Goal: Transaction & Acquisition: Purchase product/service

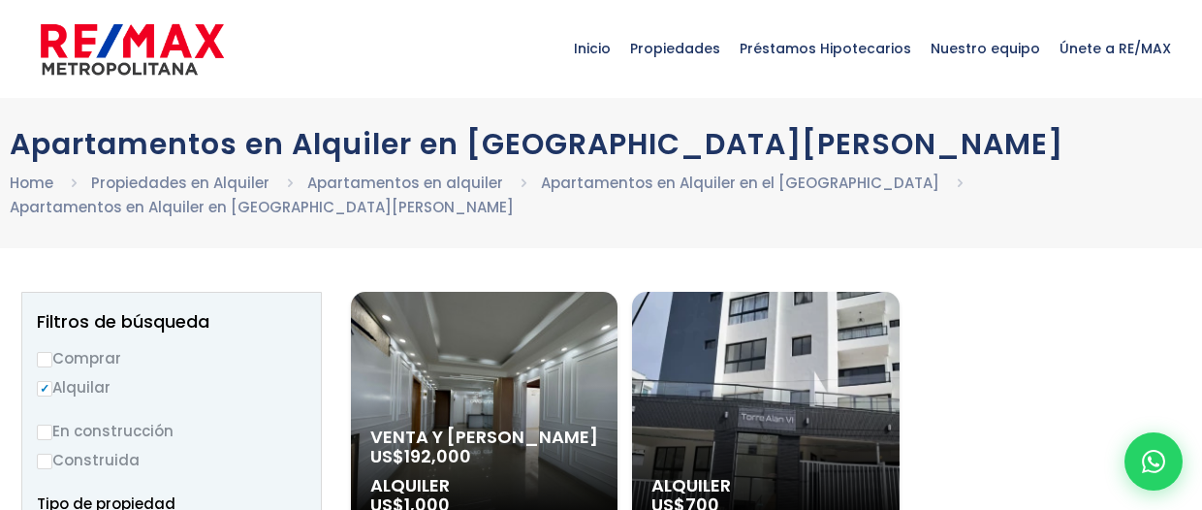
select select
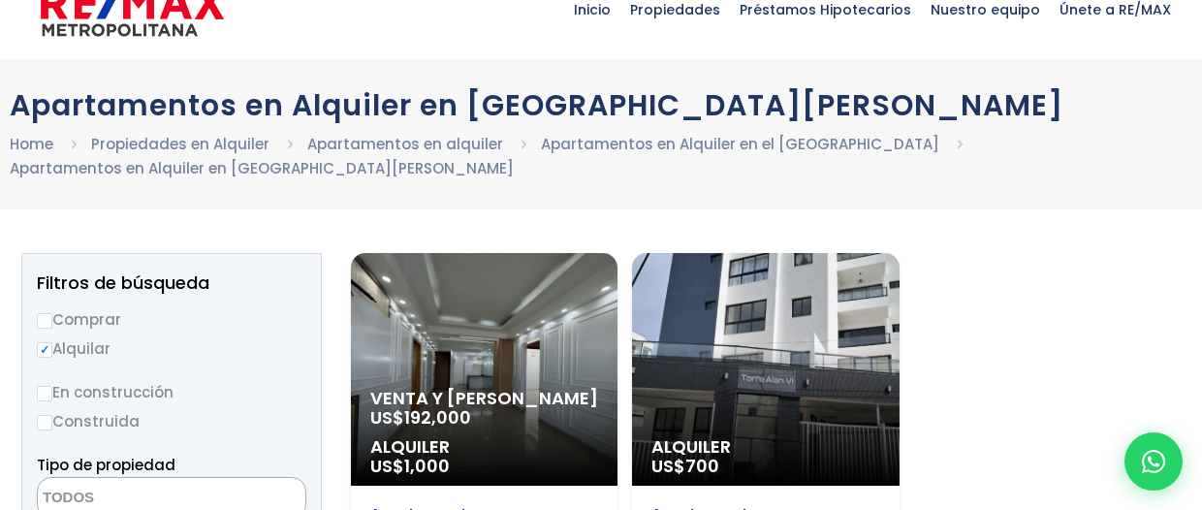
scroll to position [86, 0]
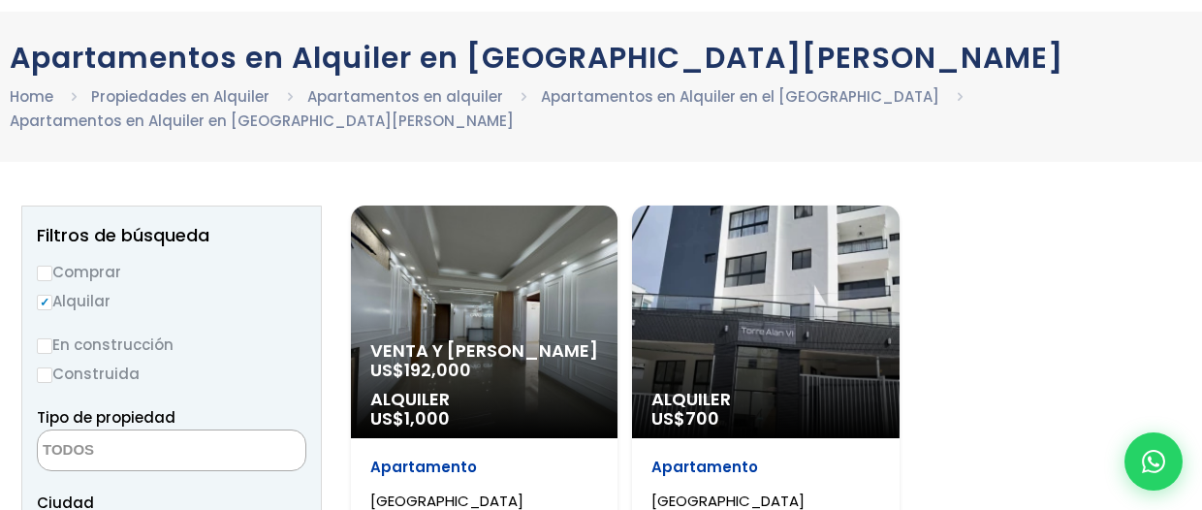
drag, startPoint x: 45, startPoint y: 273, endPoint x: 51, endPoint y: 242, distance: 31.7
click at [45, 289] on label "Alquilar" at bounding box center [171, 301] width 269 height 24
click at [45, 295] on input "Alquilar" at bounding box center [45, 303] width 16 height 16
click at [51, 260] on label "Comprar" at bounding box center [171, 272] width 269 height 24
click at [51, 266] on input "Comprar" at bounding box center [45, 274] width 16 height 16
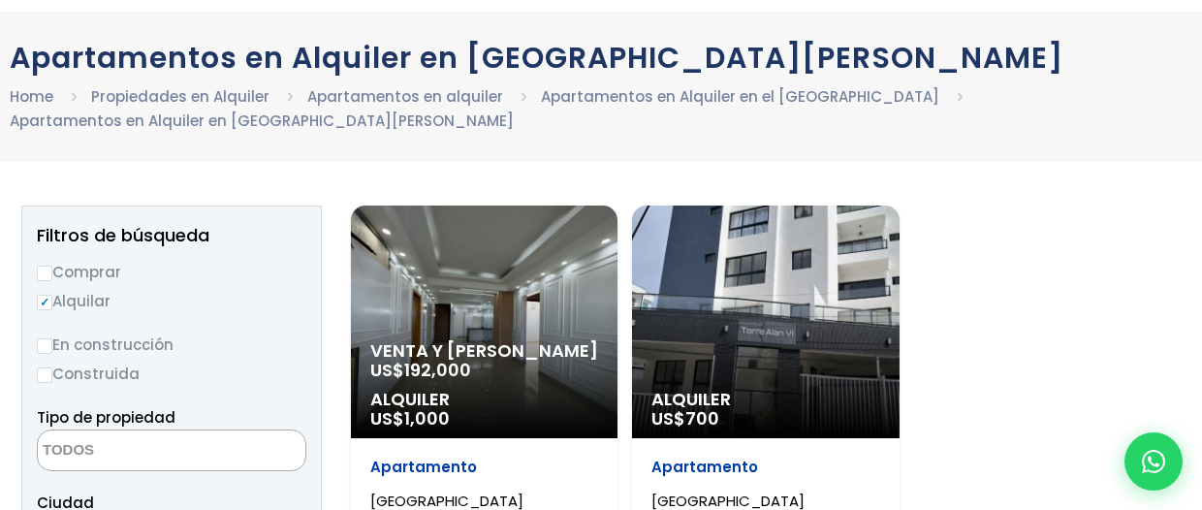
radio input "true"
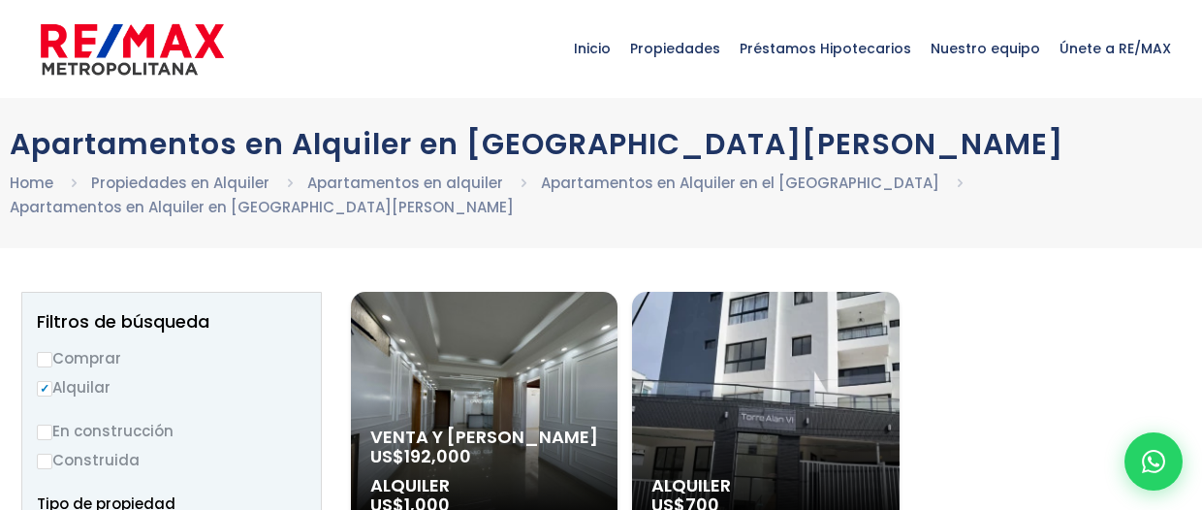
select select
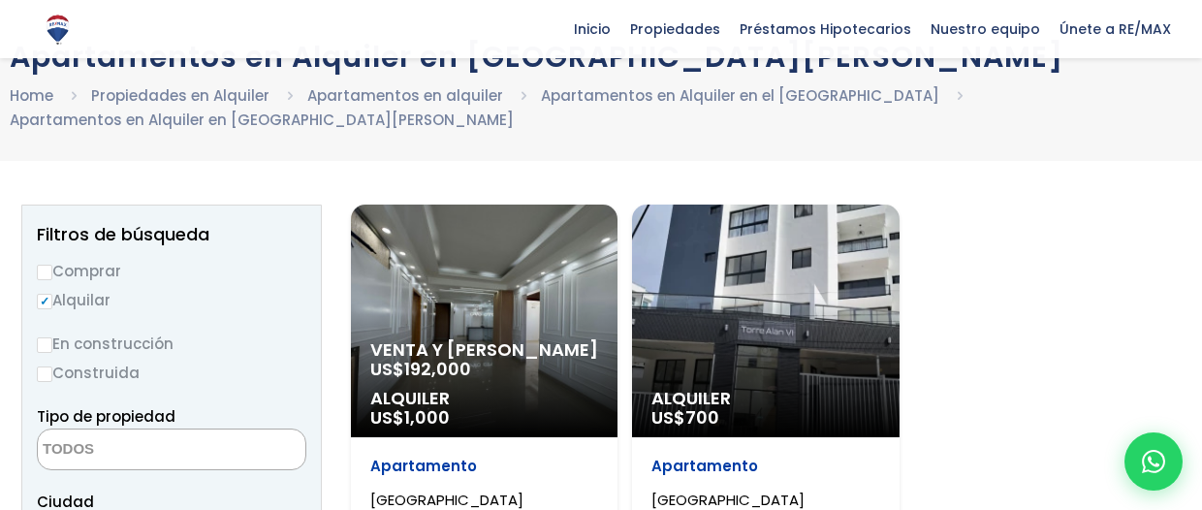
click at [48, 265] on input "Comprar" at bounding box center [45, 273] width 16 height 16
radio input "true"
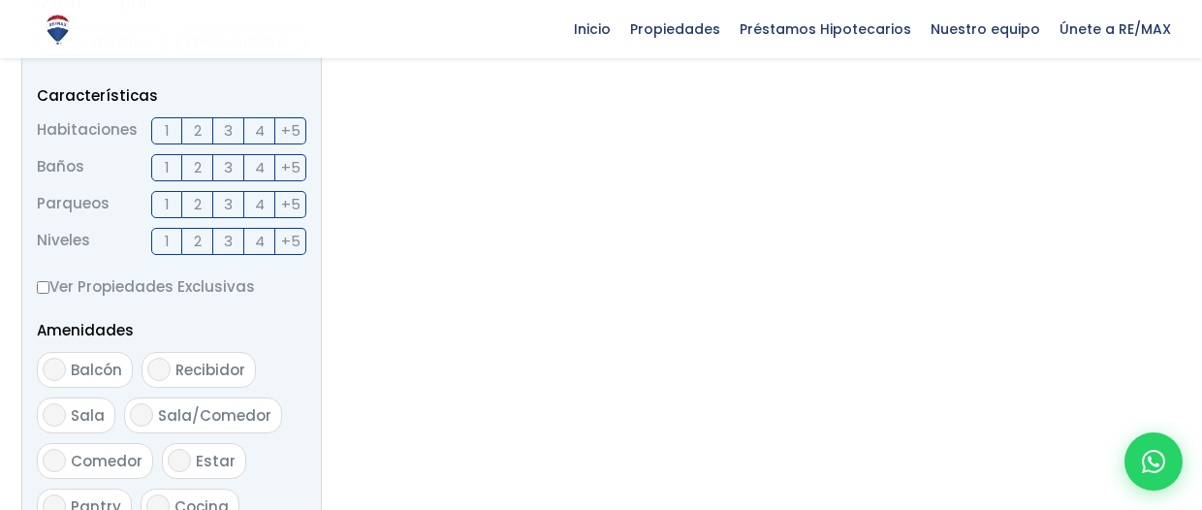
scroll to position [690, 0]
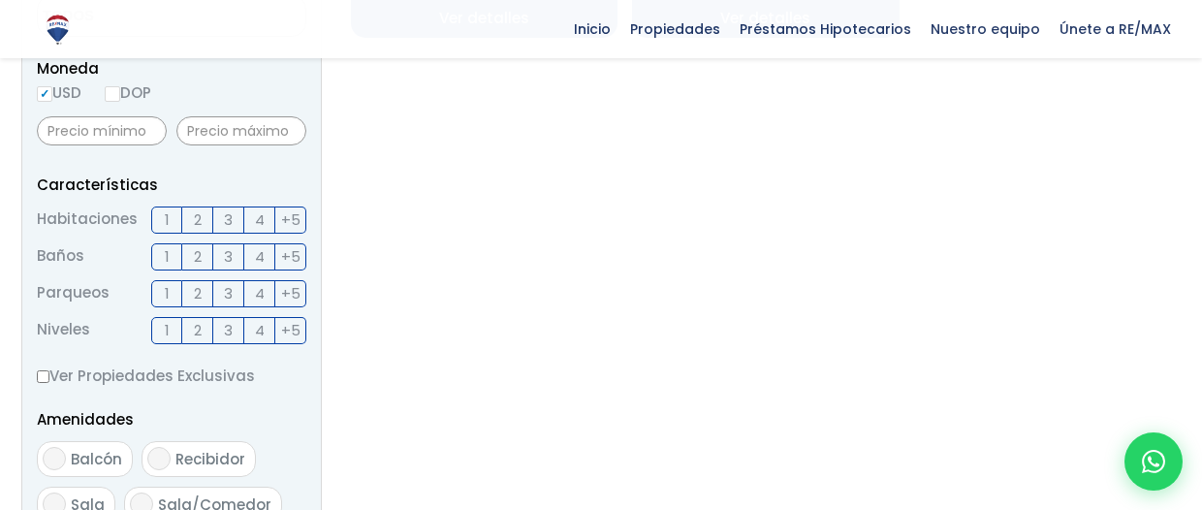
click at [224, 207] on span "3" at bounding box center [228, 219] width 9 height 24
click at [0, 0] on input "3" at bounding box center [0, 0] width 0 height 0
click at [226, 244] on span "3" at bounding box center [228, 256] width 9 height 24
click at [0, 0] on input "3" at bounding box center [0, 0] width 0 height 0
click at [194, 281] on span "2" at bounding box center [198, 293] width 8 height 24
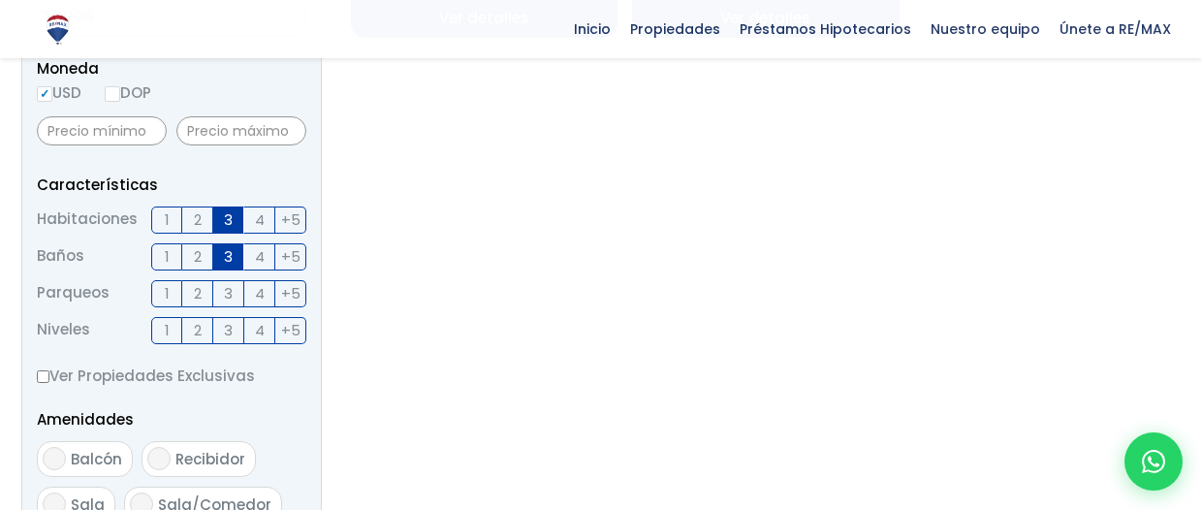
click at [0, 0] on input "2" at bounding box center [0, 0] width 0 height 0
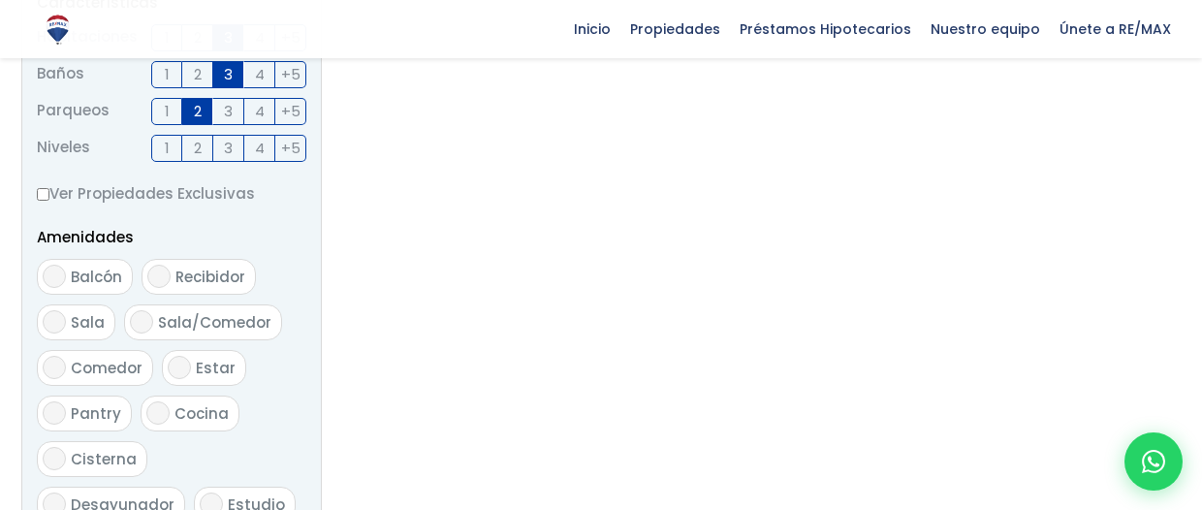
scroll to position [904, 0]
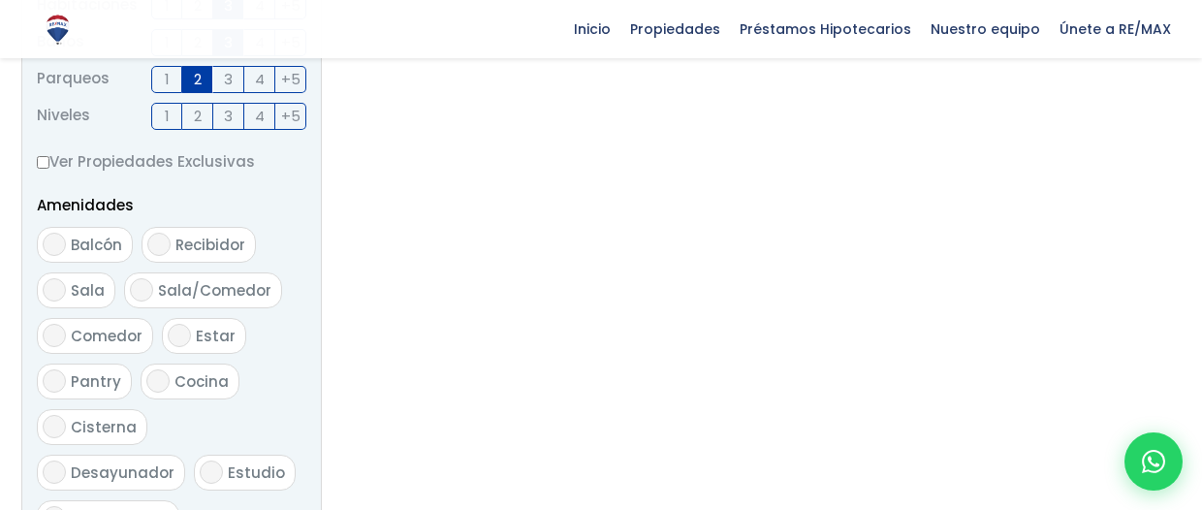
click at [78, 235] on span "Balcón" at bounding box center [96, 245] width 51 height 20
click at [66, 233] on input "Balcón" at bounding box center [54, 244] width 23 height 23
checkbox input "true"
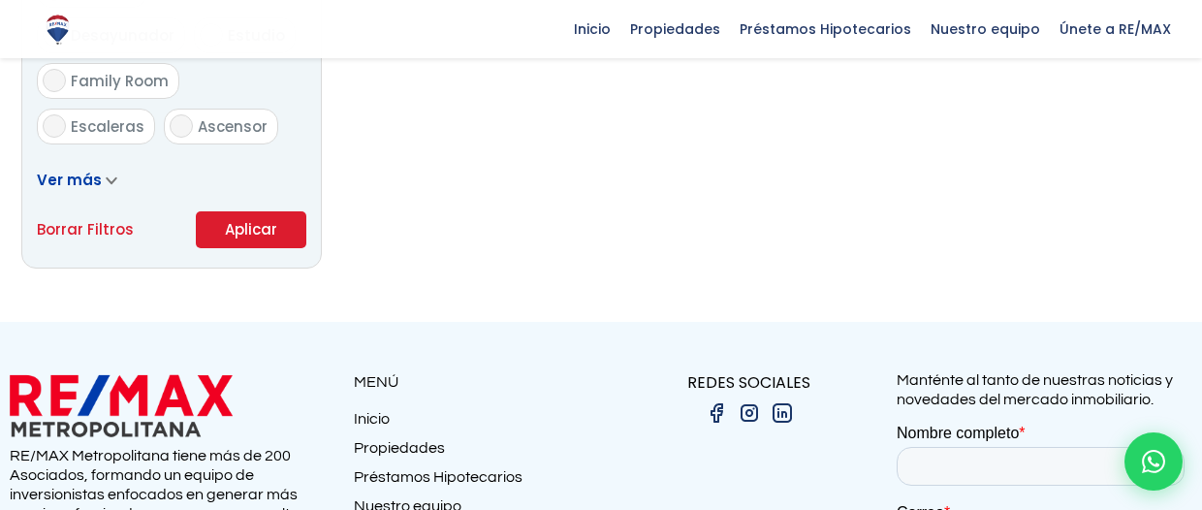
scroll to position [1335, 0]
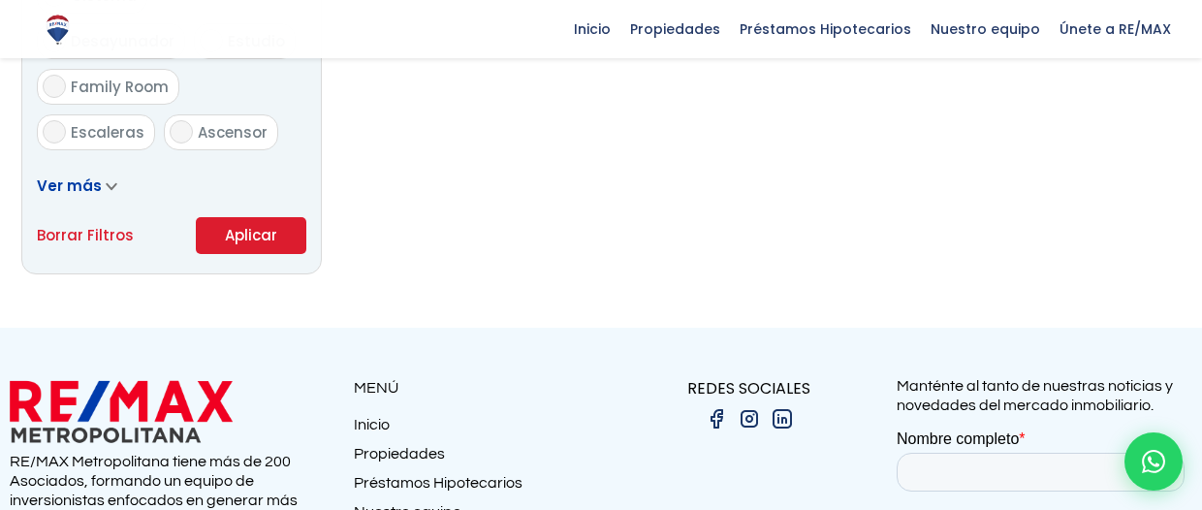
click at [238, 226] on button "Aplicar" at bounding box center [251, 235] width 110 height 37
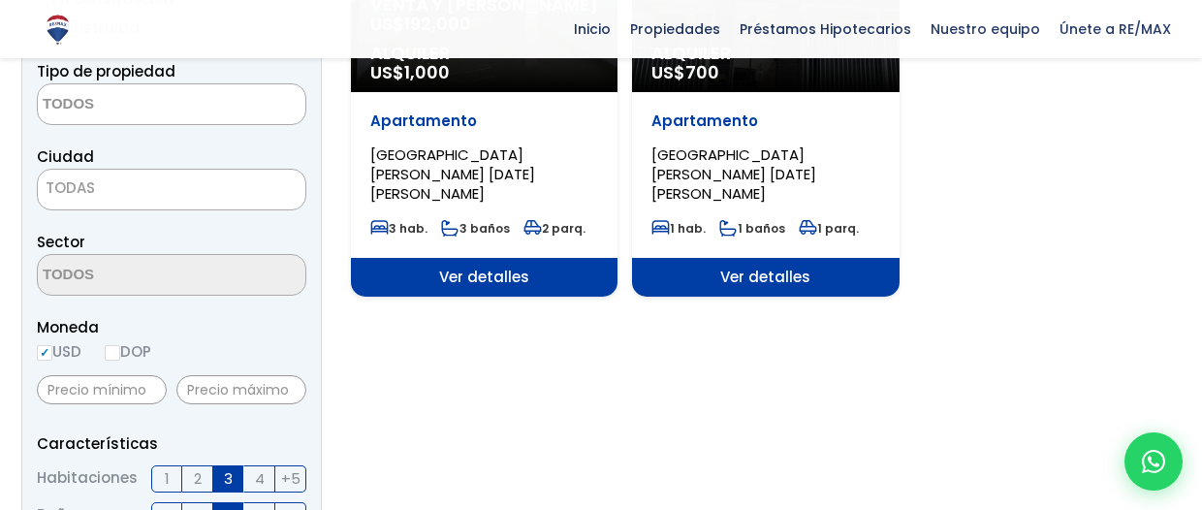
scroll to position [345, 0]
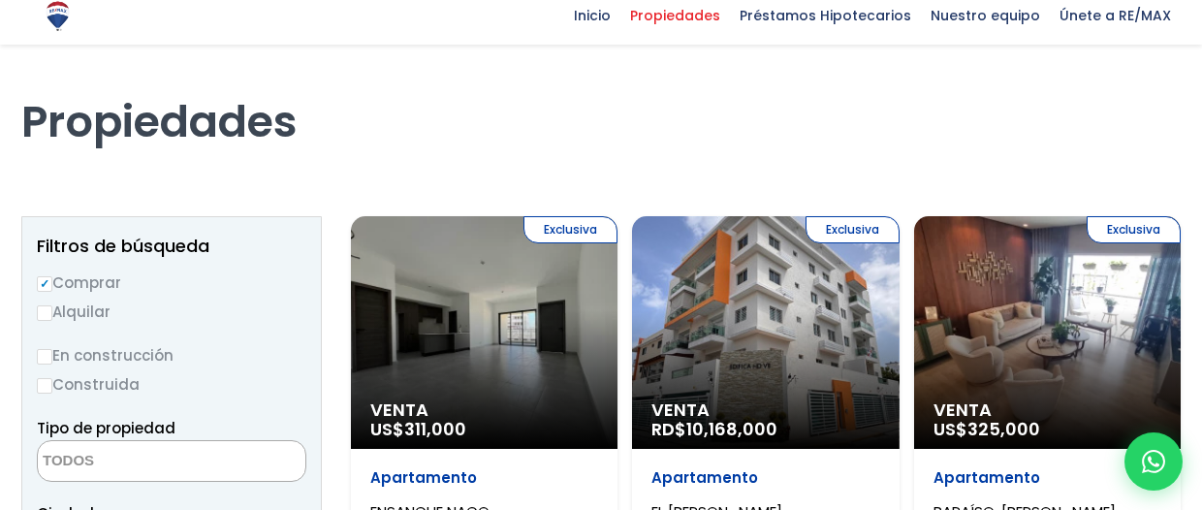
scroll to position [215, 0]
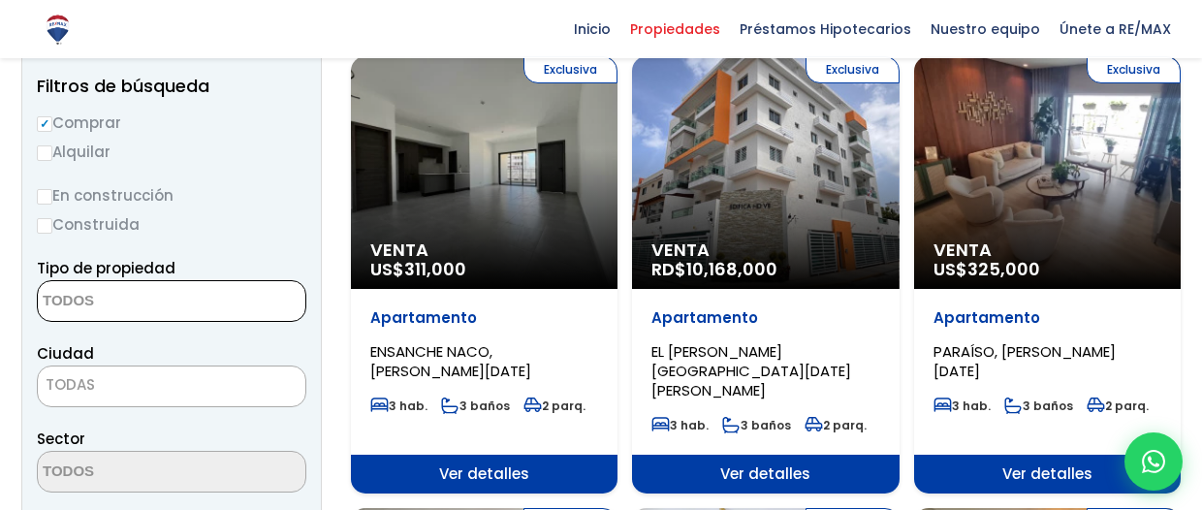
click at [156, 293] on textarea "Search" at bounding box center [132, 302] width 188 height 42
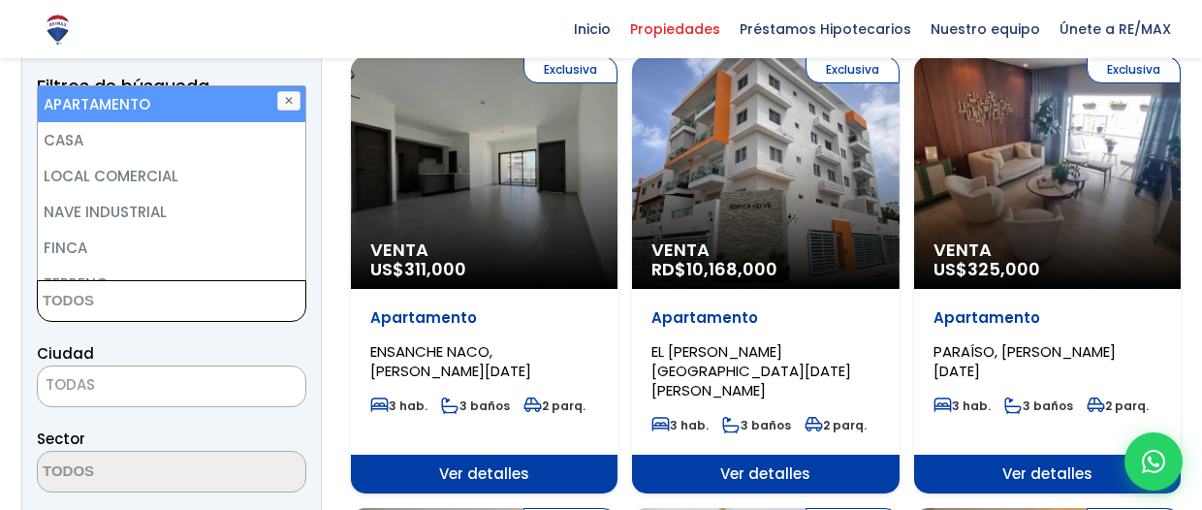
scroll to position [0, 0]
click at [200, 106] on li "APARTAMENTO" at bounding box center [171, 104] width 267 height 36
select select "apartment"
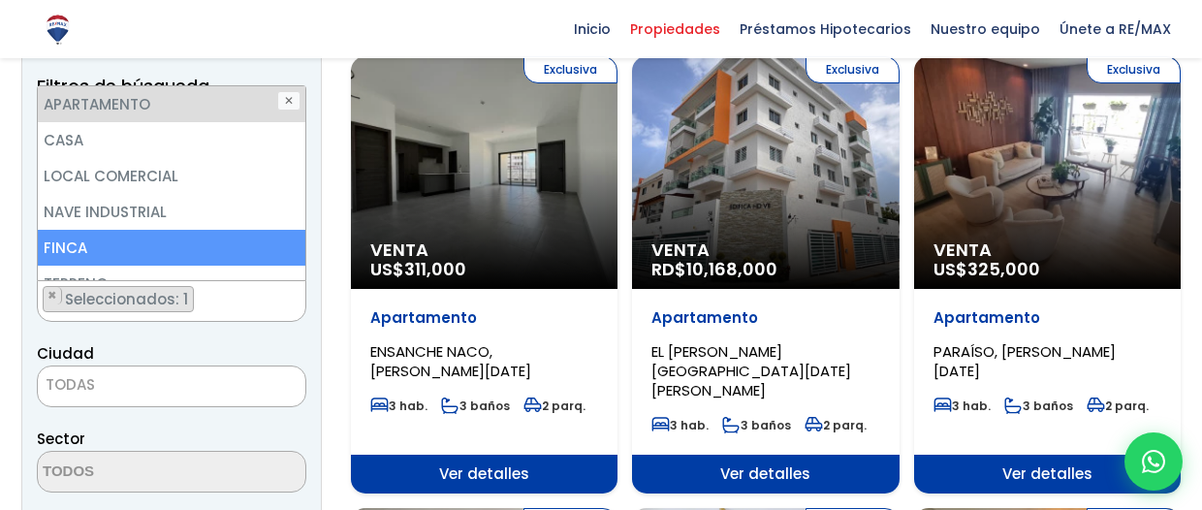
click at [113, 378] on span "TODAS" at bounding box center [171, 384] width 267 height 27
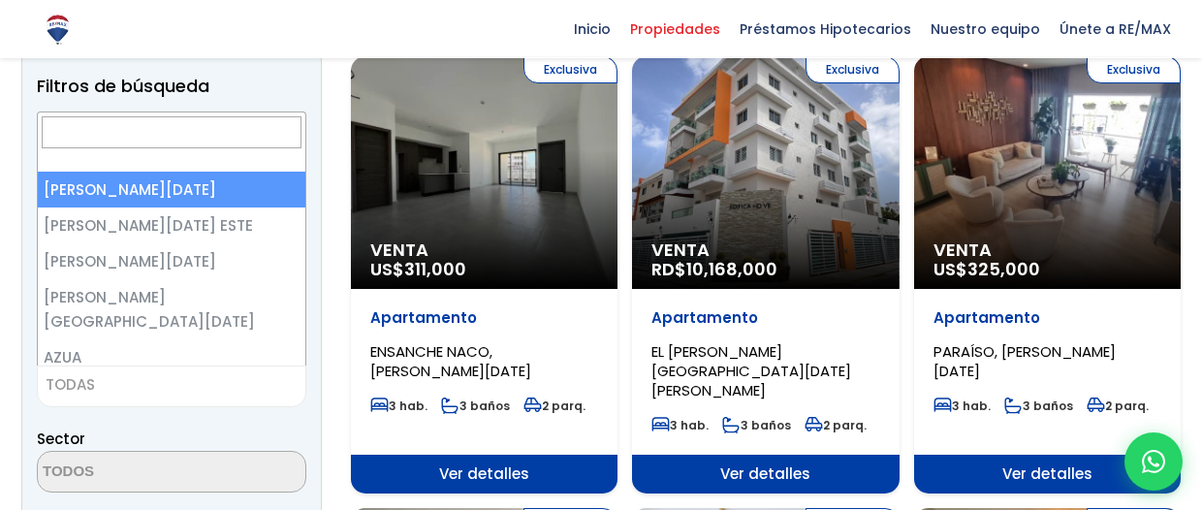
scroll to position [214, 0]
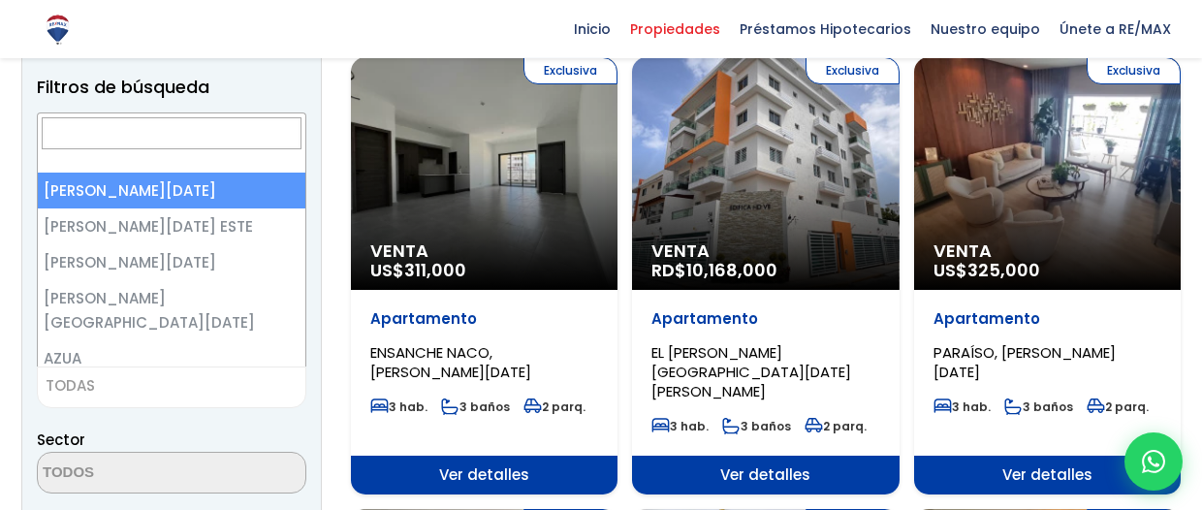
select select "1"
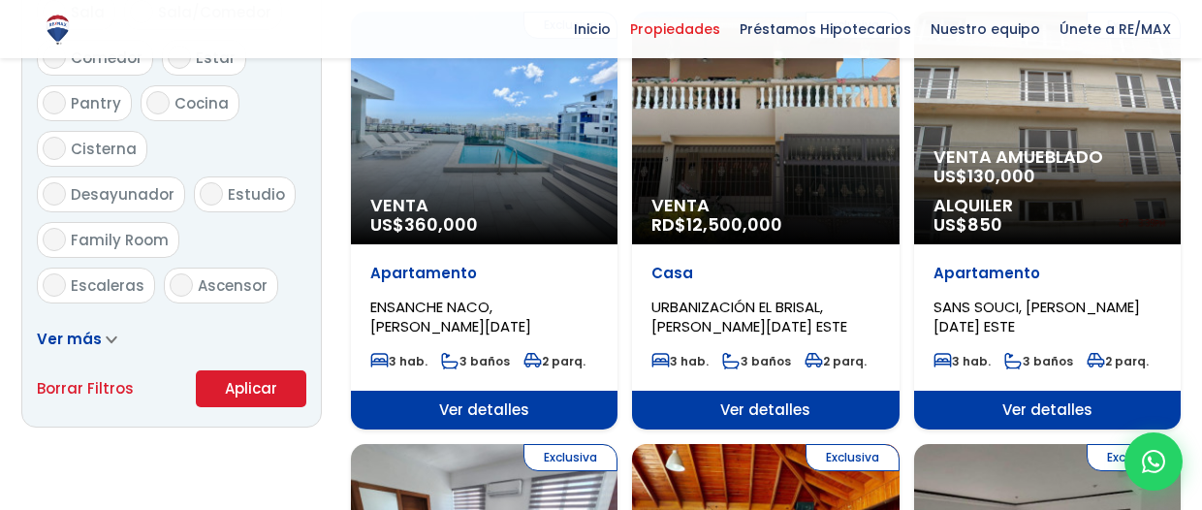
scroll to position [1463, 0]
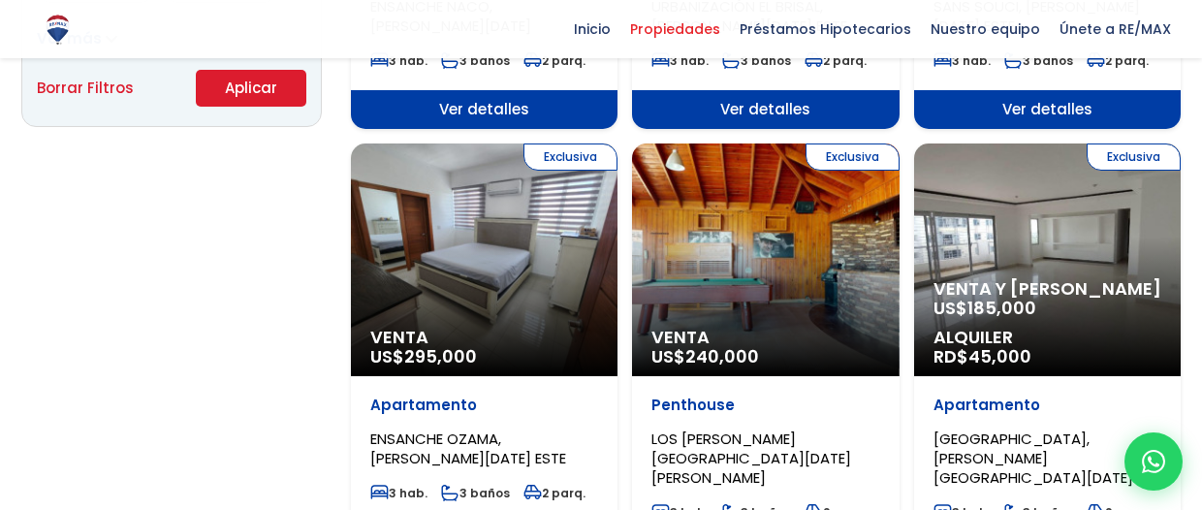
click at [268, 99] on button "Aplicar" at bounding box center [251, 88] width 110 height 37
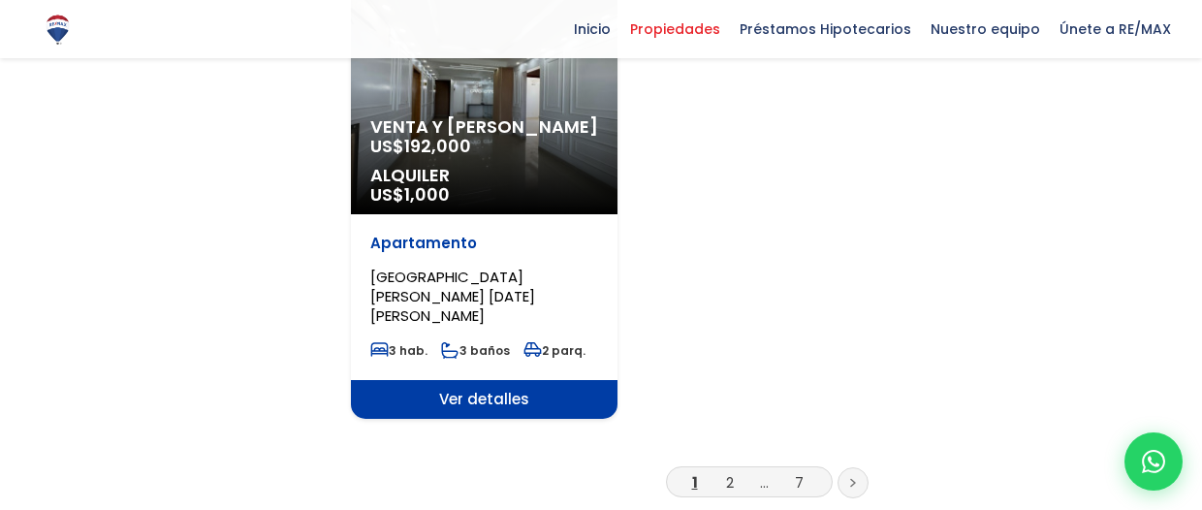
scroll to position [2626, 0]
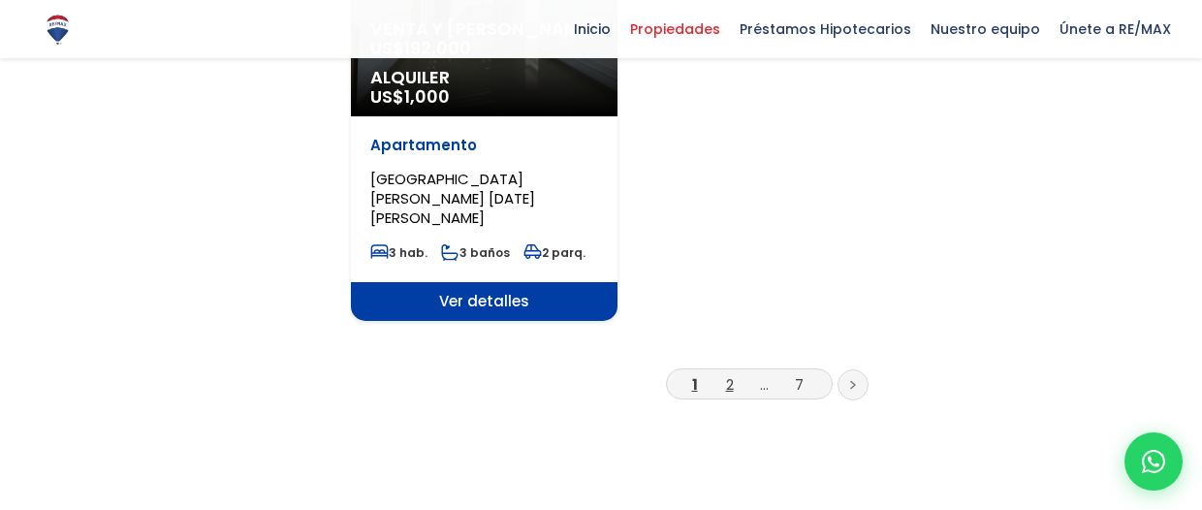
click at [731, 374] on link "2" at bounding box center [730, 384] width 8 height 20
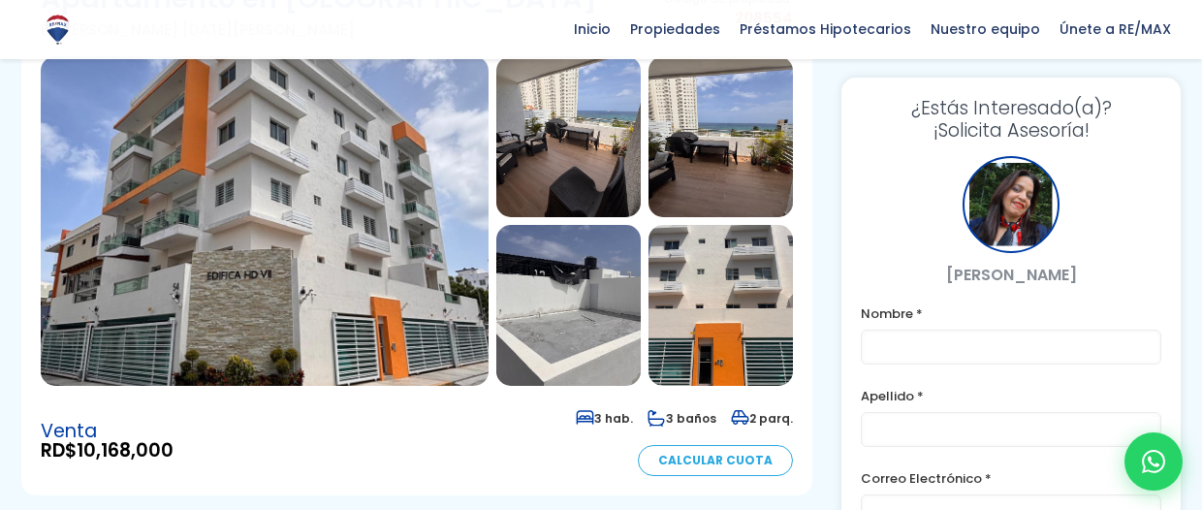
scroll to position [172, 0]
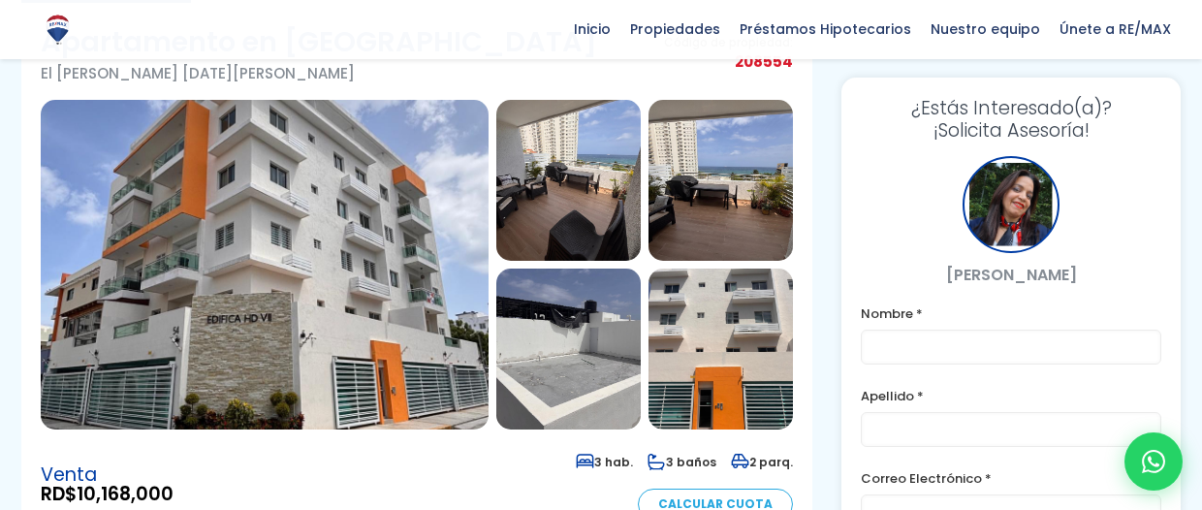
click at [343, 226] on img at bounding box center [265, 265] width 448 height 330
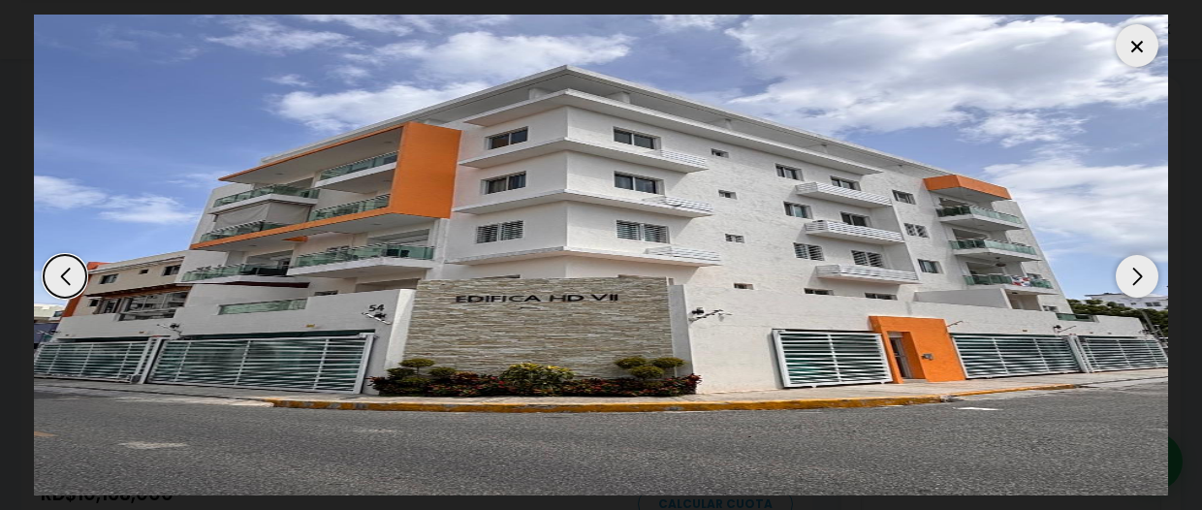
click at [1140, 275] on div "Next slide" at bounding box center [1136, 276] width 43 height 43
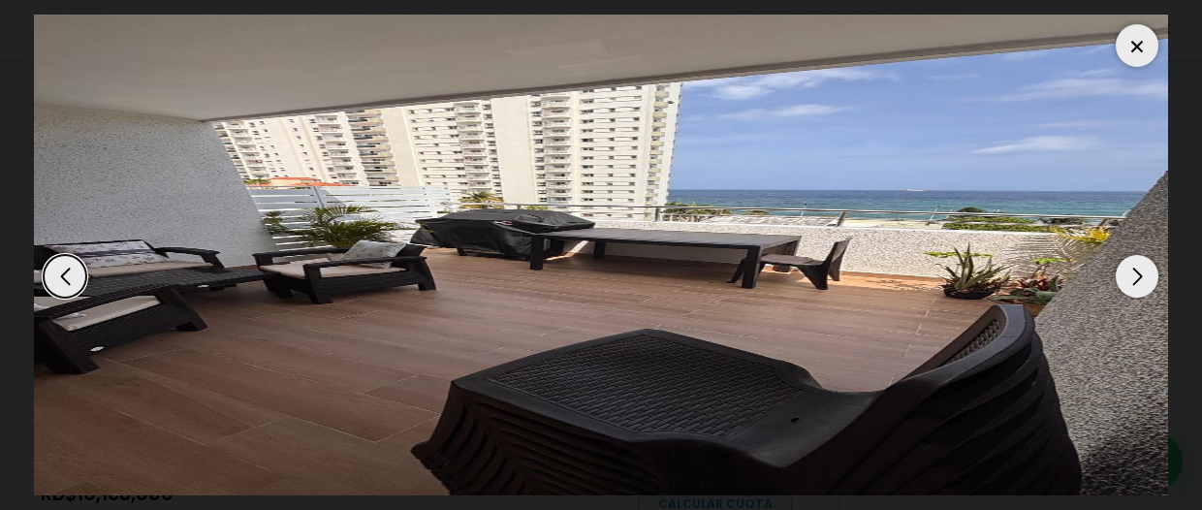
click at [1141, 59] on div at bounding box center [1136, 45] width 43 height 43
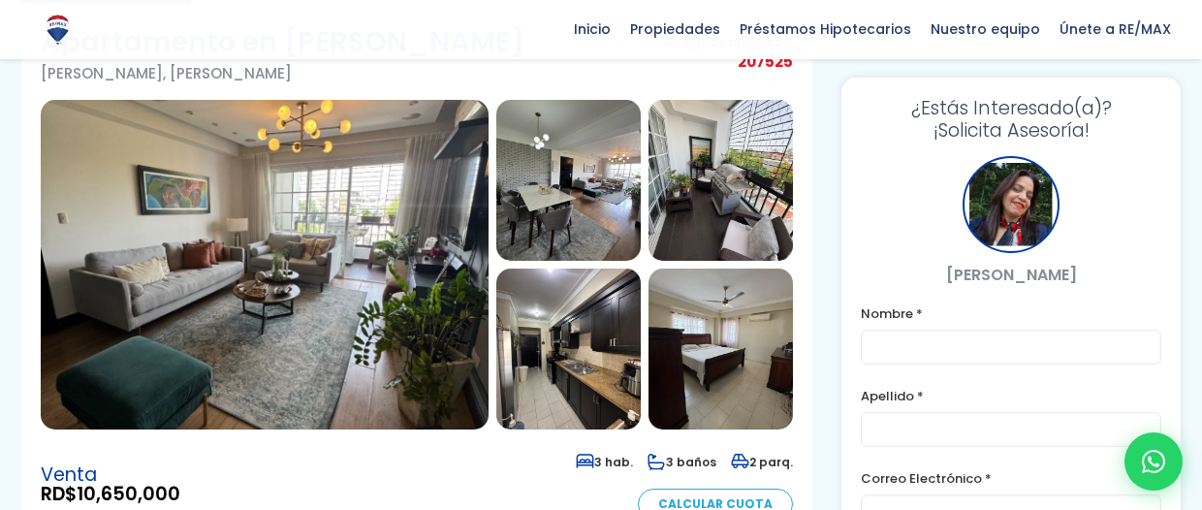
scroll to position [129, 0]
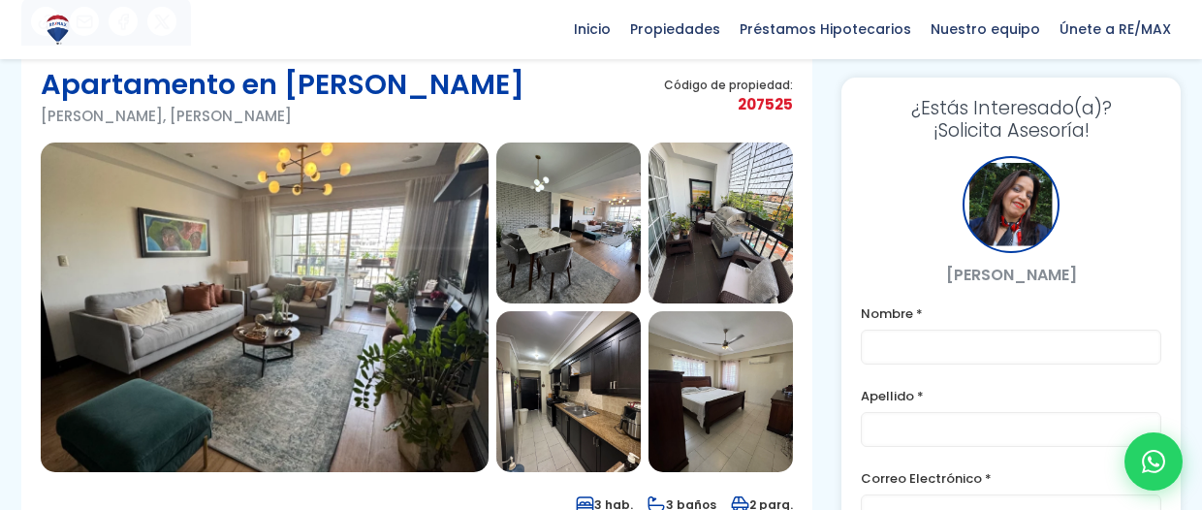
click at [384, 268] on img at bounding box center [265, 307] width 448 height 330
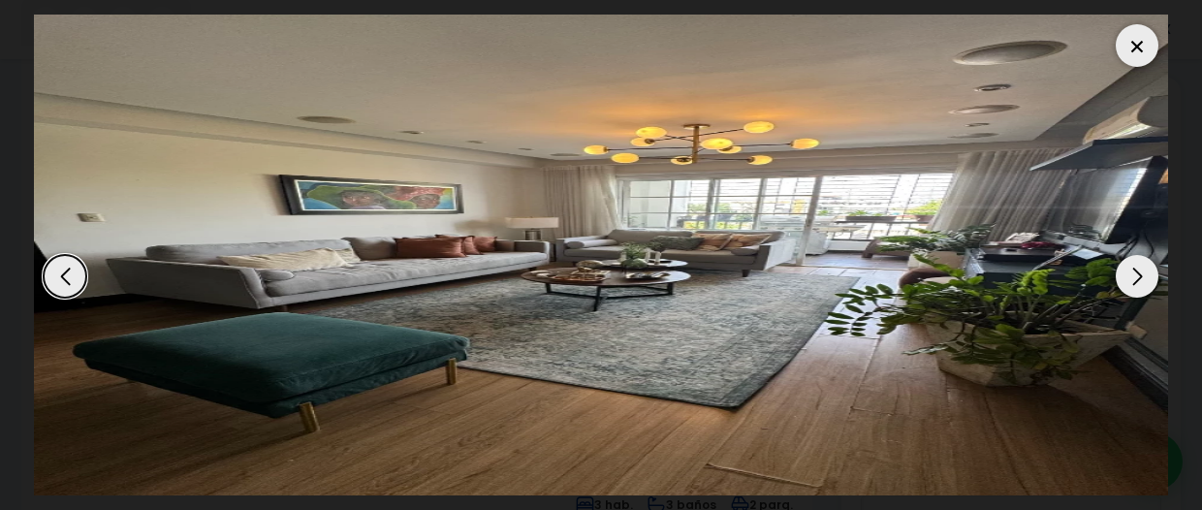
click at [1130, 285] on div "Next slide" at bounding box center [1136, 276] width 43 height 43
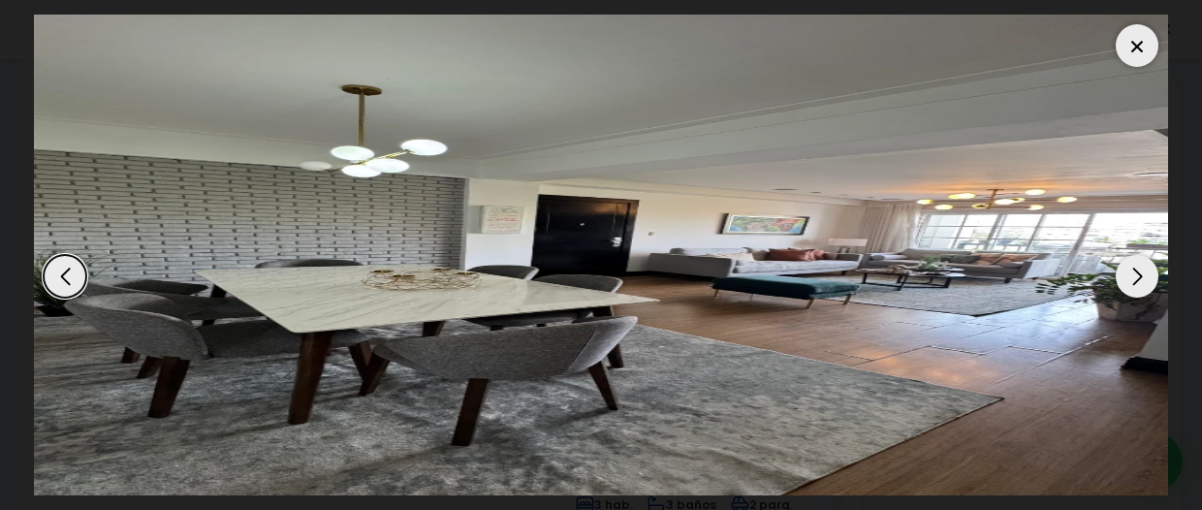
click at [1130, 285] on div "Next slide" at bounding box center [1136, 276] width 43 height 43
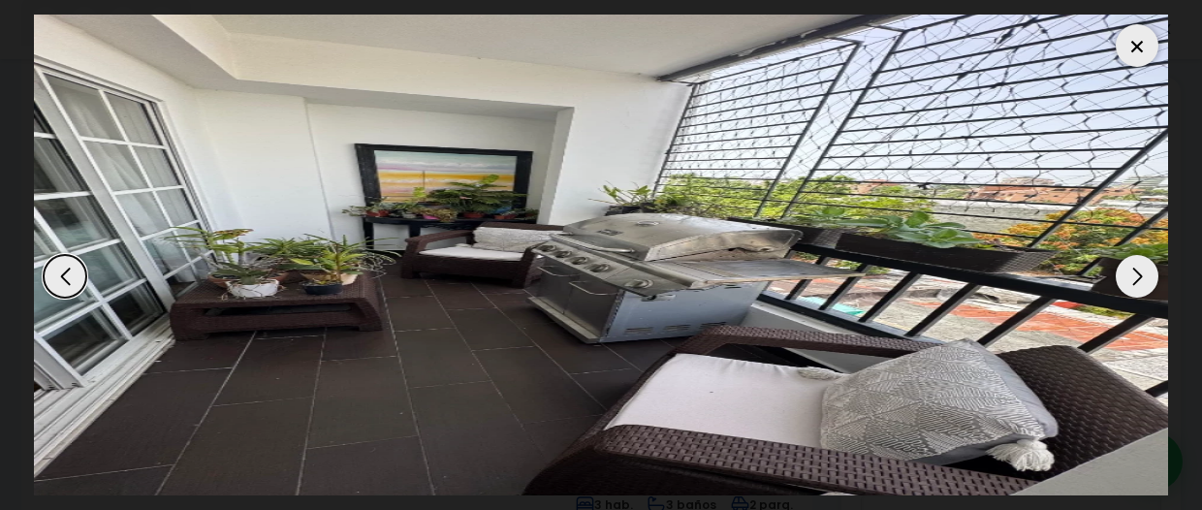
click at [1130, 285] on div "Next slide" at bounding box center [1136, 276] width 43 height 43
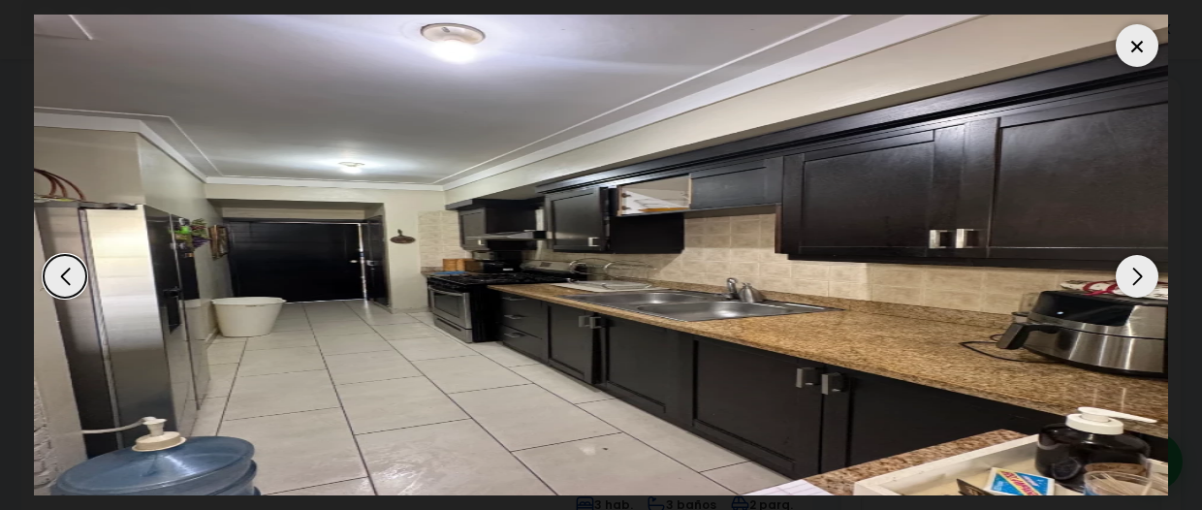
click at [1145, 56] on div at bounding box center [1136, 45] width 43 height 43
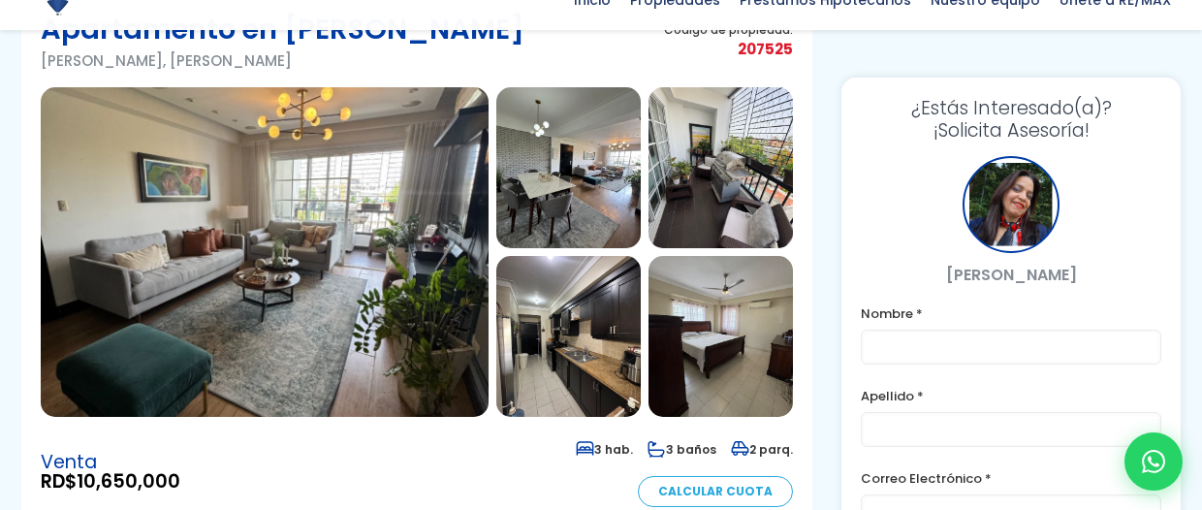
scroll to position [215, 0]
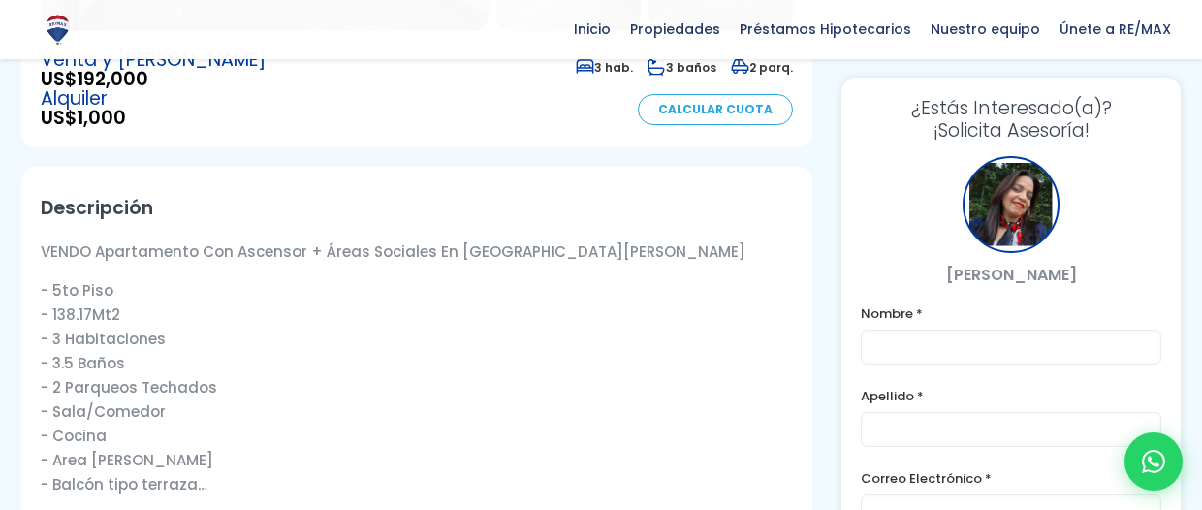
scroll to position [688, 0]
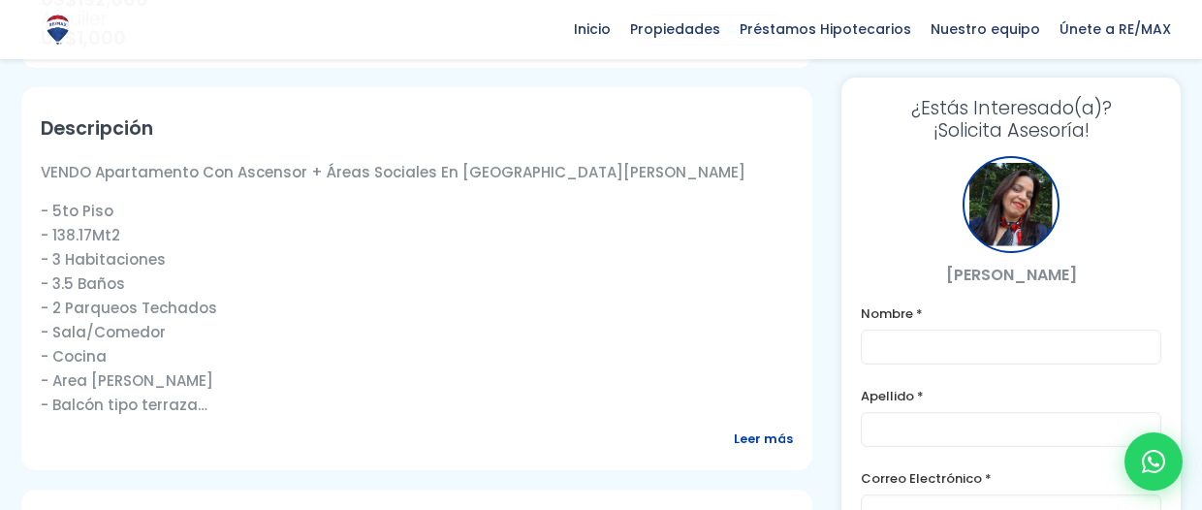
click at [792, 426] on span "Leer más" at bounding box center [763, 438] width 59 height 24
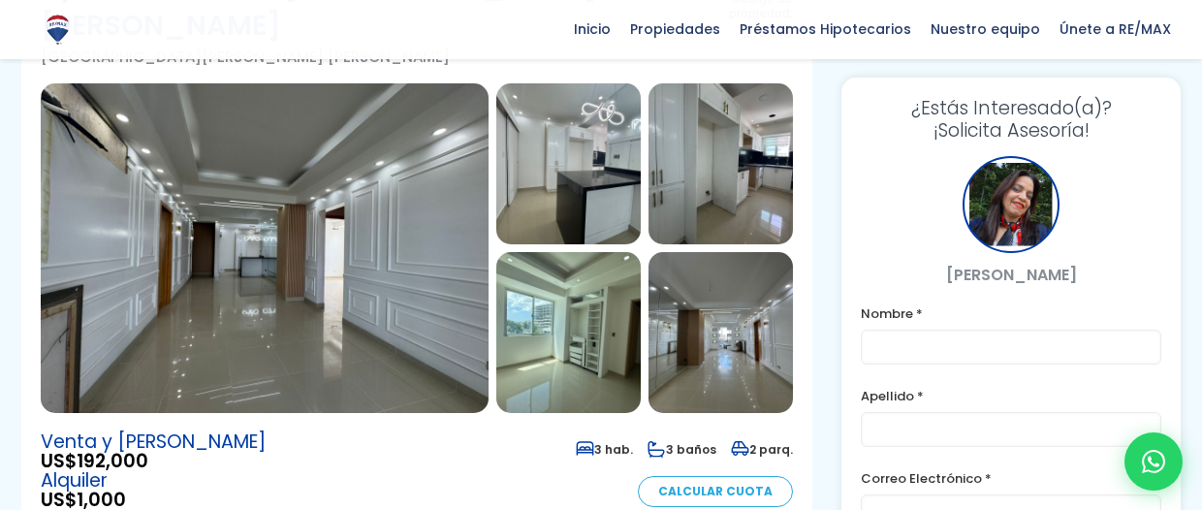
scroll to position [172, 0]
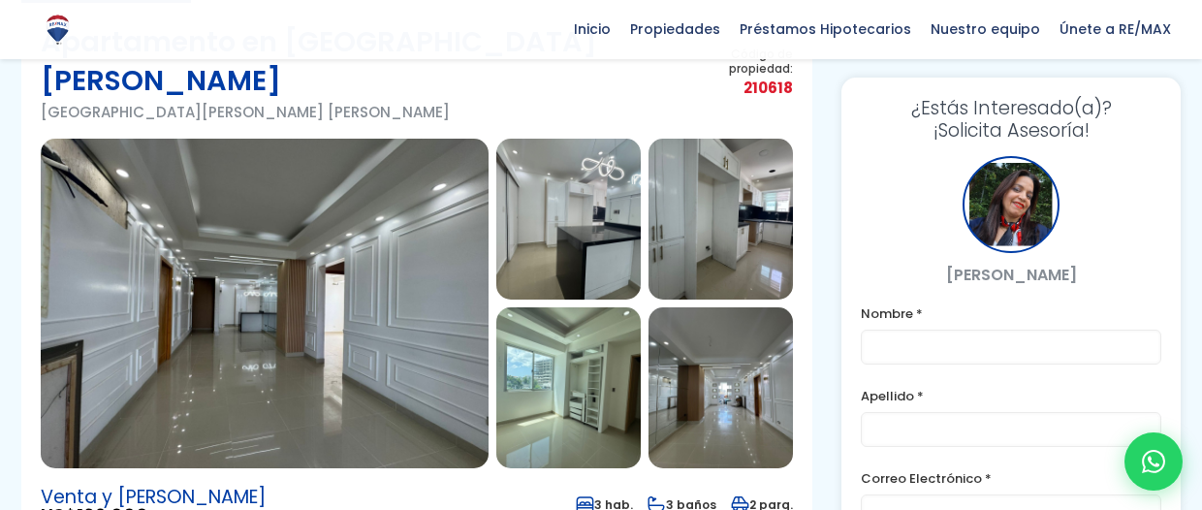
click at [304, 366] on img at bounding box center [265, 304] width 448 height 330
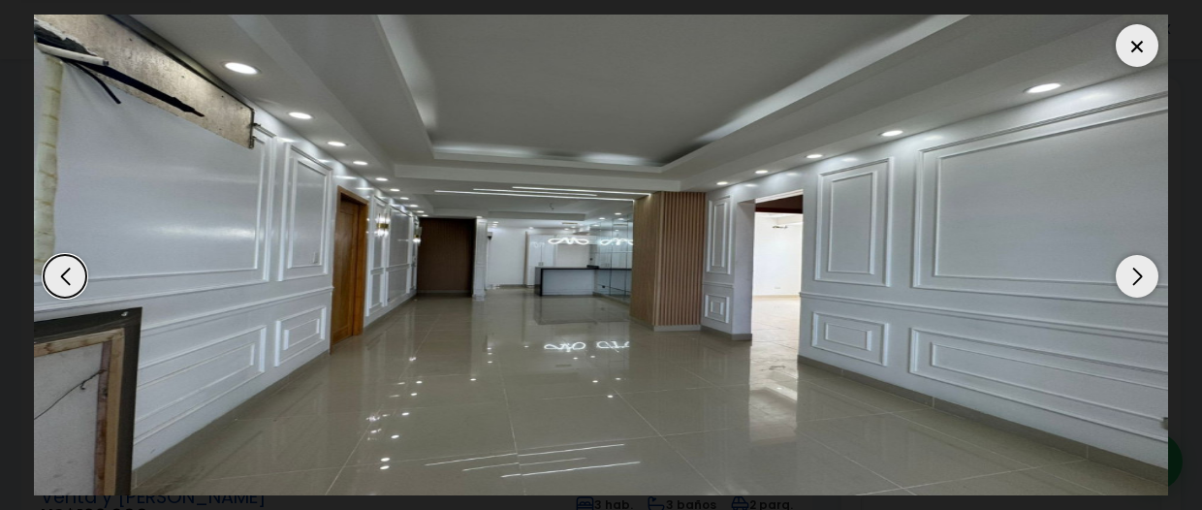
scroll to position [617, 0]
click at [1146, 283] on div "Next slide" at bounding box center [1136, 276] width 43 height 43
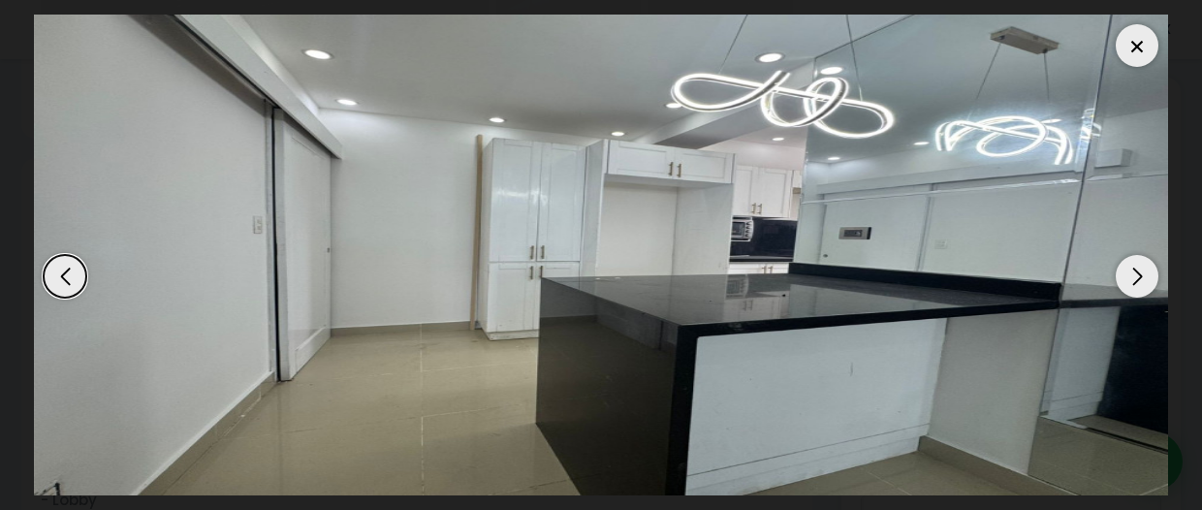
click at [1146, 283] on div "Next slide" at bounding box center [1136, 276] width 43 height 43
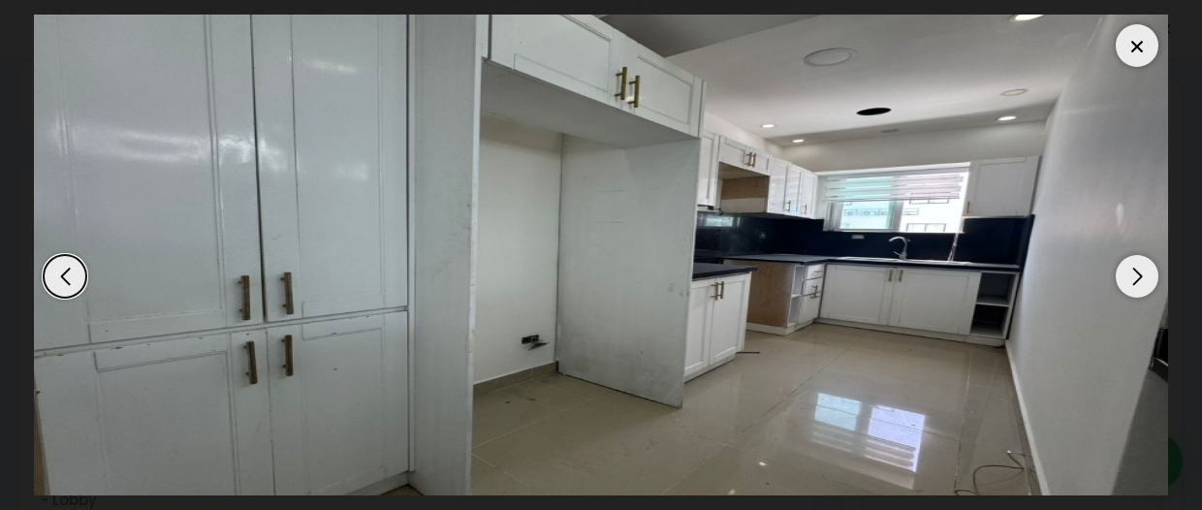
click at [1146, 283] on div "Next slide" at bounding box center [1136, 276] width 43 height 43
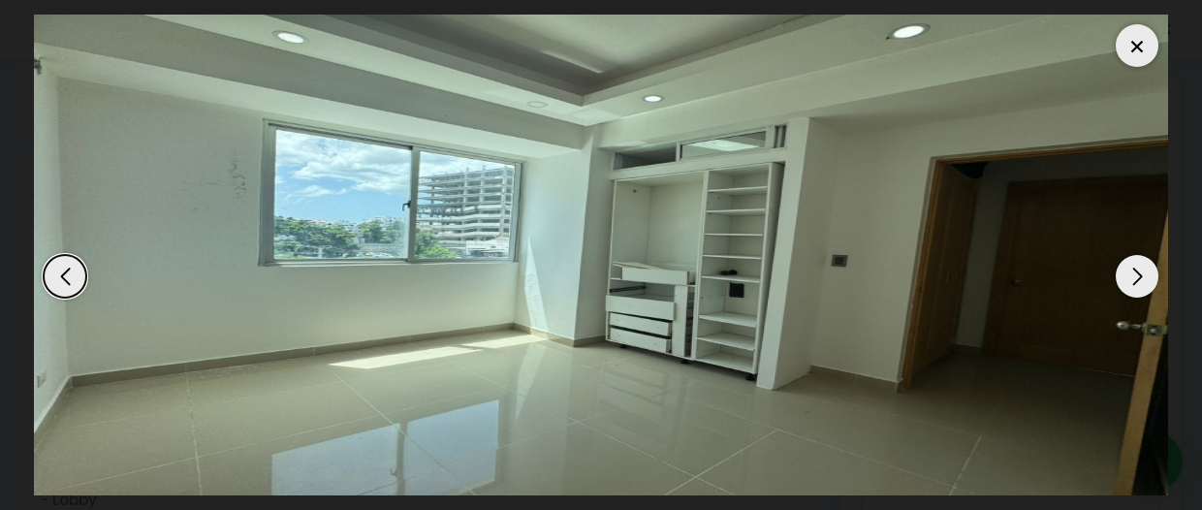
click at [1146, 283] on div "Next slide" at bounding box center [1136, 276] width 43 height 43
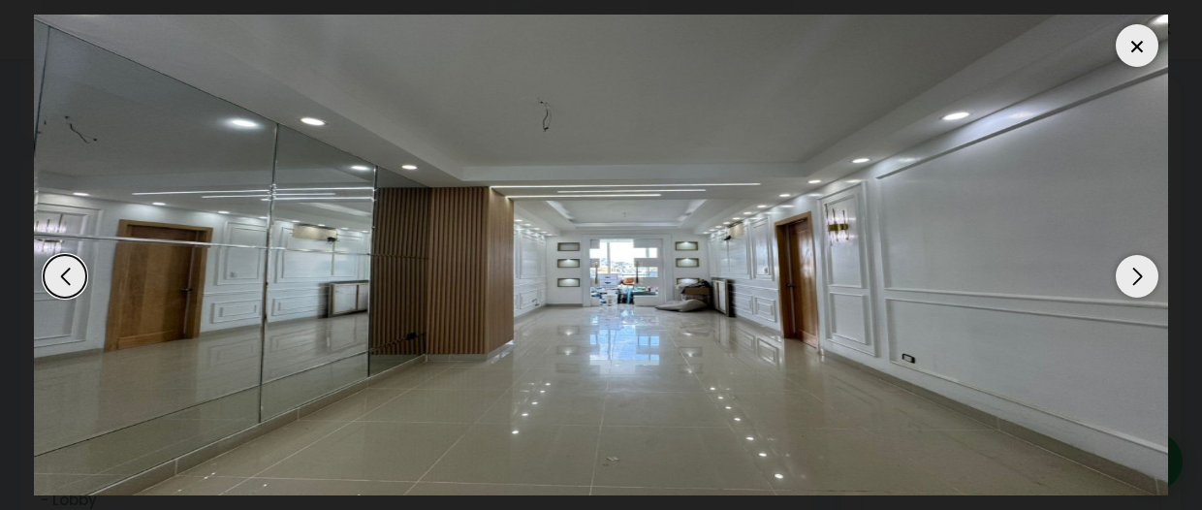
click at [1136, 45] on div at bounding box center [1136, 45] width 43 height 43
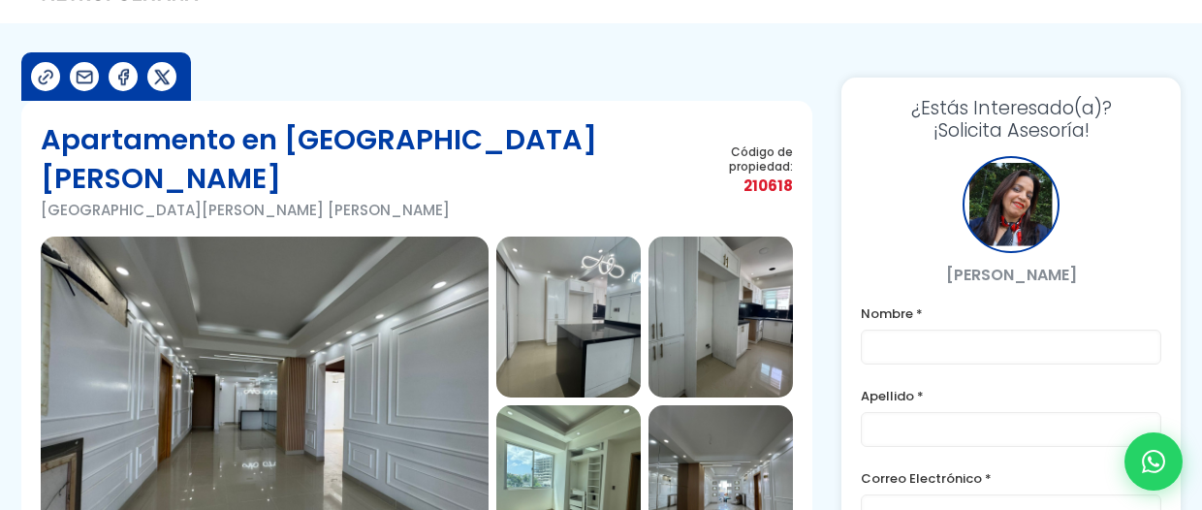
scroll to position [0, 0]
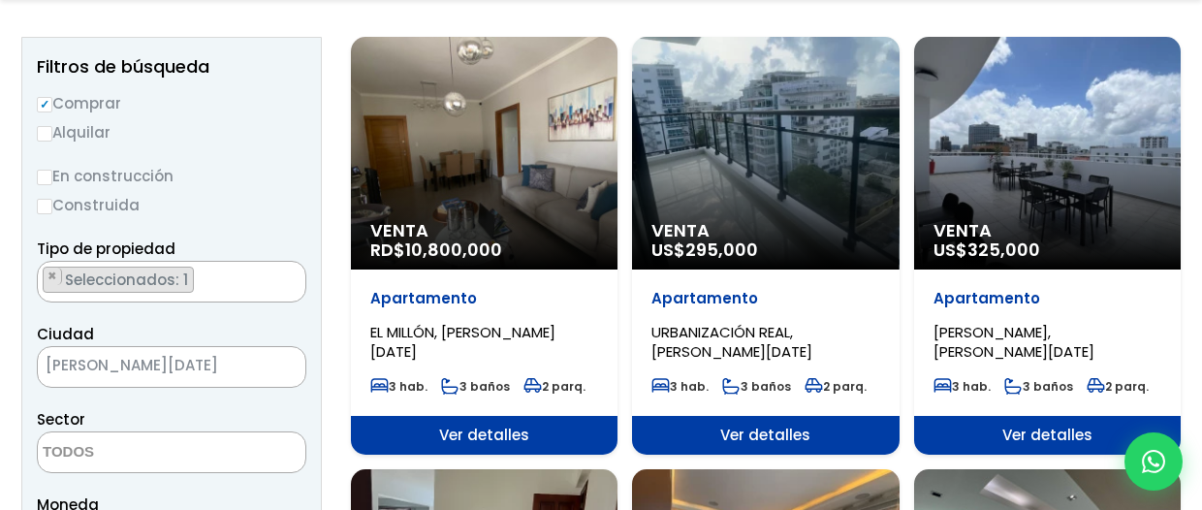
scroll to position [345, 0]
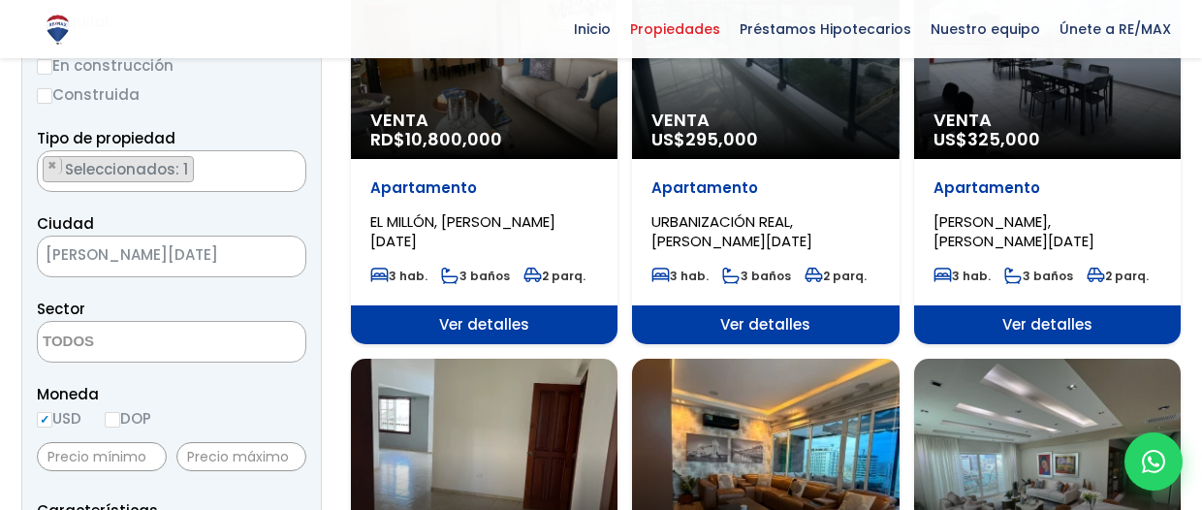
click at [117, 326] on textarea "Search" at bounding box center [132, 343] width 188 height 42
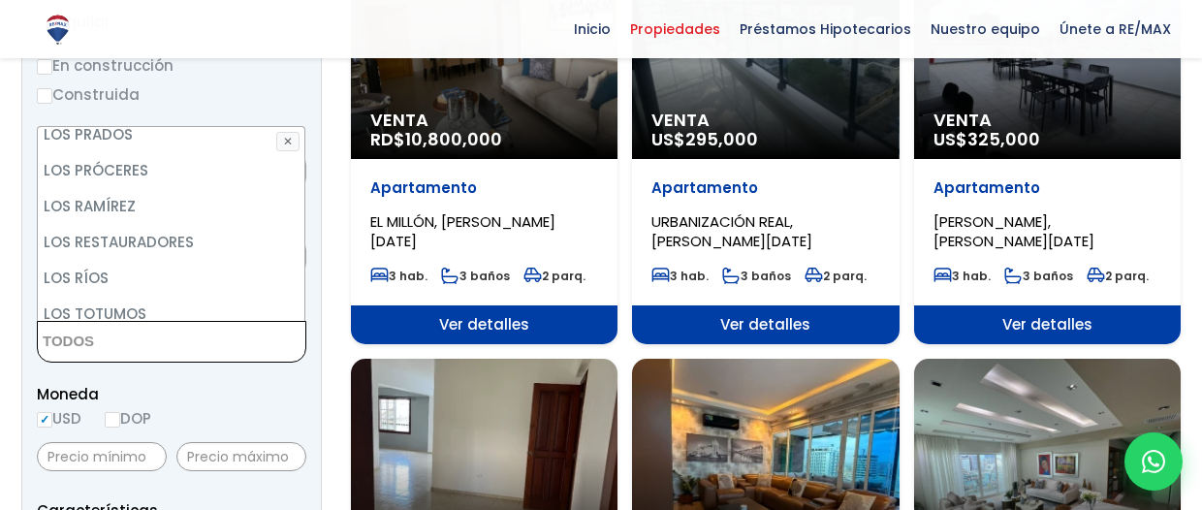
scroll to position [5944, 0]
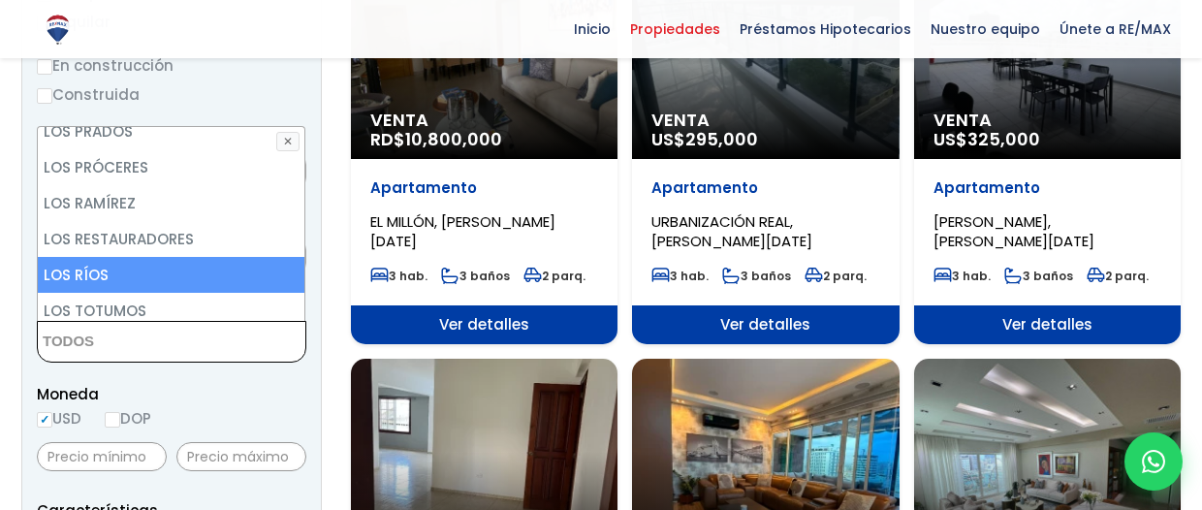
click at [145, 257] on li "LOS RÍOS" at bounding box center [171, 275] width 267 height 36
select select "36"
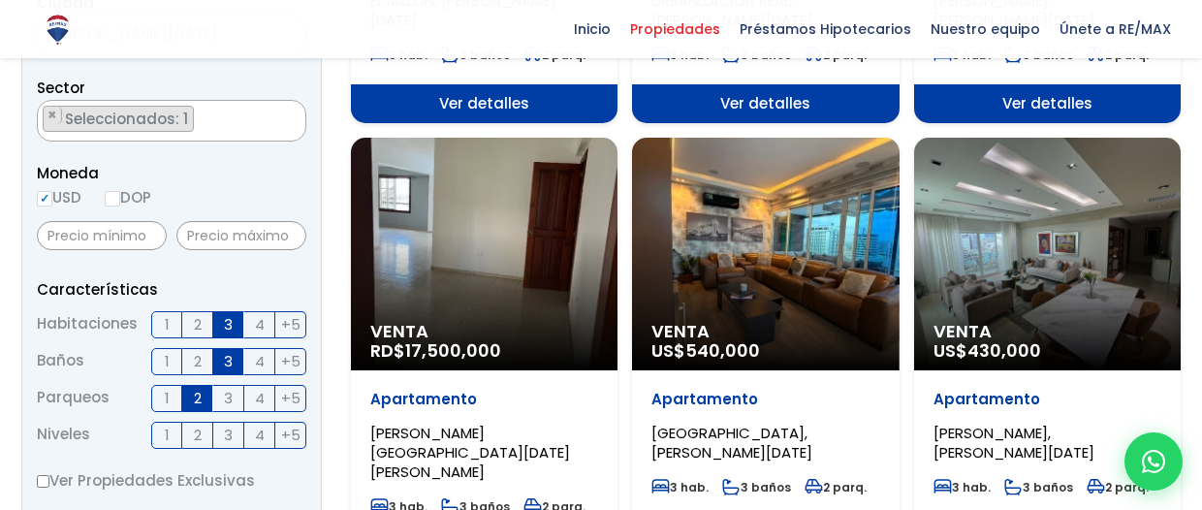
scroll to position [559, 0]
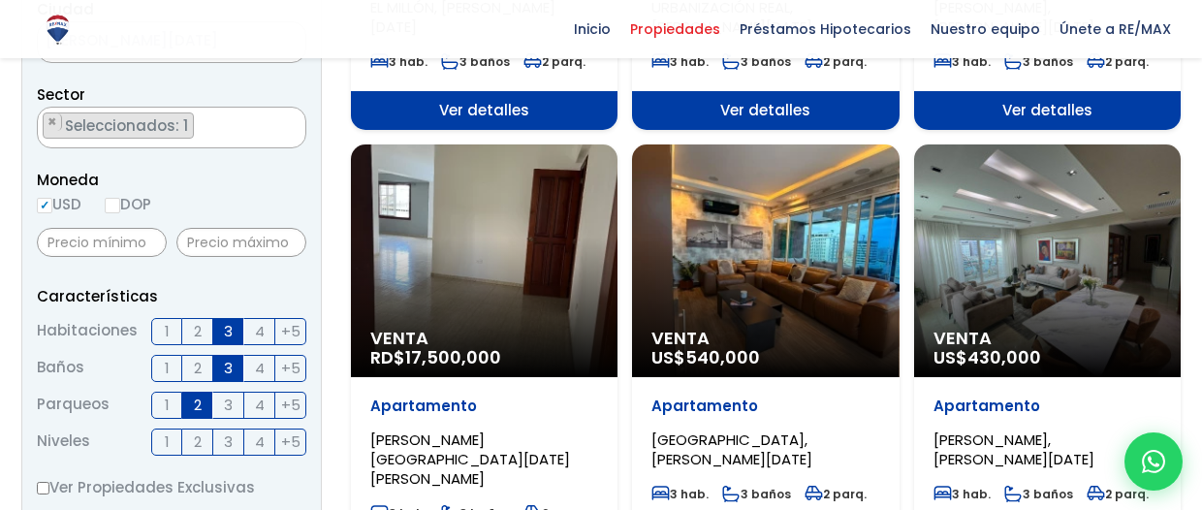
click at [182, 331] on label "2" at bounding box center [197, 331] width 31 height 27
click at [0, 0] on input "2" at bounding box center [0, 0] width 0 height 0
click at [196, 357] on span "2" at bounding box center [198, 368] width 8 height 24
click at [0, 0] on input "2" at bounding box center [0, 0] width 0 height 0
click at [229, 324] on span "3" at bounding box center [228, 331] width 9 height 24
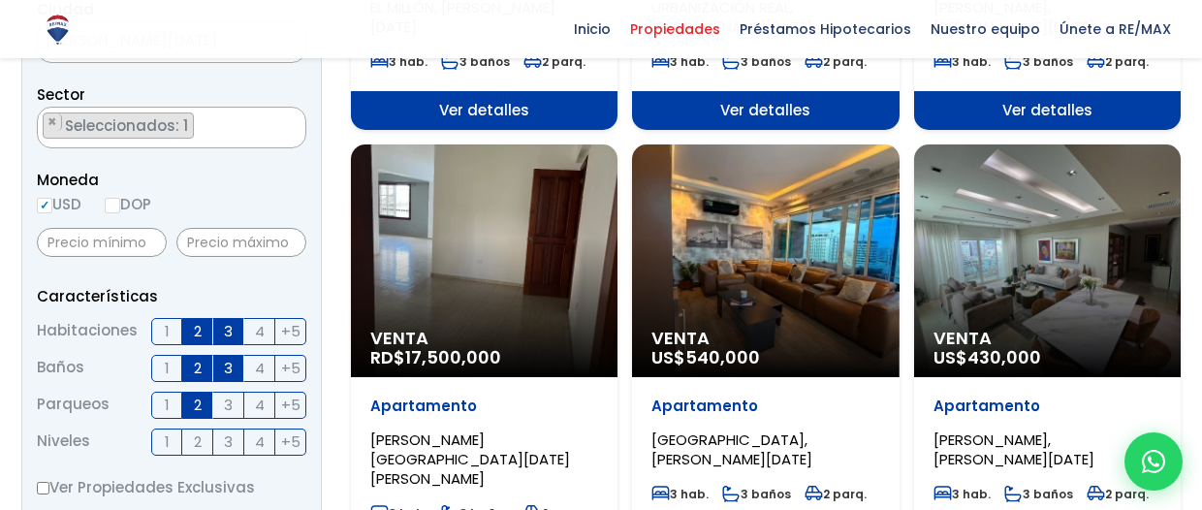
click at [0, 0] on input "3" at bounding box center [0, 0] width 0 height 0
click at [226, 366] on span "3" at bounding box center [228, 368] width 9 height 24
click at [0, 0] on input "3" at bounding box center [0, 0] width 0 height 0
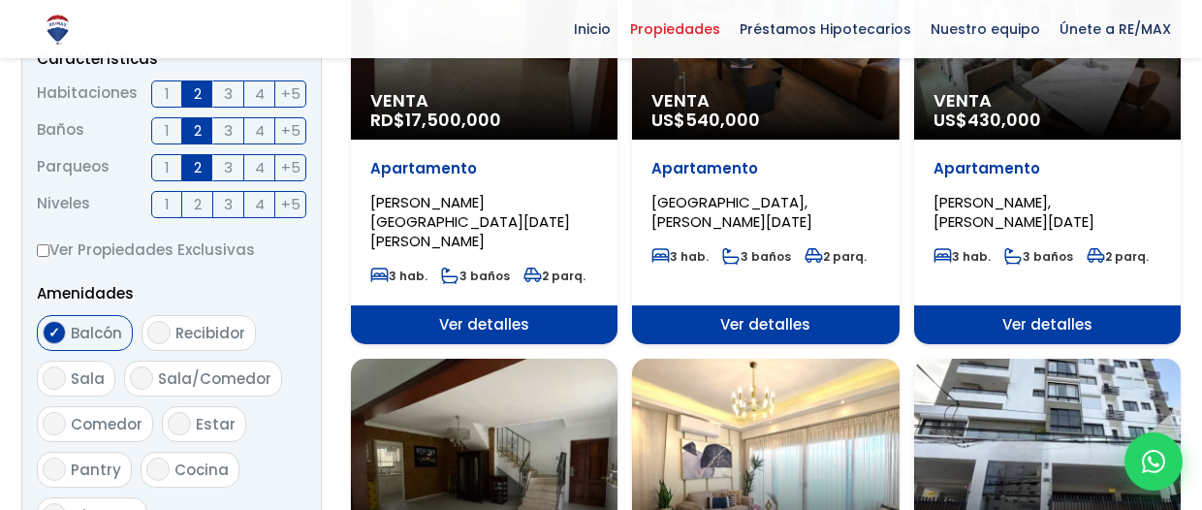
scroll to position [818, 0]
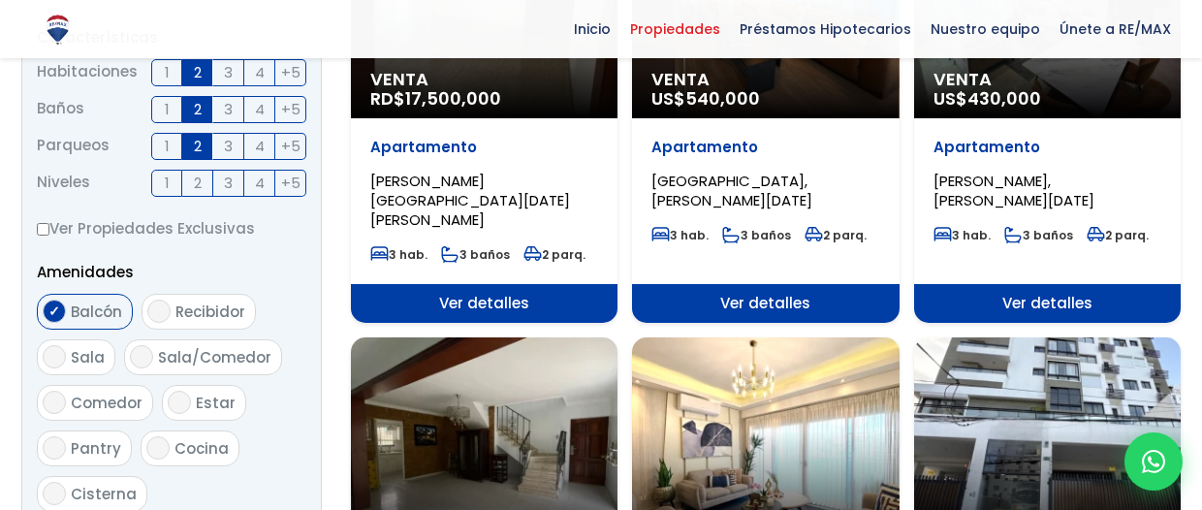
click at [224, 110] on span "3" at bounding box center [228, 109] width 9 height 24
click at [0, 0] on input "3" at bounding box center [0, 0] width 0 height 0
click at [196, 112] on span "2" at bounding box center [198, 109] width 8 height 24
click at [0, 0] on input "2" at bounding box center [0, 0] width 0 height 0
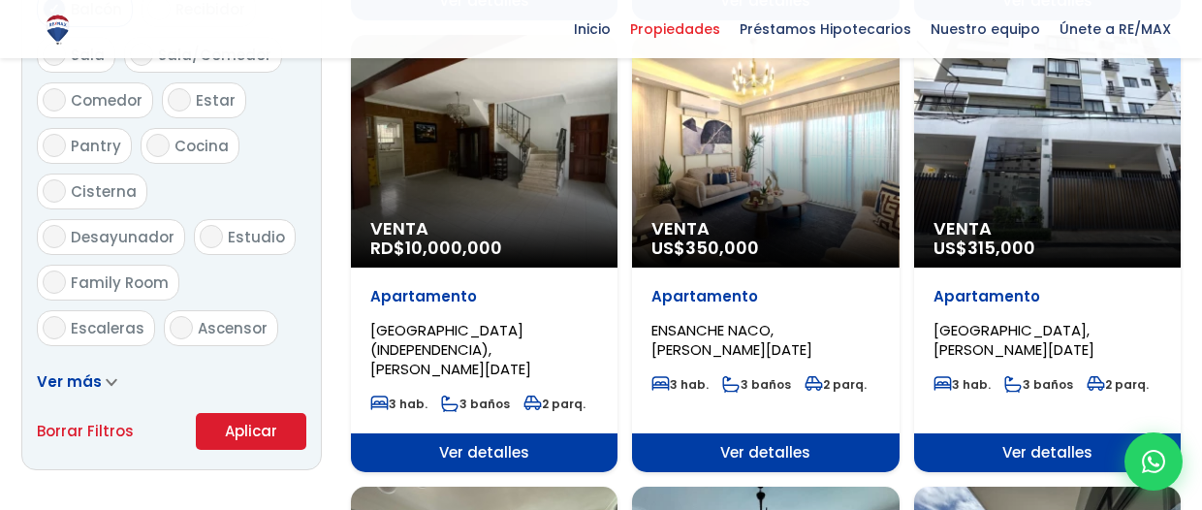
scroll to position [1292, 0]
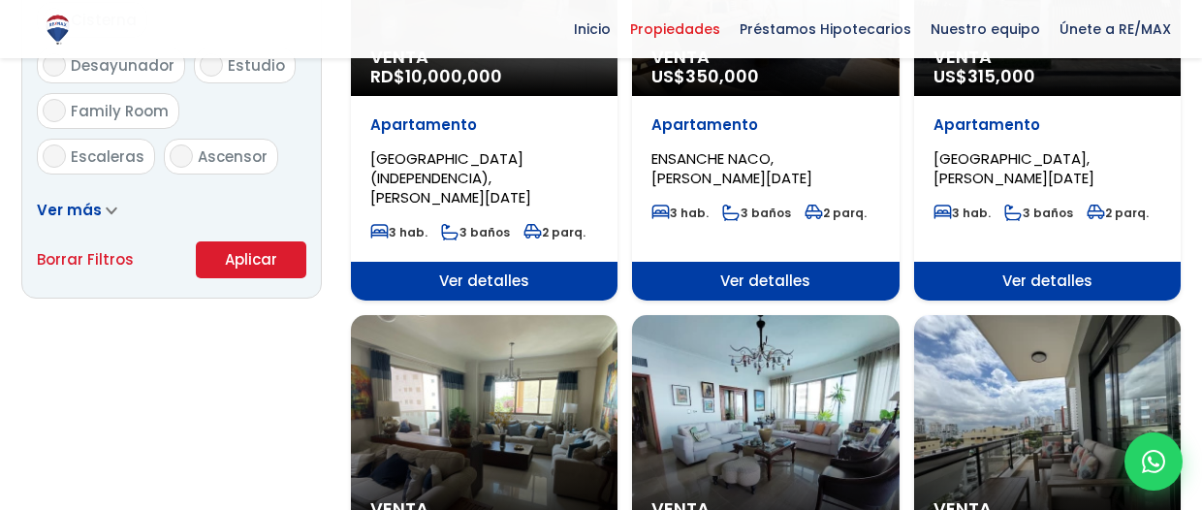
click at [281, 252] on button "Aplicar" at bounding box center [251, 259] width 110 height 37
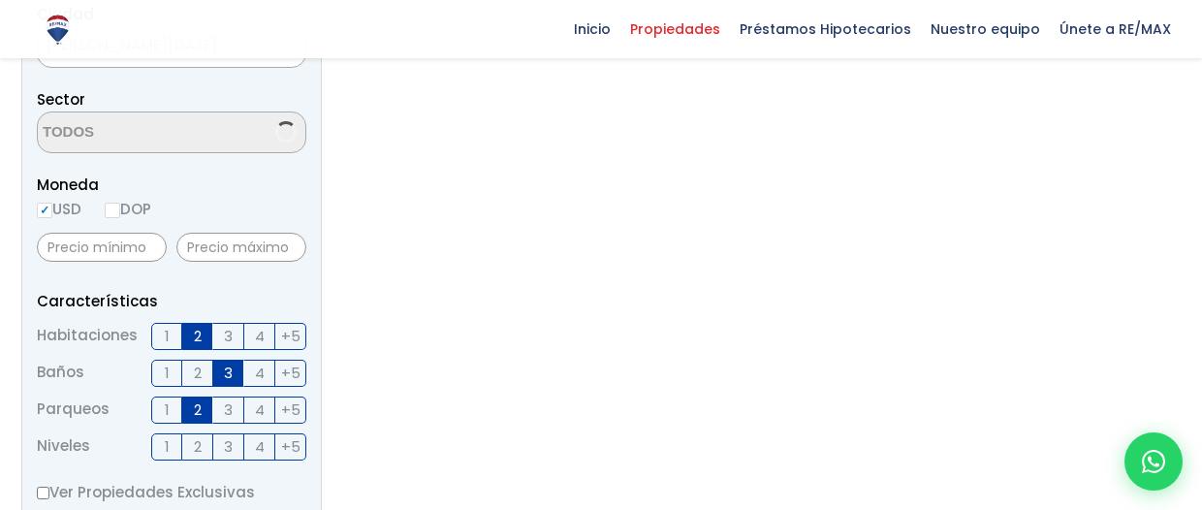
scroll to position [603, 0]
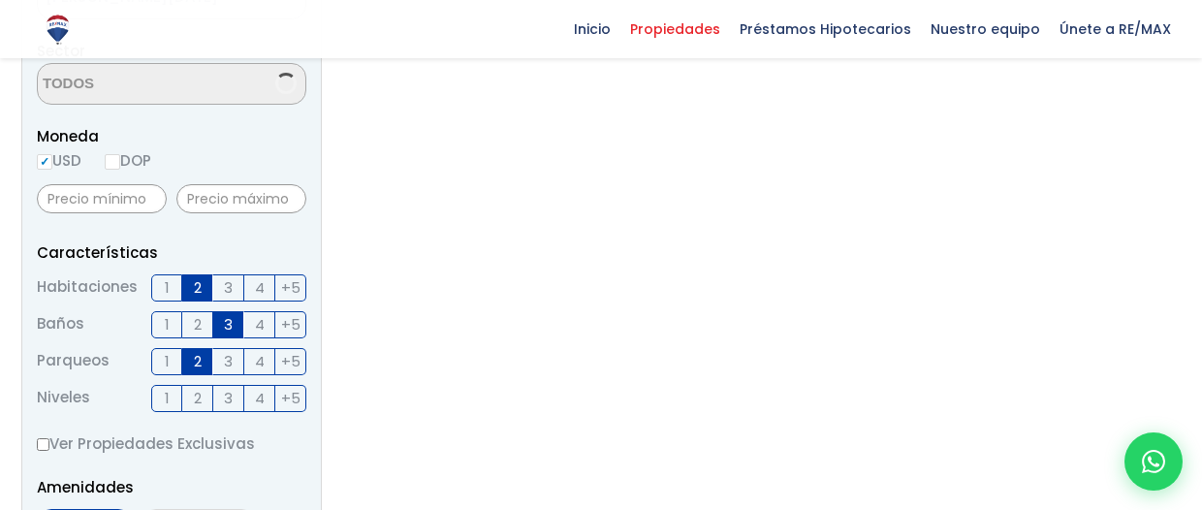
select select "36"
click at [227, 323] on span "3" at bounding box center [228, 324] width 9 height 24
click at [0, 0] on input "3" at bounding box center [0, 0] width 0 height 0
click at [202, 284] on label "2" at bounding box center [197, 287] width 31 height 27
click at [0, 0] on input "2" at bounding box center [0, 0] width 0 height 0
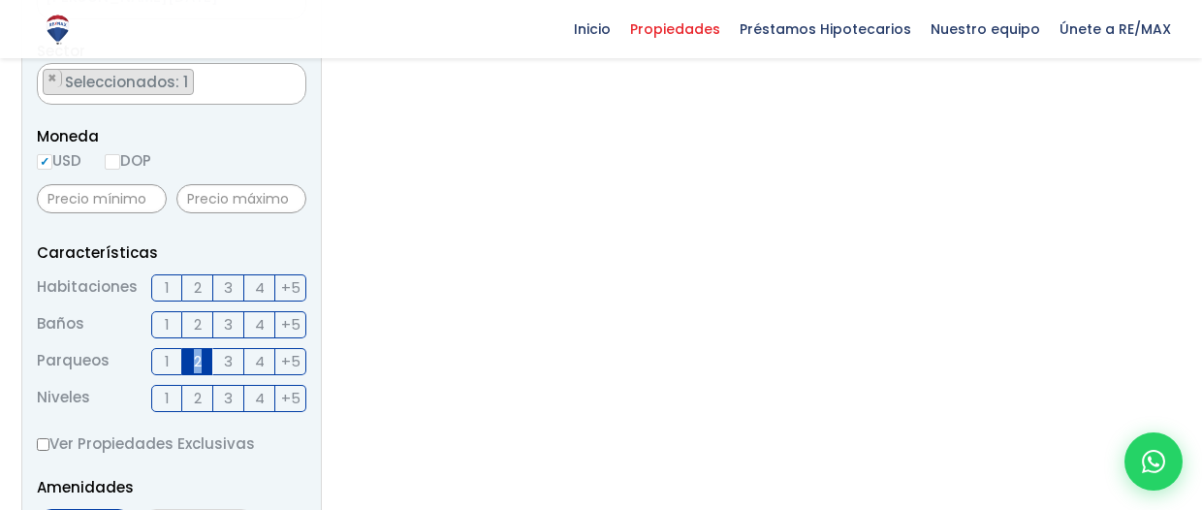
click at [196, 354] on span "2" at bounding box center [198, 361] width 8 height 24
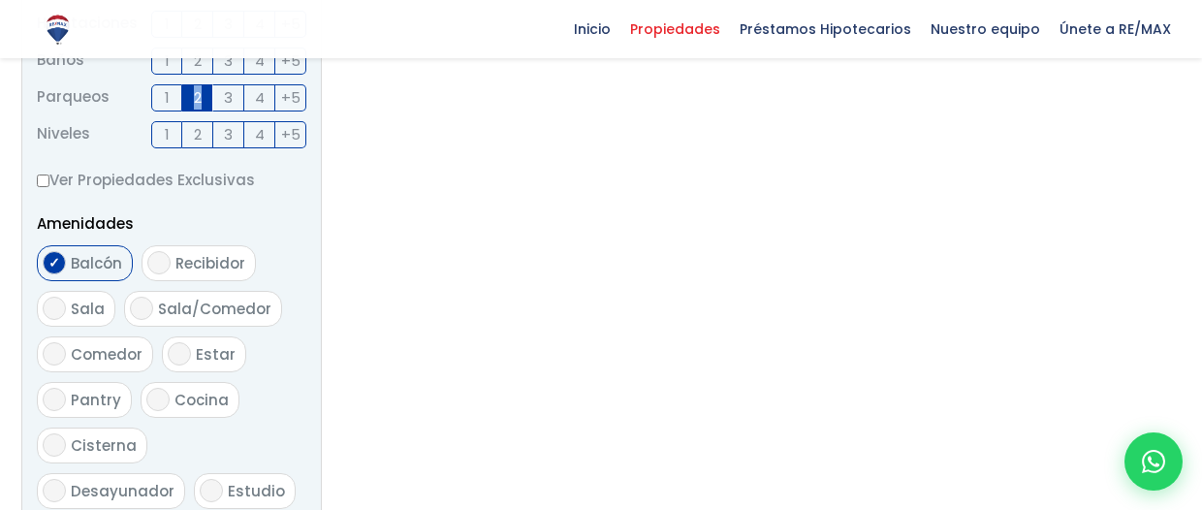
scroll to position [733, 0]
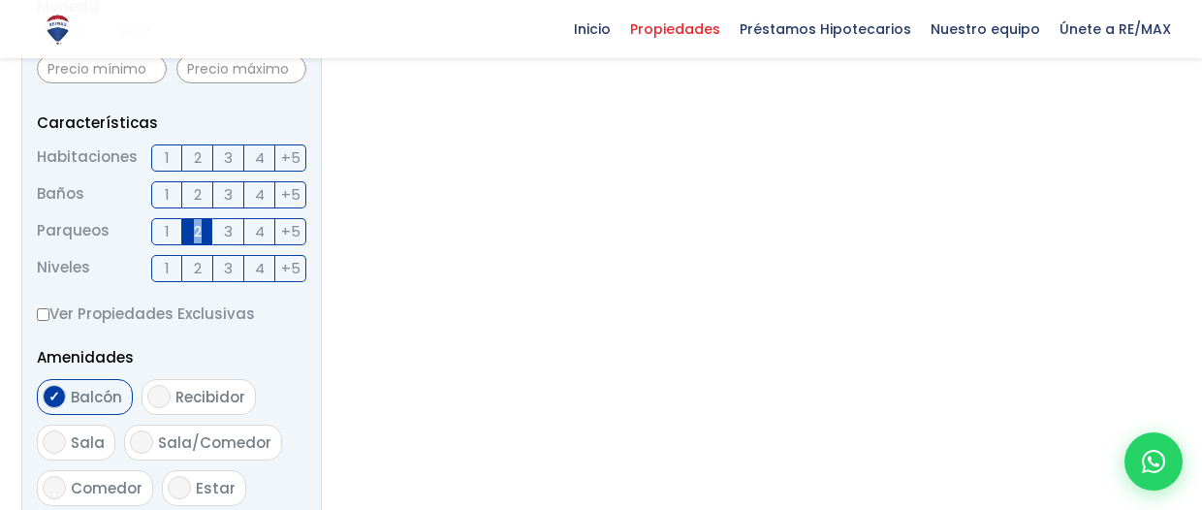
click at [191, 229] on label "2" at bounding box center [197, 231] width 31 height 27
click at [0, 0] on input "2" at bounding box center [0, 0] width 0 height 0
click at [47, 403] on input "Balcón" at bounding box center [54, 396] width 23 height 23
checkbox input "false"
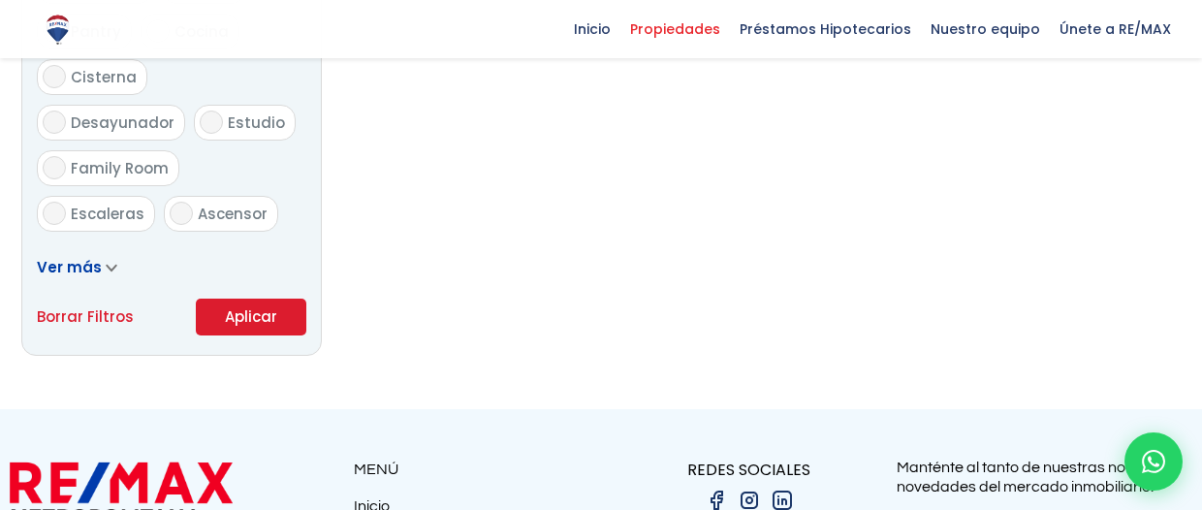
scroll to position [1378, 0]
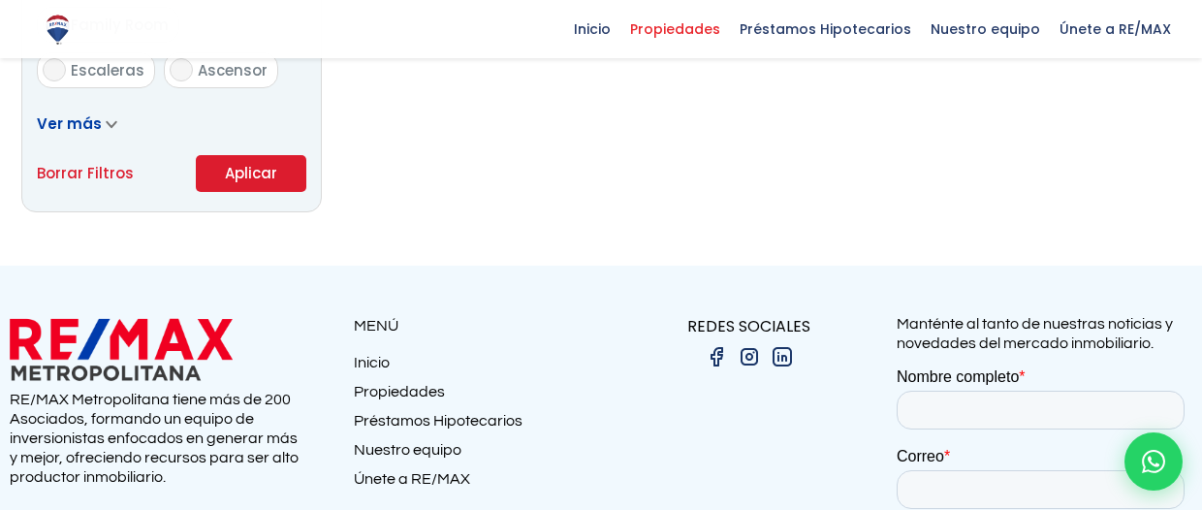
click at [275, 186] on button "Aplicar" at bounding box center [251, 173] width 110 height 37
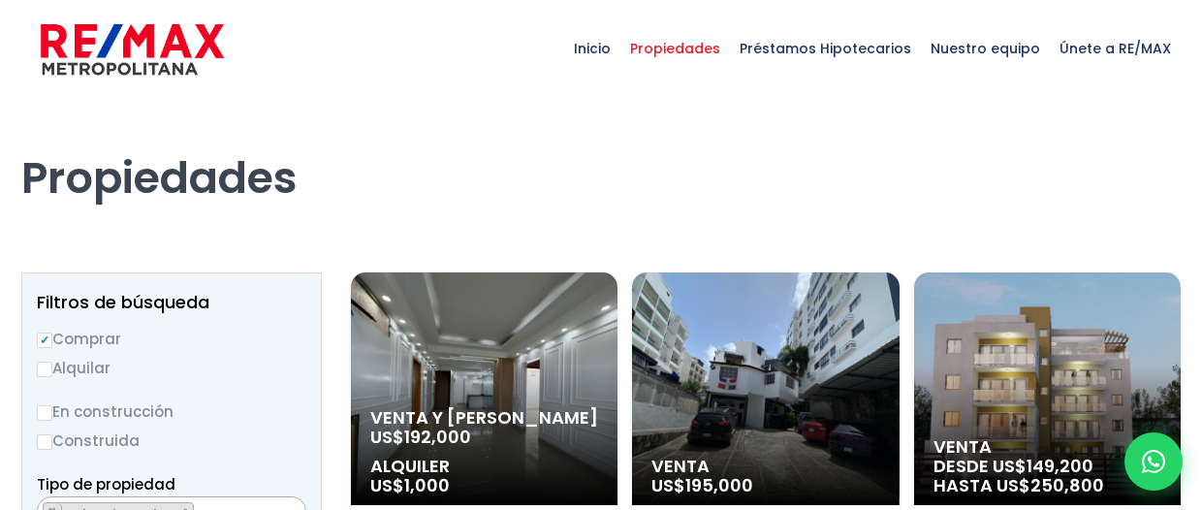
select select "36"
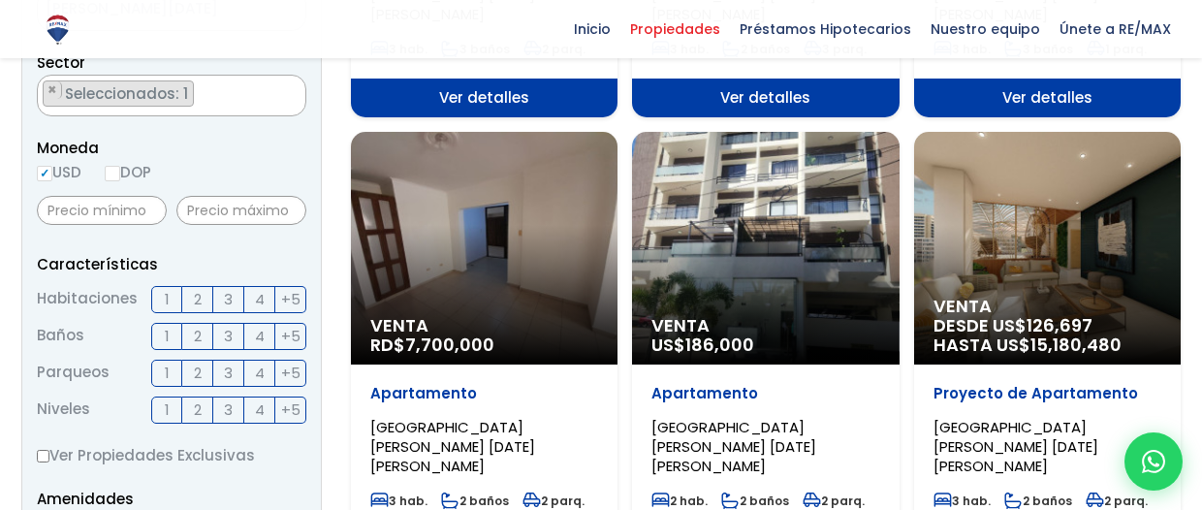
scroll to position [603, 0]
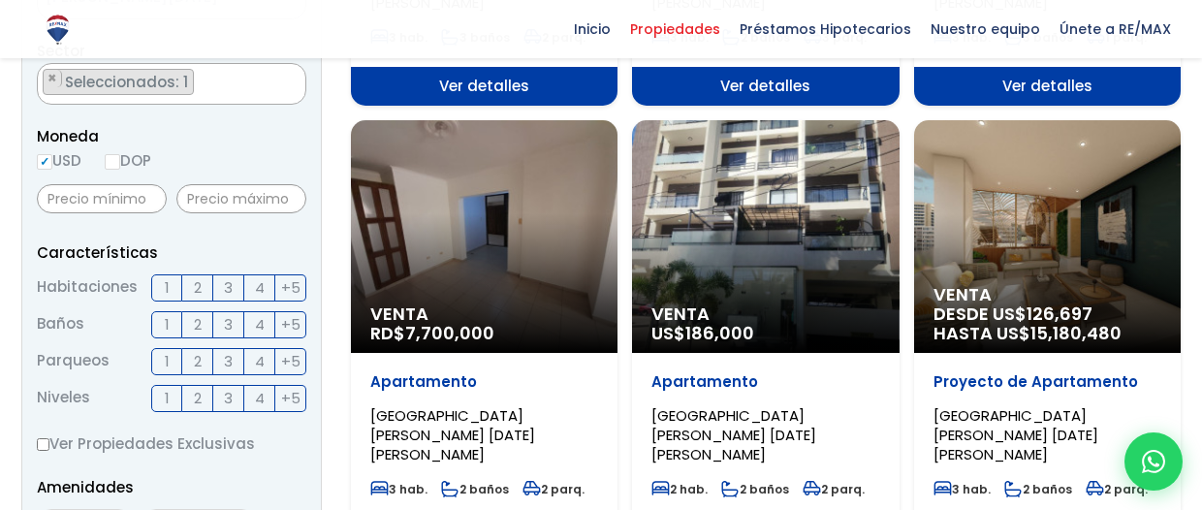
drag, startPoint x: 559, startPoint y: 257, endPoint x: 578, endPoint y: 249, distance: 20.0
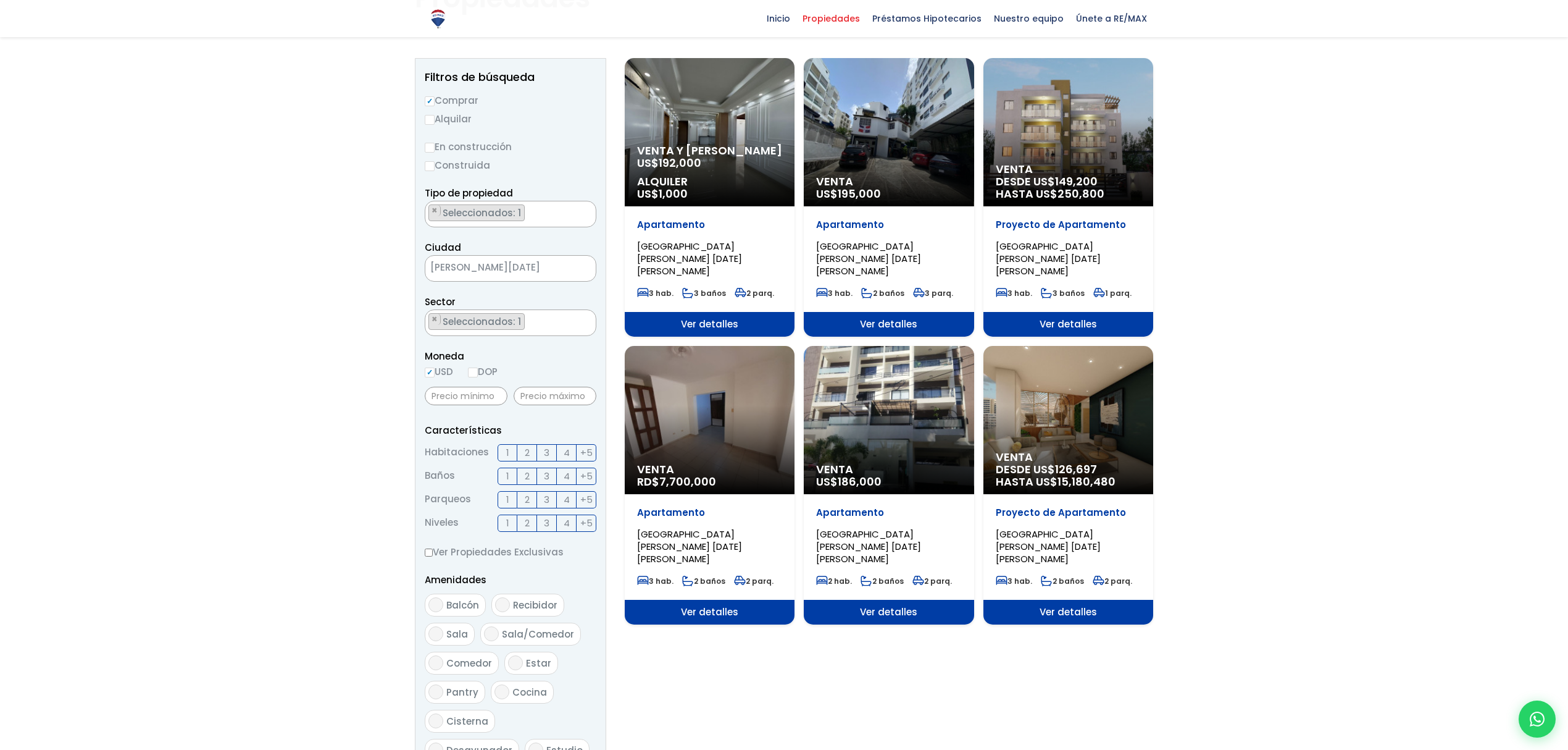
scroll to position [110, 0]
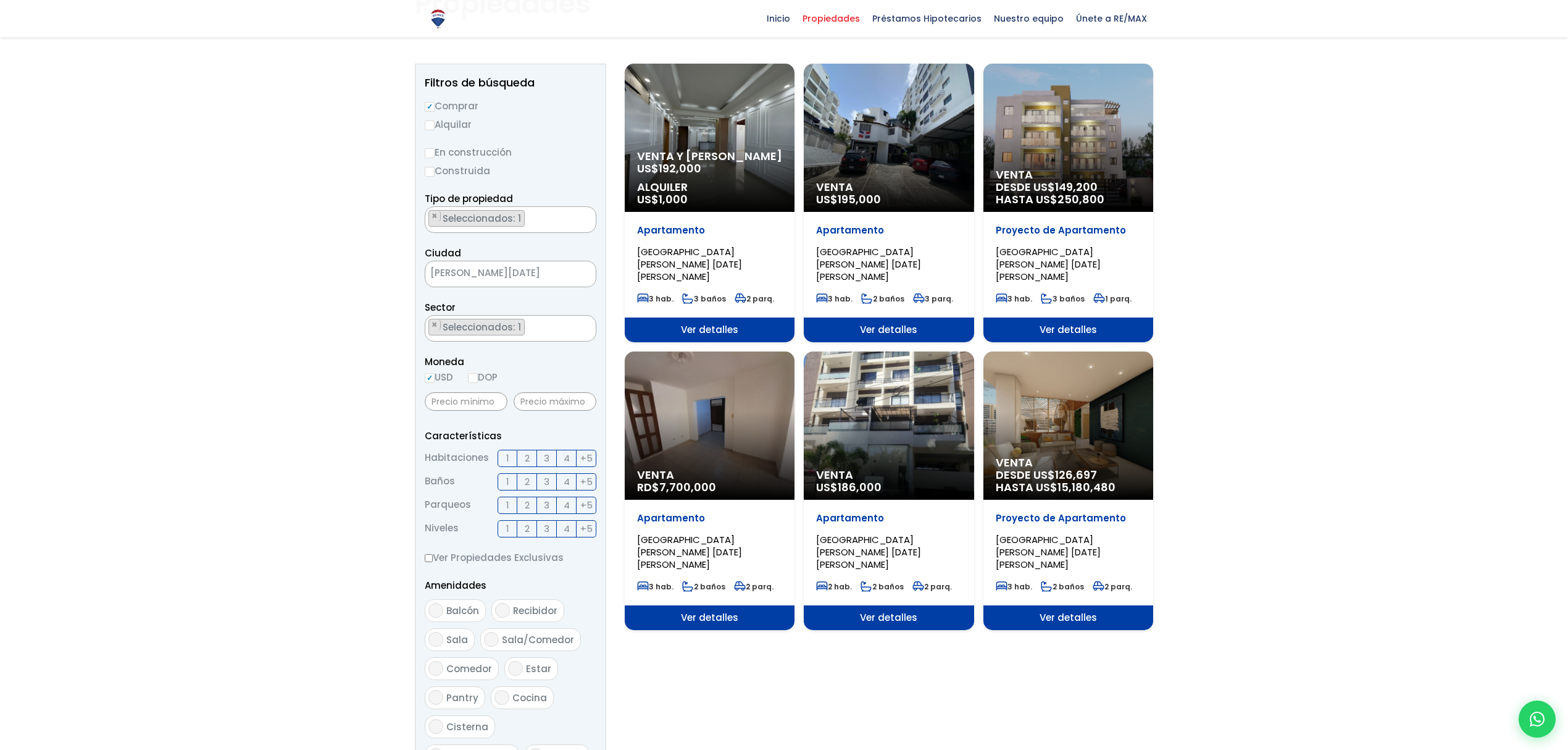
click at [545, 324] on ul "× Seleccionados: 1" at bounding box center [502, 329] width 155 height 27
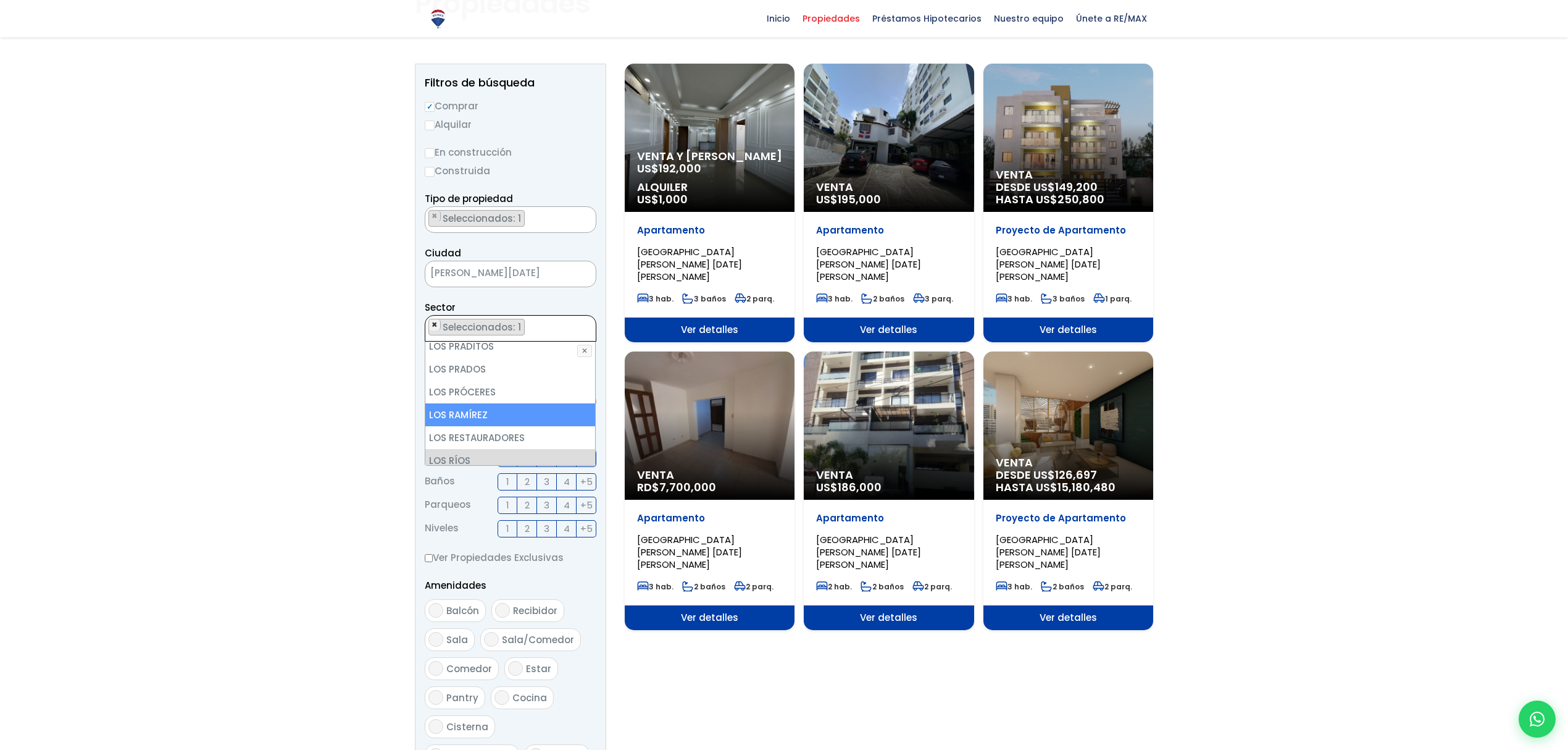
click at [436, 322] on span "×" at bounding box center [434, 324] width 6 height 11
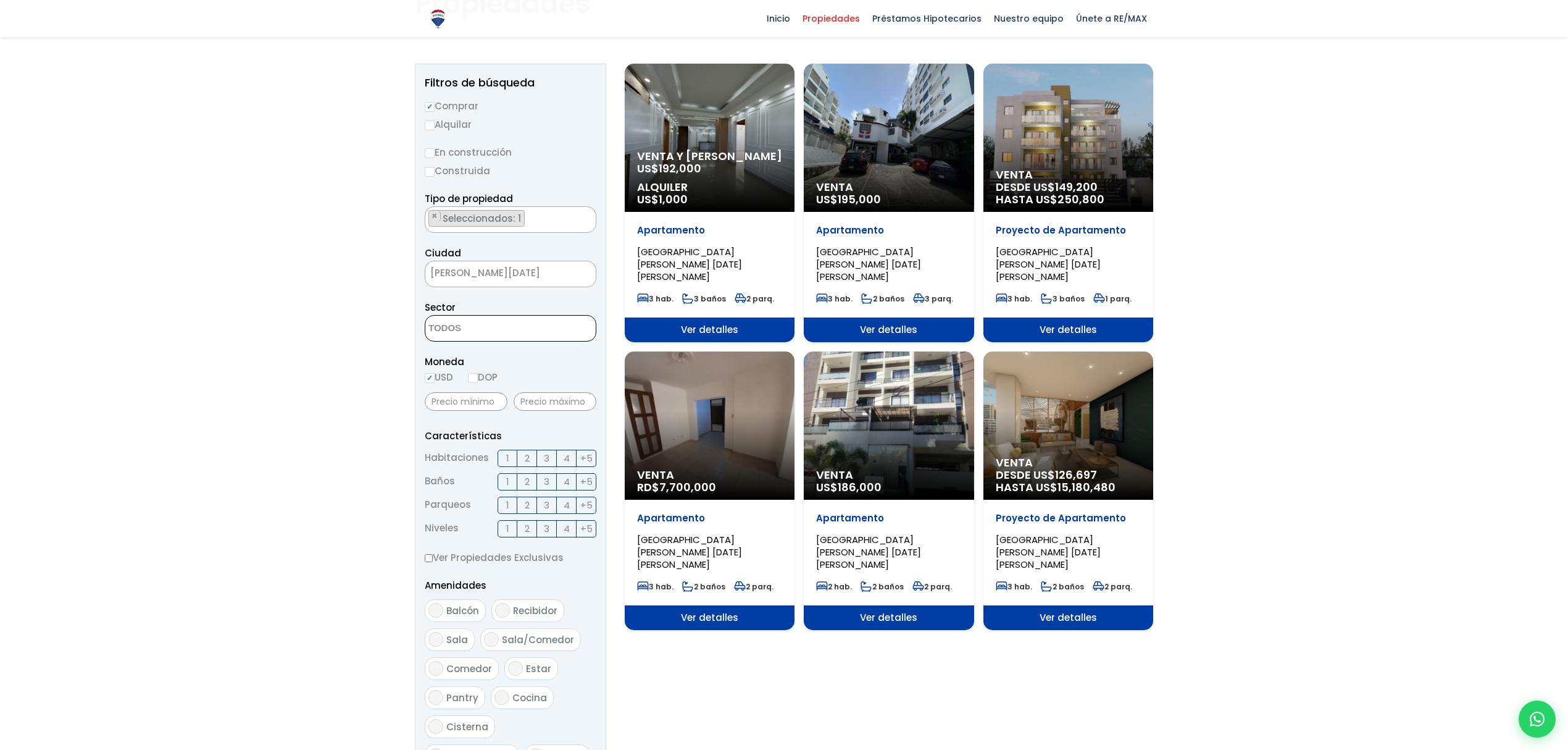
click at [474, 317] on textarea "Search" at bounding box center [485, 329] width 120 height 27
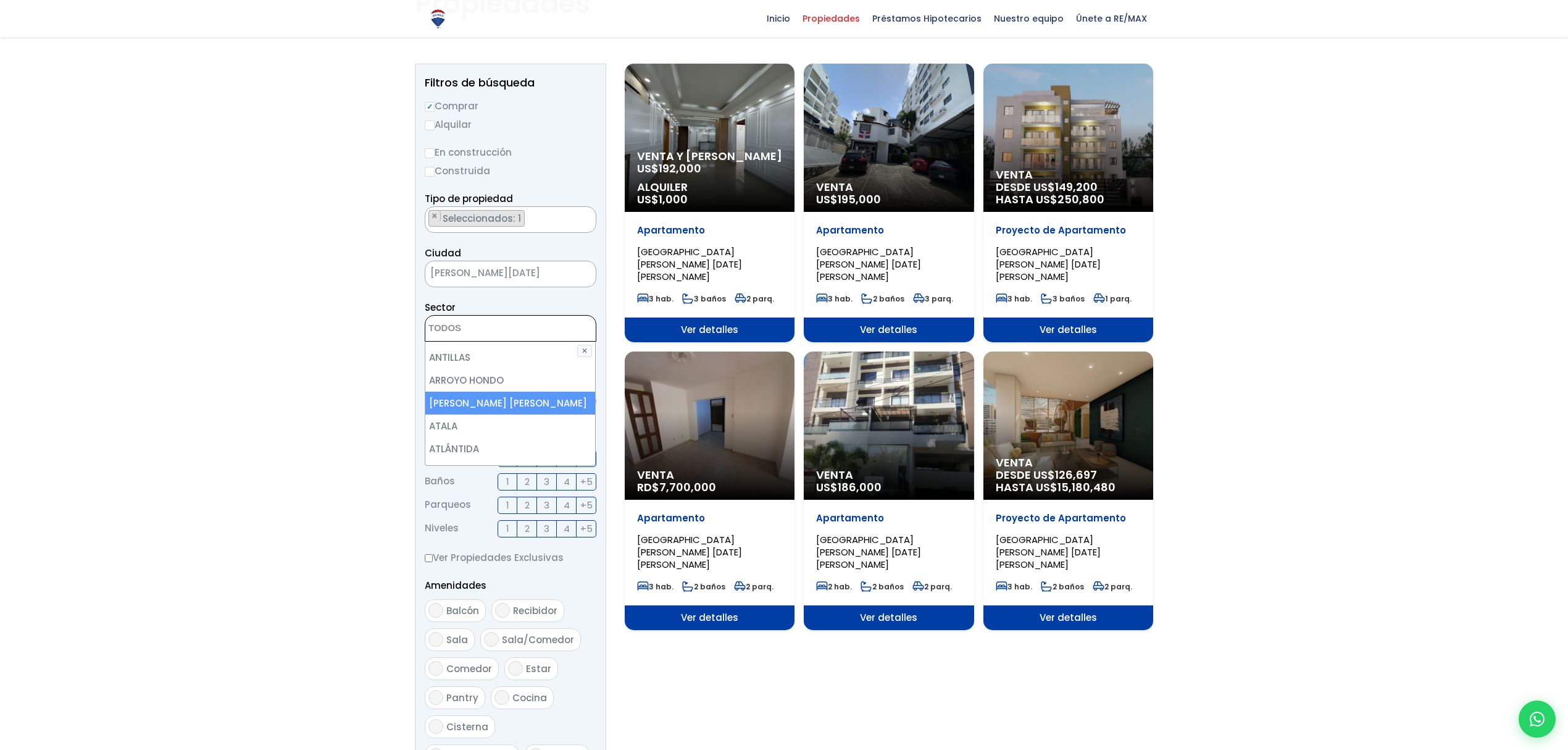
scroll to position [191, 0]
click at [499, 324] on li "ARROYO HONDO" at bounding box center [510, 390] width 170 height 23
select select "98"
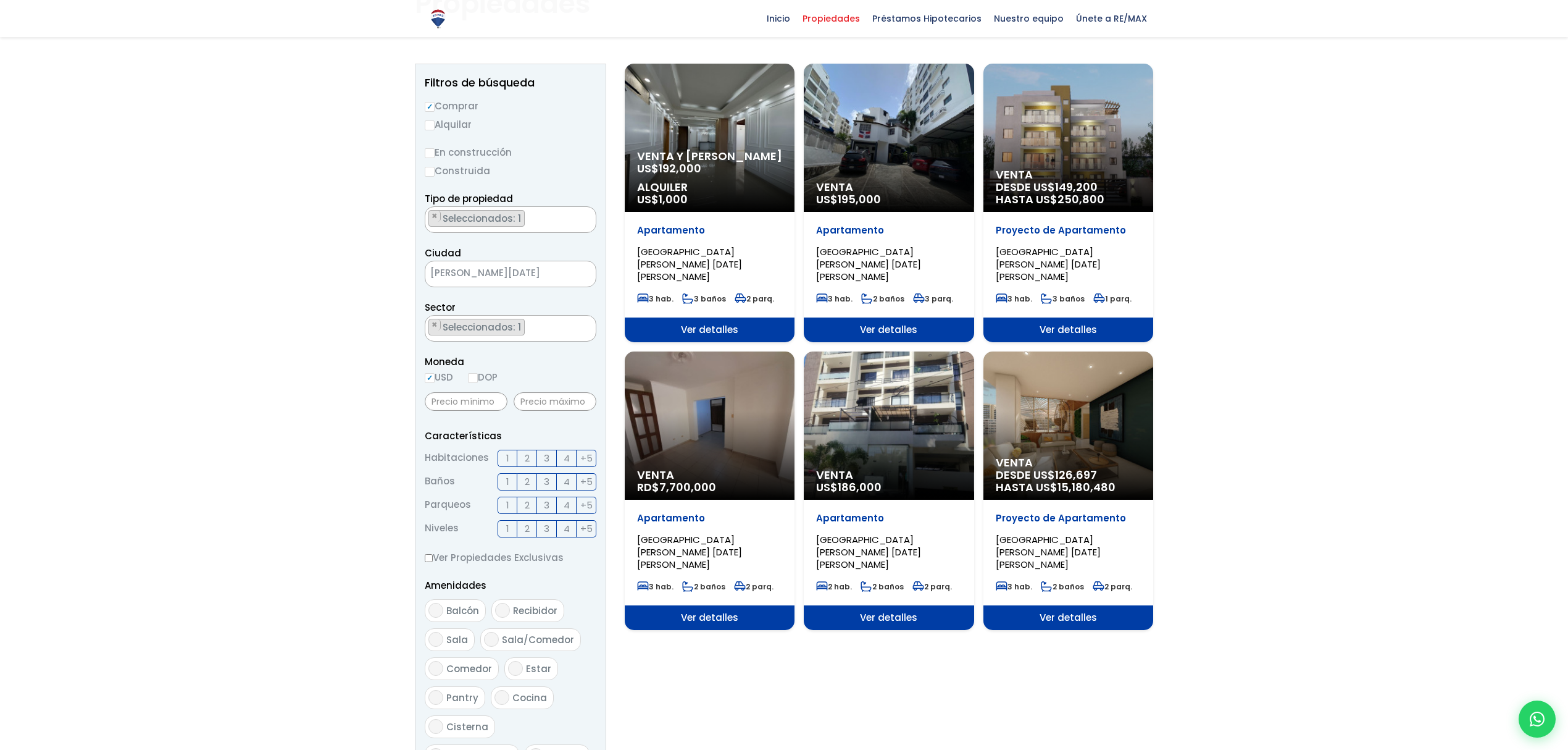
click at [765, 324] on section "Venta y Alquiler US$ 192,000 Alquiler US$ 1,000 Apartamento LOS RÍOS, SANTO DOM…" at bounding box center [889, 484] width 529 height 840
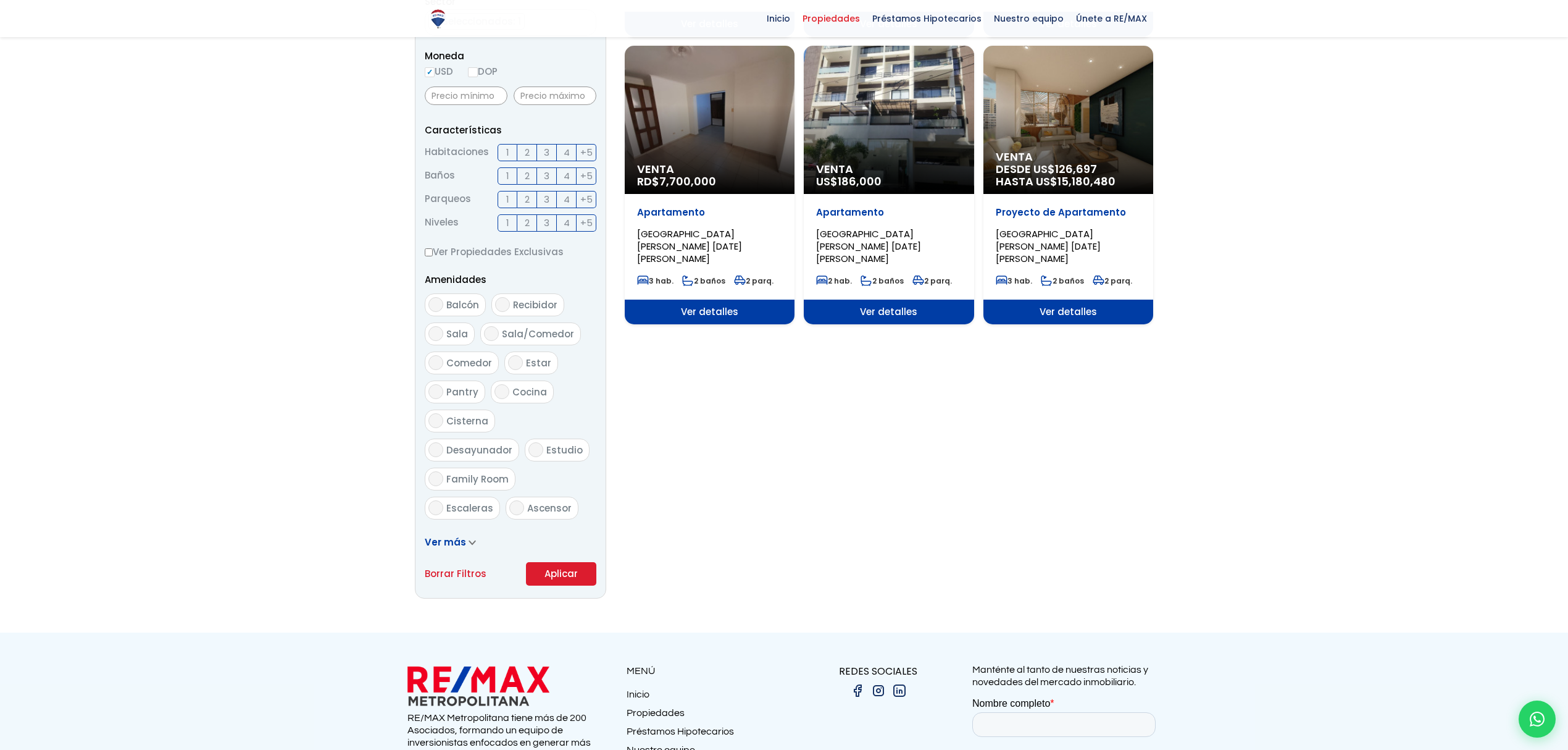
scroll to position [521, 0]
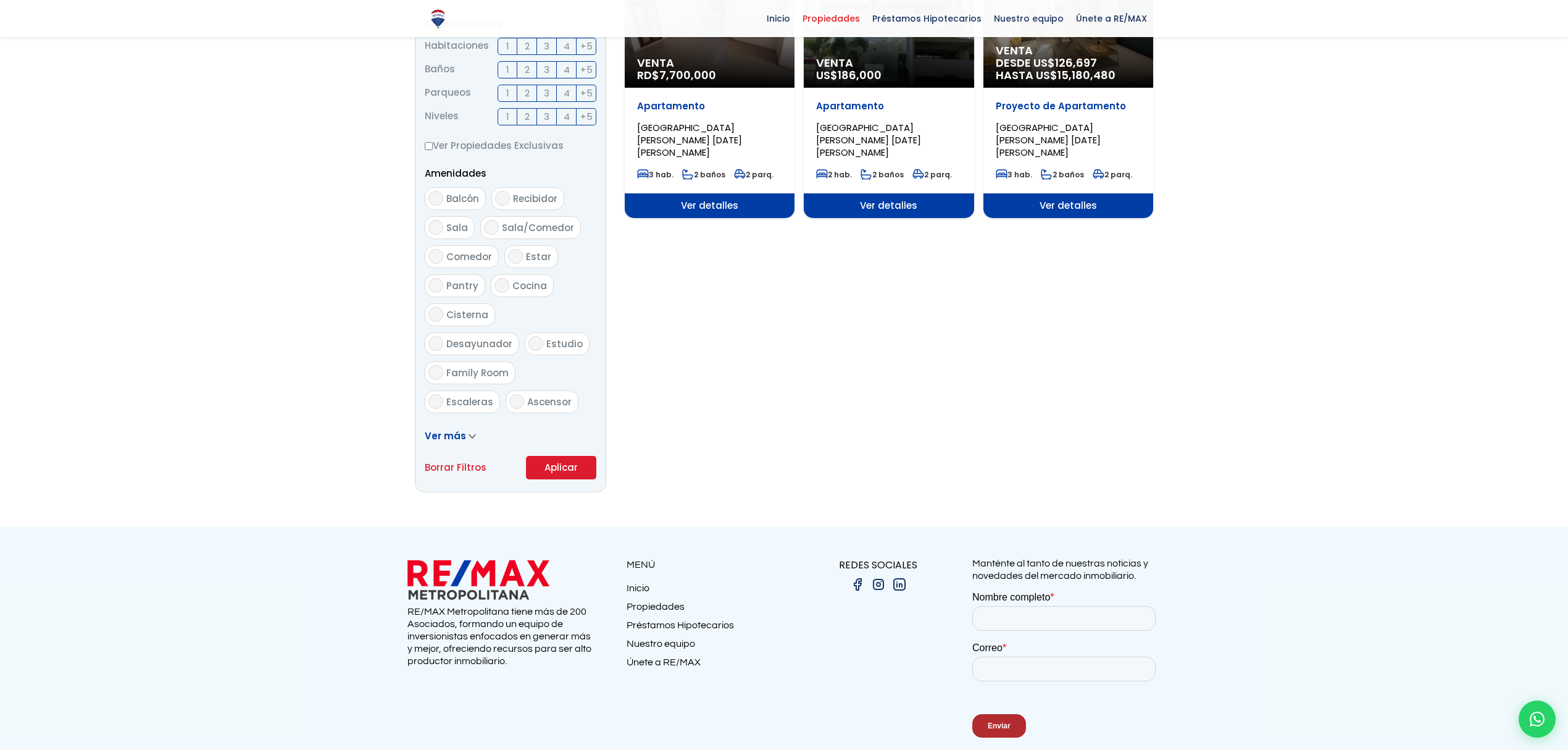
click at [563, 324] on button "Aplicar" at bounding box center [561, 467] width 70 height 24
click at [573, 324] on button "Aplicar" at bounding box center [561, 467] width 70 height 24
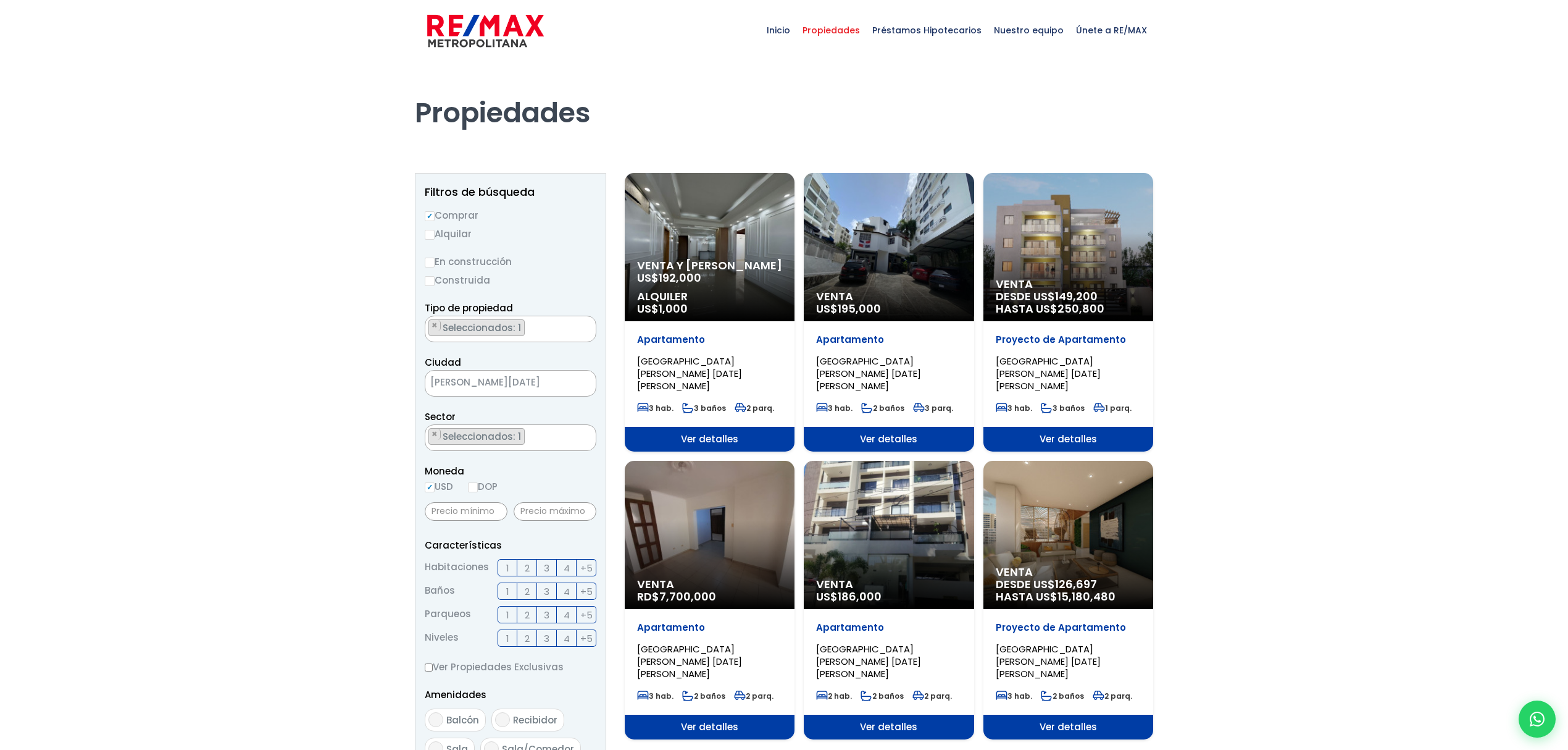
scroll to position [0, 0]
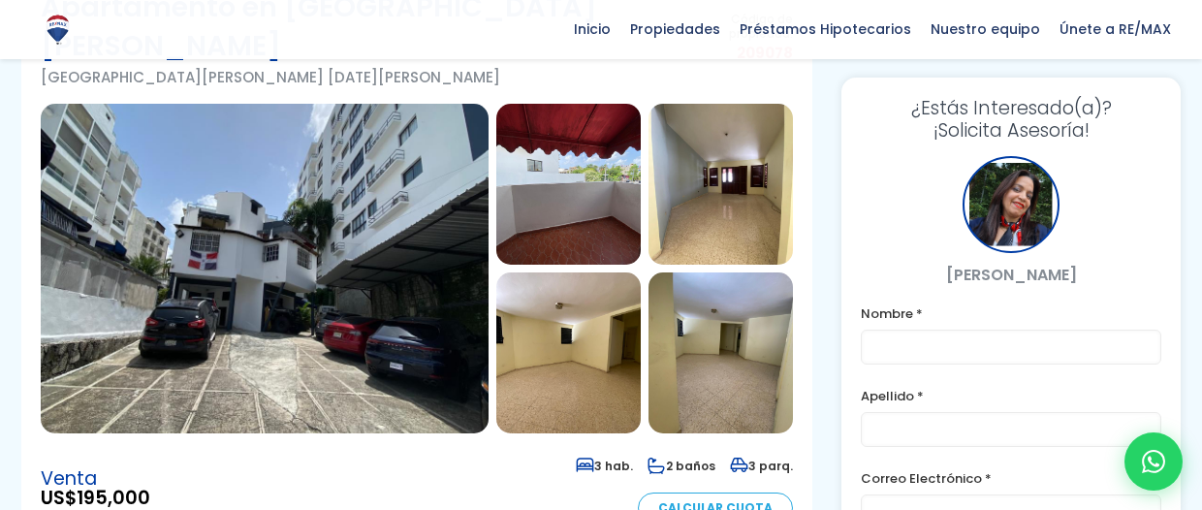
scroll to position [215, 0]
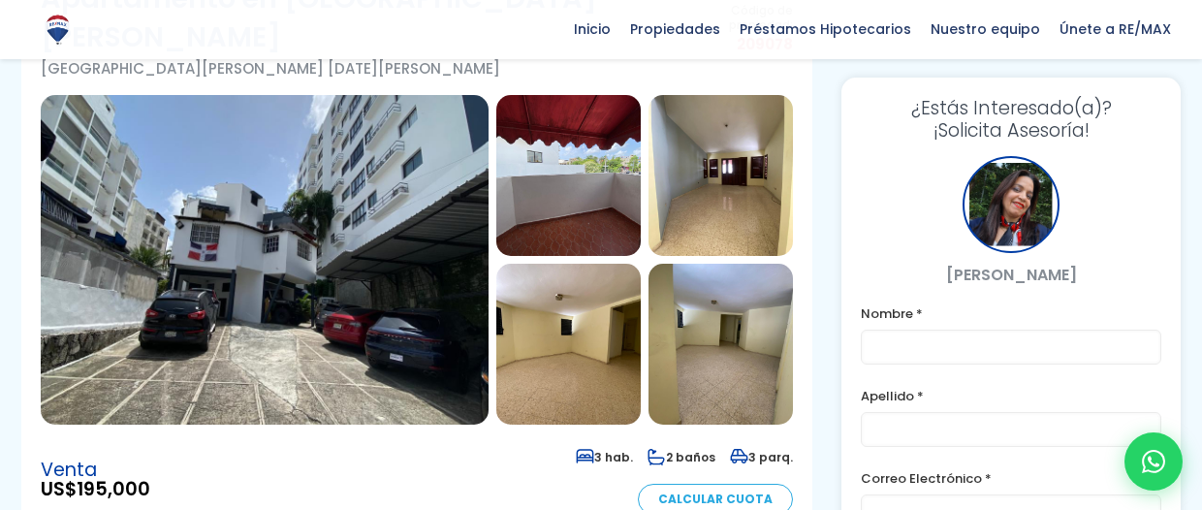
click at [245, 178] on img at bounding box center [265, 260] width 448 height 330
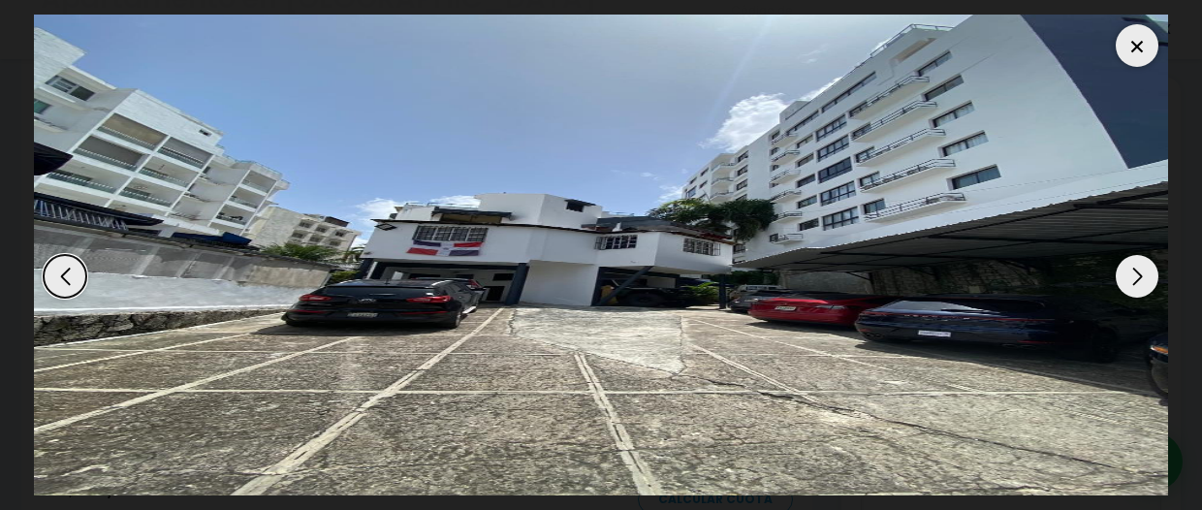
click at [1137, 51] on div at bounding box center [1136, 45] width 43 height 43
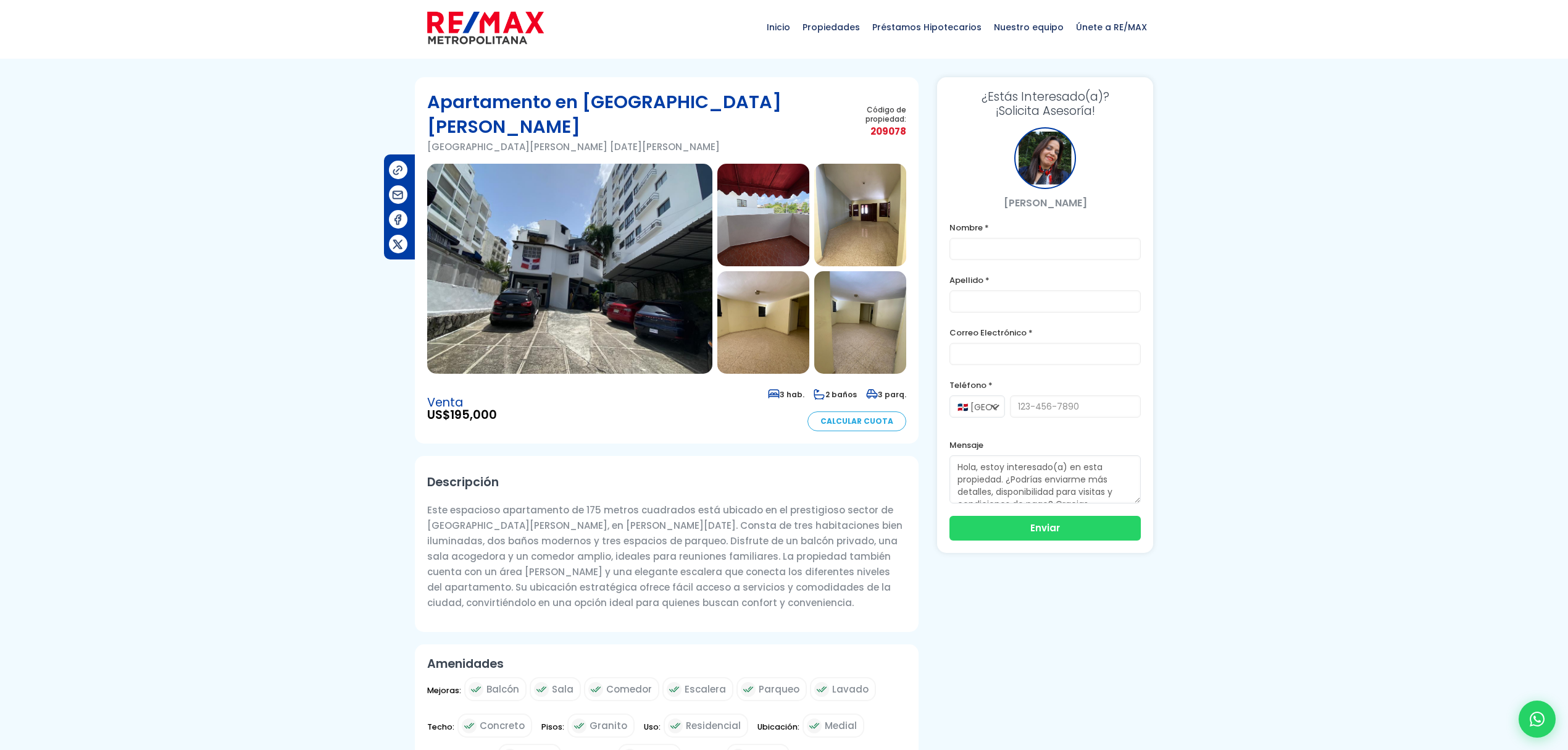
scroll to position [0, 0]
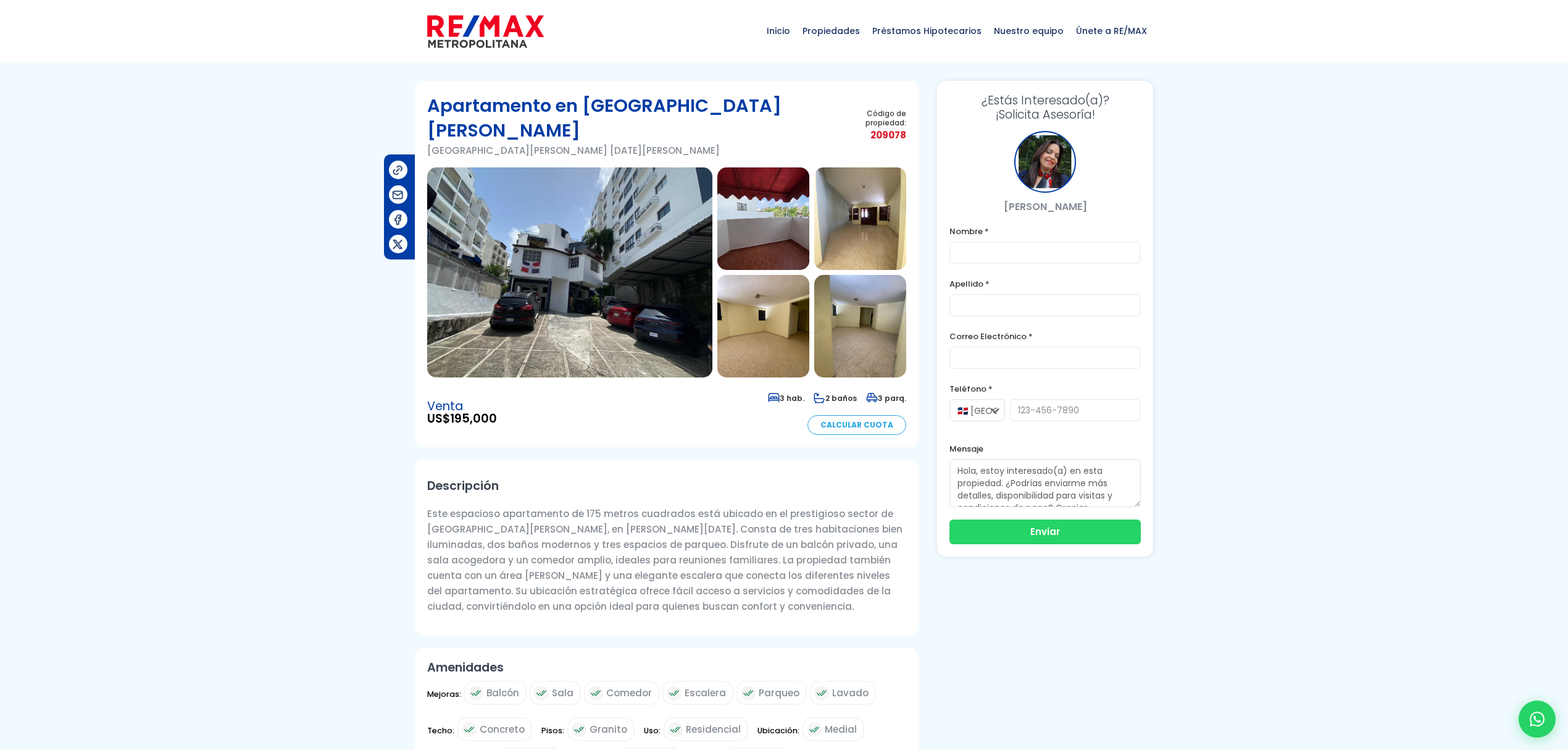
click at [687, 267] on img at bounding box center [570, 273] width 285 height 210
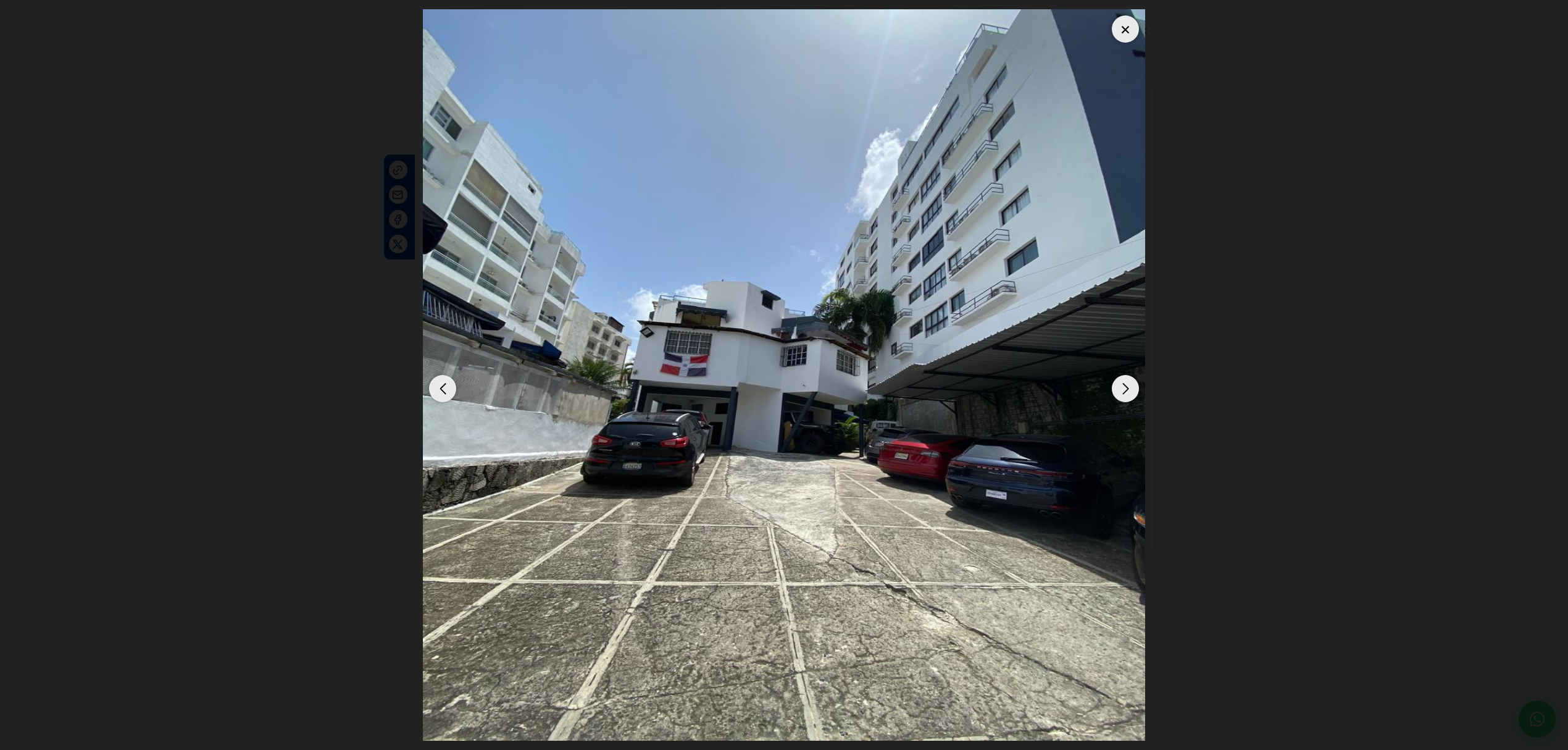
click at [765, 324] on div "Next slide" at bounding box center [1125, 388] width 27 height 27
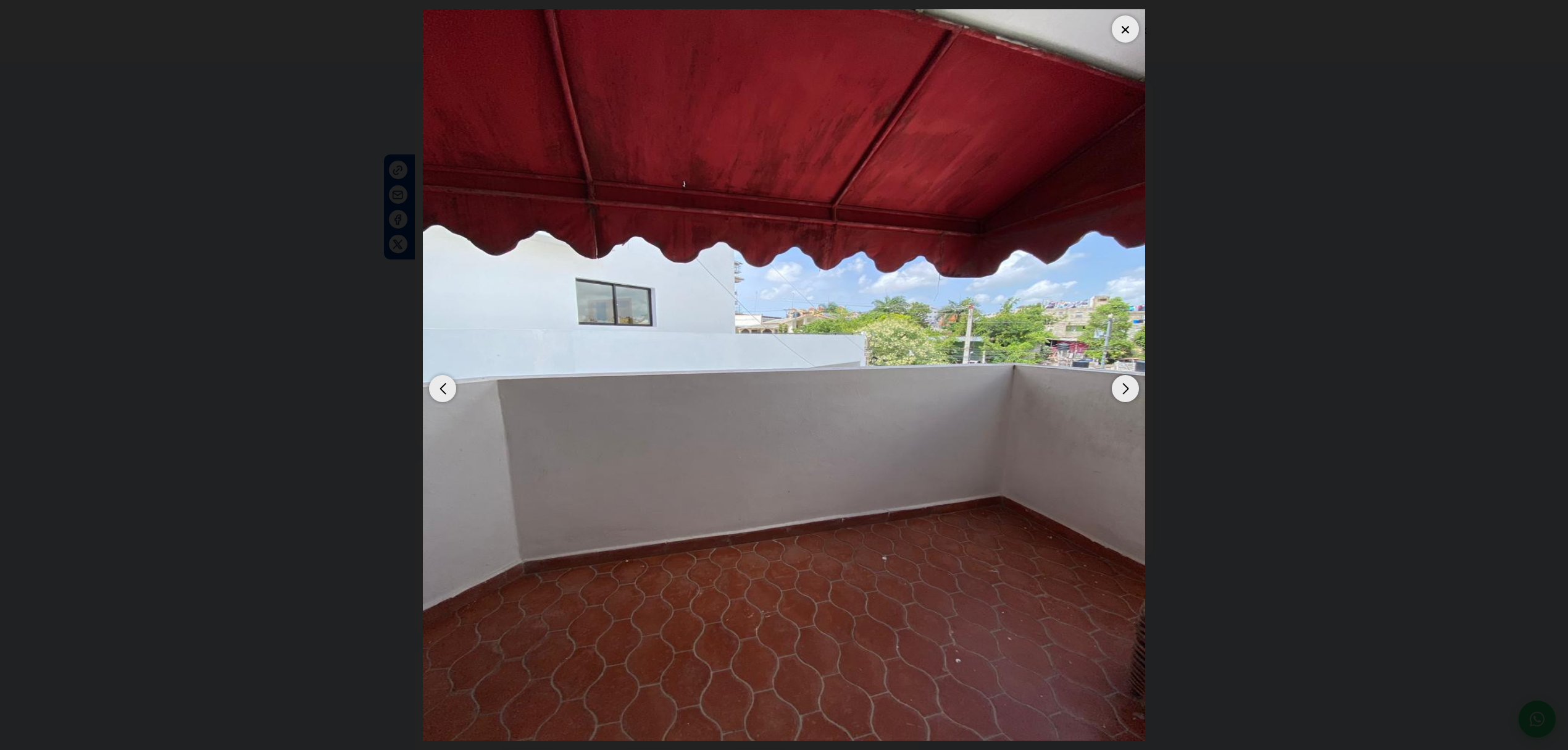
click at [765, 324] on div "Next slide" at bounding box center [1125, 388] width 27 height 27
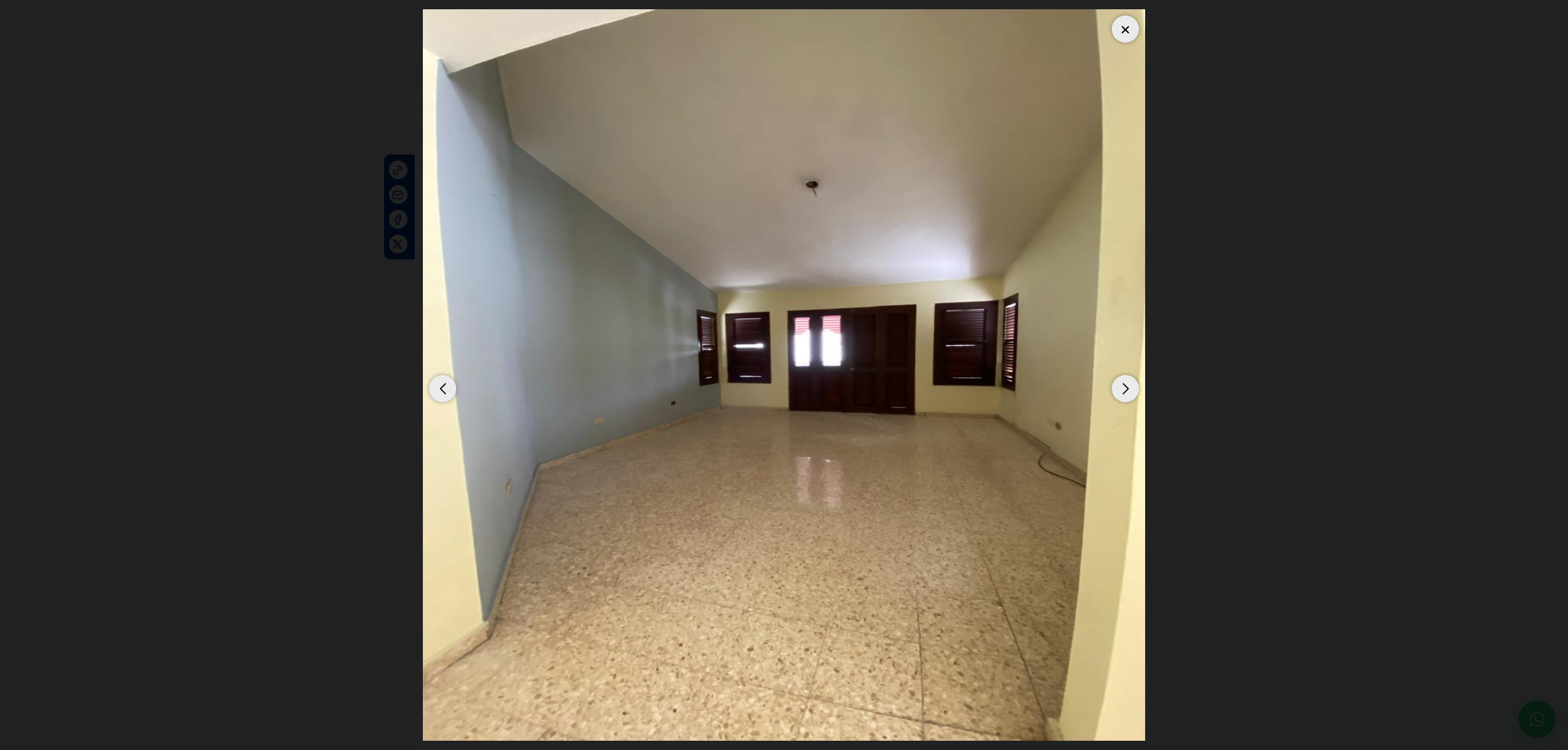
click at [765, 324] on div "Next slide" at bounding box center [1125, 388] width 27 height 27
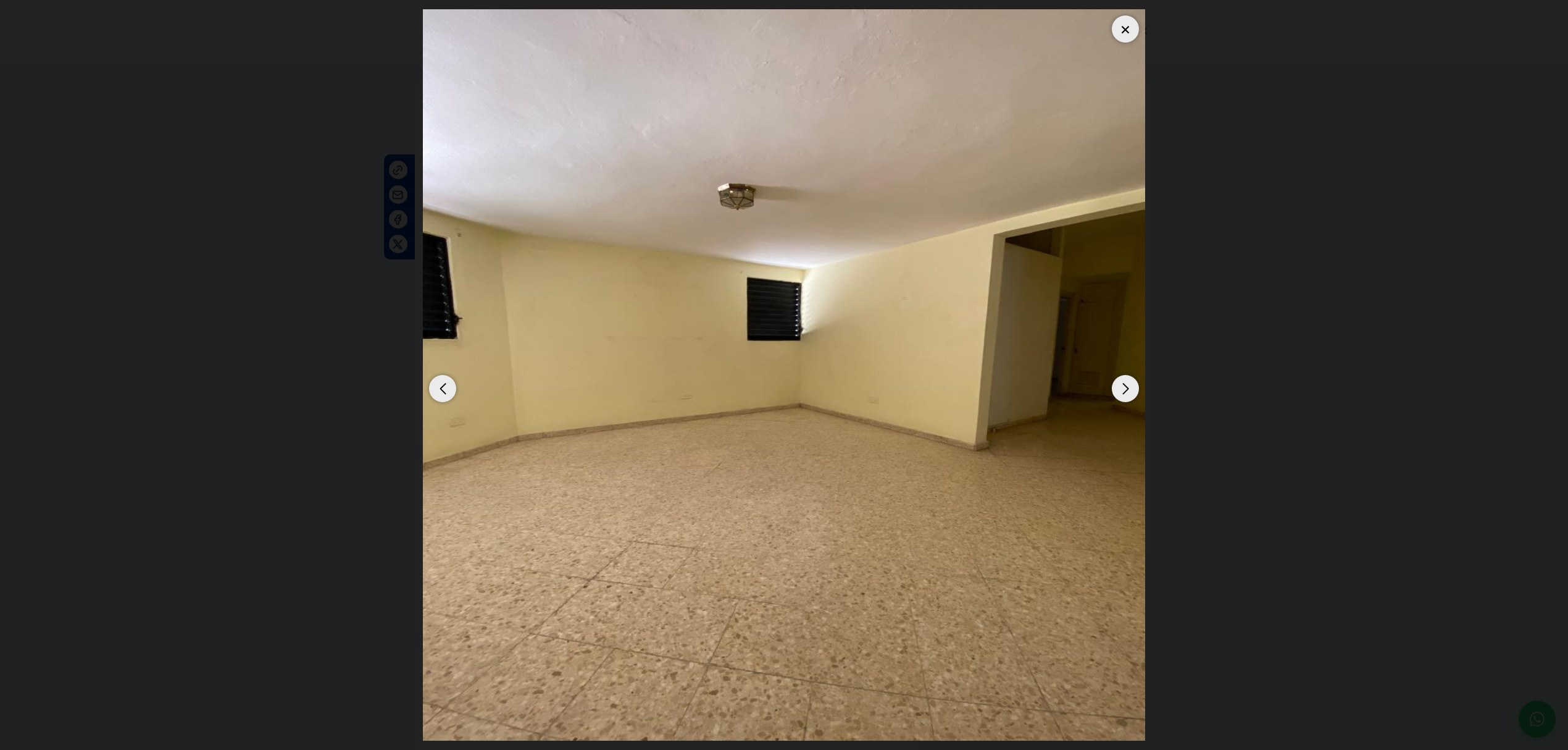
click at [765, 324] on div "Next slide" at bounding box center [1125, 388] width 27 height 27
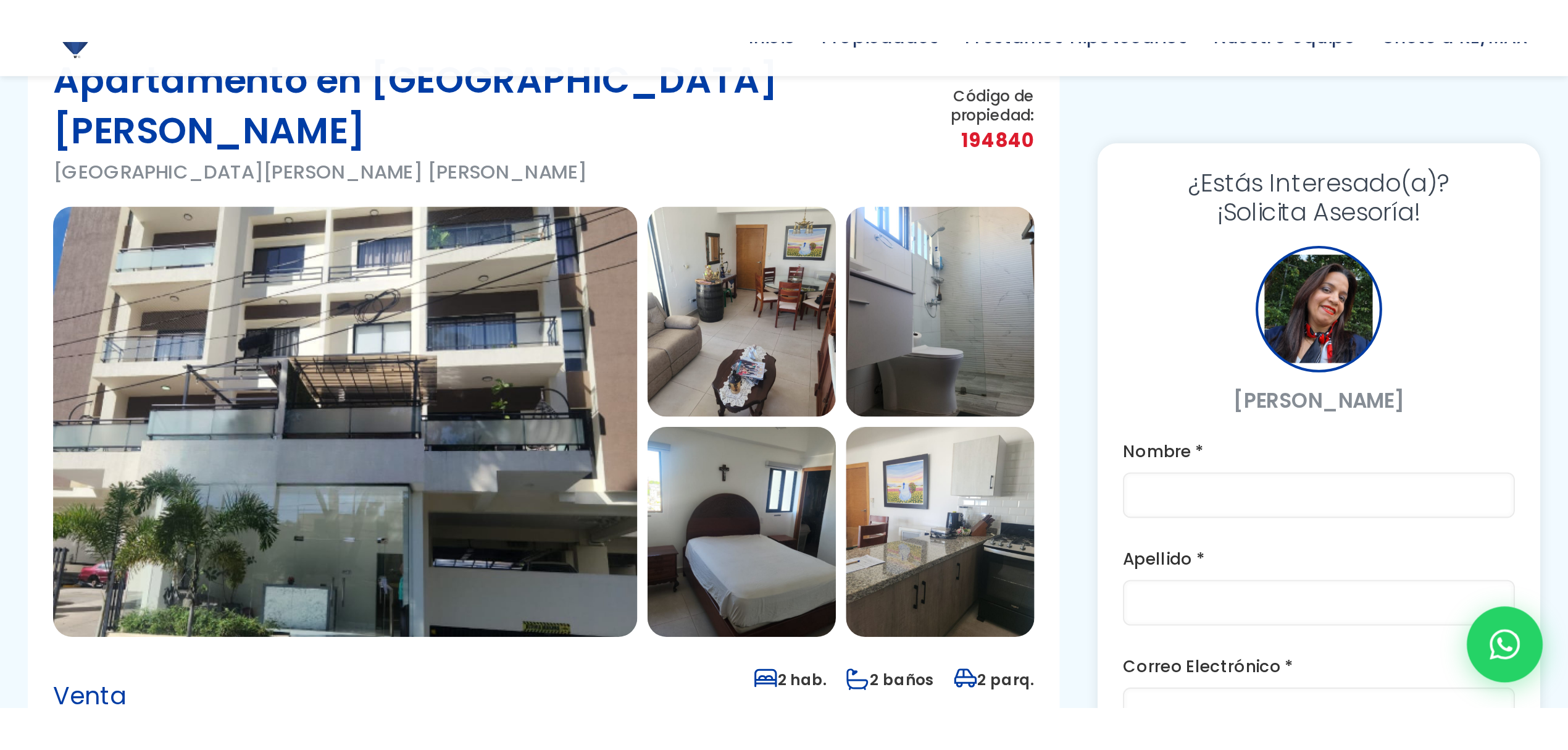
scroll to position [164, 0]
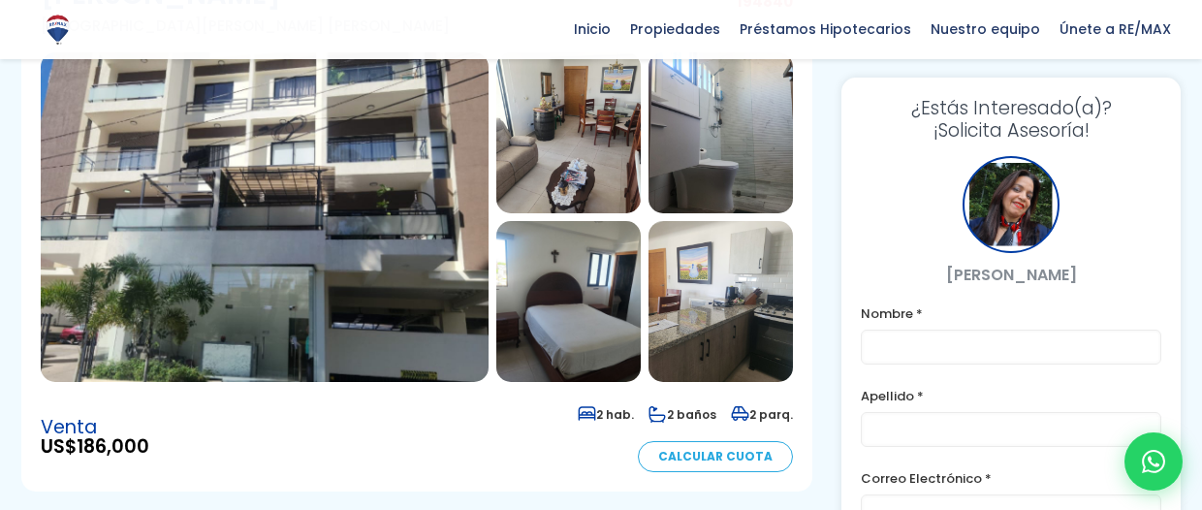
click at [254, 171] on img at bounding box center [265, 217] width 448 height 330
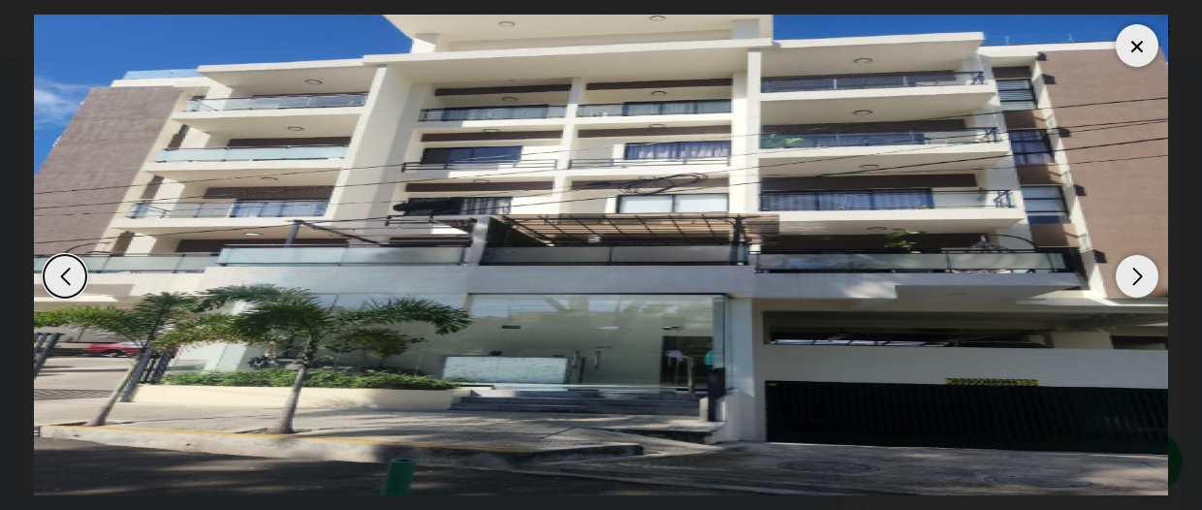
click at [1156, 43] on div at bounding box center [1136, 45] width 43 height 43
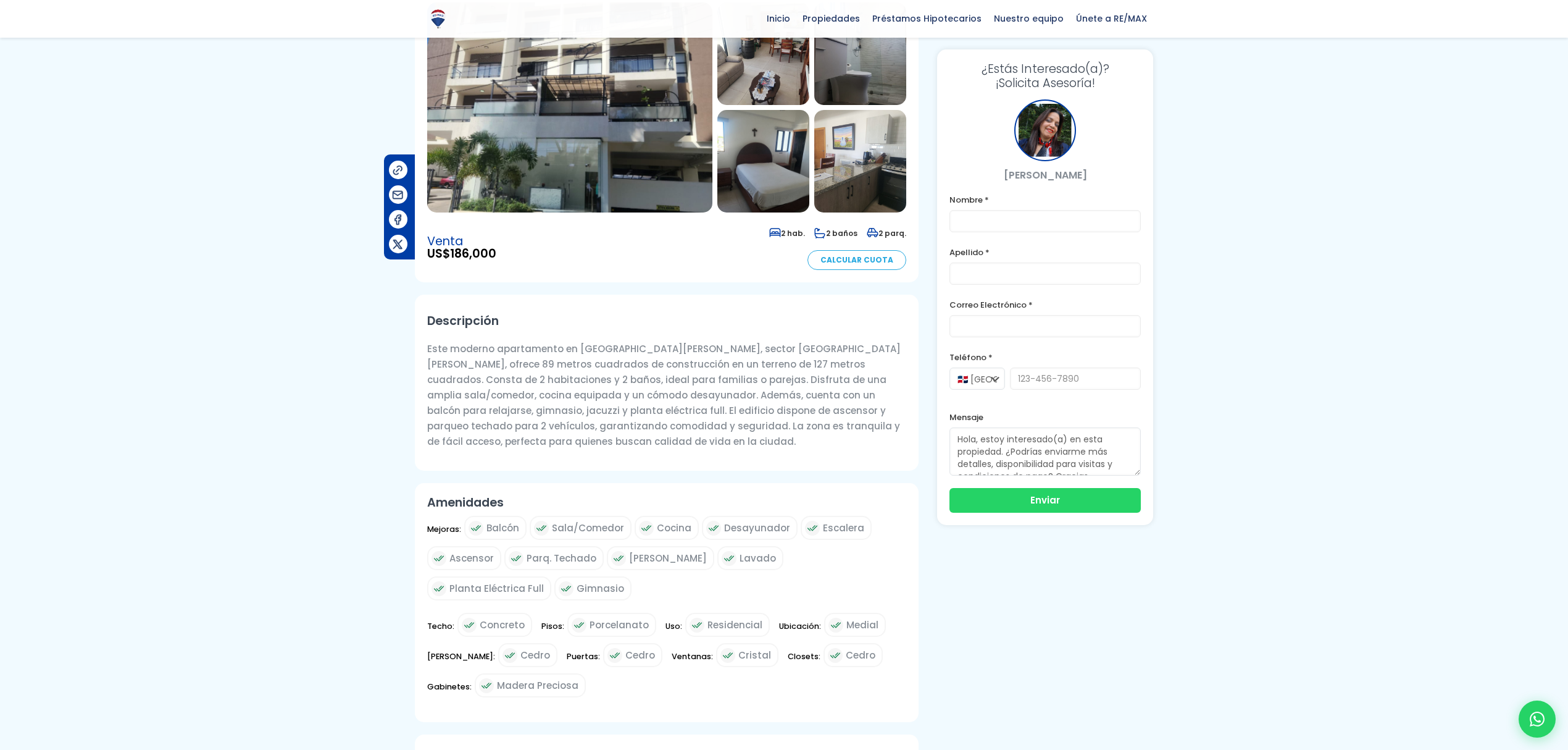
click at [551, 105] on img at bounding box center [570, 108] width 285 height 210
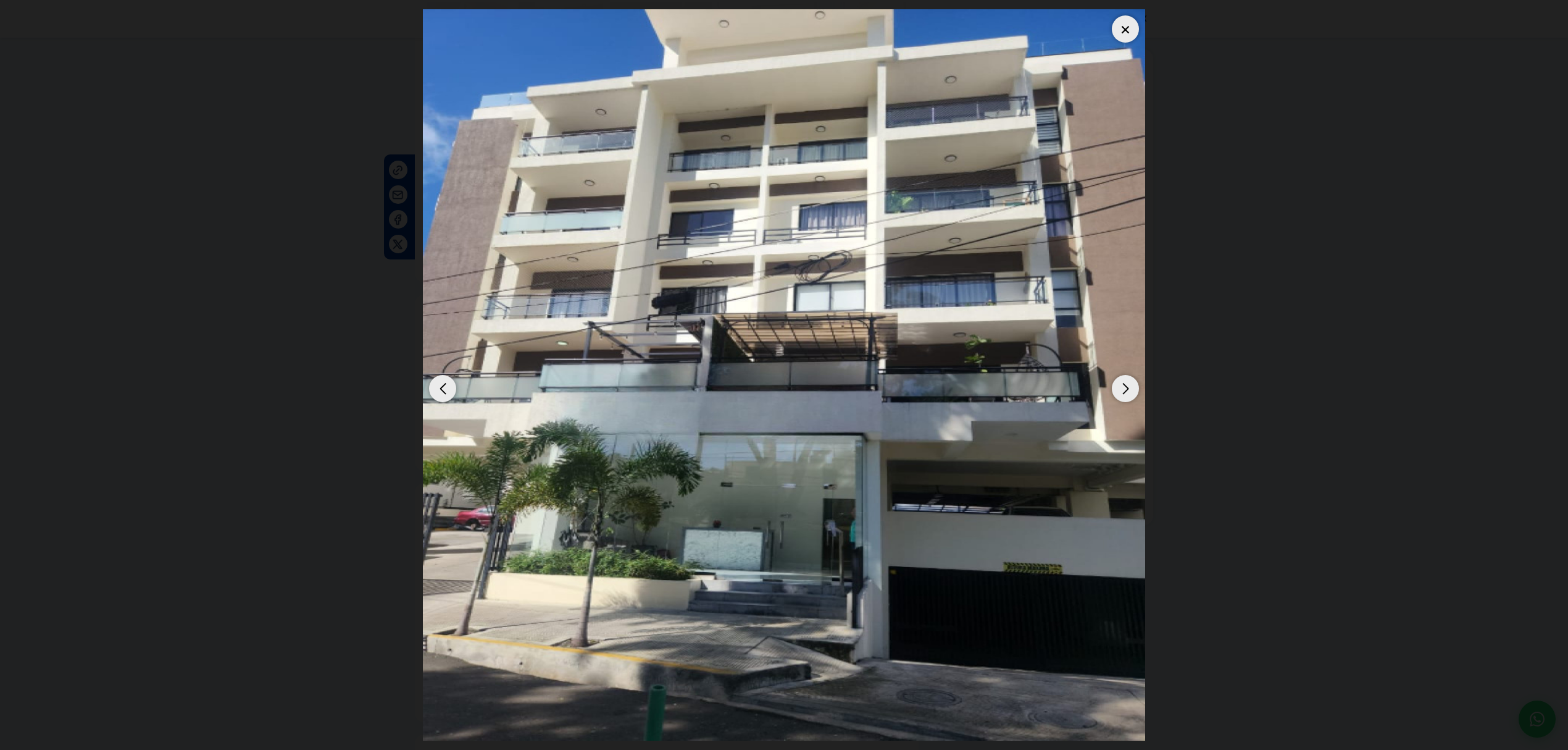
click at [765, 324] on div "Next slide" at bounding box center [1125, 388] width 27 height 27
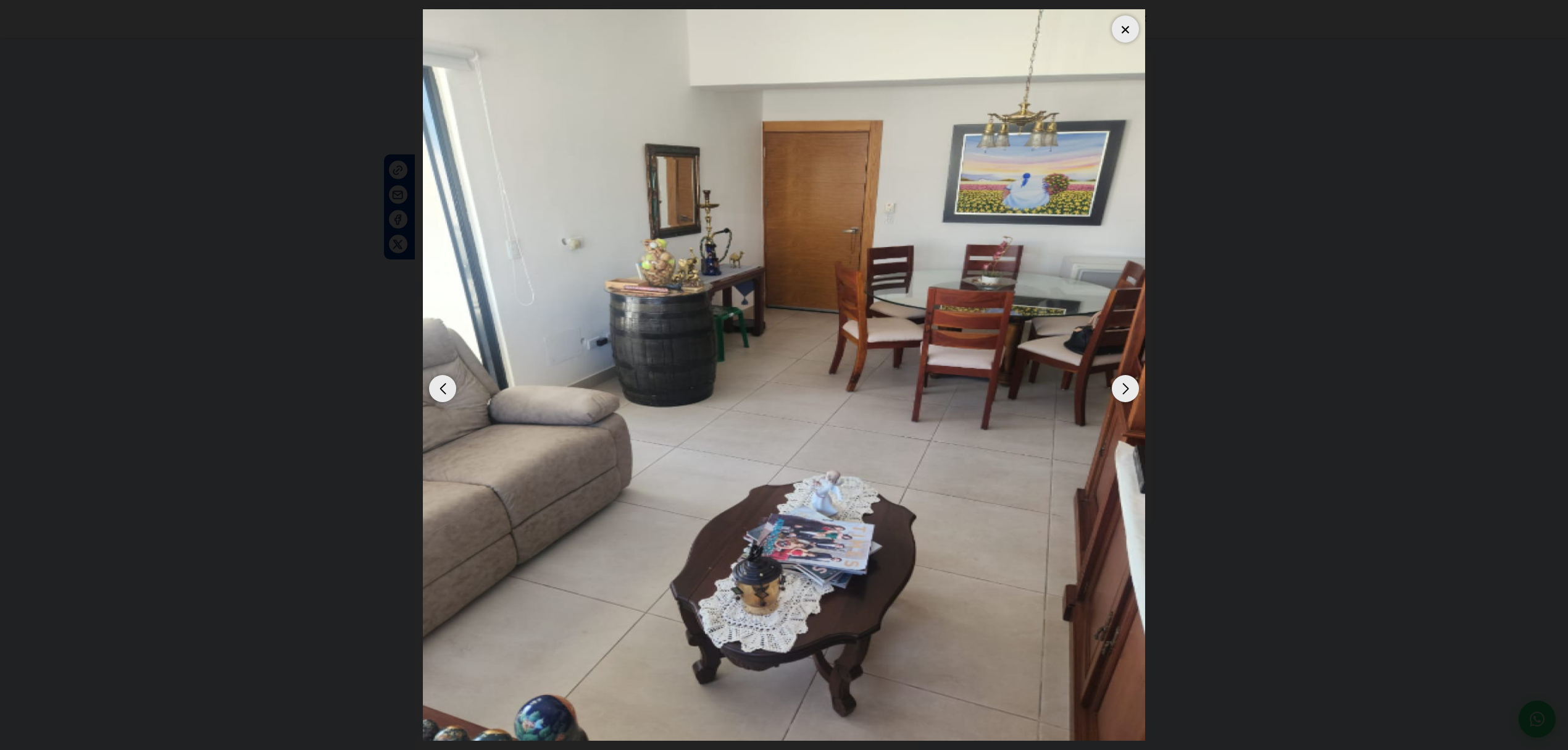
click at [765, 324] on div "Next slide" at bounding box center [1125, 388] width 27 height 27
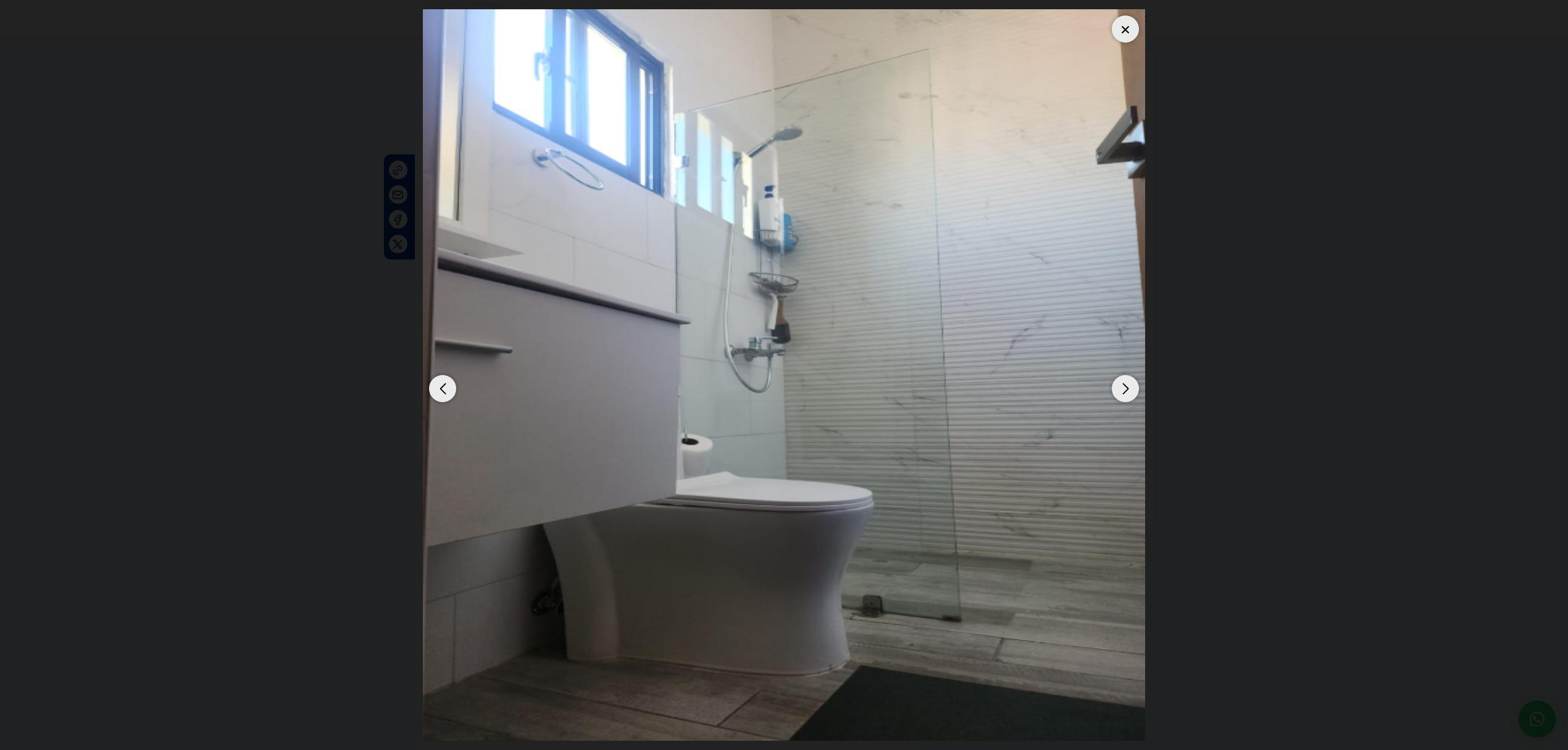
click at [765, 324] on div "Next slide" at bounding box center [1125, 388] width 27 height 27
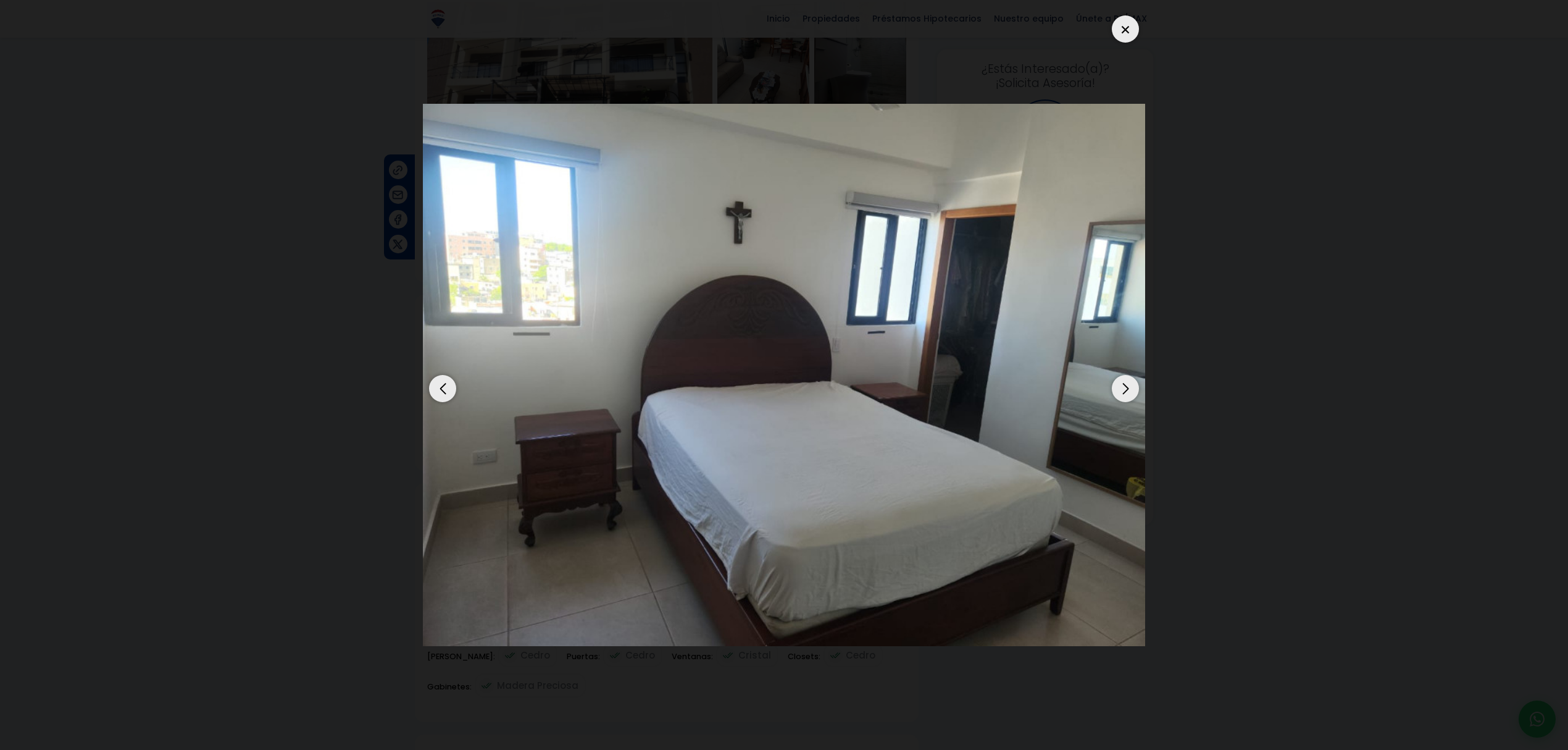
click at [765, 324] on div "Next slide" at bounding box center [1125, 388] width 27 height 27
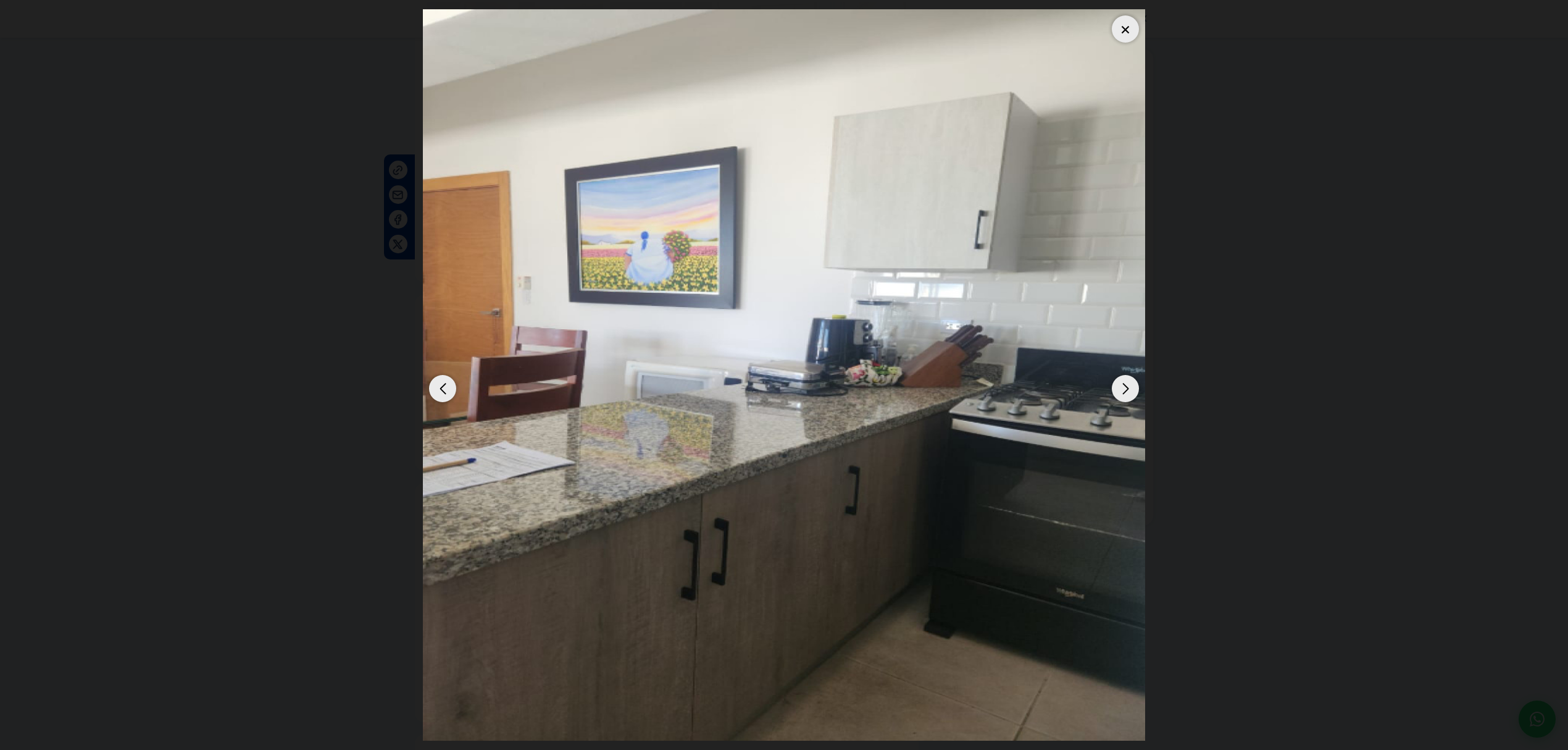
click at [765, 324] on div "Next slide" at bounding box center [1125, 388] width 27 height 27
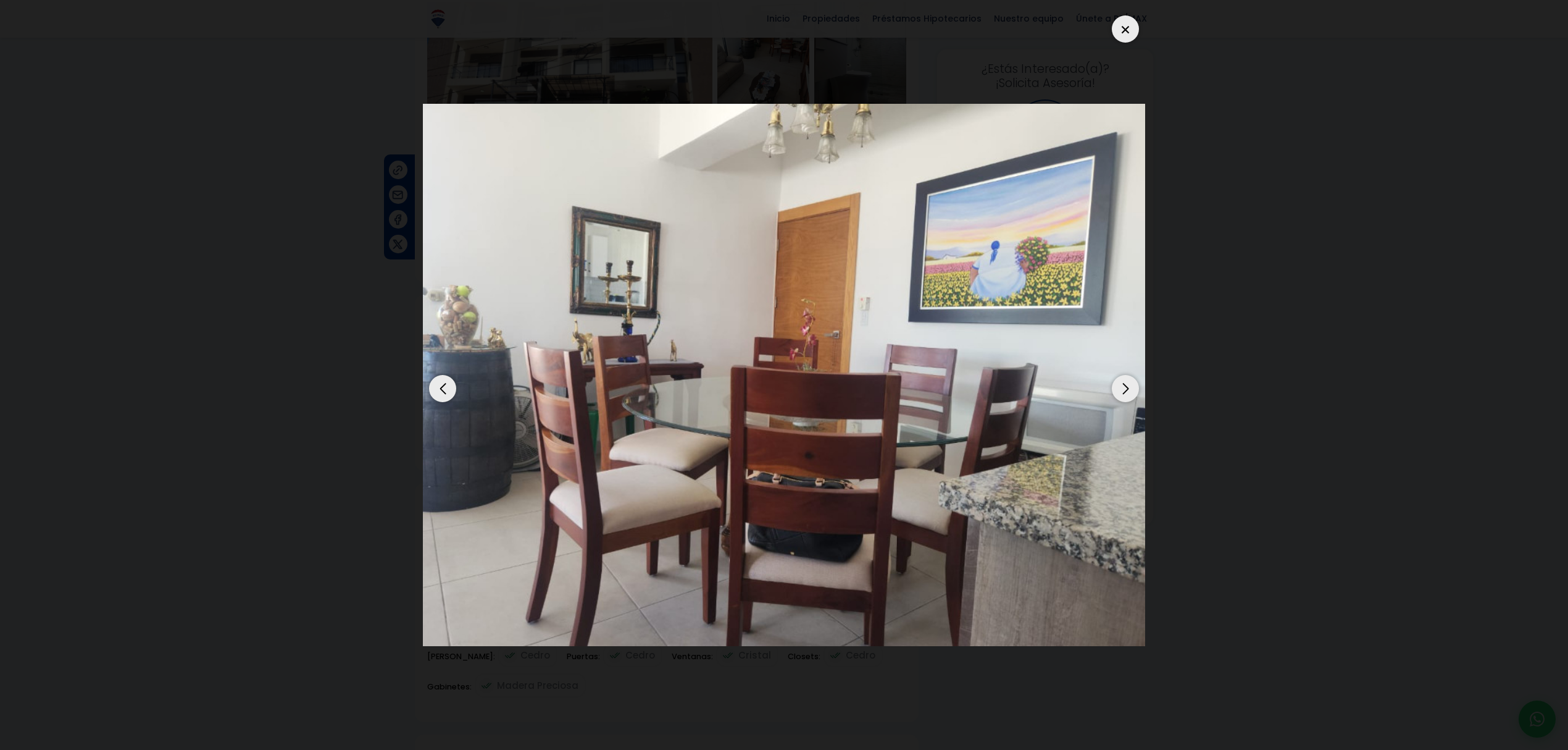
click at [765, 324] on div "Next slide" at bounding box center [1125, 388] width 27 height 27
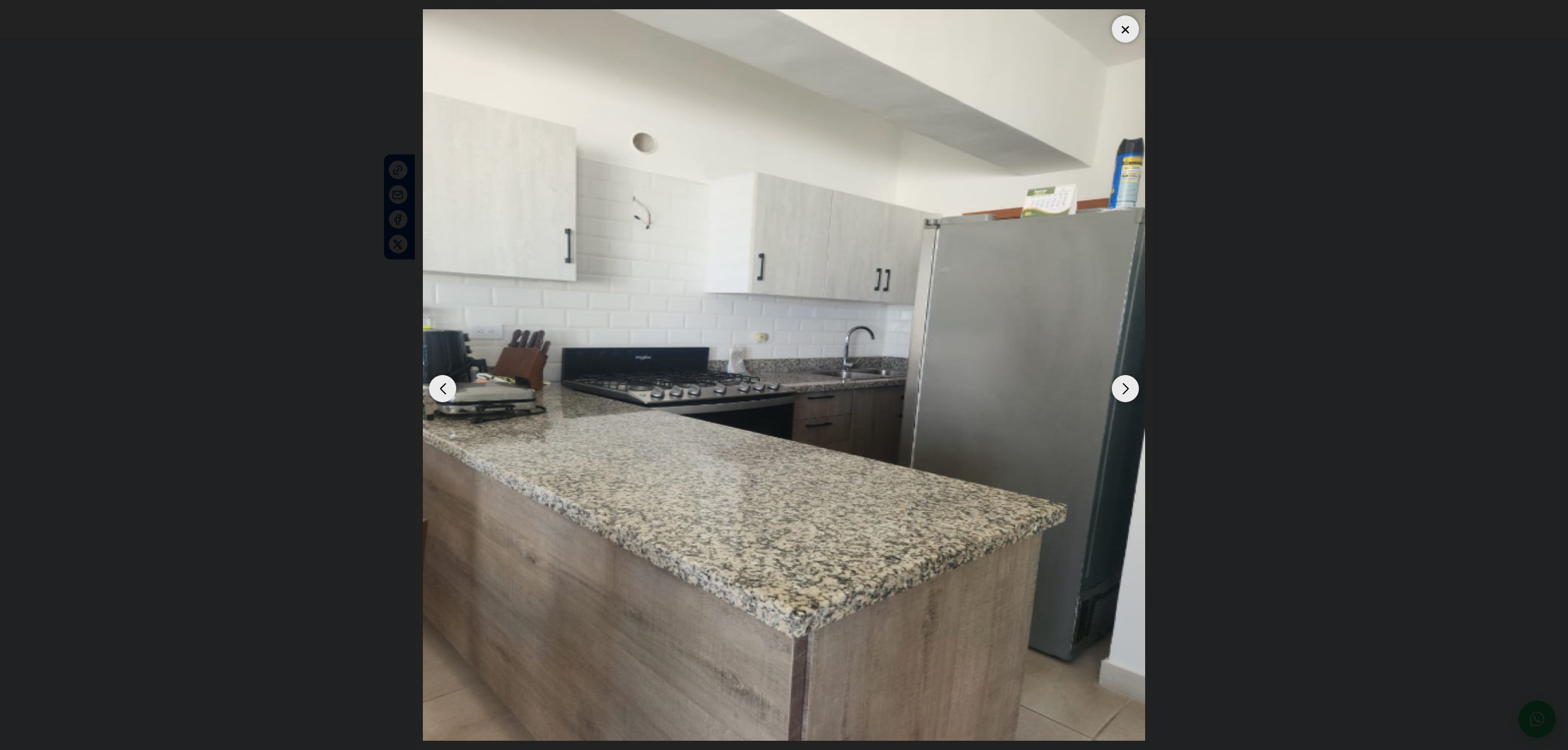
click at [765, 324] on div "Next slide" at bounding box center [1125, 388] width 27 height 27
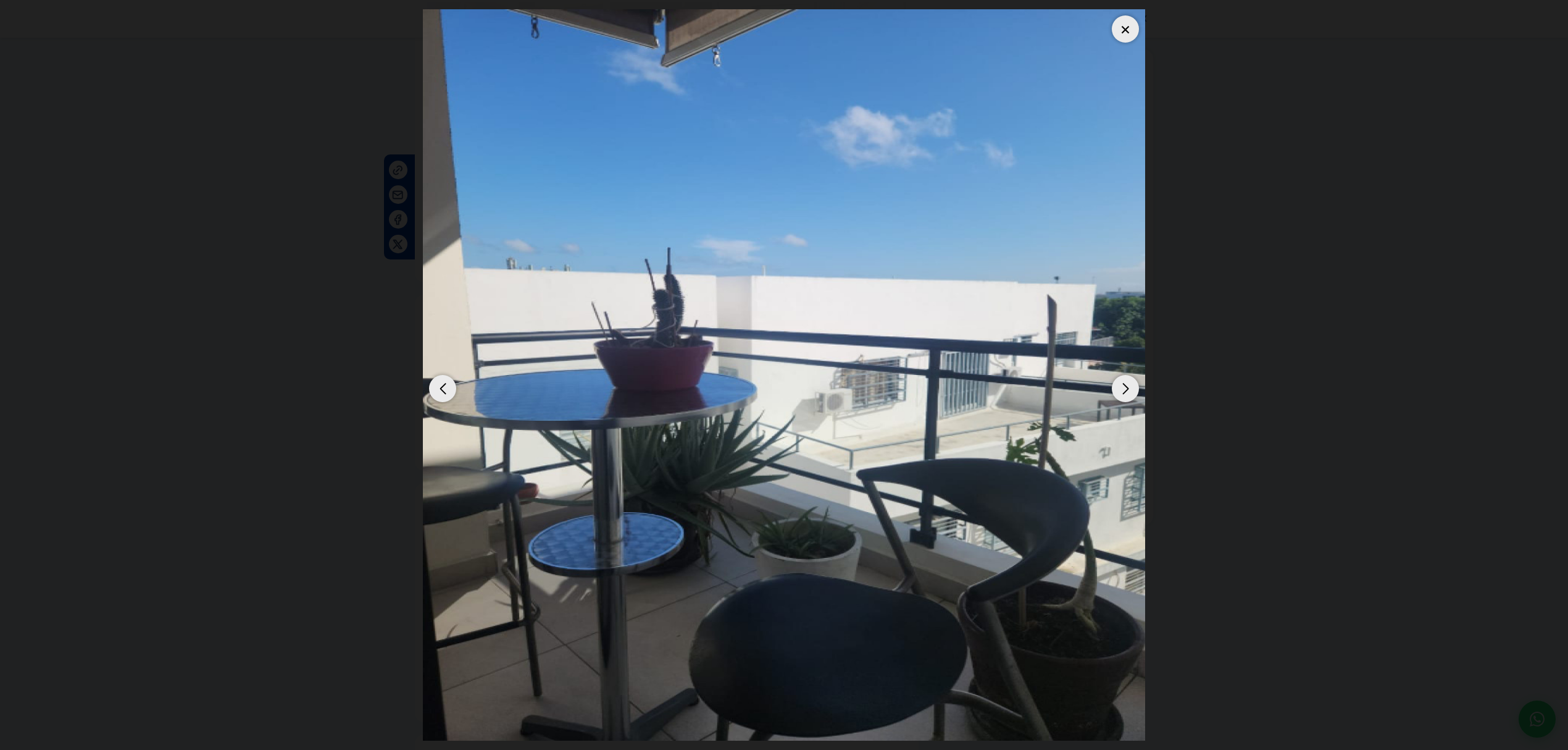
click at [765, 324] on div "Next slide" at bounding box center [1125, 388] width 27 height 27
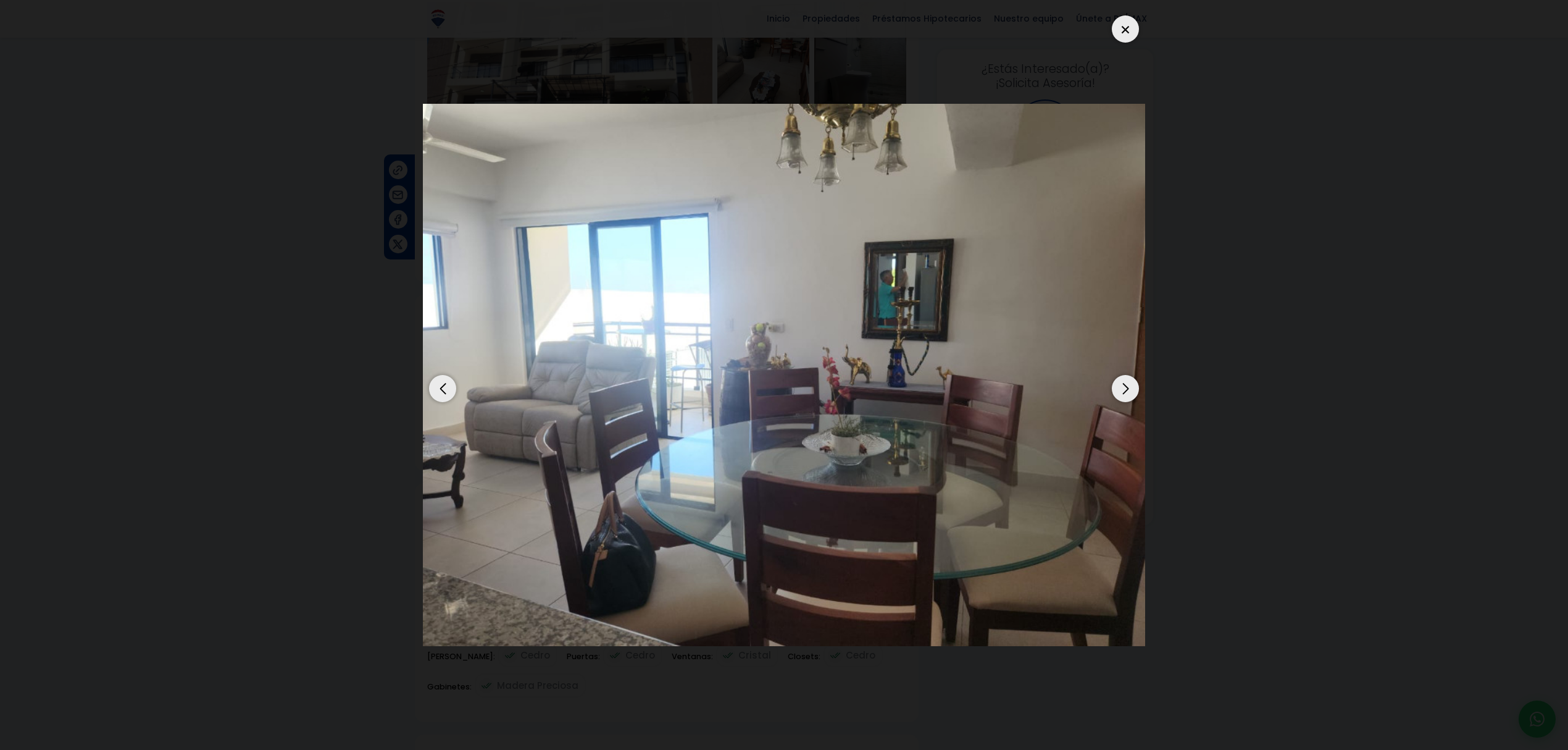
click at [765, 324] on div "Next slide" at bounding box center [1125, 388] width 27 height 27
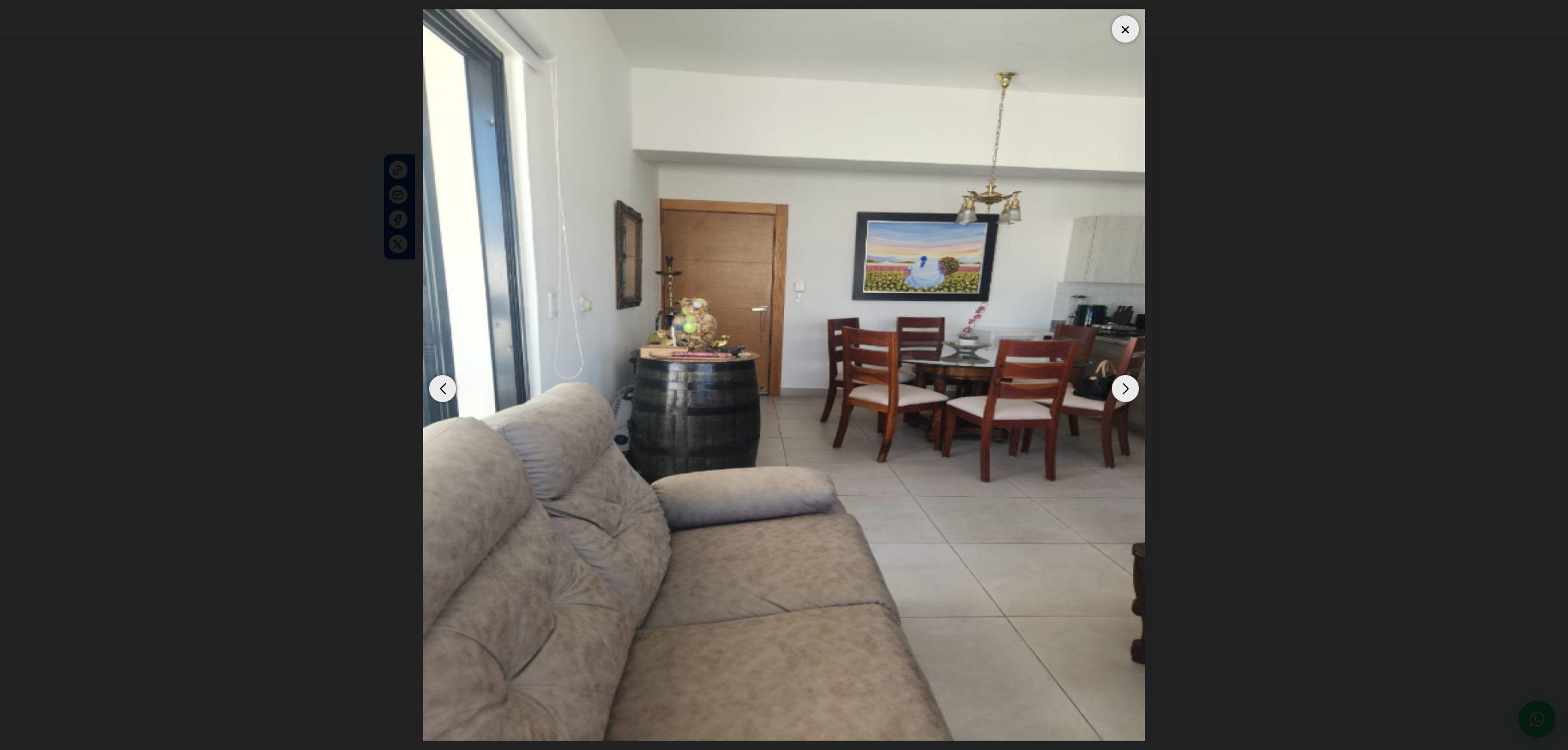
click at [765, 324] on div "Next slide" at bounding box center [1125, 388] width 27 height 27
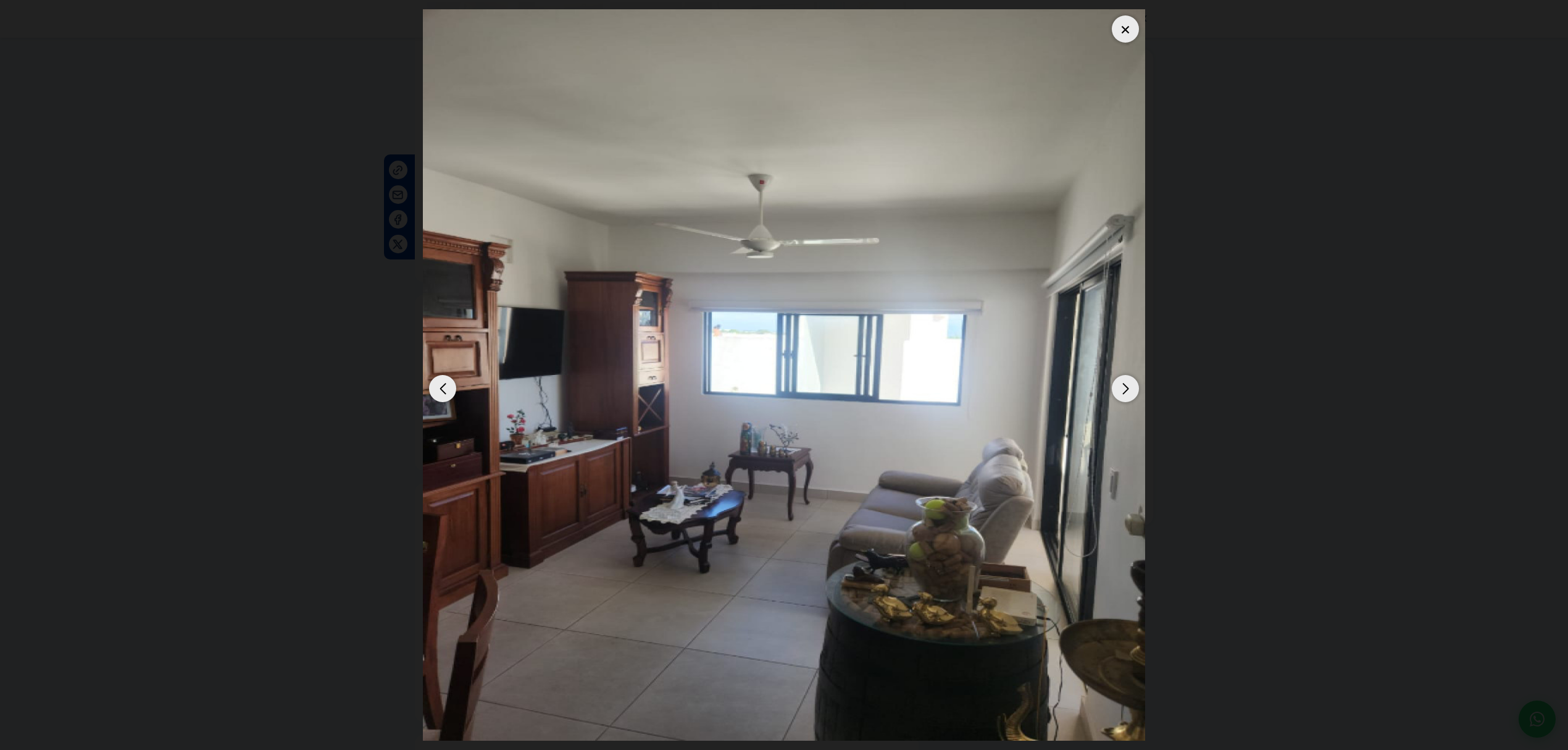
click at [765, 324] on div "Next slide" at bounding box center [1125, 388] width 27 height 27
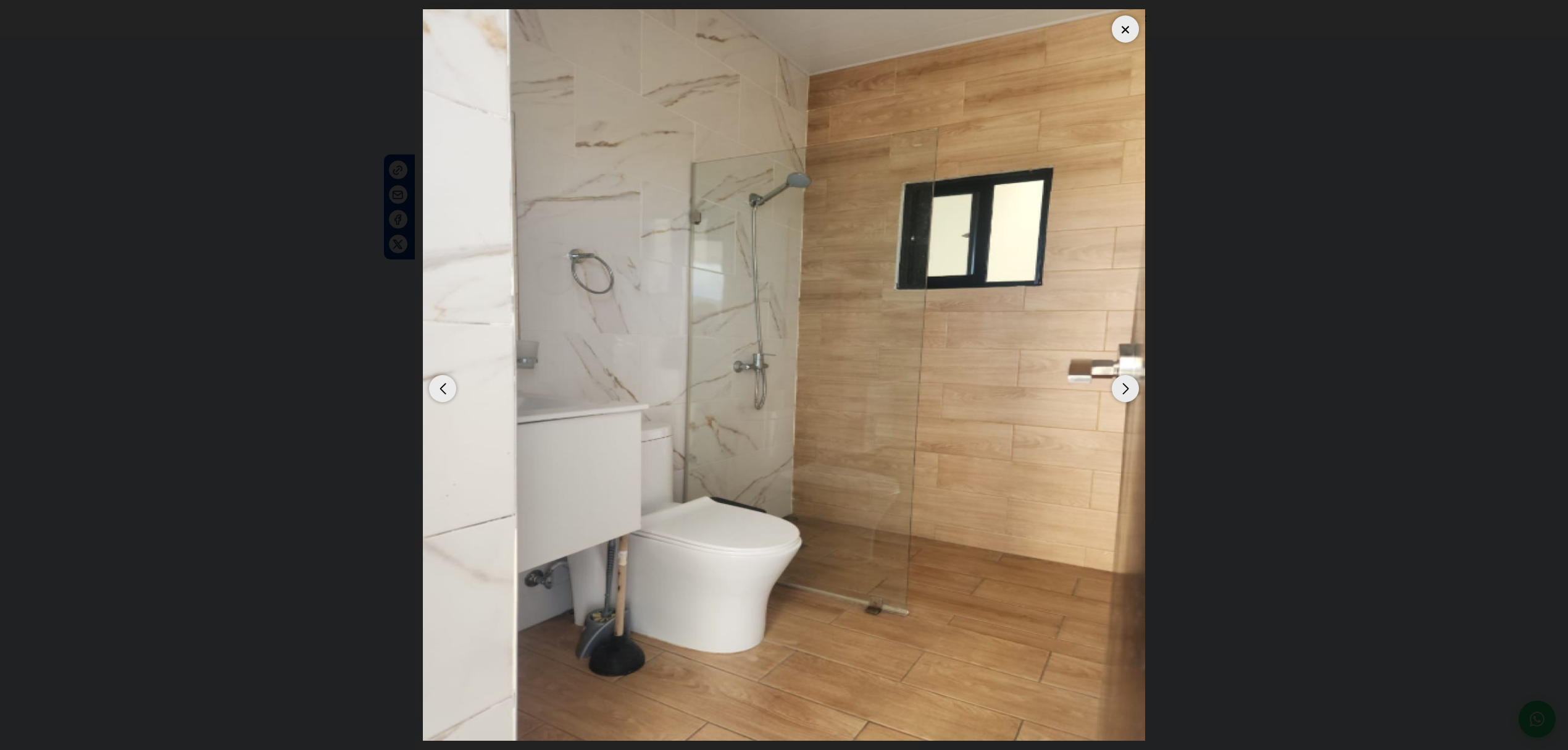
click at [765, 324] on div "Next slide" at bounding box center [1125, 388] width 27 height 27
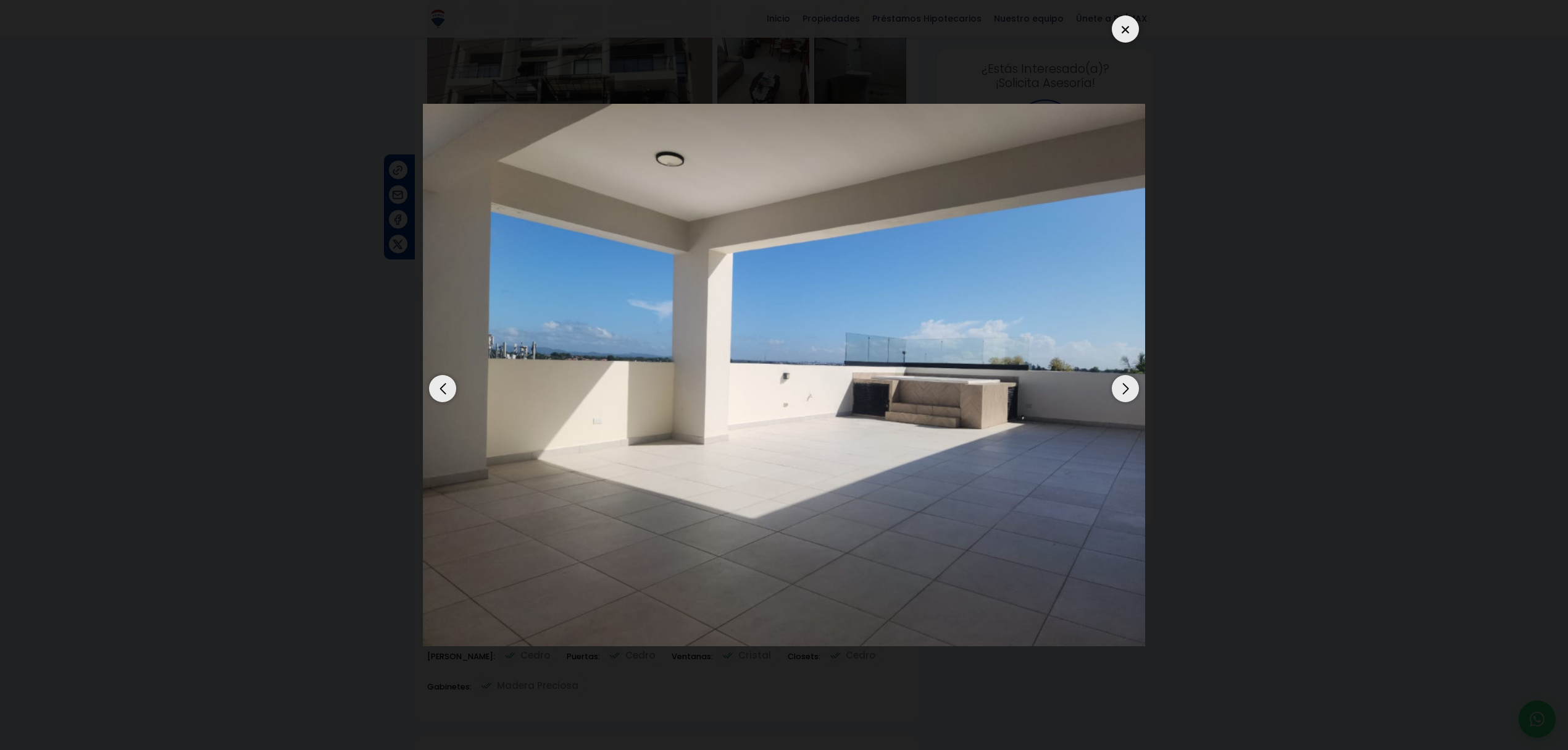
click at [765, 324] on div "Next slide" at bounding box center [1125, 388] width 27 height 27
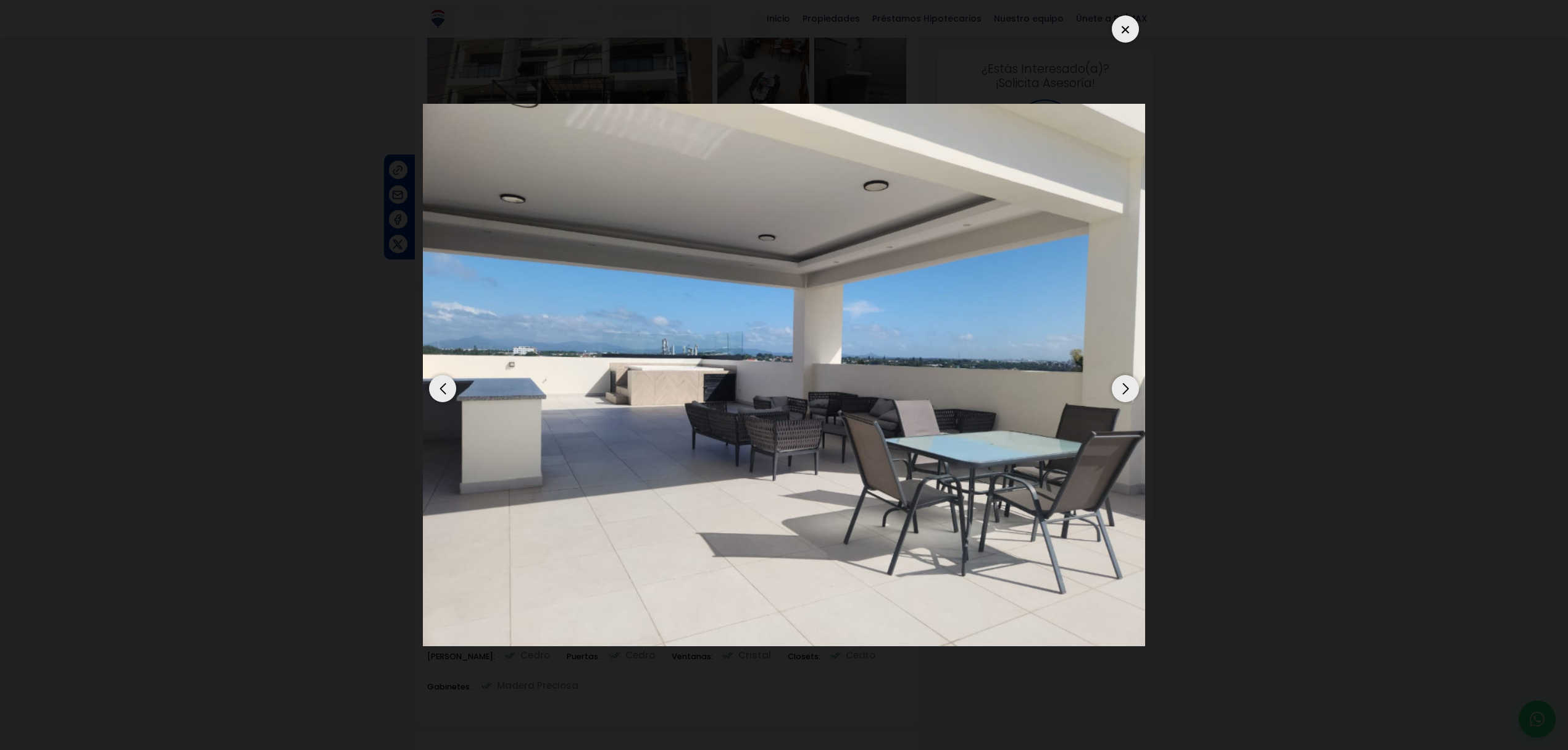
click at [765, 324] on div "Next slide" at bounding box center [1125, 388] width 27 height 27
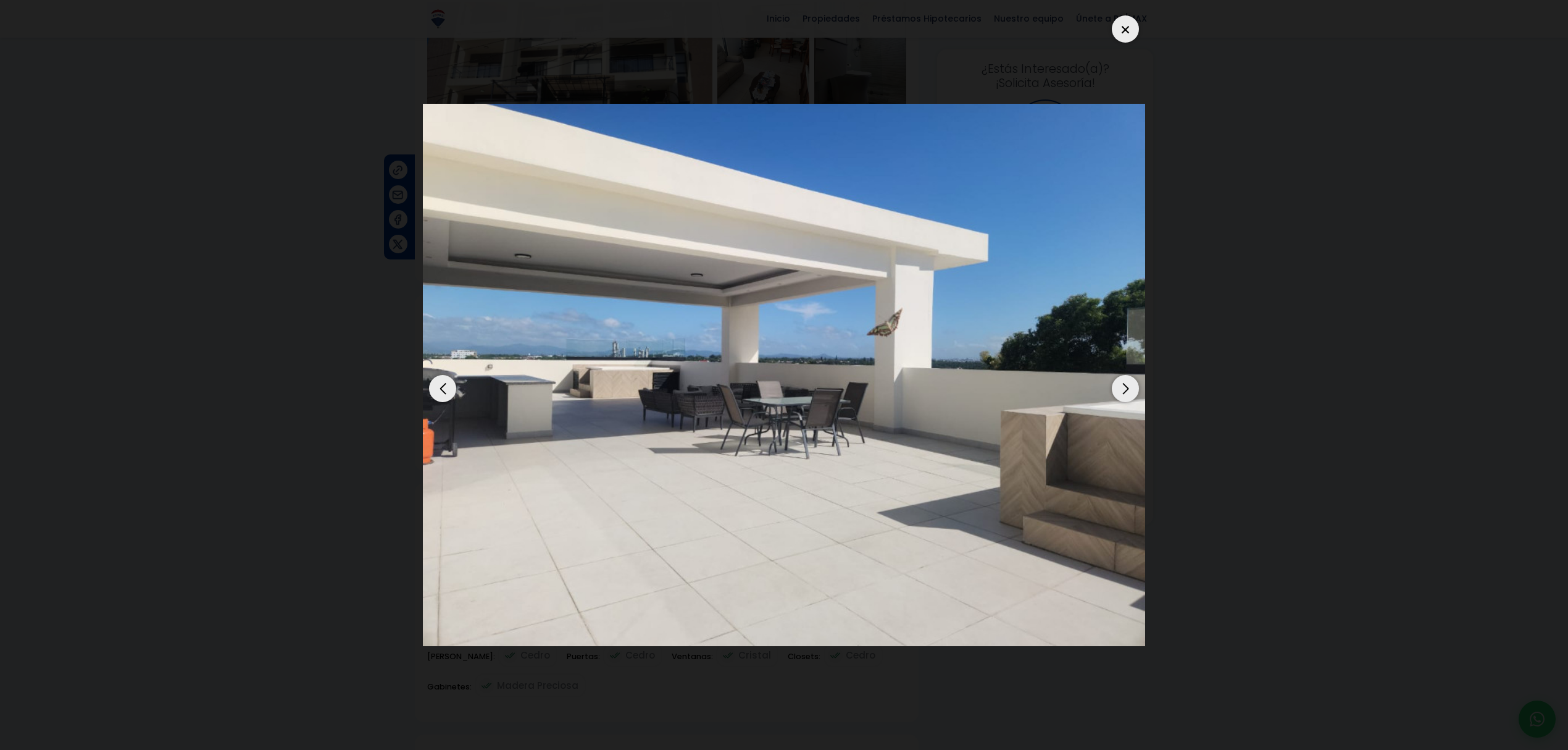
click at [765, 324] on div "Next slide" at bounding box center [1125, 388] width 27 height 27
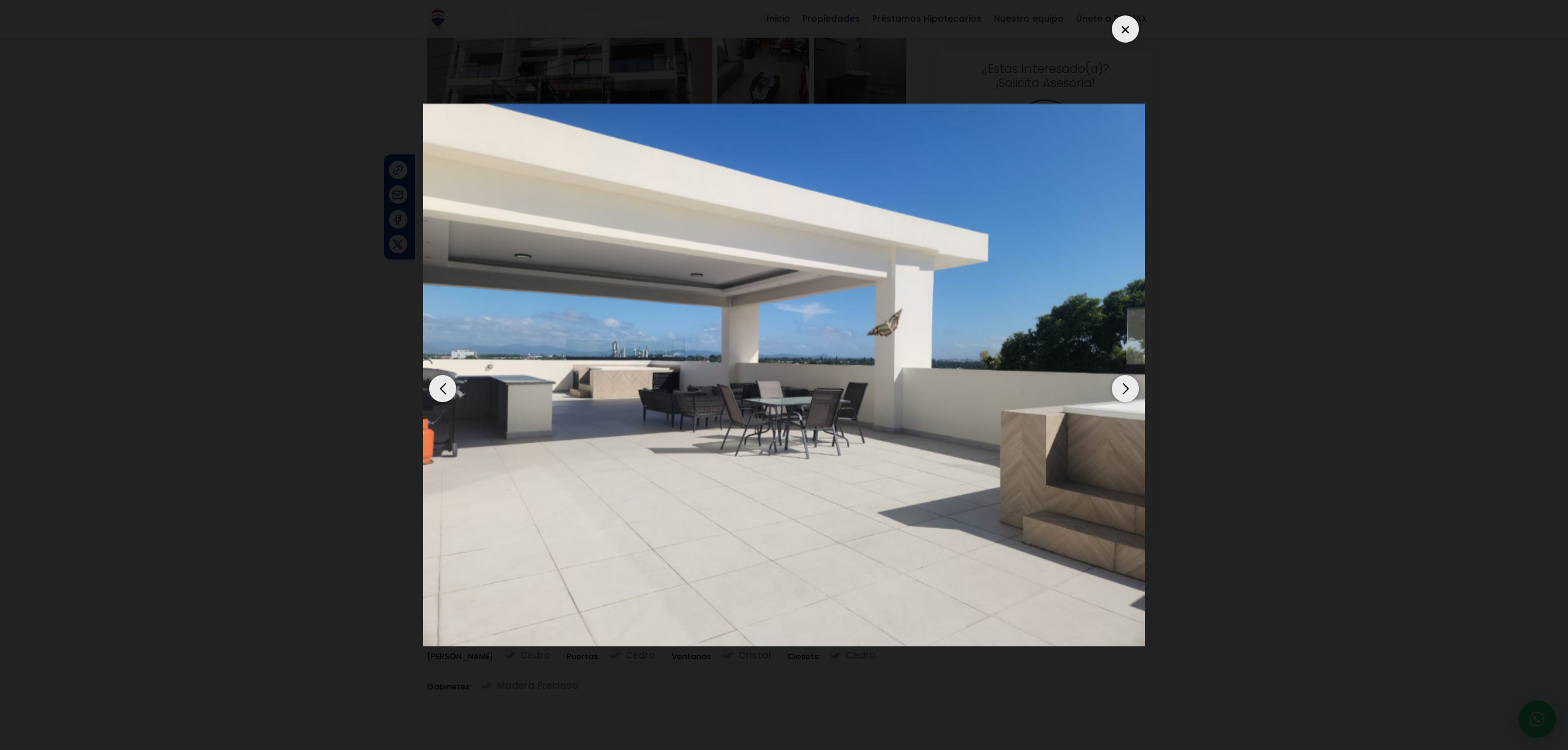
click at [765, 40] on div at bounding box center [784, 375] width 722 height 731
click at [765, 33] on div at bounding box center [1125, 29] width 27 height 27
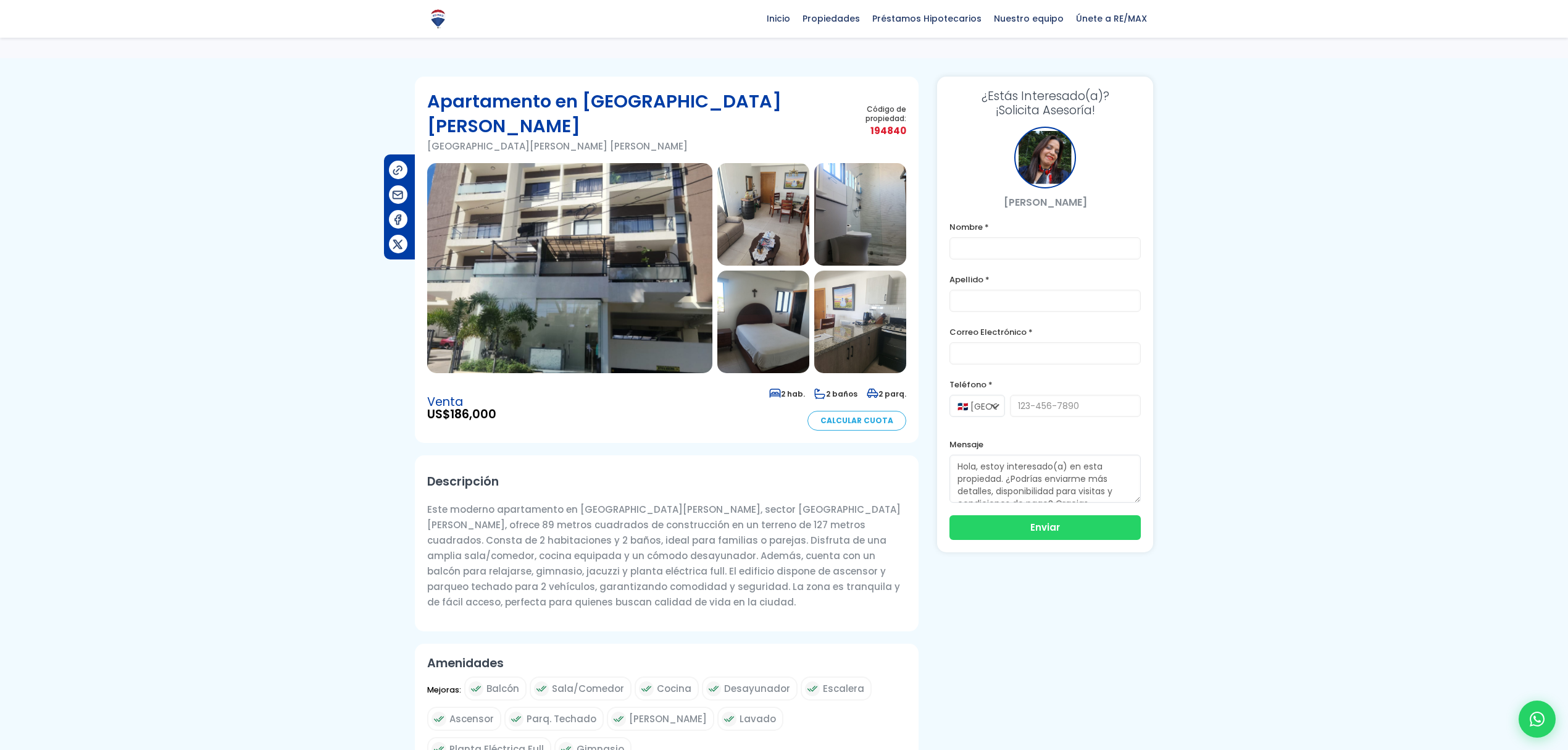
scroll to position [0, 0]
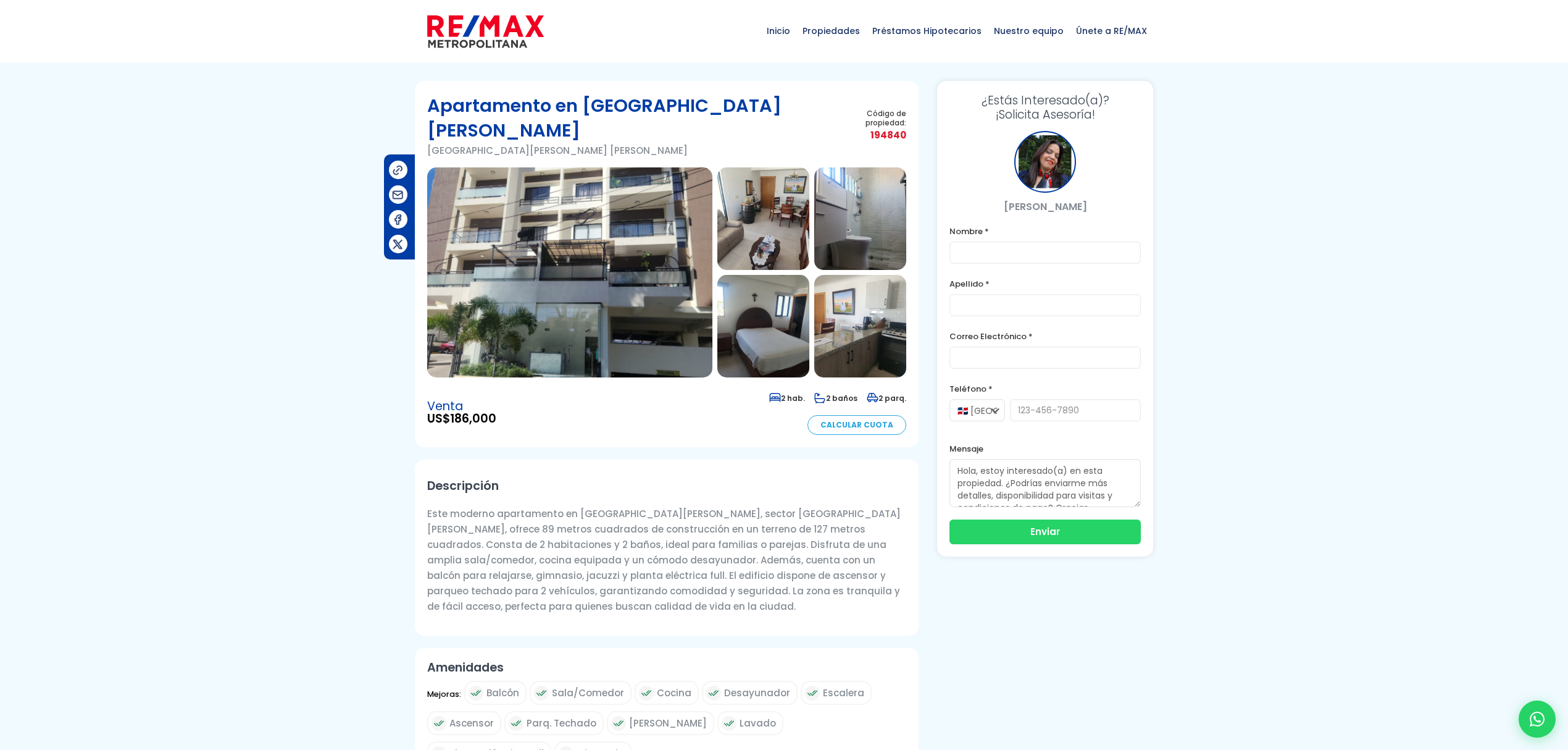
click at [682, 272] on img at bounding box center [570, 273] width 285 height 210
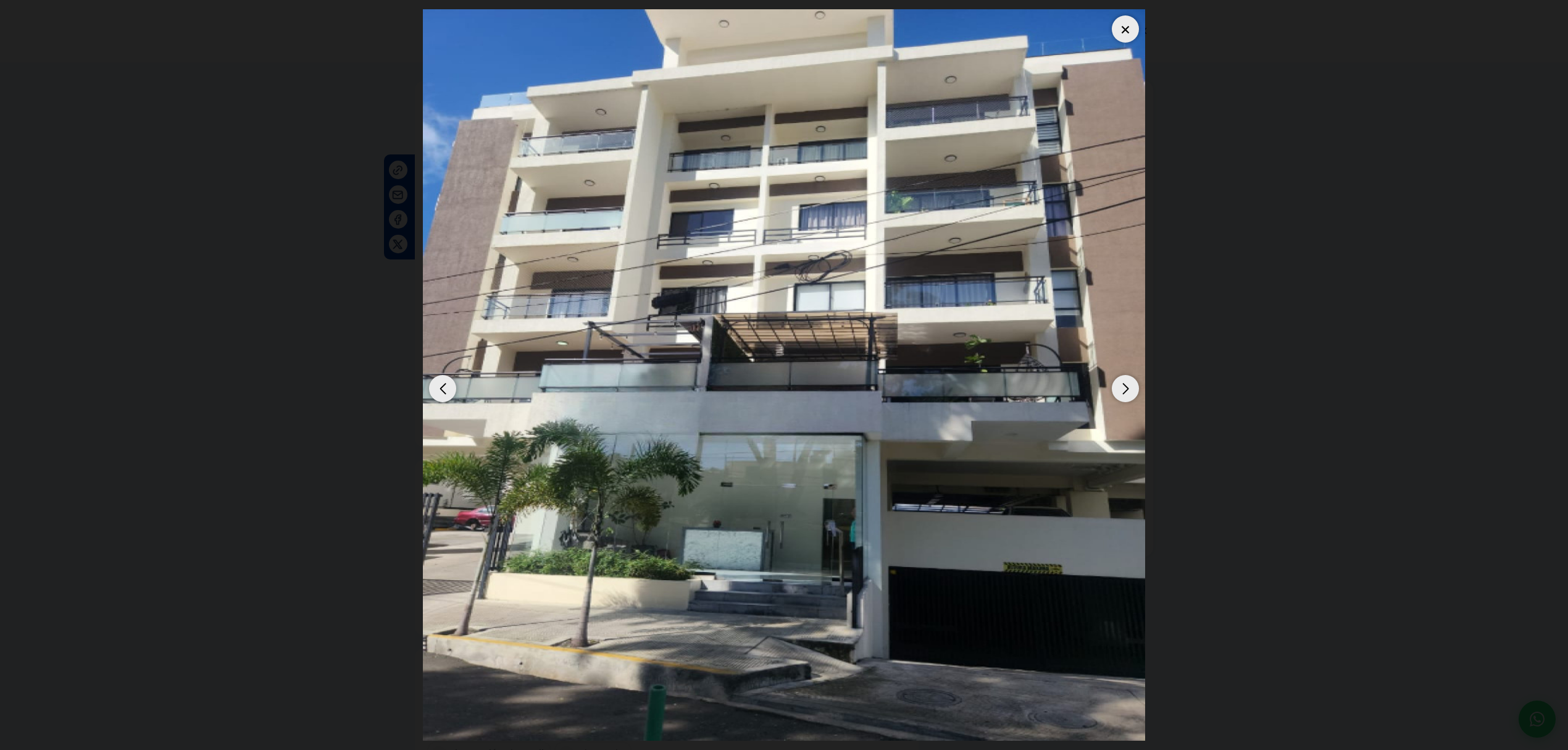
click at [765, 324] on div "Next slide" at bounding box center [1125, 388] width 27 height 27
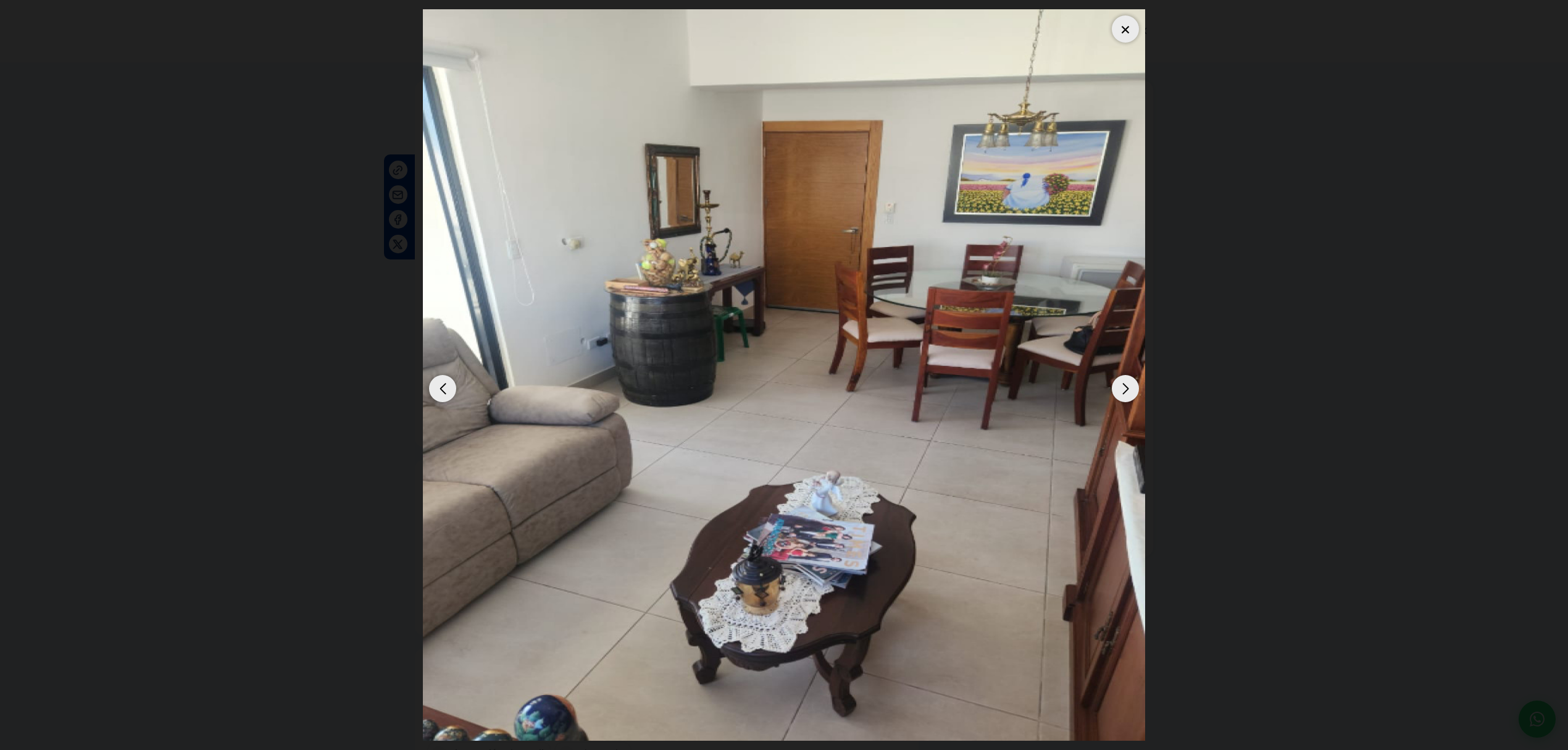
click at [448, 324] on div "Previous slide" at bounding box center [443, 388] width 27 height 27
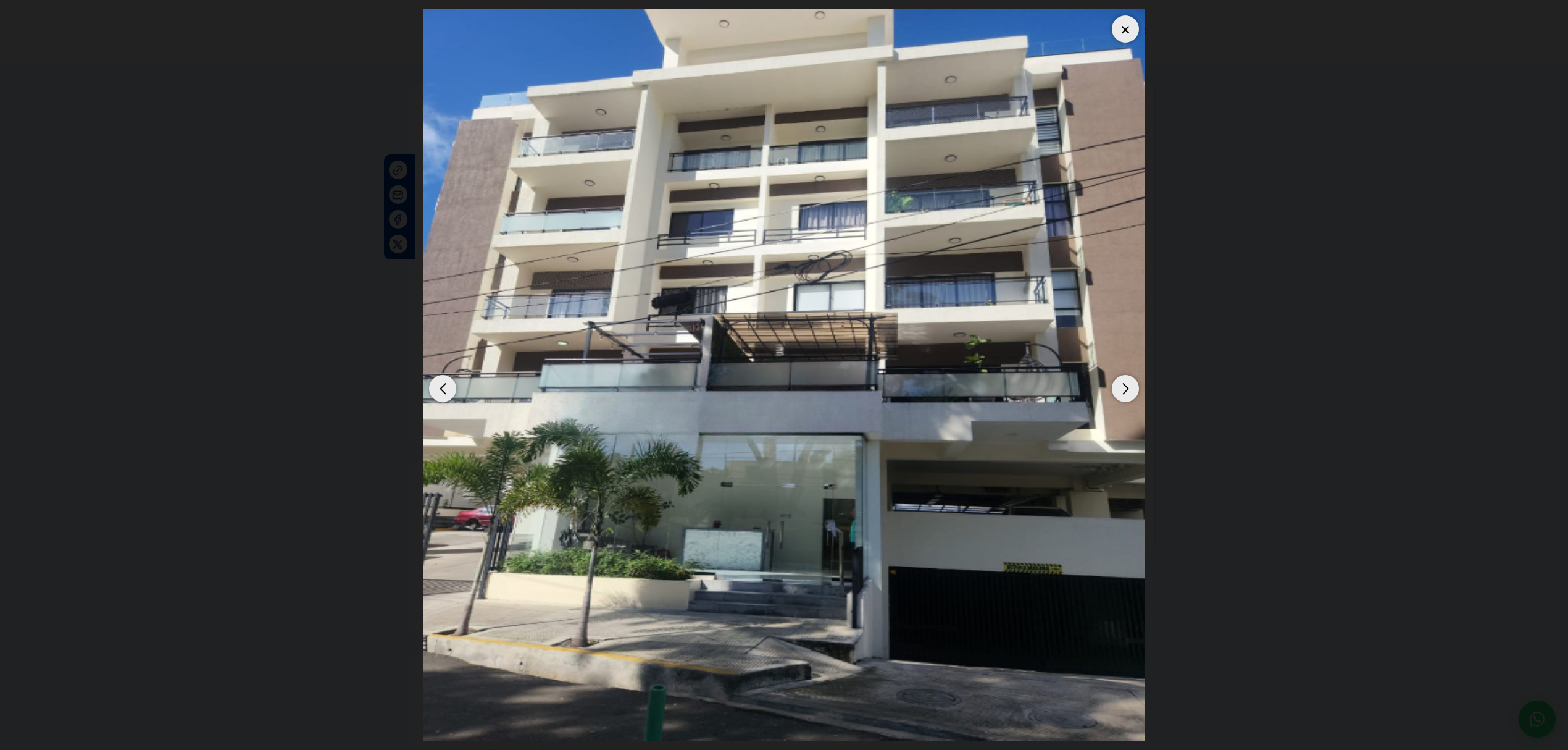
click at [765, 230] on dialog at bounding box center [783, 375] width 741 height 750
click at [765, 30] on div at bounding box center [1125, 29] width 27 height 27
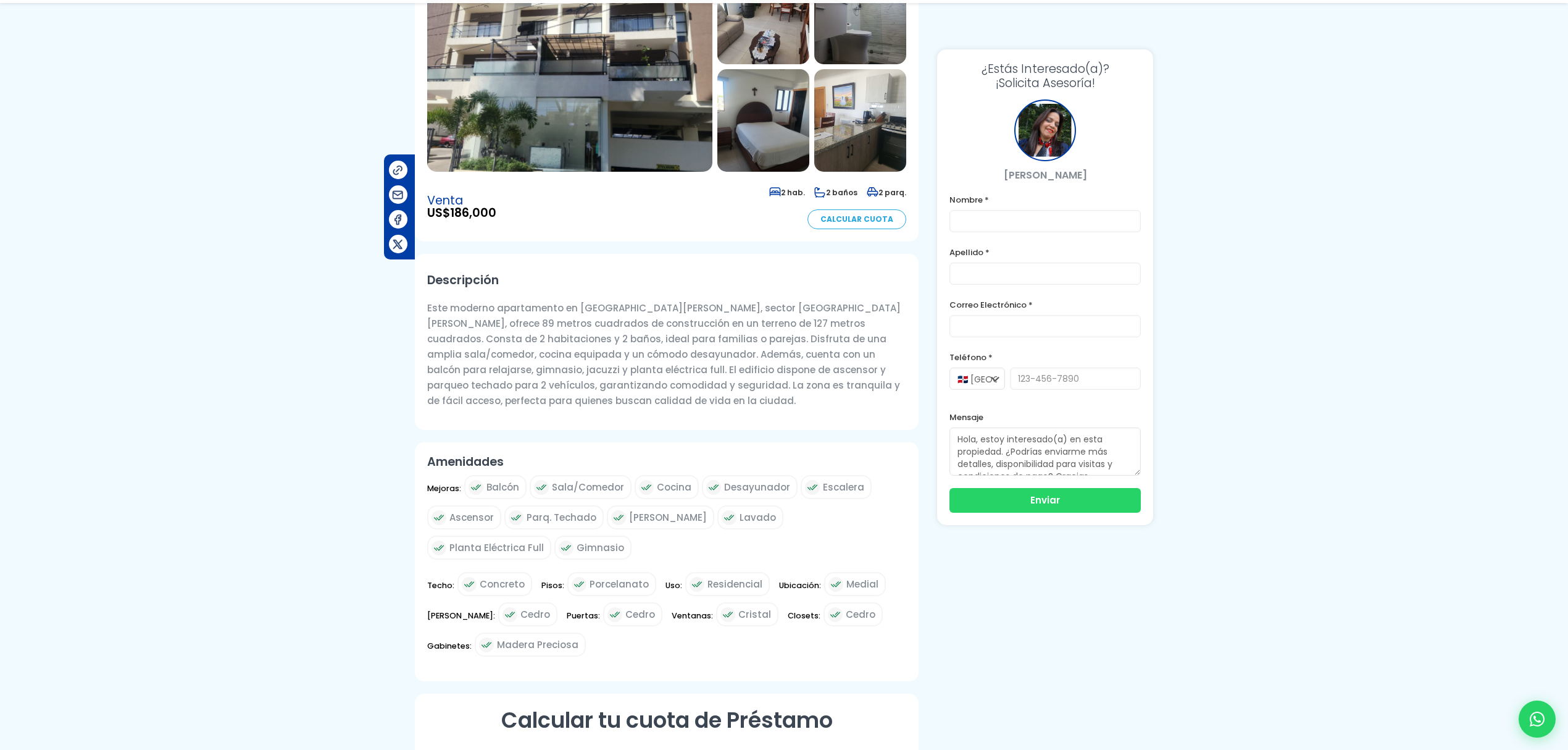
scroll to position [220, 0]
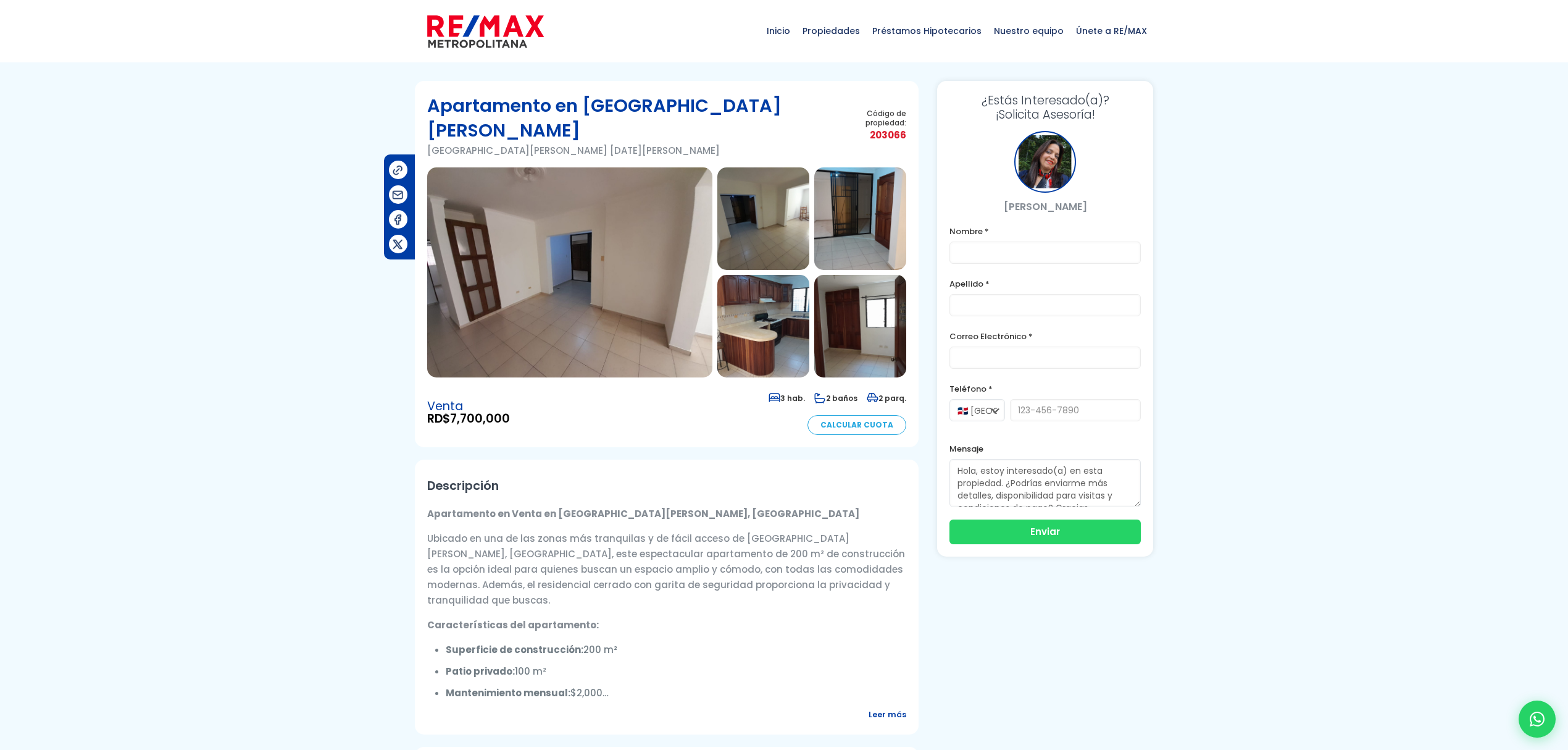
click at [620, 243] on img at bounding box center [570, 273] width 285 height 210
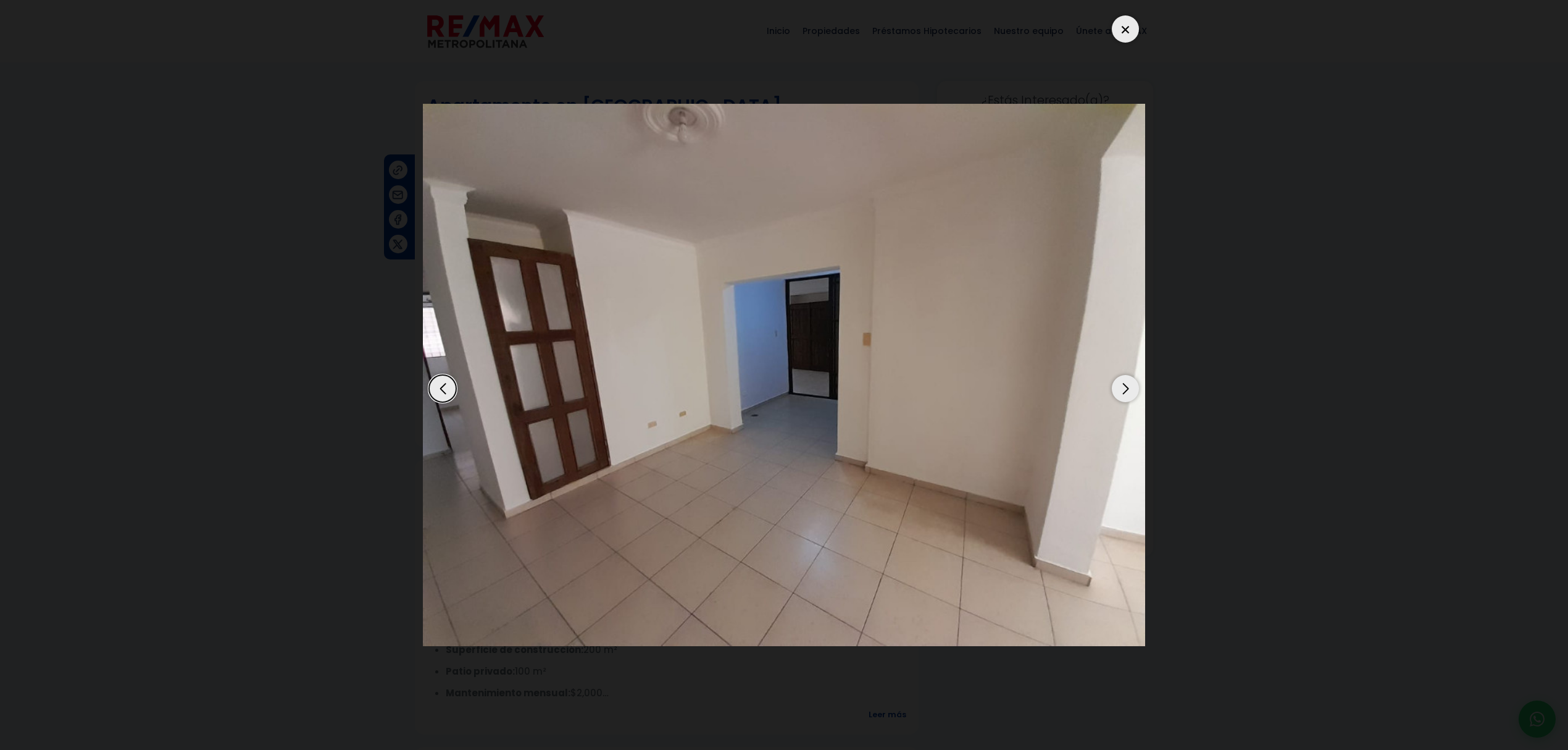
click at [765, 324] on div "Next slide" at bounding box center [1125, 388] width 27 height 27
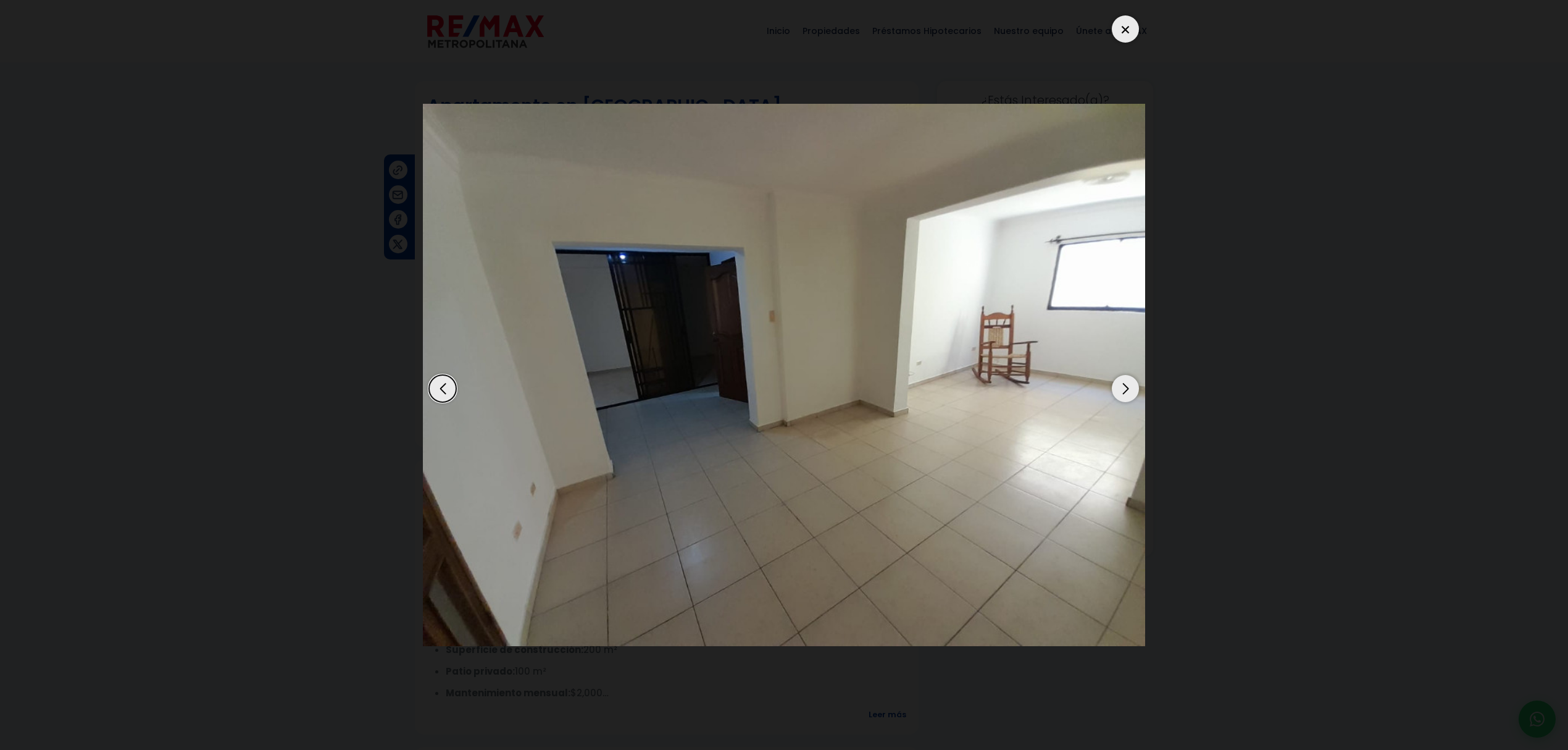
click at [765, 324] on div "Next slide" at bounding box center [1125, 388] width 27 height 27
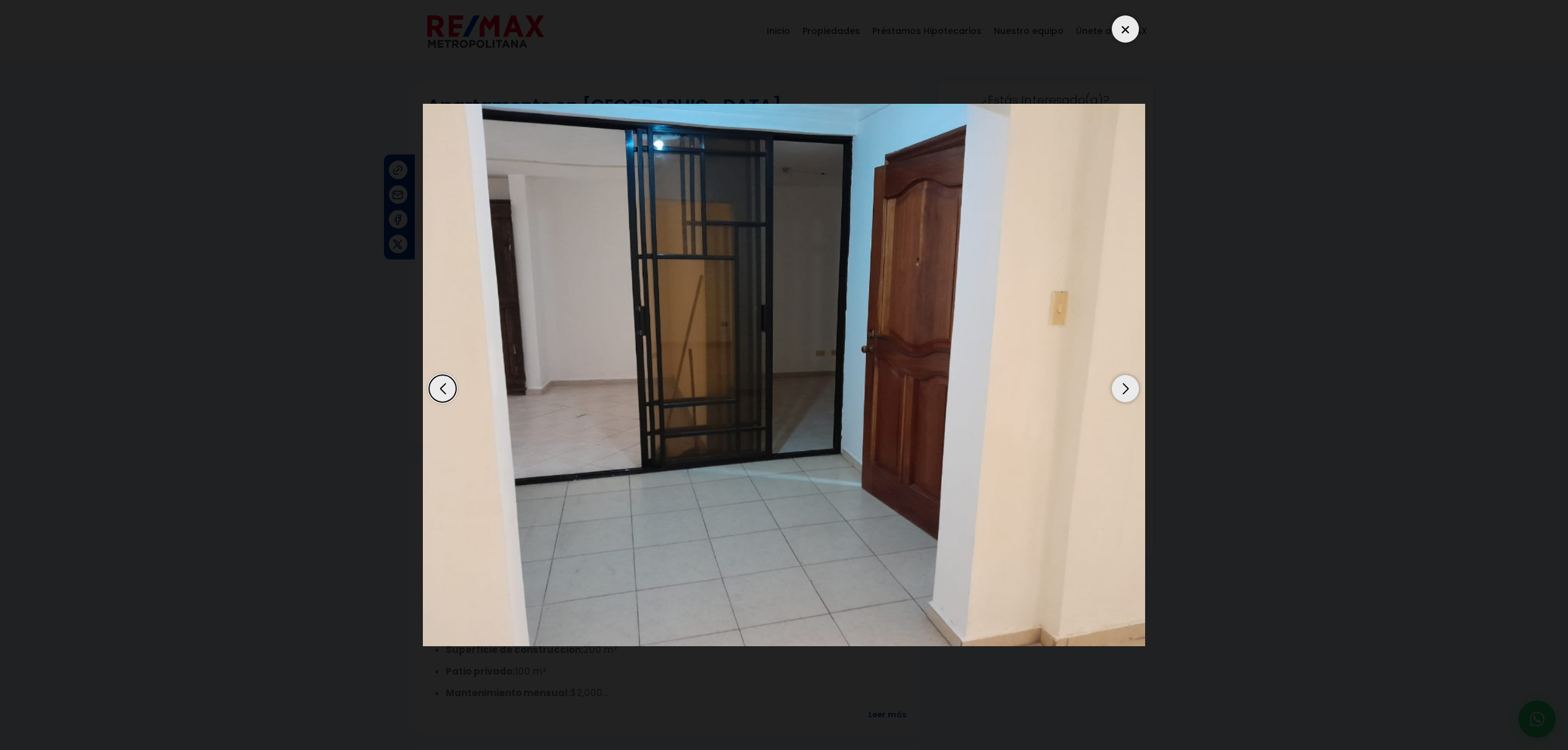
click at [765, 324] on div "Next slide" at bounding box center [1125, 388] width 27 height 27
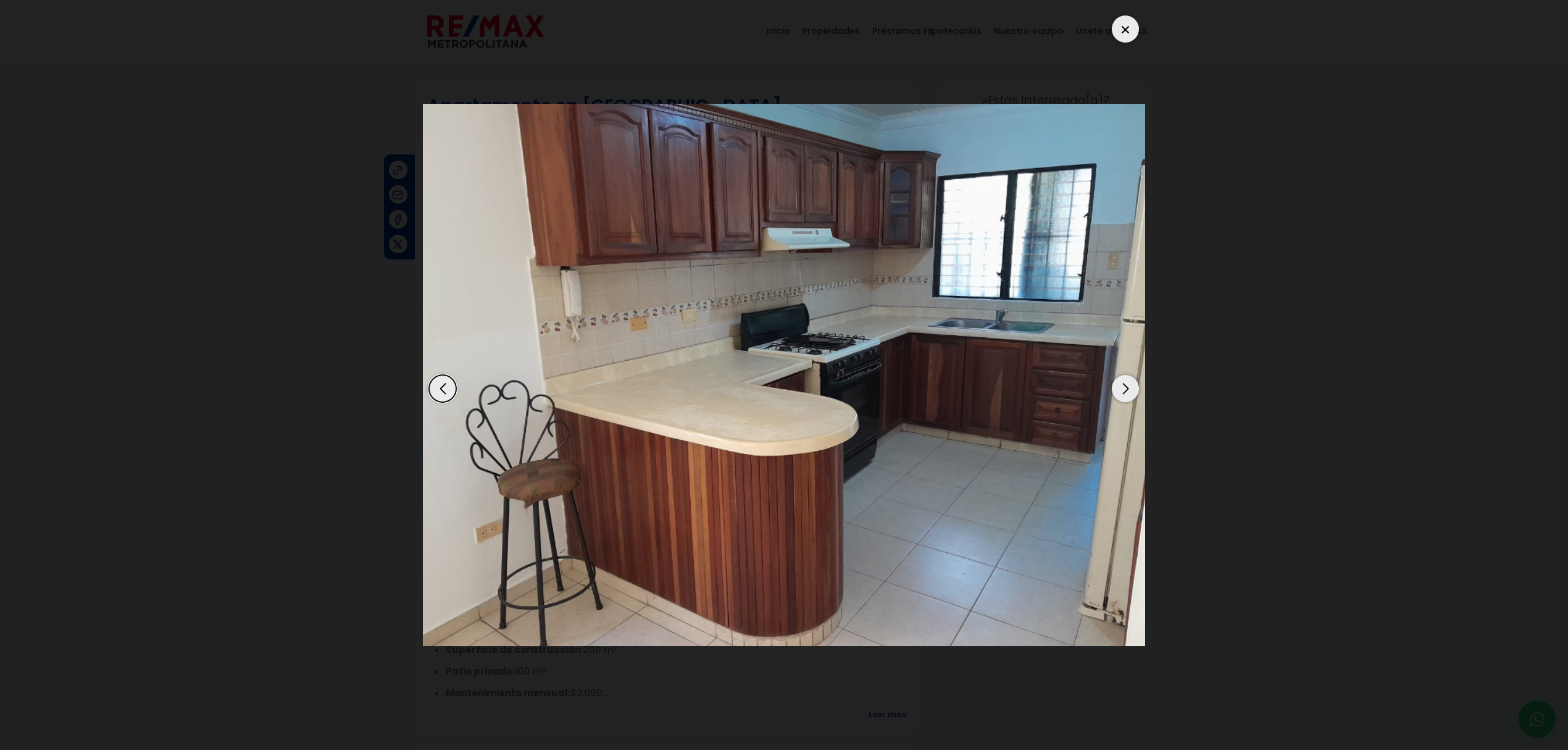
click at [765, 324] on div "Next slide" at bounding box center [1125, 388] width 27 height 27
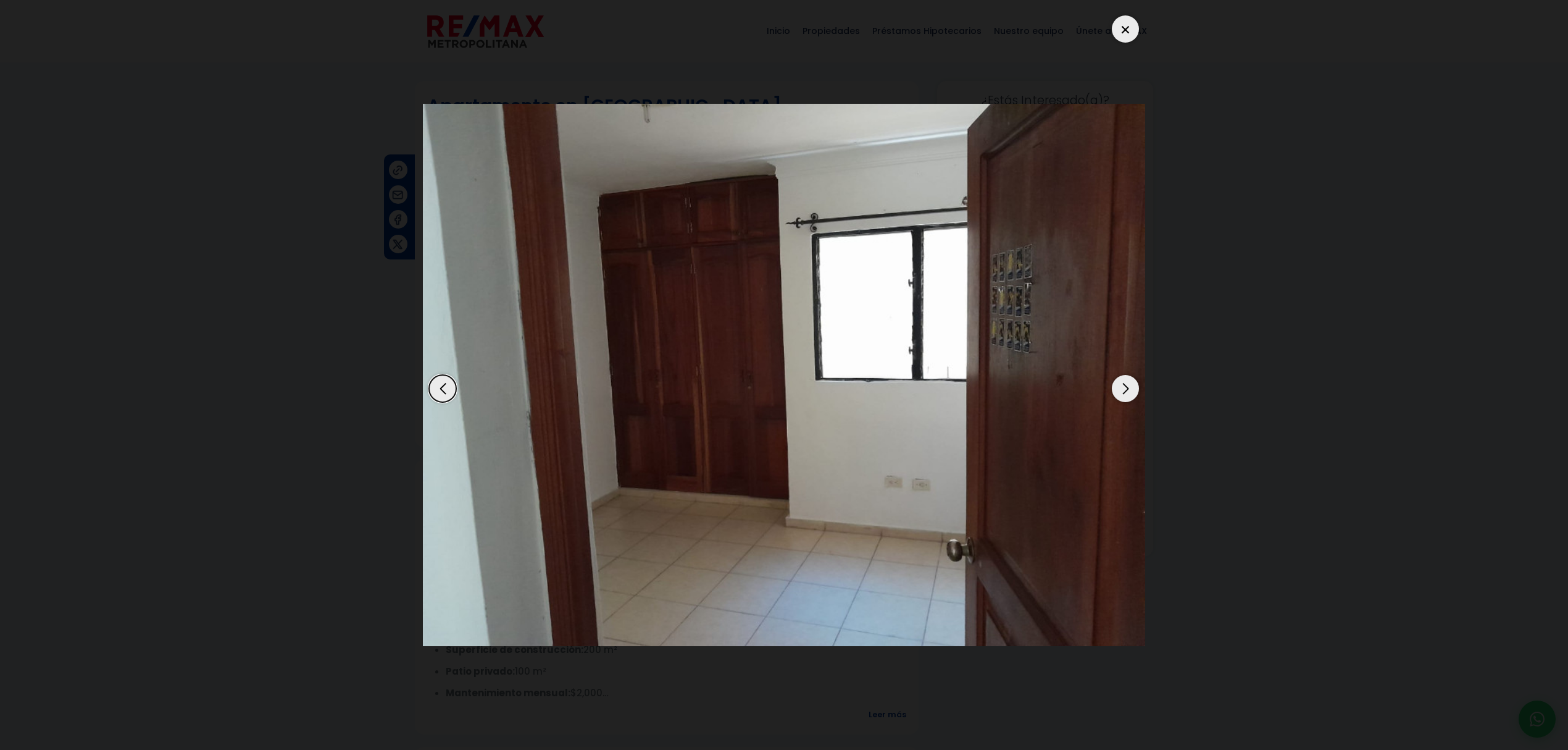
click at [765, 324] on div "Next slide" at bounding box center [1125, 388] width 27 height 27
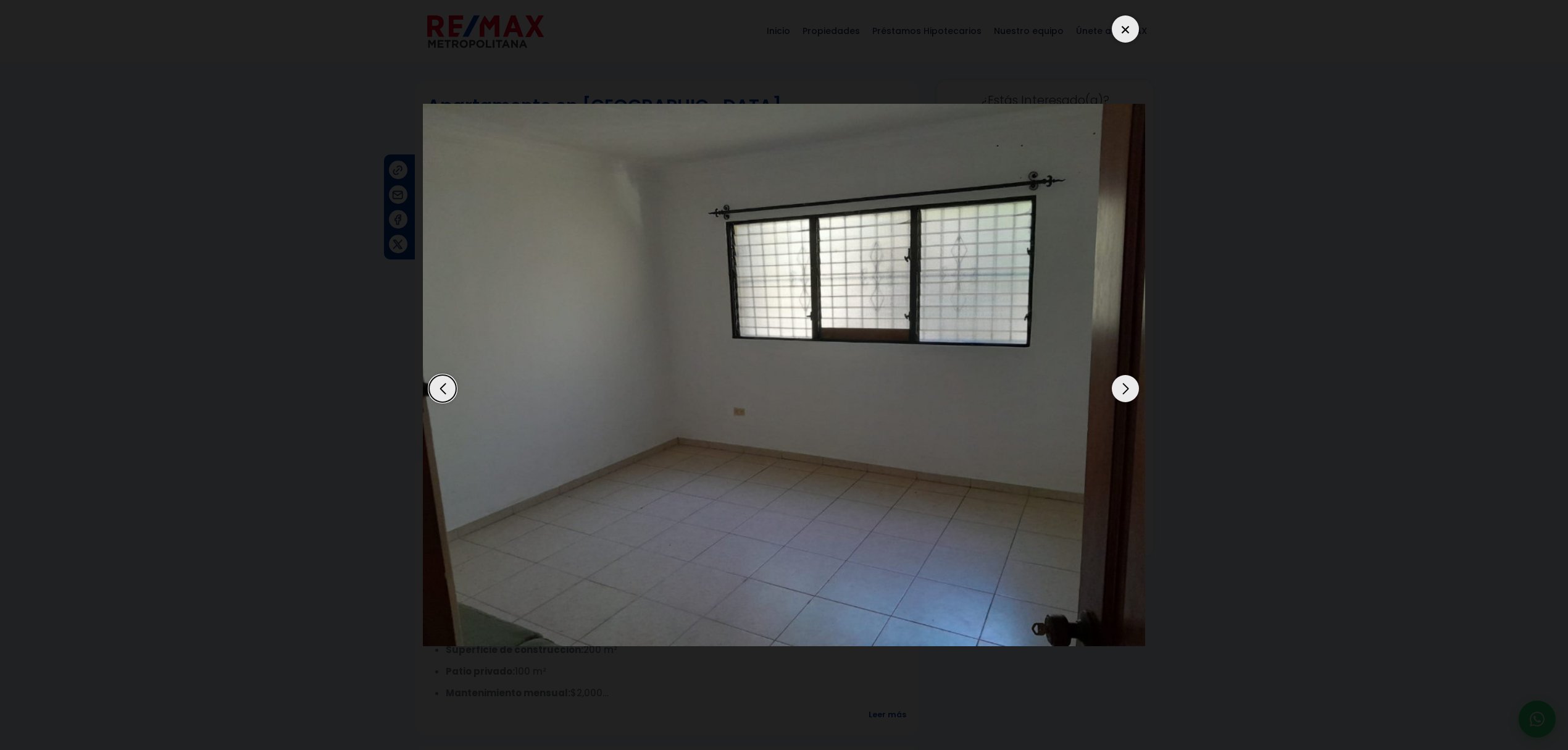
click at [765, 324] on div "Next slide" at bounding box center [1125, 388] width 27 height 27
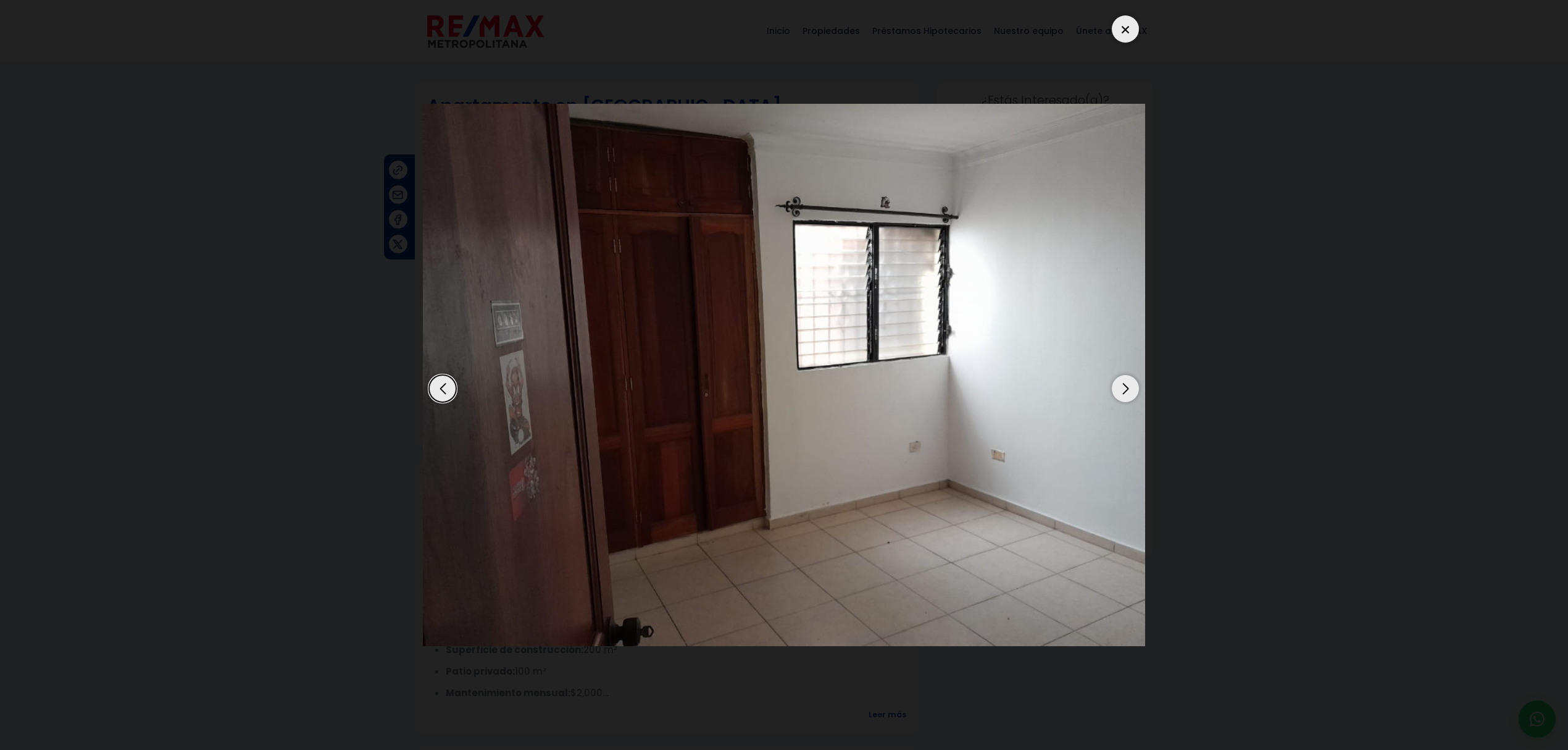
click at [765, 324] on div "Next slide" at bounding box center [1125, 388] width 27 height 27
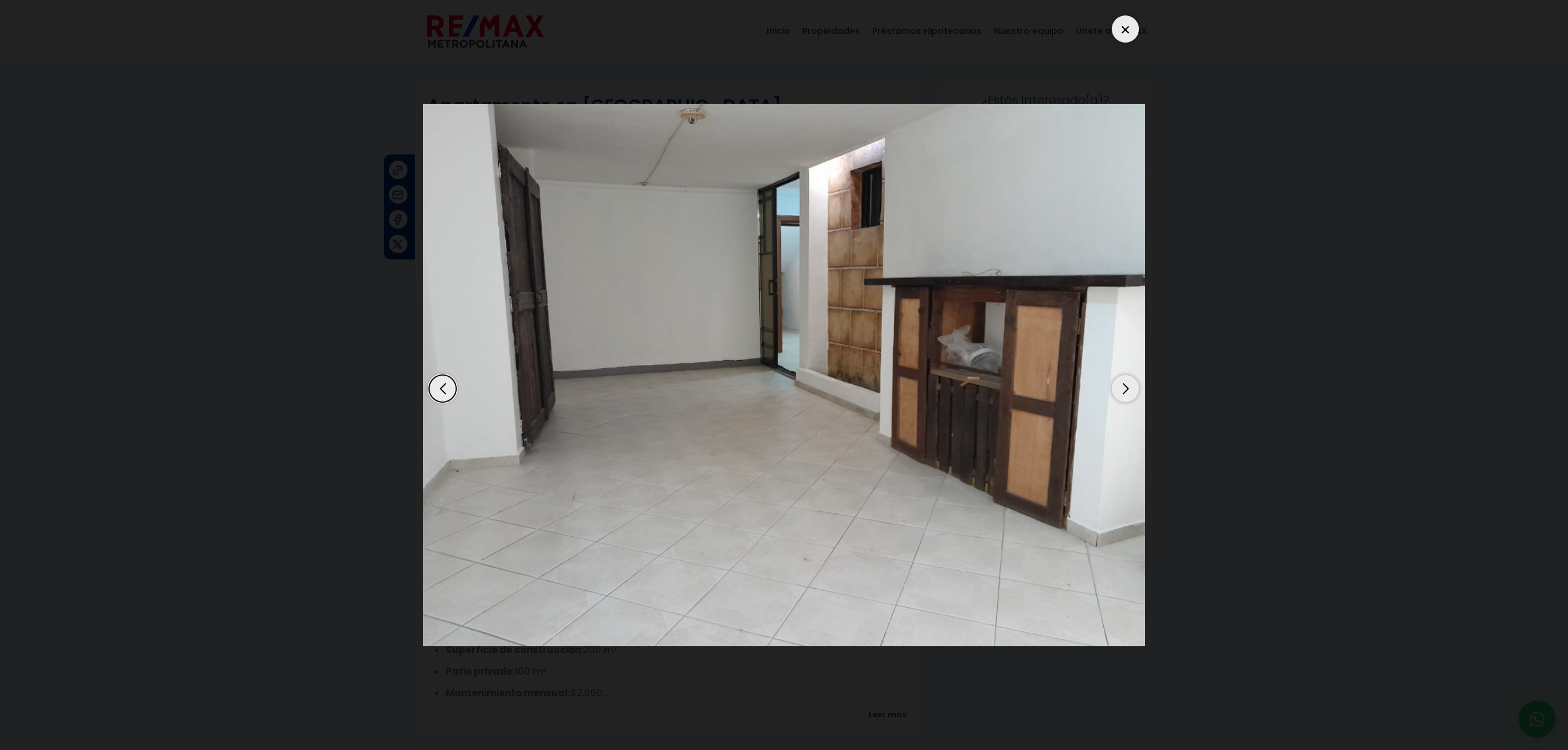
click at [765, 324] on div "Next slide" at bounding box center [1125, 388] width 27 height 27
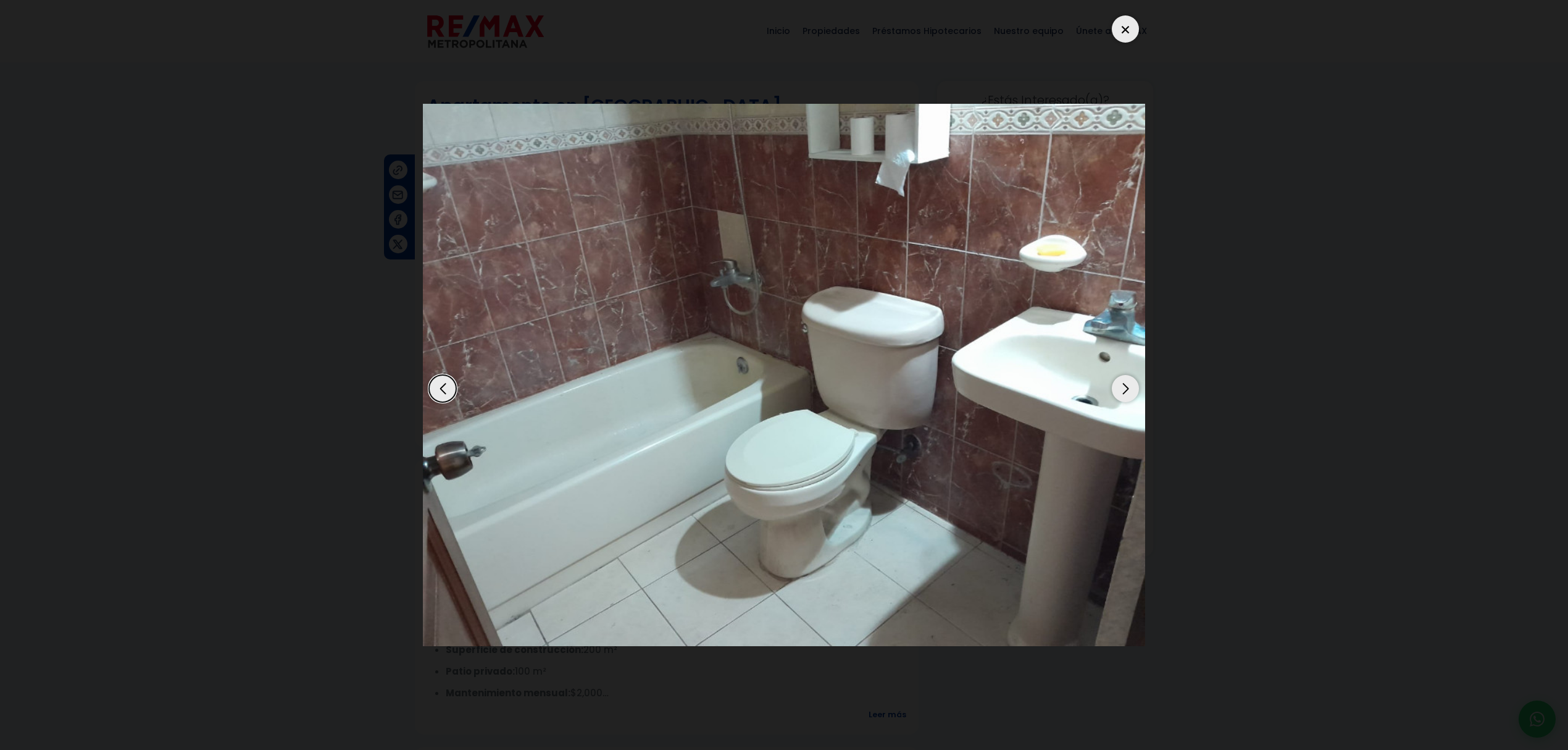
click at [765, 324] on div "Next slide" at bounding box center [1125, 388] width 27 height 27
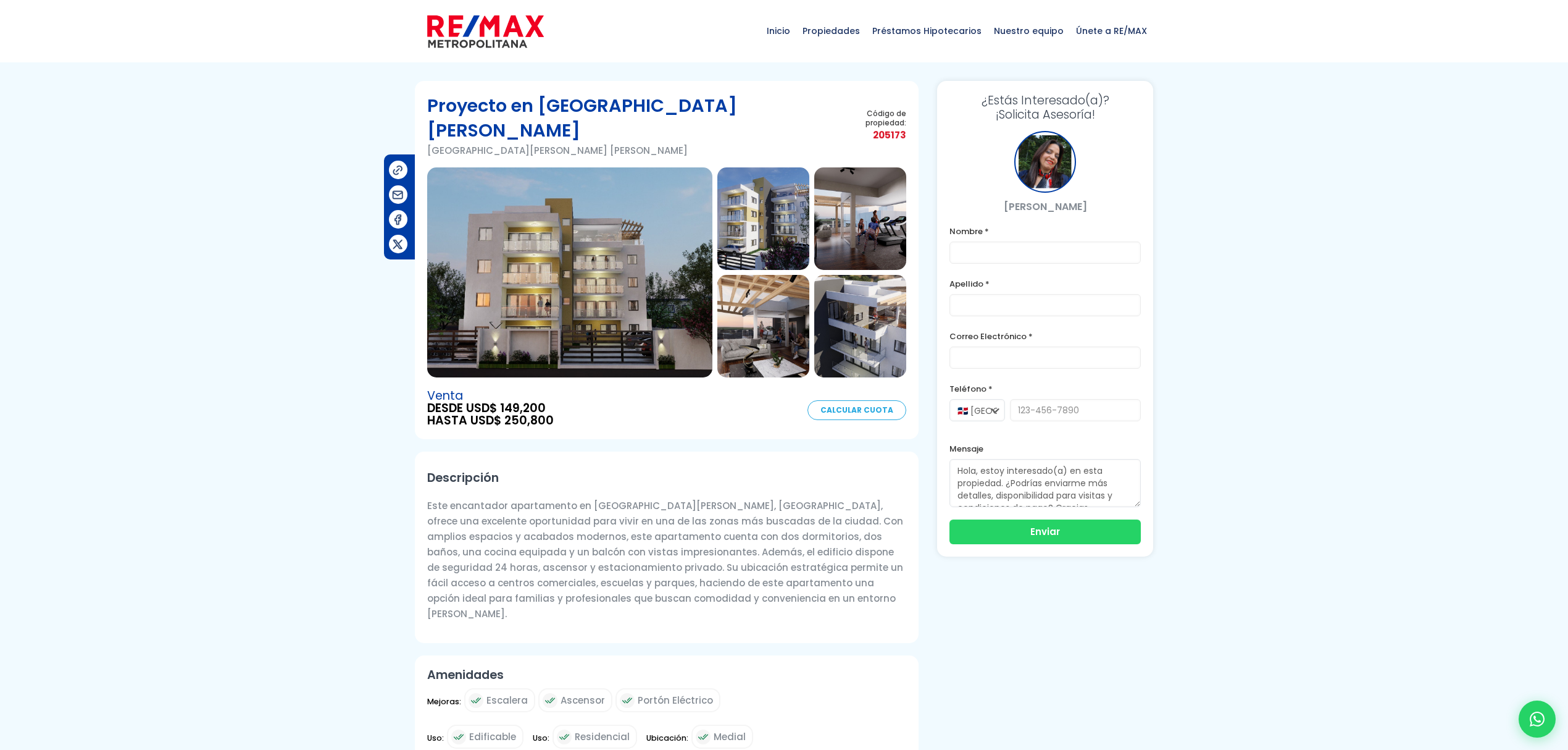
click at [867, 312] on img at bounding box center [860, 326] width 92 height 103
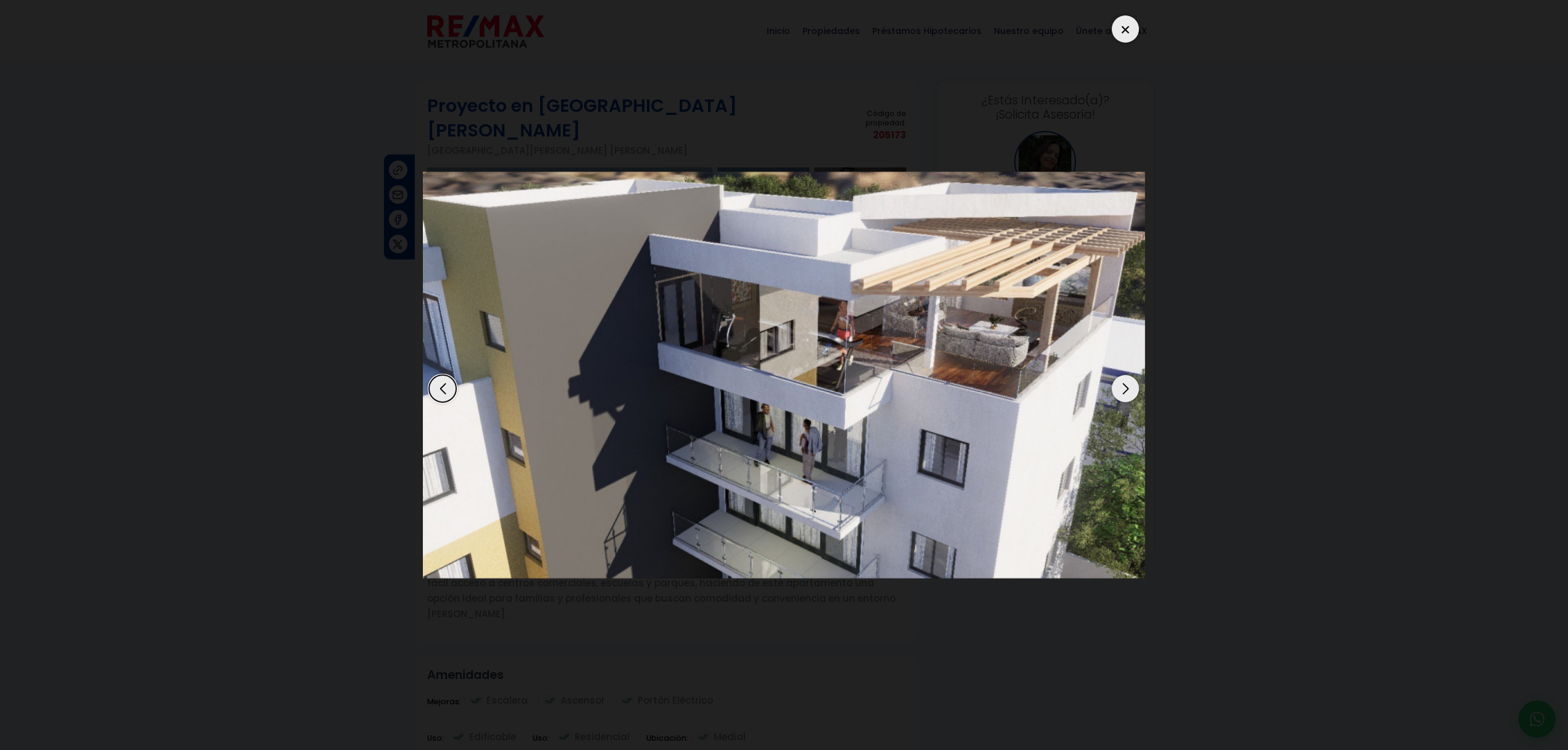
click at [1117, 382] on div "Next slide" at bounding box center [1125, 388] width 27 height 27
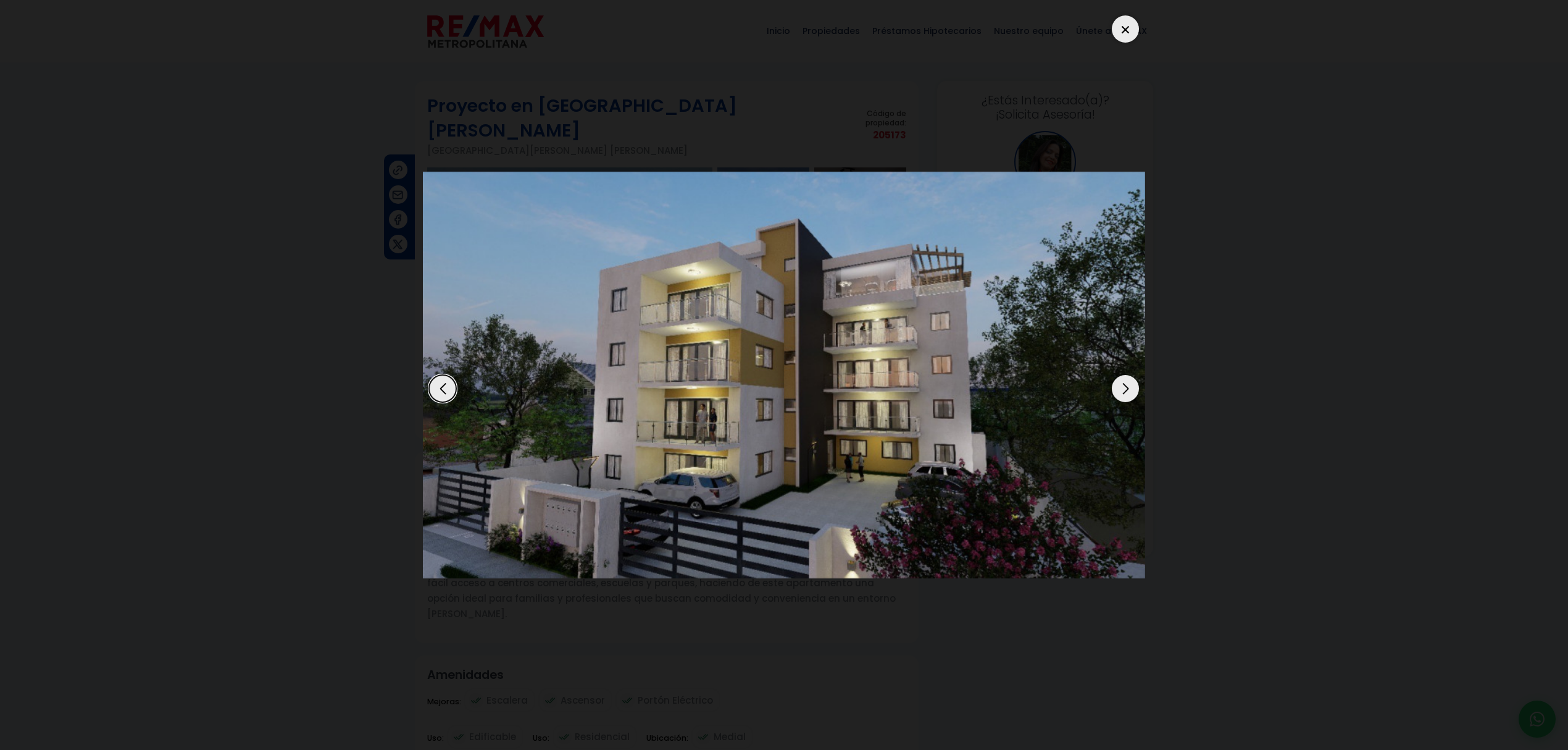
click at [1117, 382] on div "Next slide" at bounding box center [1125, 388] width 27 height 27
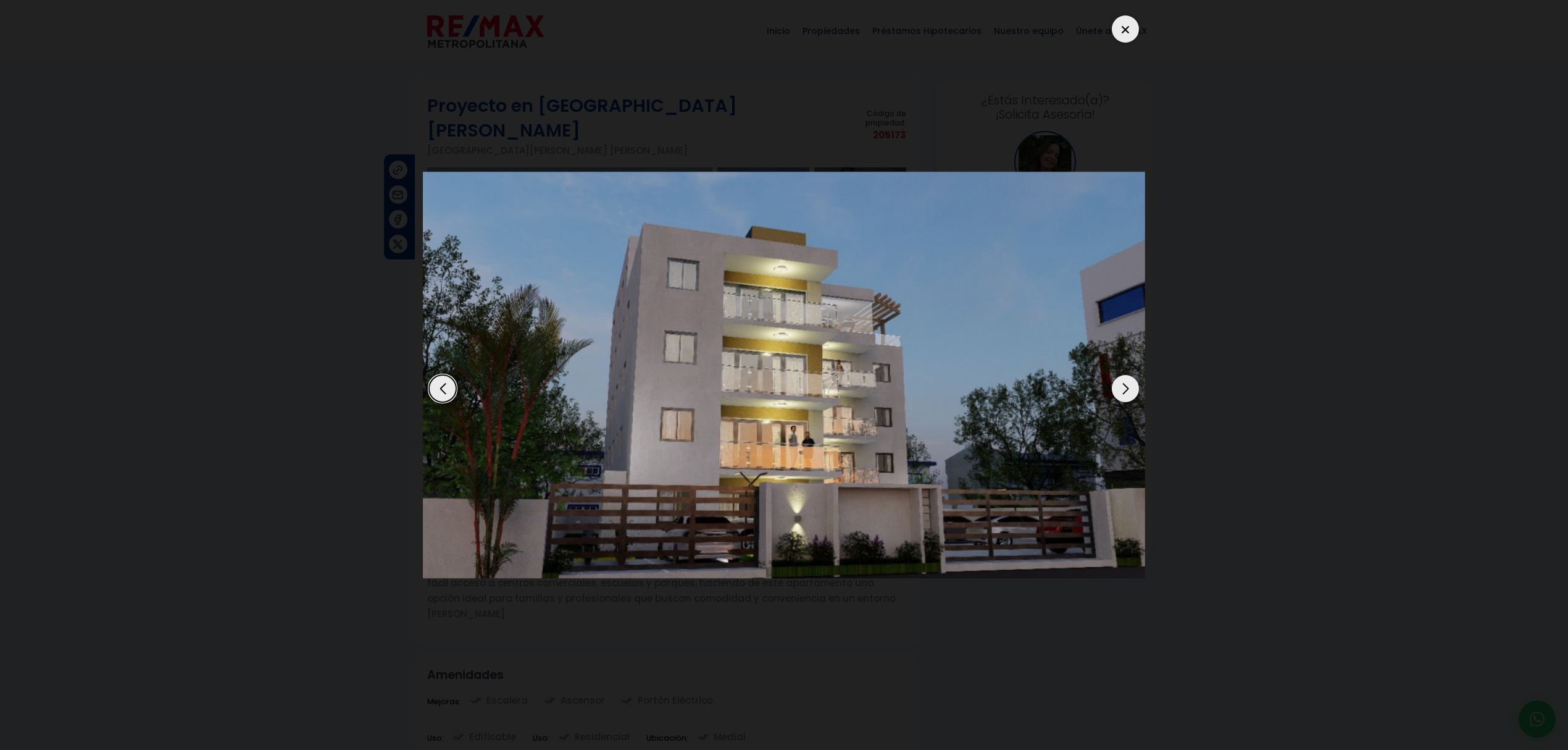
click at [1117, 382] on div "Next slide" at bounding box center [1125, 388] width 27 height 27
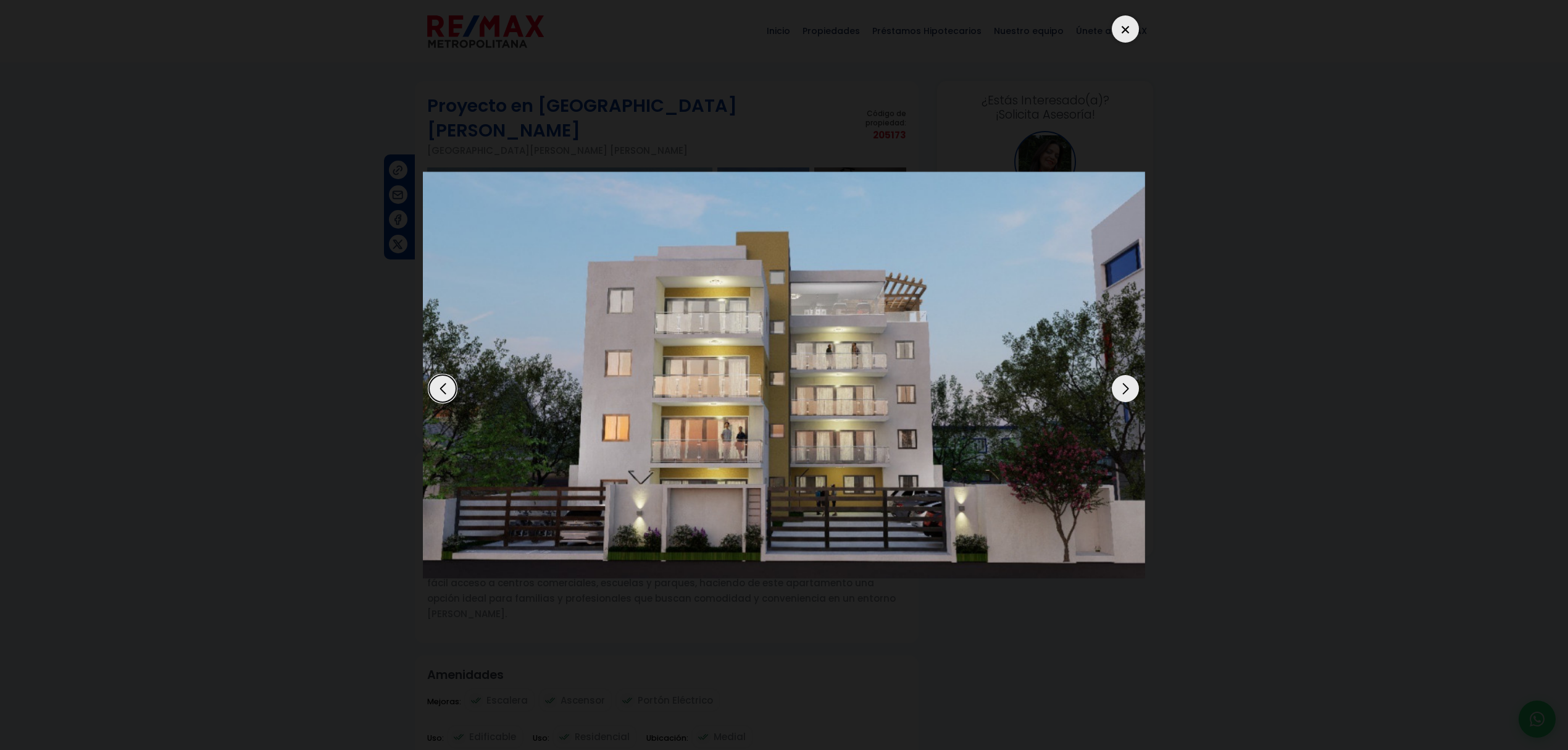
click at [1117, 382] on div "Next slide" at bounding box center [1125, 388] width 27 height 27
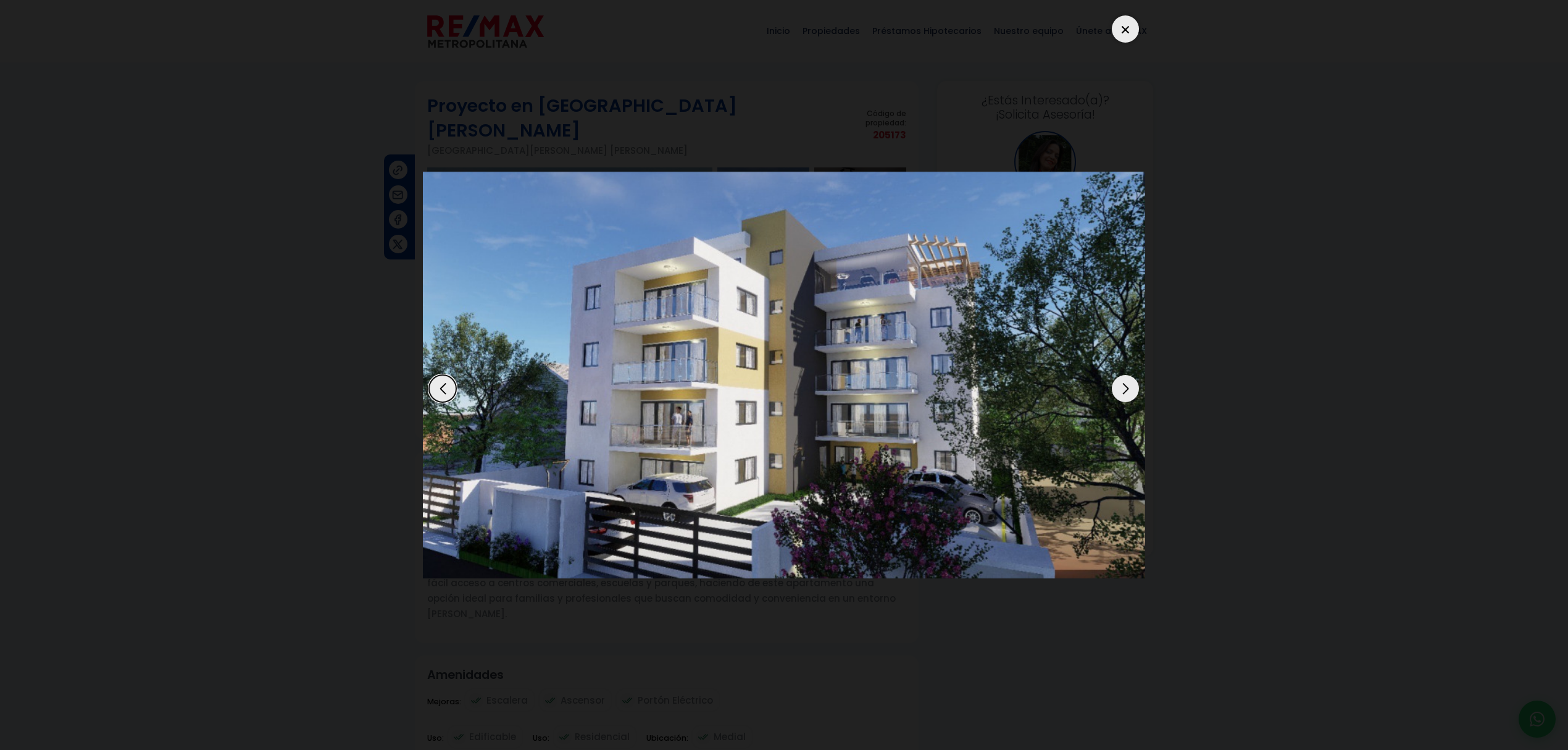
click at [1117, 382] on div "Next slide" at bounding box center [1125, 388] width 27 height 27
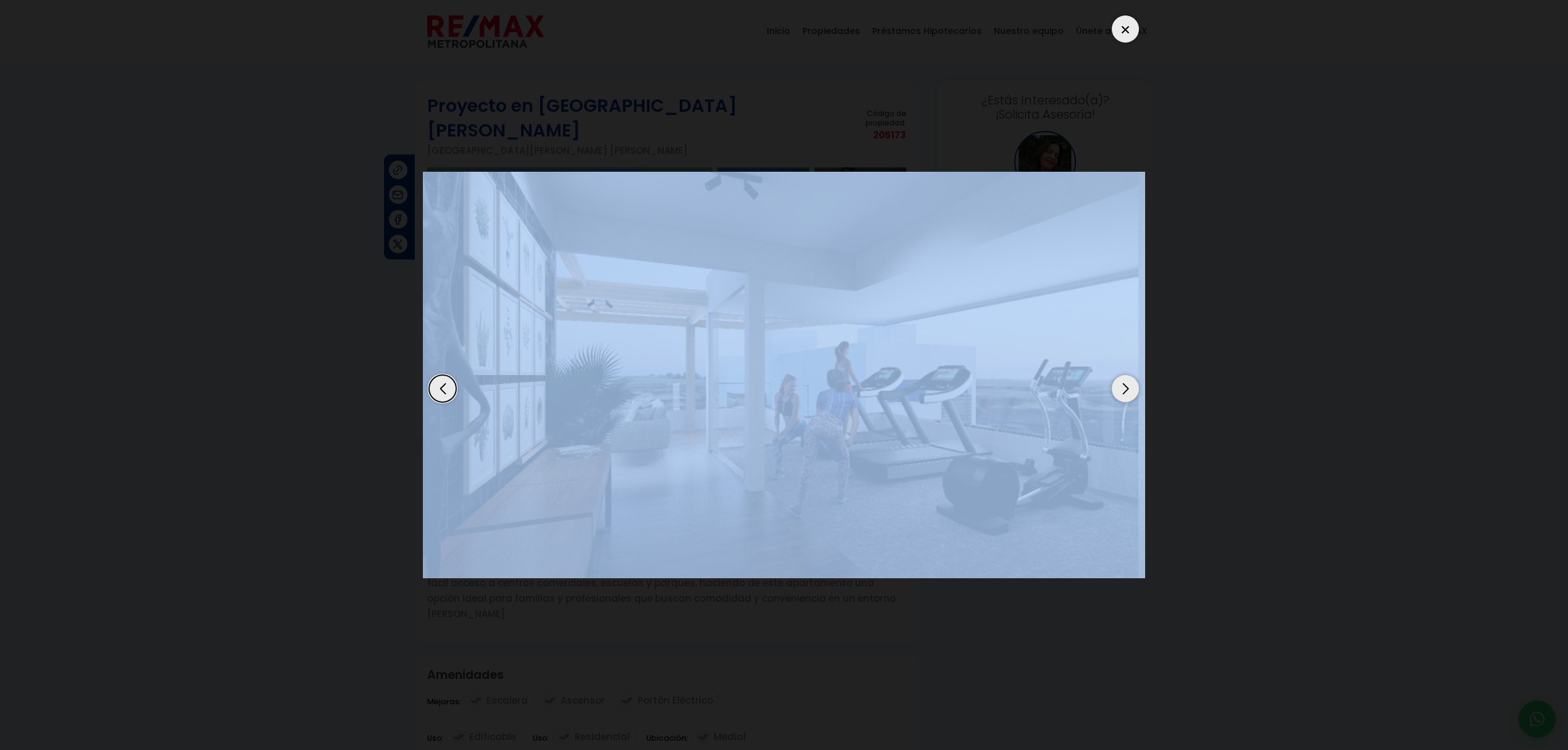
click at [1117, 382] on div "Next slide" at bounding box center [1125, 388] width 27 height 27
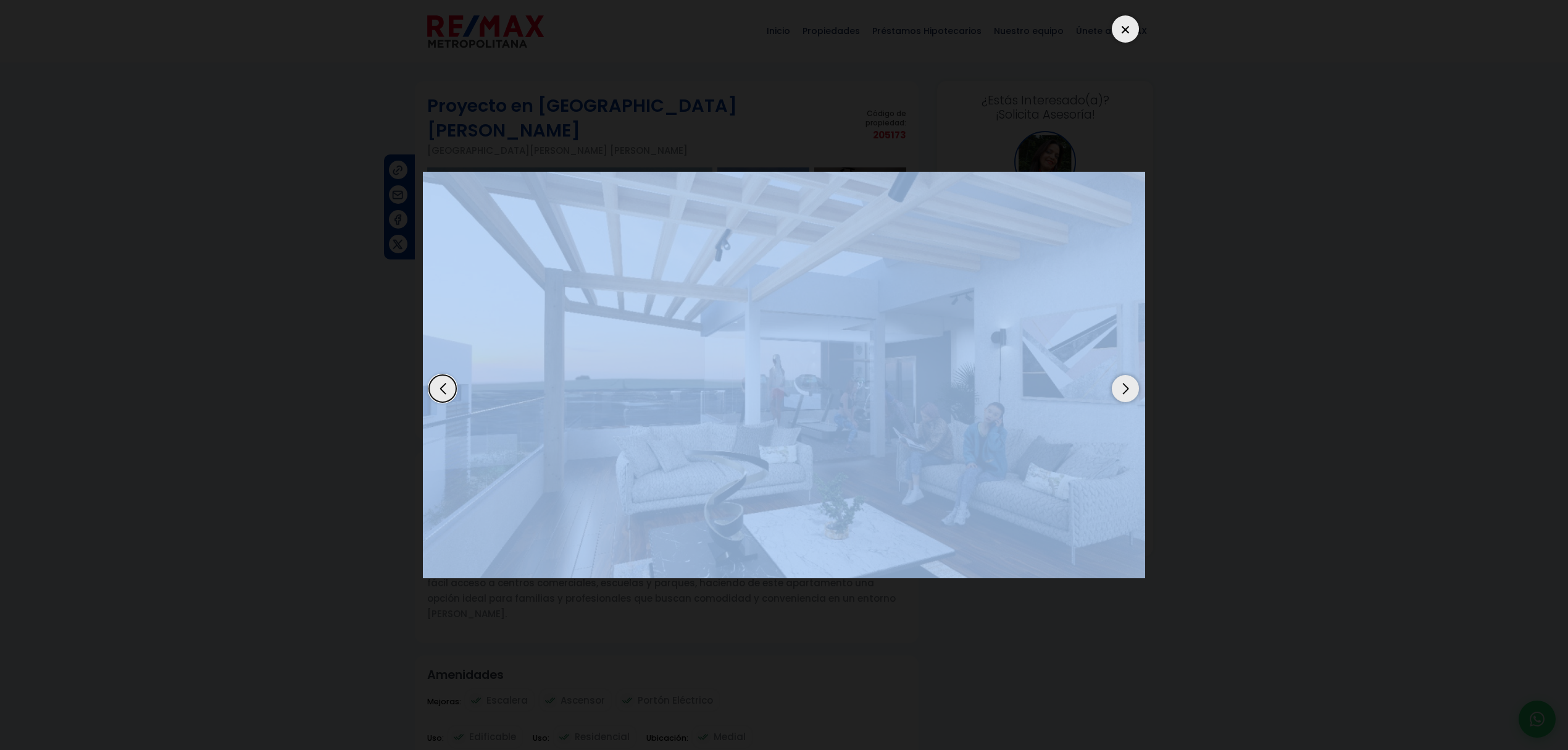
click at [1117, 382] on div "Next slide" at bounding box center [1125, 388] width 27 height 27
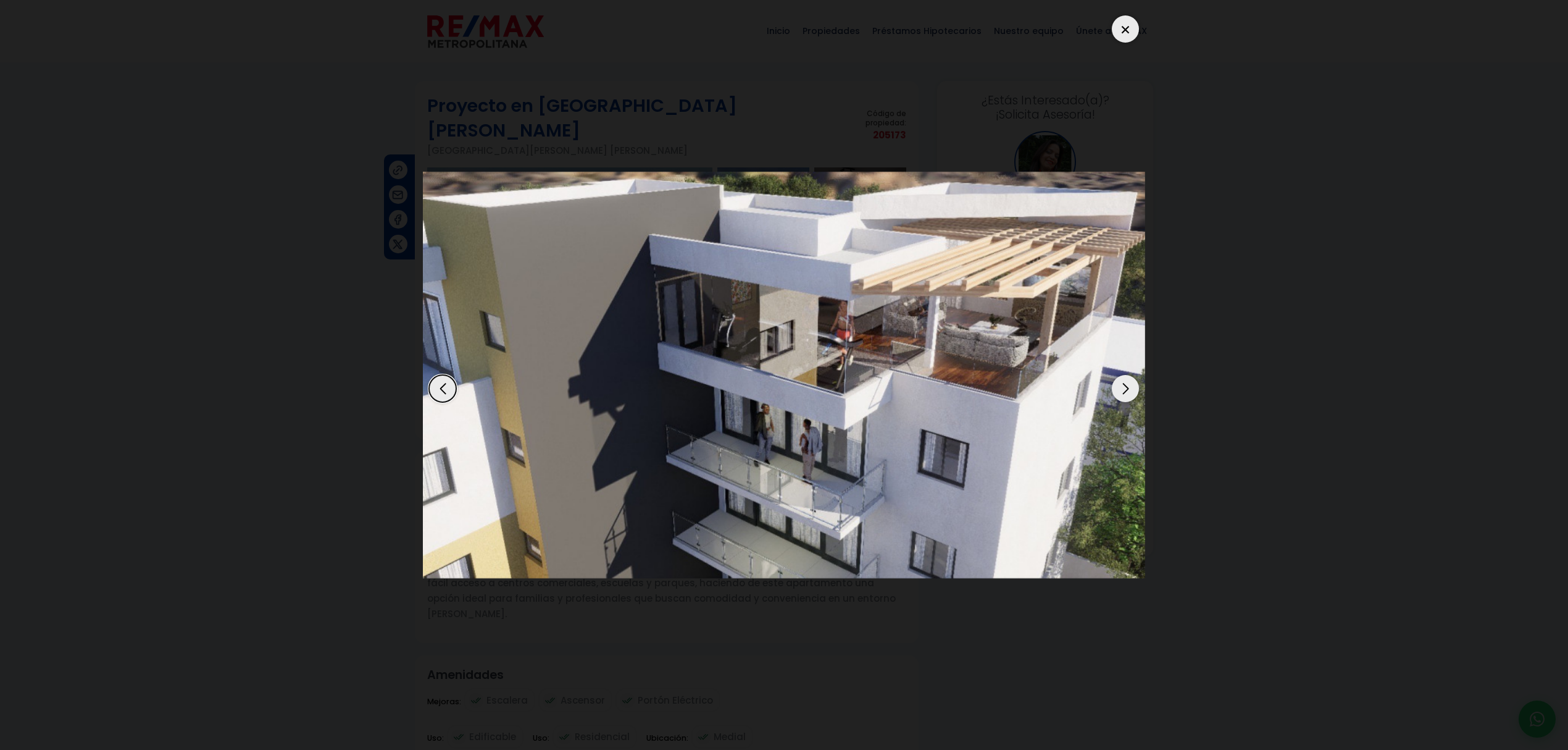
click at [437, 388] on div "Previous slide" at bounding box center [443, 388] width 27 height 27
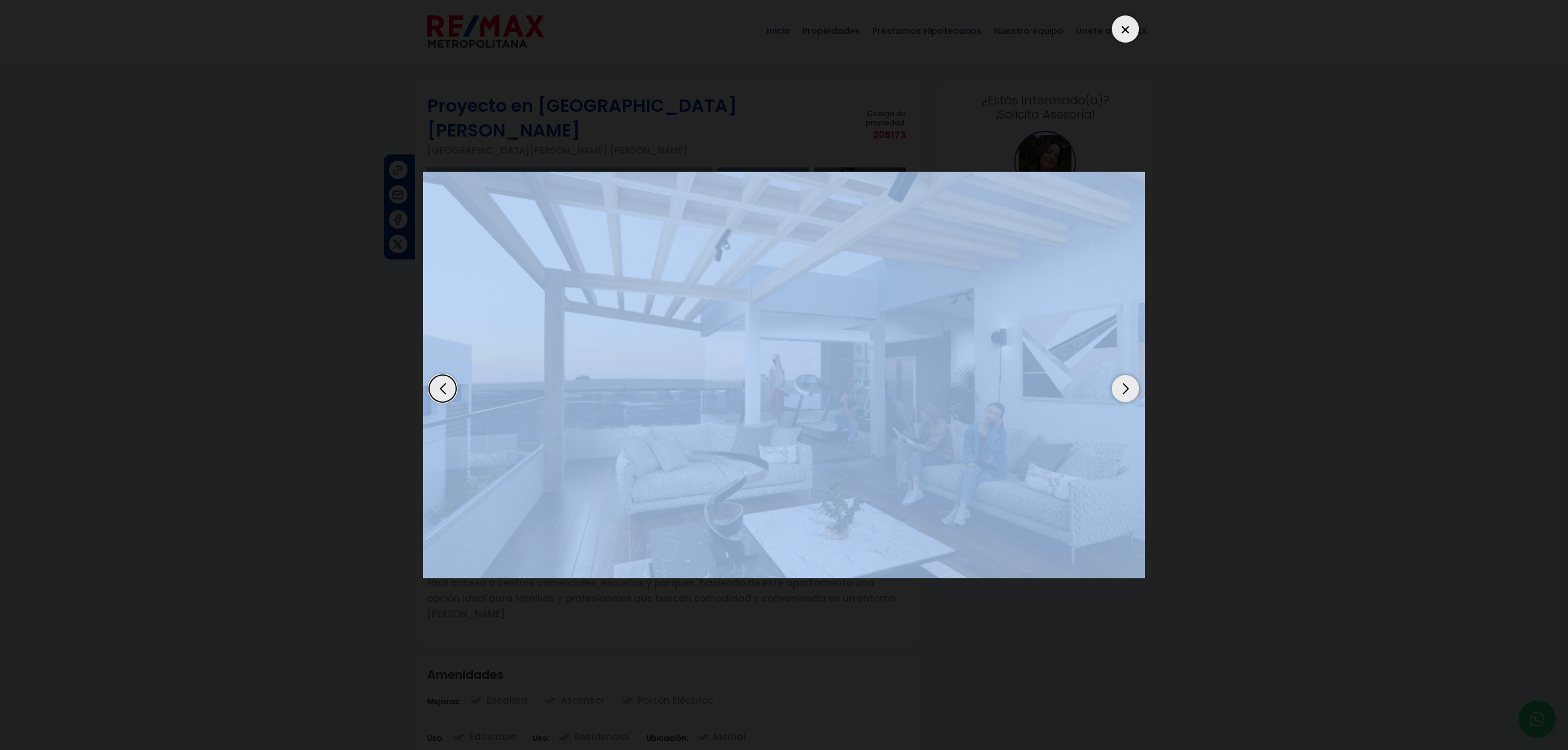
click at [437, 388] on div "Previous slide" at bounding box center [443, 388] width 27 height 27
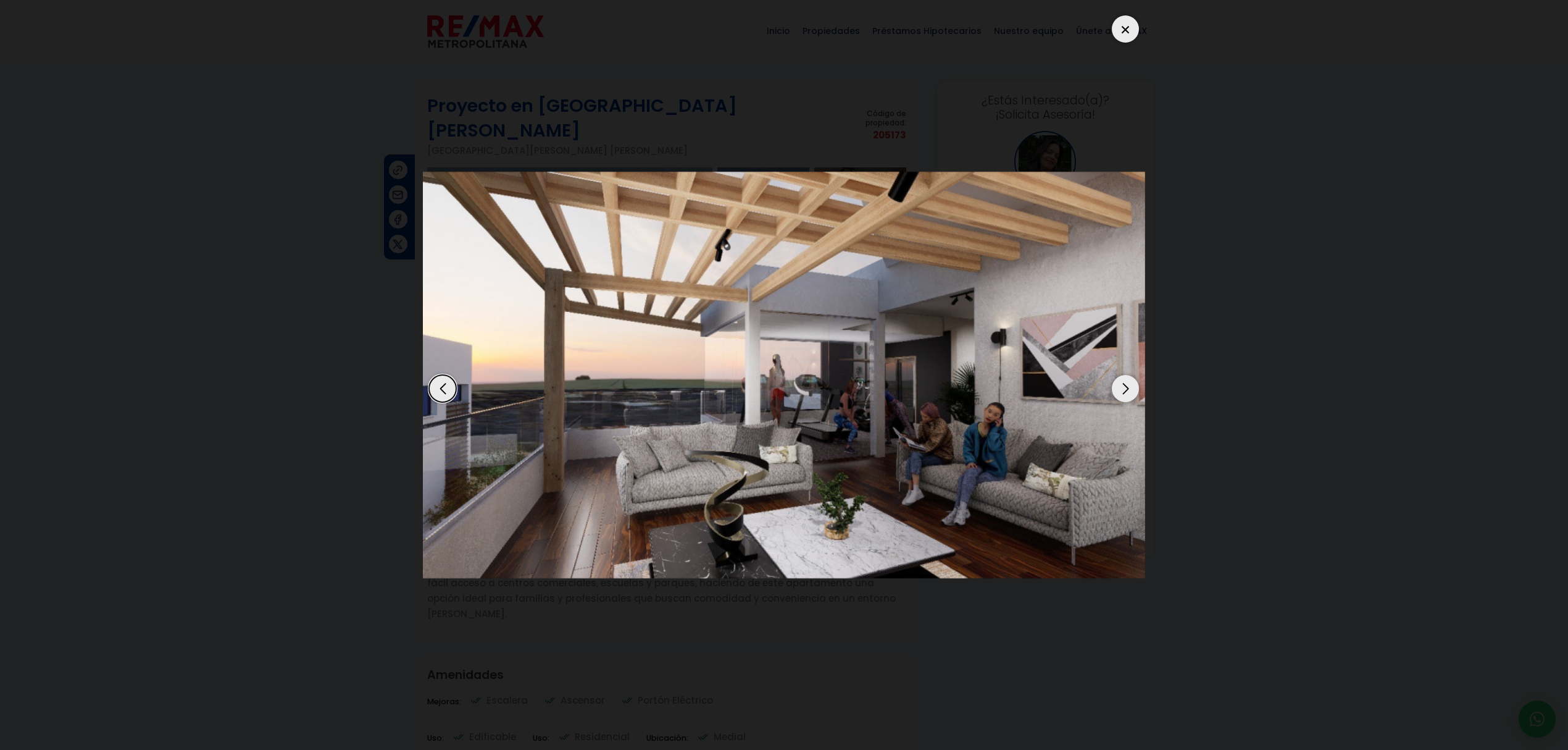
click at [437, 388] on div "Previous slide" at bounding box center [443, 388] width 27 height 27
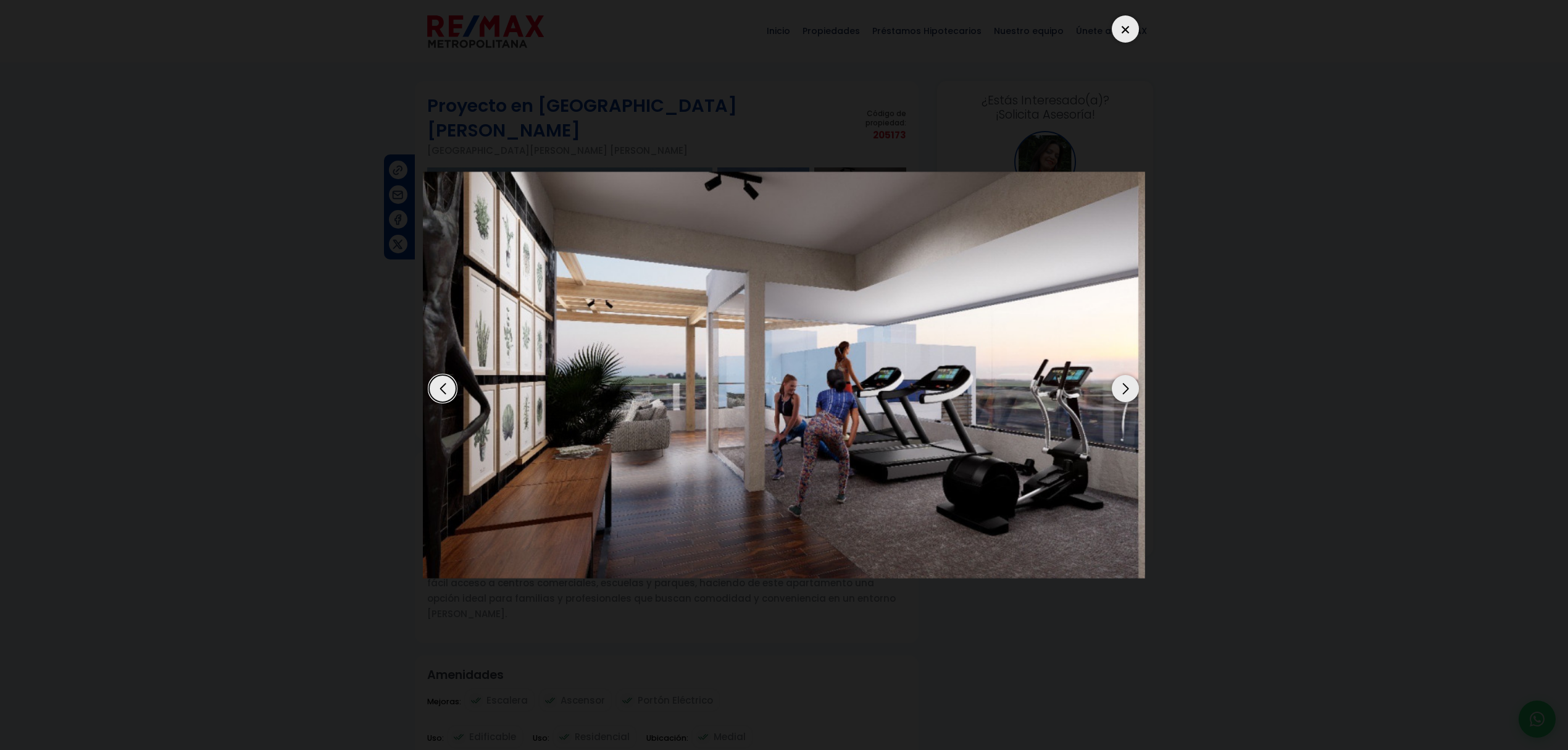
click at [1124, 386] on div "Next slide" at bounding box center [1125, 388] width 27 height 27
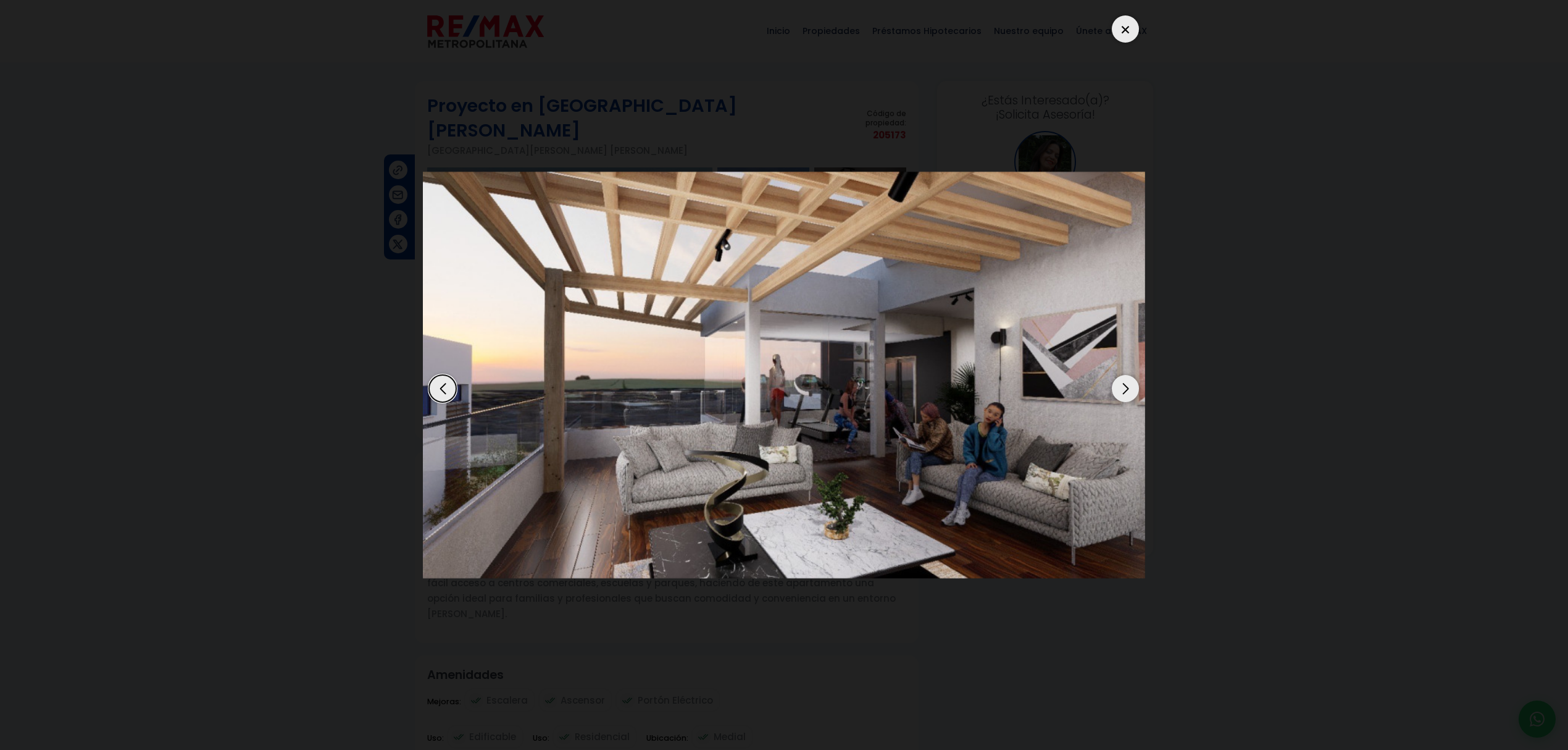
click at [1124, 386] on div "Next slide" at bounding box center [1125, 388] width 27 height 27
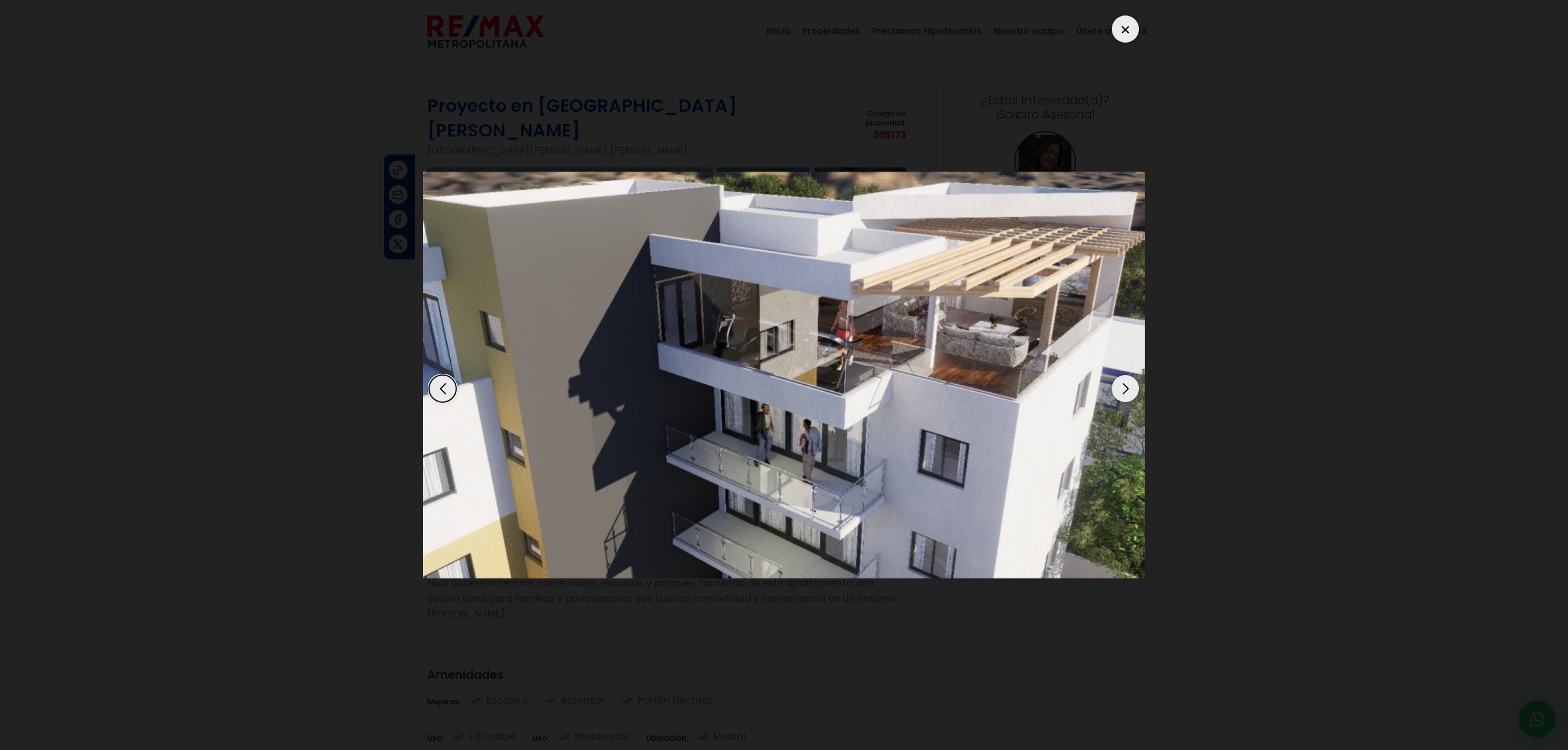
click at [1124, 386] on div "Next slide" at bounding box center [1125, 388] width 27 height 27
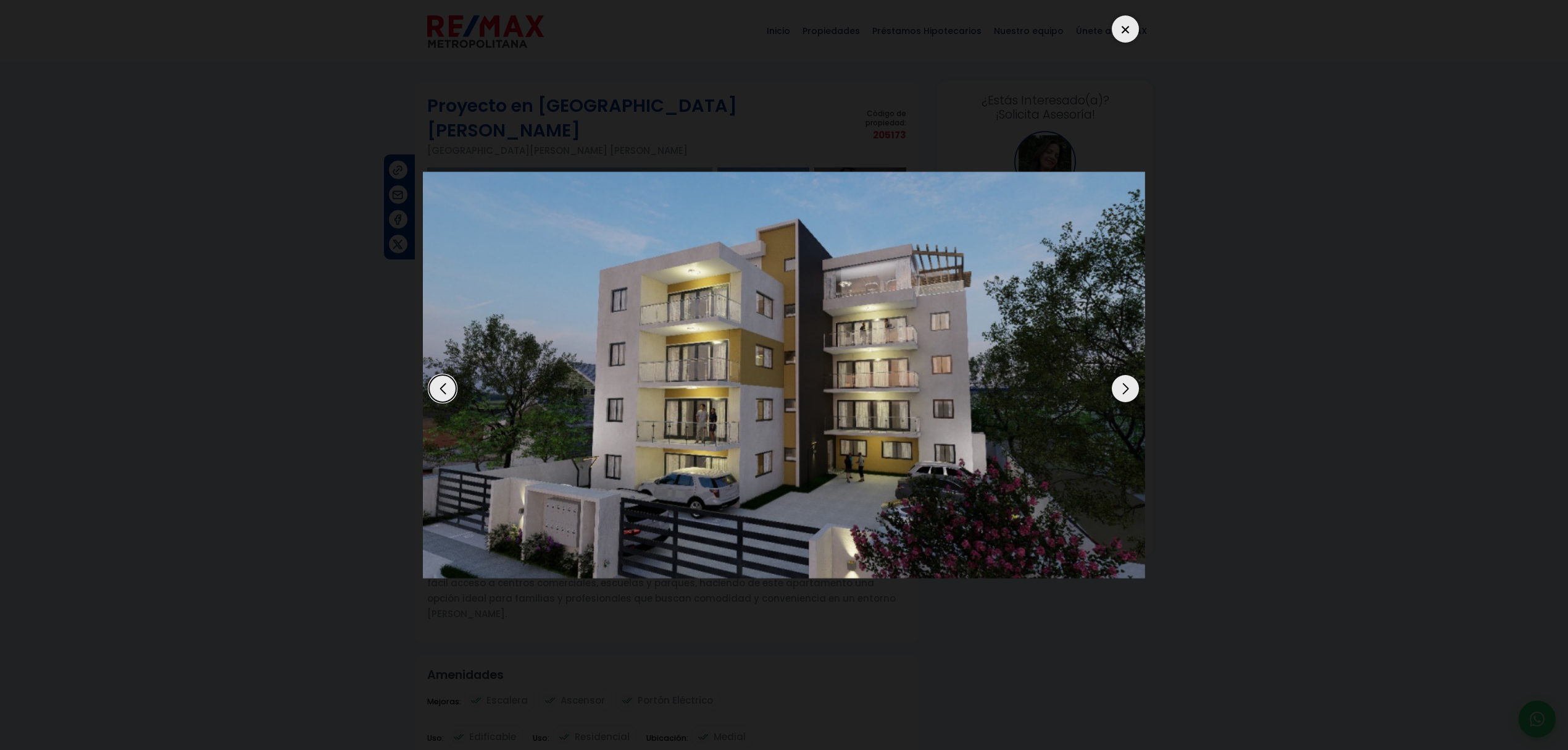
click at [1132, 37] on div at bounding box center [1125, 29] width 27 height 27
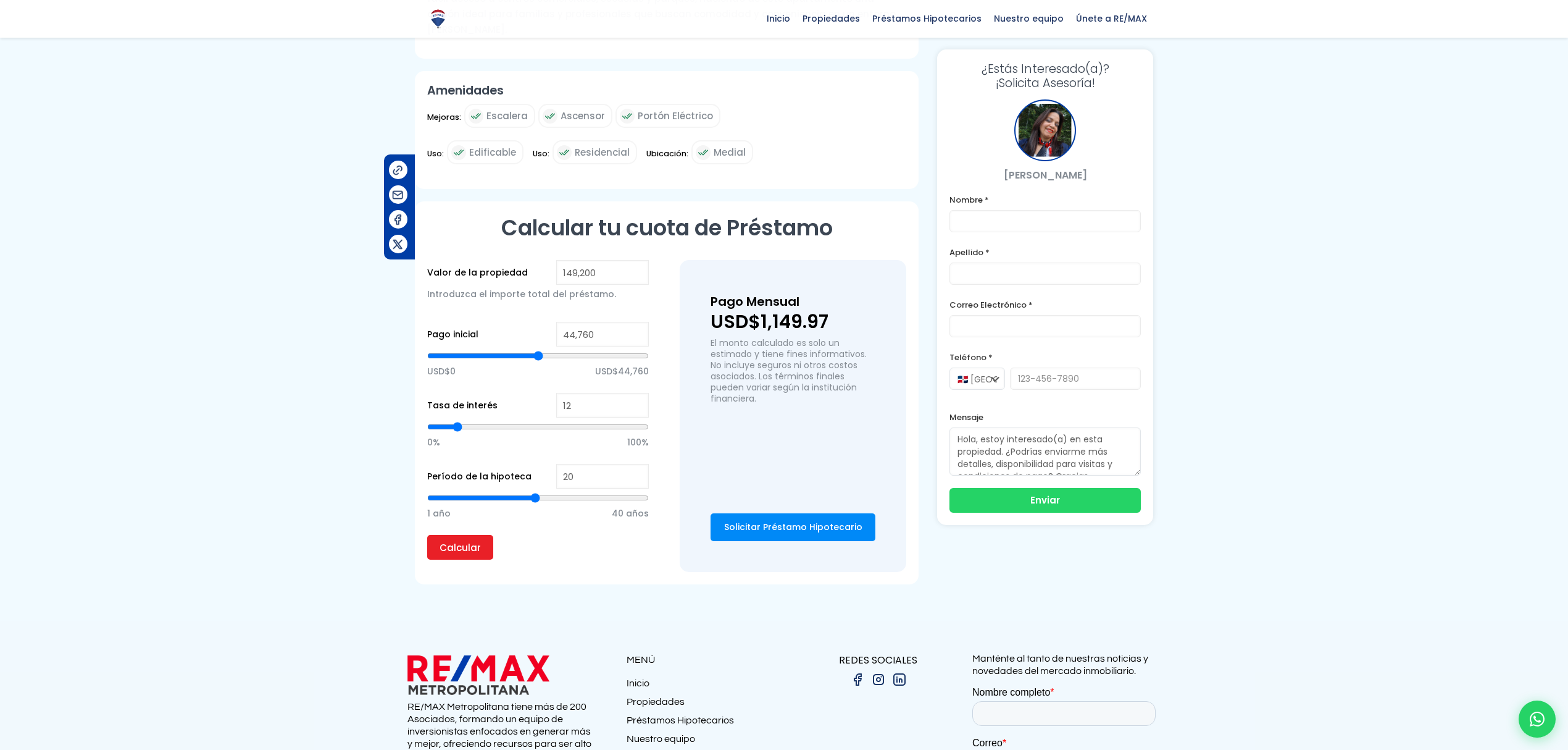
scroll to position [631, 0]
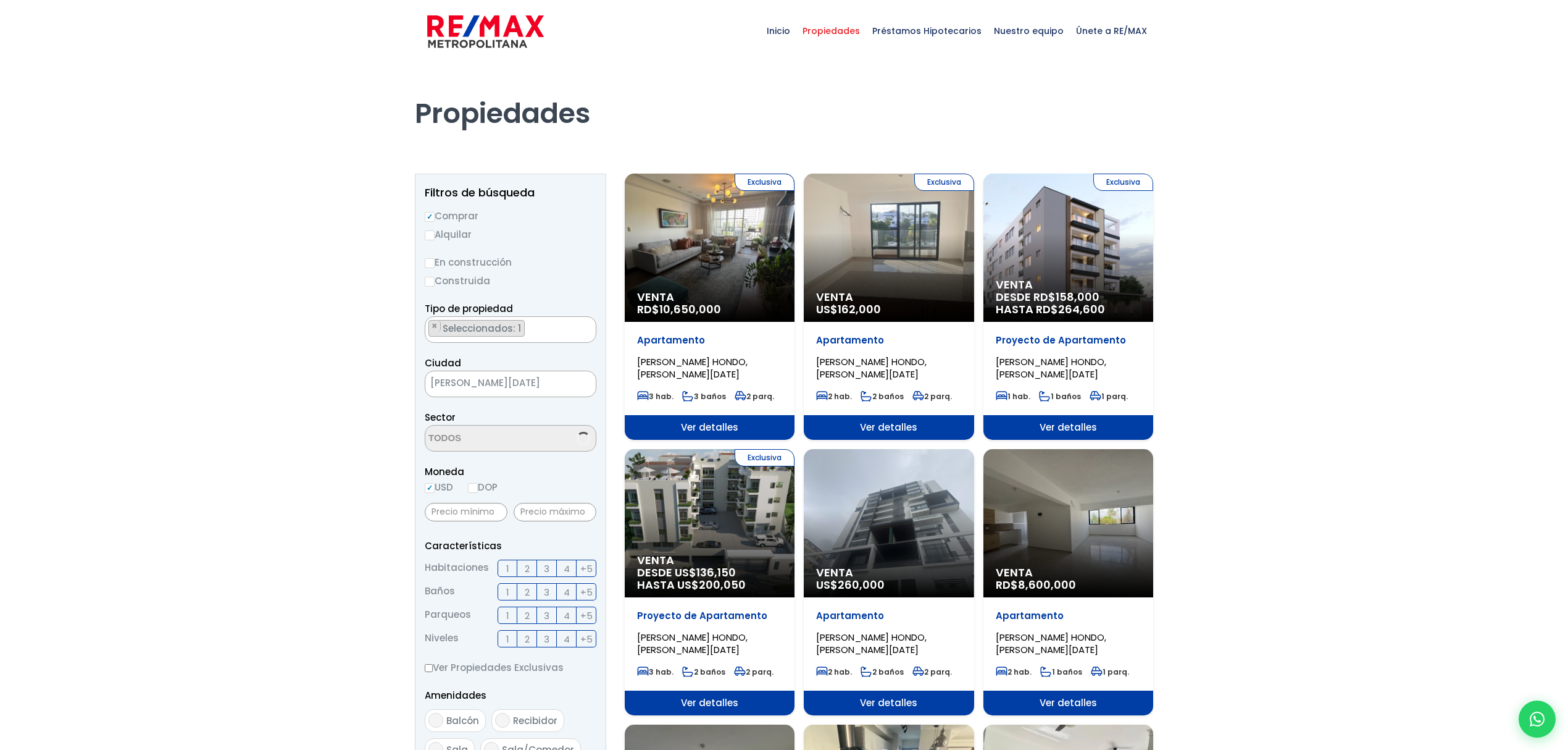
scroll to position [140, 0]
select select "98"
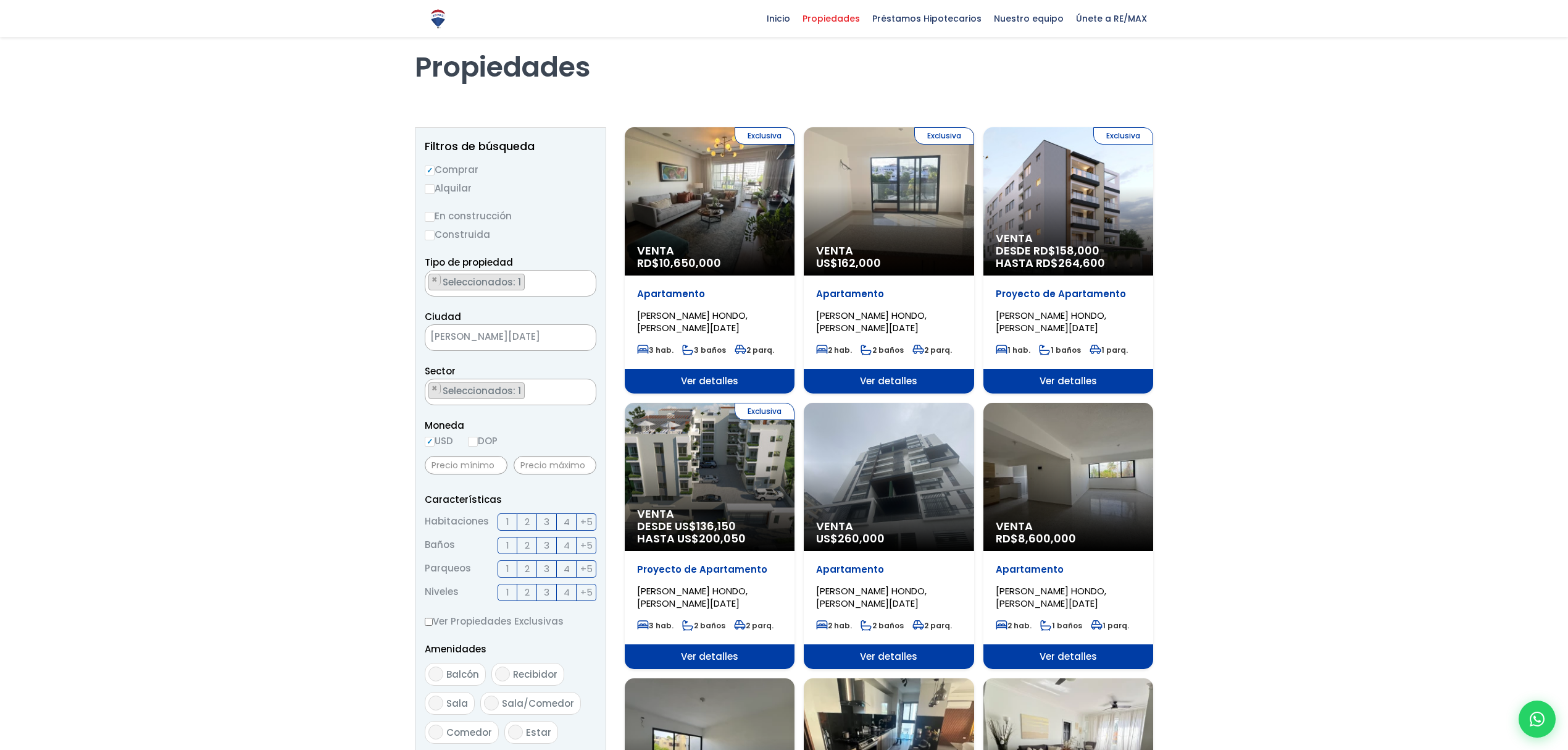
scroll to position [0, 0]
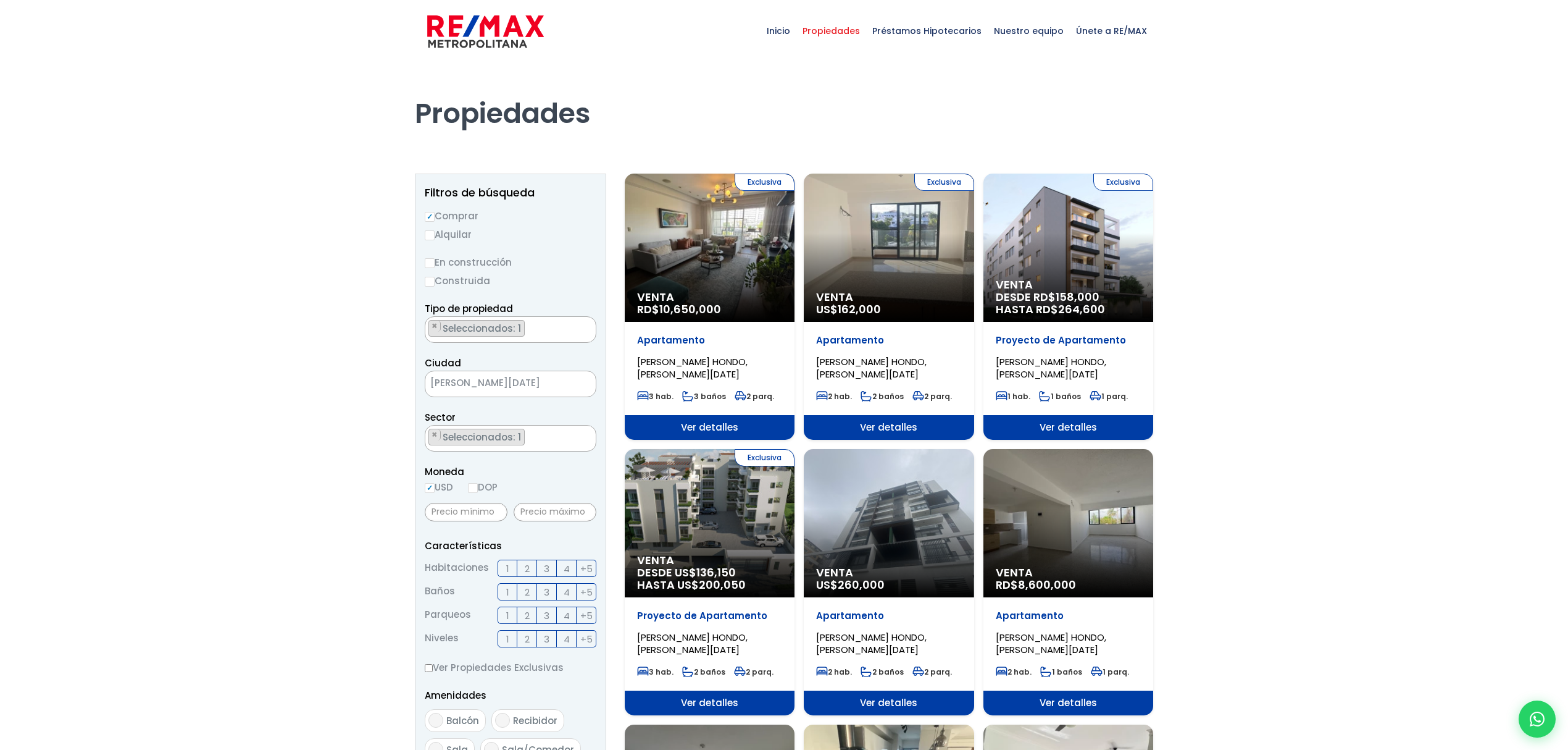
click at [570, 438] on ul "× Seleccionados: 1" at bounding box center [502, 439] width 155 height 27
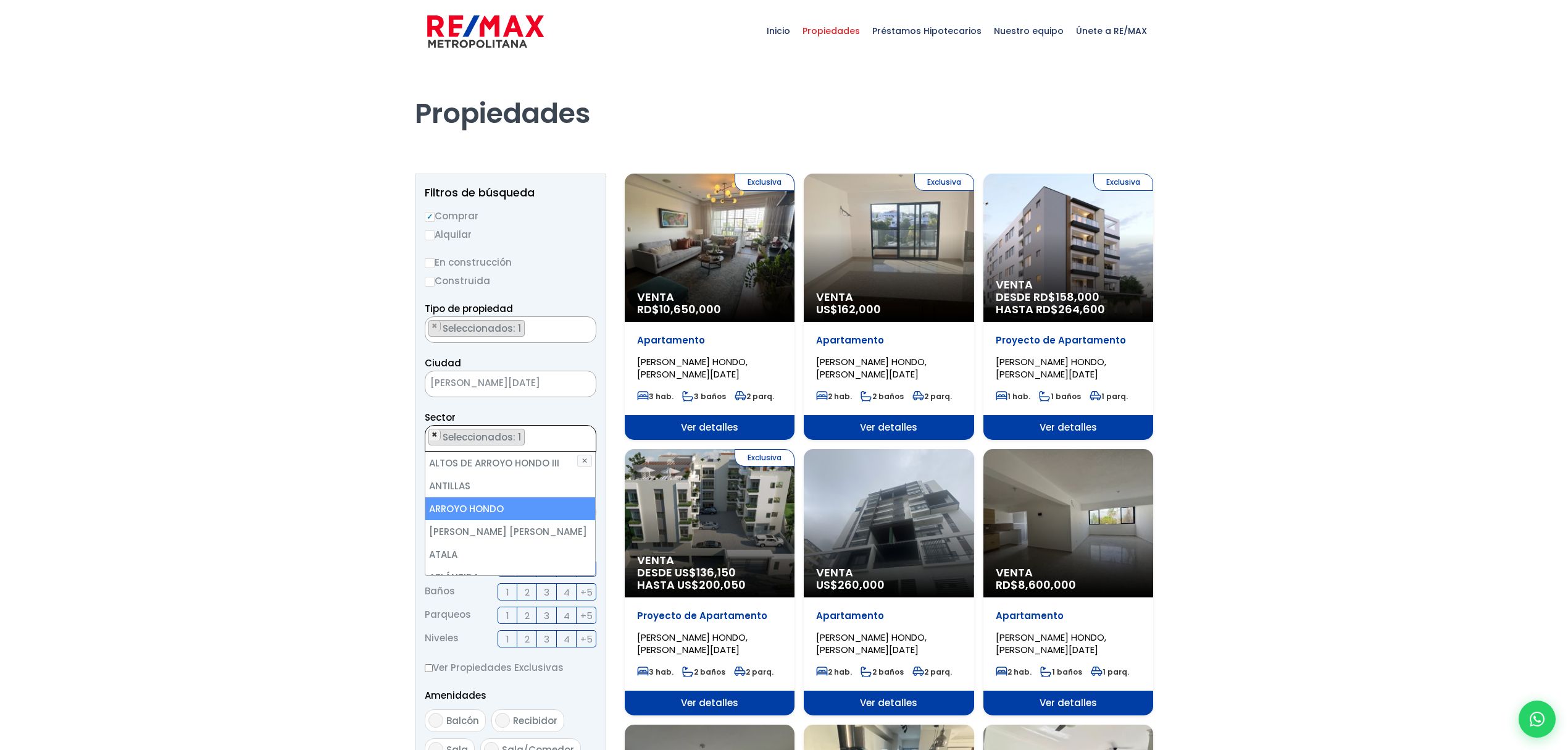
click at [436, 435] on span "×" at bounding box center [434, 435] width 6 height 11
select select
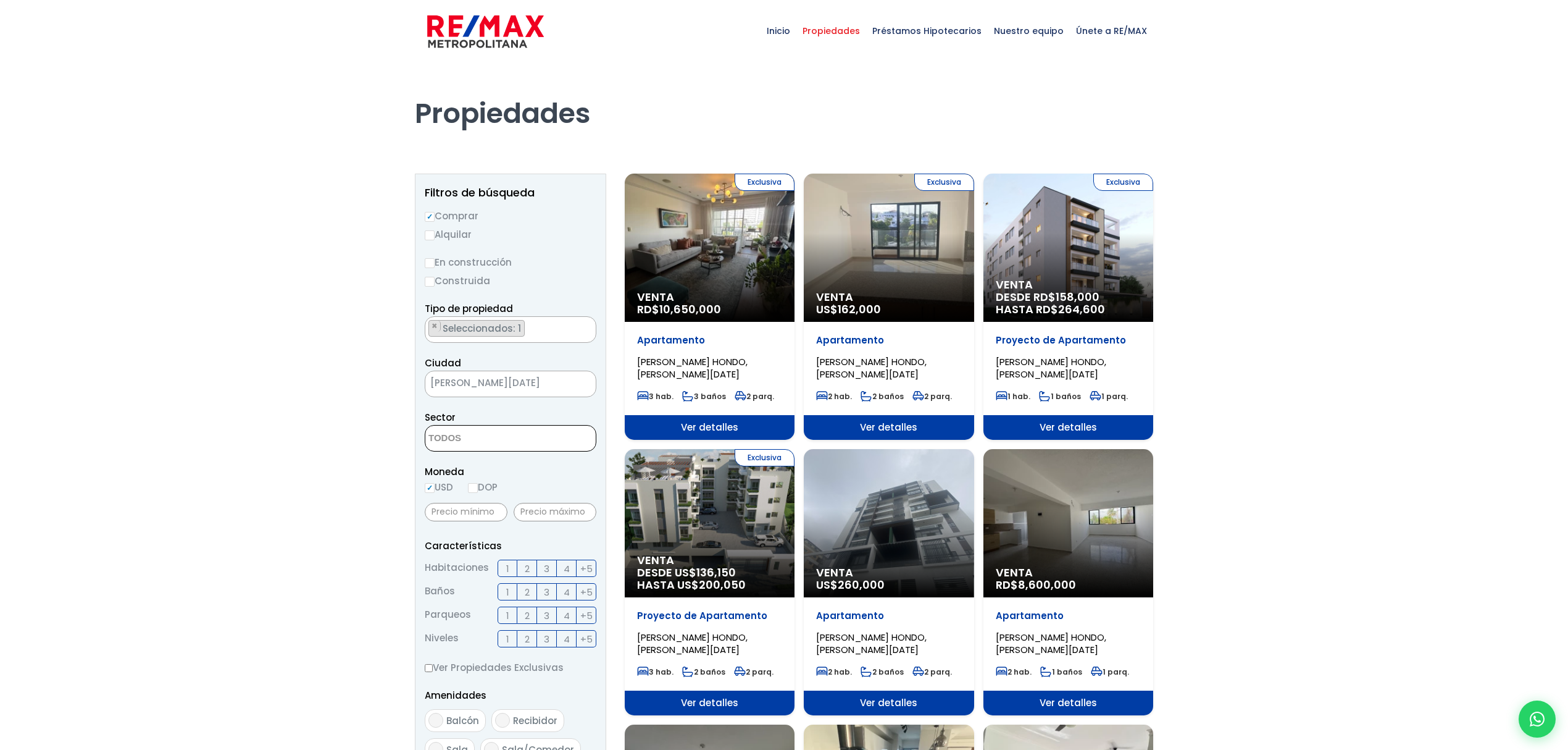
click at [483, 435] on textarea "Search" at bounding box center [485, 439] width 120 height 27
type textarea "los rios"
click at [460, 482] on li "LOS RÍOS" at bounding box center [510, 486] width 170 height 23
select select "36"
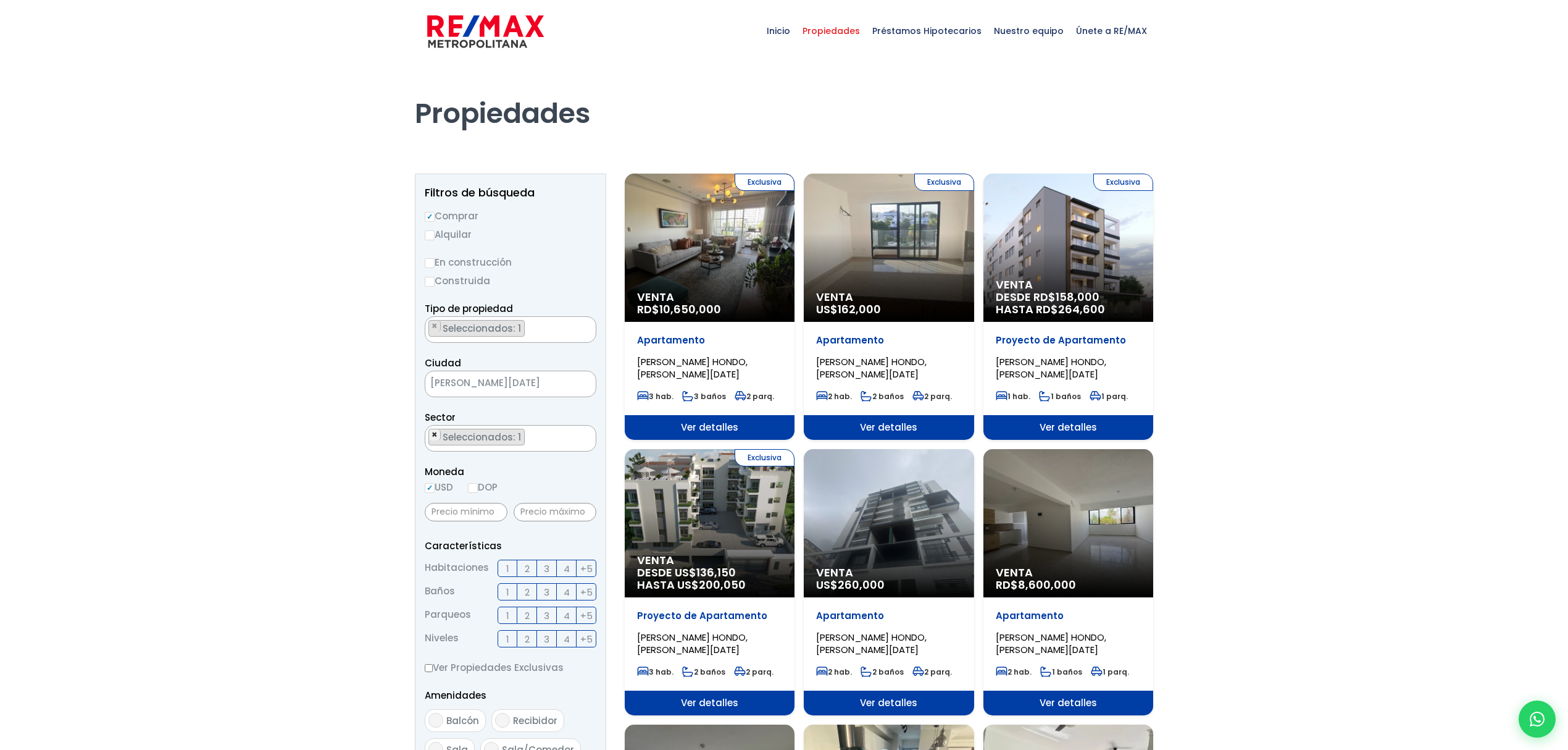
click at [434, 435] on span "×" at bounding box center [434, 435] width 6 height 11
click at [467, 435] on textarea "Search" at bounding box center [485, 439] width 120 height 27
click at [545, 554] on li "COLINAS DE LOS RÍOS" at bounding box center [510, 565] width 170 height 23
select select "37"
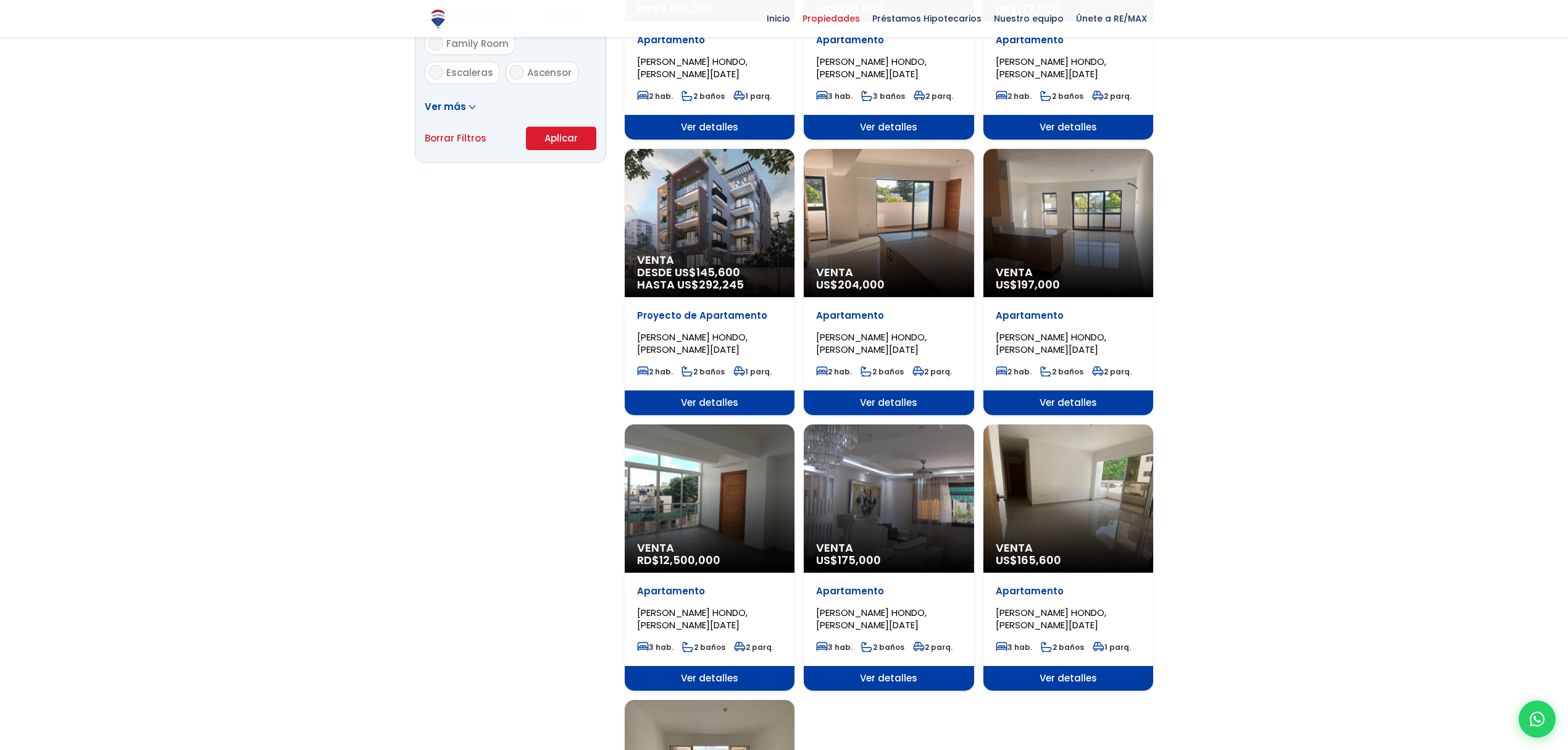
click at [571, 141] on button "Aplicar" at bounding box center [561, 138] width 70 height 24
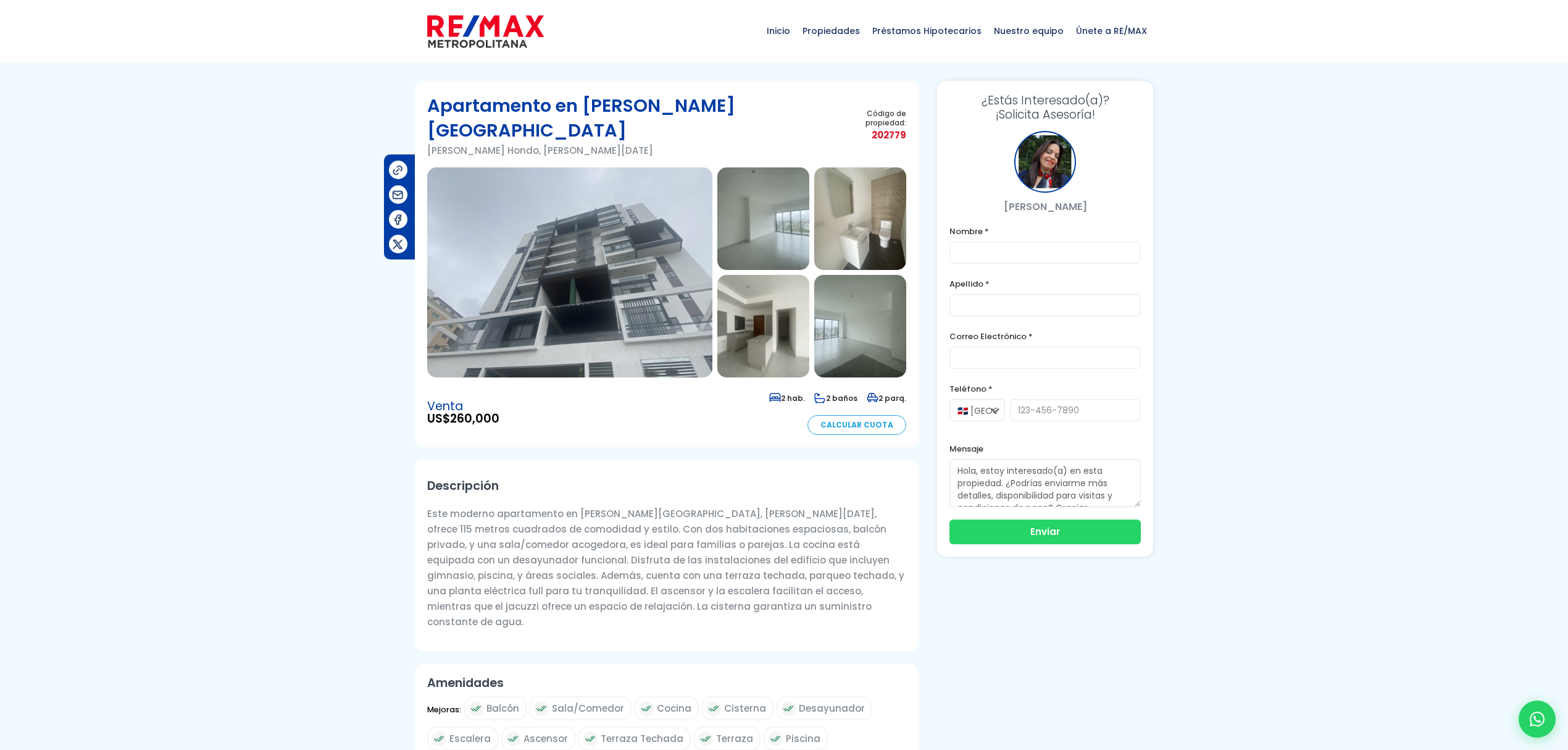
click at [564, 294] on img at bounding box center [570, 273] width 285 height 210
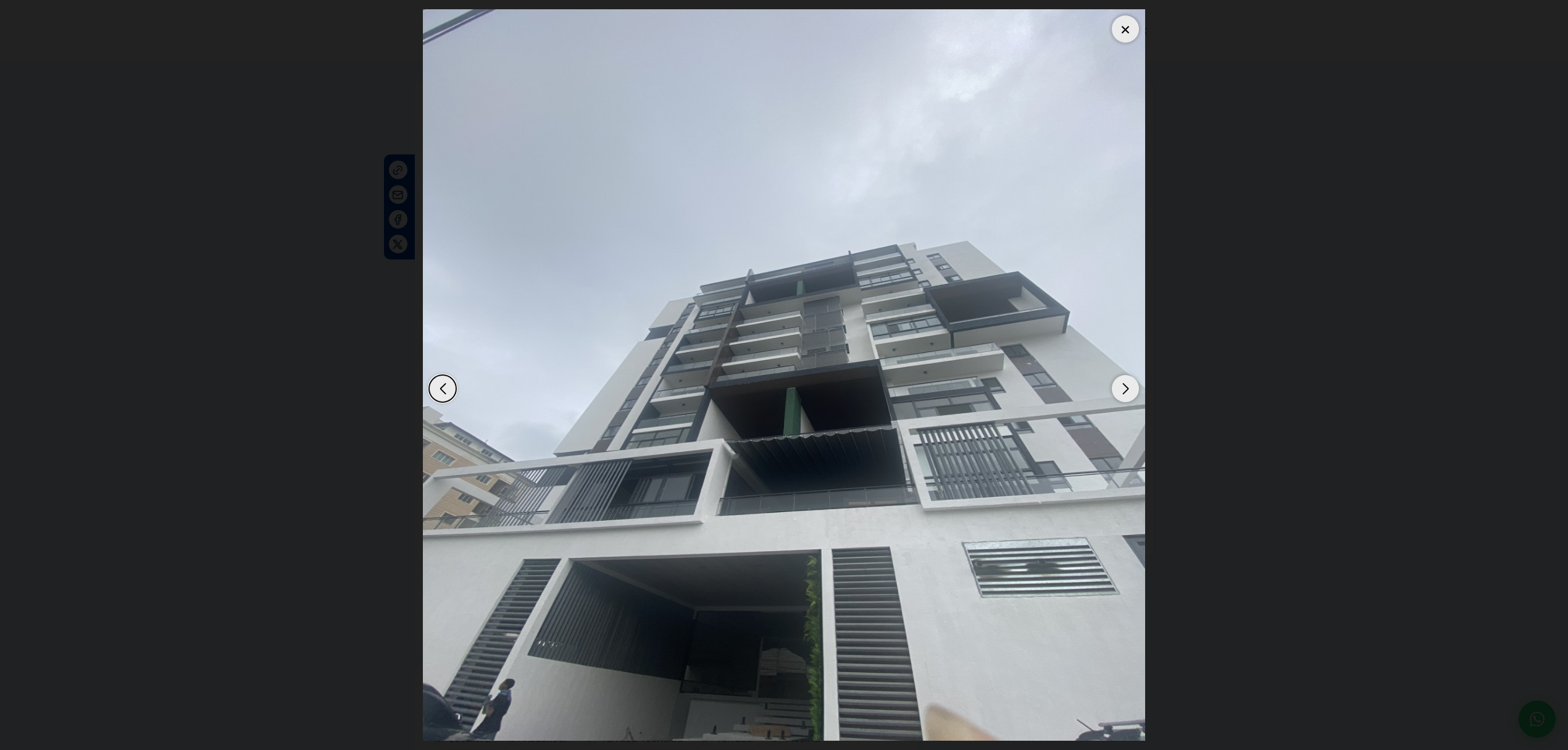
click at [1118, 390] on div "Next slide" at bounding box center [1125, 388] width 27 height 27
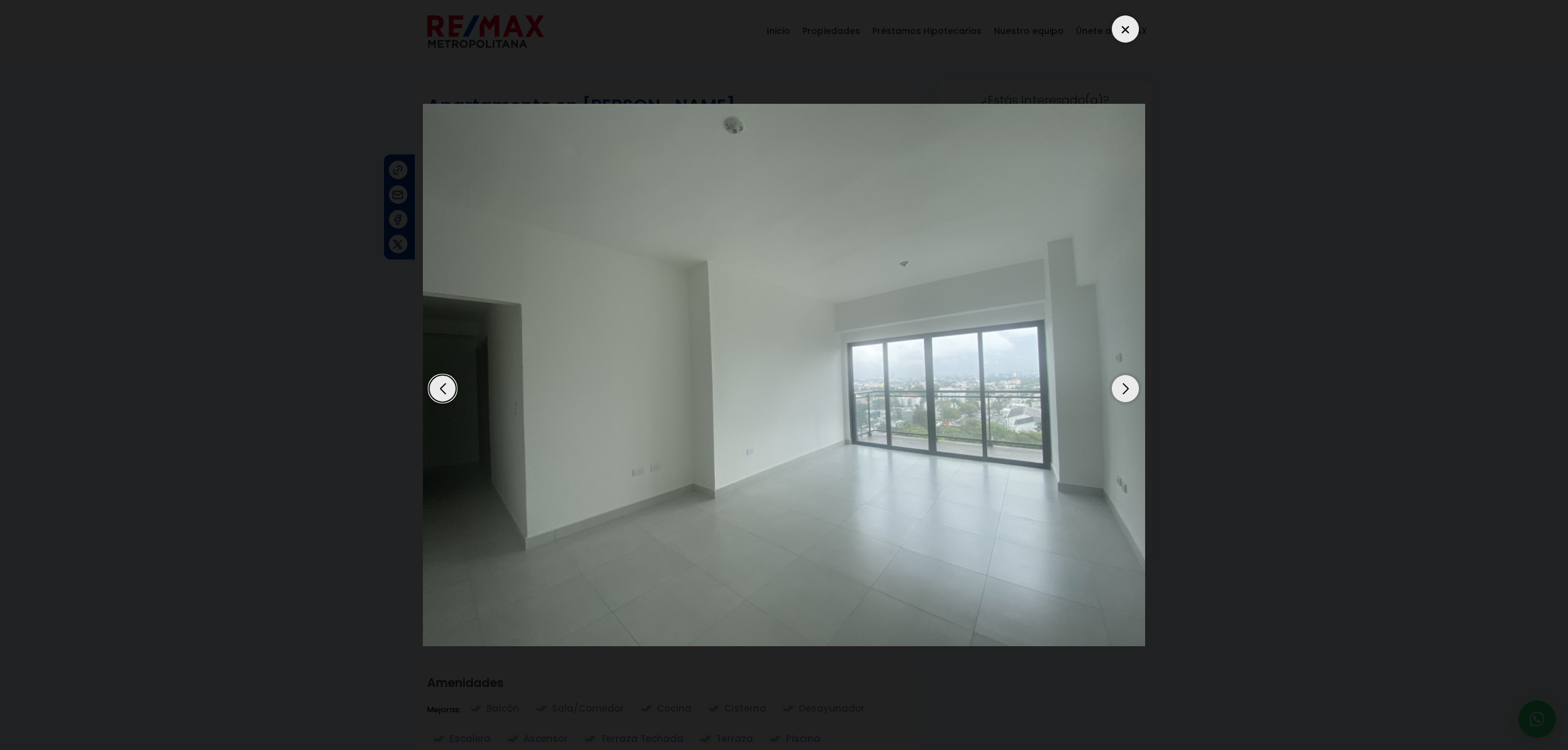
click at [1125, 391] on div "Next slide" at bounding box center [1125, 388] width 27 height 27
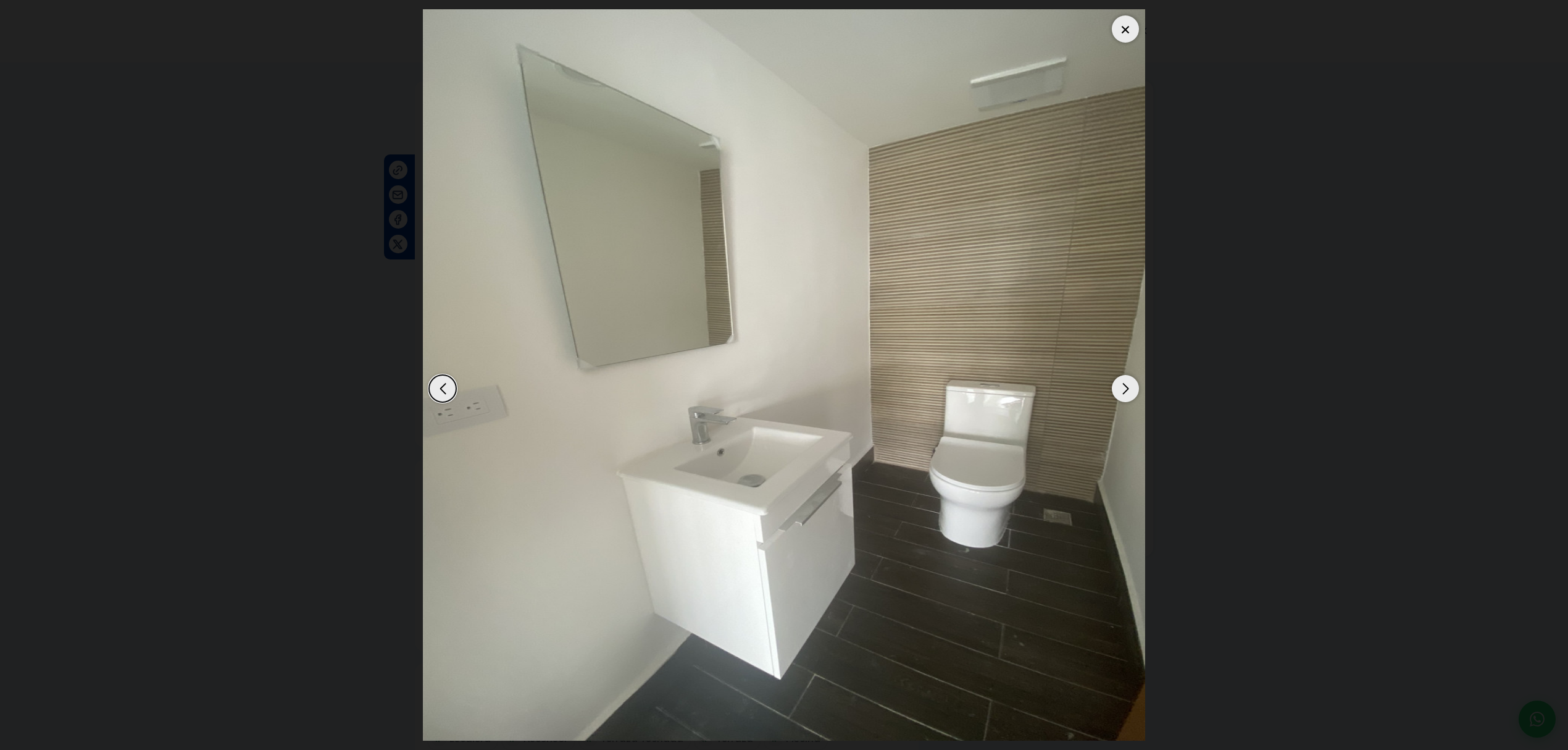
click at [1125, 391] on div "Next slide" at bounding box center [1125, 388] width 27 height 27
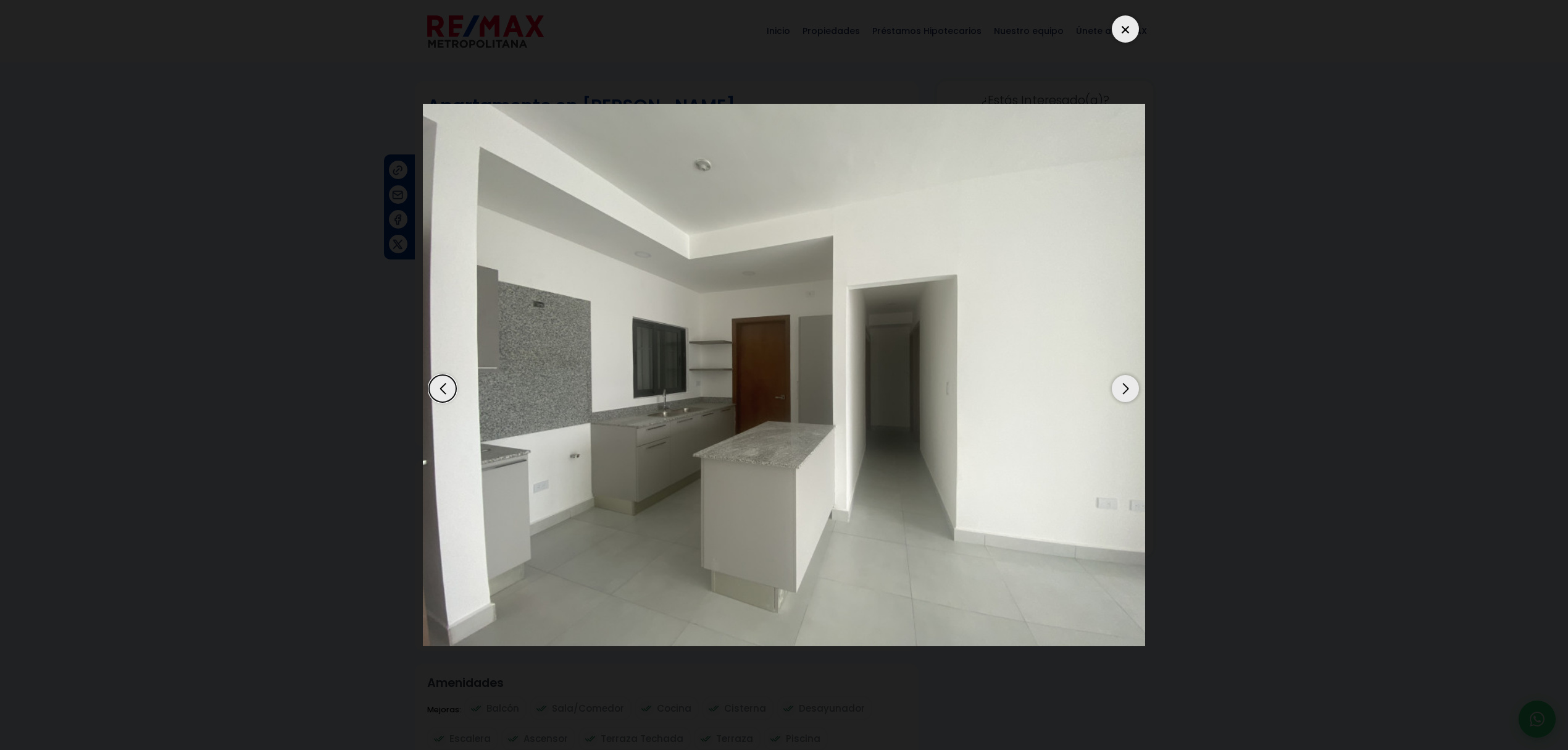
click at [1124, 391] on div "Next slide" at bounding box center [1125, 388] width 27 height 27
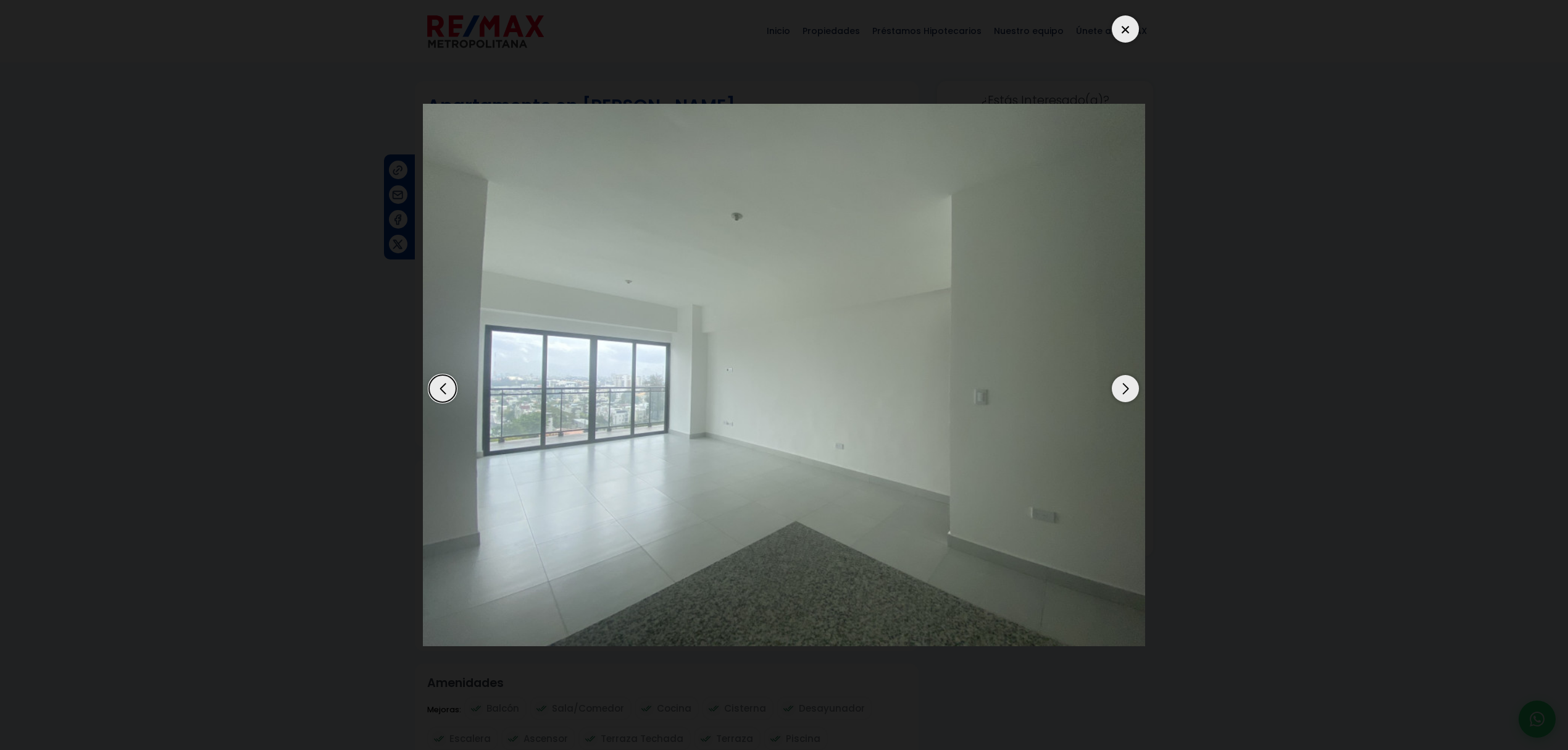
click at [1123, 36] on div at bounding box center [1125, 29] width 27 height 27
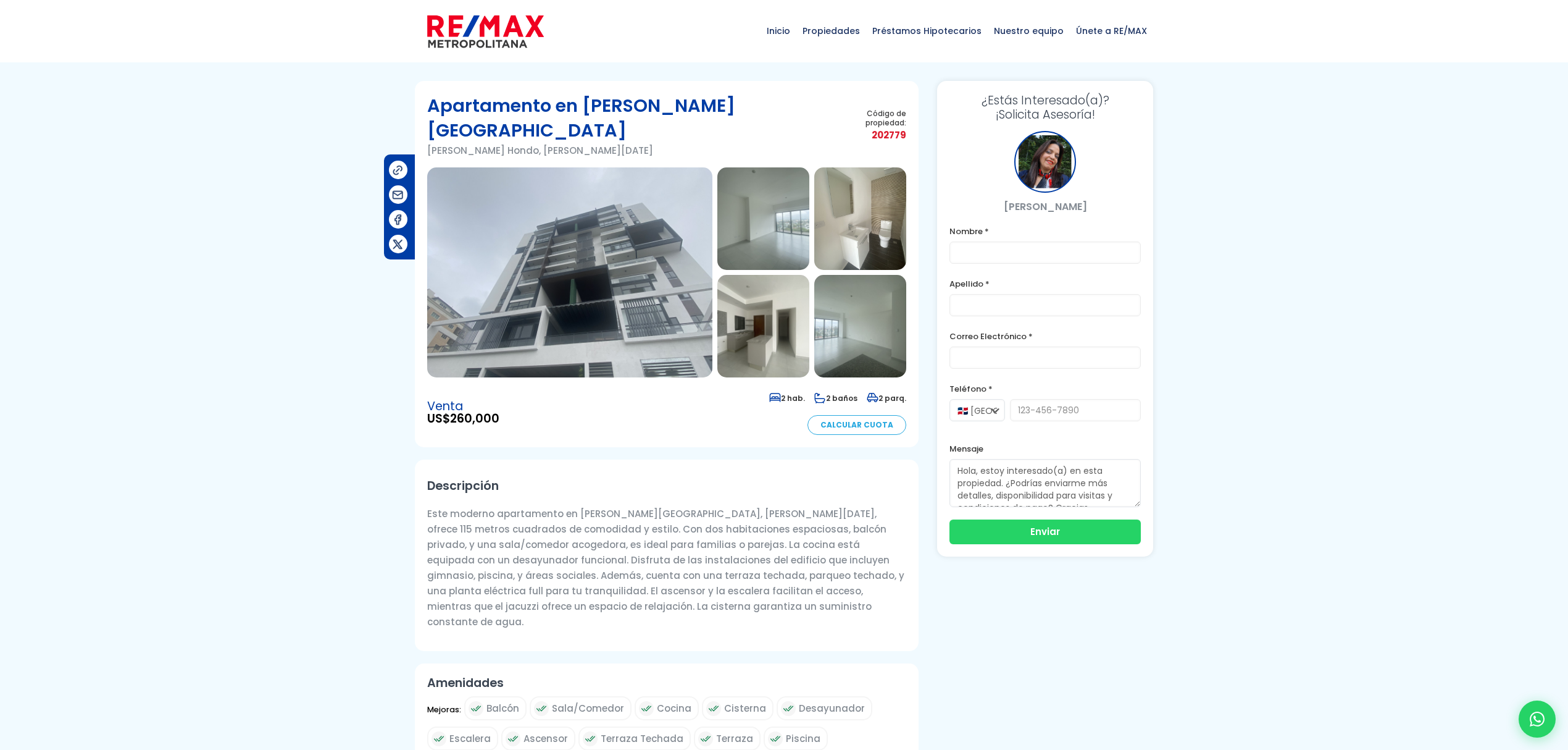
click at [871, 289] on img at bounding box center [860, 326] width 92 height 103
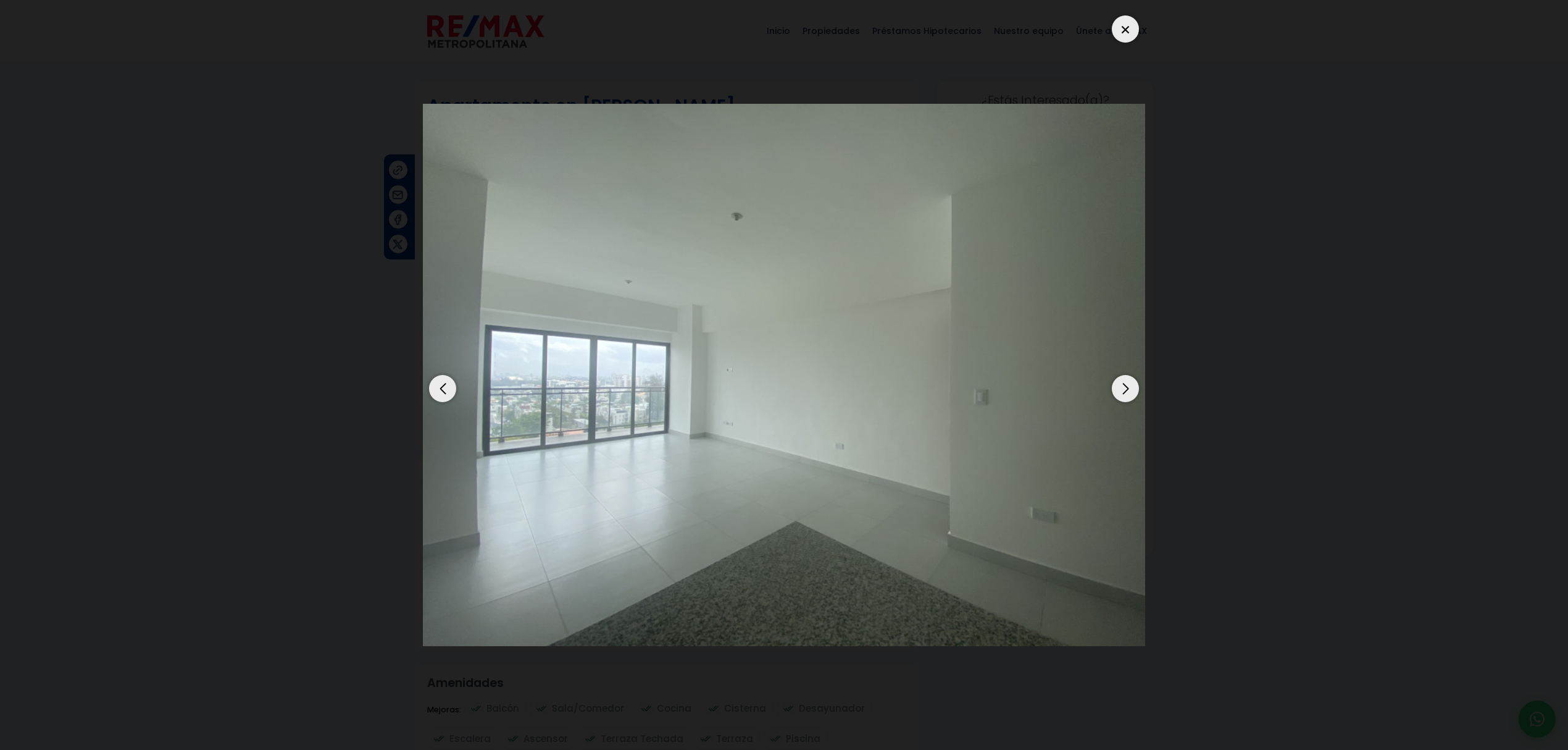
click at [1122, 390] on div "Next slide" at bounding box center [1125, 388] width 27 height 27
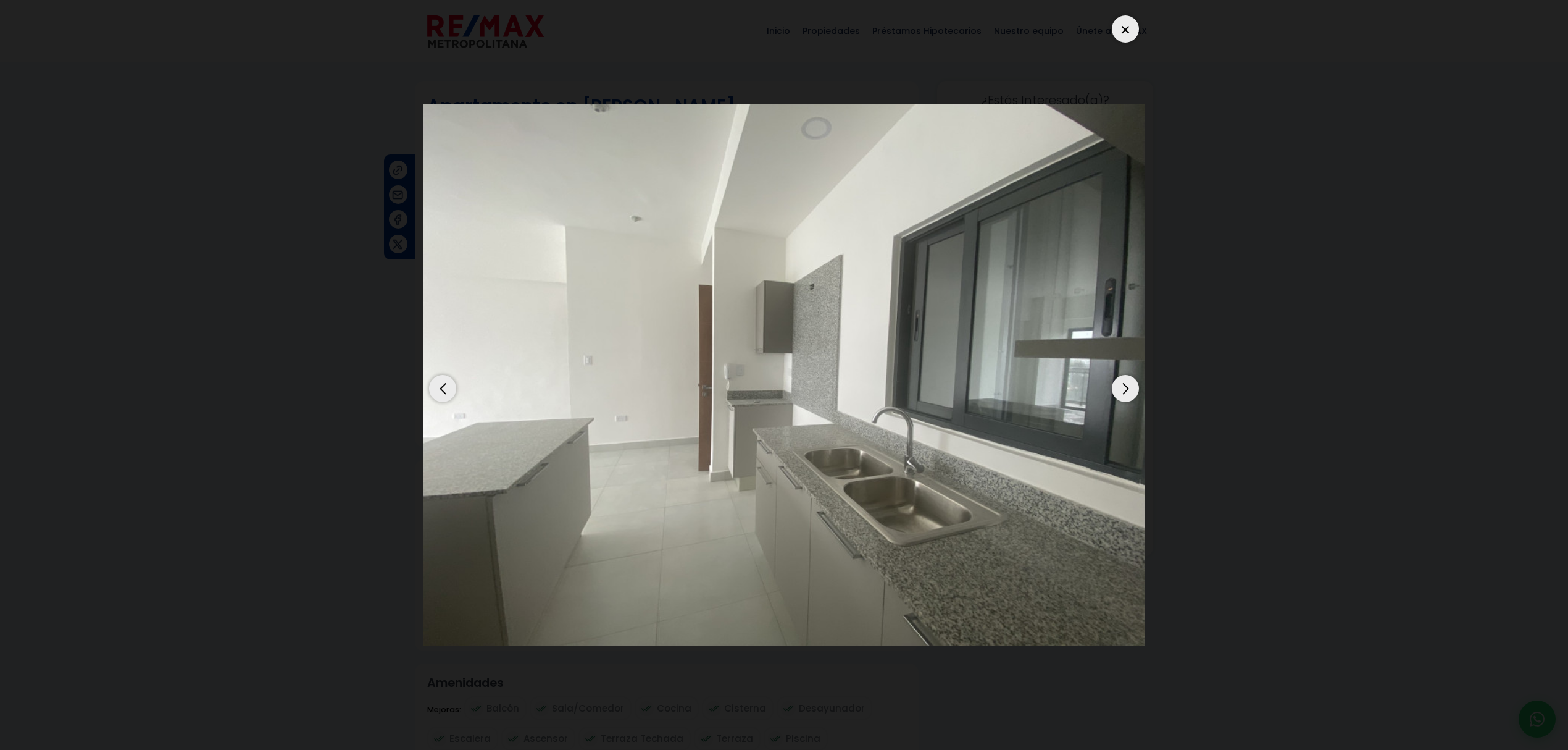
click at [1122, 390] on div "Next slide" at bounding box center [1125, 388] width 27 height 27
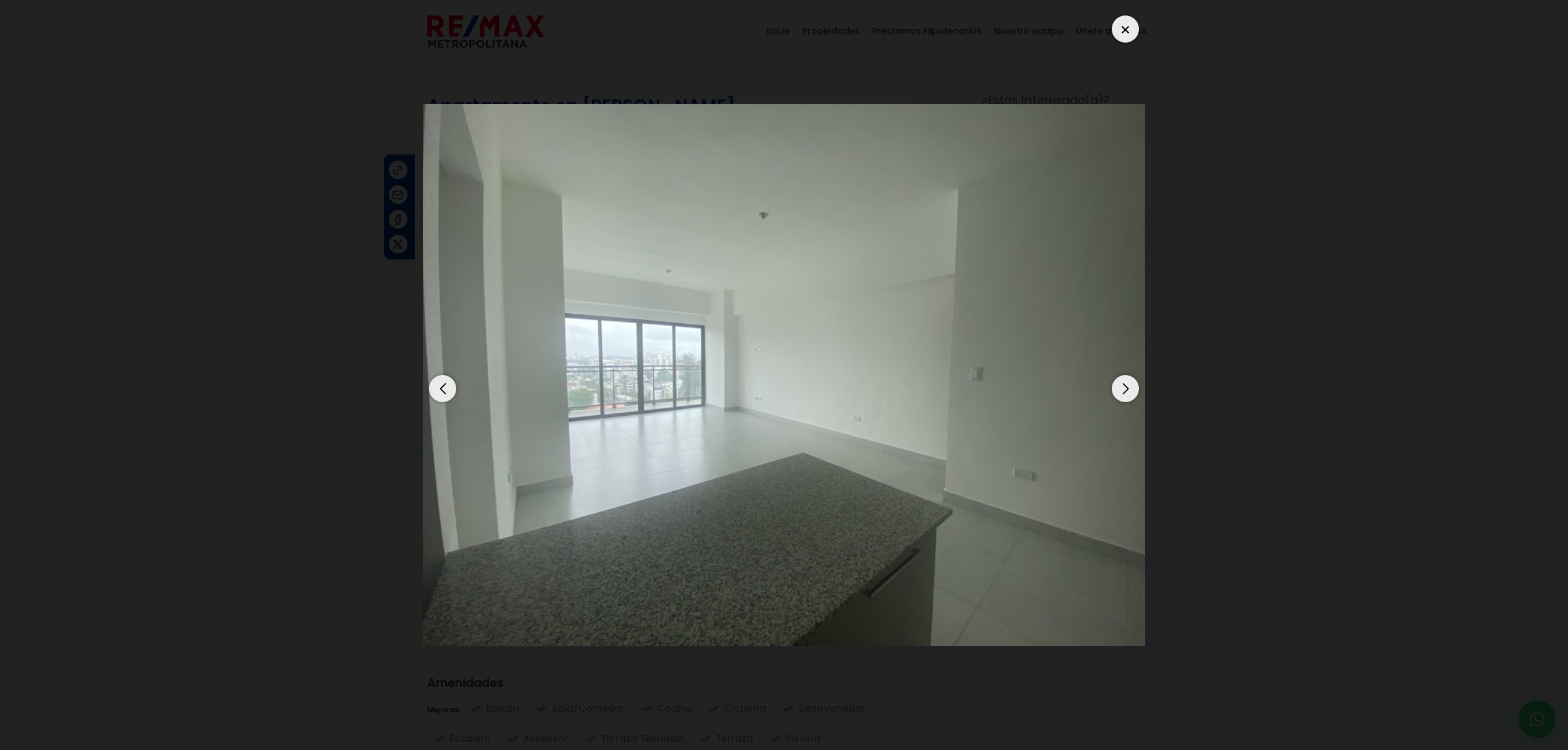
click at [1133, 400] on img "7 / 13" at bounding box center [784, 375] width 722 height 542
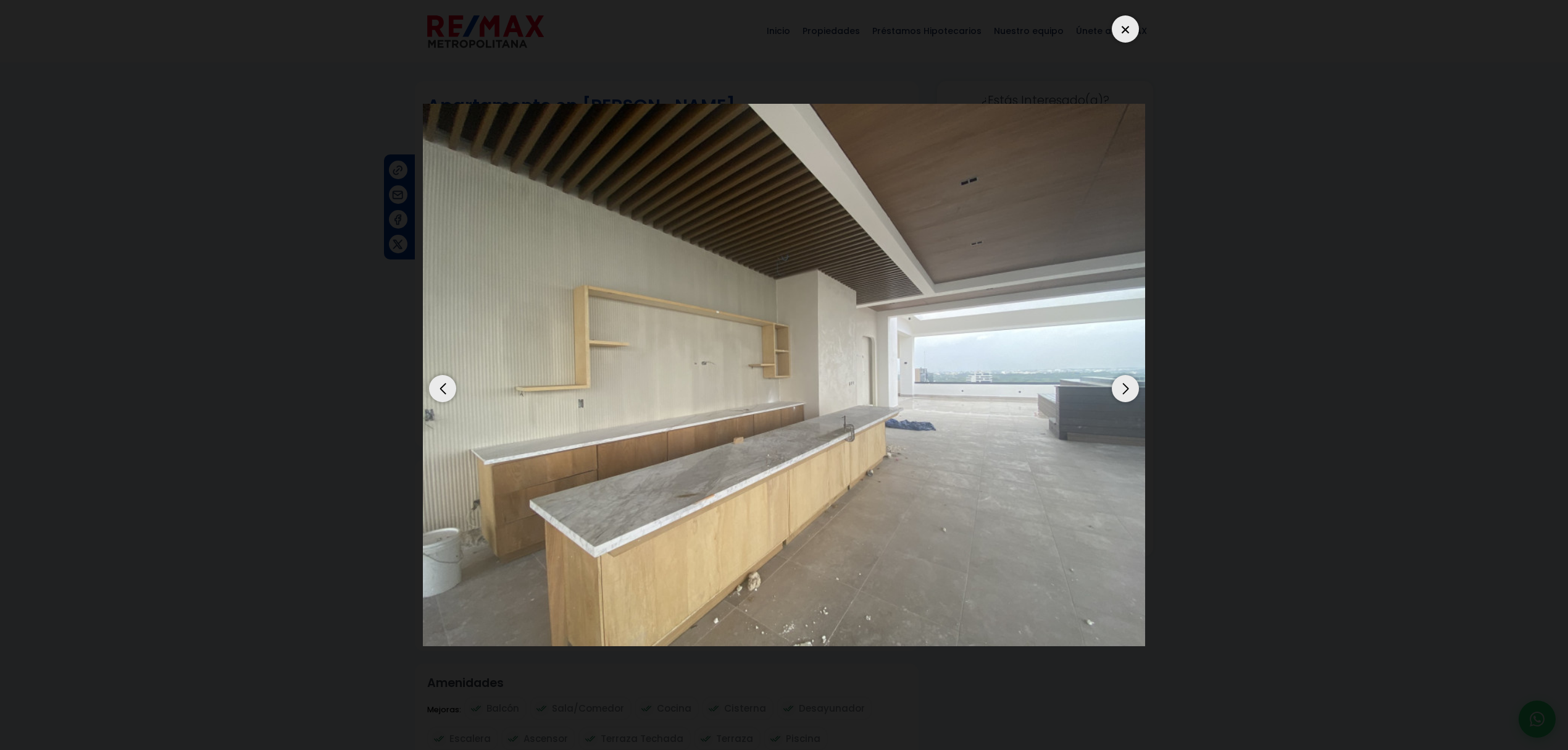
click at [1129, 396] on div "Next slide" at bounding box center [1125, 388] width 27 height 27
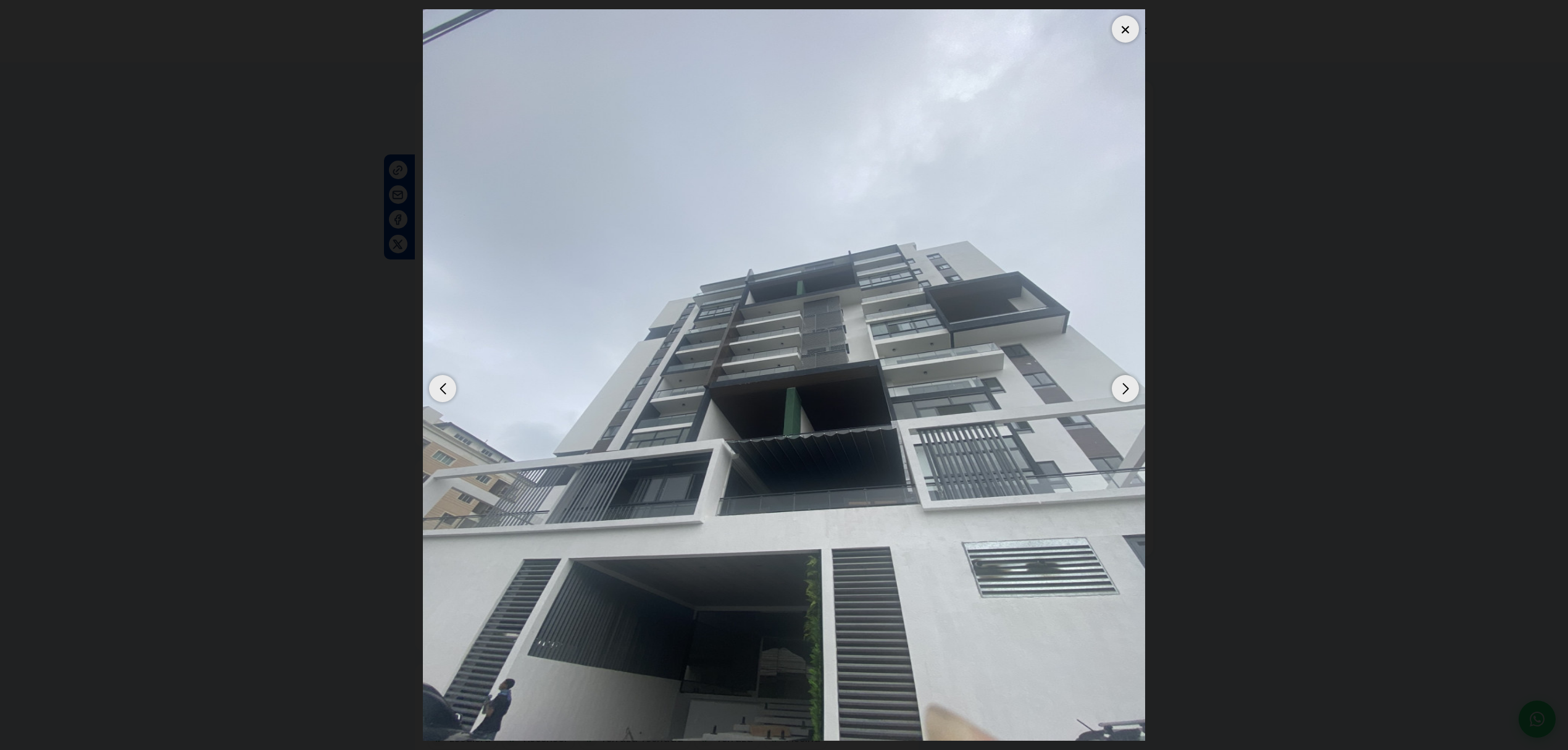
click at [1119, 25] on div at bounding box center [1125, 29] width 27 height 27
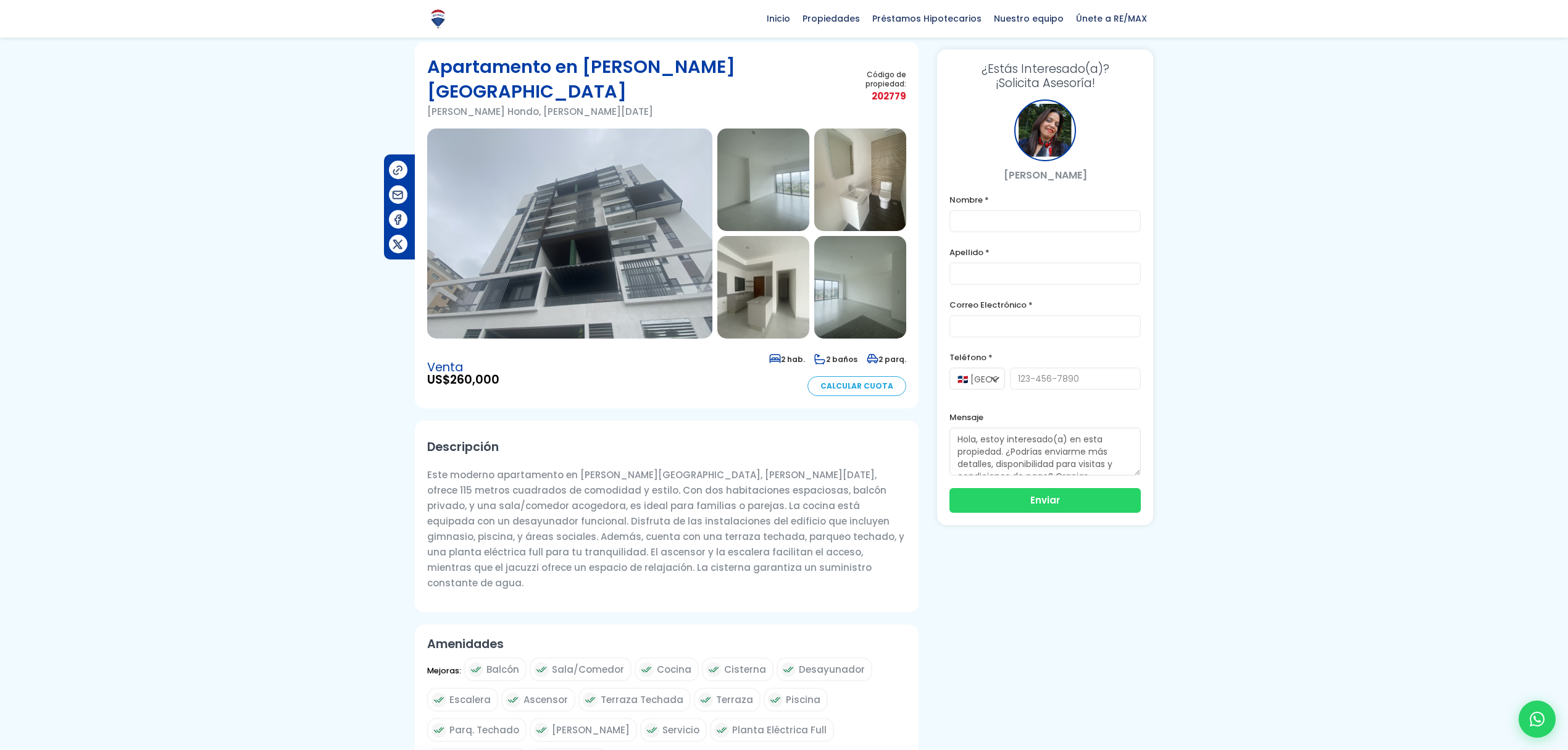
scroll to position [27, 0]
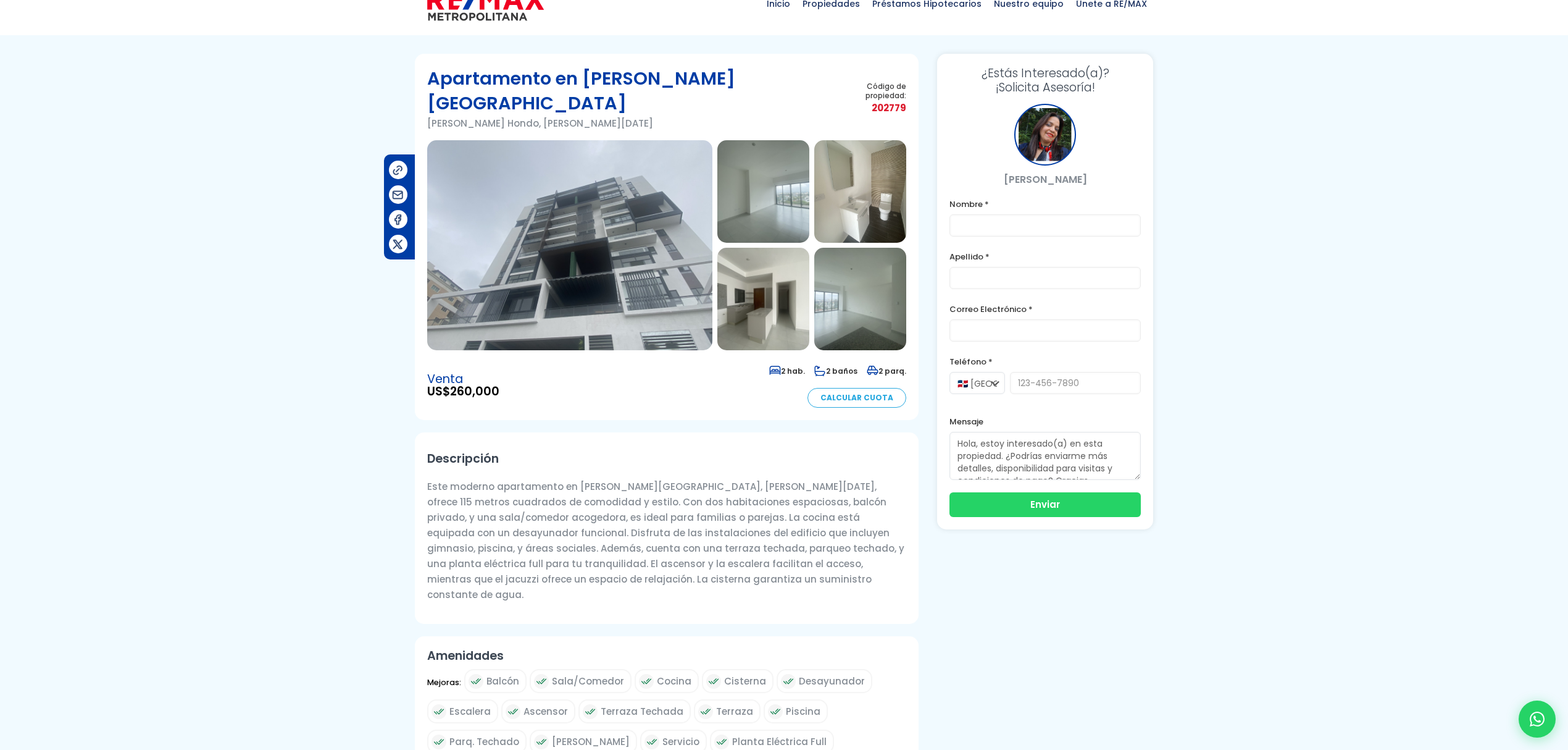
click at [676, 223] on img at bounding box center [570, 245] width 285 height 210
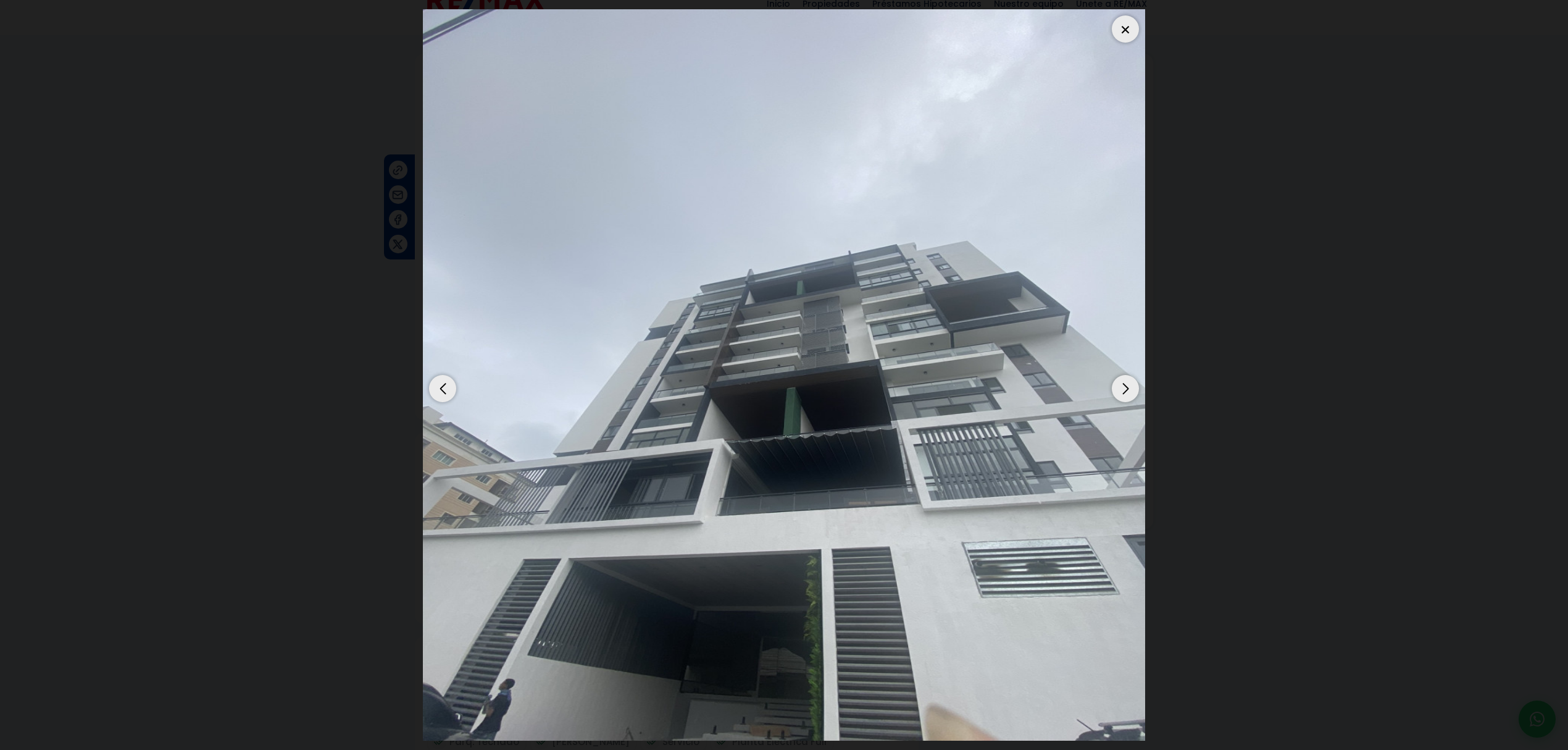
click at [1119, 393] on div "Next slide" at bounding box center [1125, 388] width 27 height 27
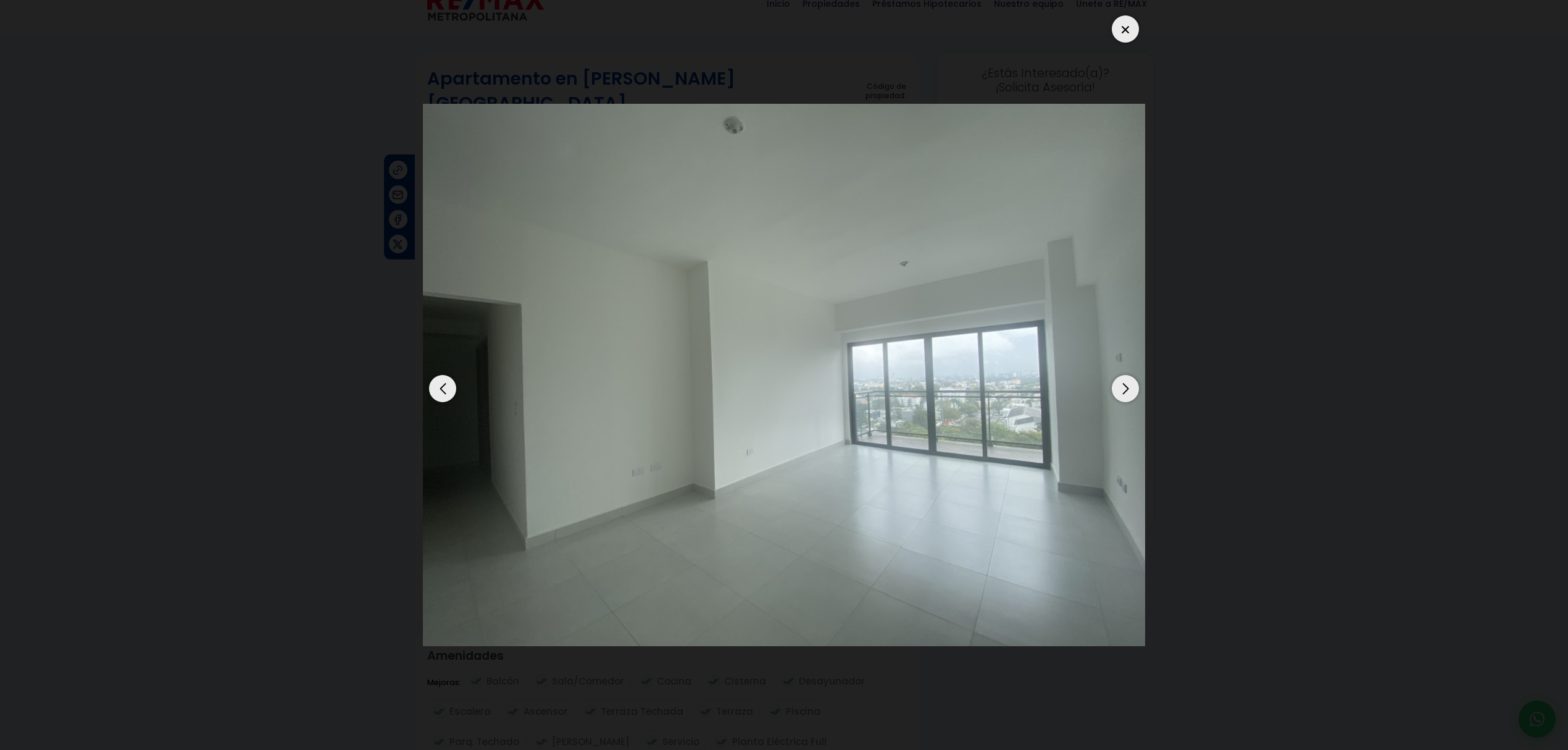
click at [1119, 393] on div "Next slide" at bounding box center [1125, 388] width 27 height 27
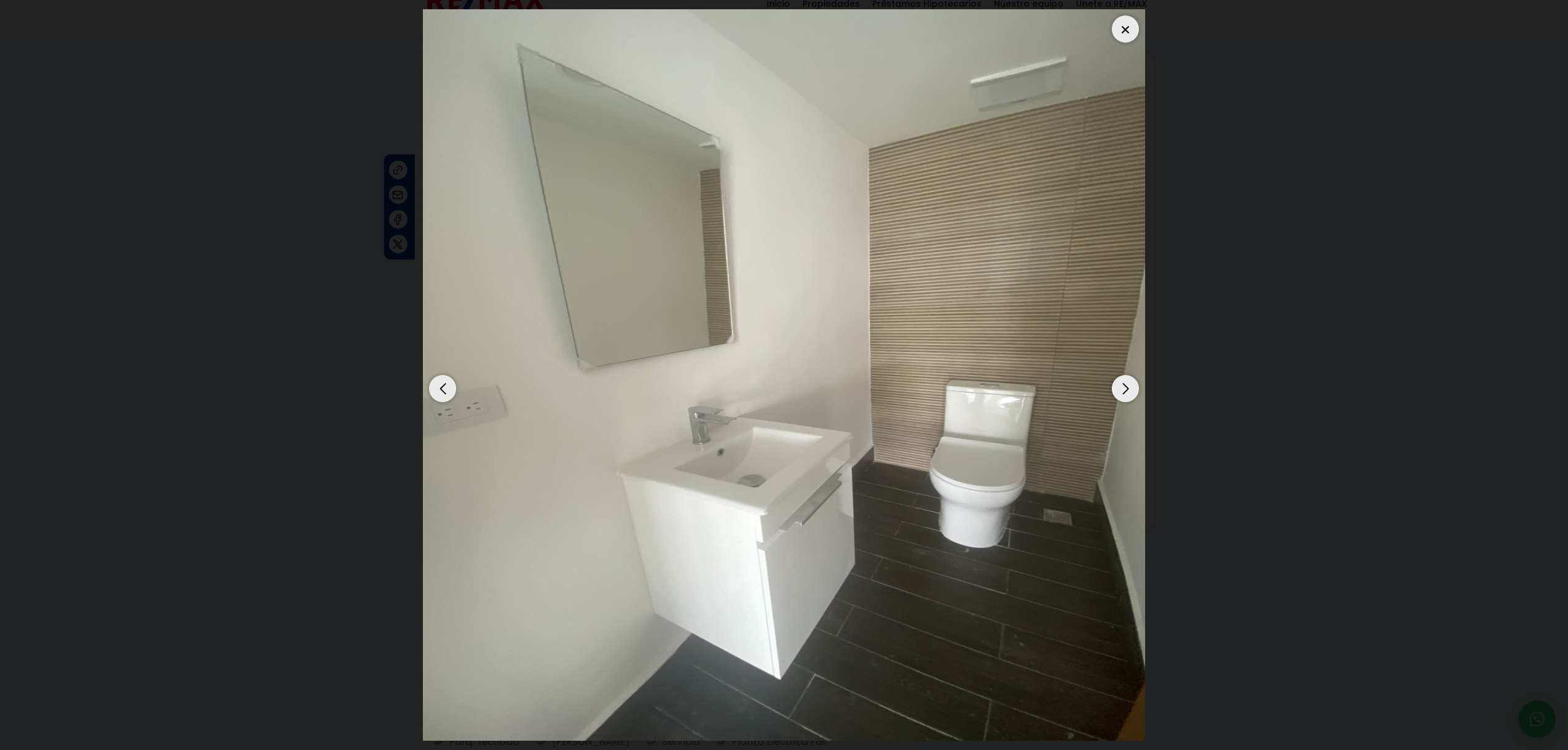
click at [1119, 393] on div "Next slide" at bounding box center [1125, 388] width 27 height 27
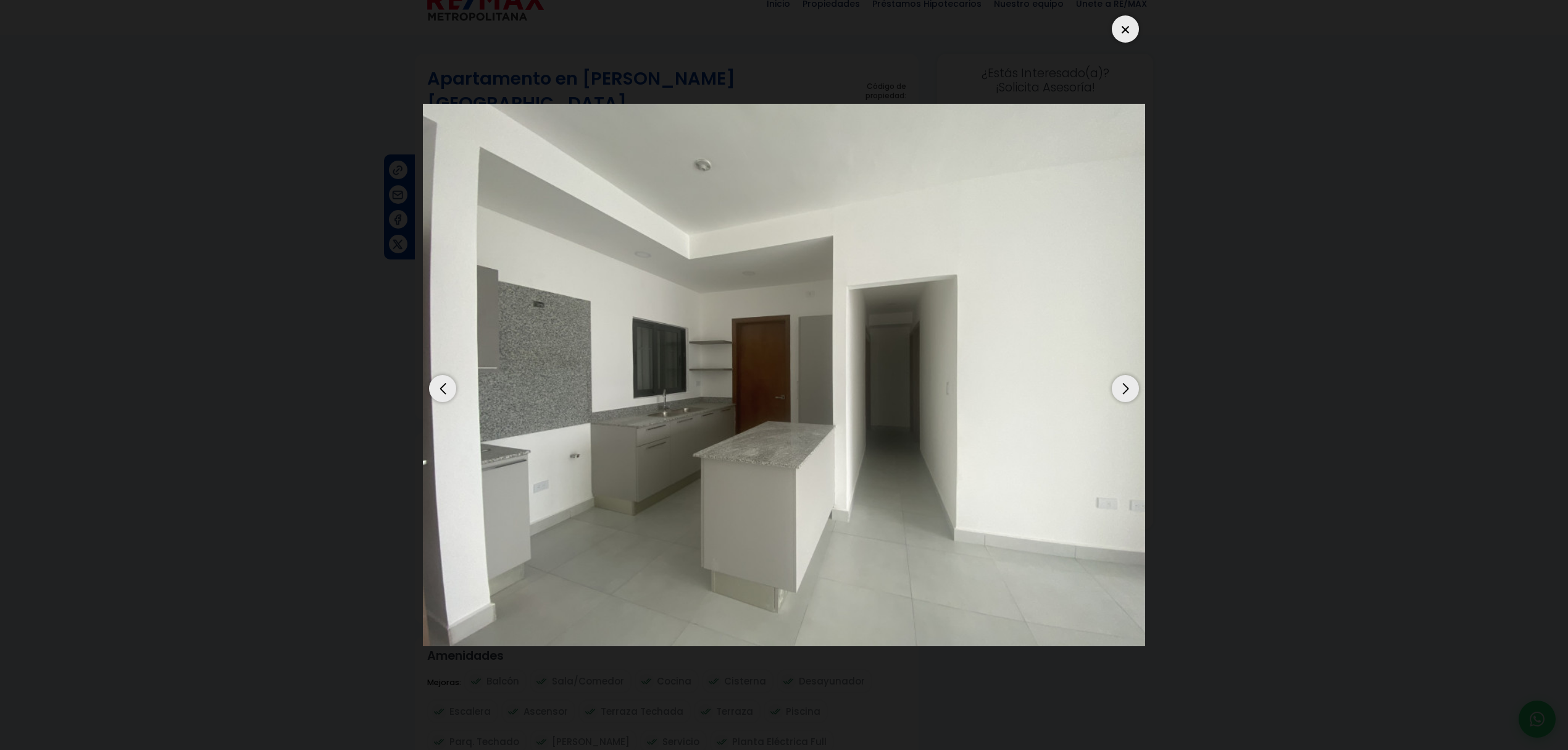
click at [1119, 393] on div "Next slide" at bounding box center [1125, 388] width 27 height 27
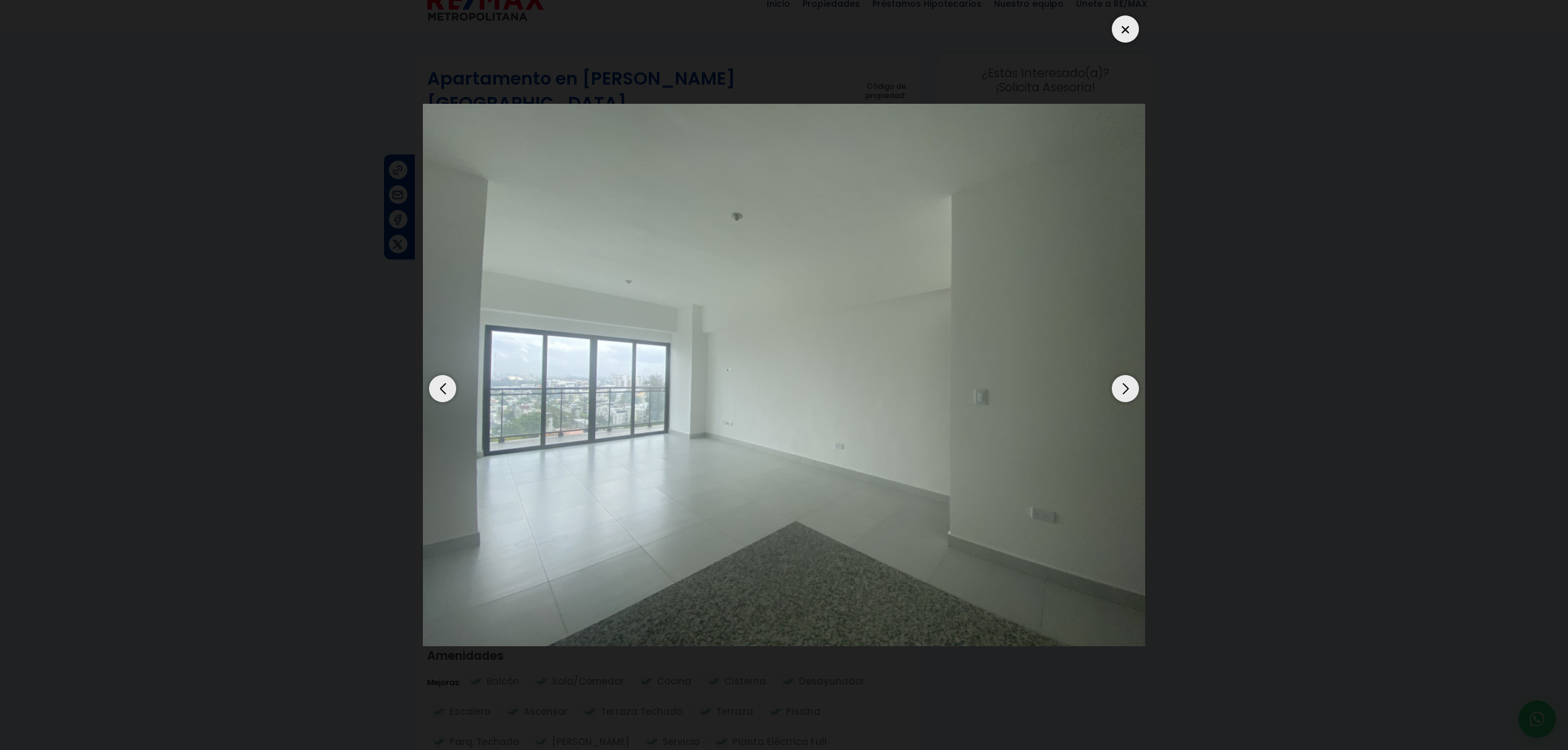
click at [1119, 393] on div "Next slide" at bounding box center [1125, 388] width 27 height 27
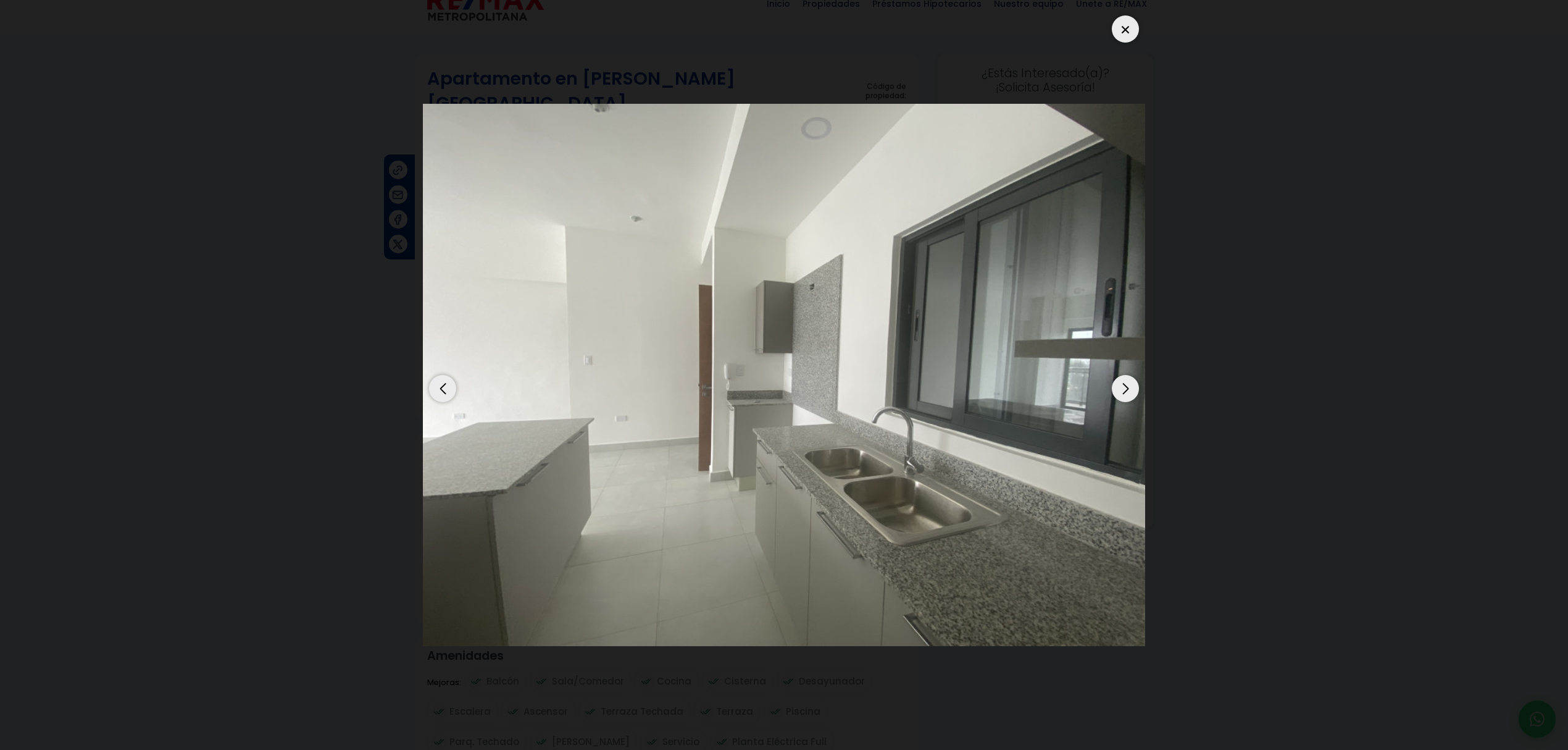
click at [1119, 393] on div "Next slide" at bounding box center [1125, 388] width 27 height 27
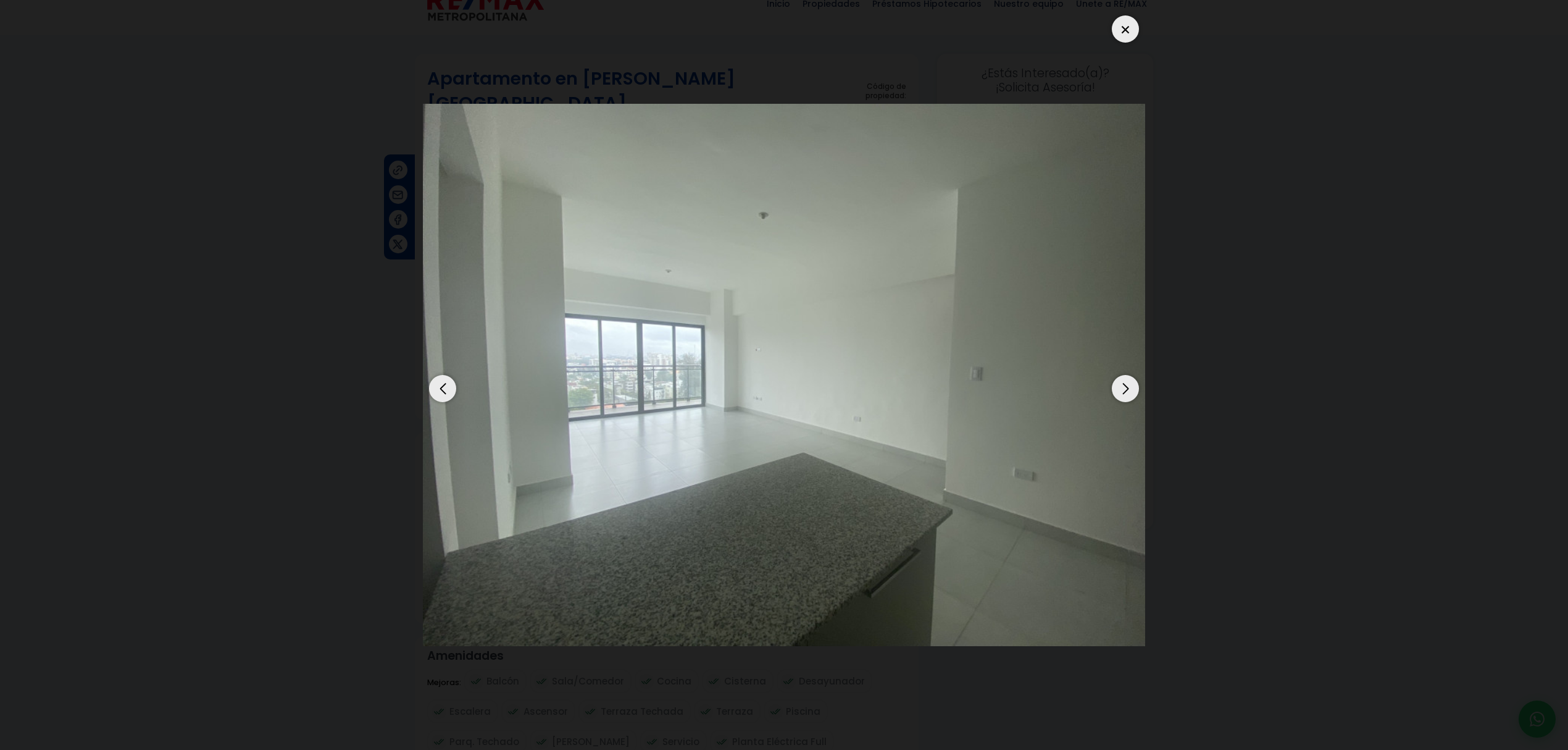
click at [1119, 393] on div "Next slide" at bounding box center [1125, 388] width 27 height 27
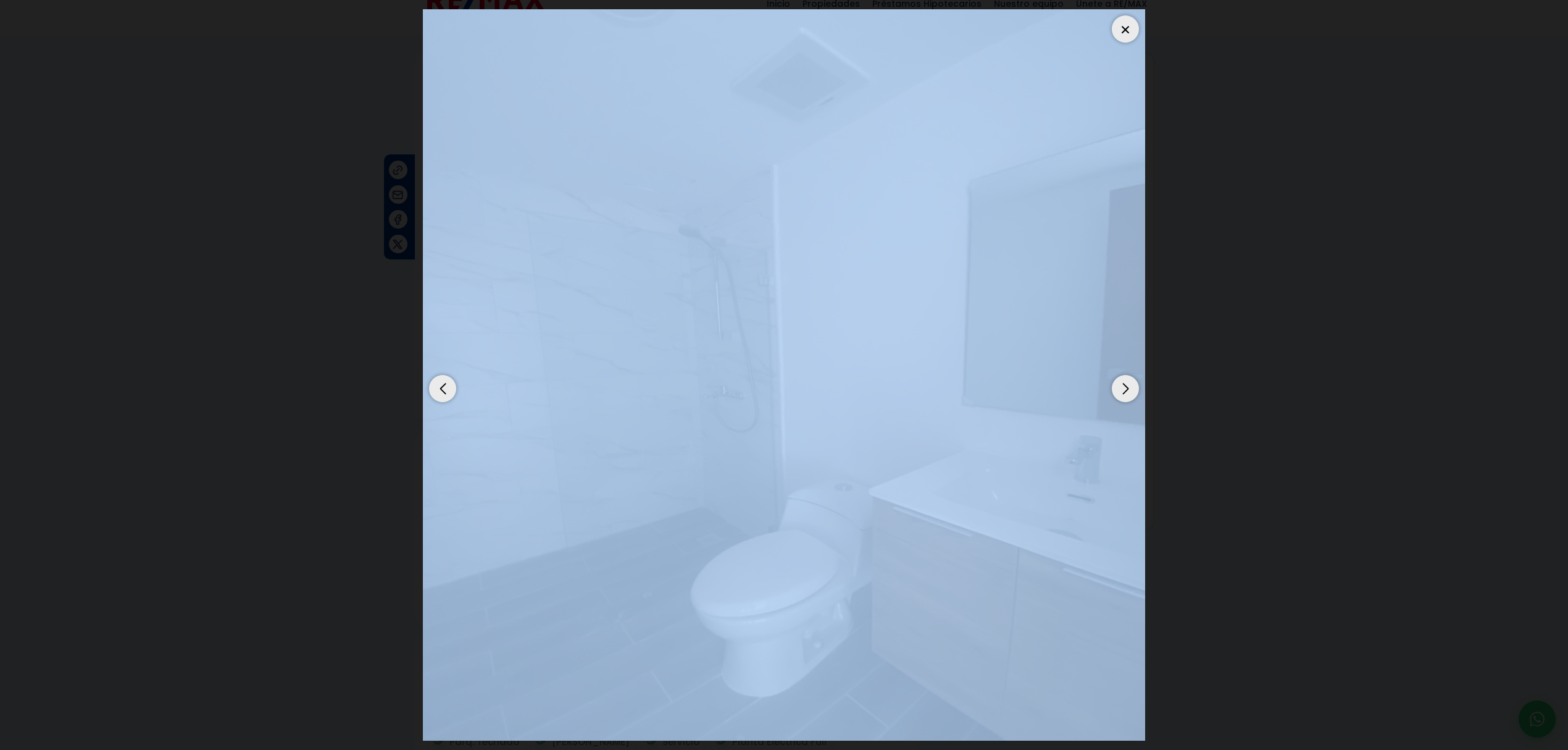
click at [1119, 393] on div "Next slide" at bounding box center [1125, 388] width 27 height 27
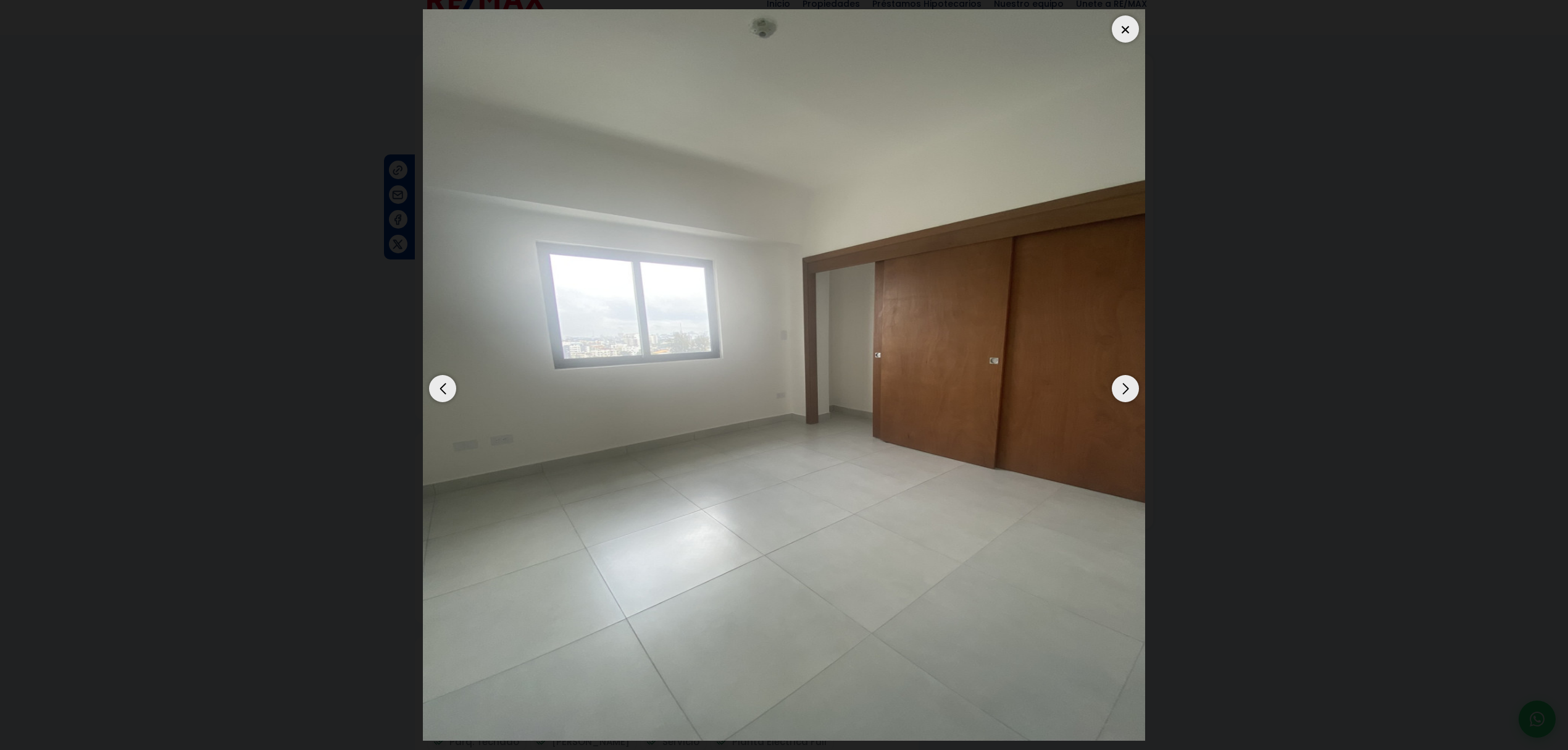
click at [1154, 88] on dialog at bounding box center [783, 375] width 741 height 750
click at [1126, 394] on div "Next slide" at bounding box center [1125, 388] width 27 height 27
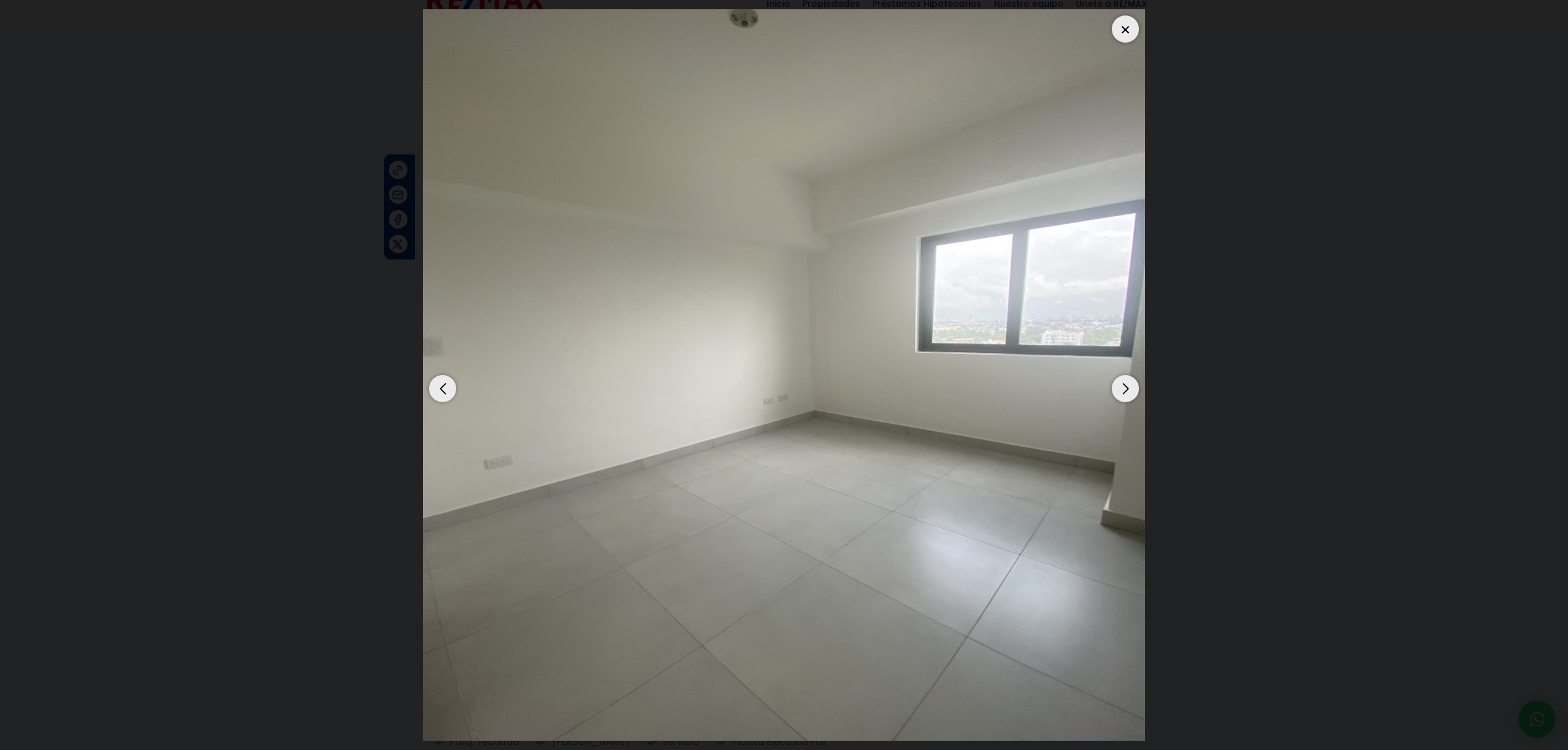
click at [1130, 26] on div at bounding box center [1125, 29] width 27 height 27
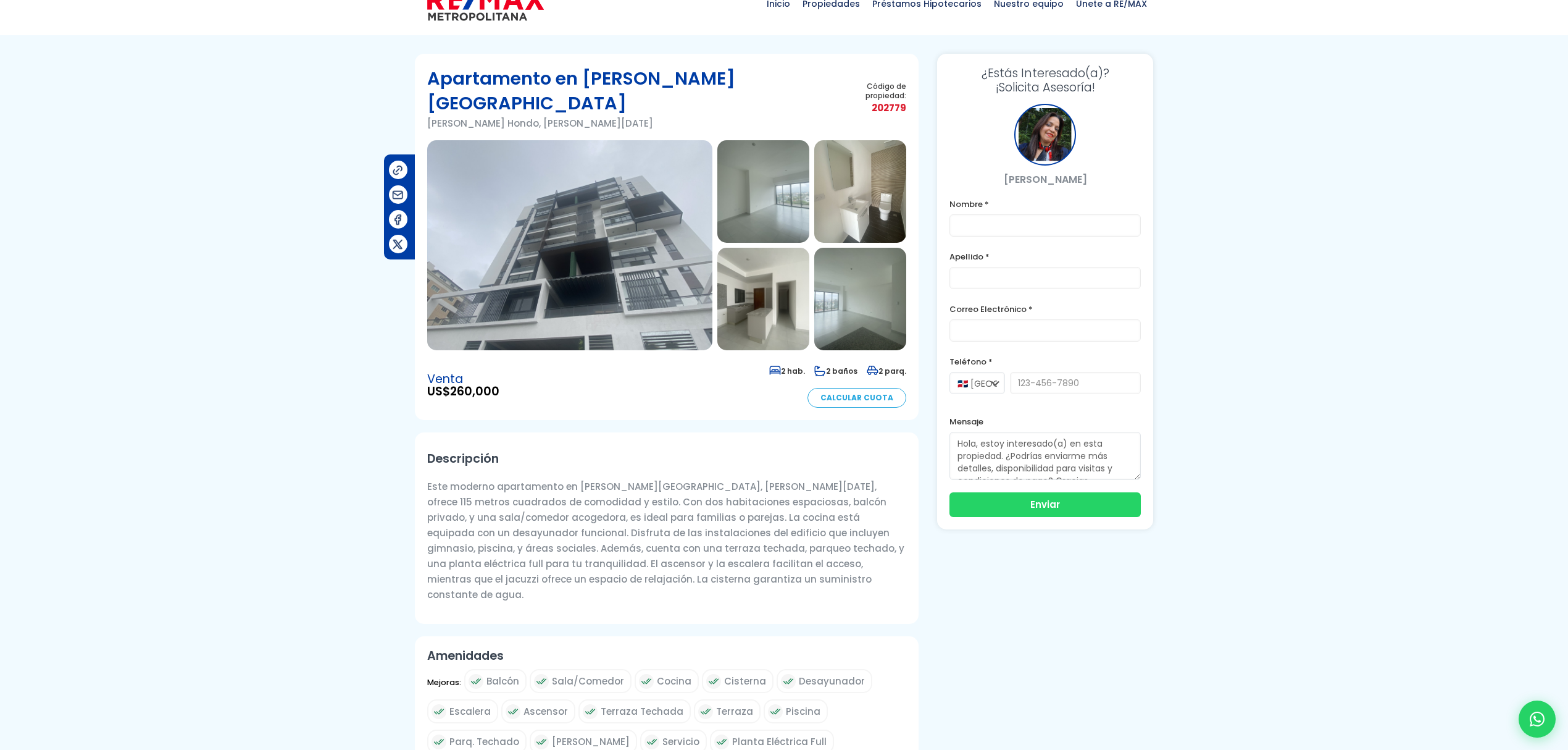
click at [780, 452] on div "Descripción Este moderno apartamento en Arroyo Hondo, Santo Domingo, ofrece 115…" at bounding box center [666, 528] width 504 height 191
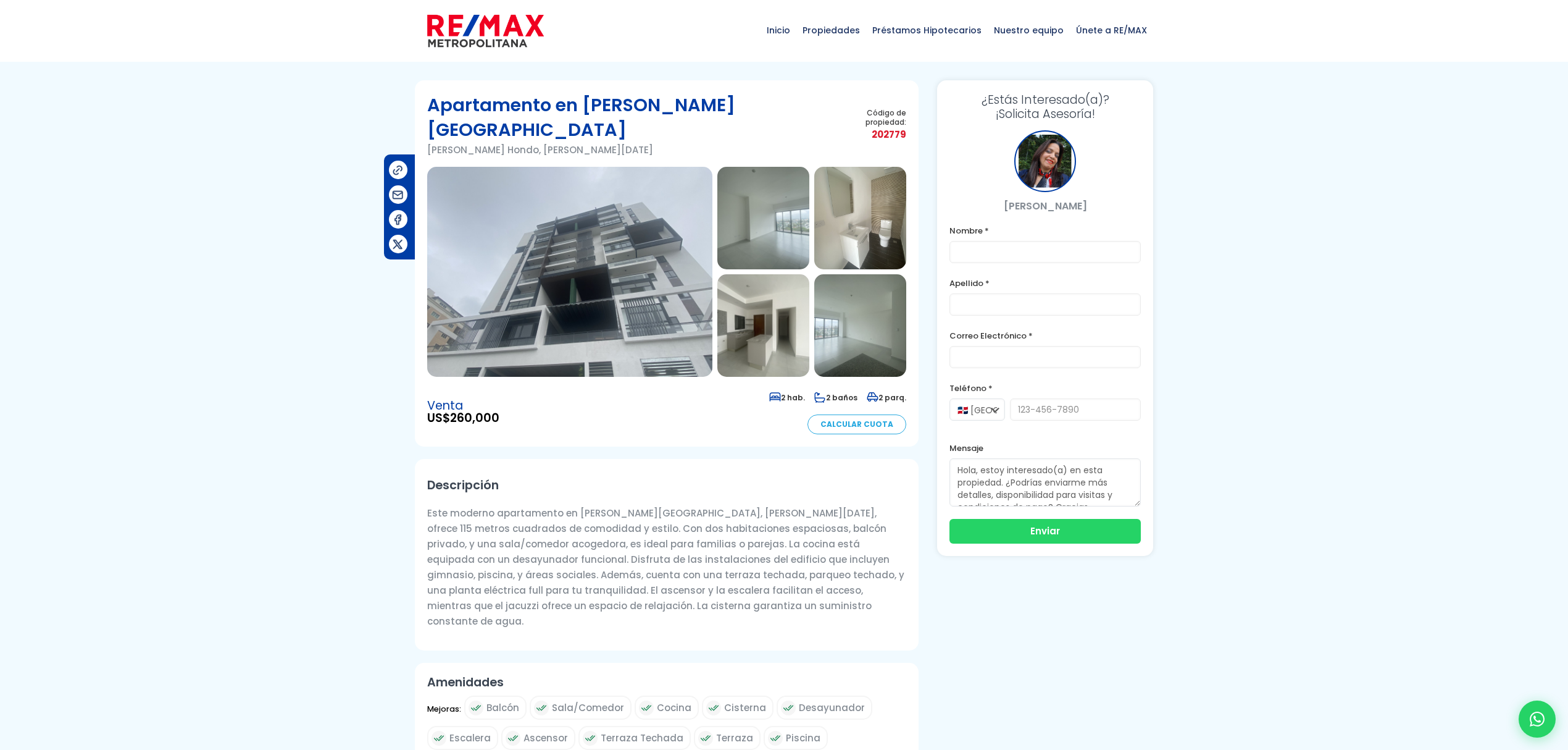
scroll to position [0, 0]
click at [633, 199] on img at bounding box center [570, 273] width 285 height 210
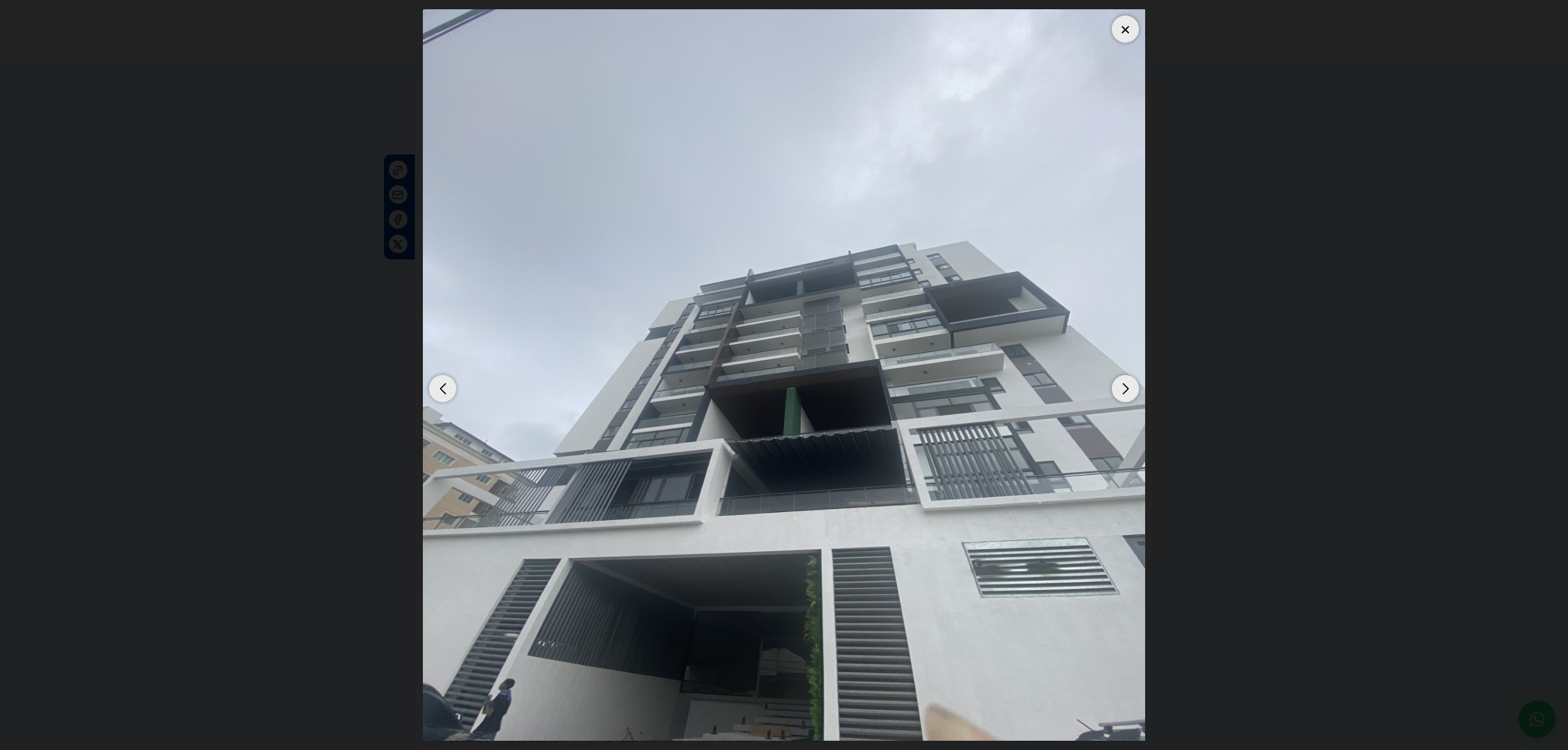
click at [1117, 389] on div "Next slide" at bounding box center [1125, 388] width 27 height 27
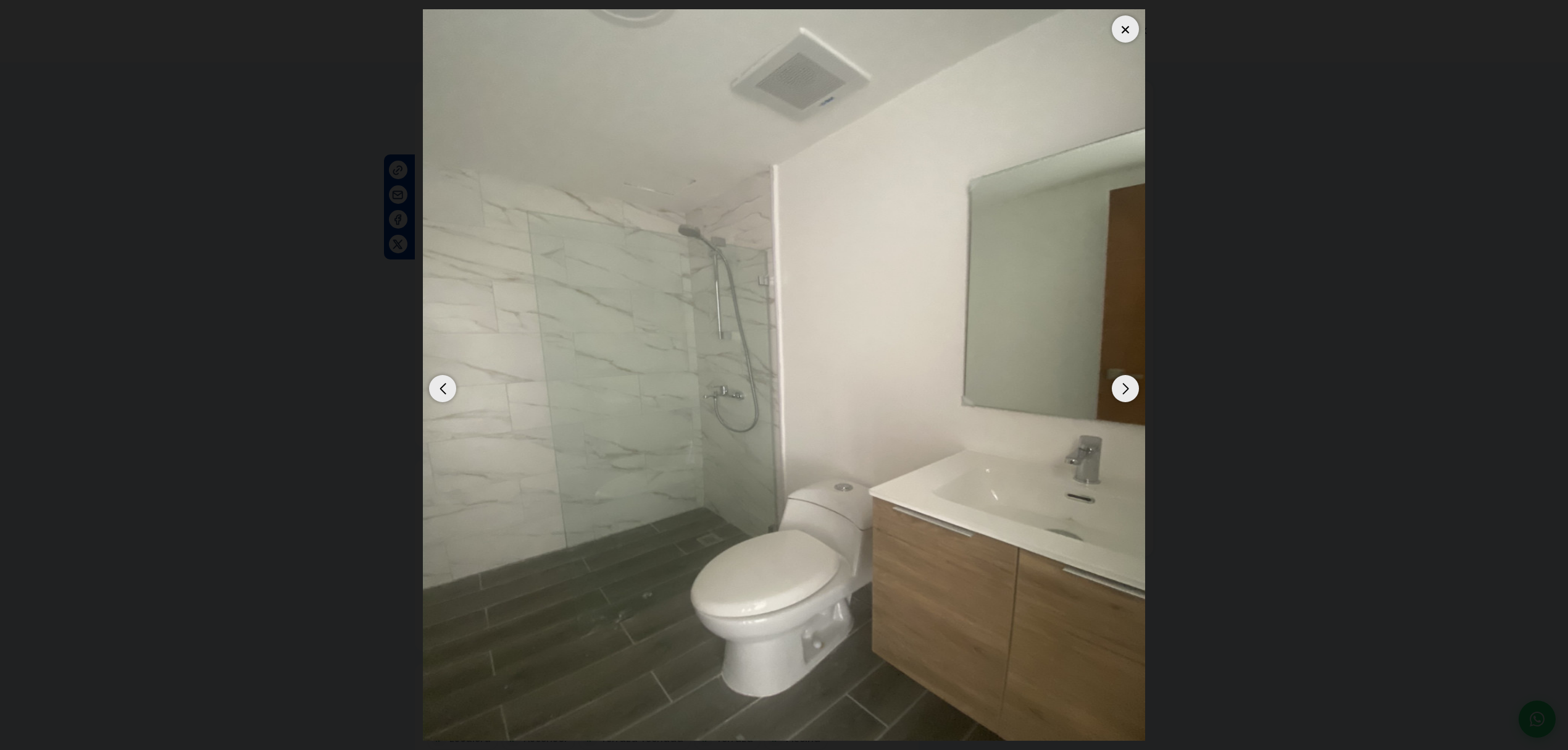
click at [1130, 28] on div at bounding box center [1125, 29] width 27 height 27
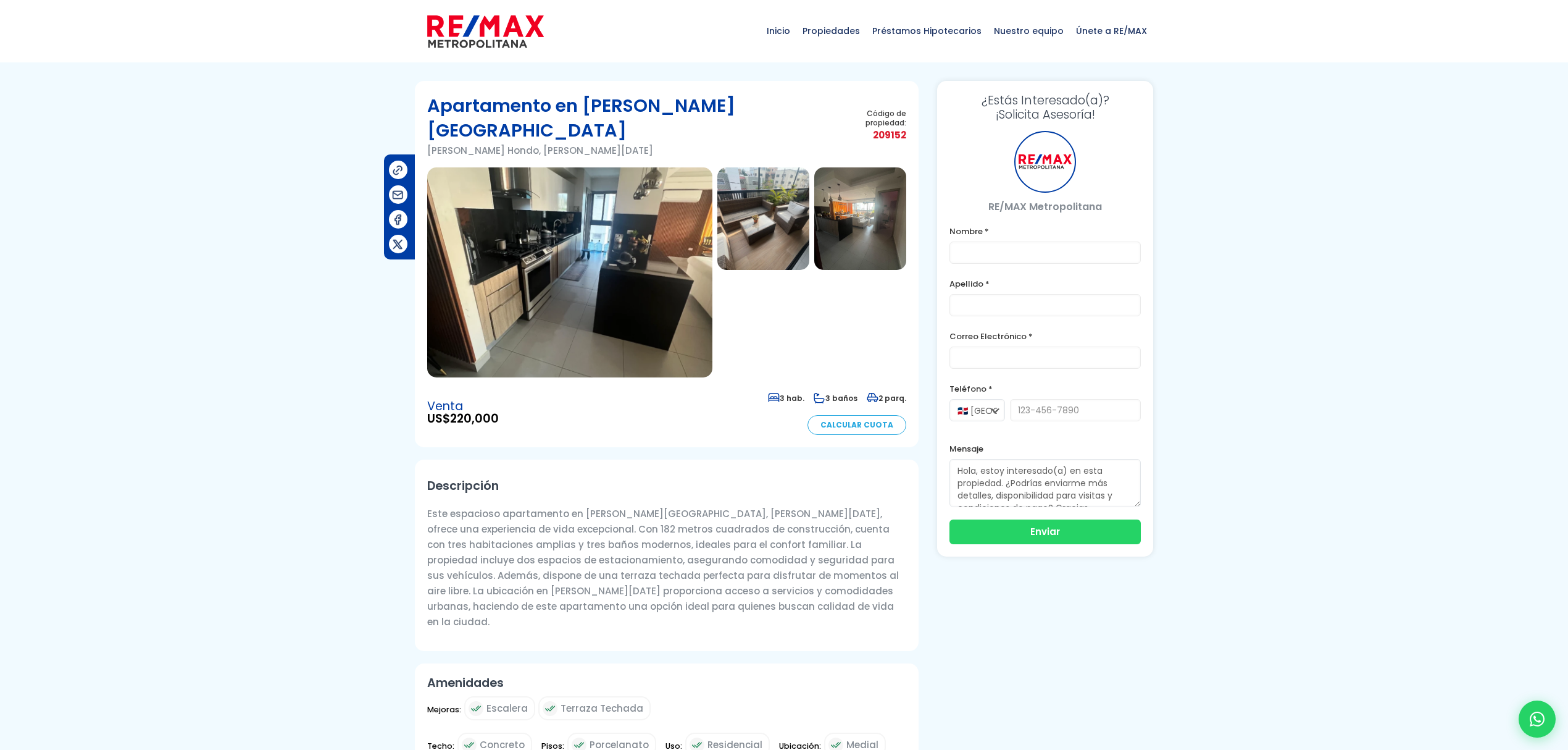
click at [632, 246] on img at bounding box center [570, 273] width 285 height 210
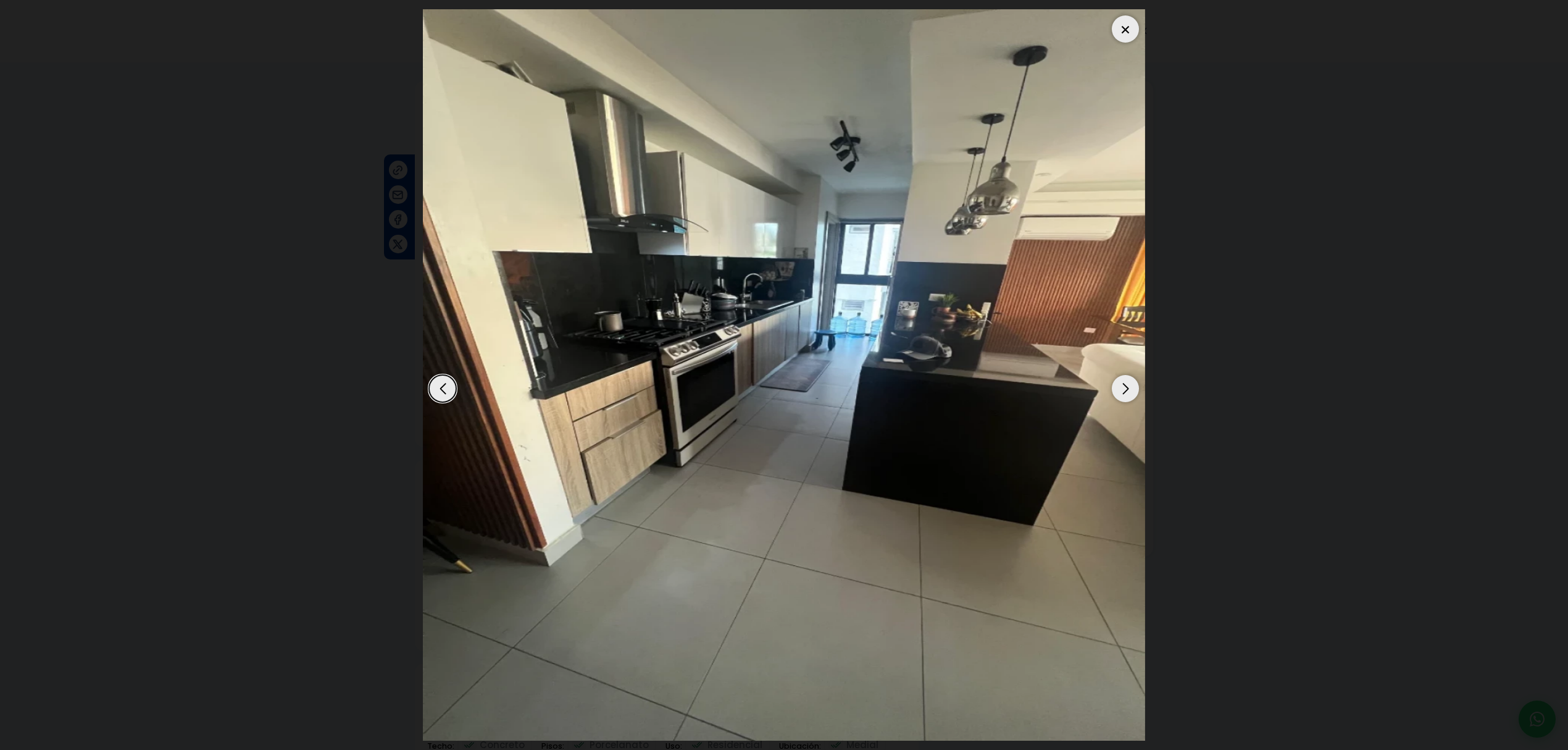
click at [1119, 391] on div "Next slide" at bounding box center [1125, 388] width 27 height 27
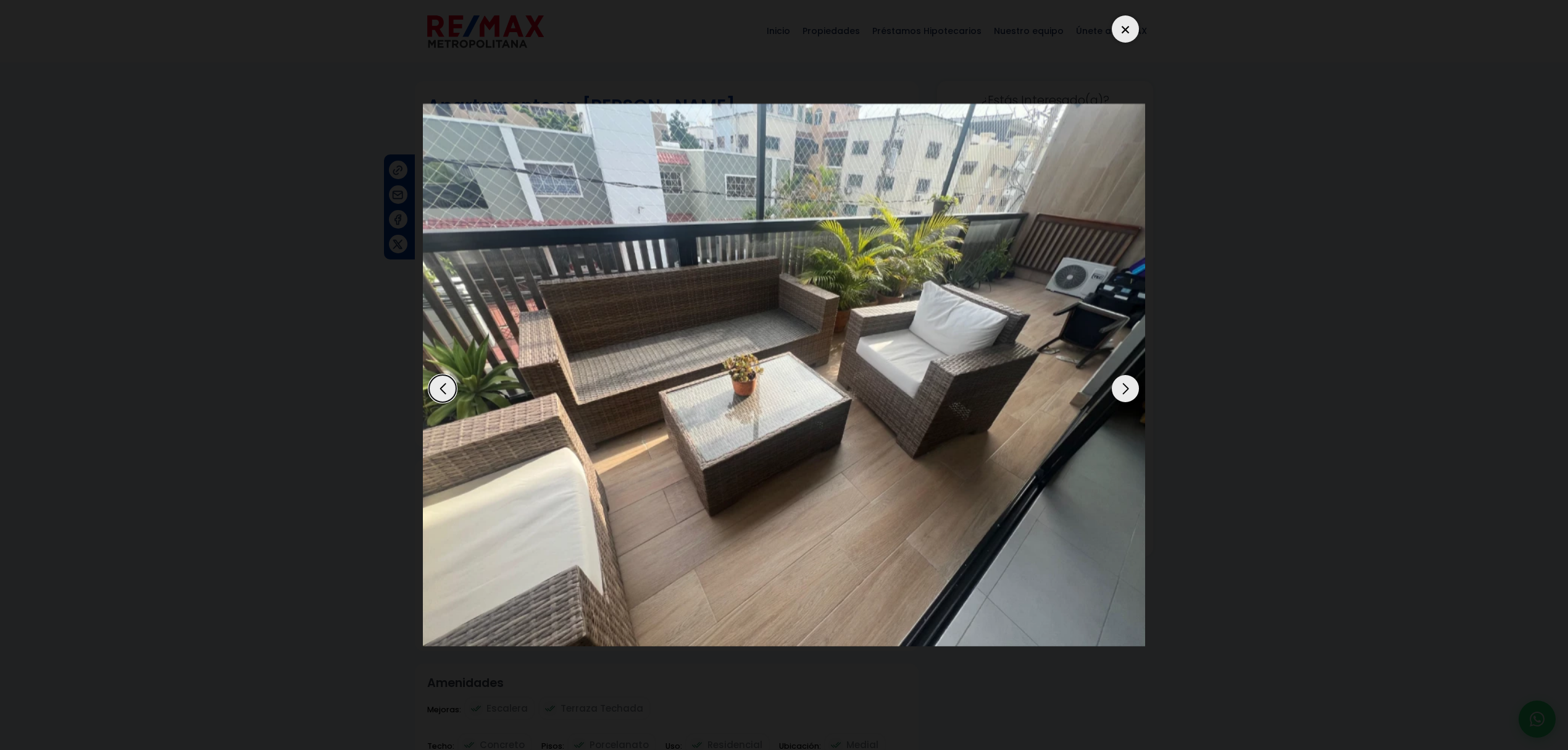
click at [1119, 391] on div "Next slide" at bounding box center [1125, 388] width 27 height 27
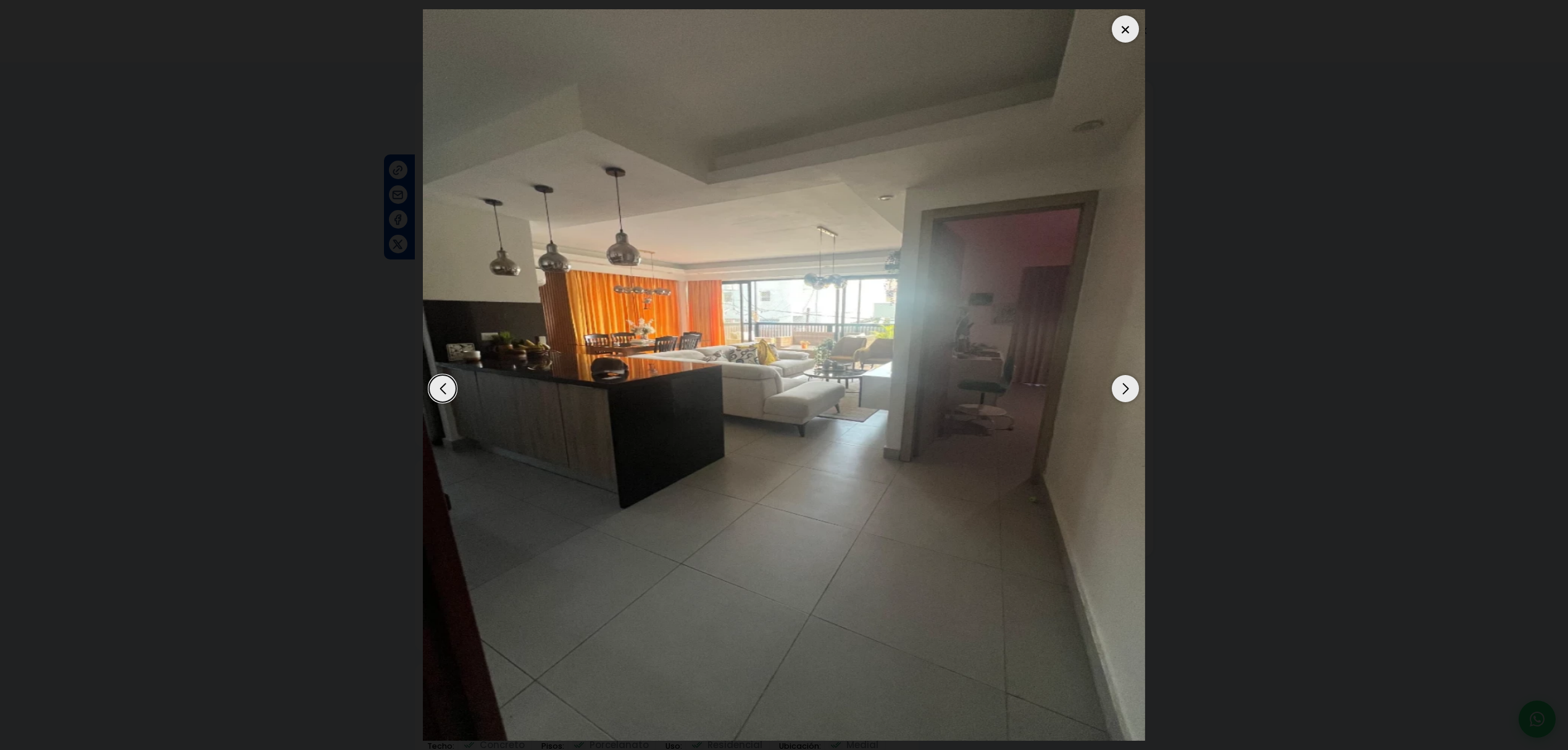
click at [1129, 391] on div "Next slide" at bounding box center [1125, 388] width 27 height 27
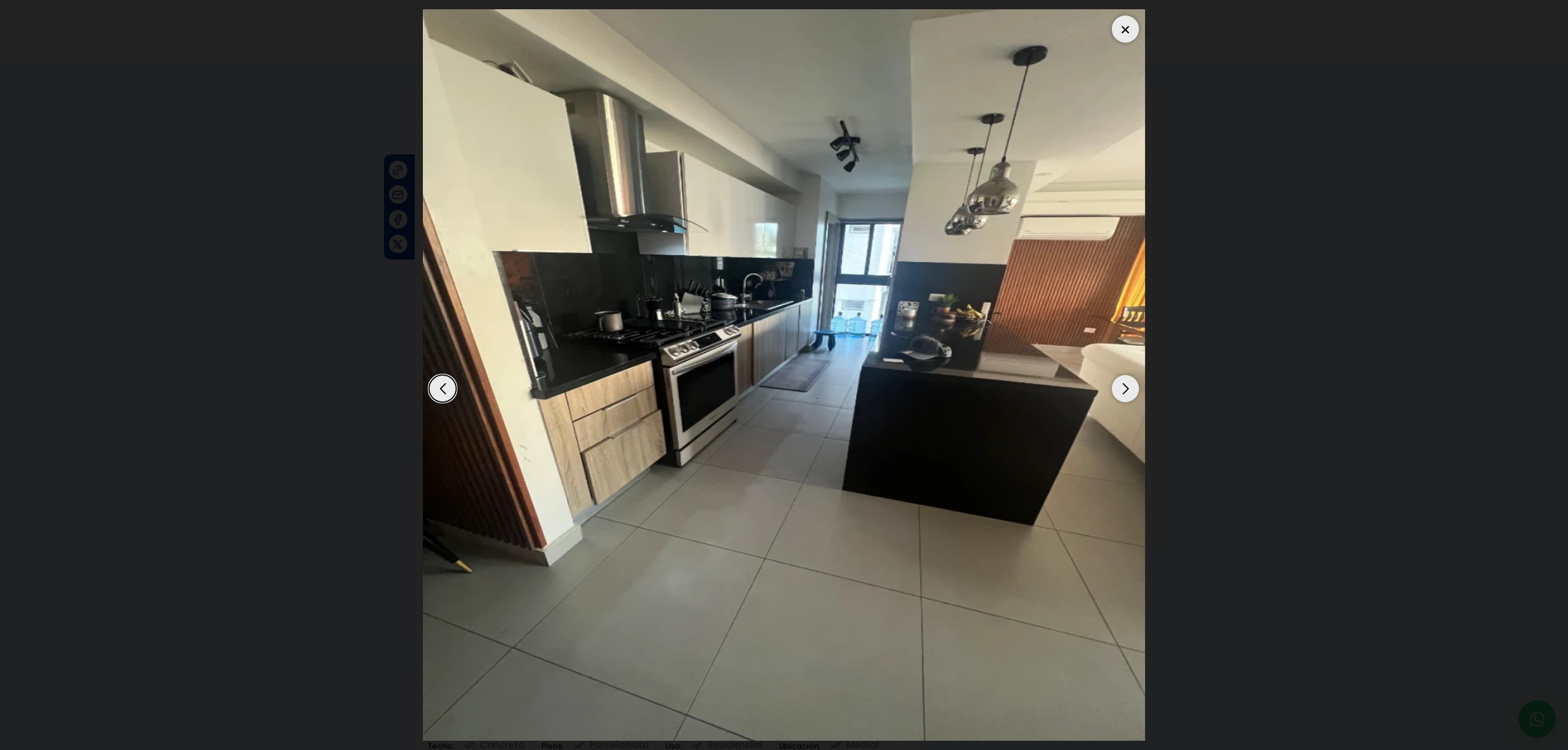
click at [1129, 391] on div "Next slide" at bounding box center [1125, 388] width 27 height 27
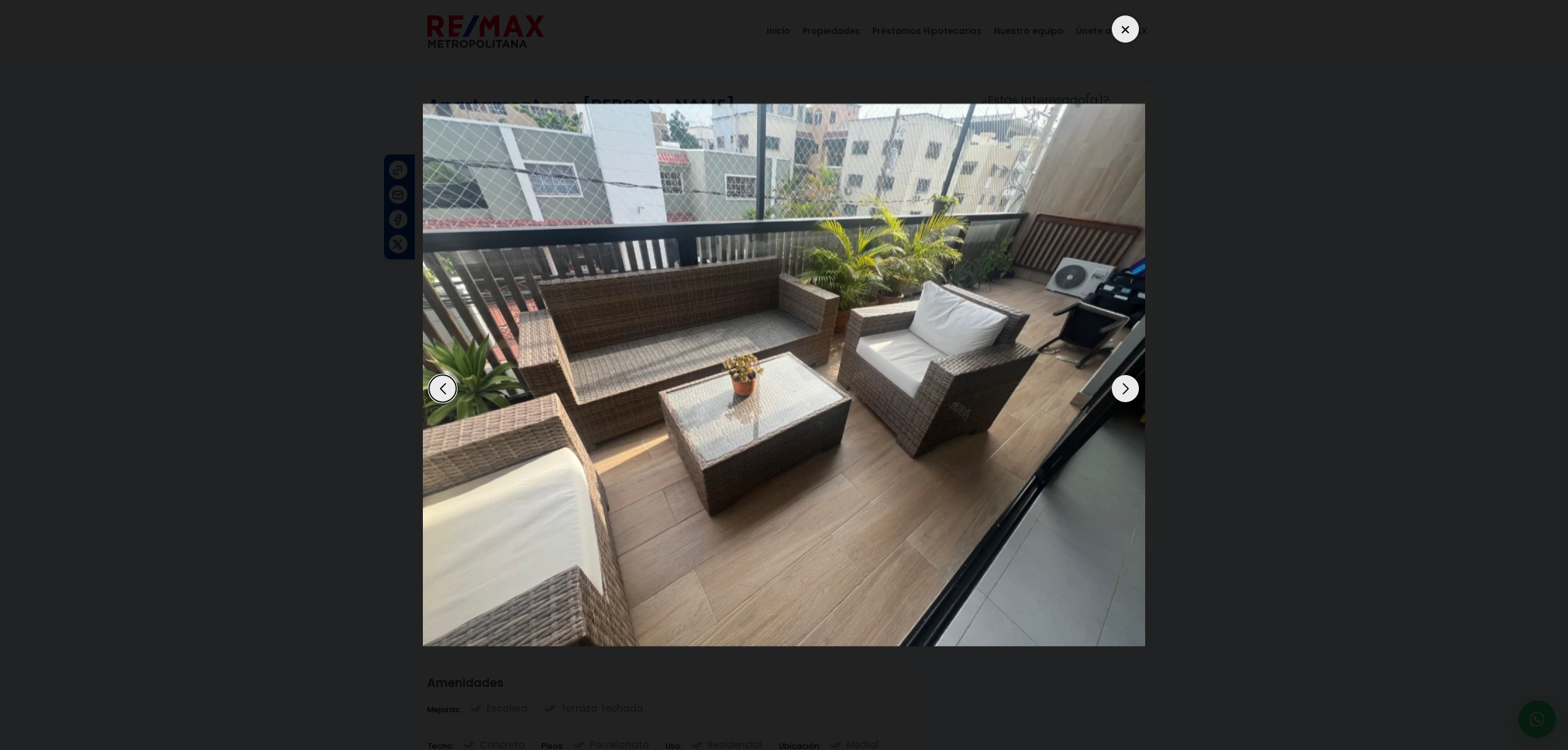
click at [1129, 391] on div "Next slide" at bounding box center [1125, 388] width 27 height 27
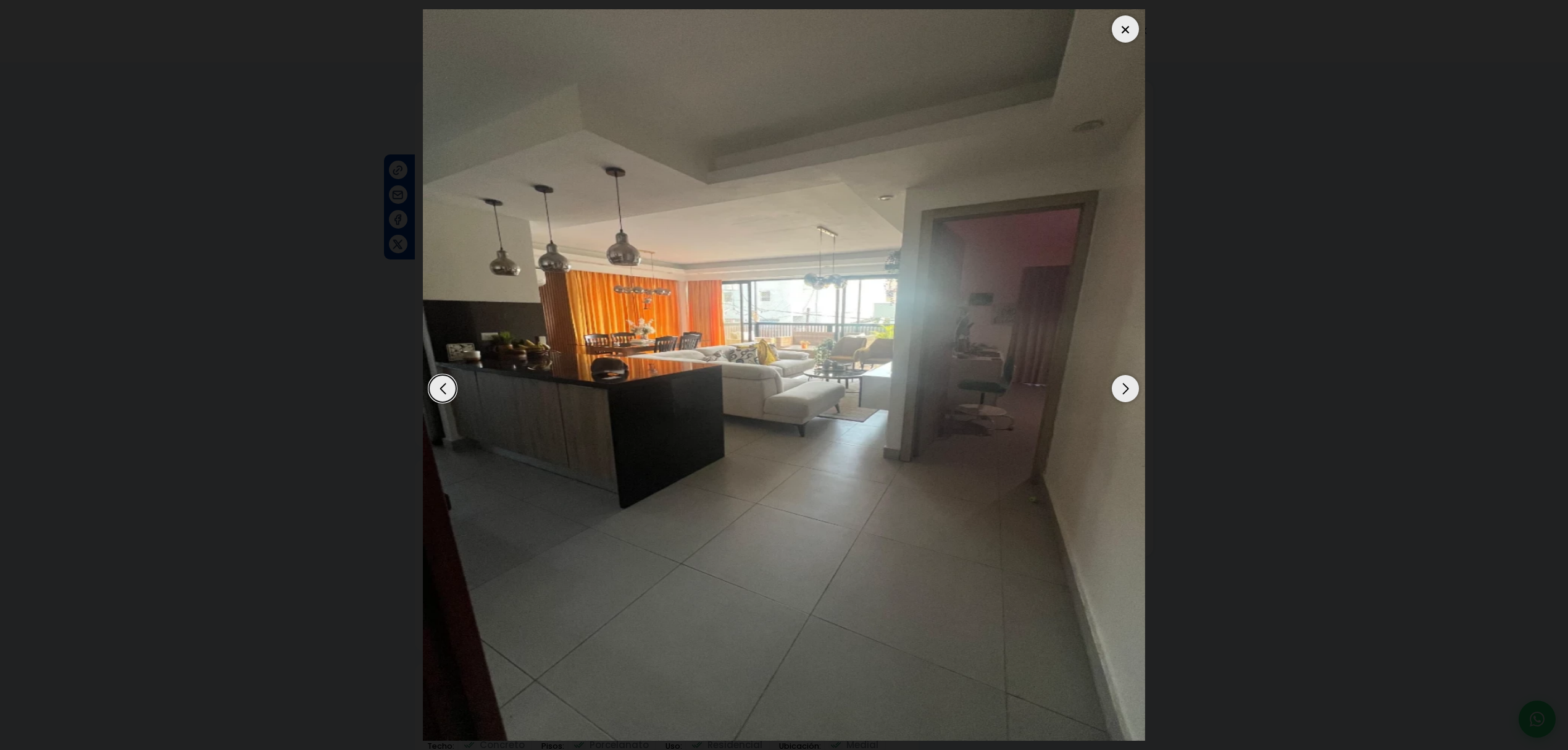
click at [1133, 29] on div at bounding box center [1125, 29] width 27 height 27
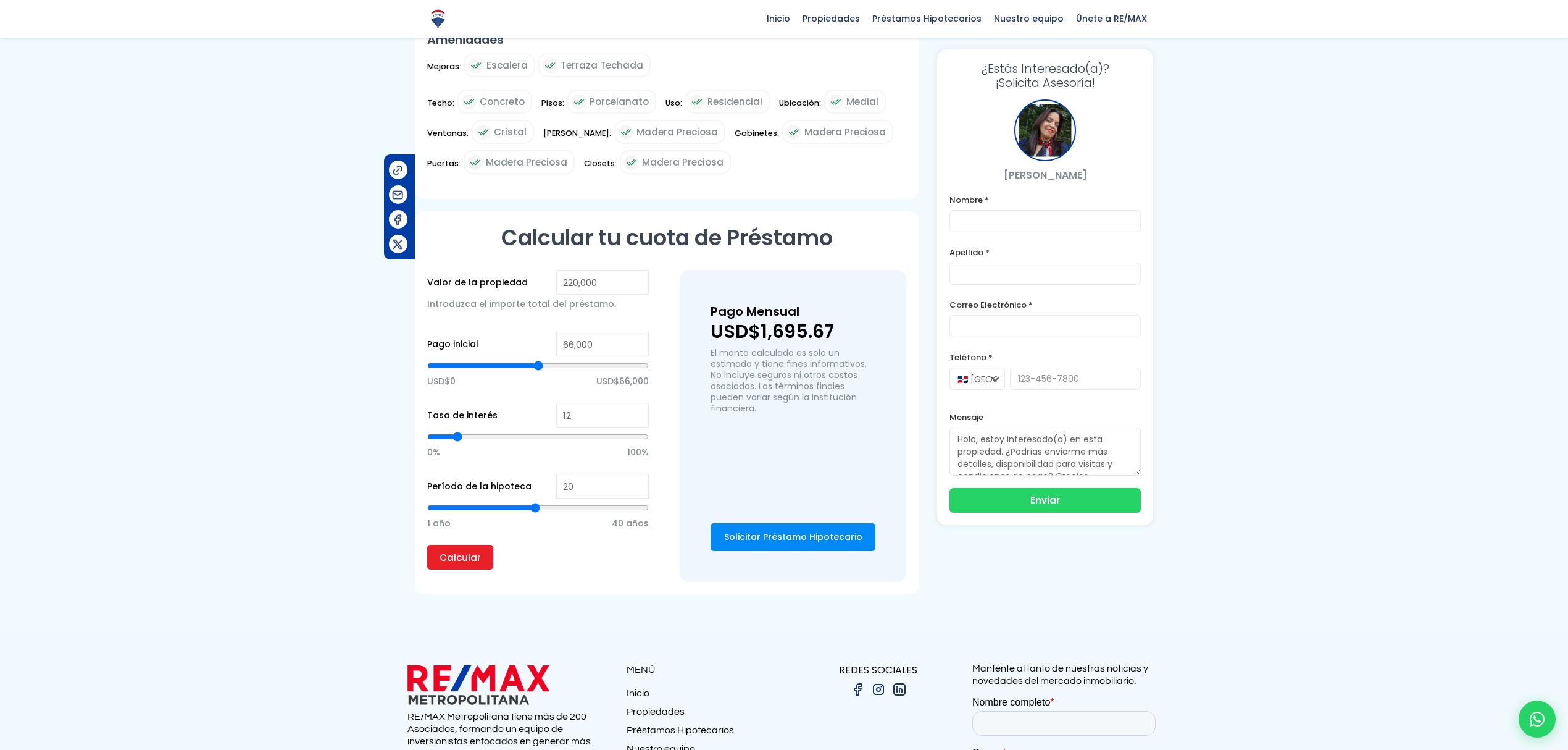
scroll to position [658, 0]
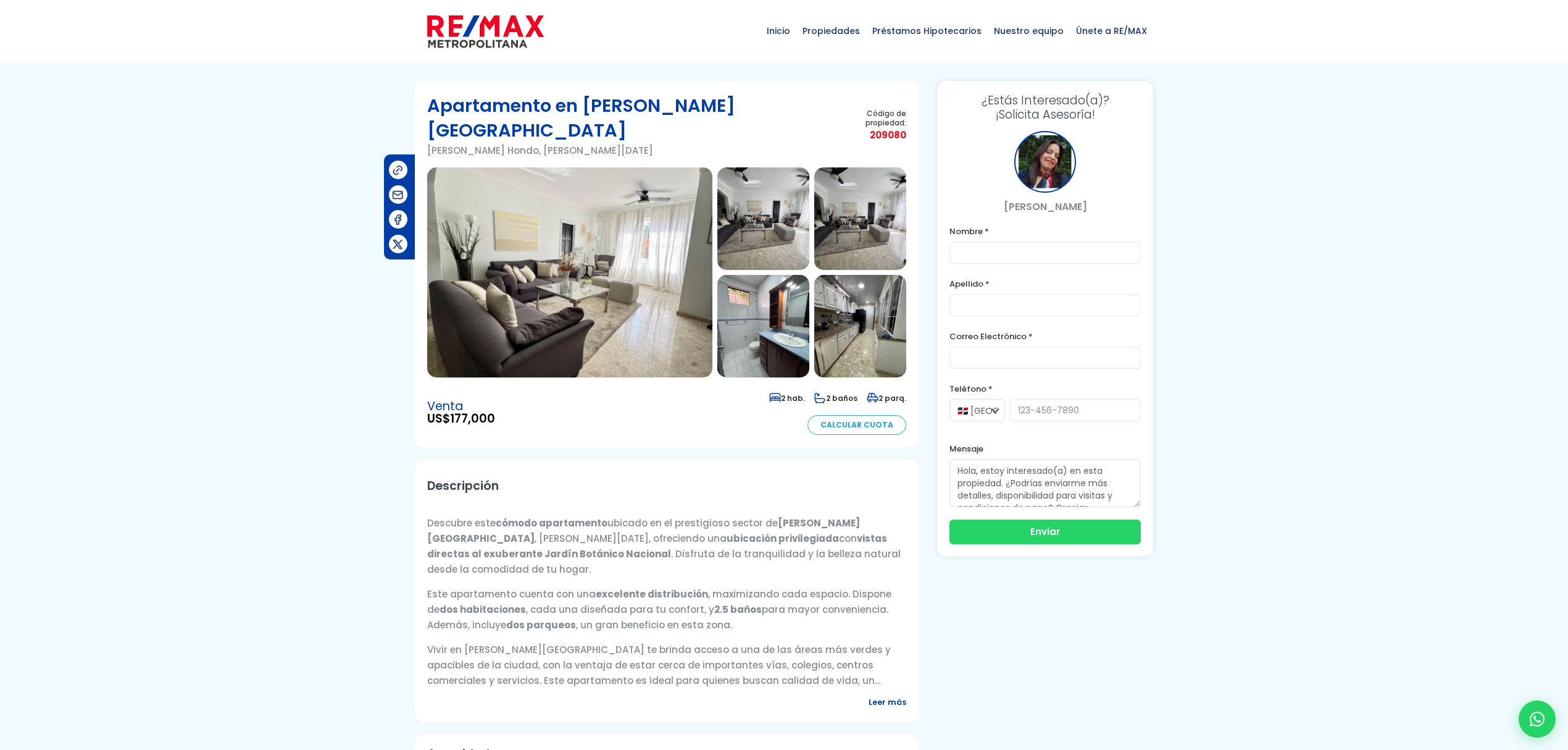
click at [641, 268] on img at bounding box center [570, 273] width 285 height 210
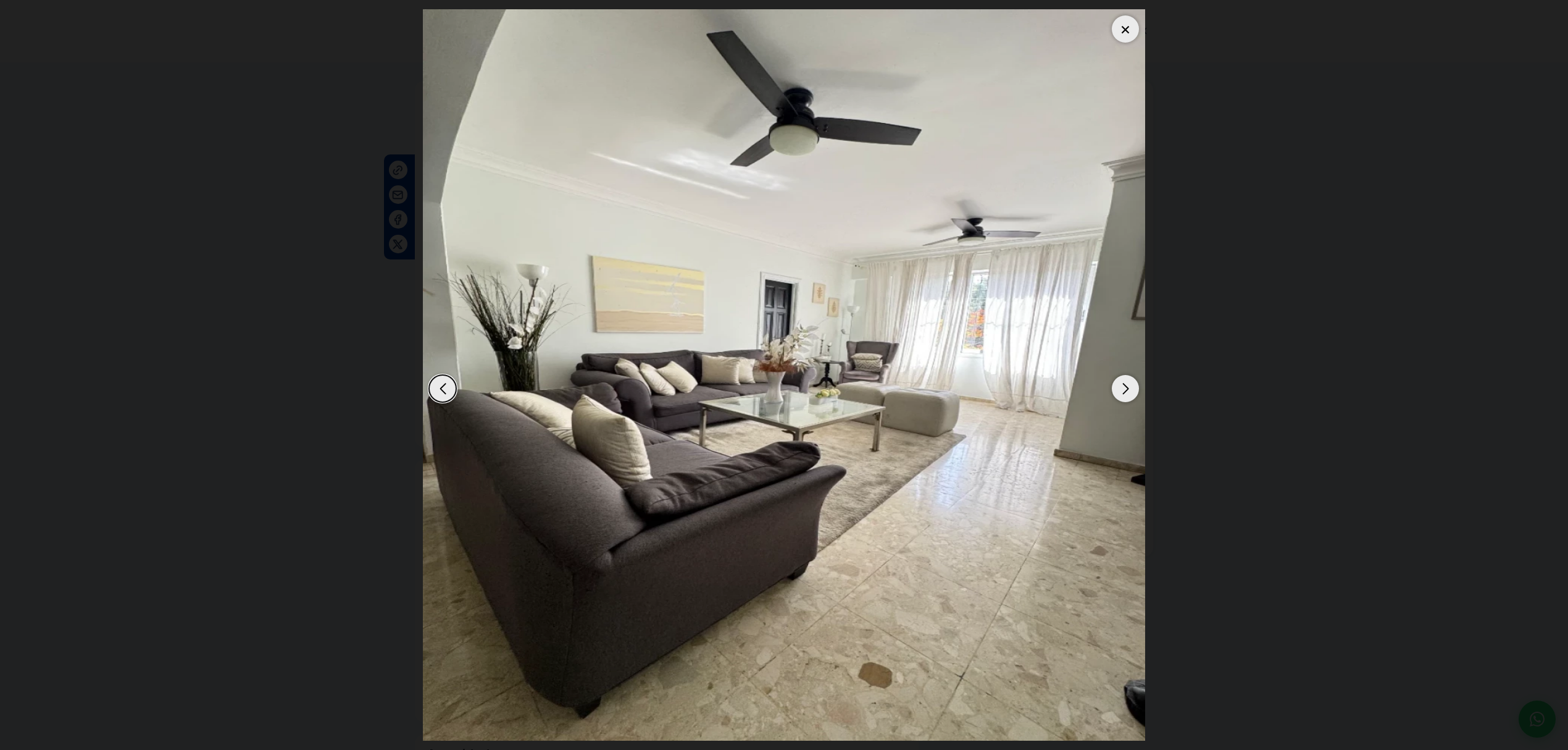
click at [1138, 396] on img "1 / 15" at bounding box center [784, 375] width 722 height 731
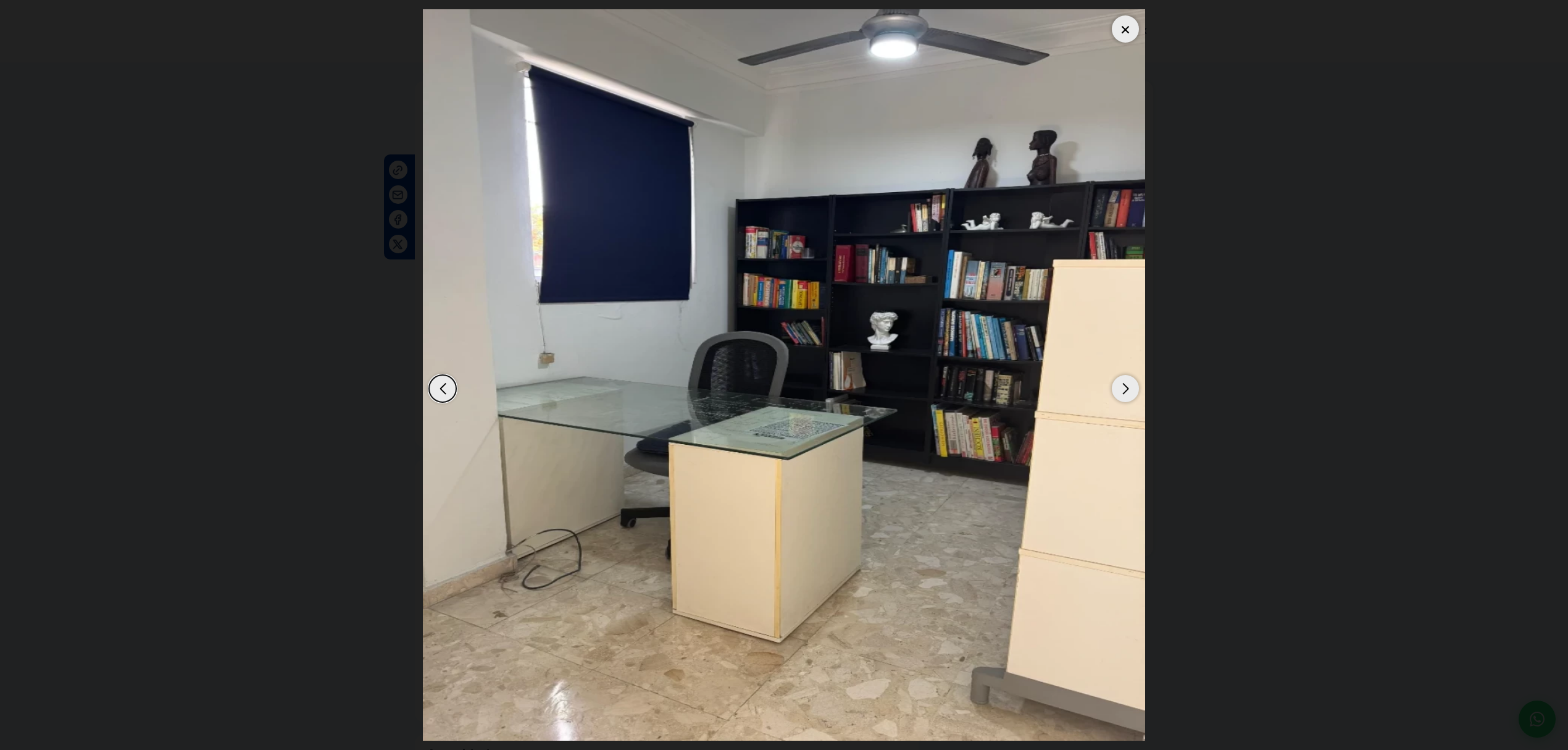
click at [1122, 391] on div "Next slide" at bounding box center [1125, 388] width 27 height 27
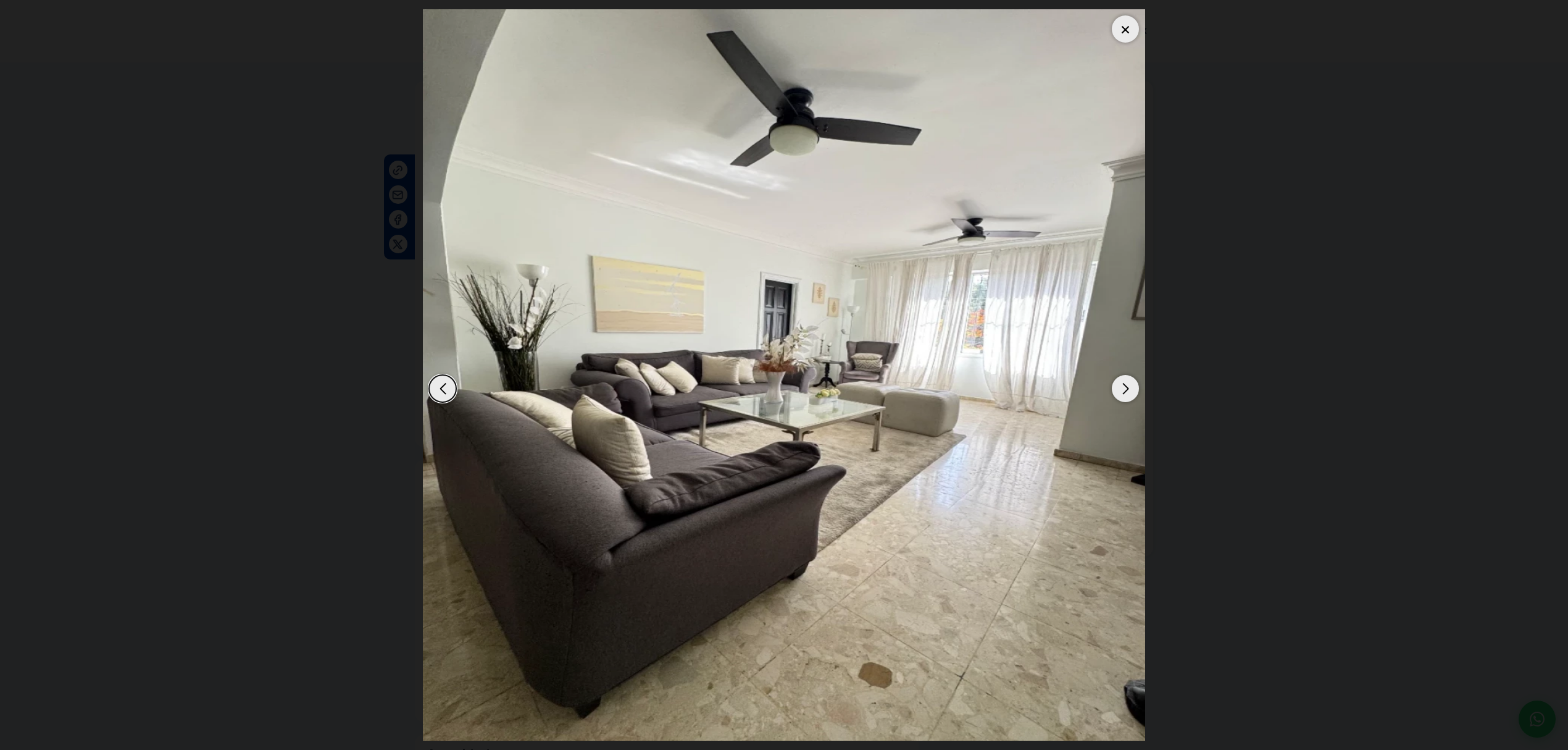
click at [1122, 391] on div "Next slide" at bounding box center [1125, 388] width 27 height 27
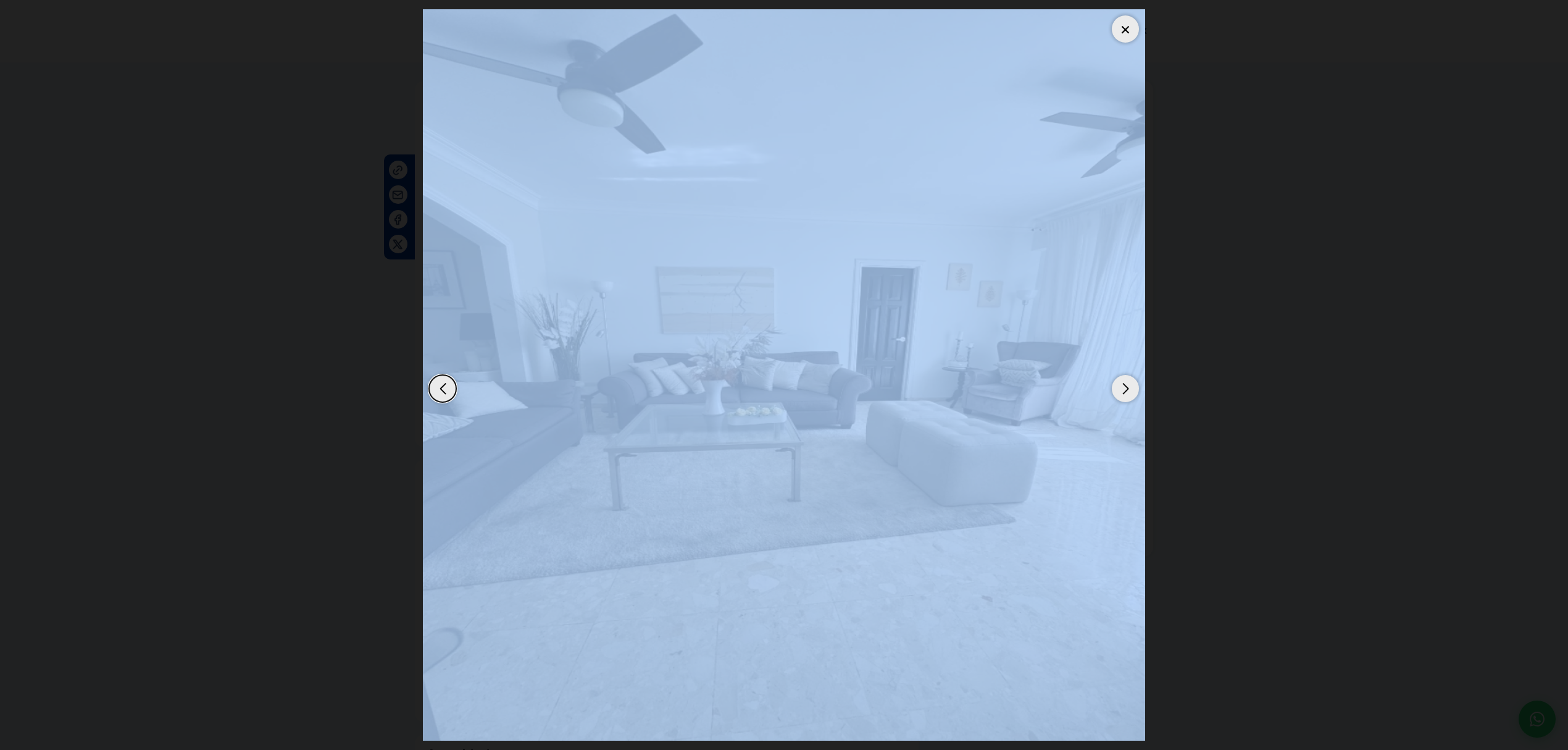
click at [1122, 391] on div "Next slide" at bounding box center [1125, 388] width 27 height 27
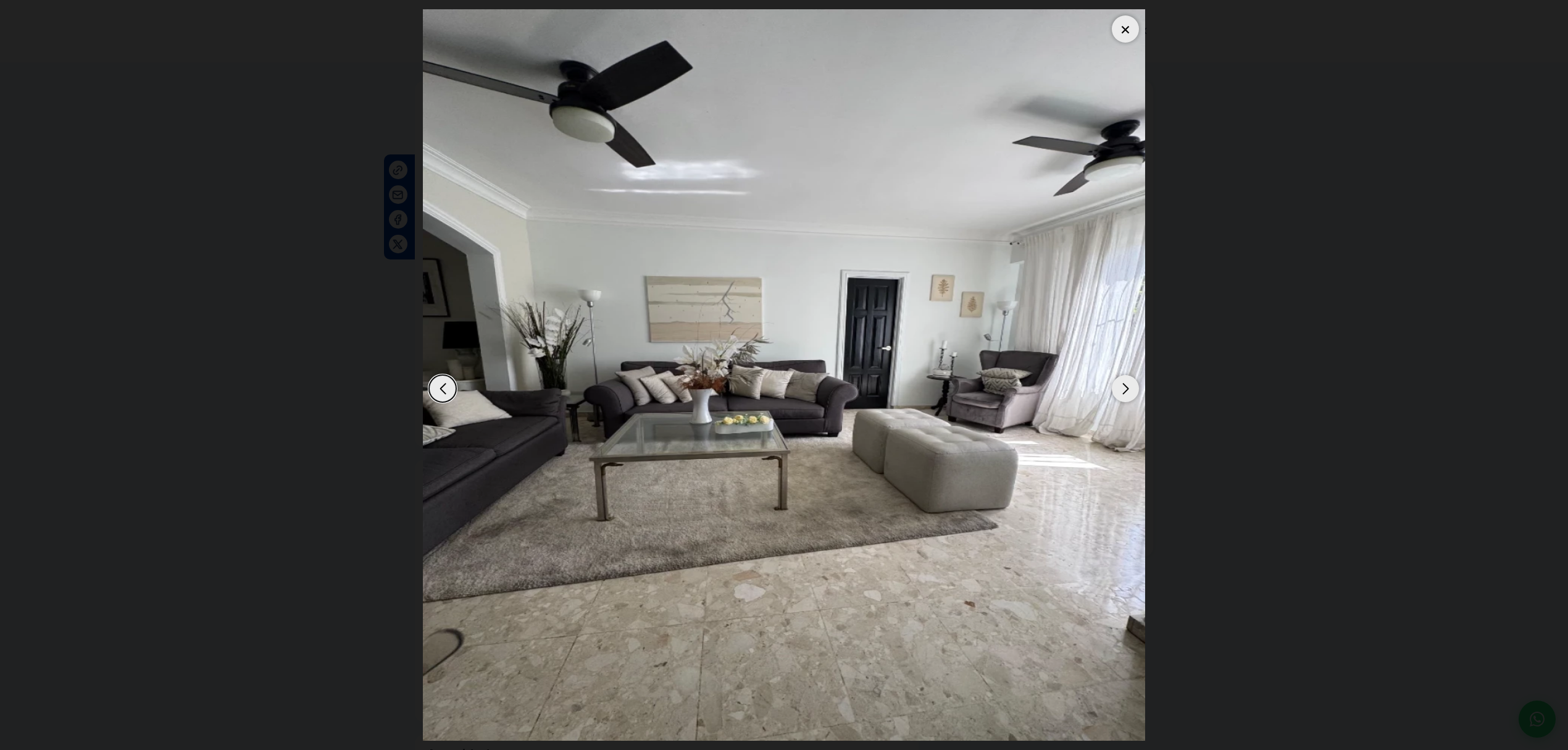
click at [1154, 361] on dialog at bounding box center [783, 375] width 741 height 750
click at [1116, 393] on div "Next slide" at bounding box center [1125, 388] width 27 height 27
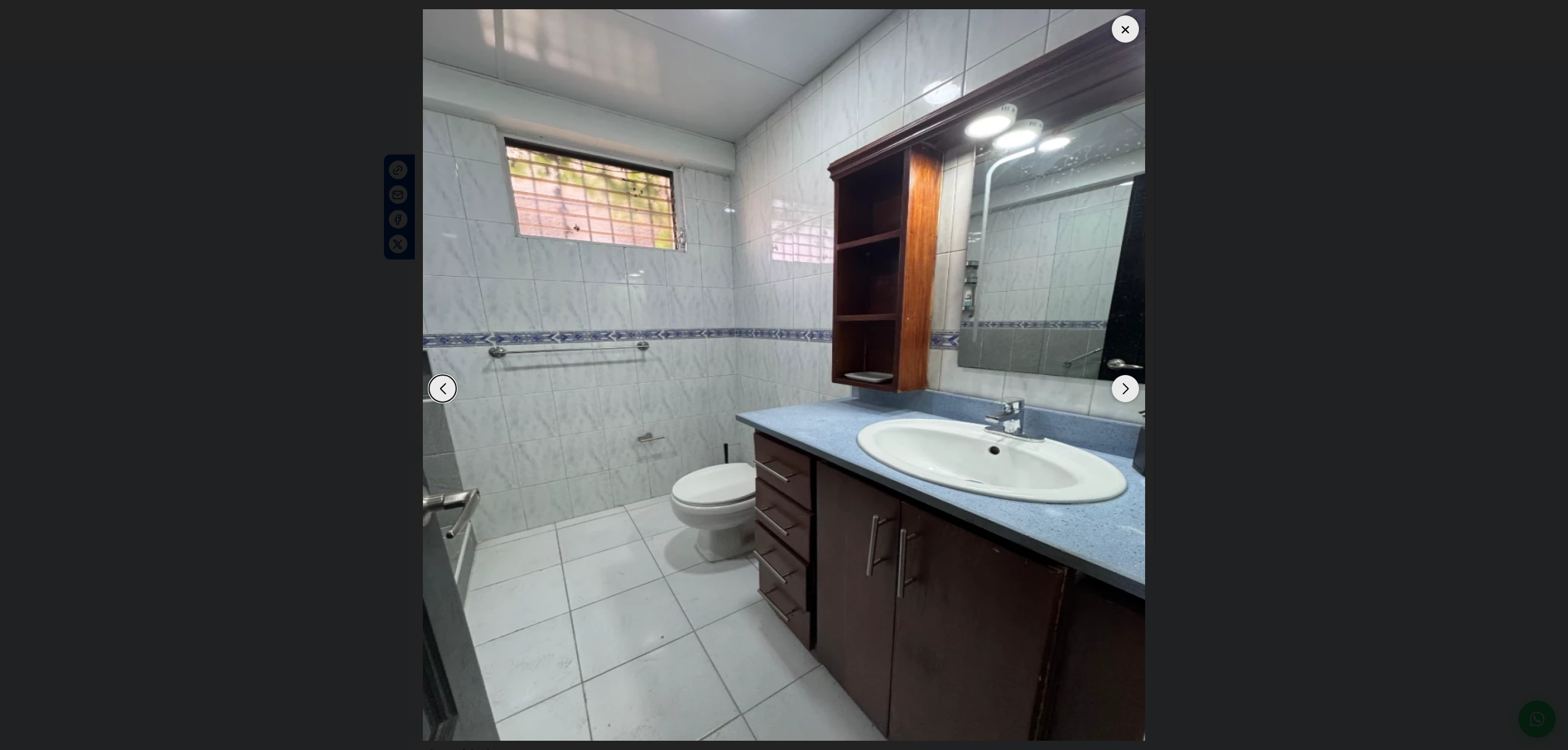
click at [1116, 393] on div "Next slide" at bounding box center [1125, 388] width 27 height 27
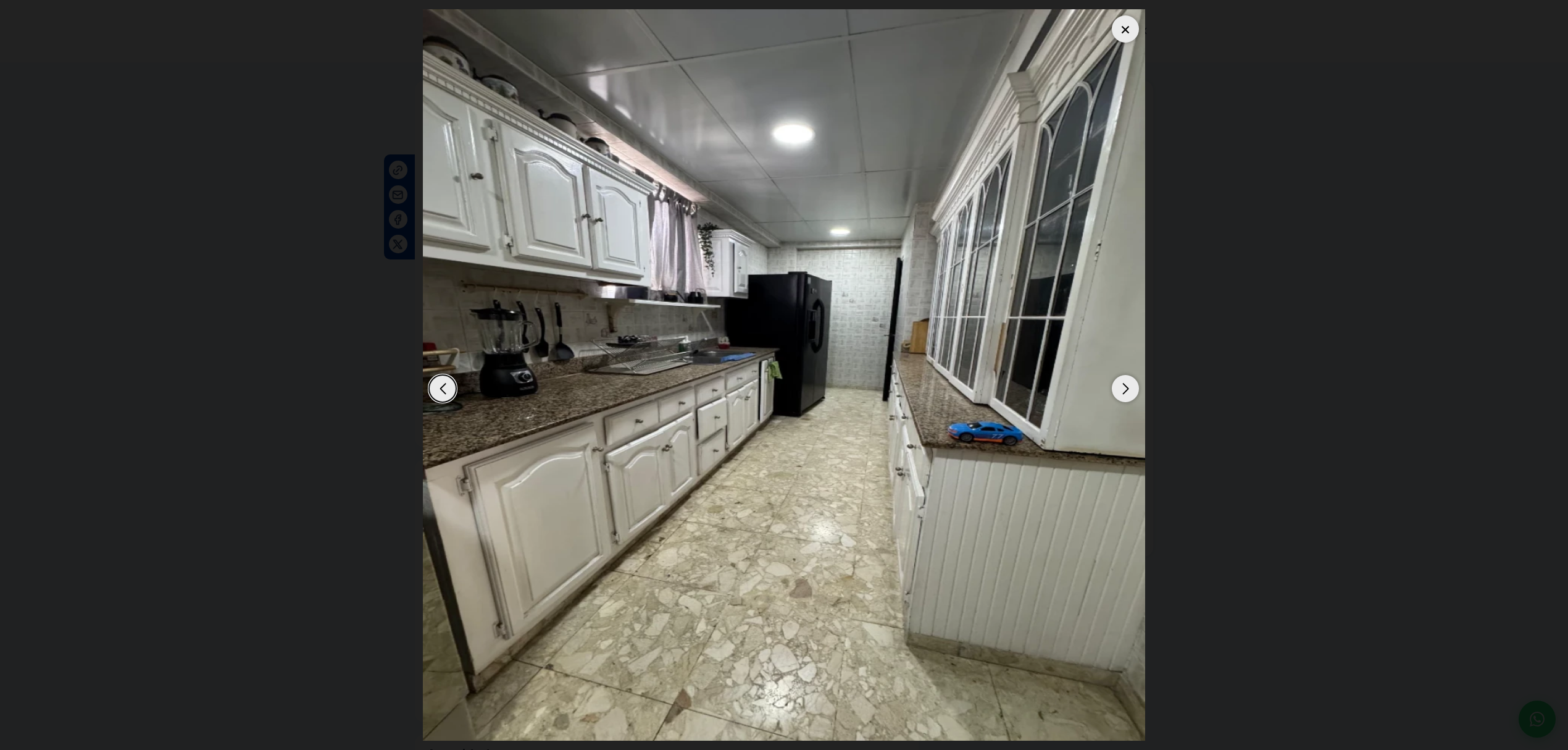
click at [1120, 22] on div at bounding box center [1125, 29] width 27 height 27
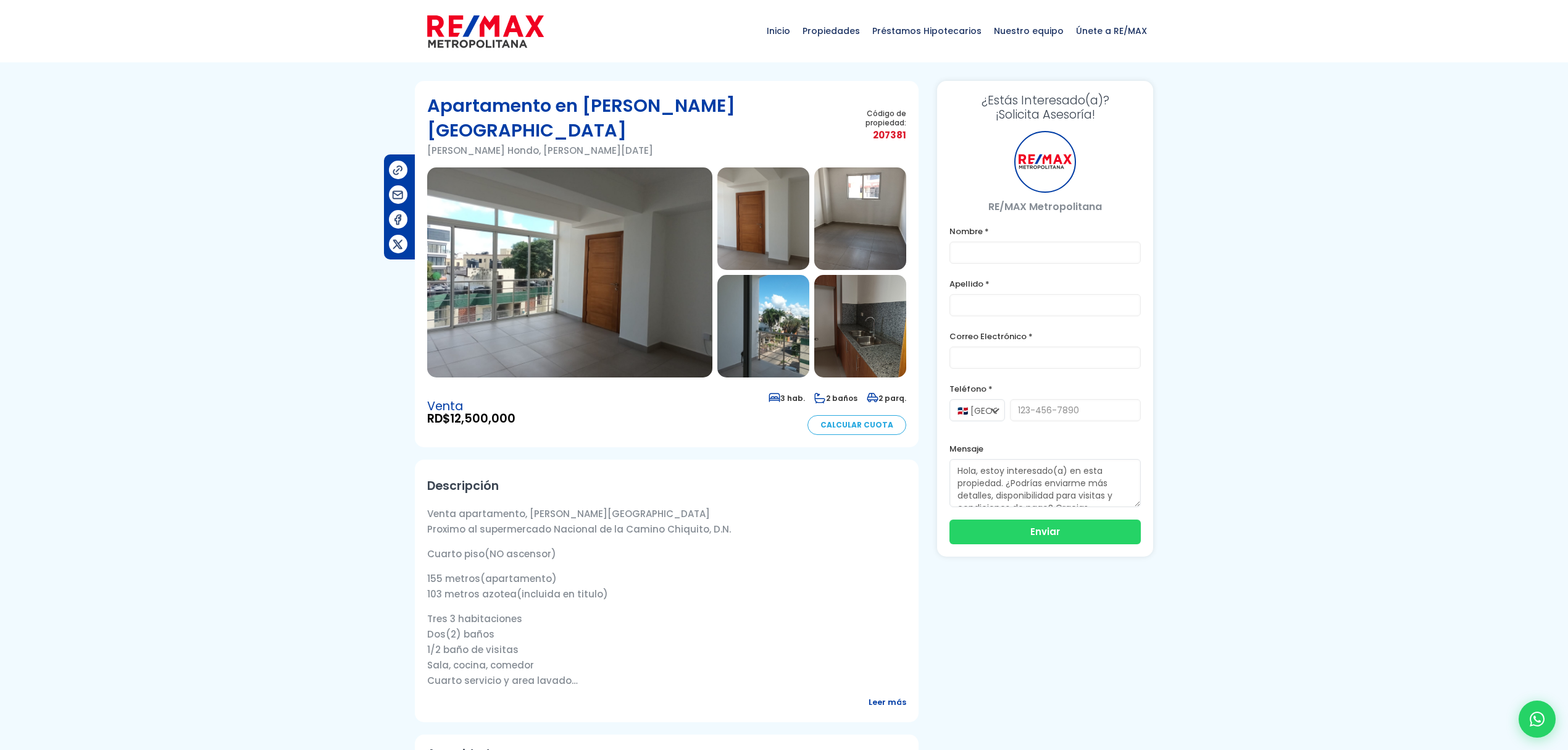
click at [606, 287] on img at bounding box center [570, 273] width 285 height 210
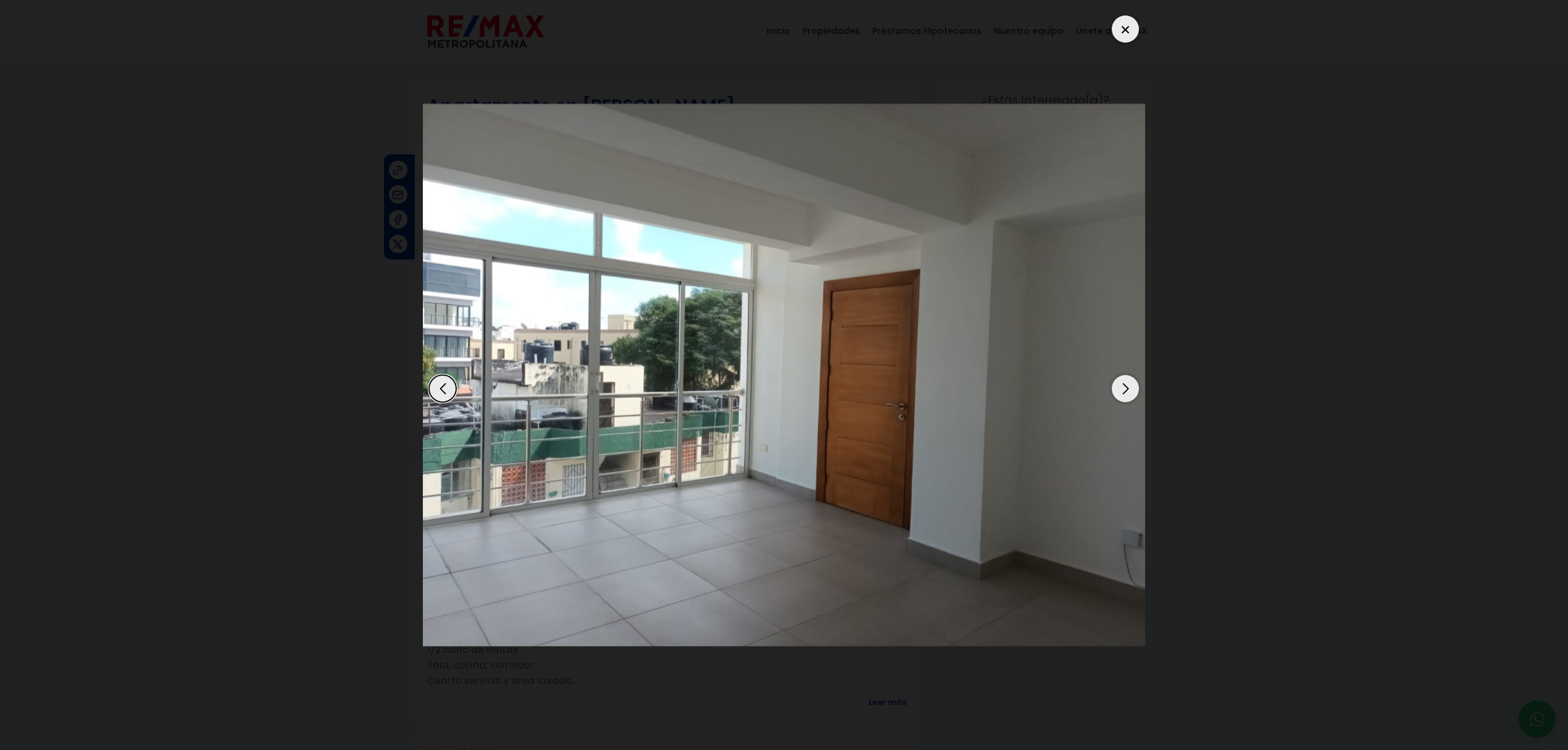
click at [1114, 386] on div "Next slide" at bounding box center [1125, 388] width 27 height 27
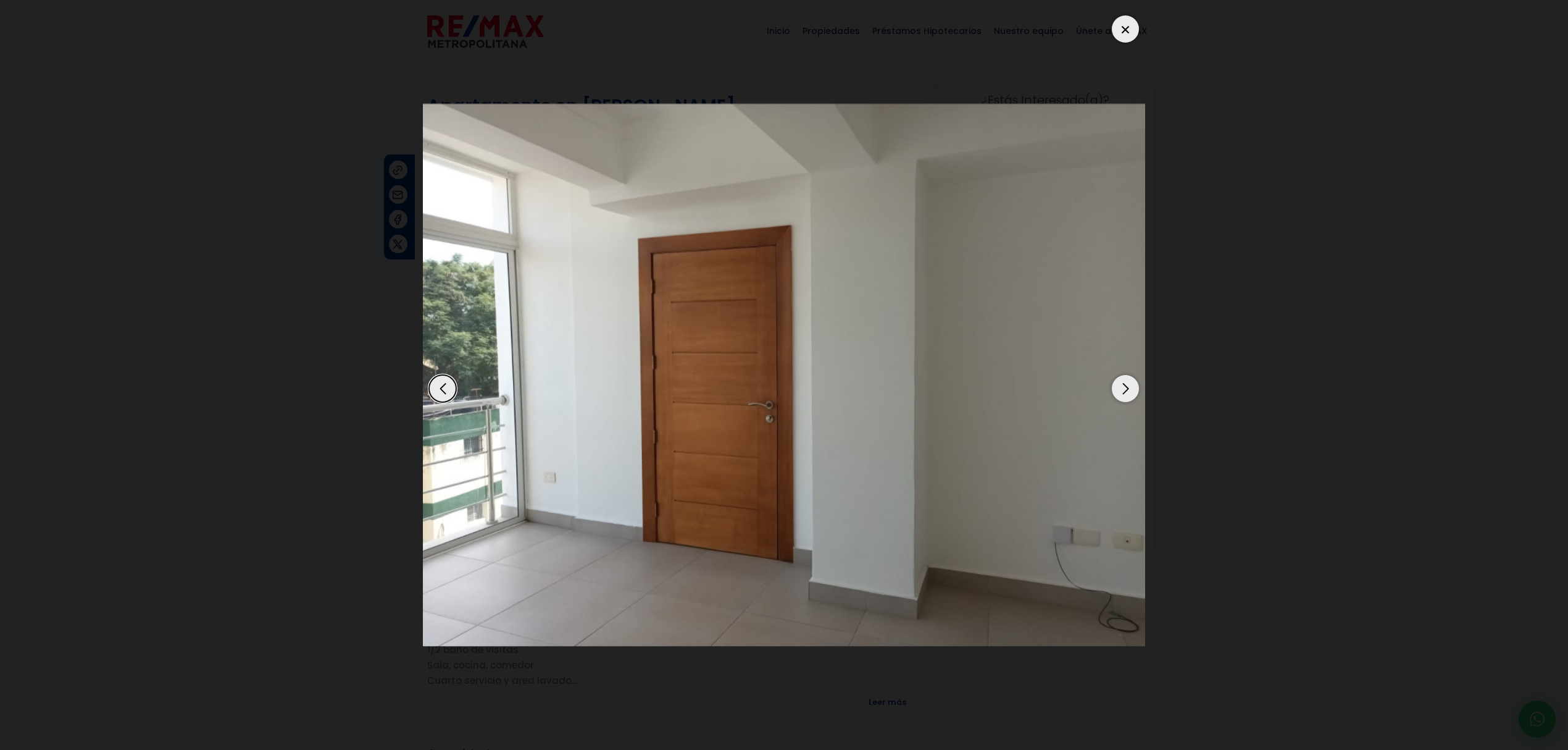
click at [1114, 386] on div "Next slide" at bounding box center [1125, 388] width 27 height 27
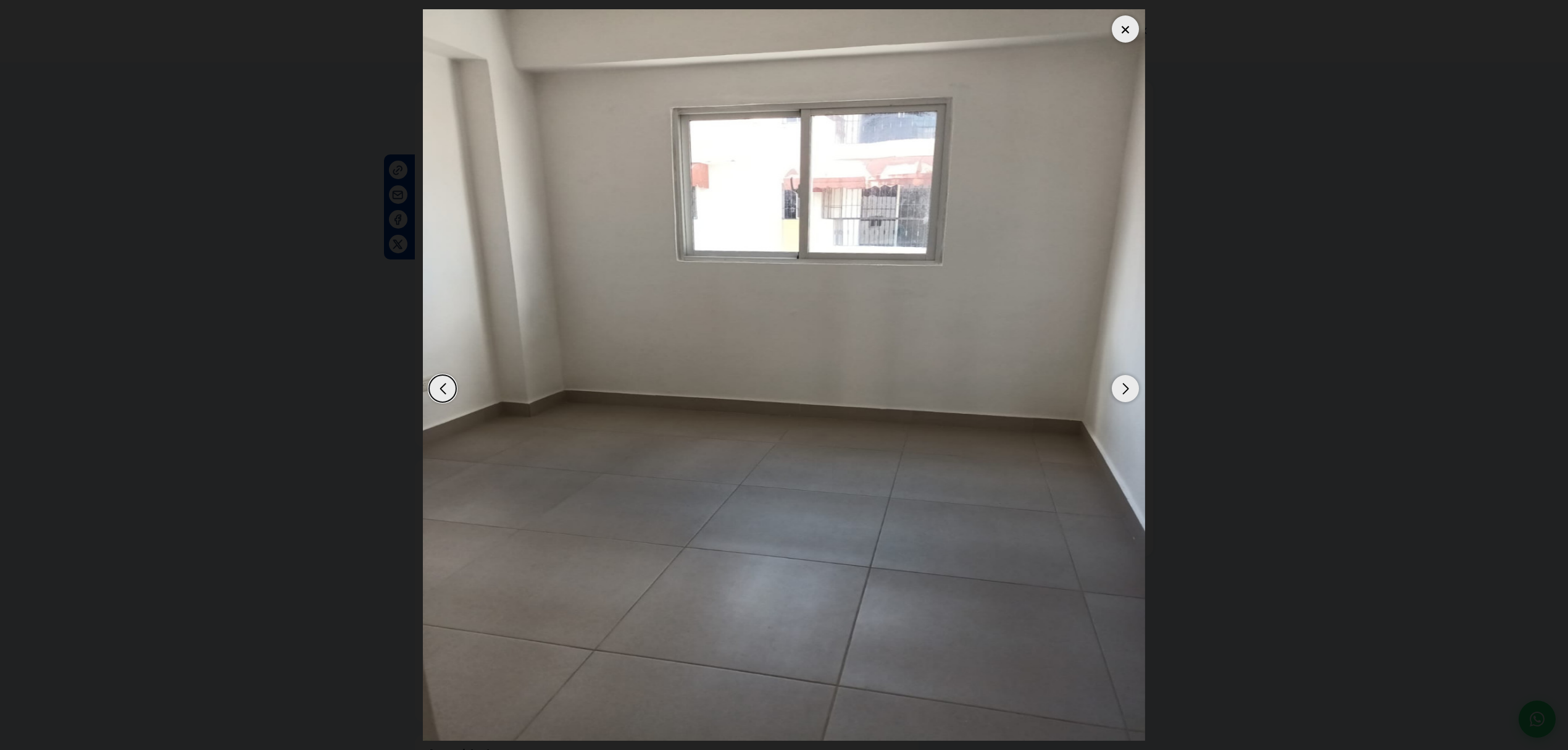
click at [1114, 386] on div "Next slide" at bounding box center [1125, 388] width 27 height 27
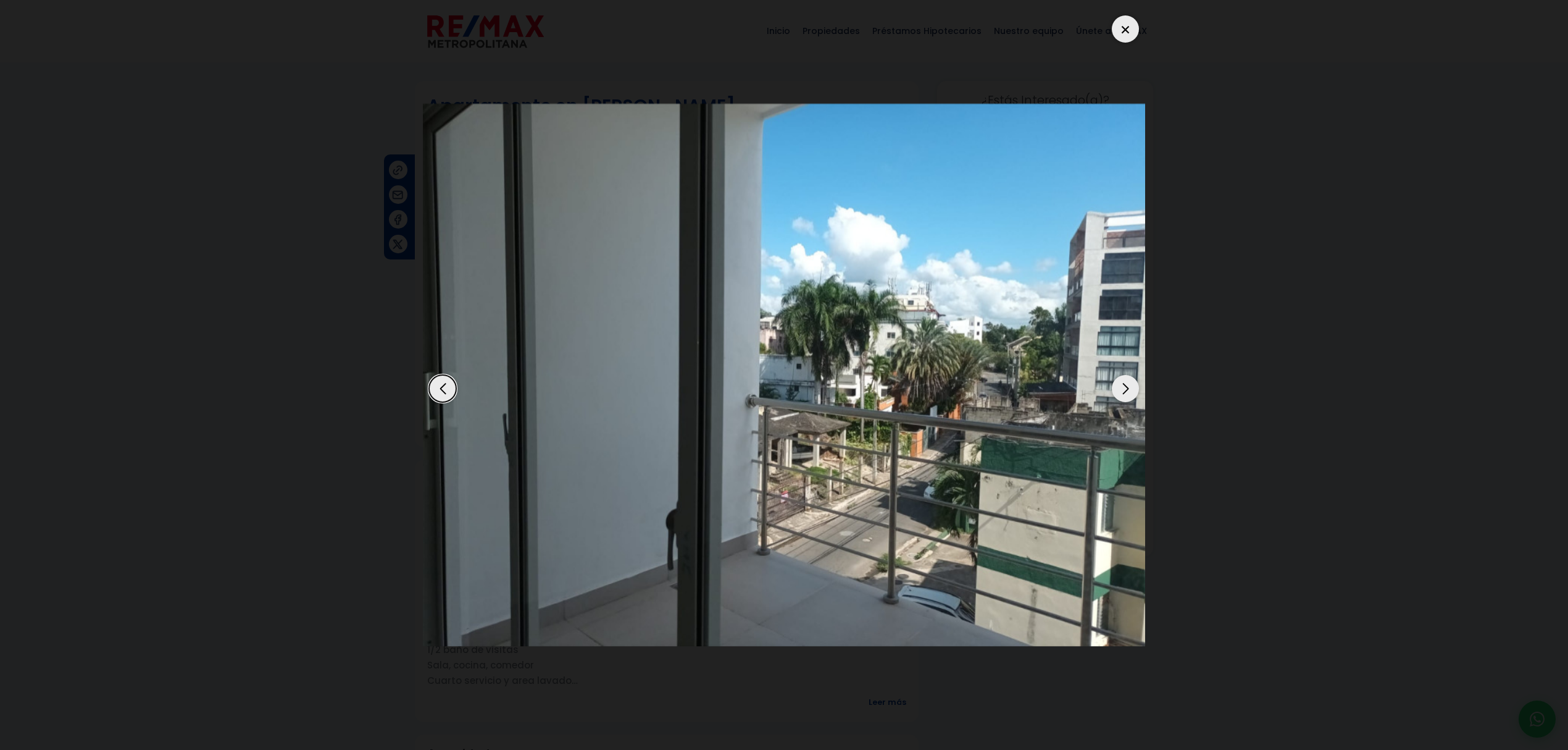
click at [1121, 387] on div "Next slide" at bounding box center [1125, 388] width 27 height 27
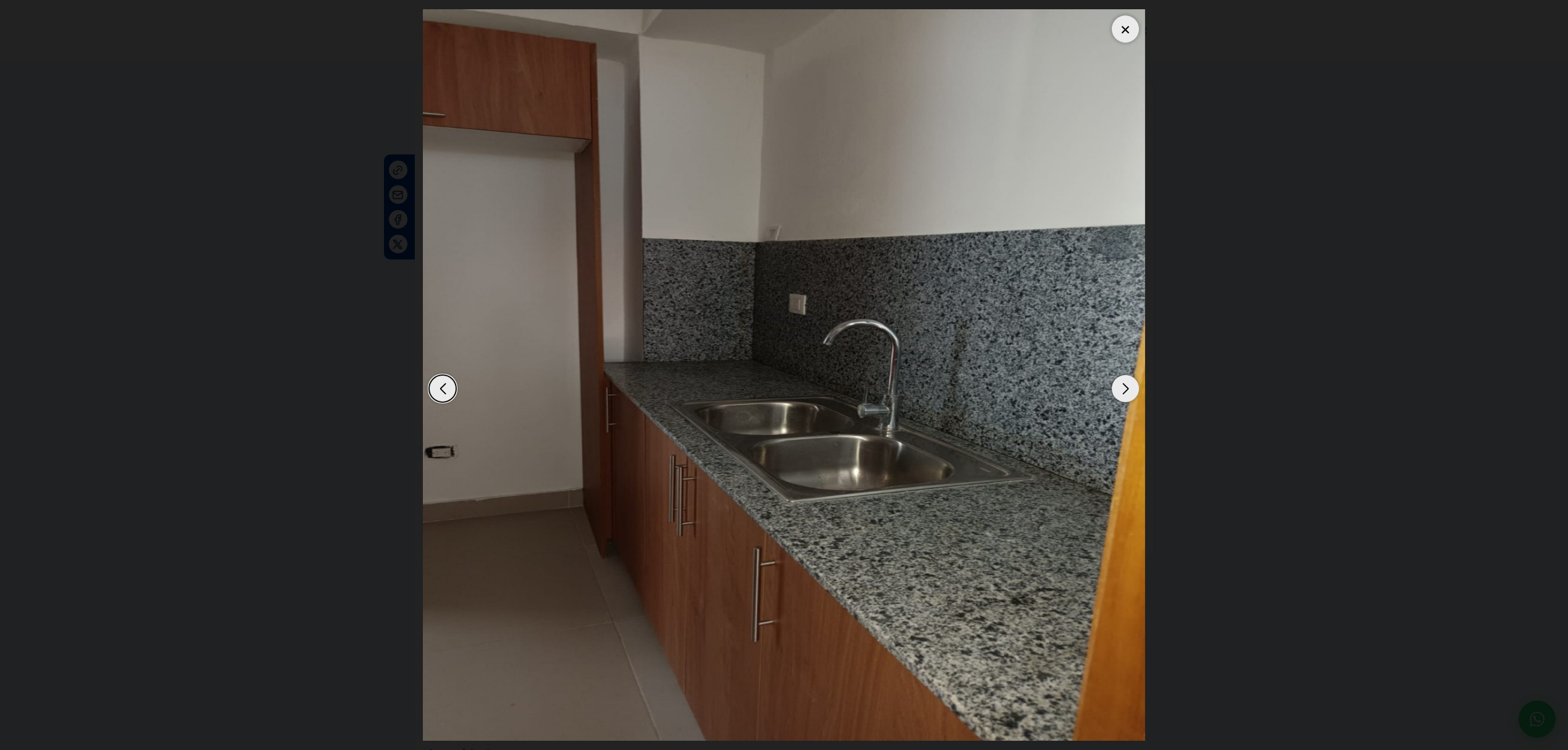
click at [1121, 387] on div "Next slide" at bounding box center [1125, 388] width 27 height 27
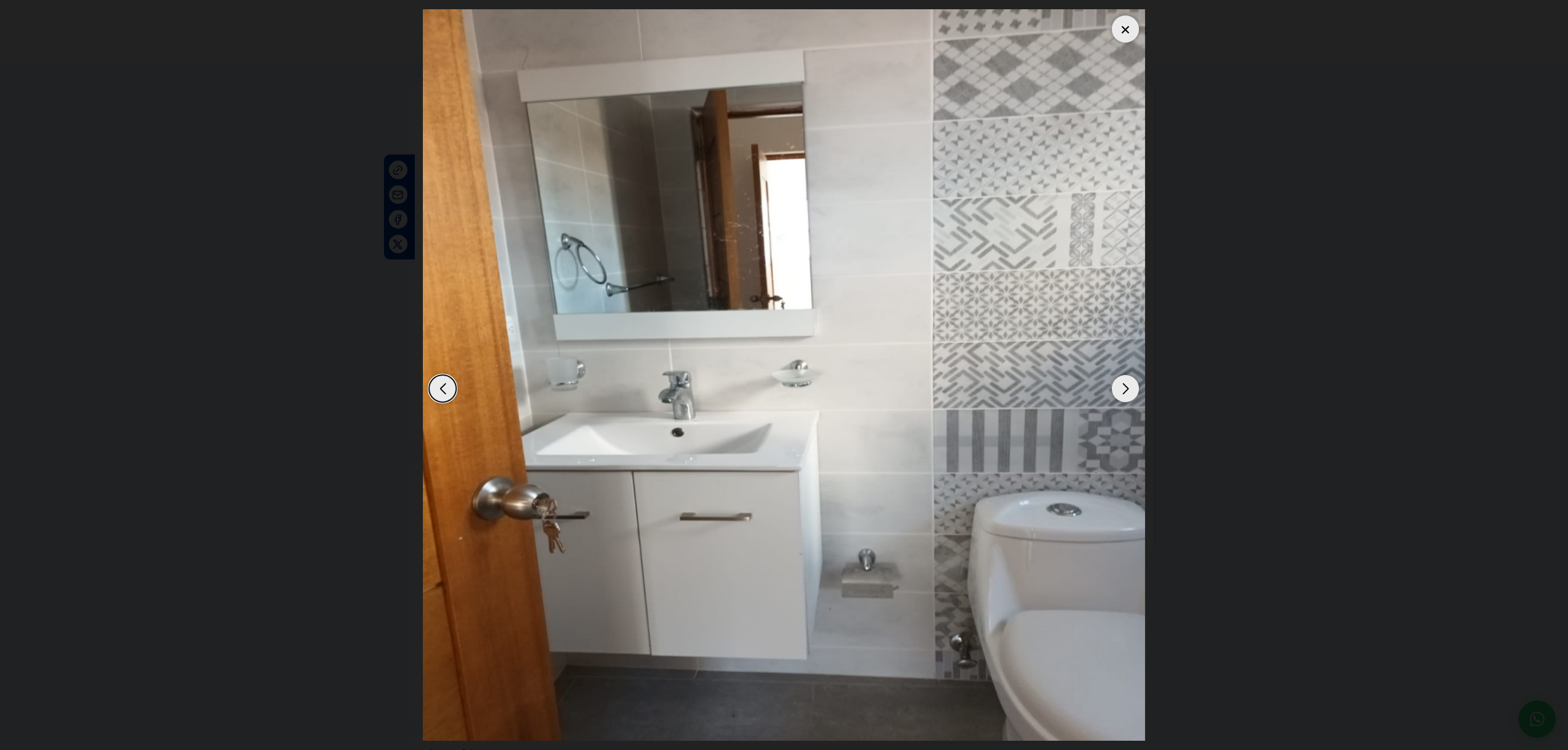
click at [1121, 387] on div "Next slide" at bounding box center [1125, 388] width 27 height 27
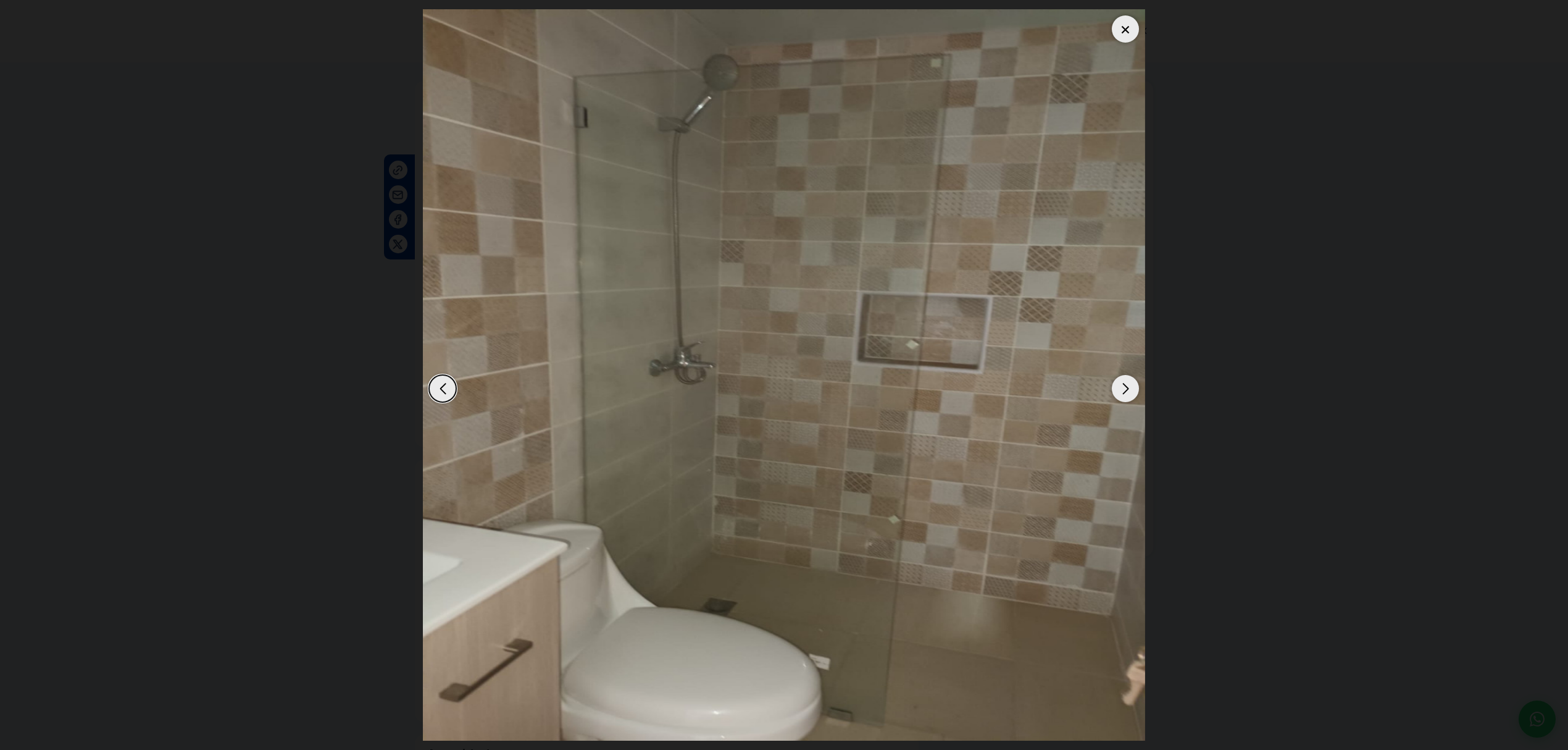
click at [1121, 387] on div "Next slide" at bounding box center [1125, 388] width 27 height 27
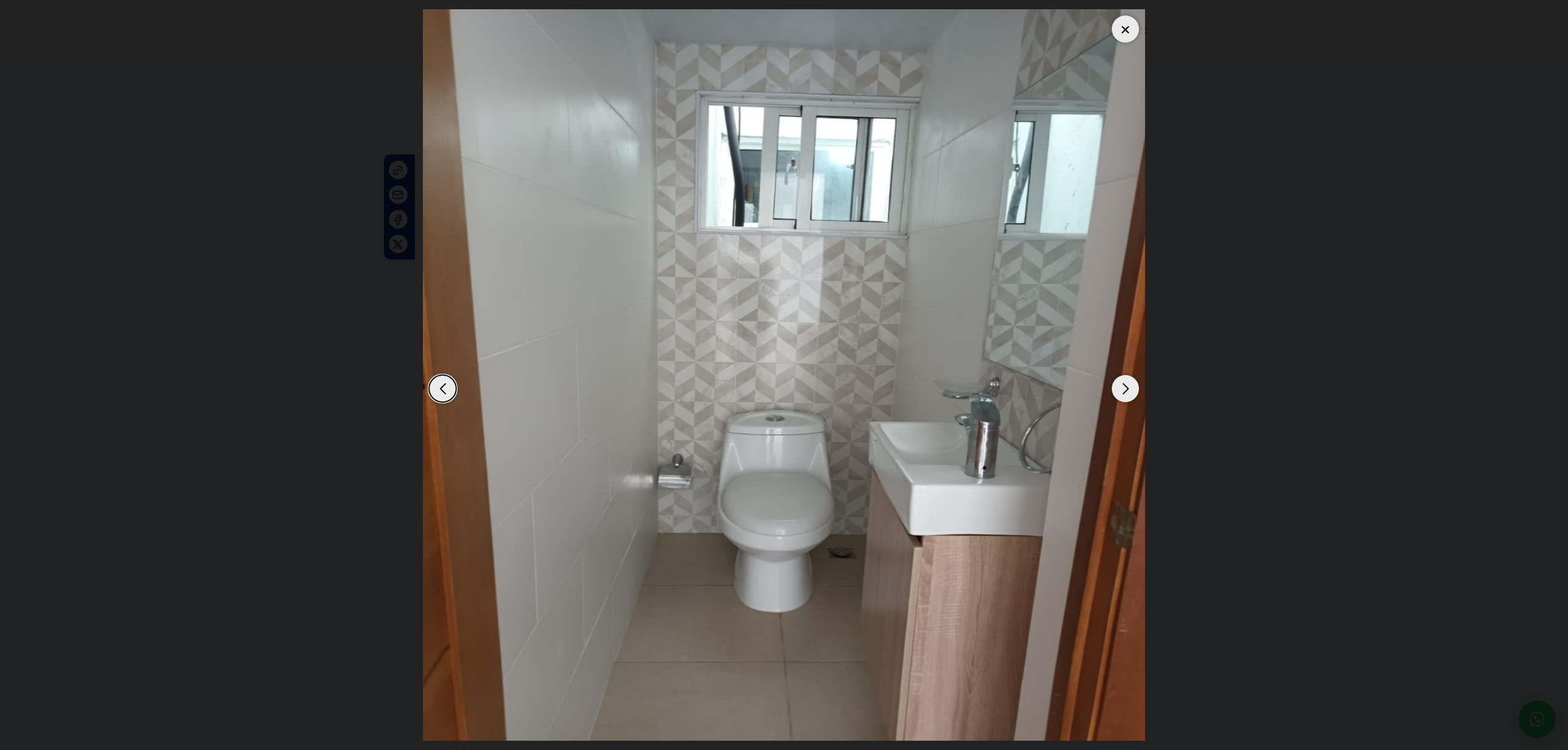
click at [1121, 387] on div "Next slide" at bounding box center [1125, 388] width 27 height 27
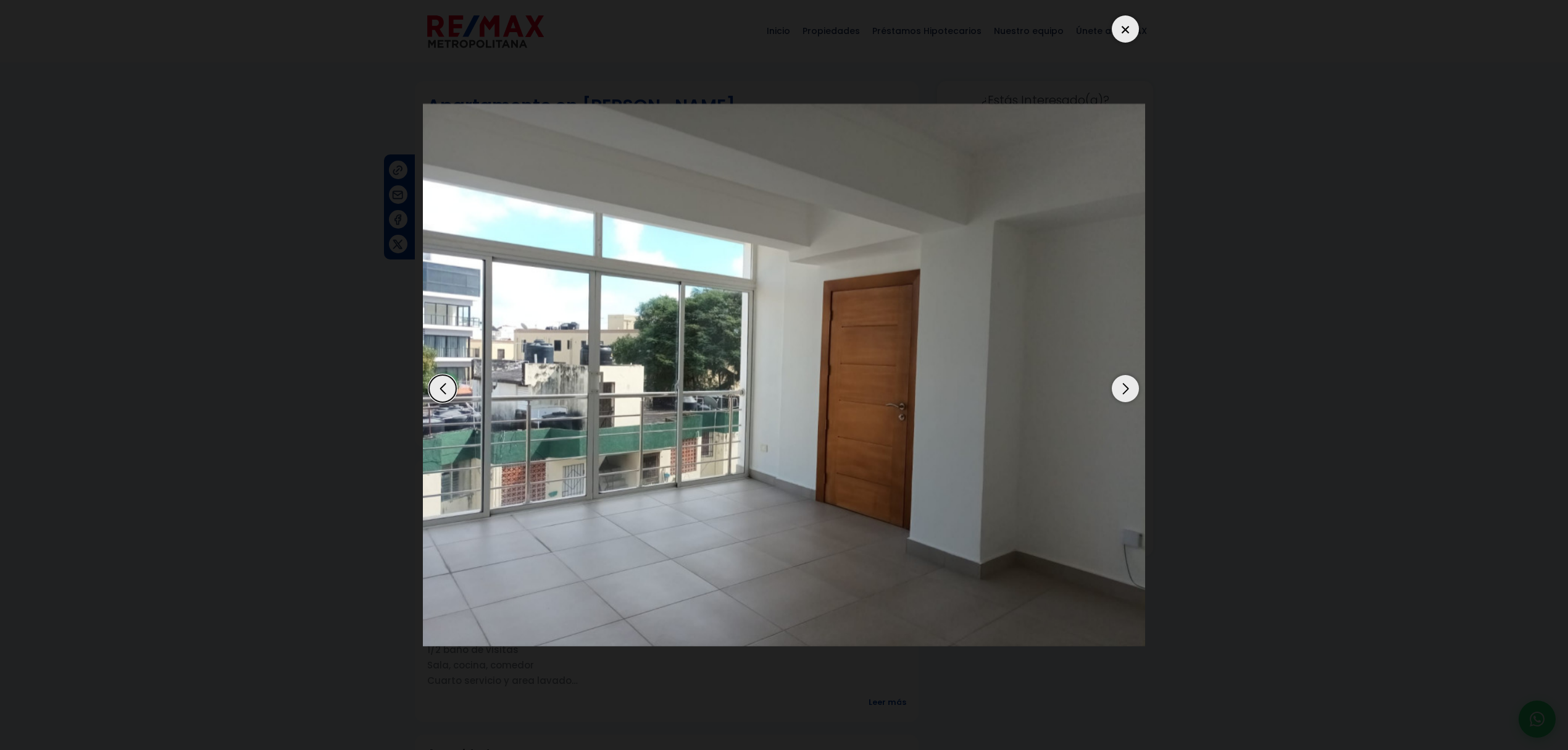
click at [1121, 387] on div "Next slide" at bounding box center [1125, 388] width 27 height 27
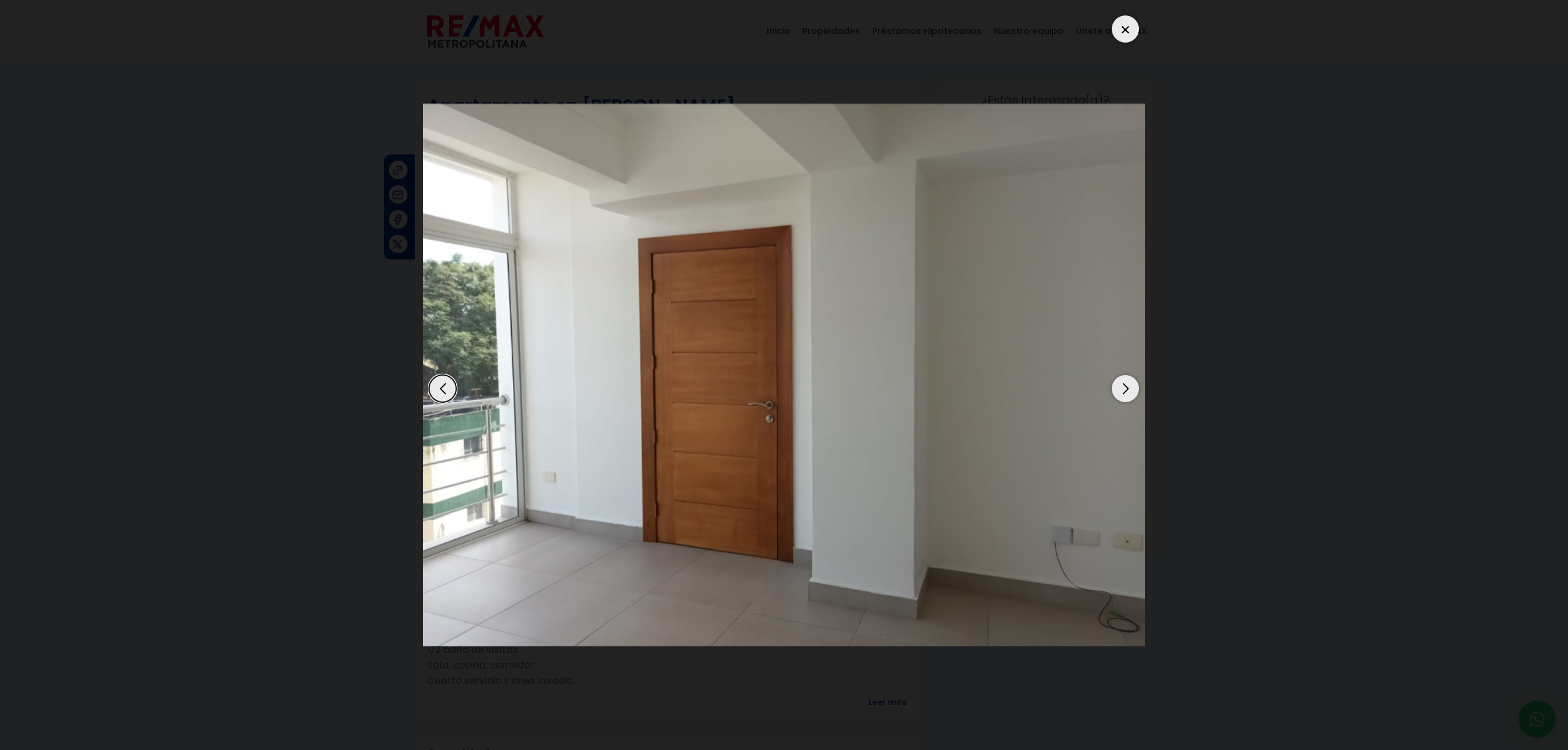
click at [1121, 387] on div "Next slide" at bounding box center [1125, 388] width 27 height 27
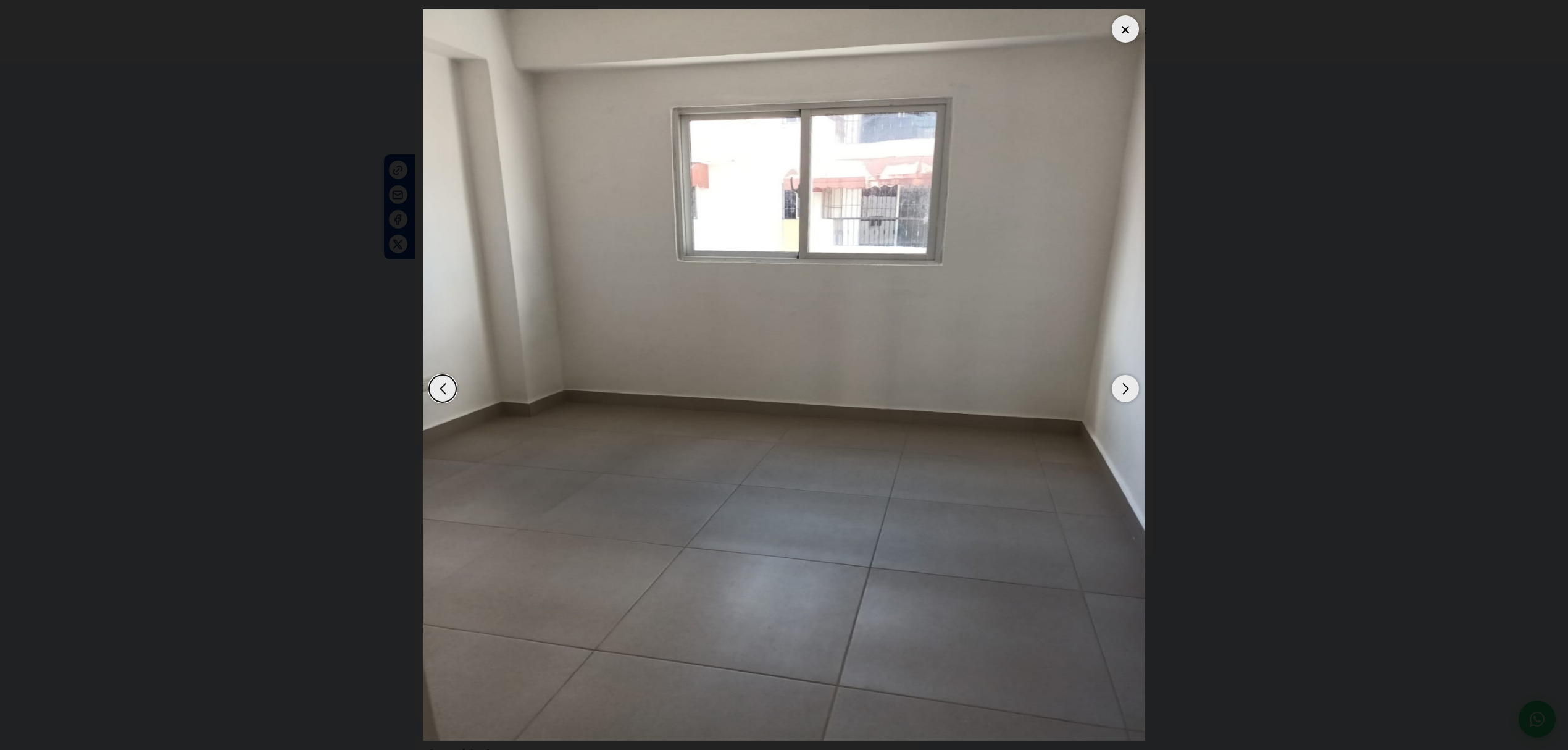
click at [1121, 387] on div "Next slide" at bounding box center [1125, 388] width 27 height 27
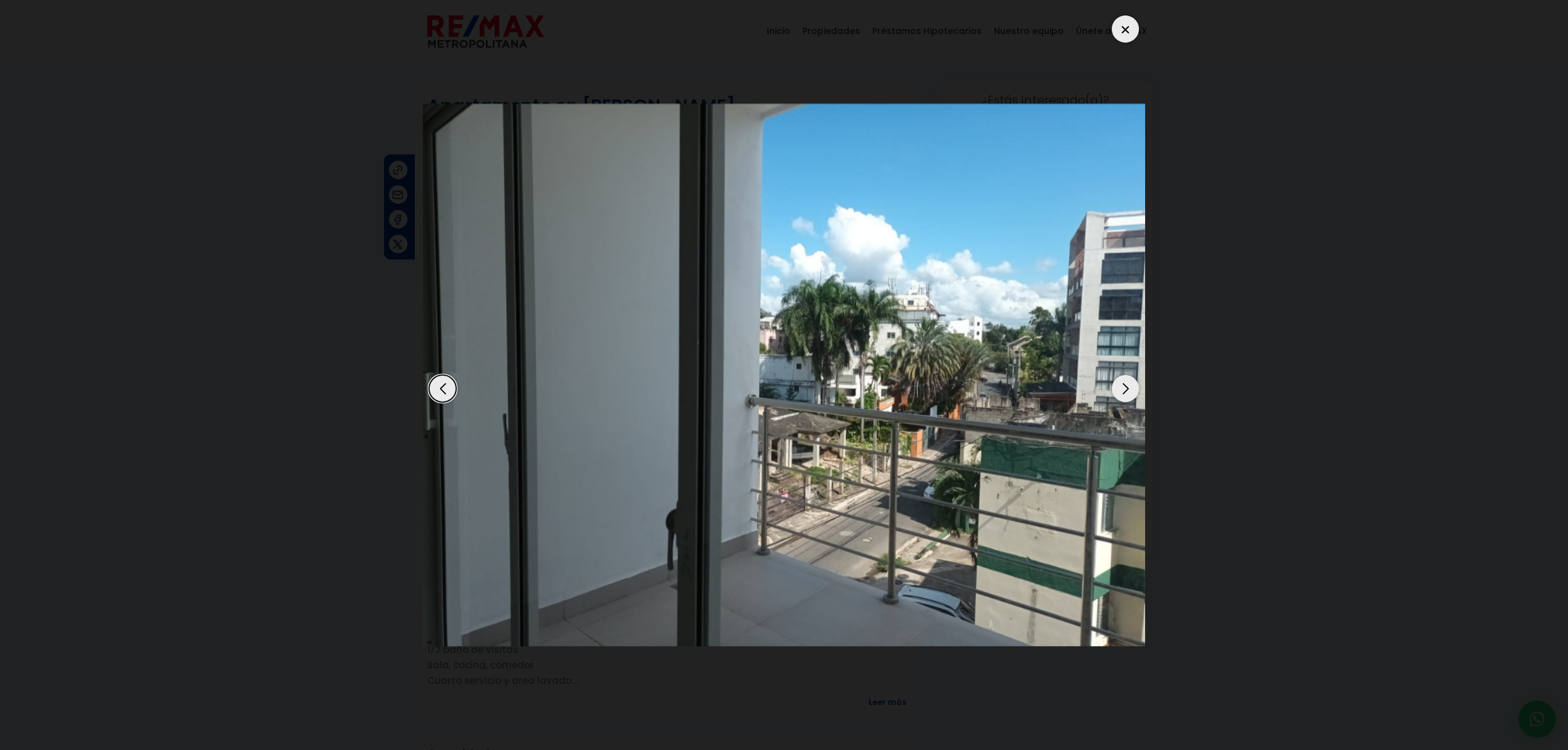
click at [1131, 30] on div at bounding box center [1125, 29] width 27 height 27
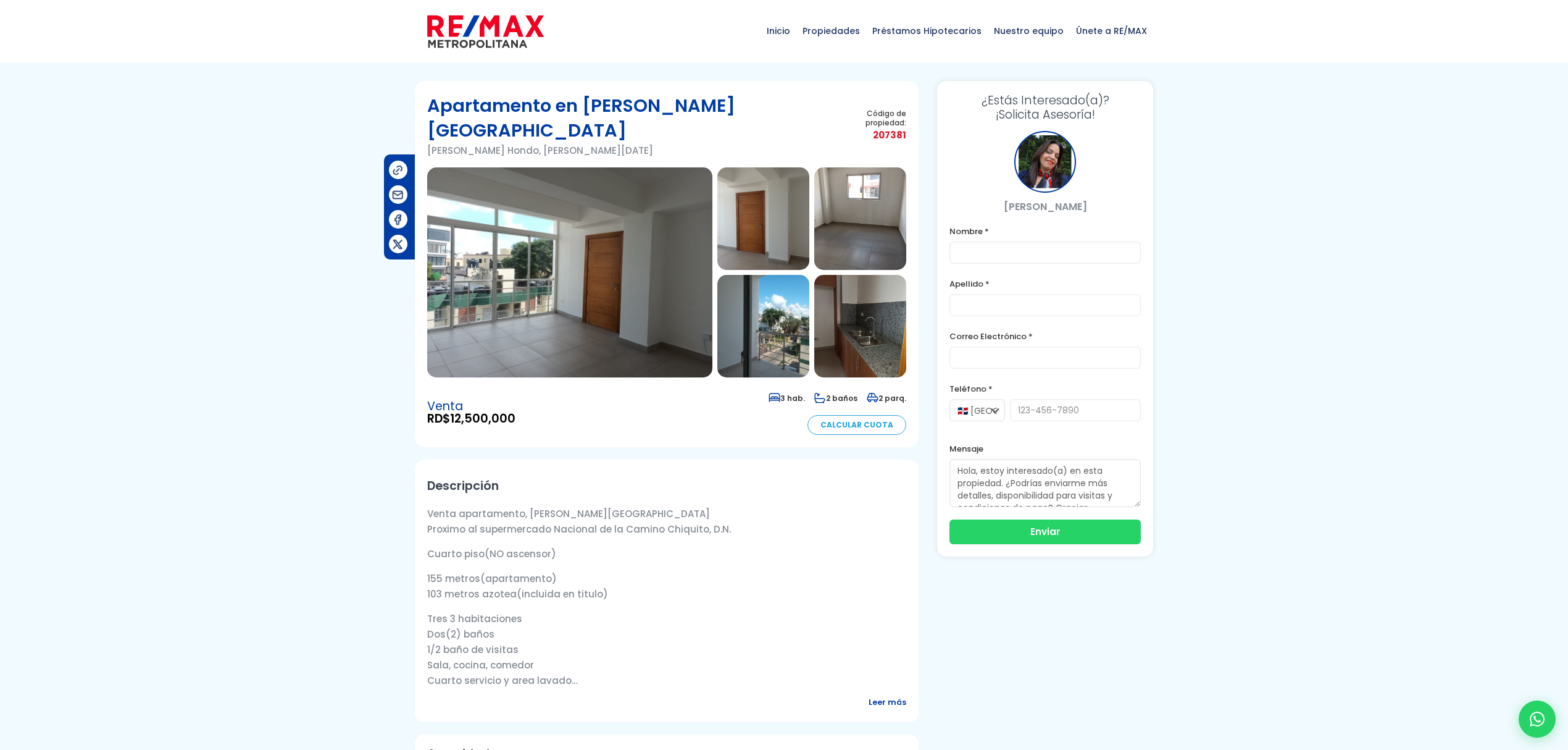
click at [892, 694] on span "Leer más" at bounding box center [887, 702] width 38 height 15
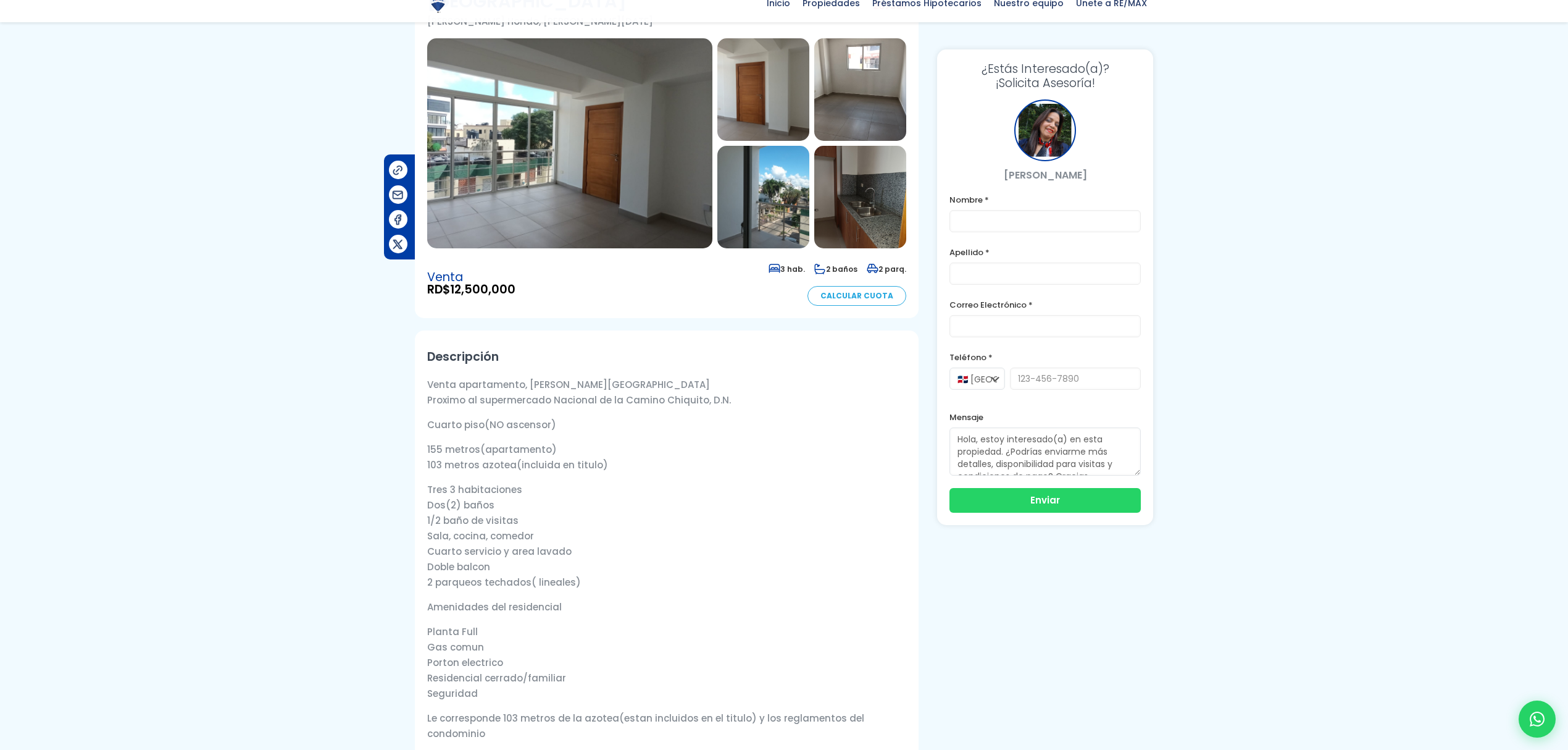
scroll to position [164, 0]
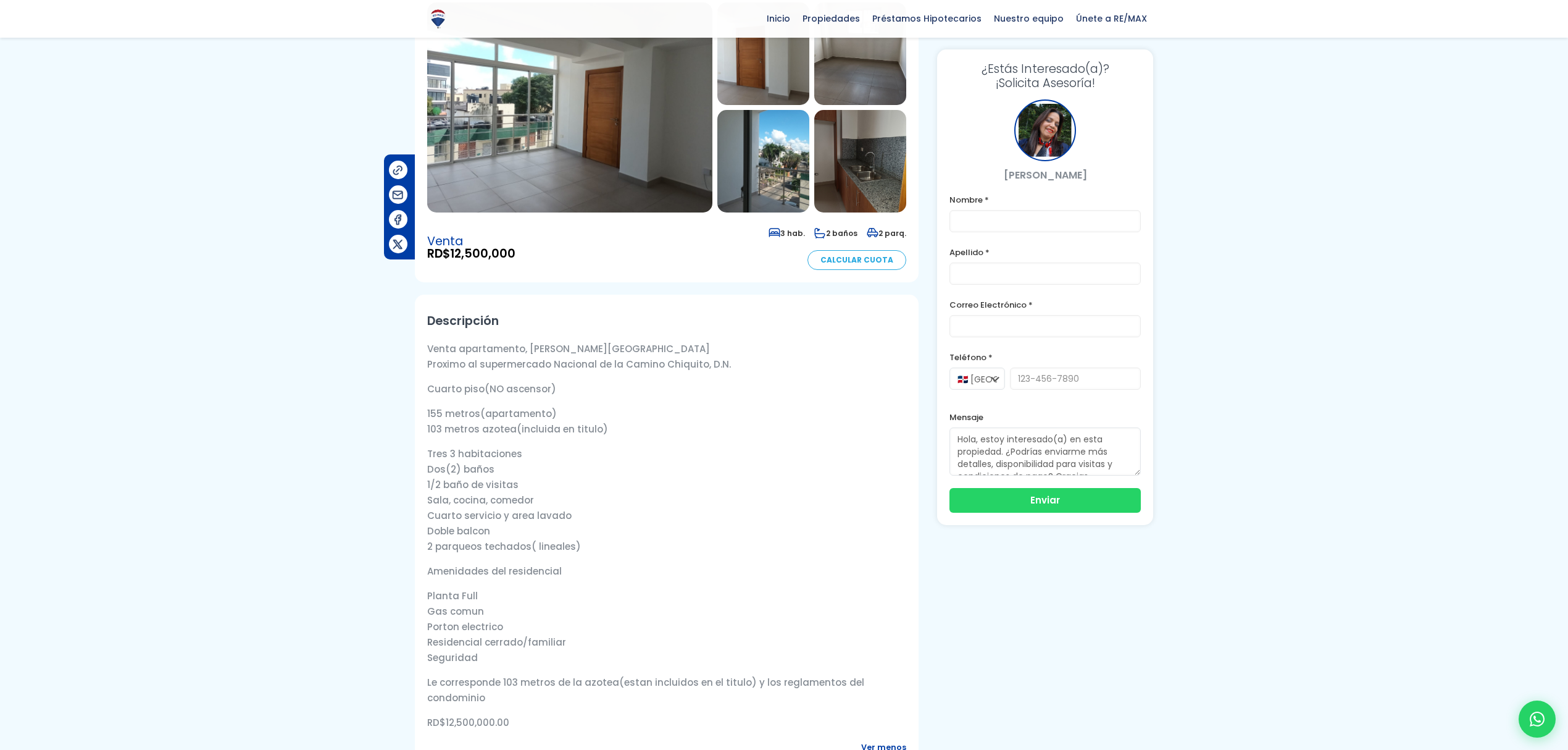
drag, startPoint x: 736, startPoint y: 340, endPoint x: 480, endPoint y: 340, distance: 256.0
click at [480, 341] on p "Venta apartamento, Arroyo Hondo Proximo al supermercado Nacional de la Camino C…" at bounding box center [667, 356] width 479 height 31
copy p "supermercado Nacional de la Camino Chiquito, D.N."
click at [794, 509] on p "Tres 3 habitaciones Dos(2) baños 1/2 baño de visitas Sala, cocina, comedor Cuar…" at bounding box center [667, 500] width 479 height 108
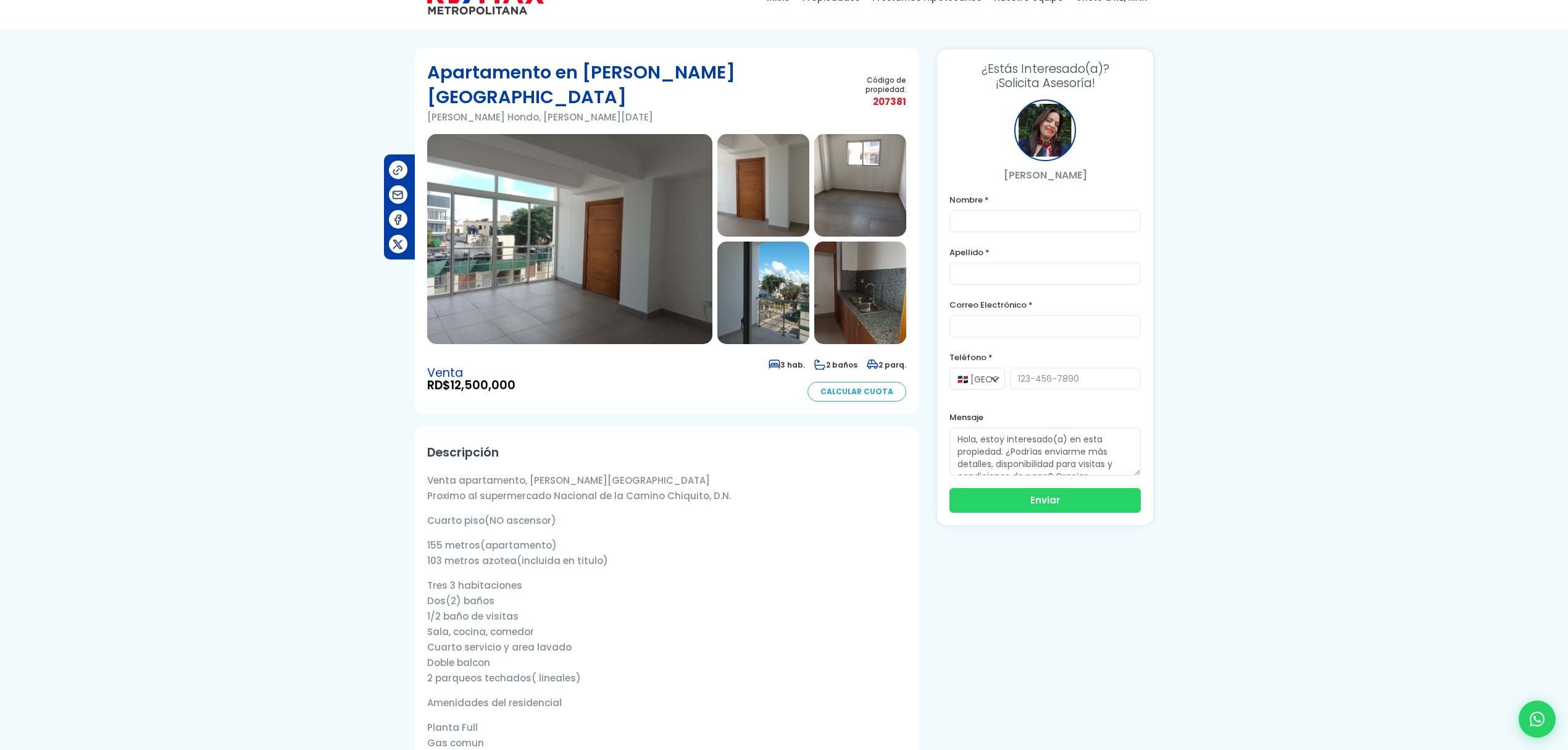
scroll to position [0, 0]
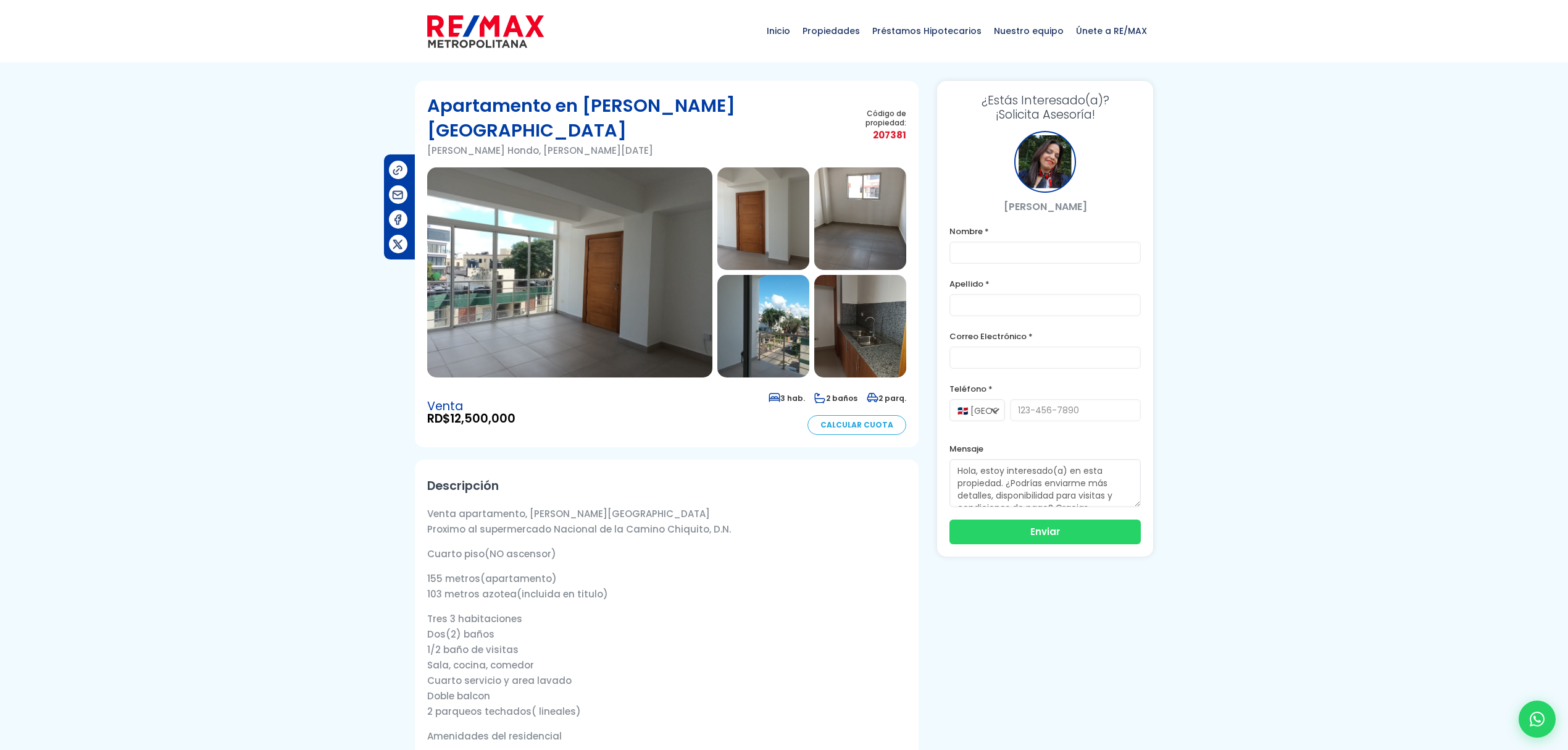
click at [548, 255] on img at bounding box center [570, 273] width 285 height 210
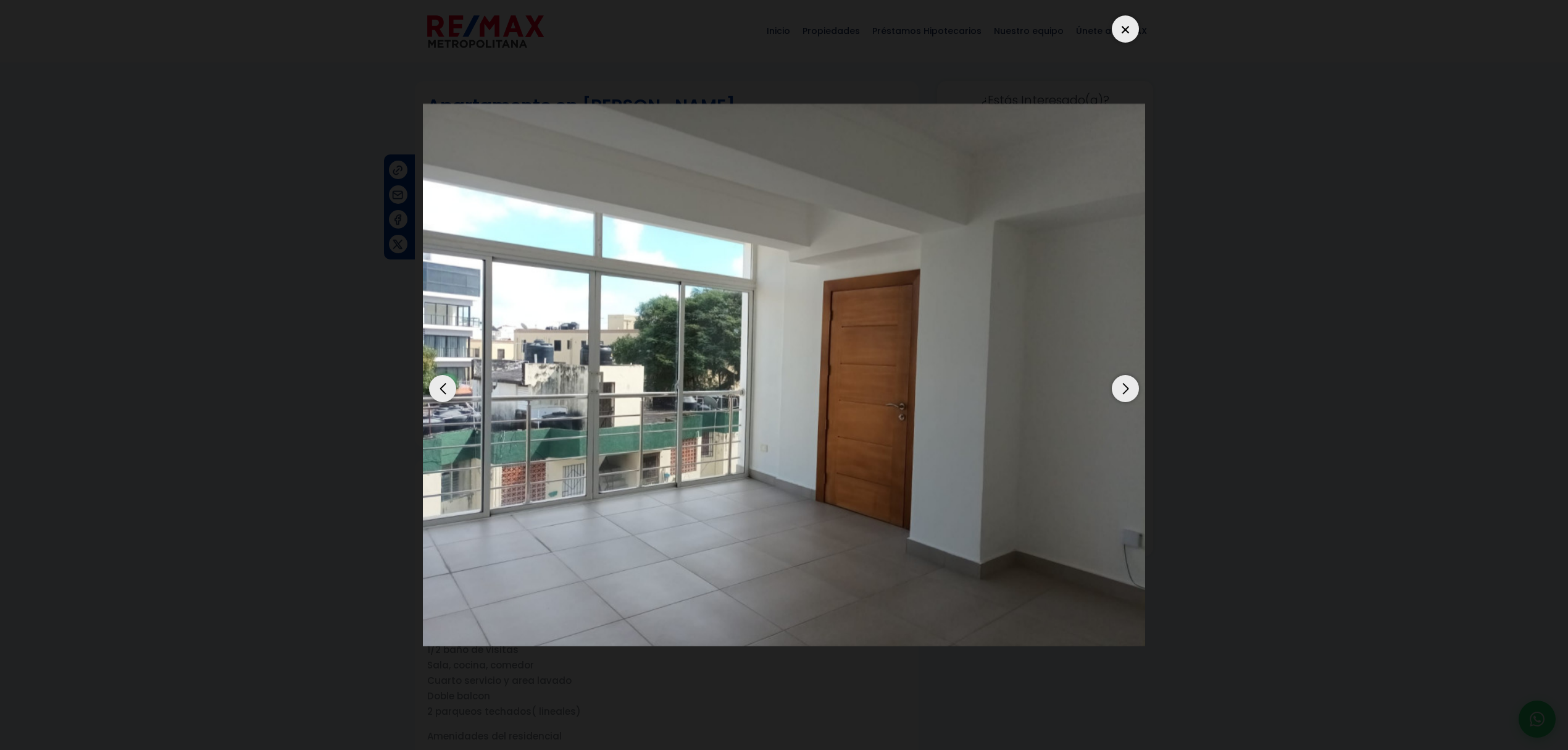
click at [1127, 391] on div "Next slide" at bounding box center [1125, 388] width 27 height 27
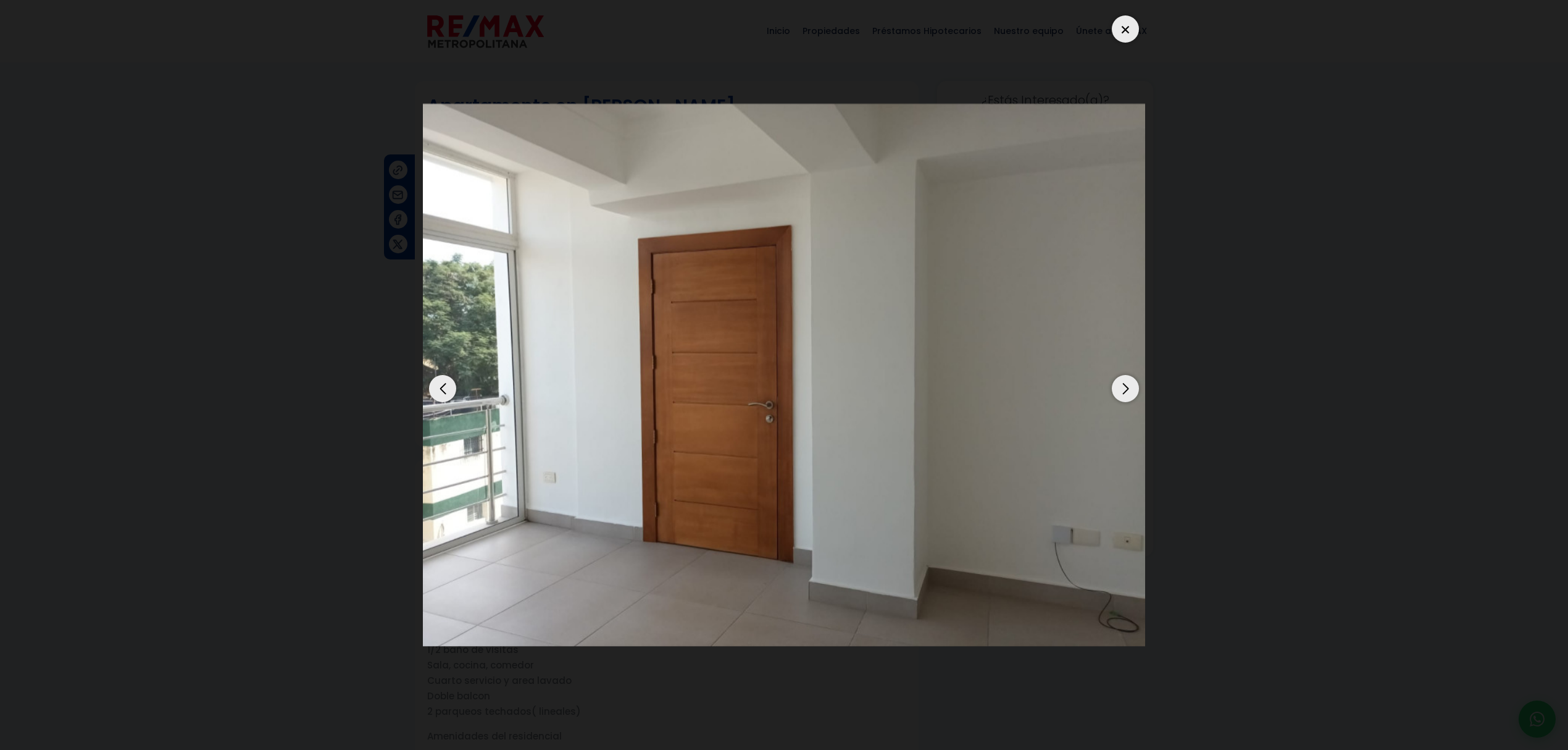
click at [1127, 391] on div "Next slide" at bounding box center [1125, 388] width 27 height 27
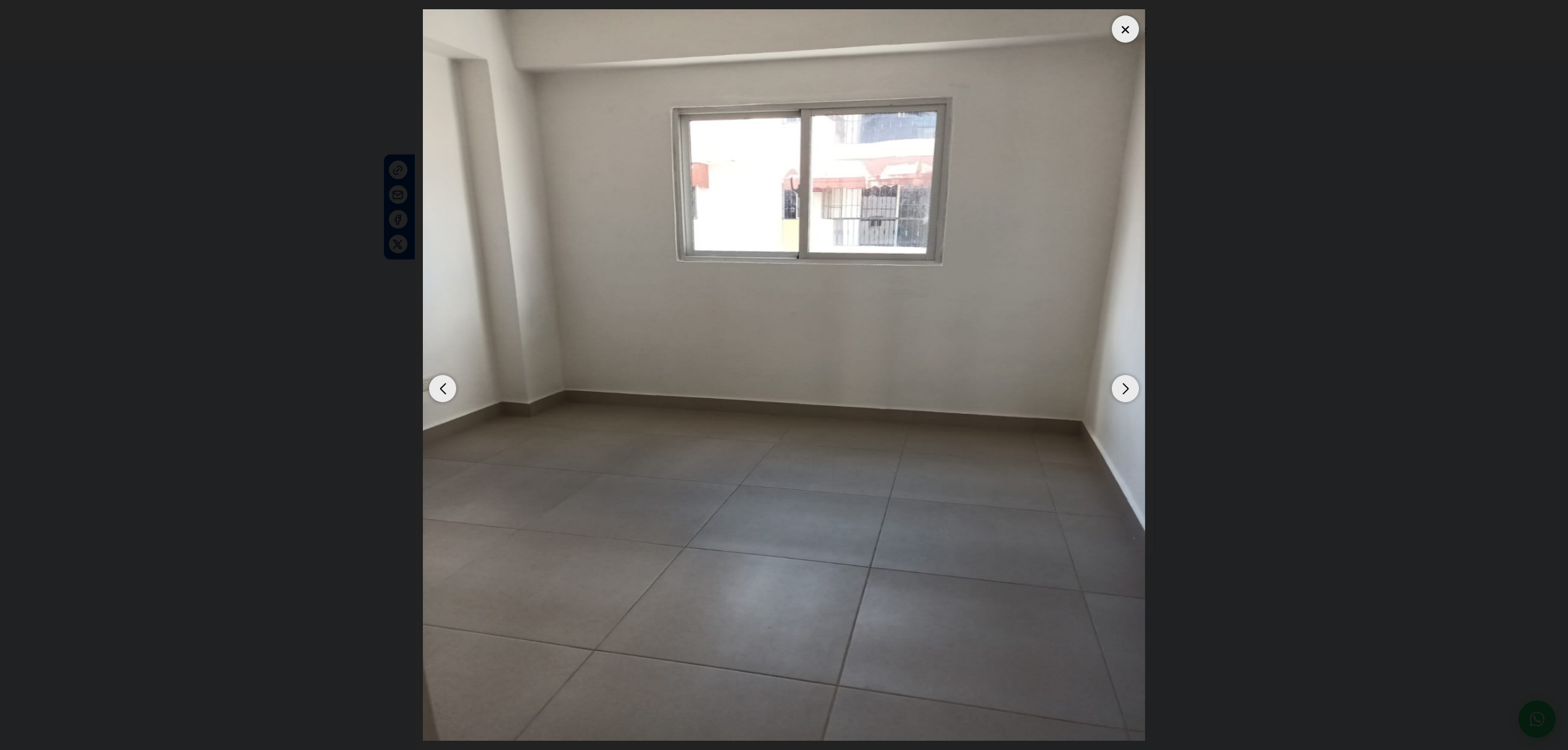
click at [1127, 391] on div "Next slide" at bounding box center [1125, 388] width 27 height 27
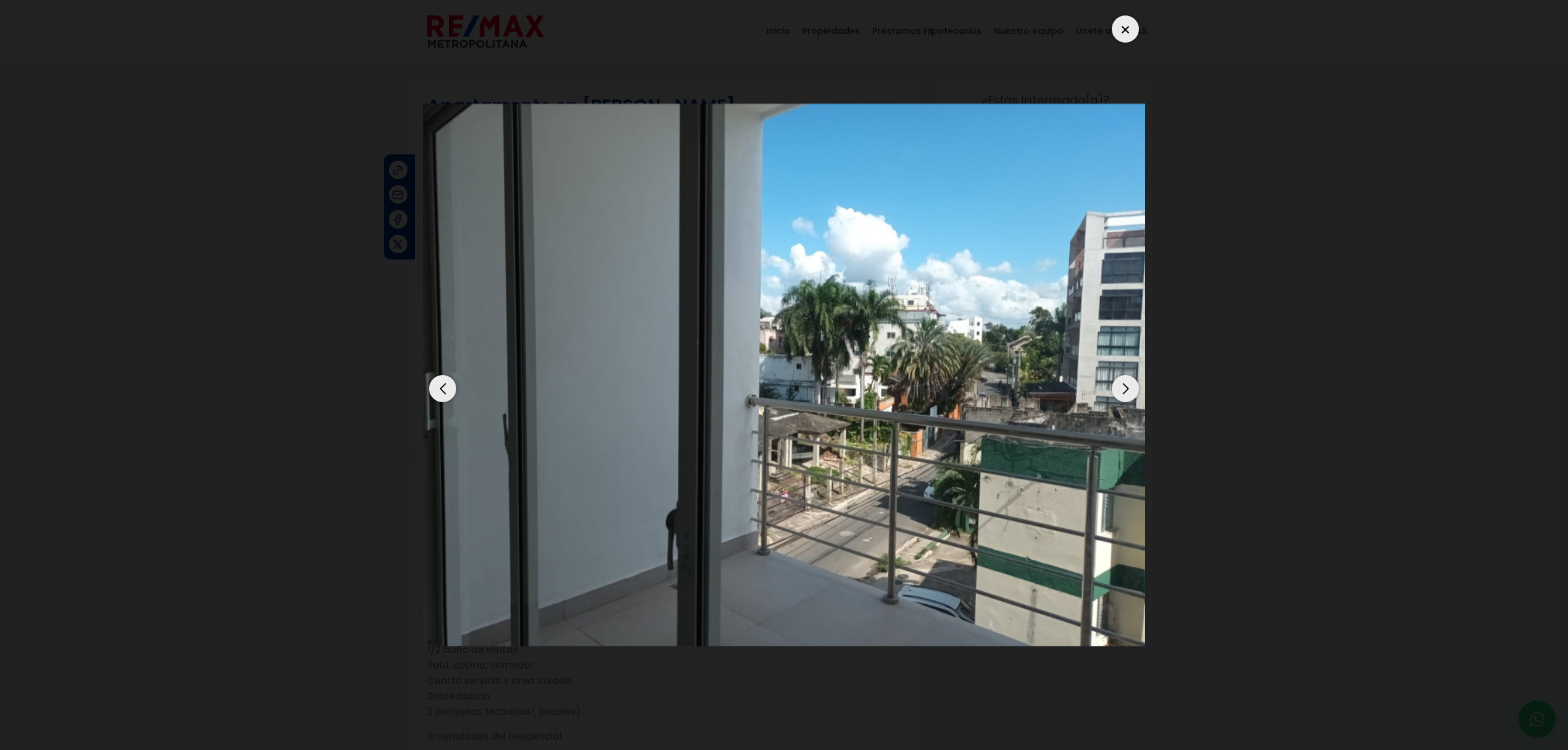
click at [1127, 391] on div "Next slide" at bounding box center [1125, 388] width 27 height 27
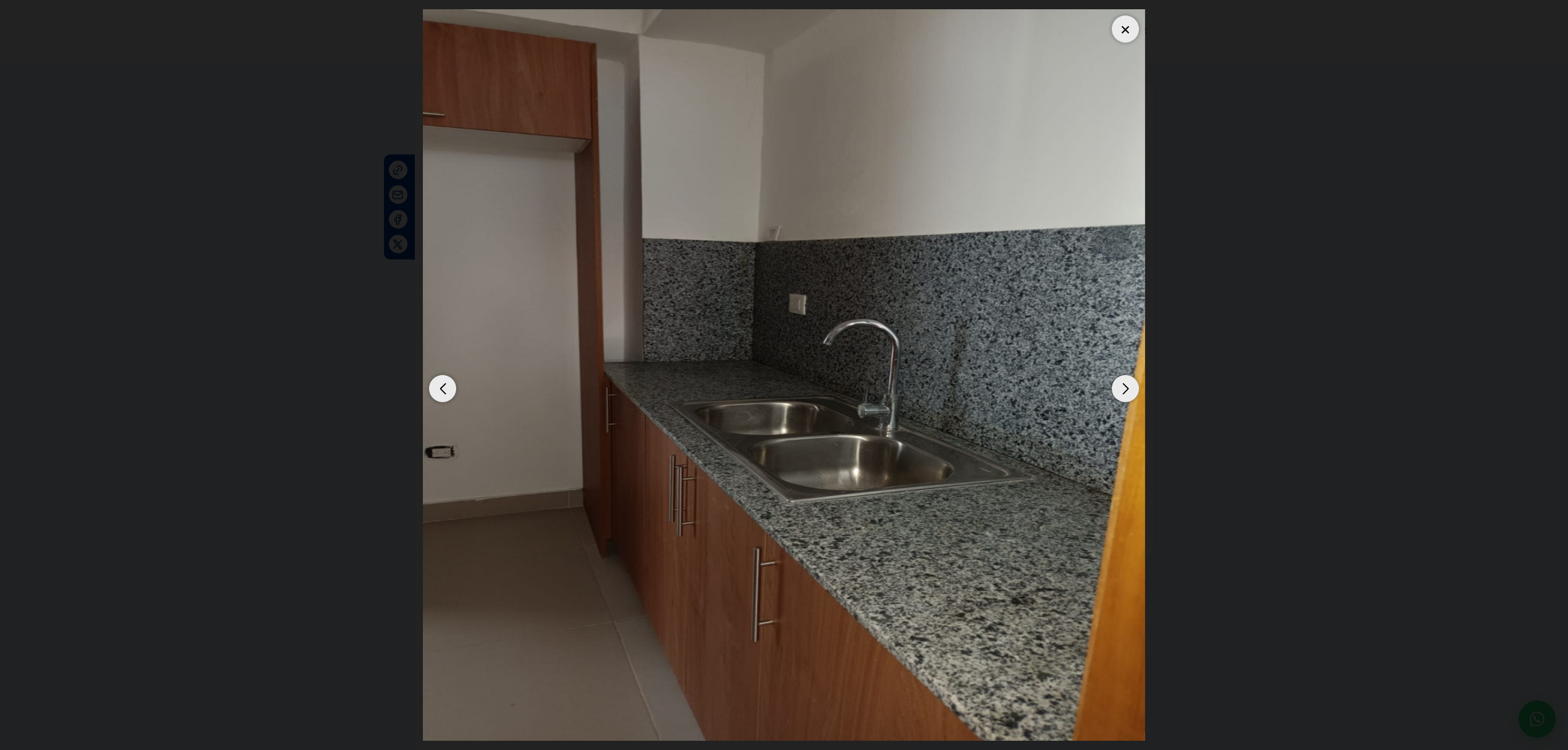
click at [1127, 391] on div "Next slide" at bounding box center [1125, 388] width 27 height 27
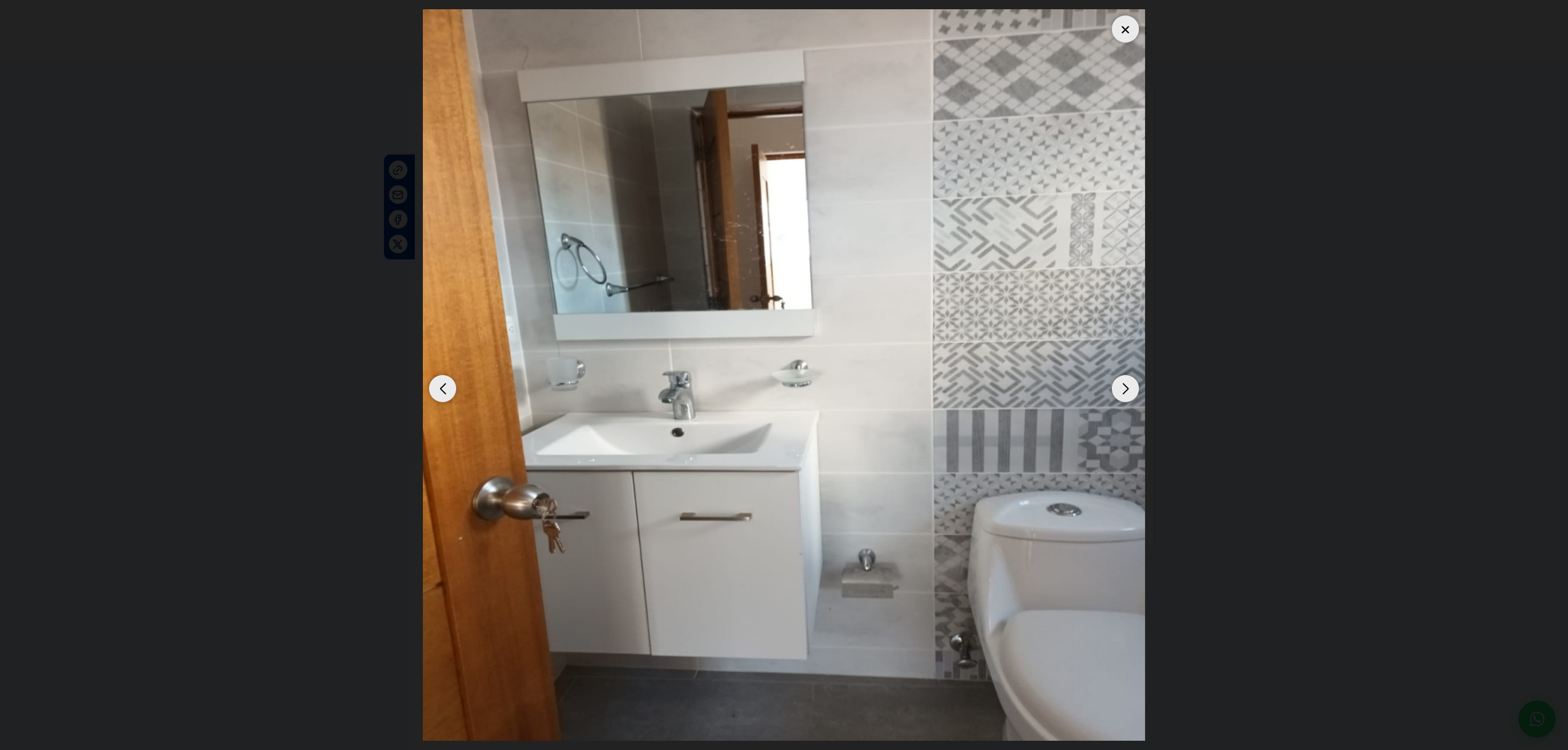
click at [1127, 391] on div "Next slide" at bounding box center [1125, 388] width 27 height 27
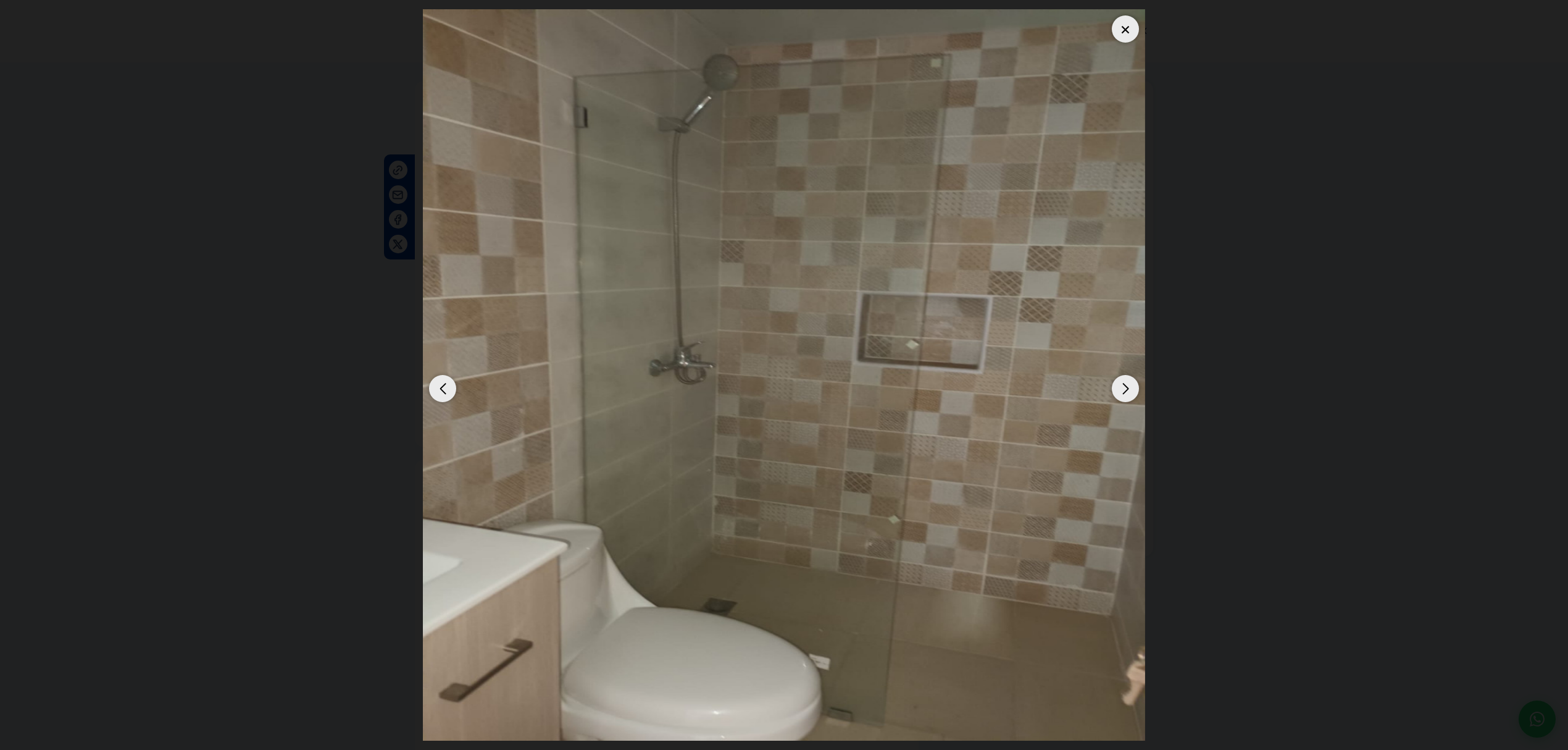
click at [1127, 391] on div "Next slide" at bounding box center [1125, 388] width 27 height 27
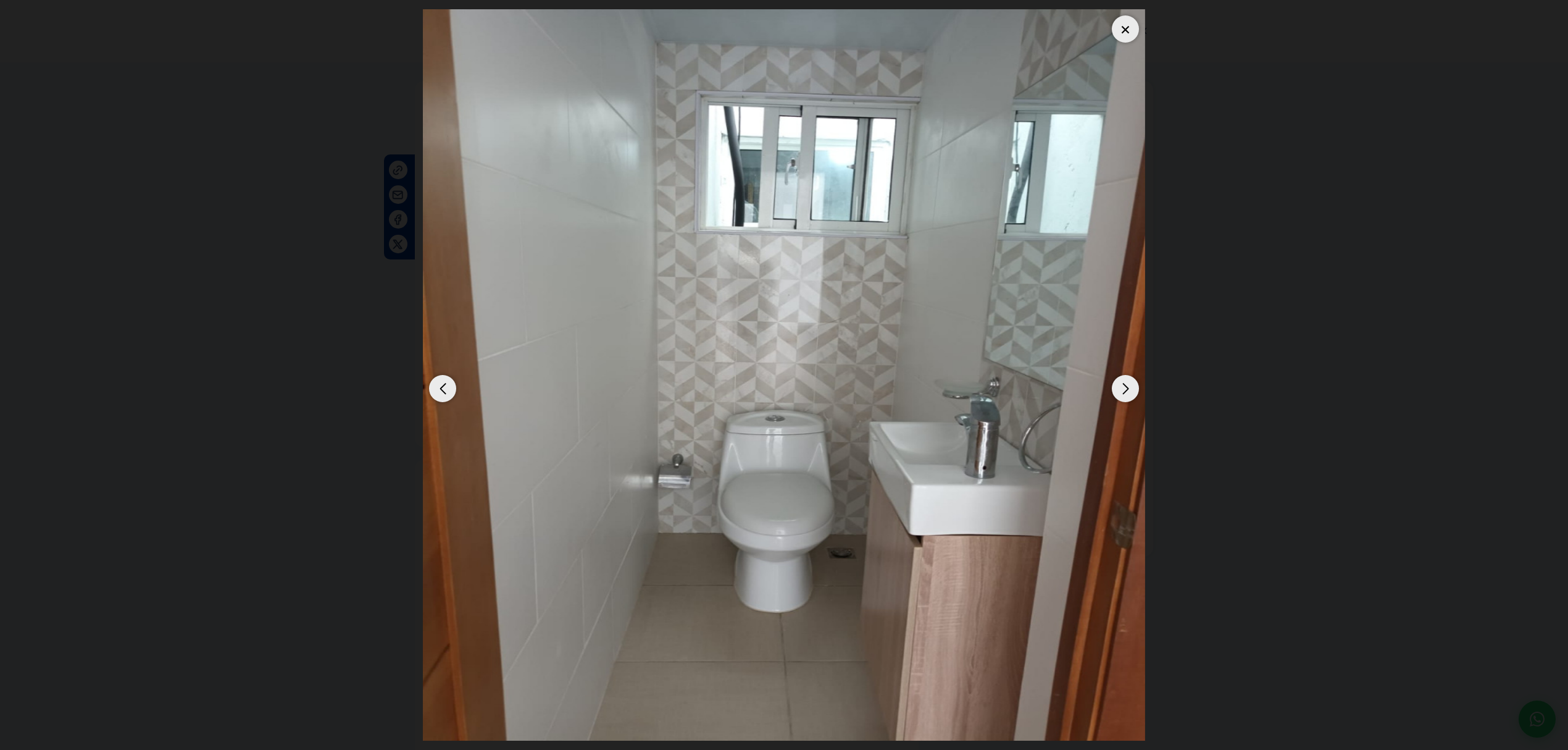
click at [1127, 391] on div "Next slide" at bounding box center [1125, 388] width 27 height 27
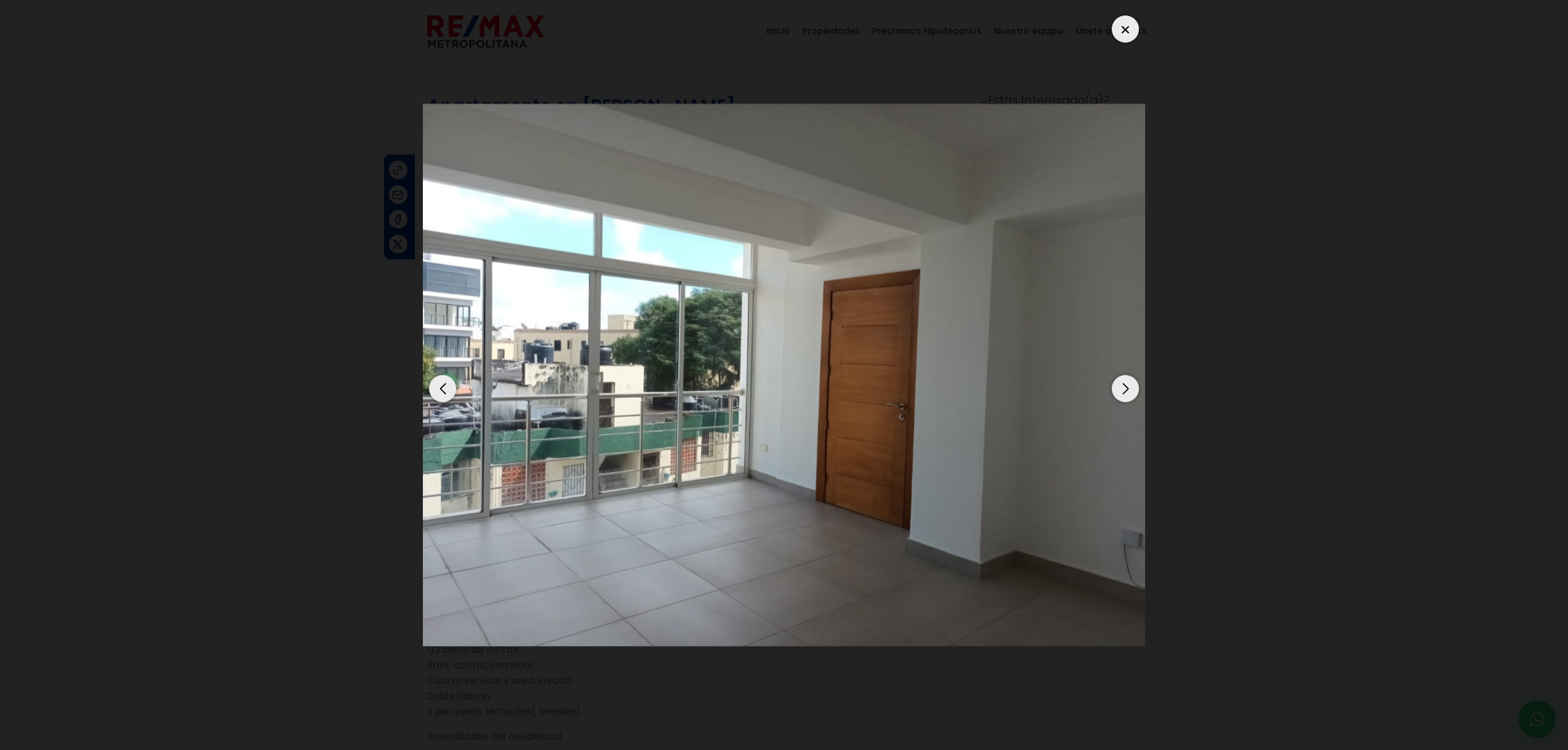
click at [1127, 391] on div "Next slide" at bounding box center [1125, 388] width 27 height 27
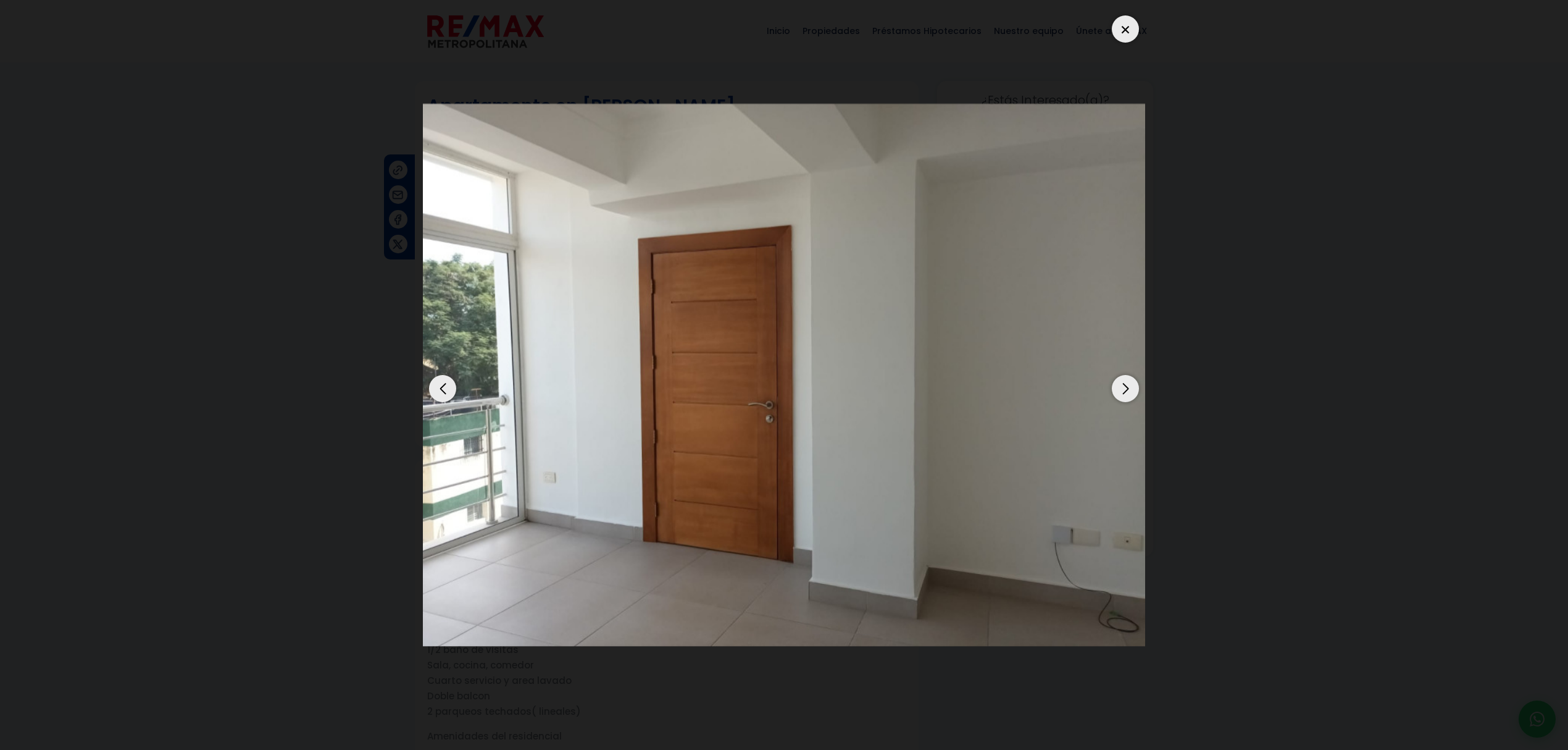
click at [1127, 388] on div "Next slide" at bounding box center [1125, 388] width 27 height 27
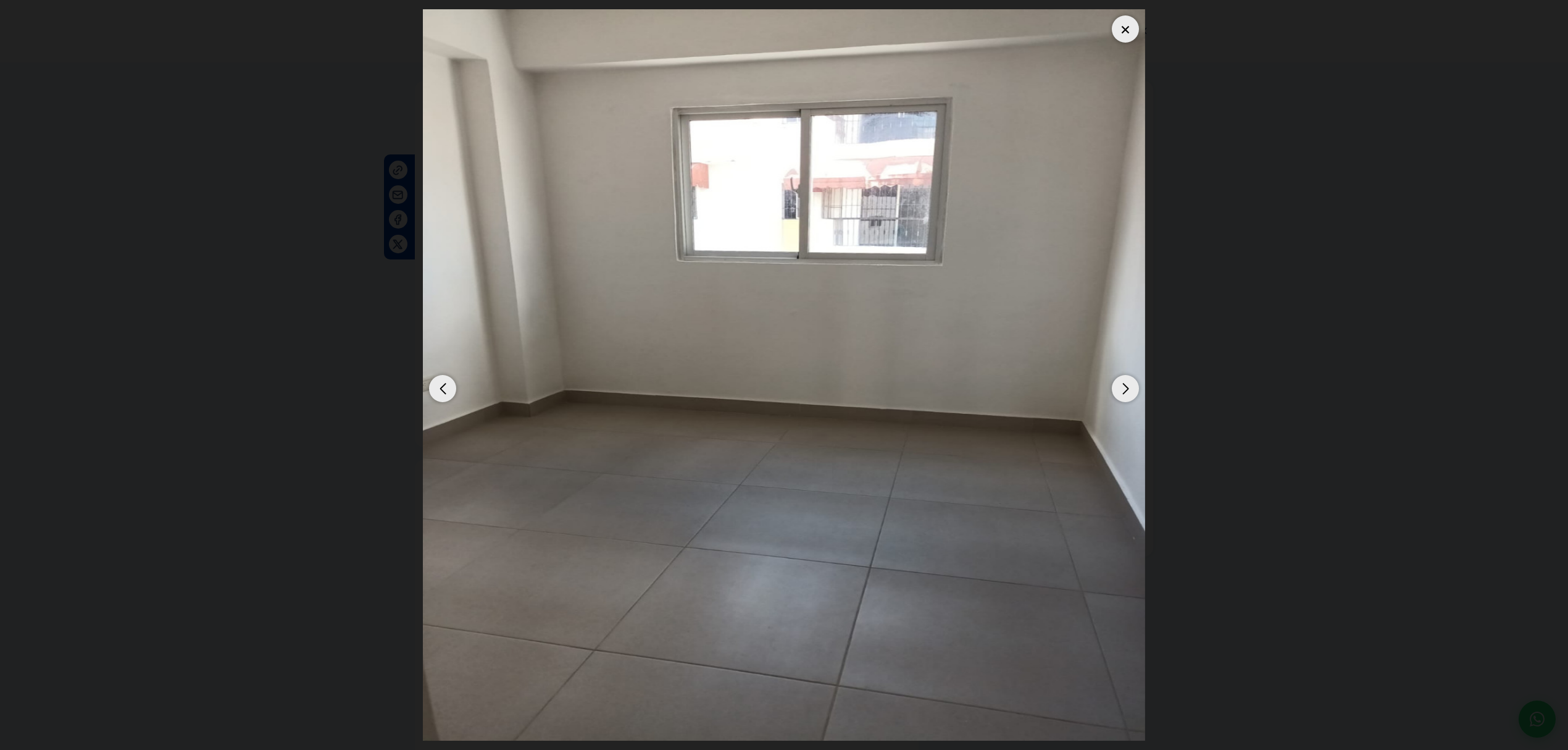
click at [1111, 432] on img "3 / 8" at bounding box center [784, 375] width 722 height 731
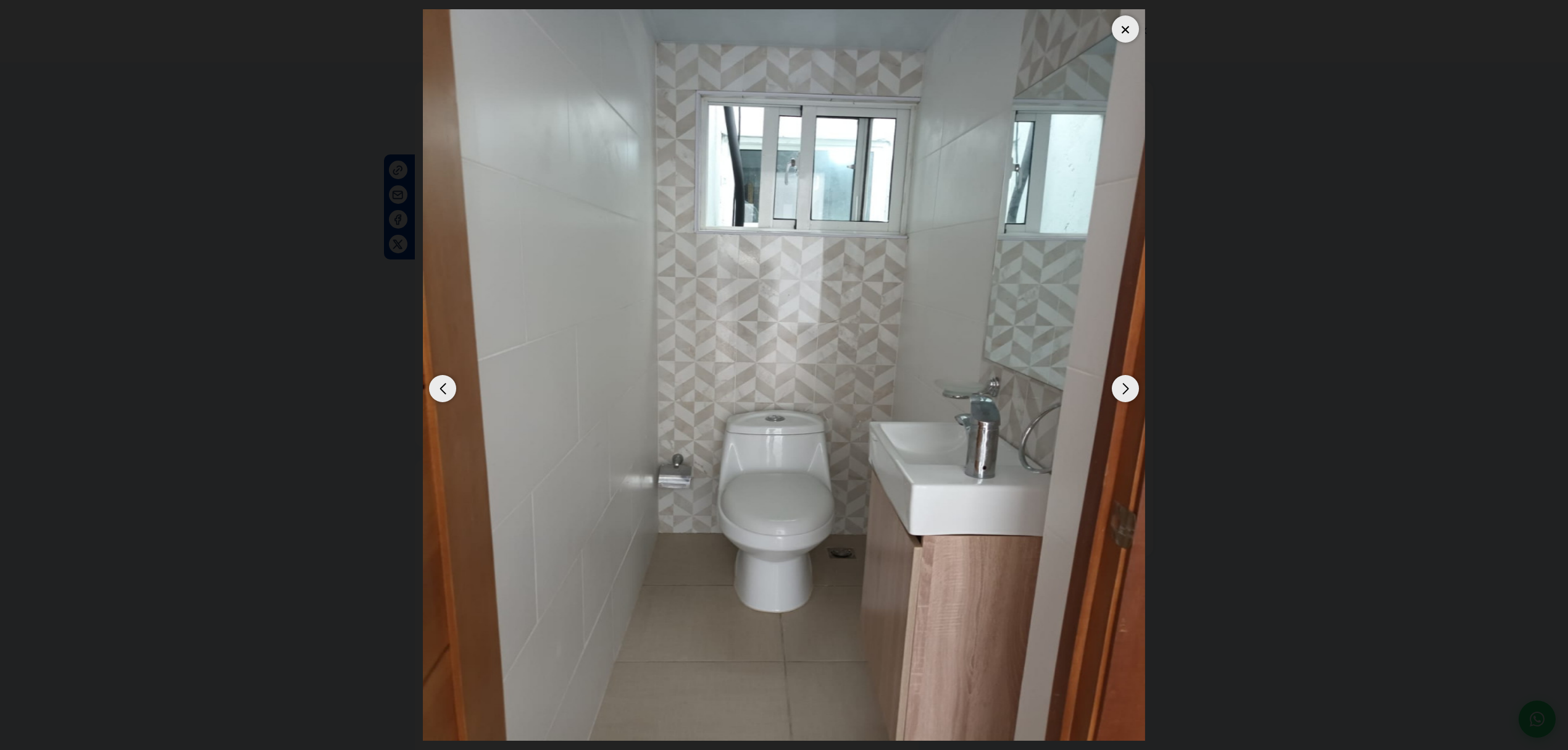
click at [1117, 391] on div "Next slide" at bounding box center [1125, 388] width 27 height 27
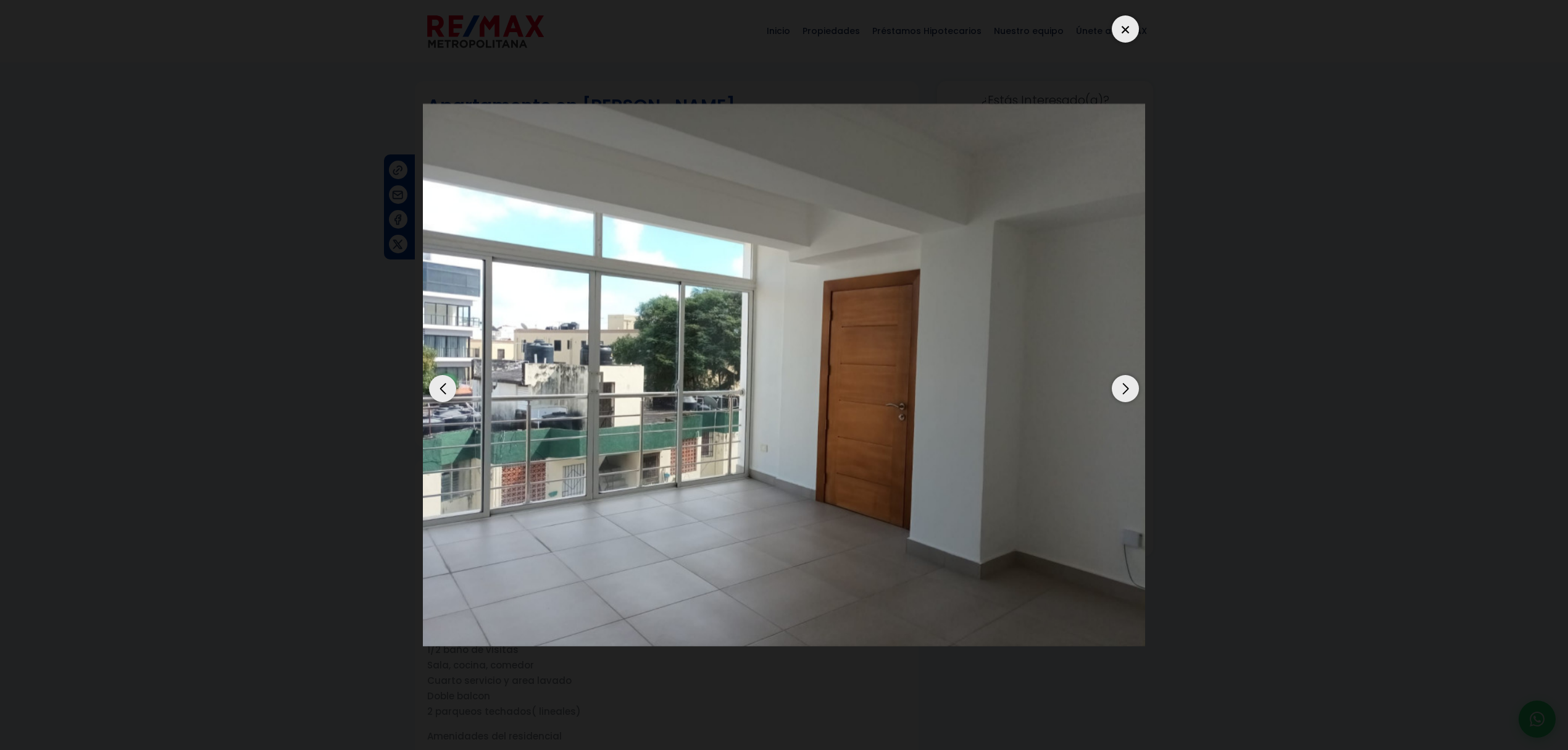
click at [1116, 391] on div "Next slide" at bounding box center [1125, 388] width 27 height 27
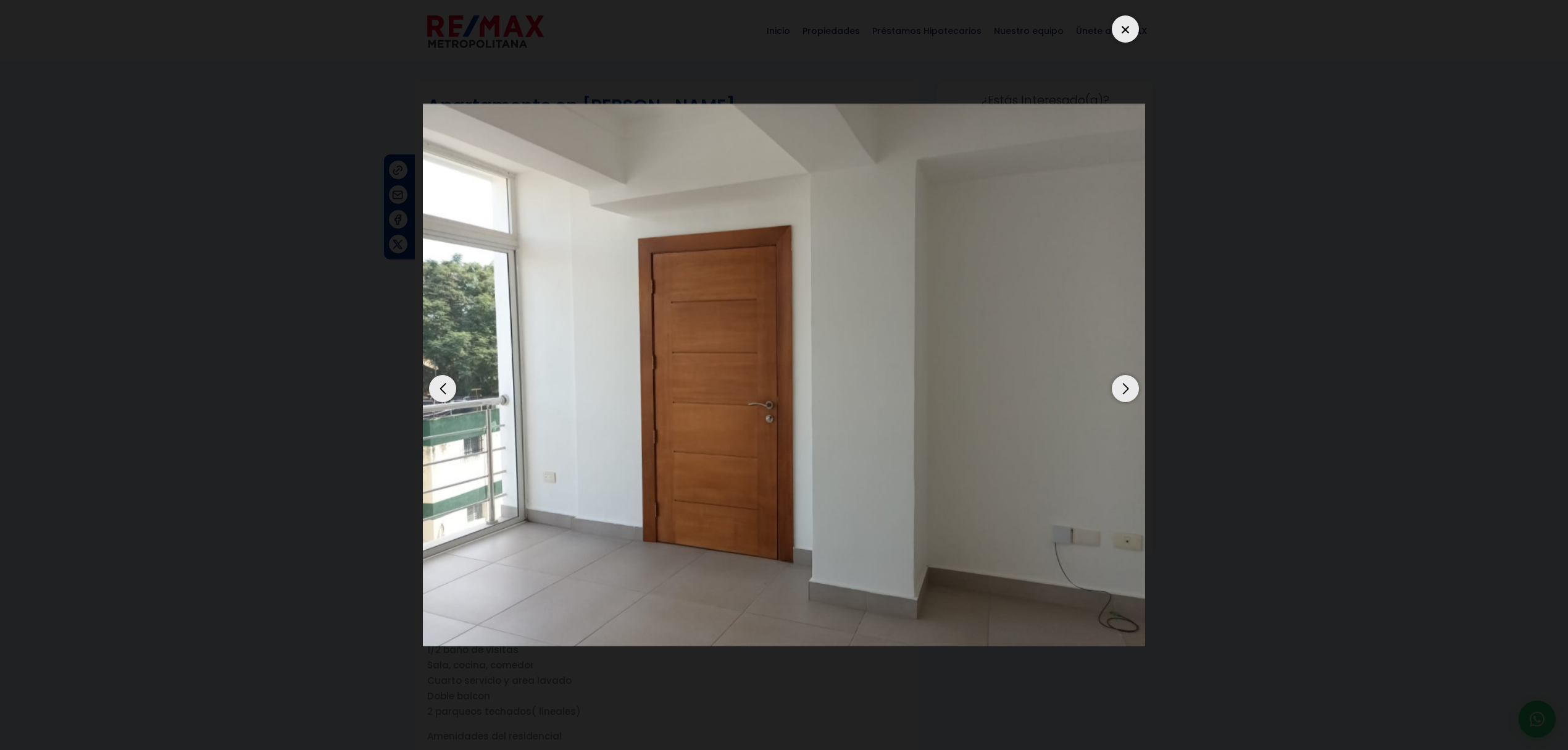
click at [1121, 391] on div "Next slide" at bounding box center [1125, 388] width 27 height 27
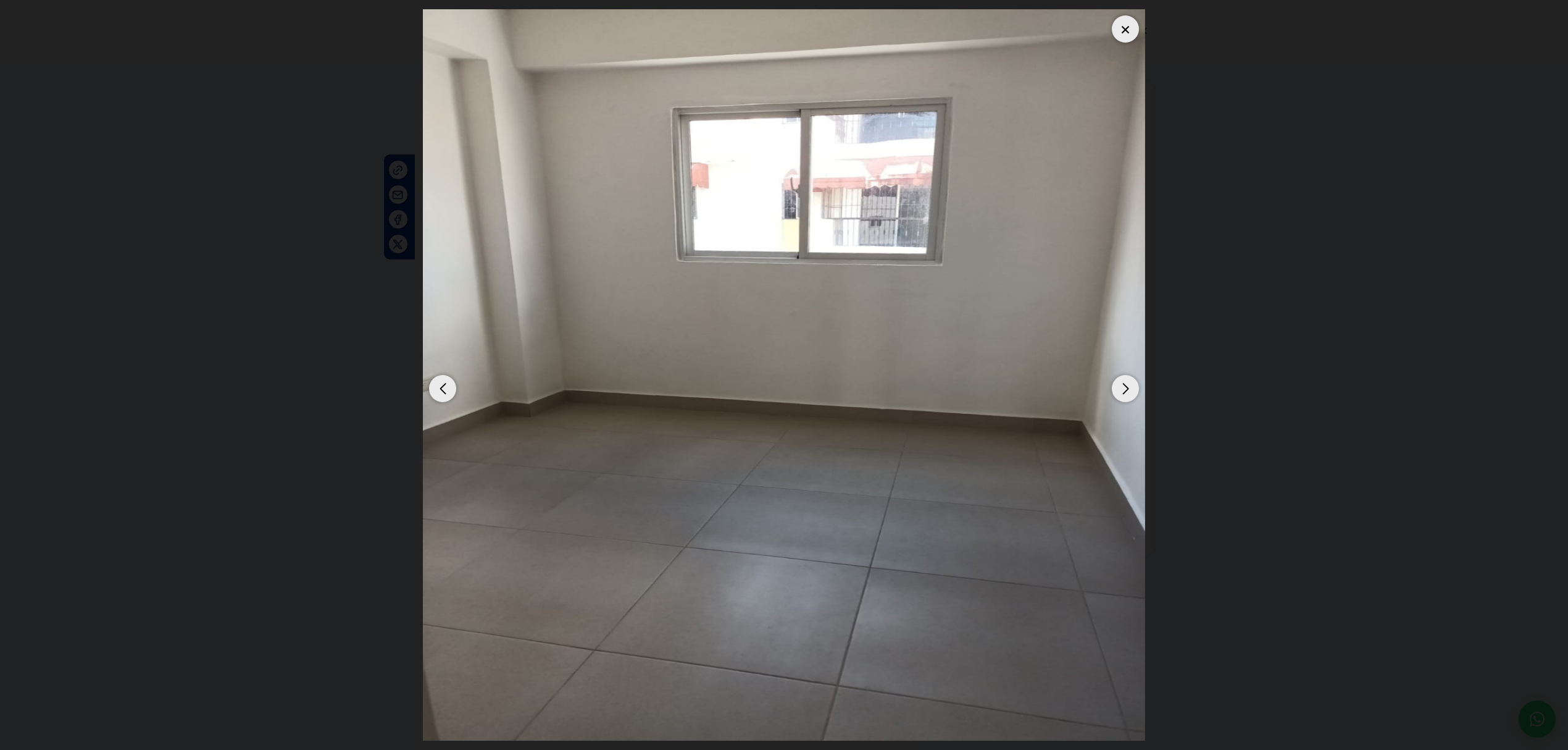
click at [1127, 393] on div "Next slide" at bounding box center [1125, 388] width 27 height 27
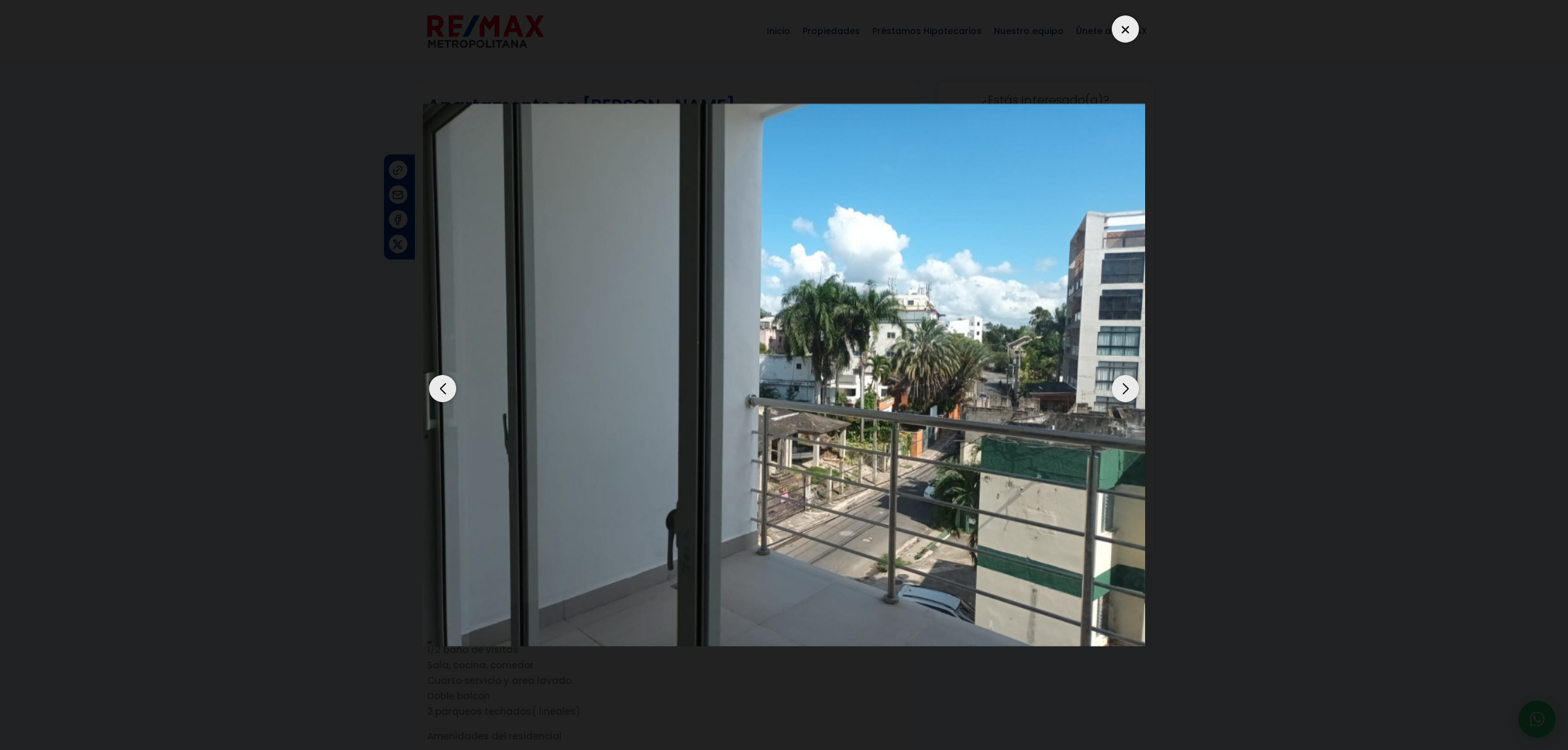
click at [1129, 401] on div "Next slide" at bounding box center [1125, 388] width 27 height 27
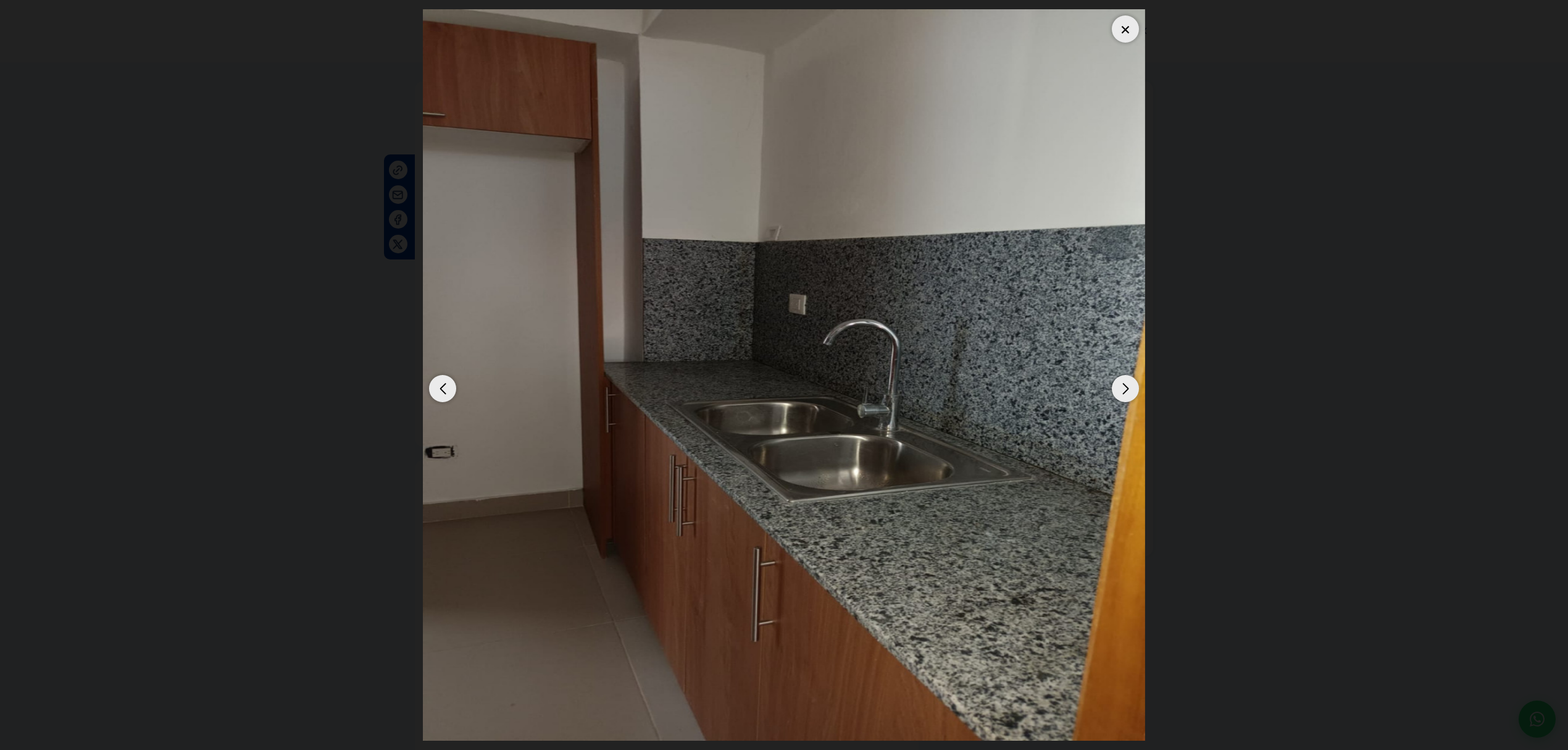
click at [1120, 398] on div "Next slide" at bounding box center [1125, 388] width 27 height 27
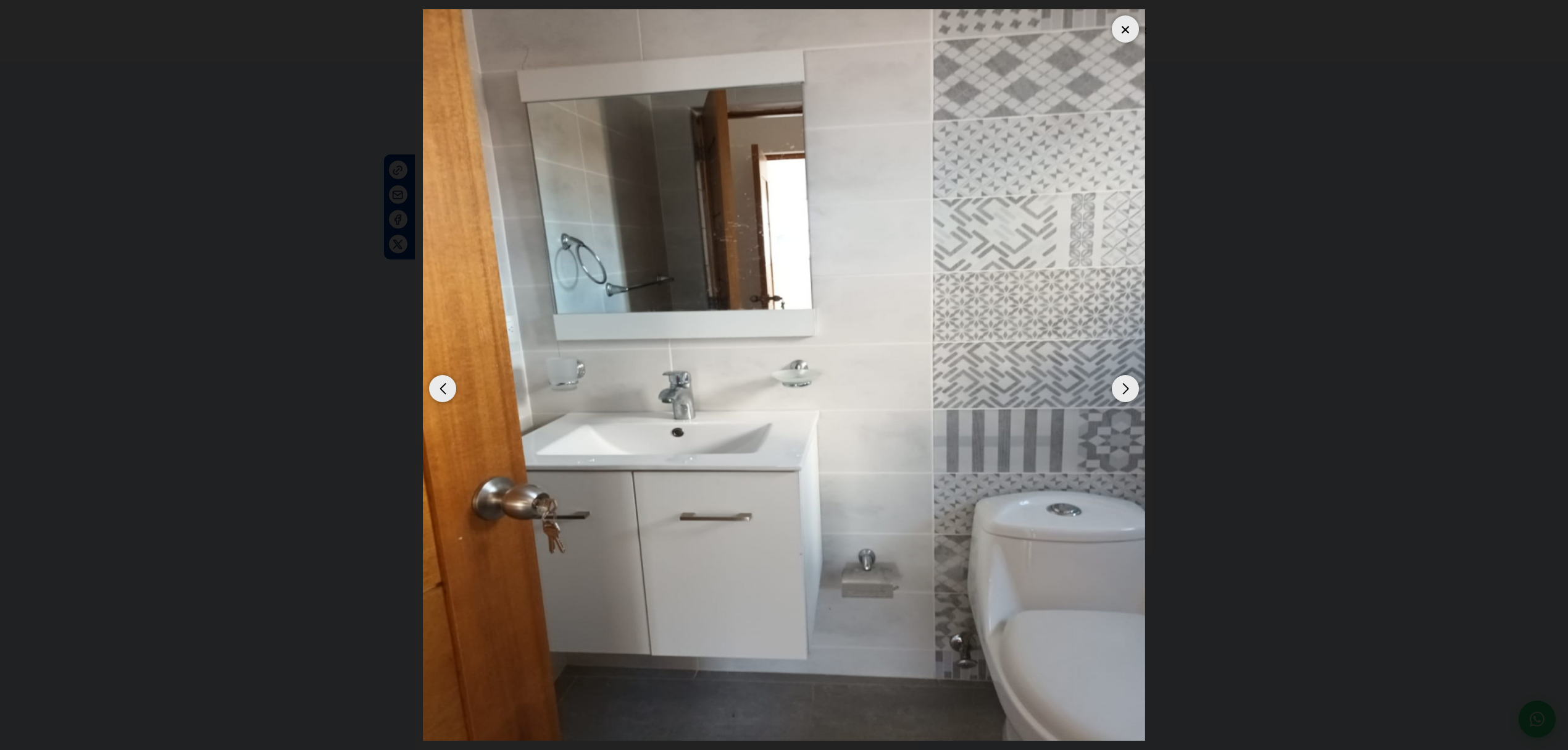
click at [1120, 391] on div "Next slide" at bounding box center [1125, 388] width 27 height 27
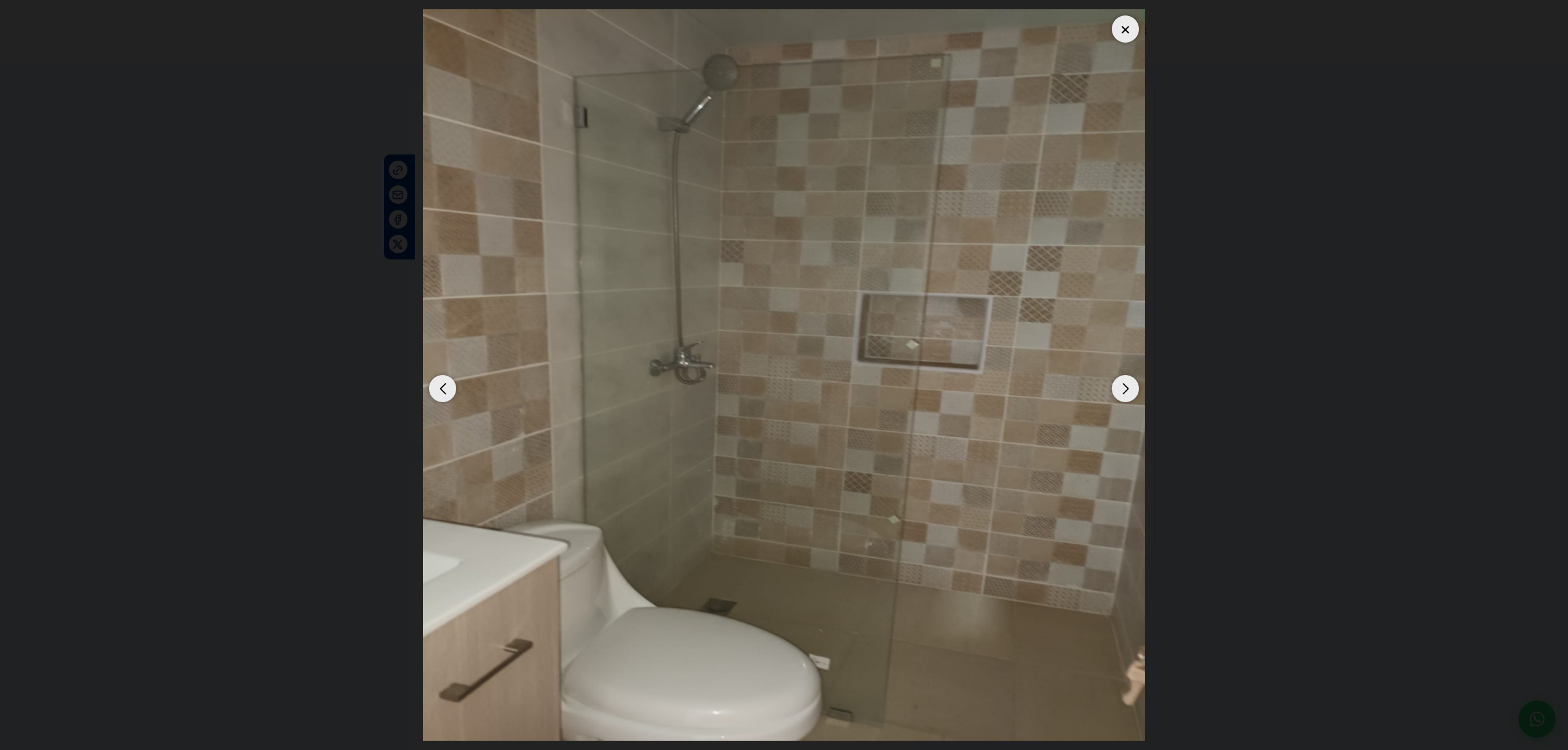
click at [1130, 396] on div "Next slide" at bounding box center [1125, 388] width 27 height 27
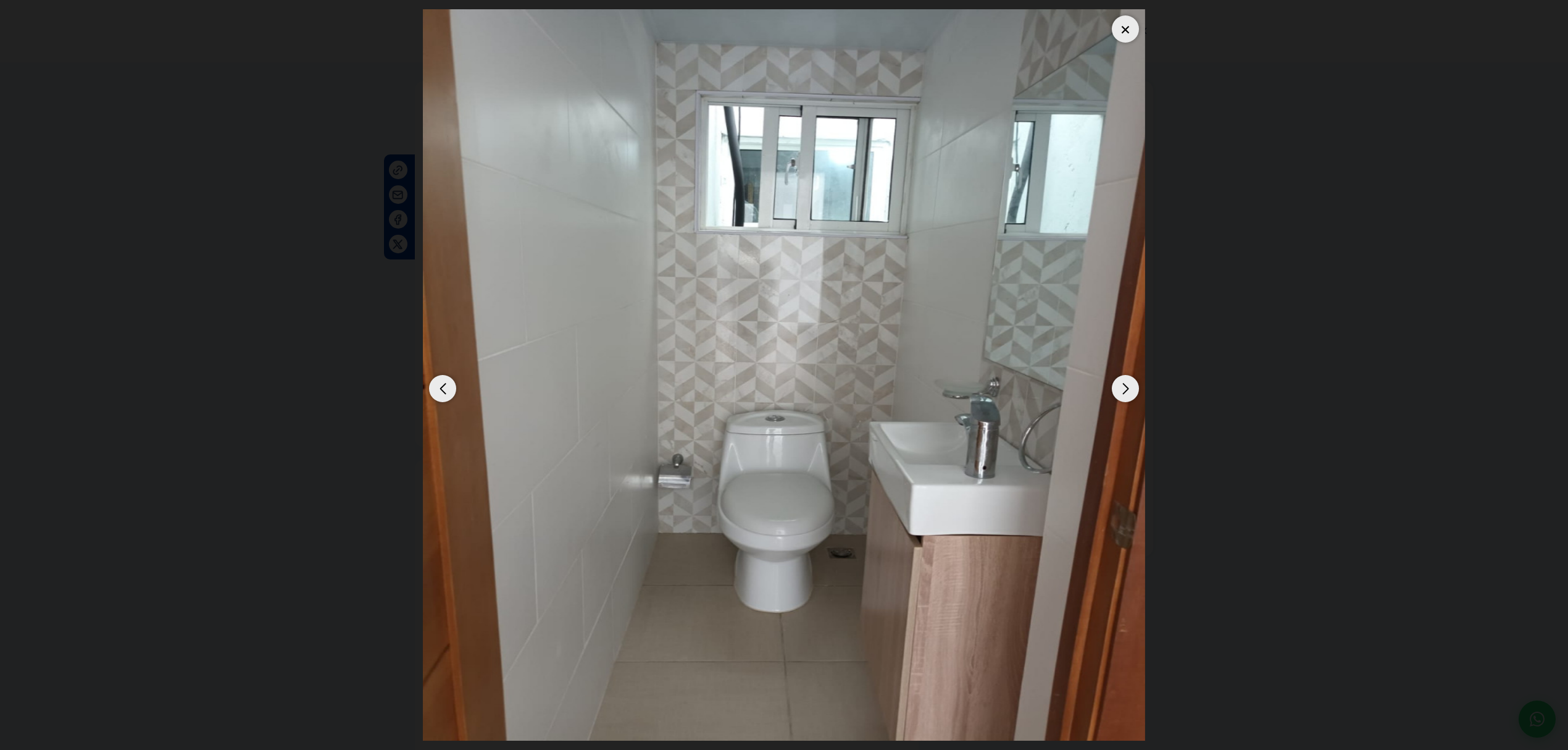
click at [1130, 396] on div "Next slide" at bounding box center [1125, 388] width 27 height 27
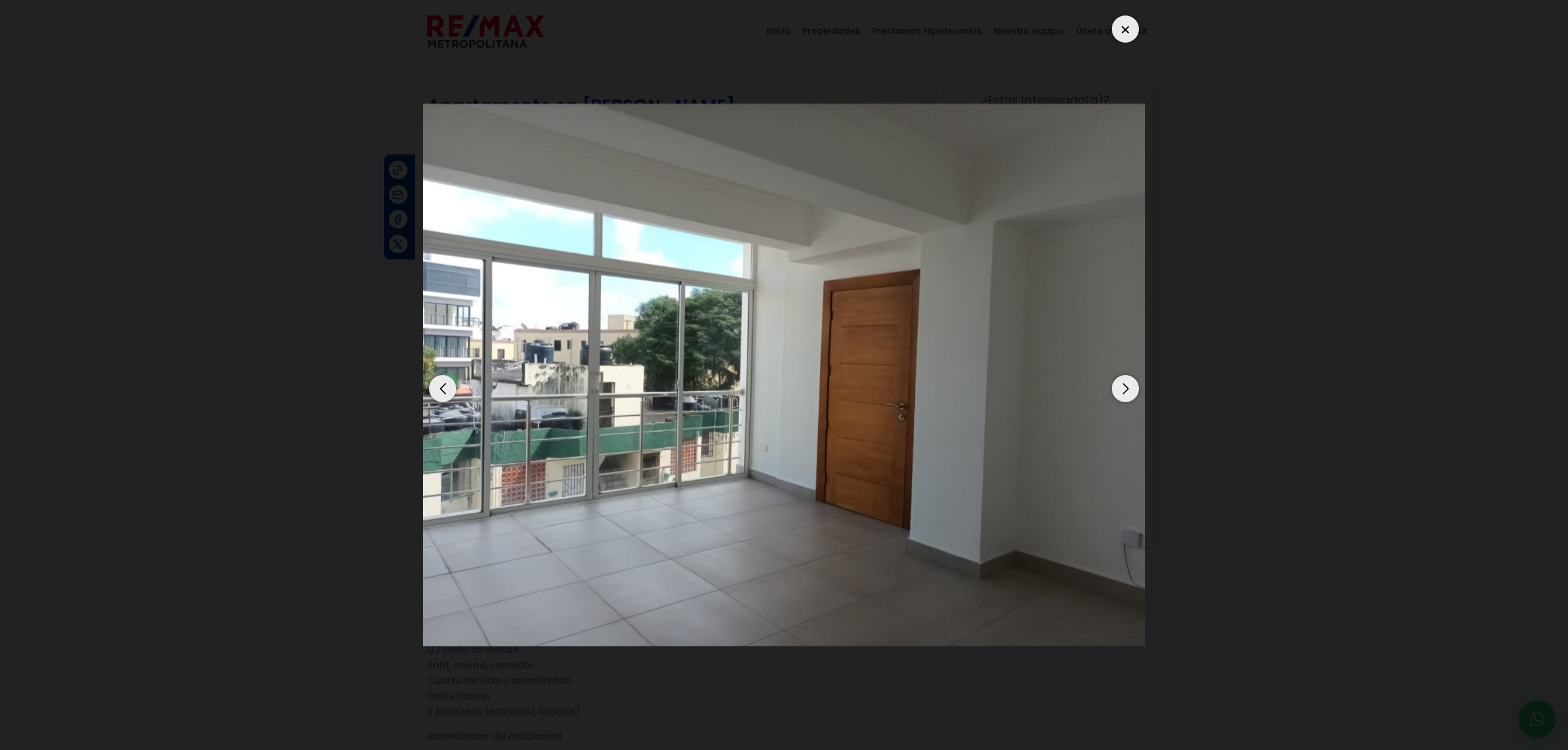
click at [1130, 396] on div "Next slide" at bounding box center [1125, 388] width 27 height 27
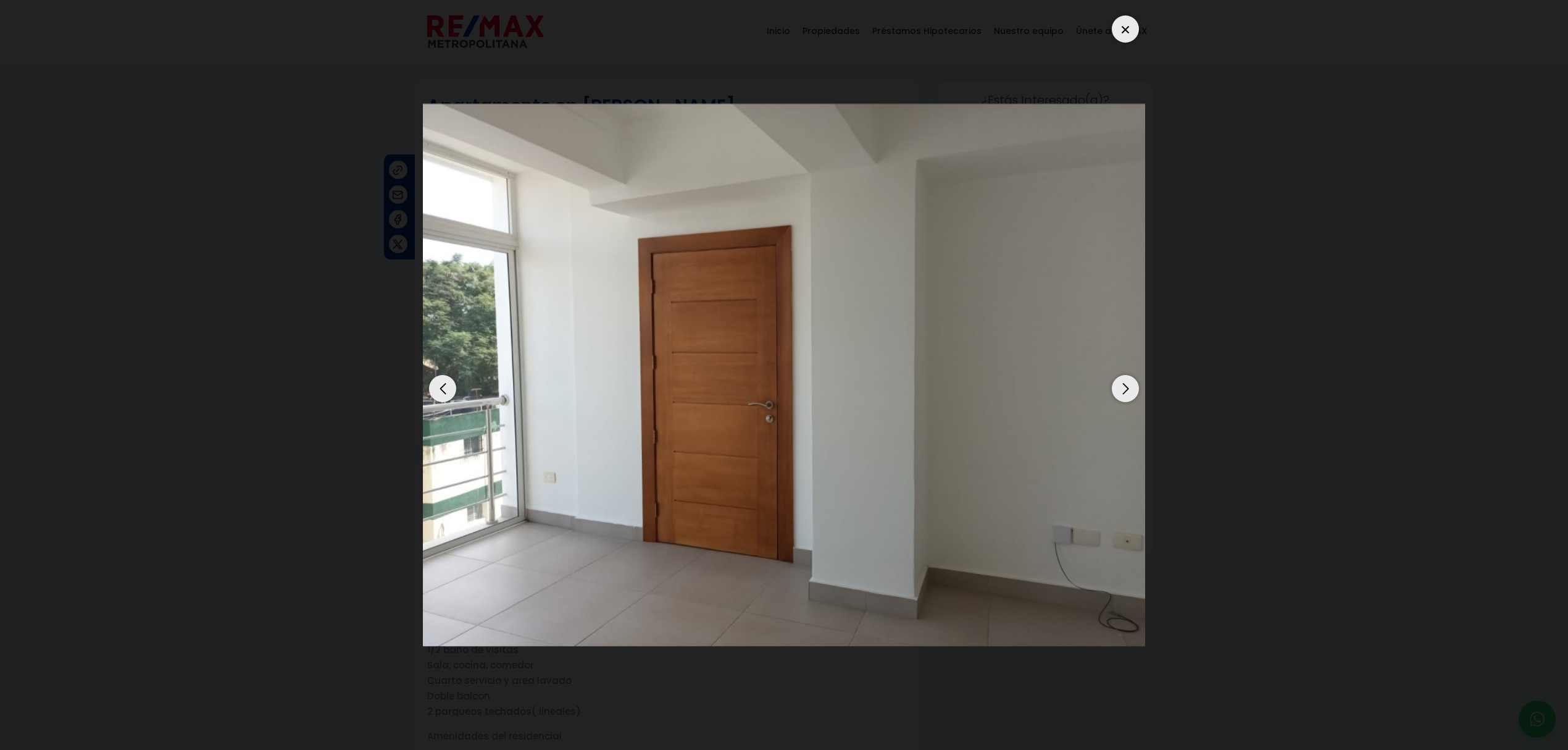
click at [1130, 396] on div "Next slide" at bounding box center [1125, 388] width 27 height 27
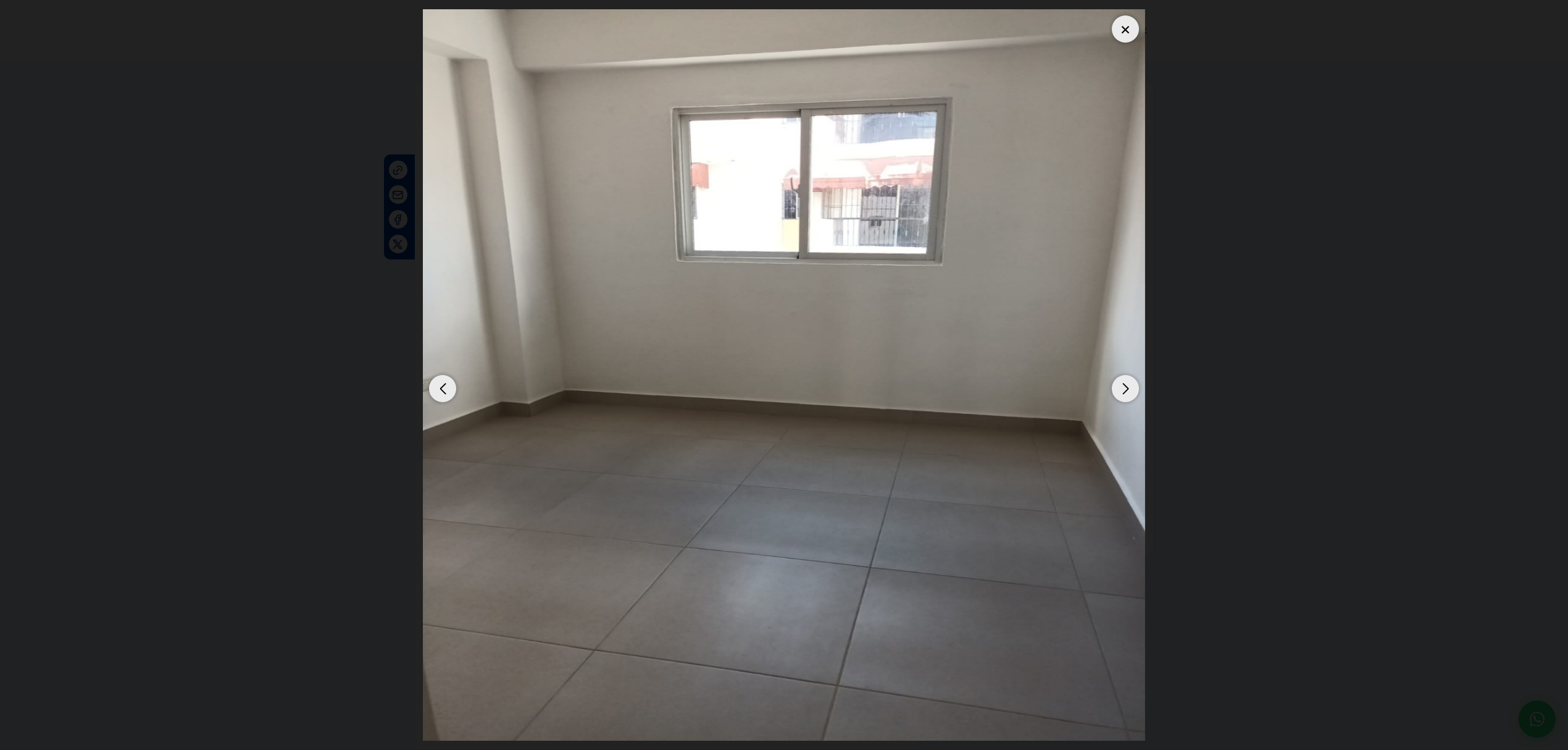
click at [1136, 30] on div at bounding box center [1125, 29] width 27 height 27
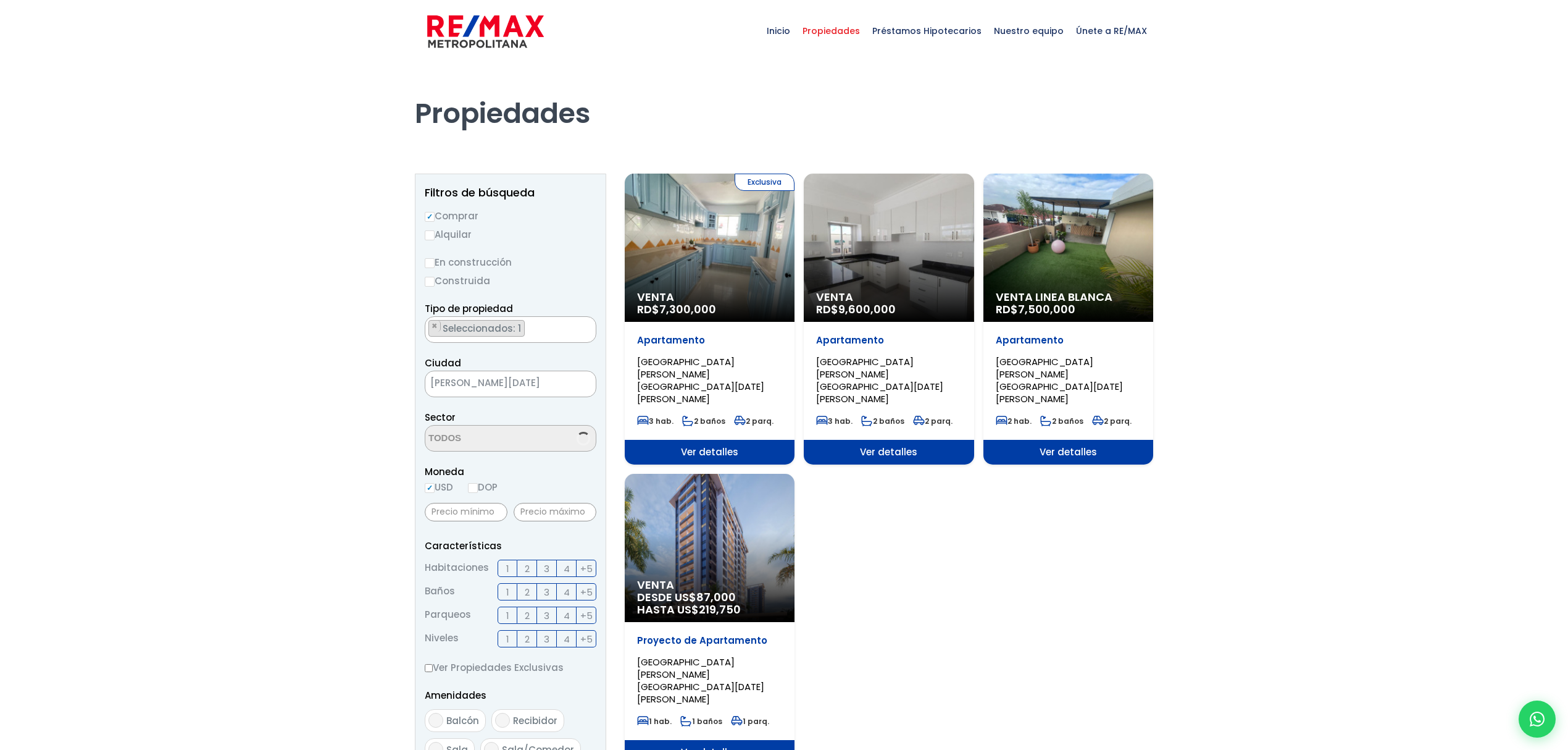
select select "37"
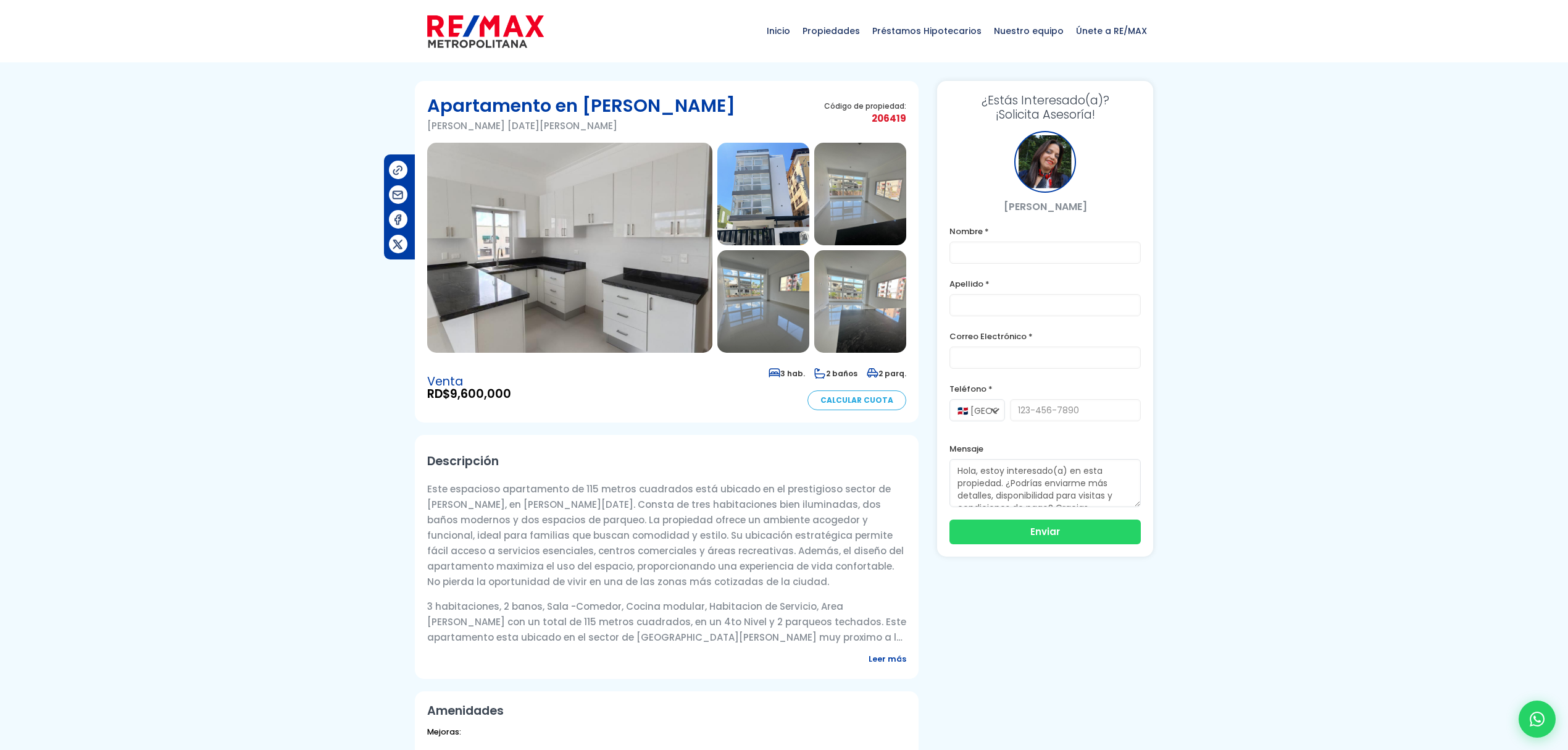
click at [623, 273] on img at bounding box center [570, 248] width 285 height 210
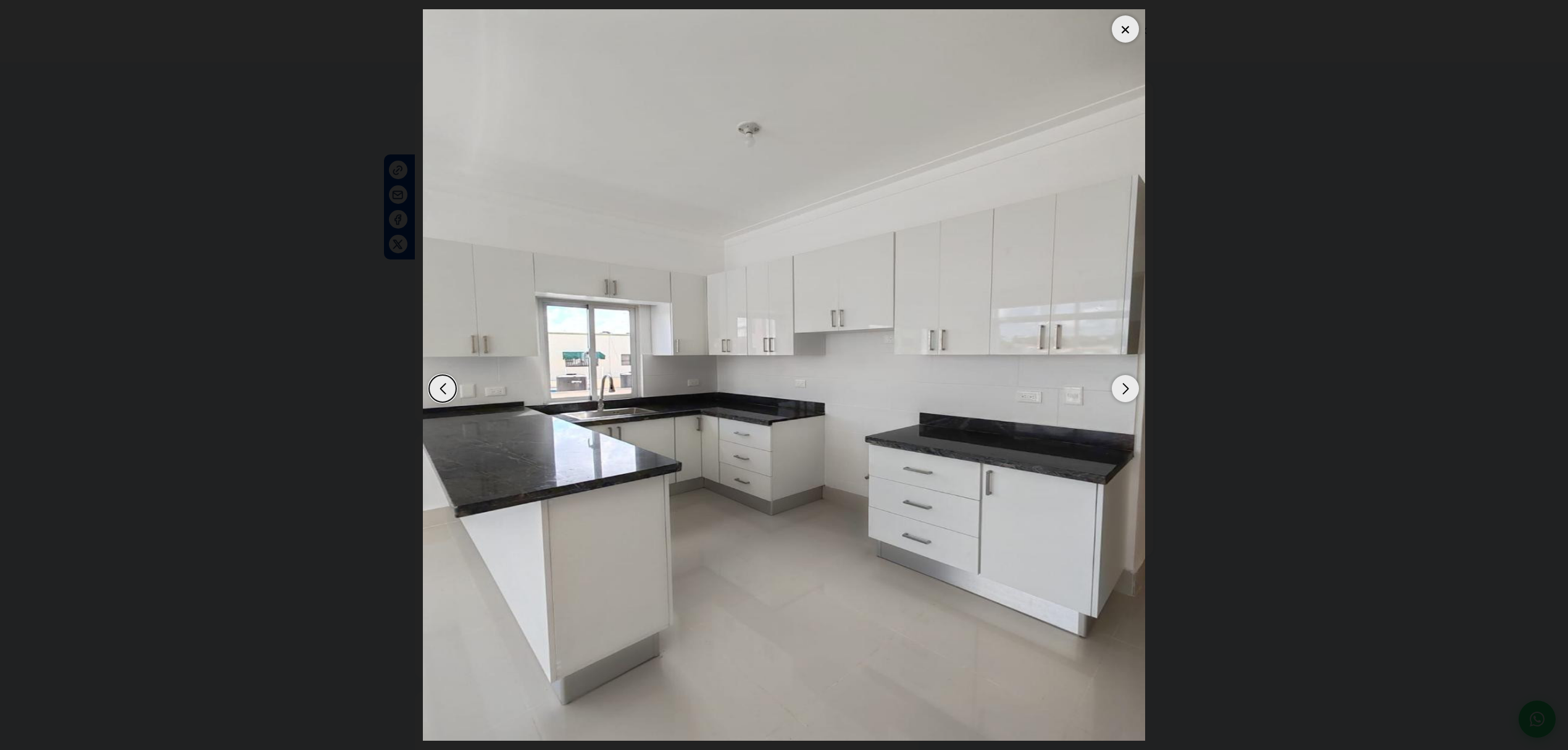
click at [1130, 391] on div "Next slide" at bounding box center [1125, 388] width 27 height 27
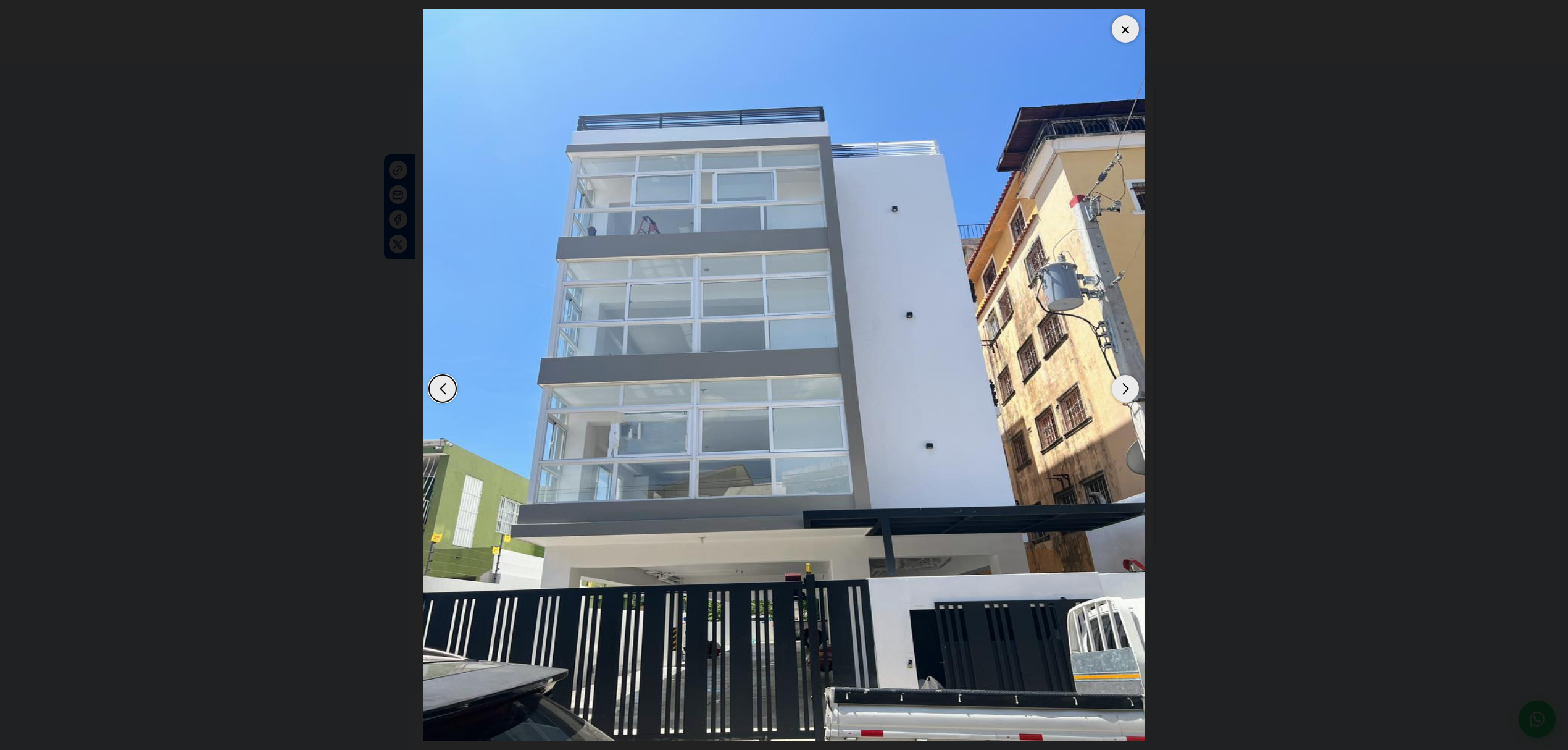
click at [1130, 391] on div "Next slide" at bounding box center [1125, 388] width 27 height 27
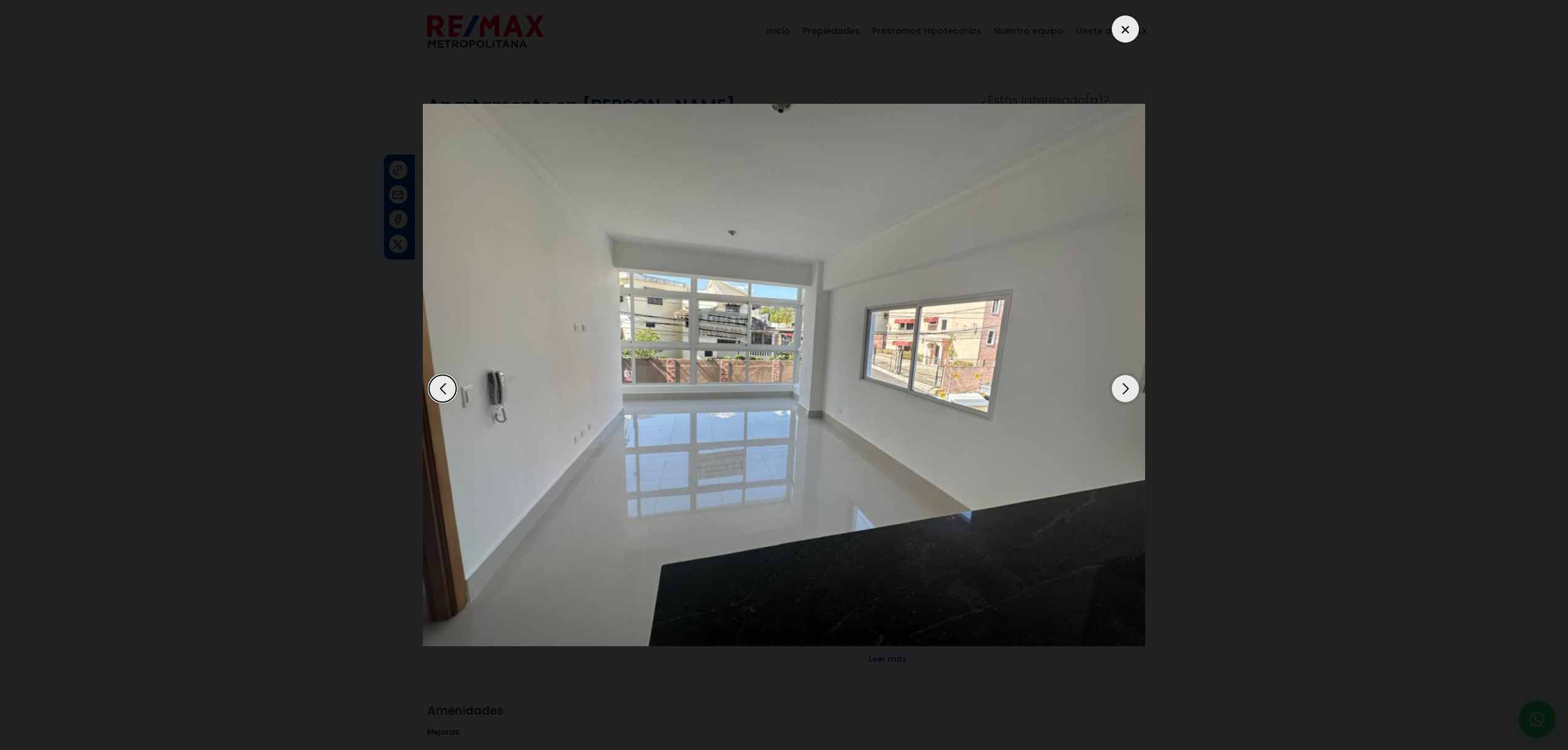
click at [1130, 391] on div "Next slide" at bounding box center [1125, 388] width 27 height 27
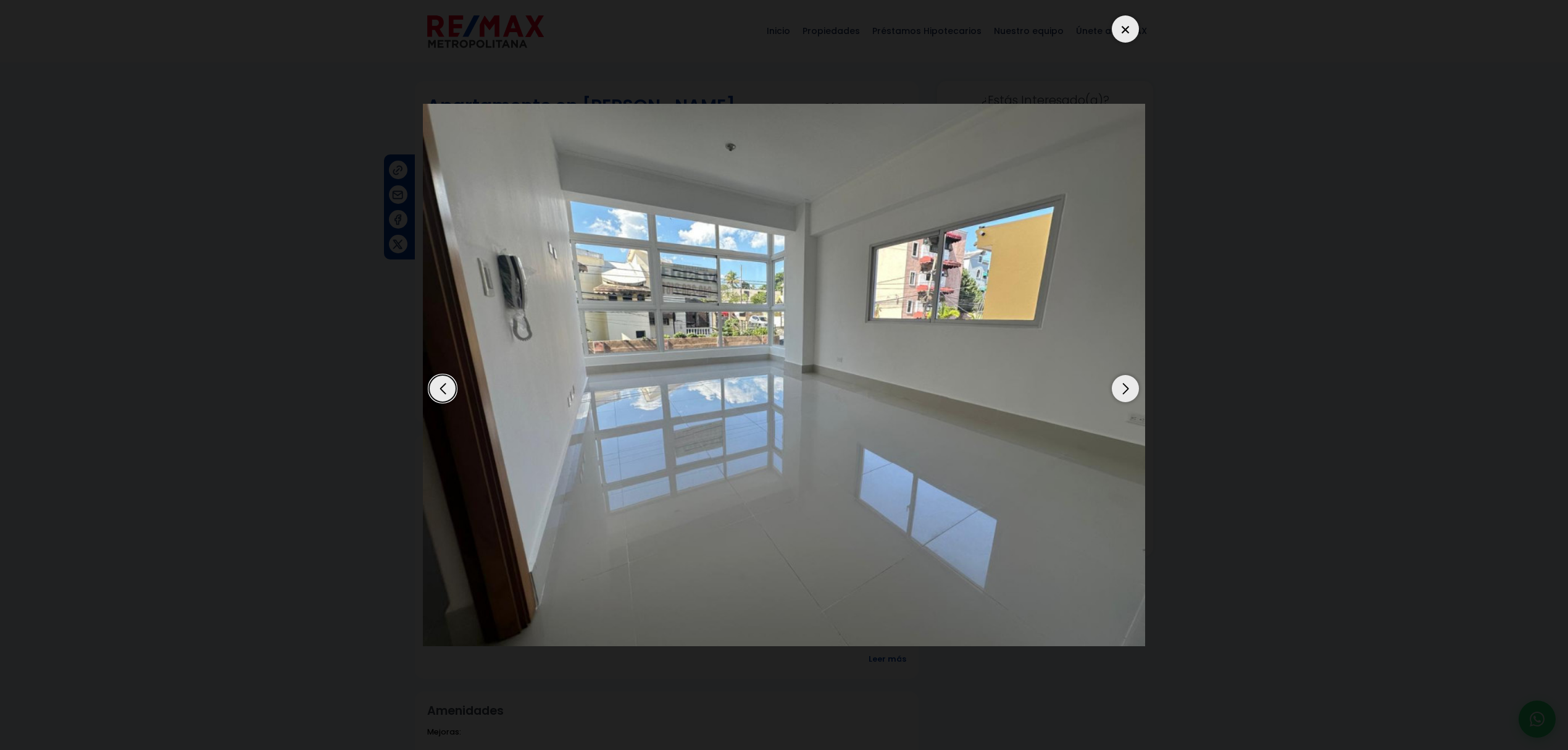
click at [1130, 391] on div "Next slide" at bounding box center [1125, 388] width 27 height 27
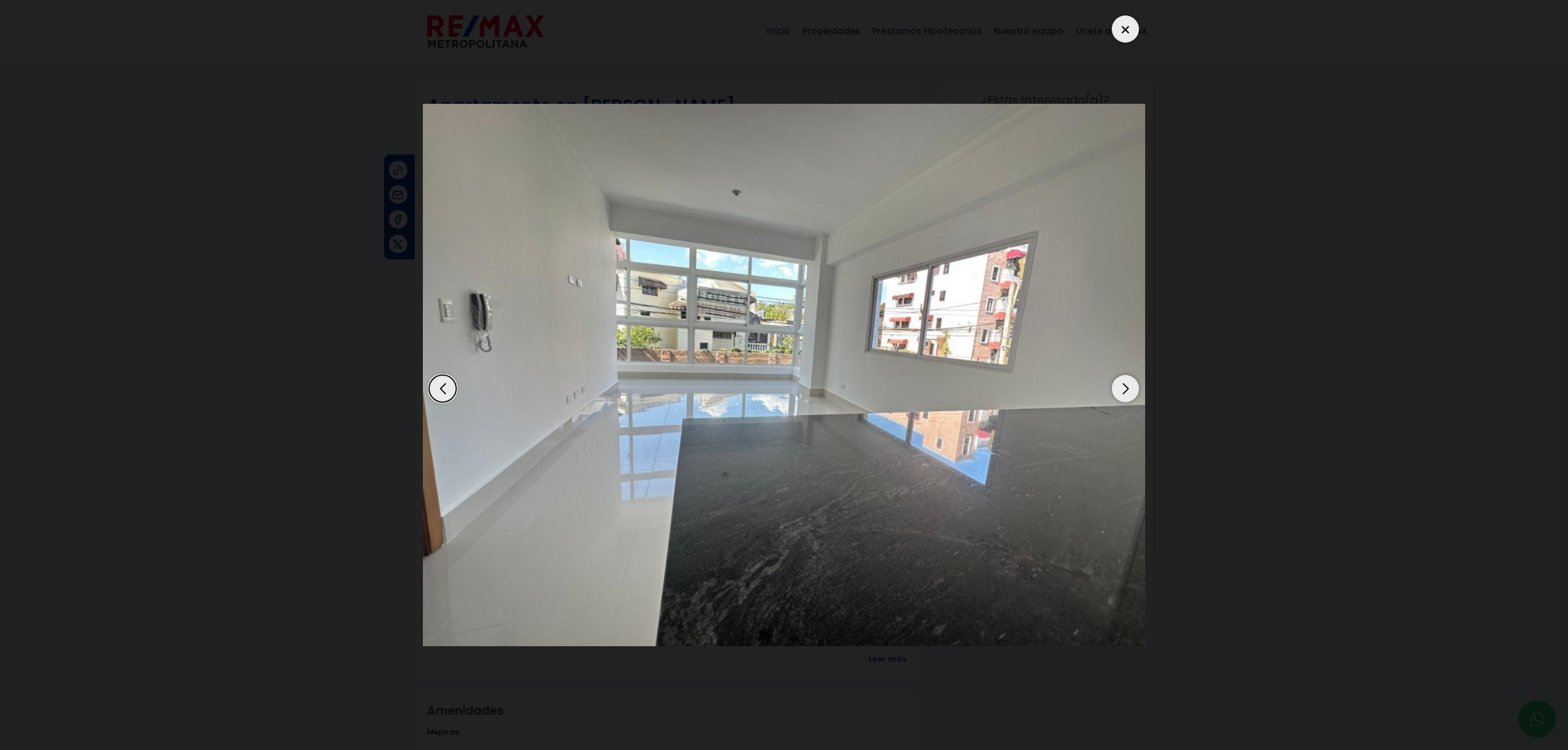
click at [1130, 391] on div "Next slide" at bounding box center [1125, 388] width 27 height 27
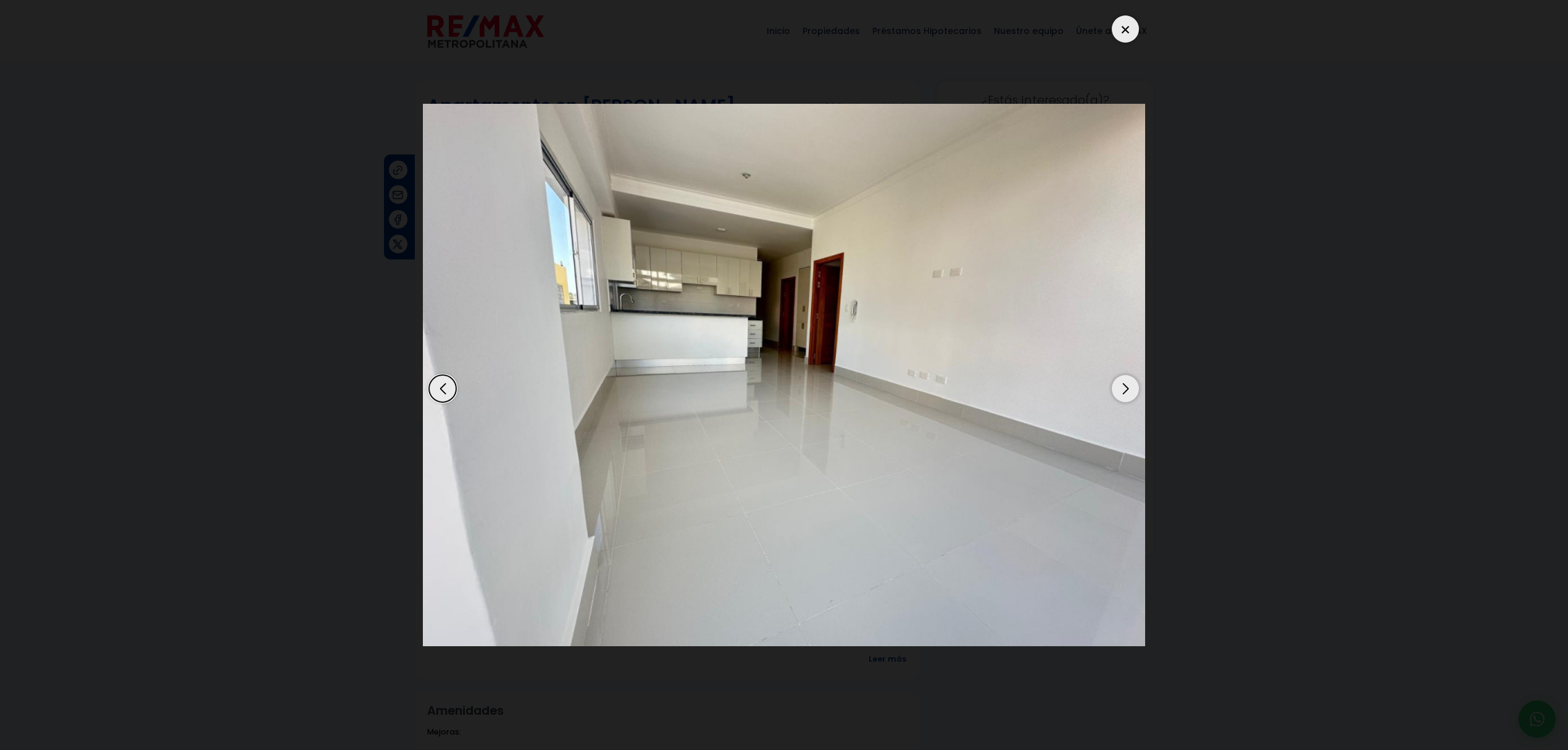
click at [1130, 391] on div "Next slide" at bounding box center [1125, 388] width 27 height 27
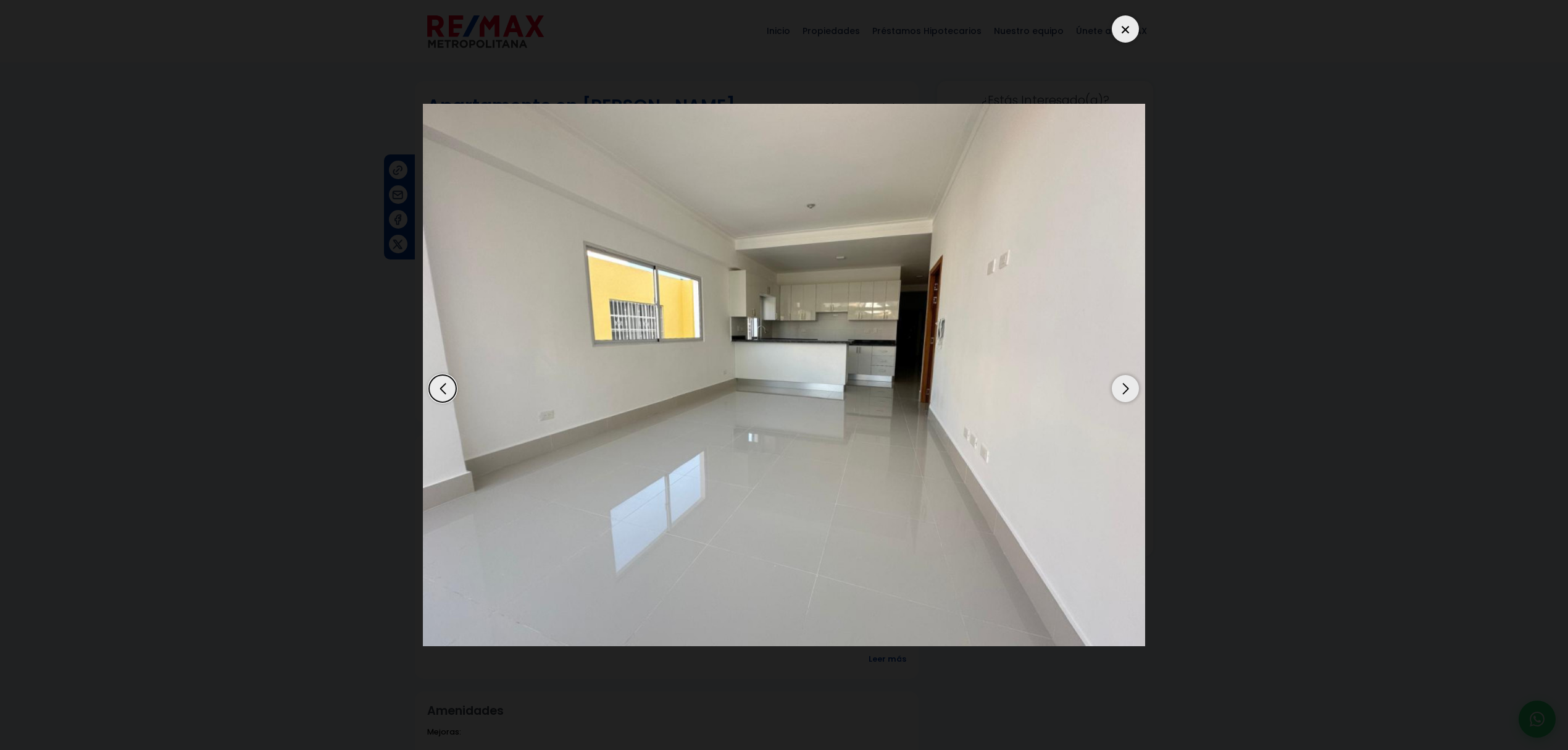
click at [1130, 391] on div "Next slide" at bounding box center [1125, 388] width 27 height 27
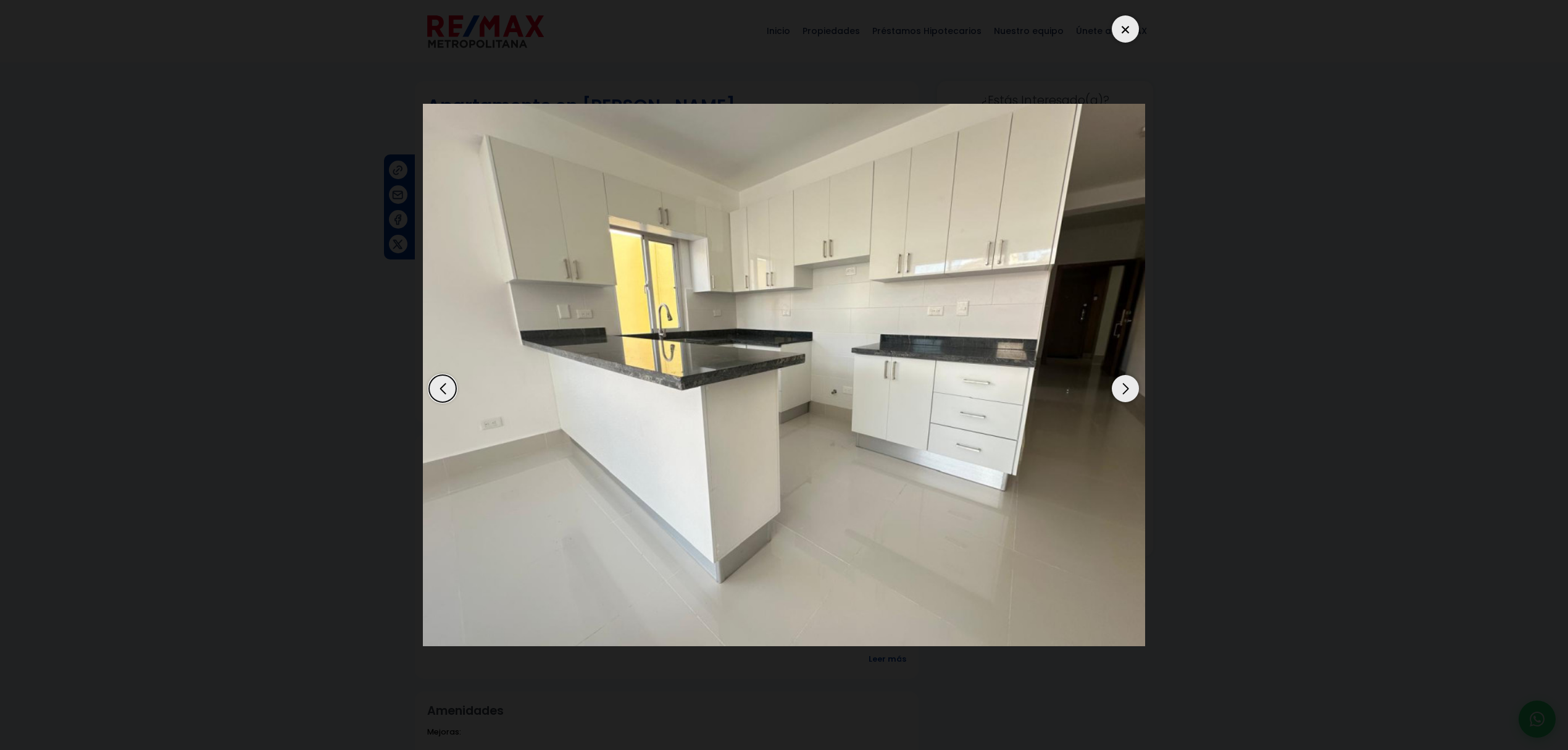
click at [1130, 391] on div "Next slide" at bounding box center [1125, 388] width 27 height 27
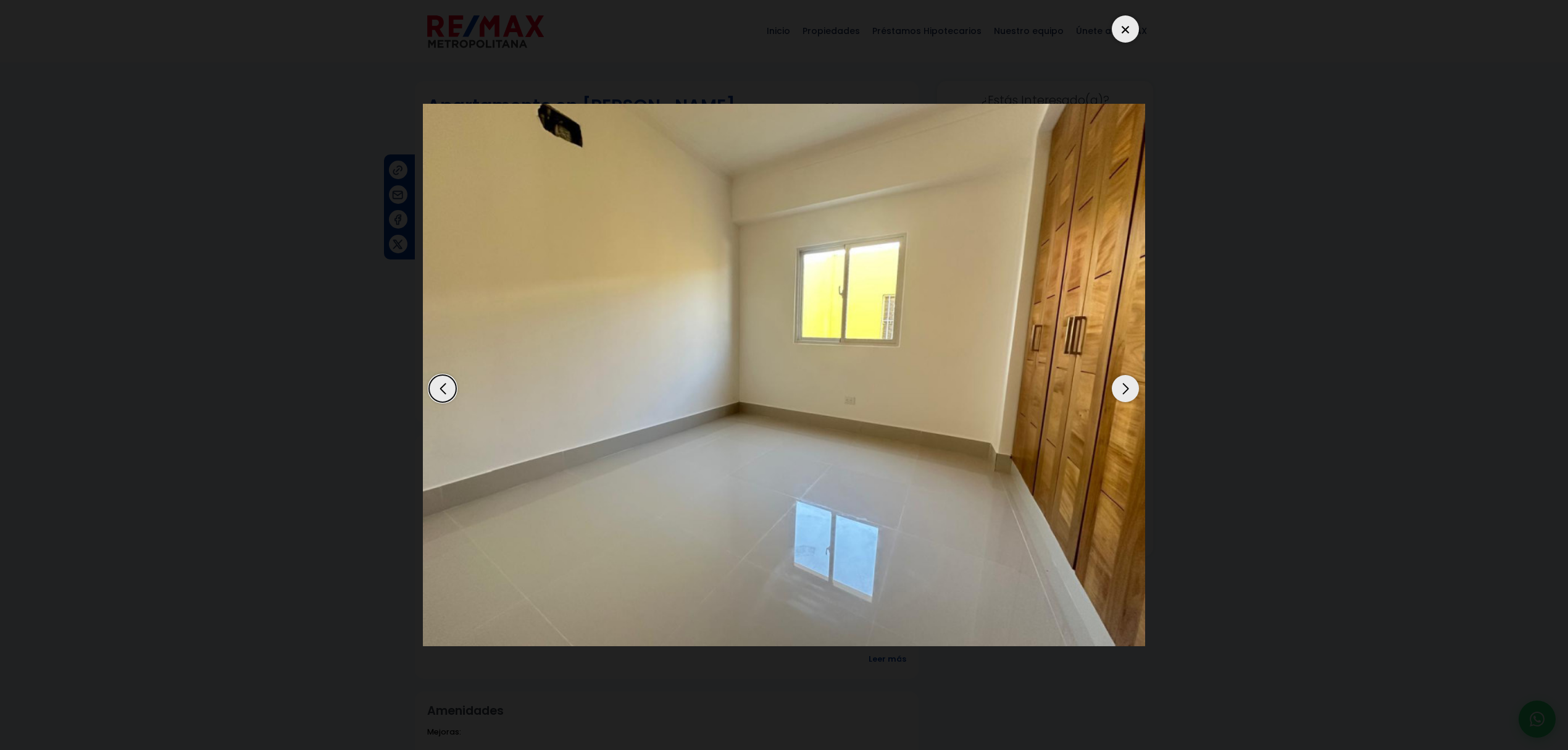
click at [1130, 391] on div "Next slide" at bounding box center [1125, 388] width 27 height 27
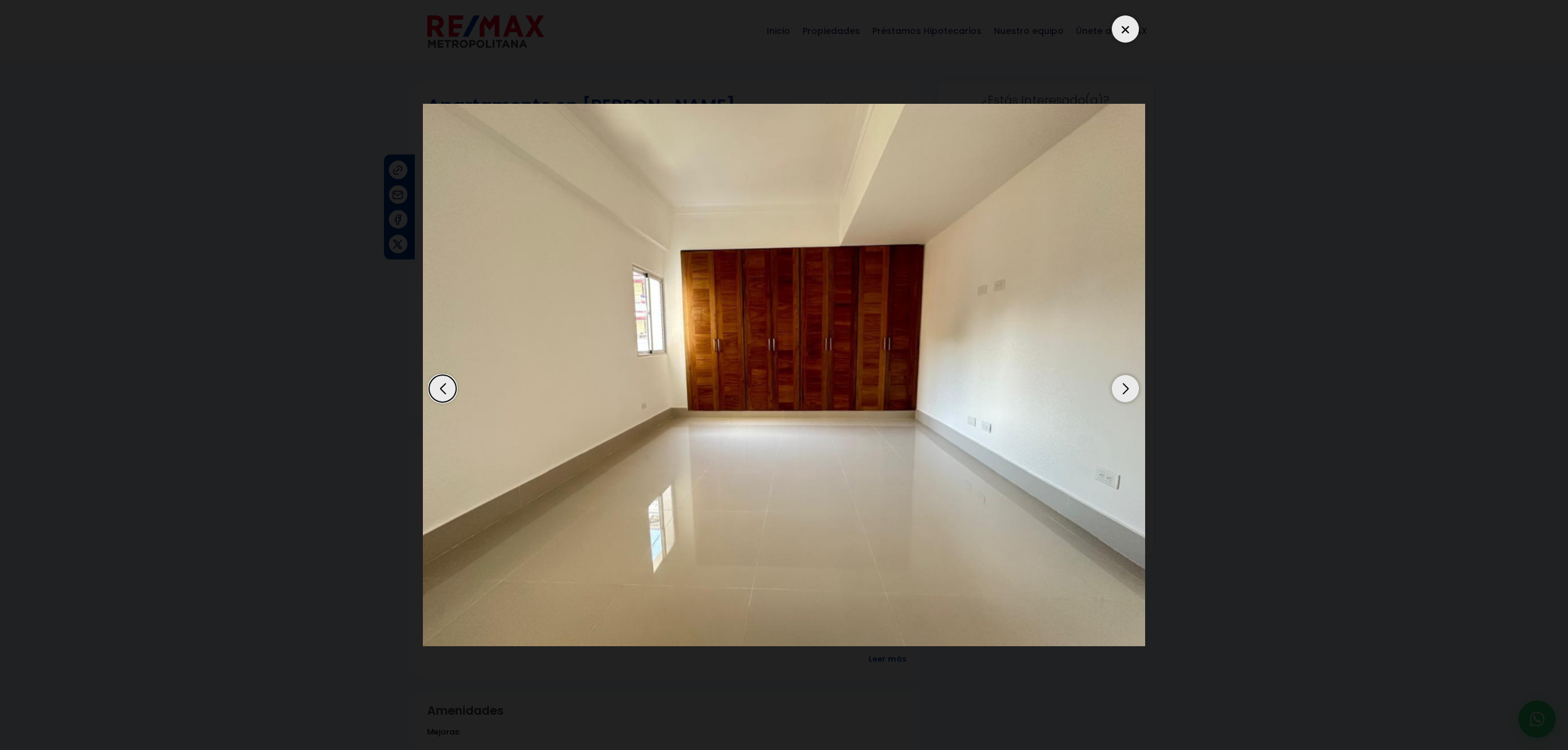
click at [1130, 391] on div "Next slide" at bounding box center [1125, 388] width 27 height 27
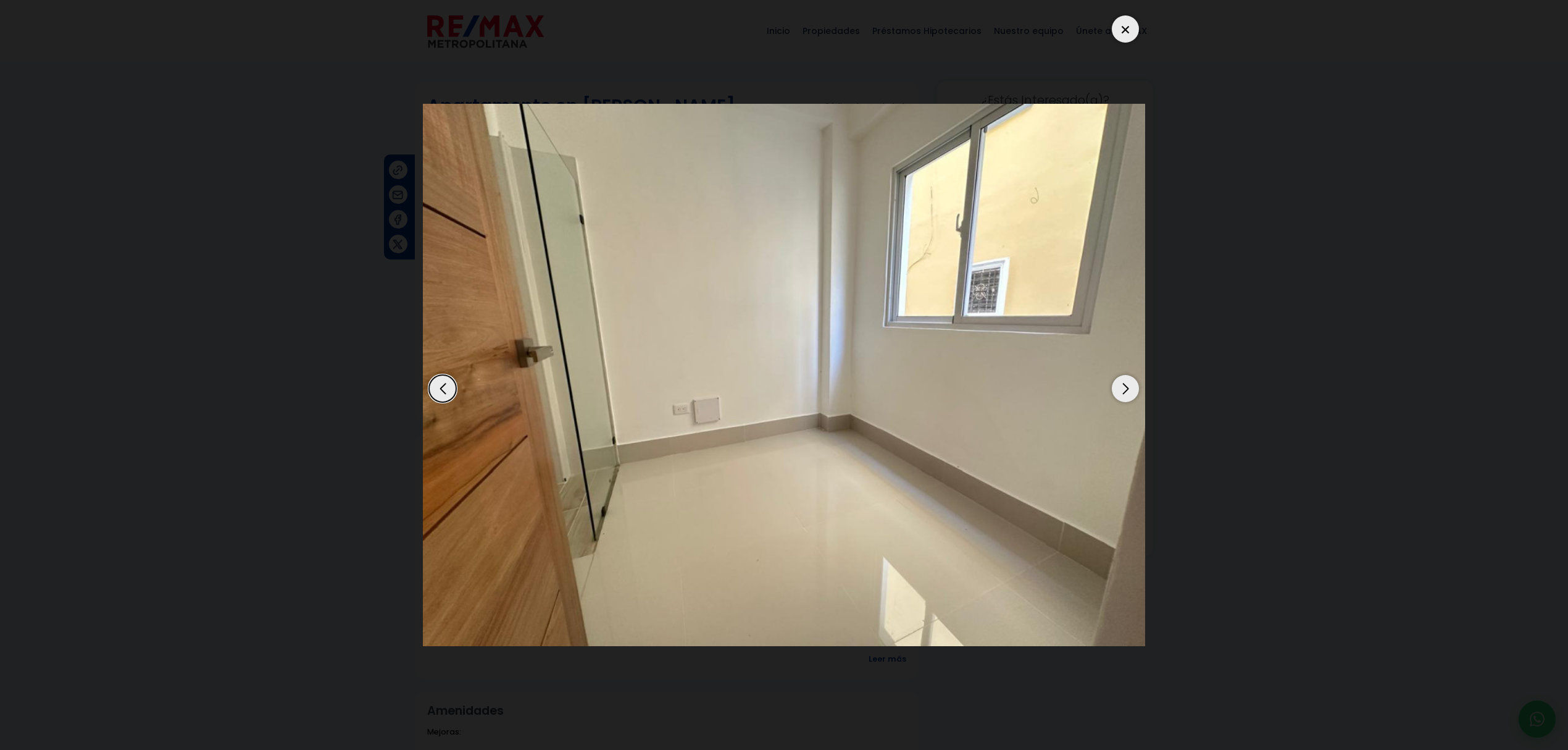
click at [1130, 391] on div "Next slide" at bounding box center [1125, 388] width 27 height 27
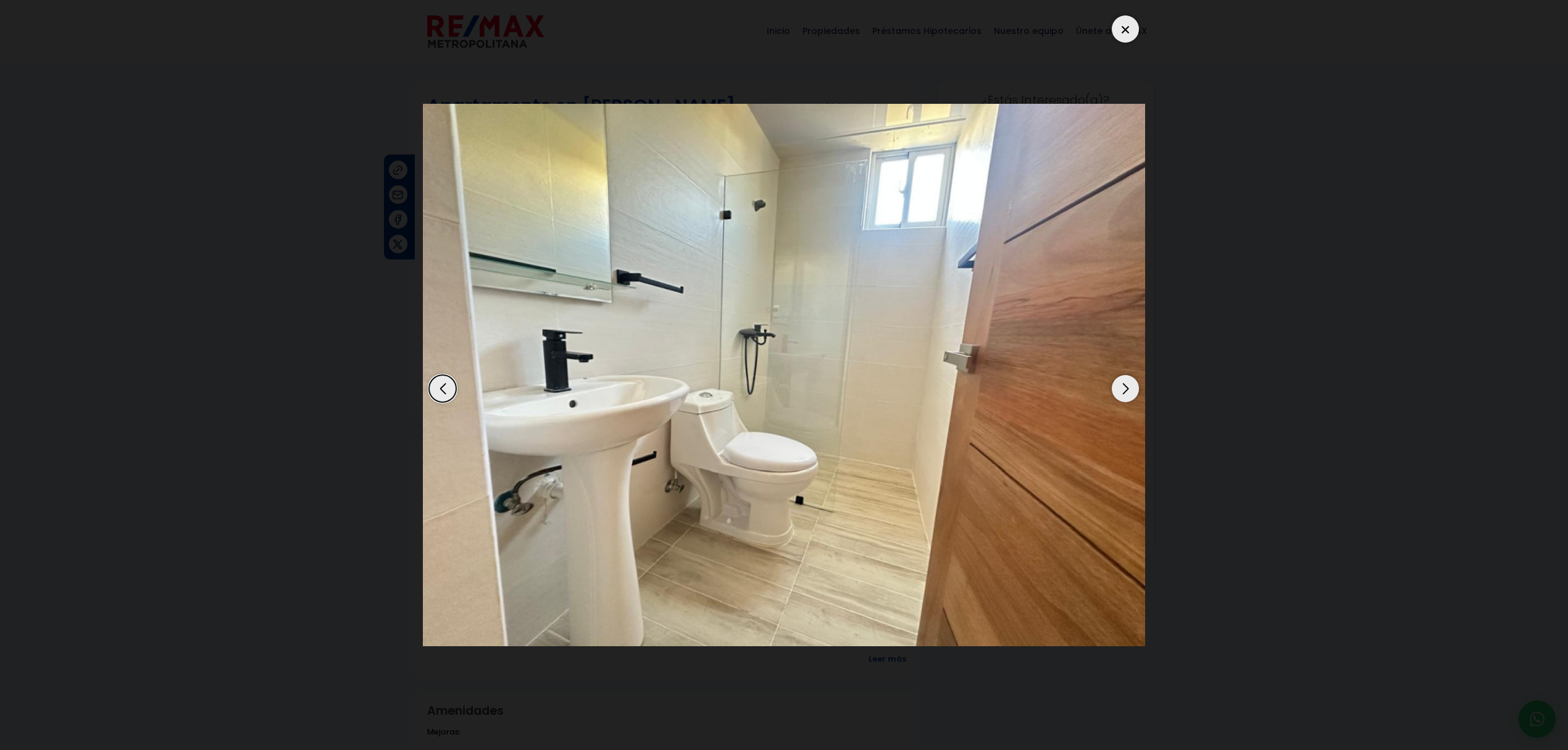
click at [1130, 391] on div "Next slide" at bounding box center [1125, 388] width 27 height 27
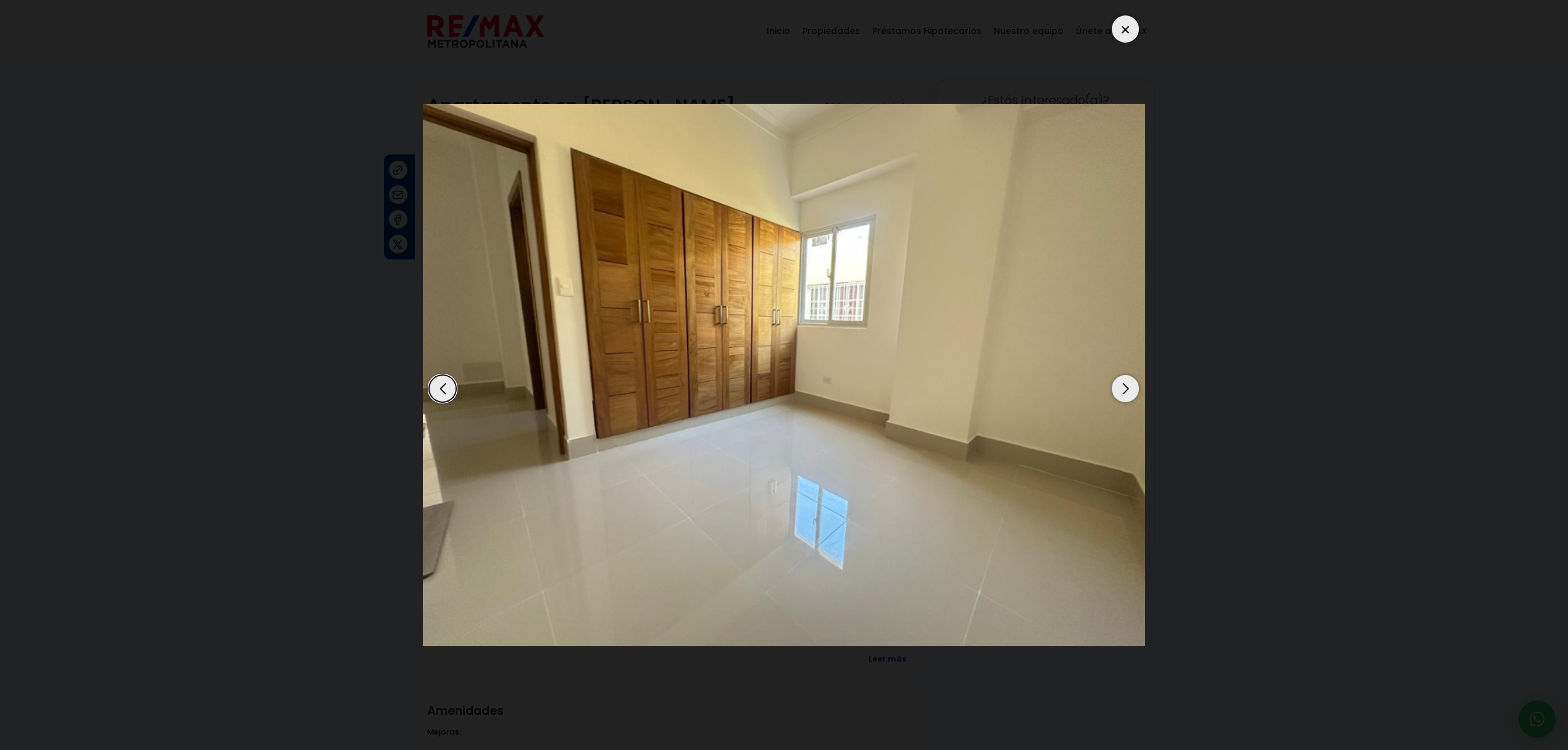
click at [1130, 391] on div "Next slide" at bounding box center [1125, 388] width 27 height 27
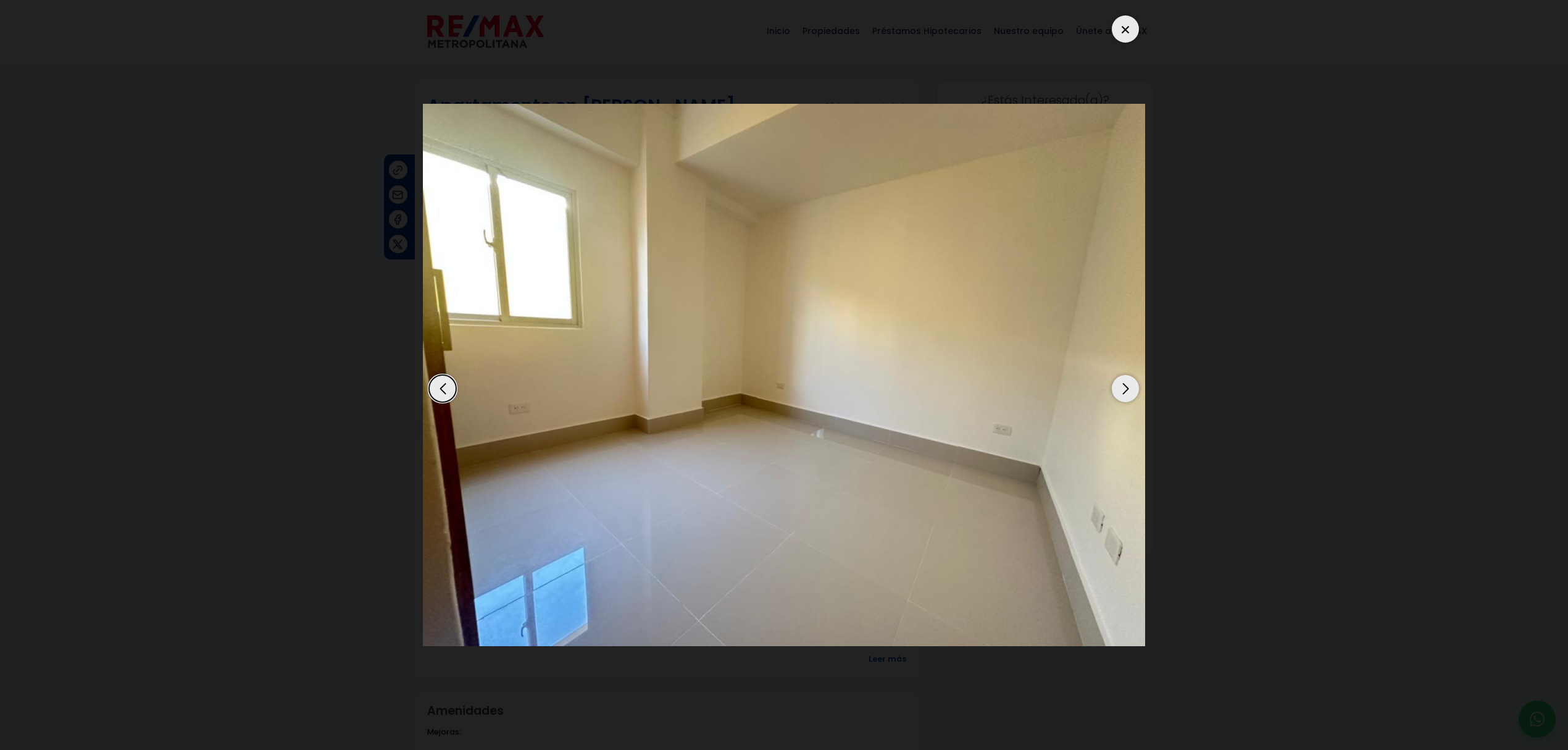
click at [1130, 391] on div "Next slide" at bounding box center [1125, 388] width 27 height 27
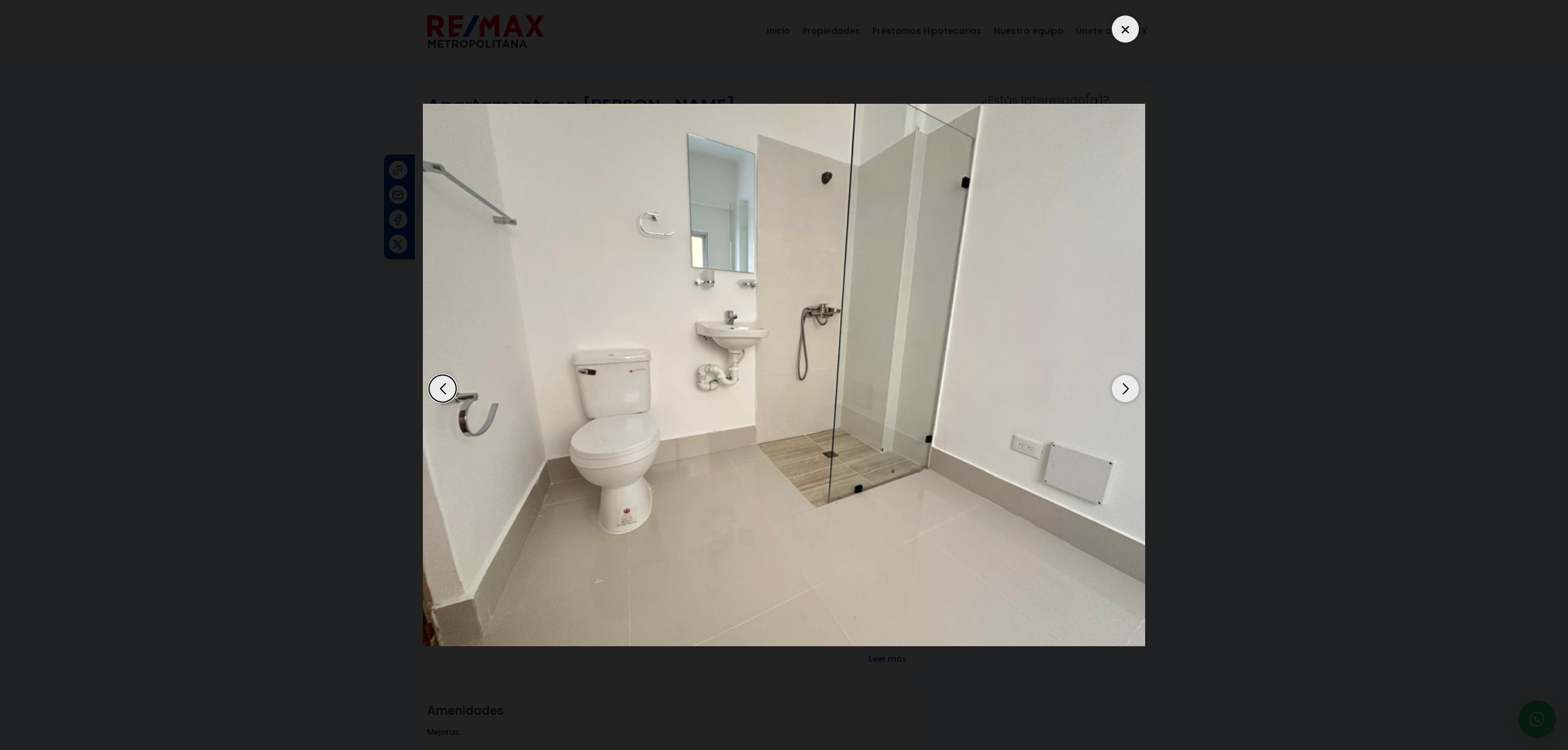
click at [1130, 393] on div "Next slide" at bounding box center [1125, 388] width 27 height 27
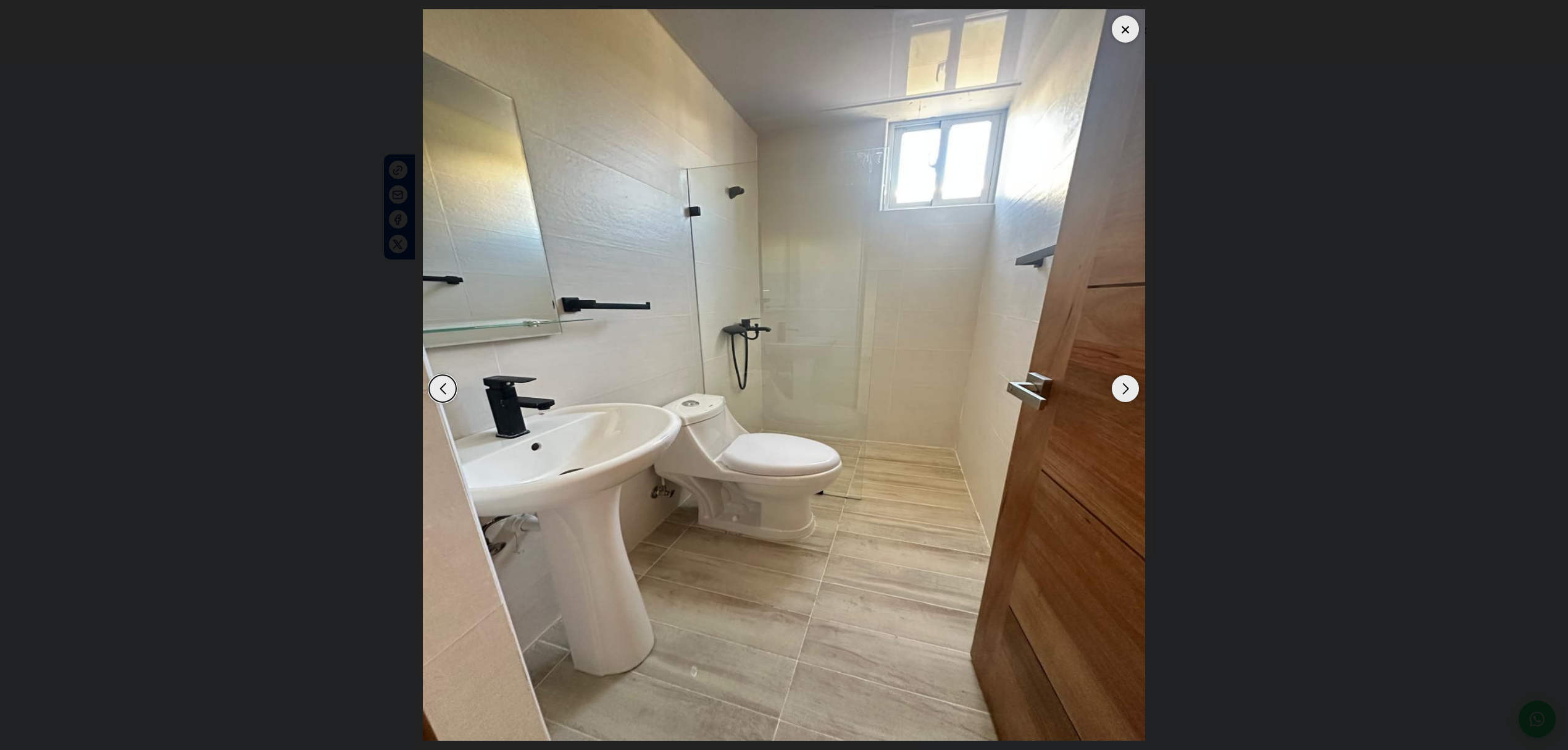
click at [1130, 393] on div "Next slide" at bounding box center [1125, 388] width 27 height 27
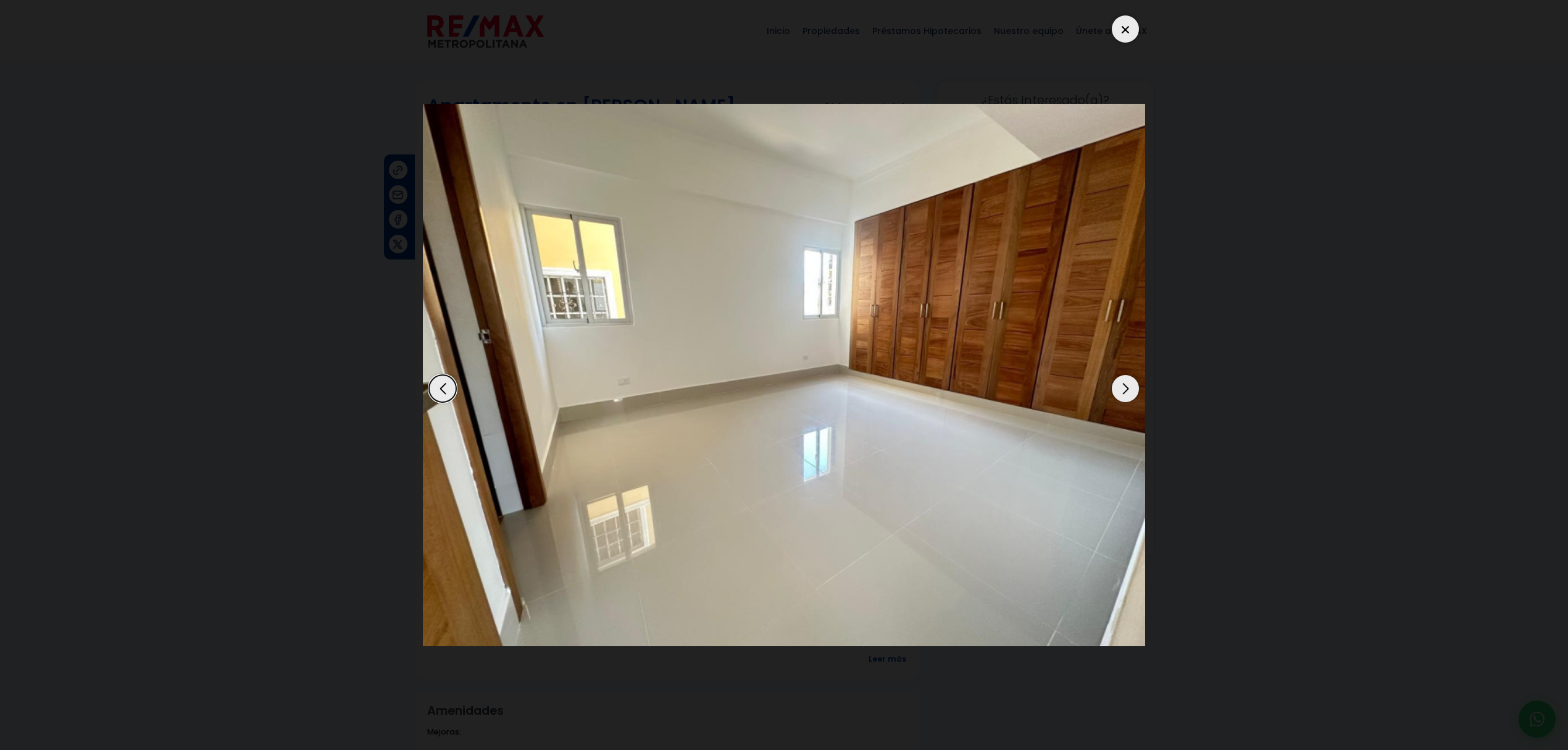
click at [1154, 444] on dialog at bounding box center [783, 375] width 741 height 750
click at [1129, 45] on div "17 / 18" at bounding box center [784, 375] width 722 height 731
click at [1129, 37] on div at bounding box center [1125, 29] width 27 height 27
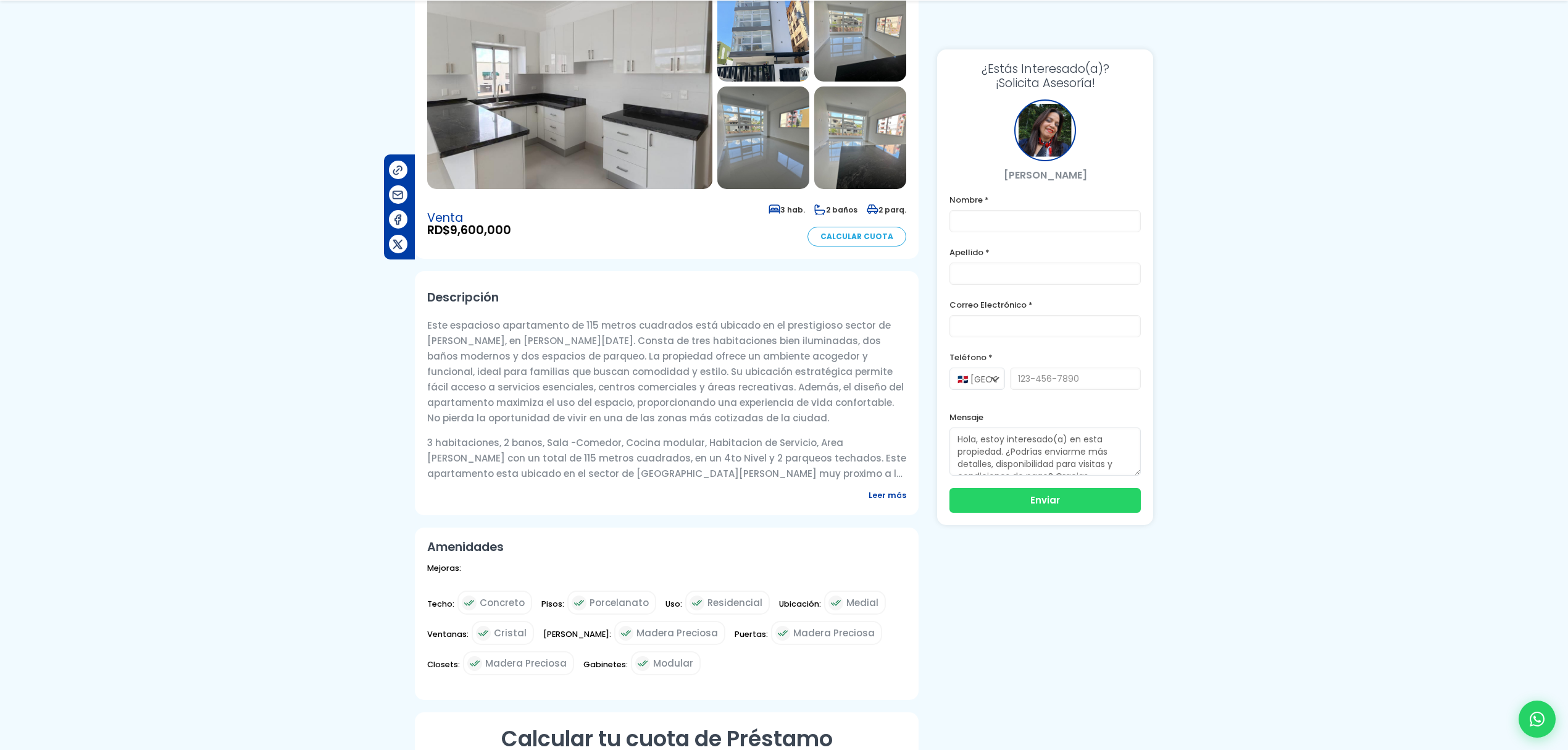
scroll to position [220, 0]
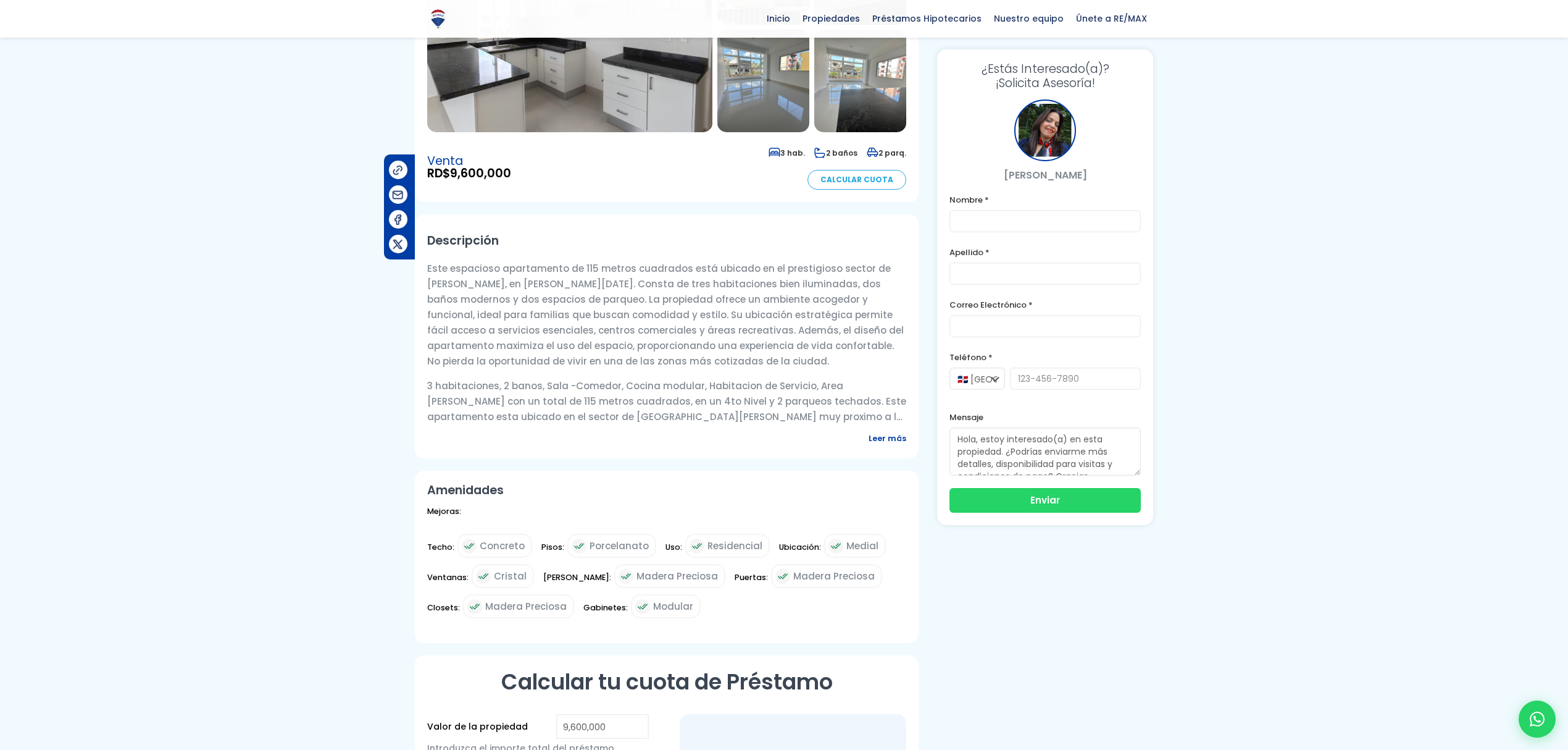
click at [892, 446] on span "Leer más" at bounding box center [887, 438] width 38 height 15
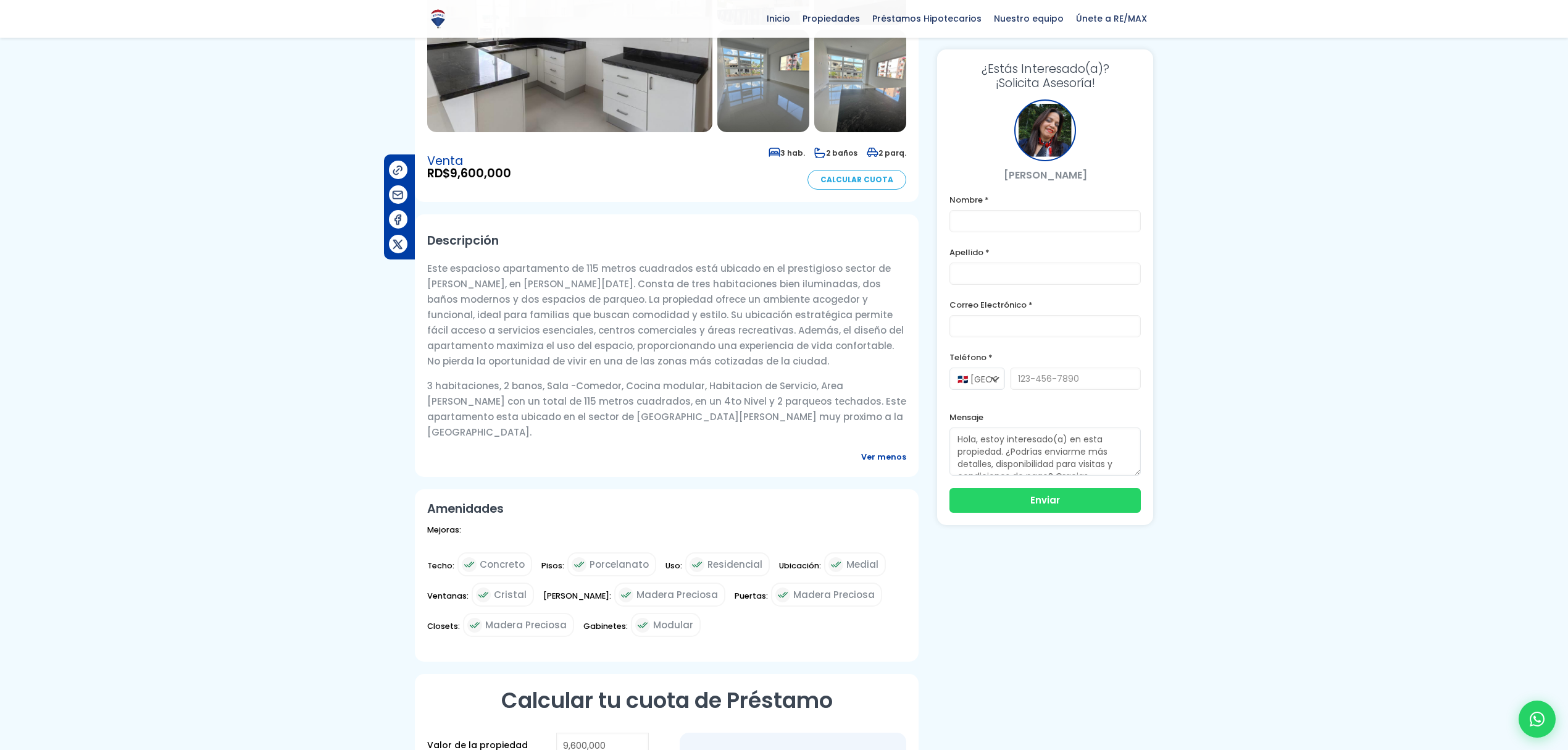
click at [892, 449] on span "Ver menos" at bounding box center [883, 457] width 45 height 15
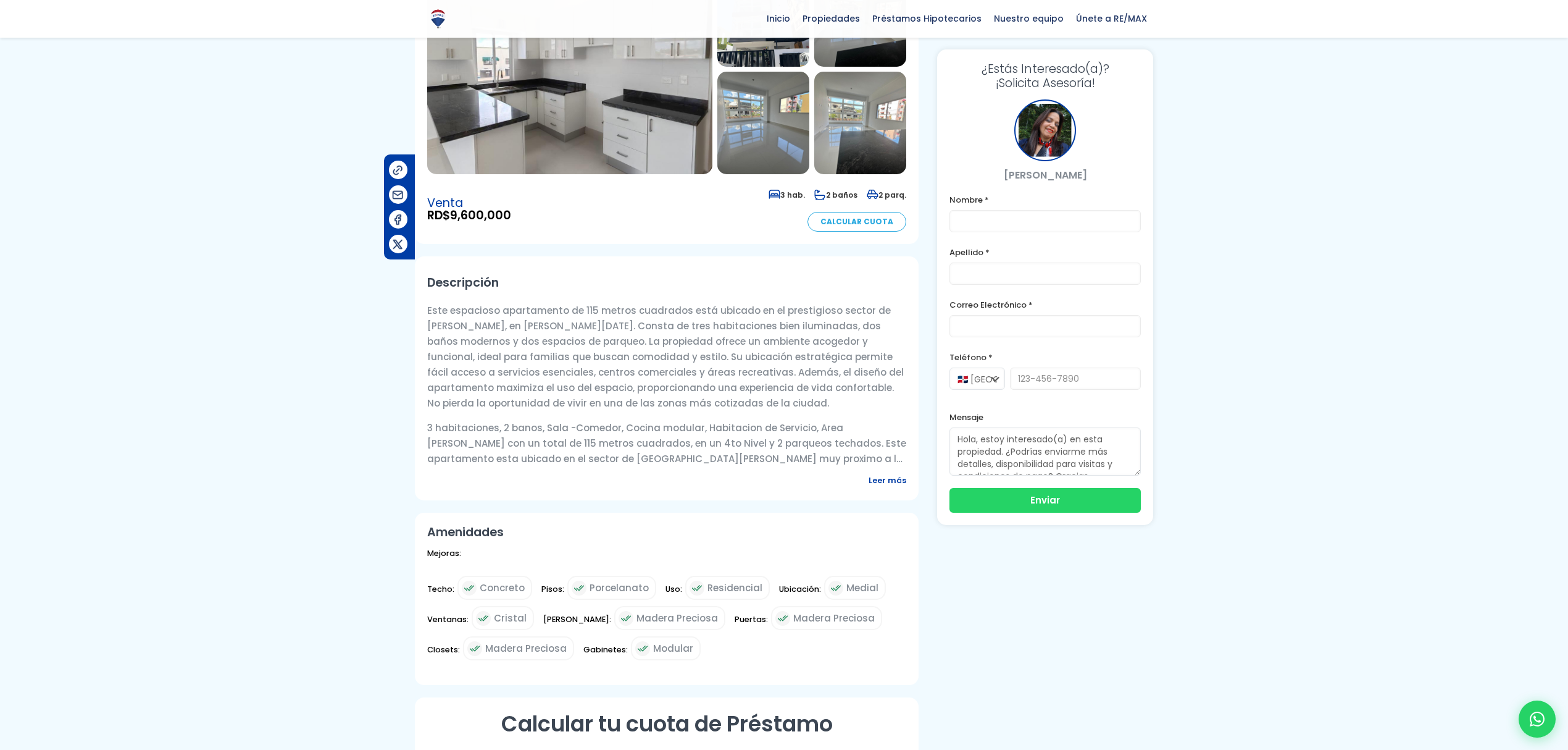
scroll to position [0, 0]
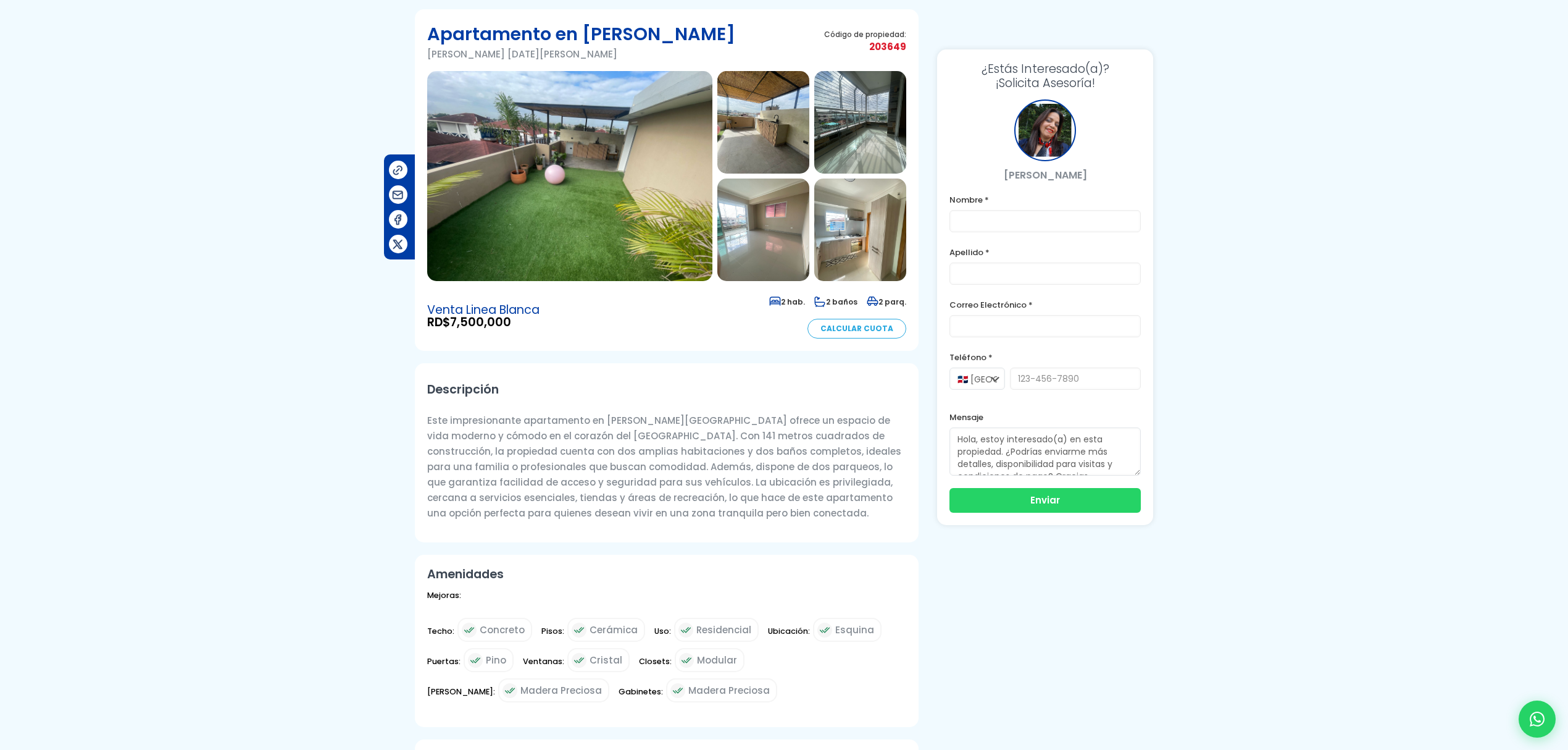
scroll to position [50, 0]
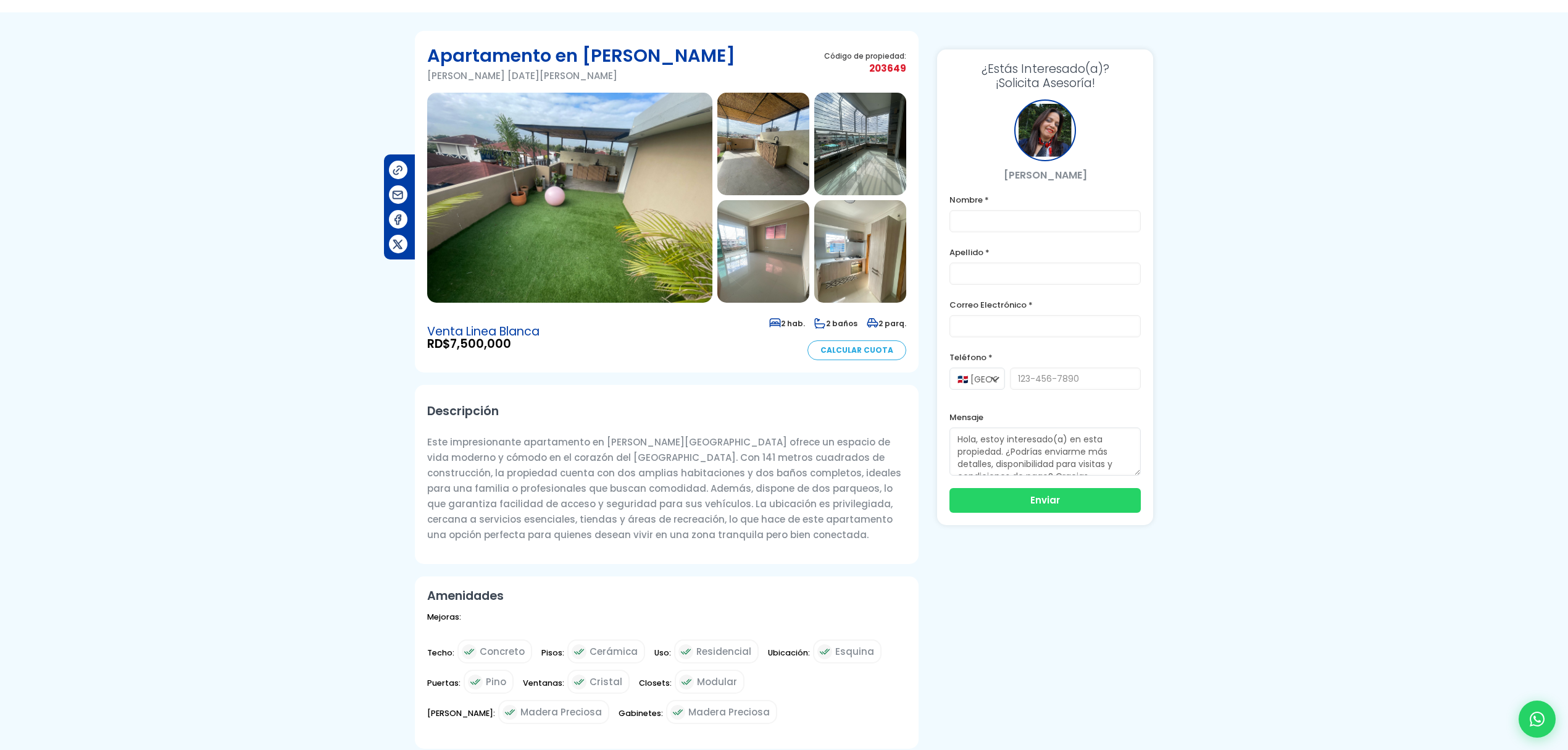
click at [605, 237] on img at bounding box center [570, 198] width 285 height 210
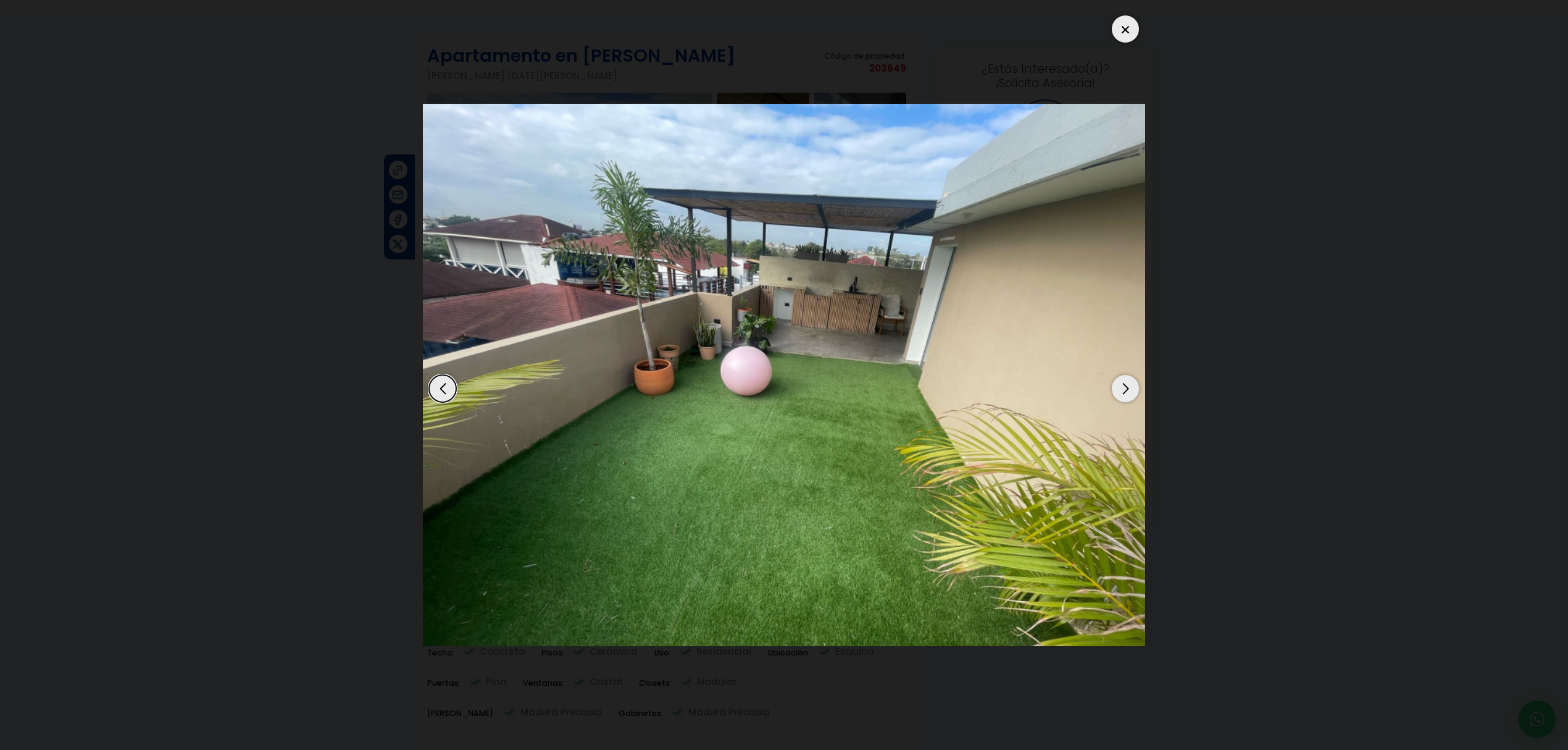
click at [1130, 388] on div "Next slide" at bounding box center [1125, 388] width 27 height 27
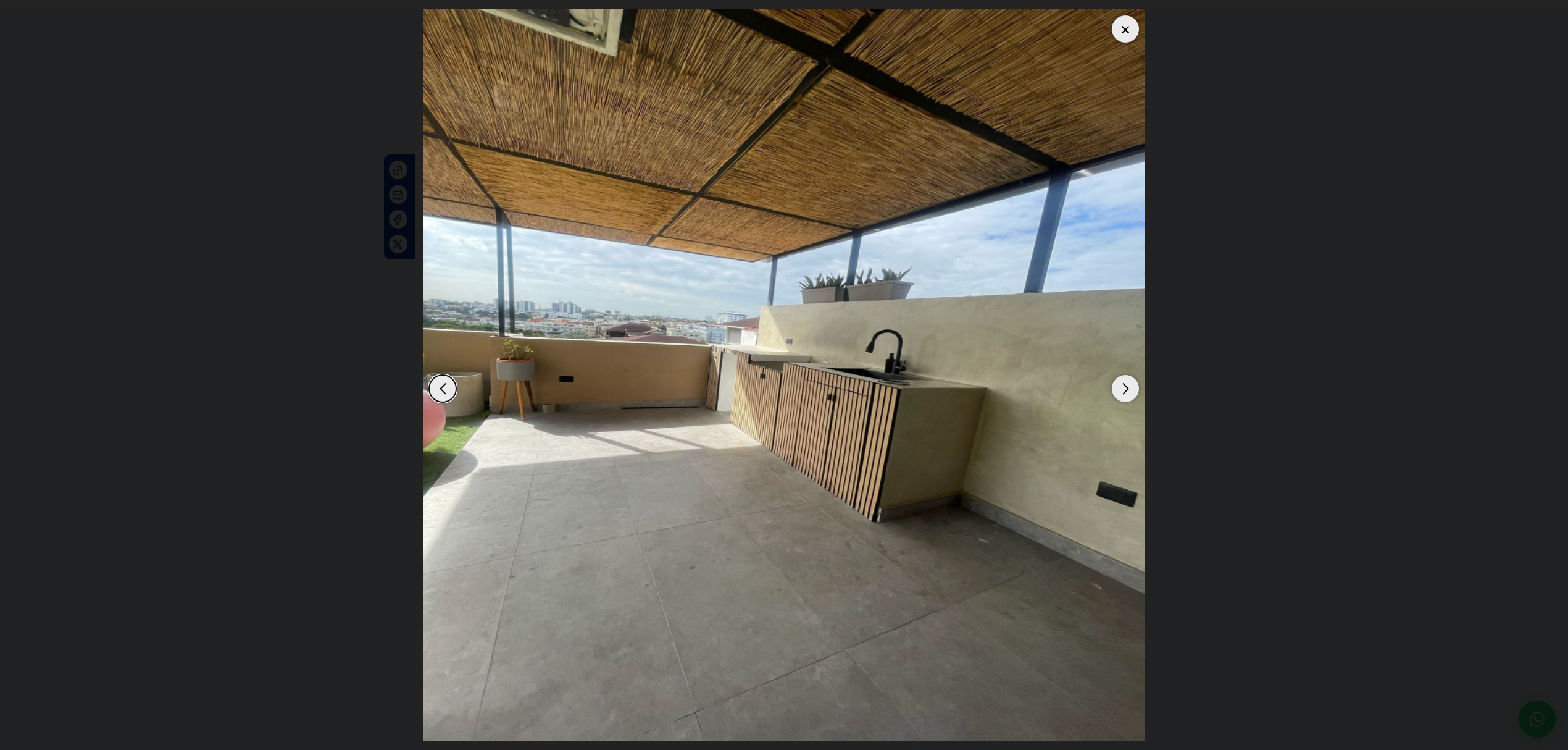
click at [1130, 388] on div "Next slide" at bounding box center [1125, 388] width 27 height 27
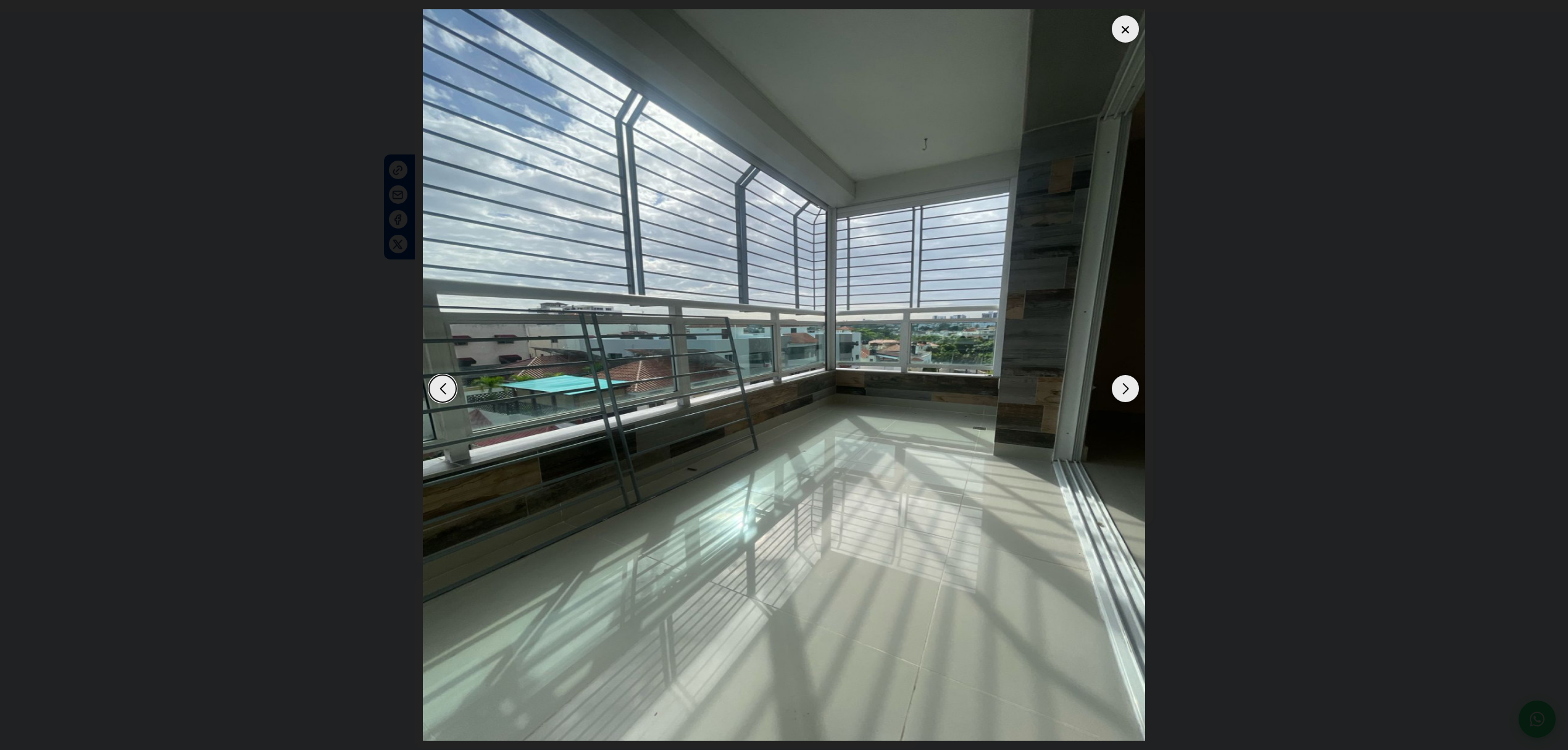
click at [1130, 388] on div "Next slide" at bounding box center [1125, 388] width 27 height 27
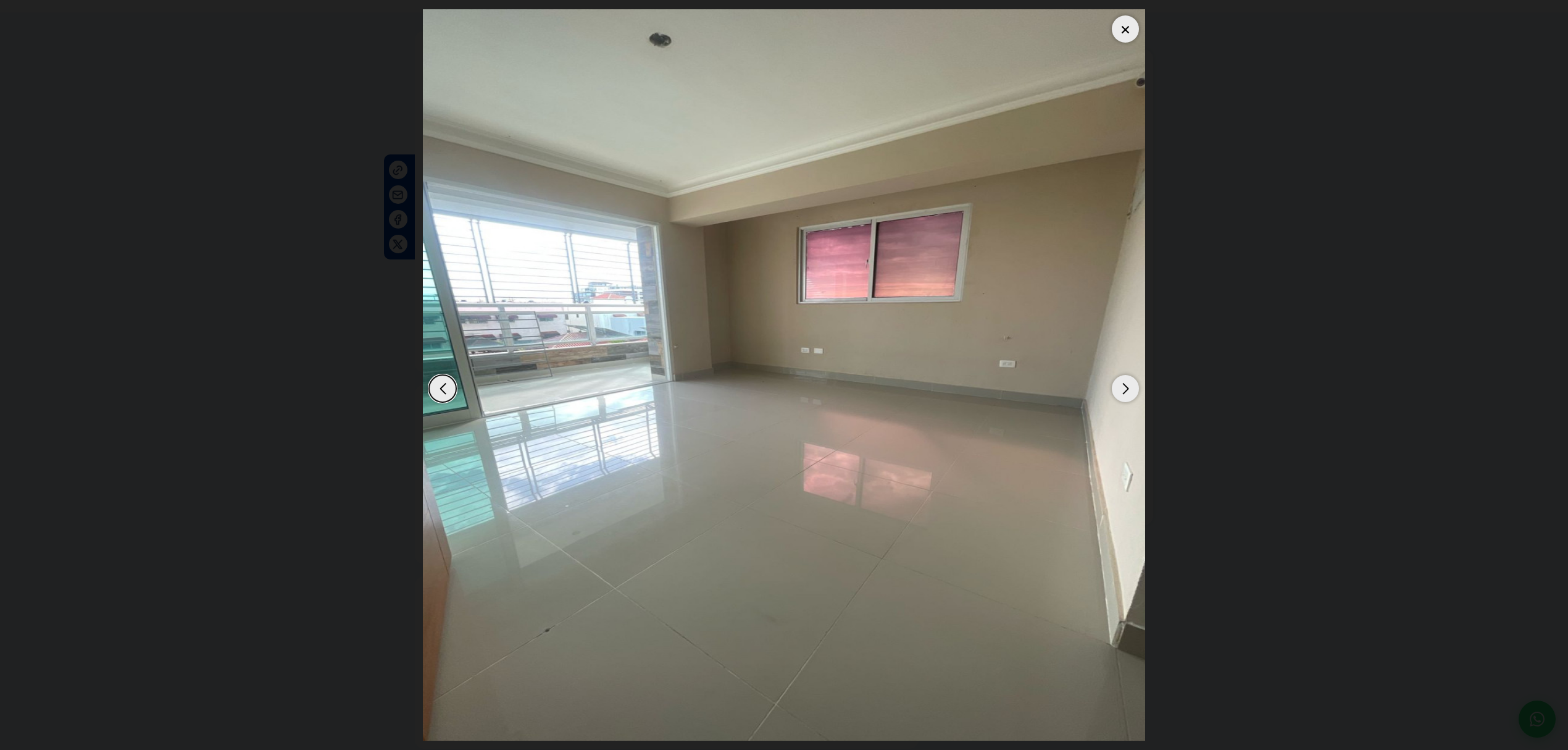
click at [1130, 388] on div "Next slide" at bounding box center [1125, 388] width 27 height 27
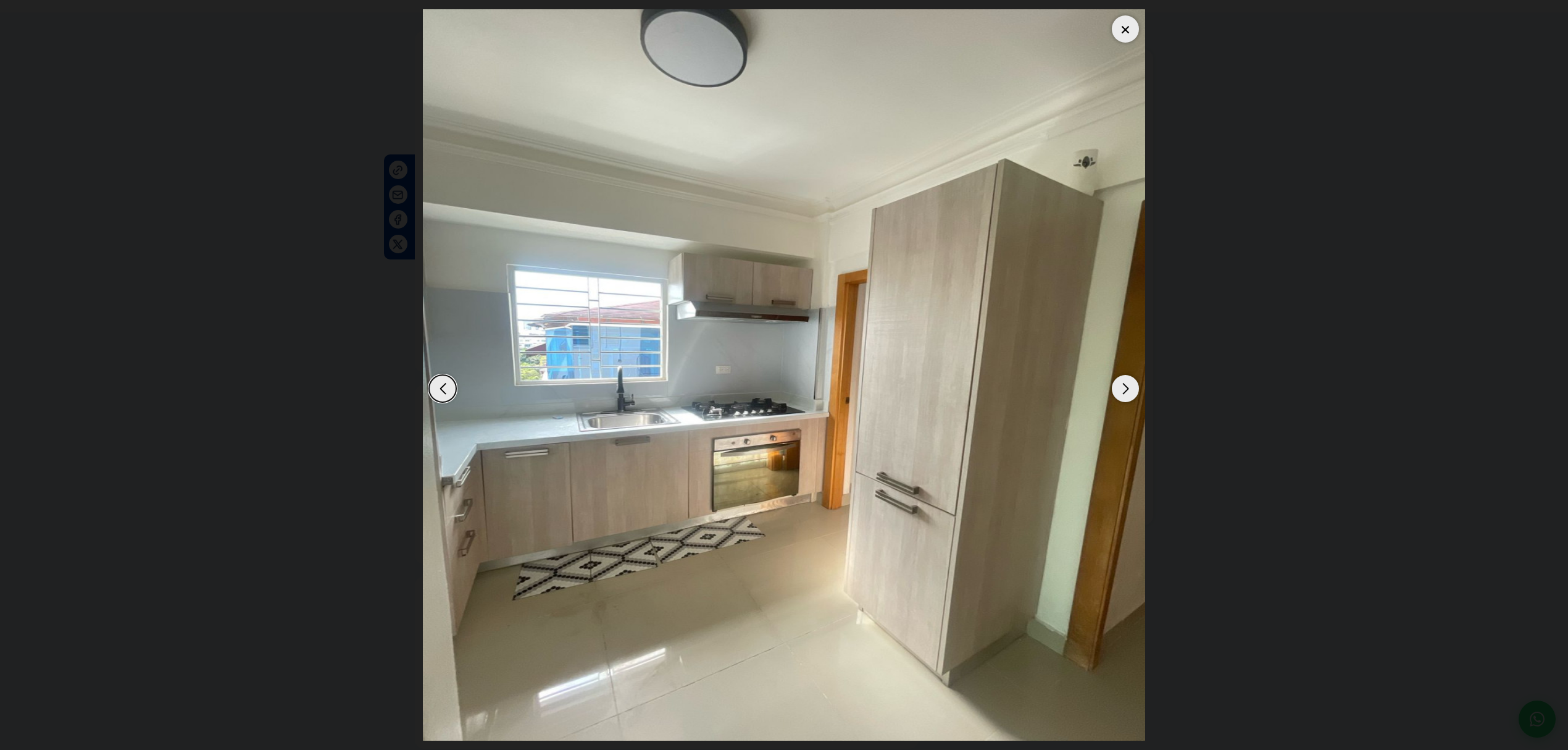
click at [1130, 388] on div "Next slide" at bounding box center [1125, 388] width 27 height 27
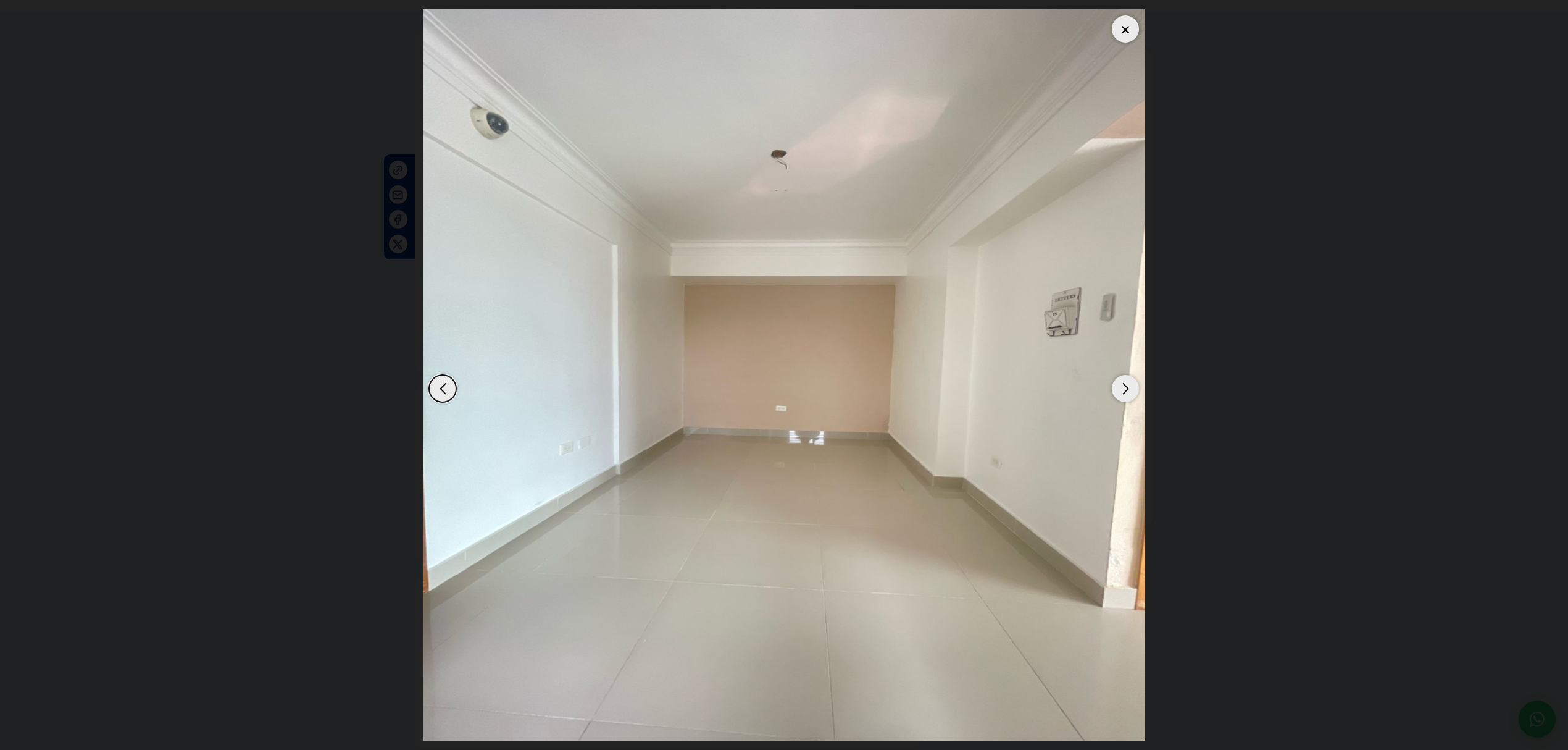
click at [1130, 388] on div "Next slide" at bounding box center [1125, 388] width 27 height 27
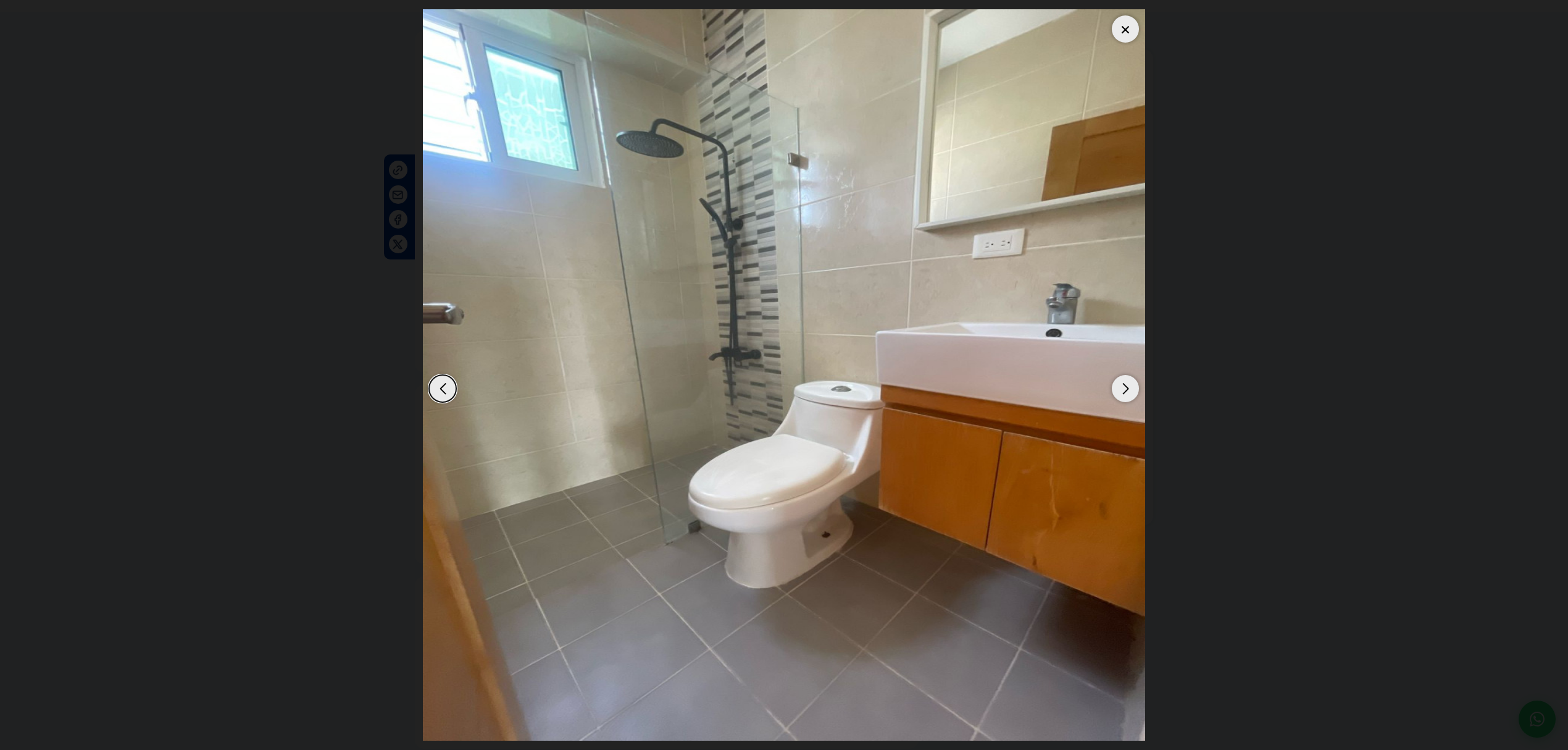
click at [1130, 388] on div "Next slide" at bounding box center [1125, 388] width 27 height 27
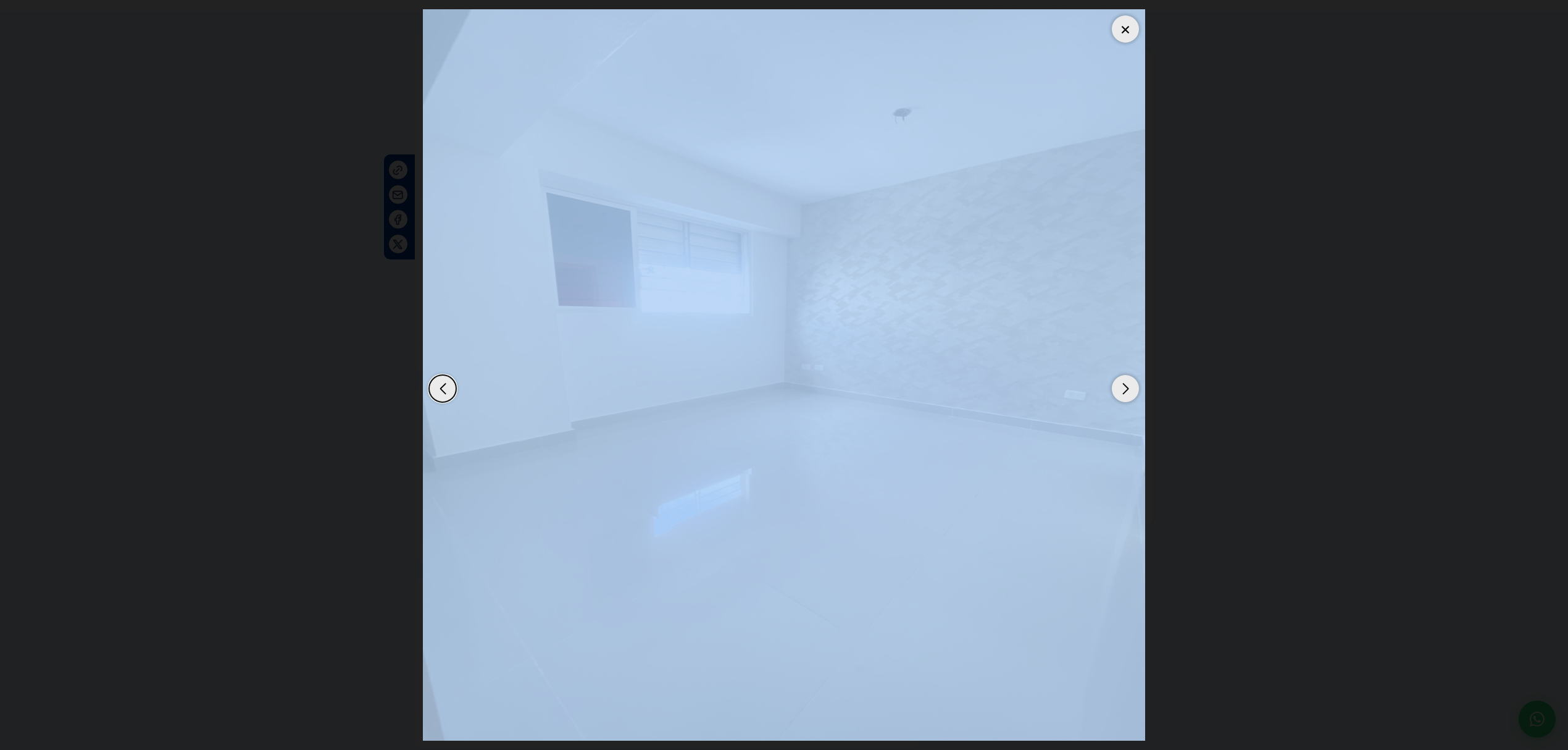
click at [1130, 388] on div "Next slide" at bounding box center [1125, 388] width 27 height 27
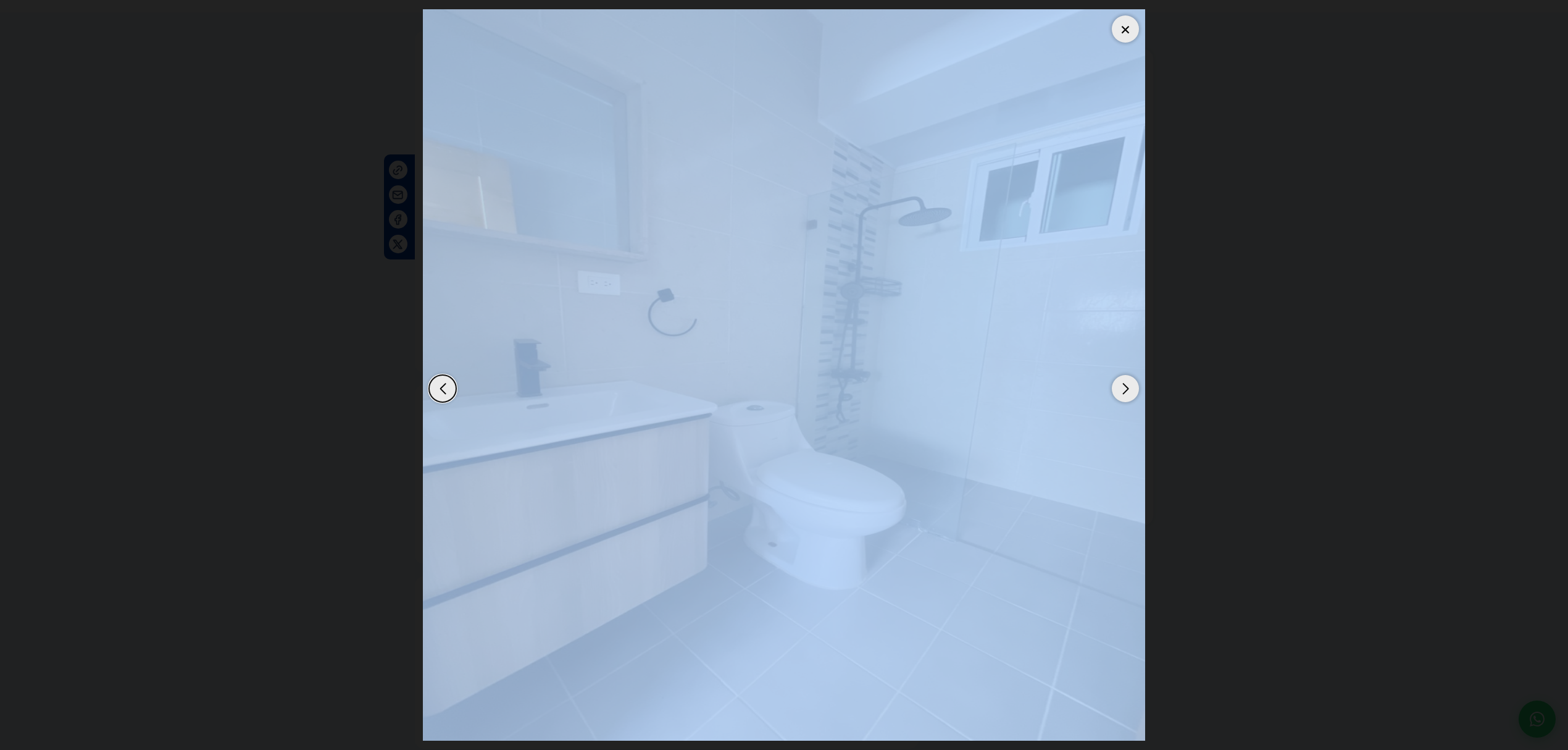
click at [1037, 278] on img "9 / 13" at bounding box center [784, 375] width 722 height 731
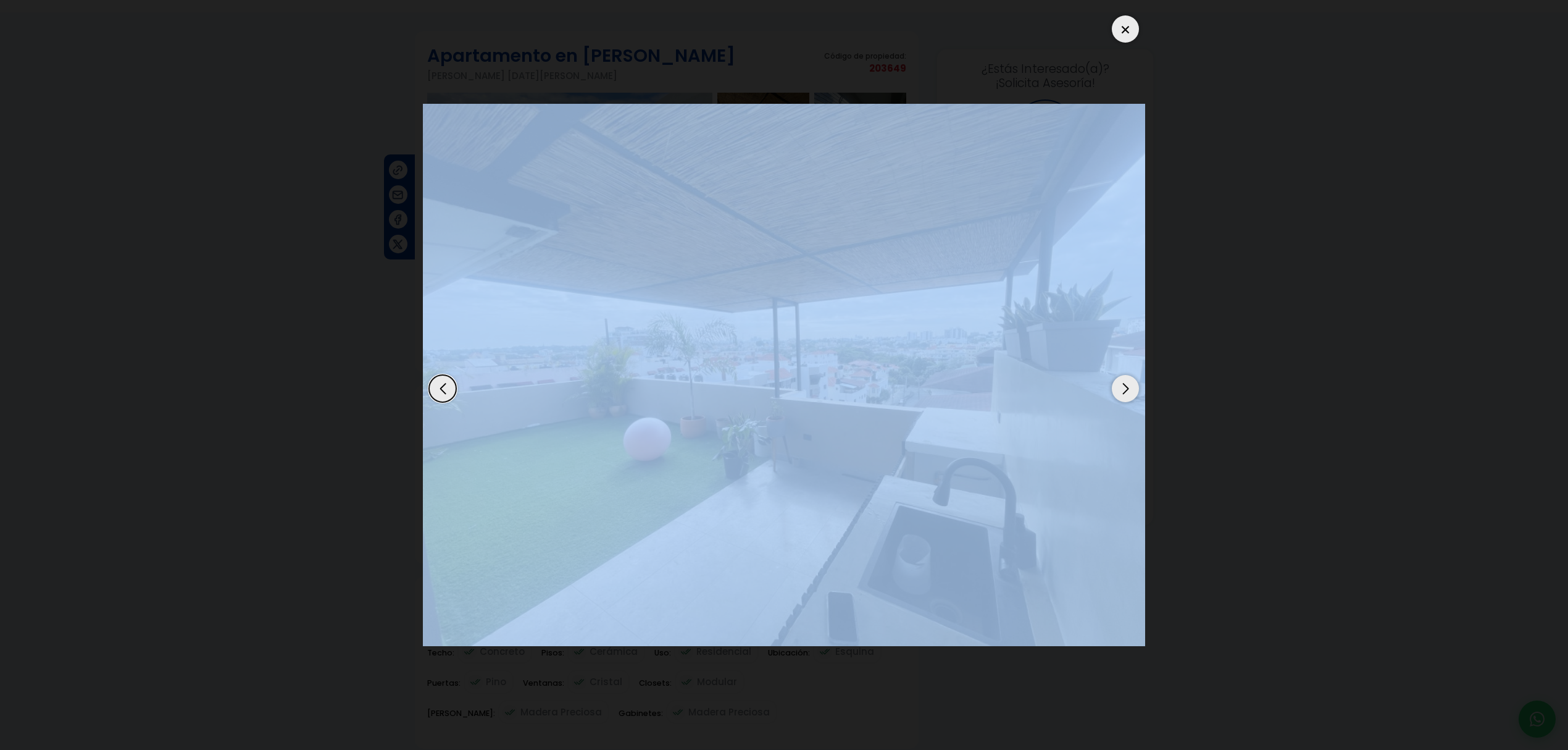
click at [1110, 361] on img "13 / 13" at bounding box center [784, 375] width 722 height 542
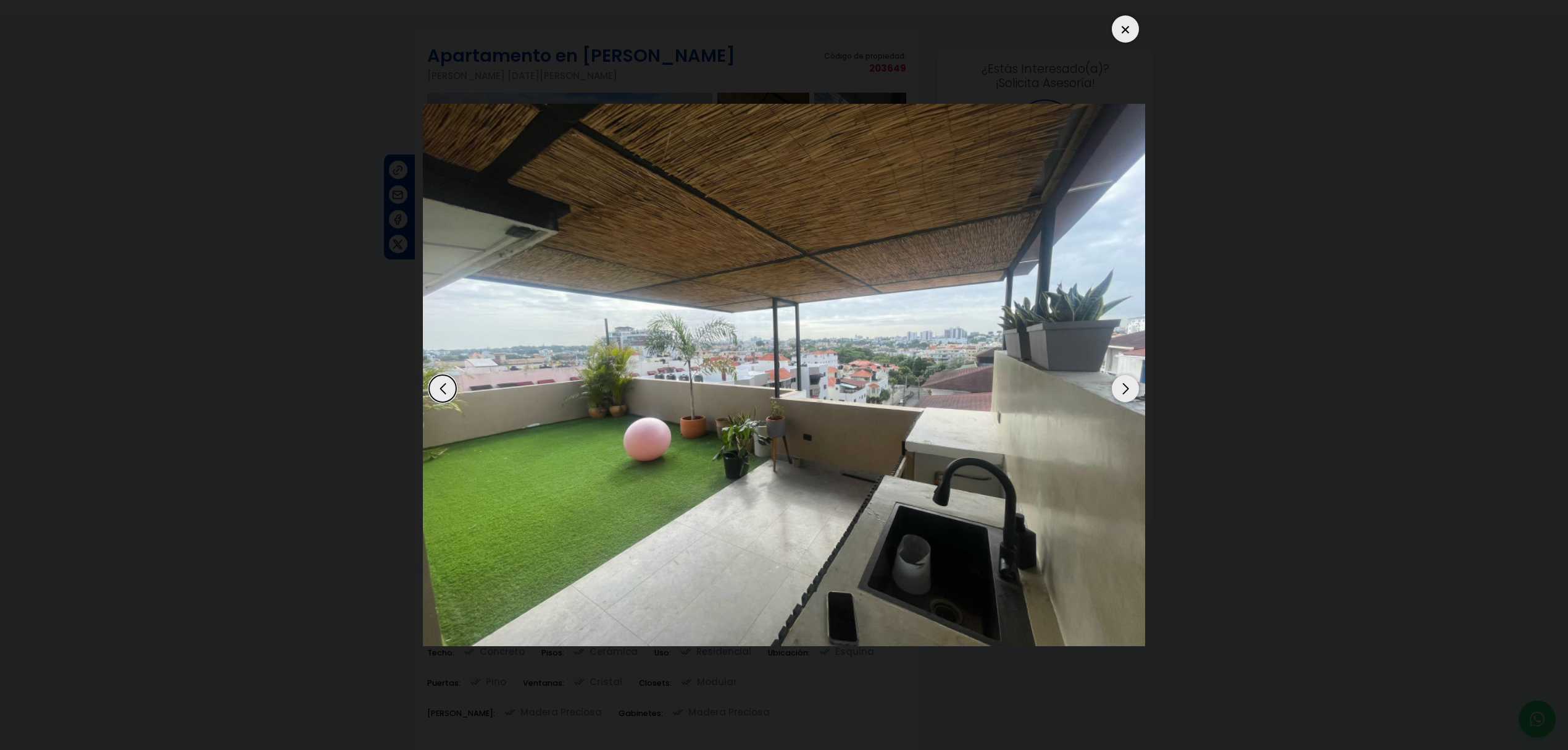
click at [1154, 359] on dialog at bounding box center [783, 375] width 741 height 750
click at [443, 395] on div "Previous slide" at bounding box center [443, 388] width 27 height 27
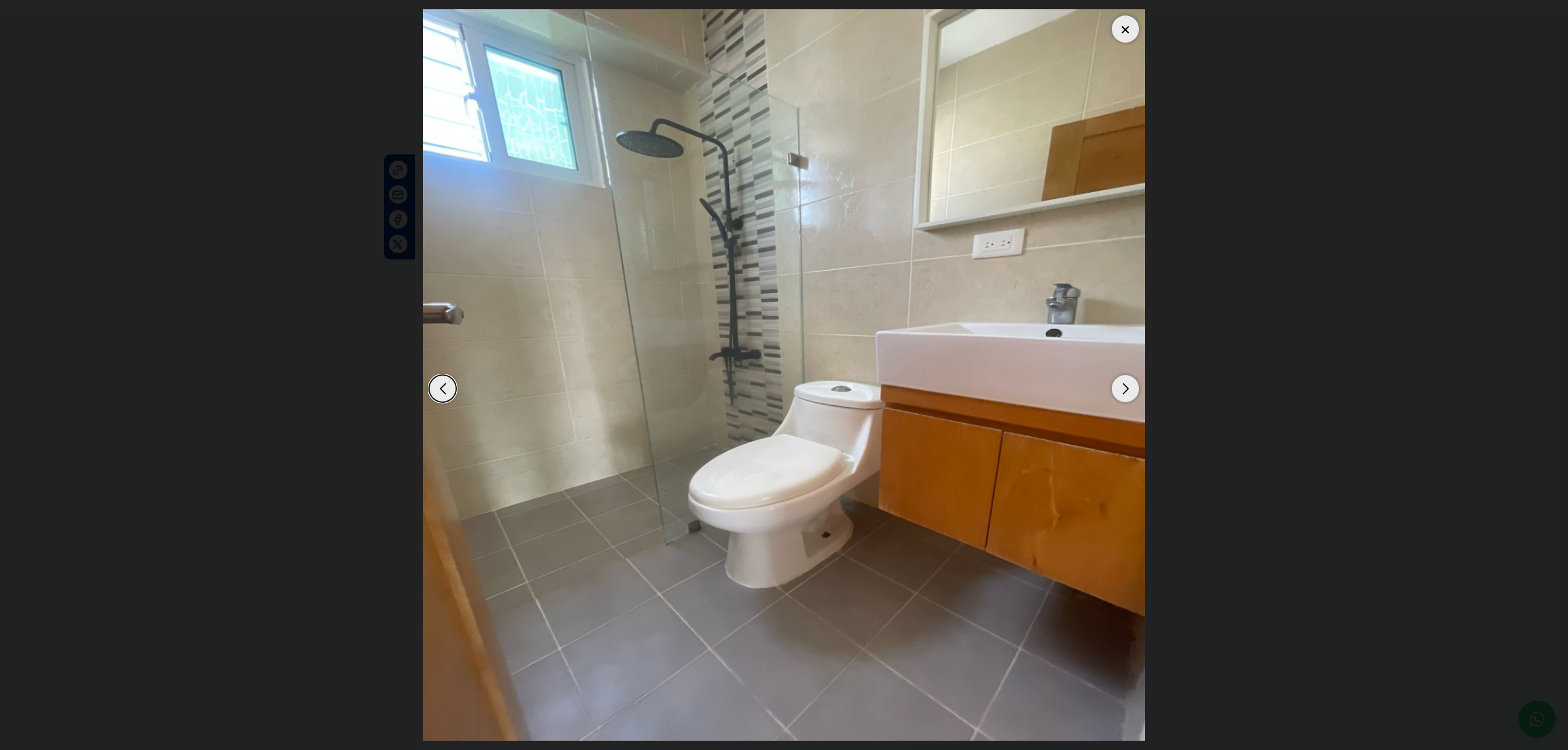
click at [443, 395] on div "Previous slide" at bounding box center [443, 388] width 27 height 27
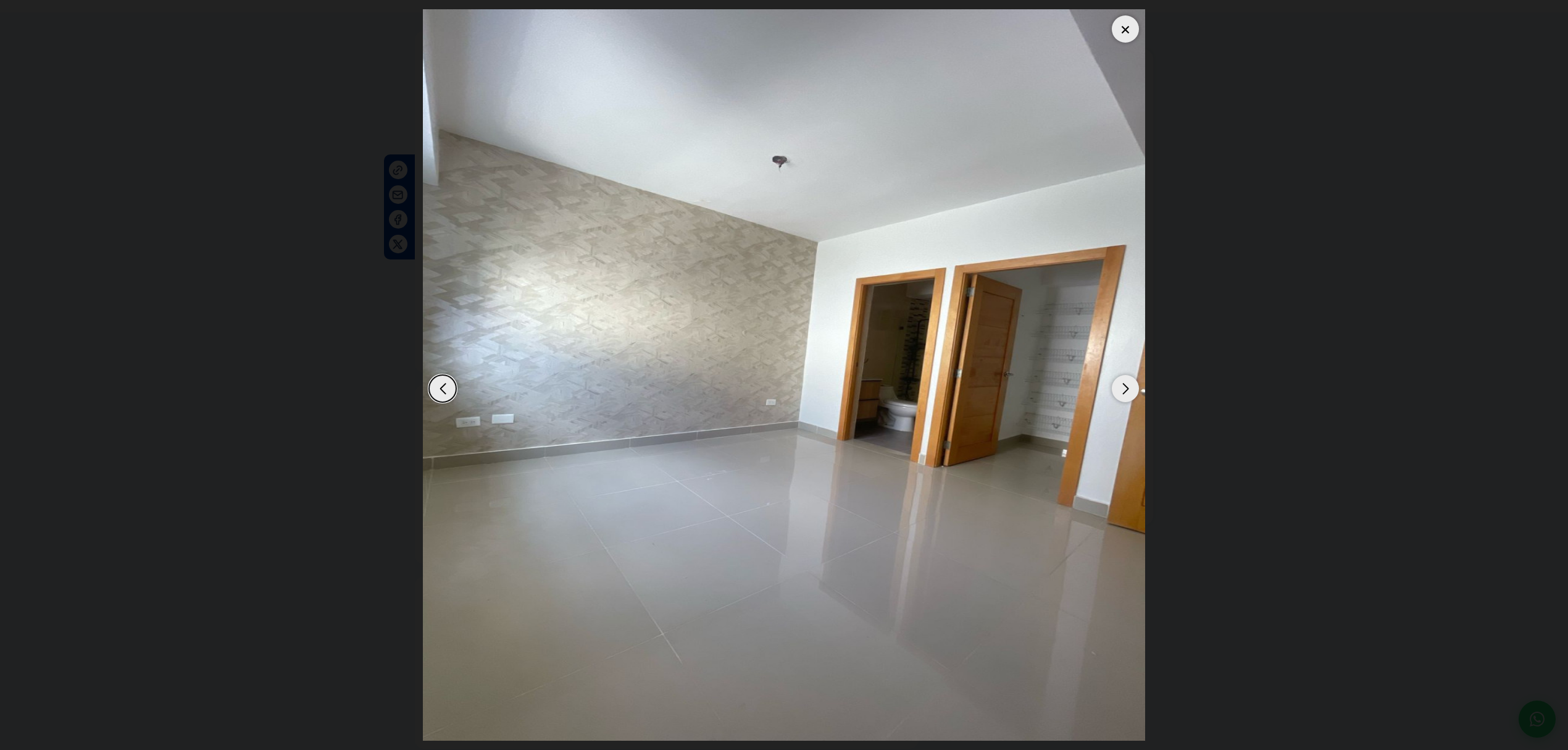
click at [443, 395] on div "Previous slide" at bounding box center [443, 388] width 27 height 27
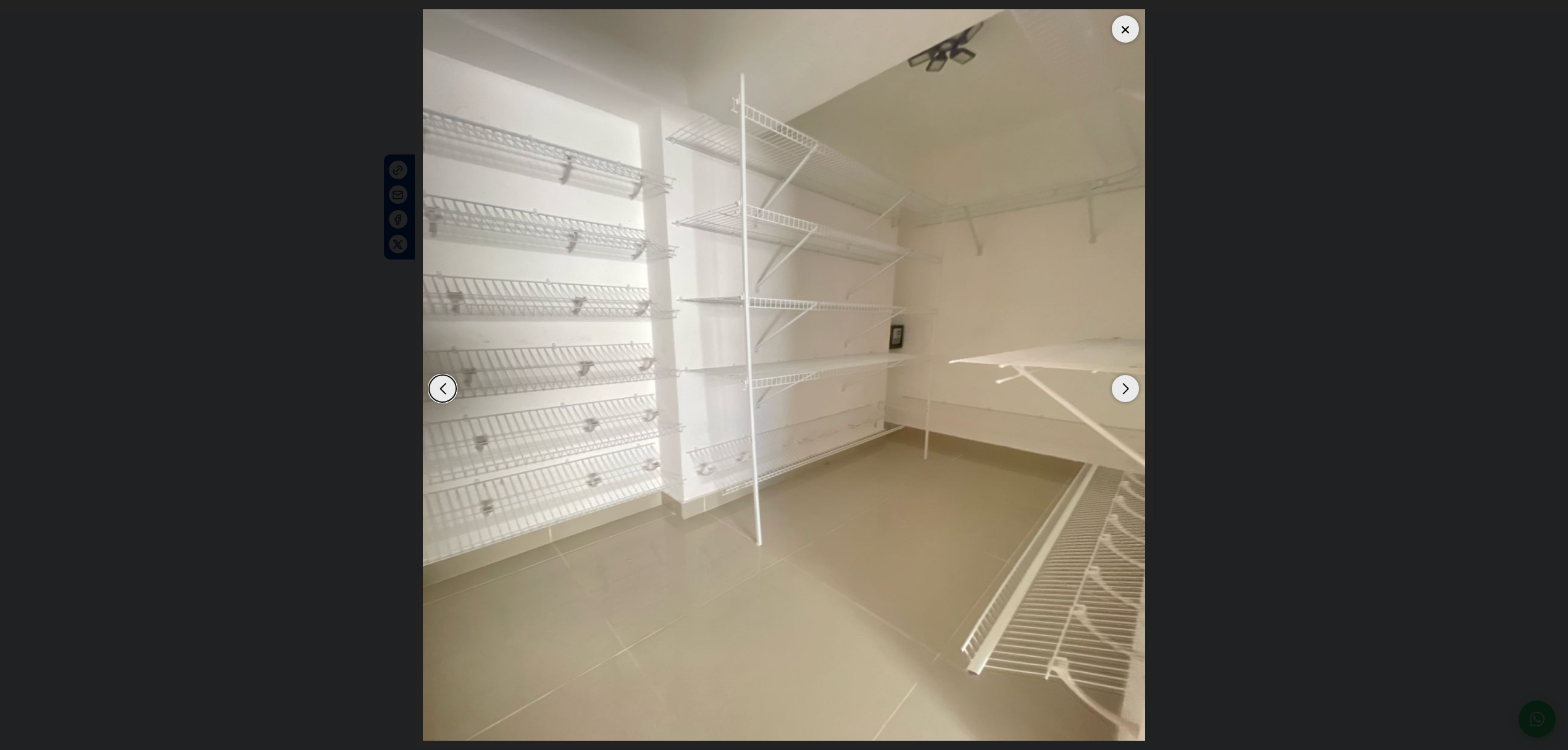
click at [443, 395] on div "Previous slide" at bounding box center [443, 388] width 27 height 27
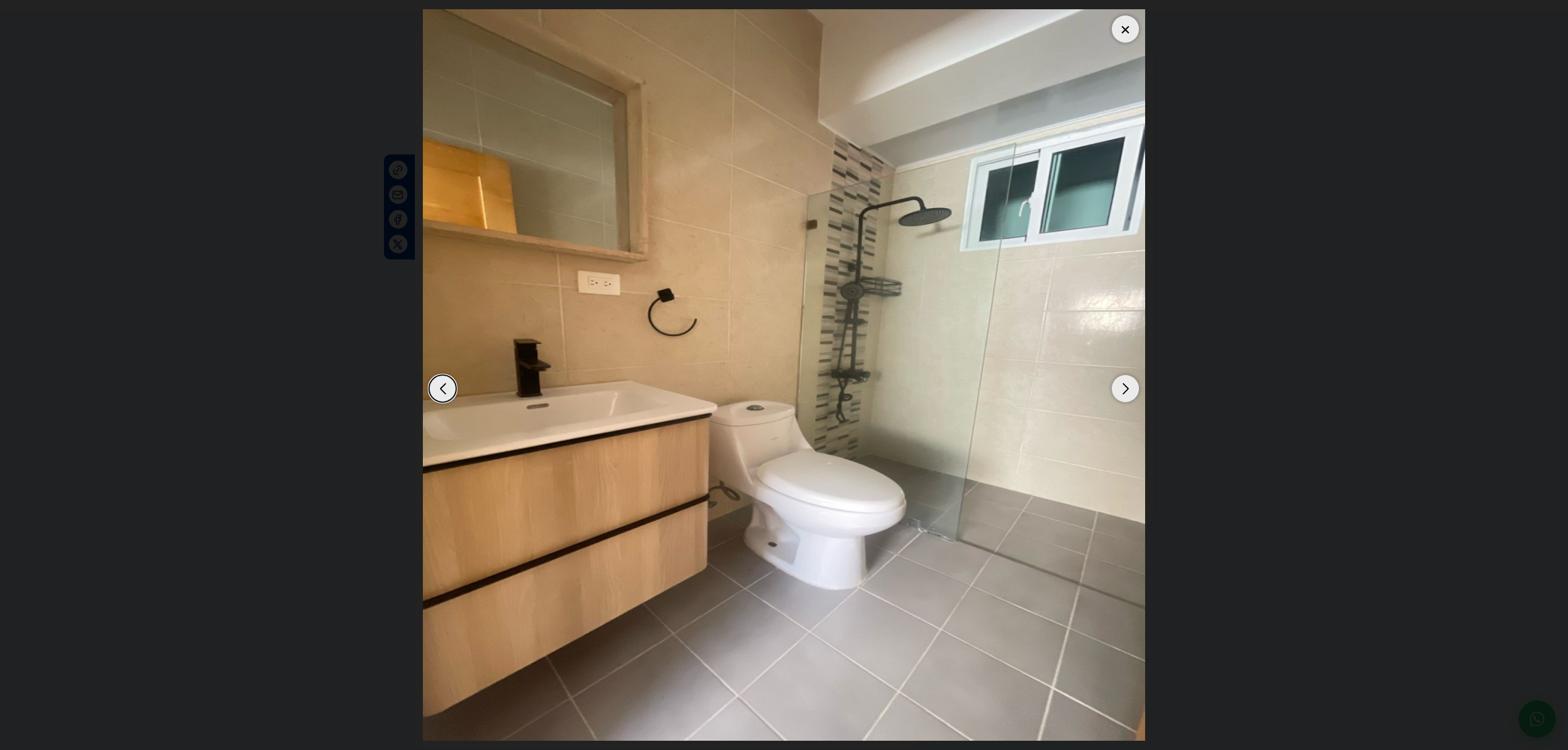
click at [1127, 390] on div "Next slide" at bounding box center [1125, 388] width 27 height 27
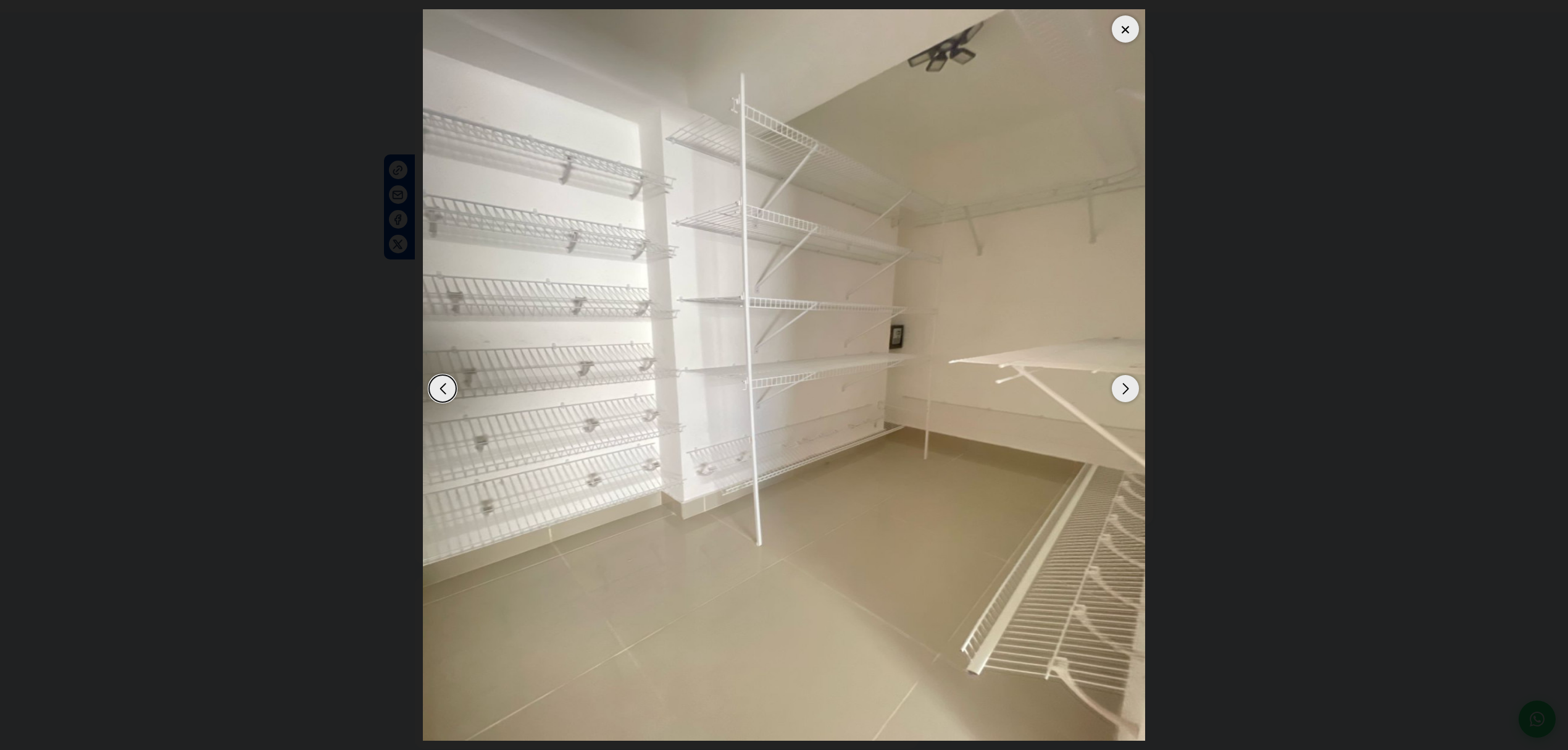
click at [1127, 390] on div "Next slide" at bounding box center [1125, 388] width 27 height 27
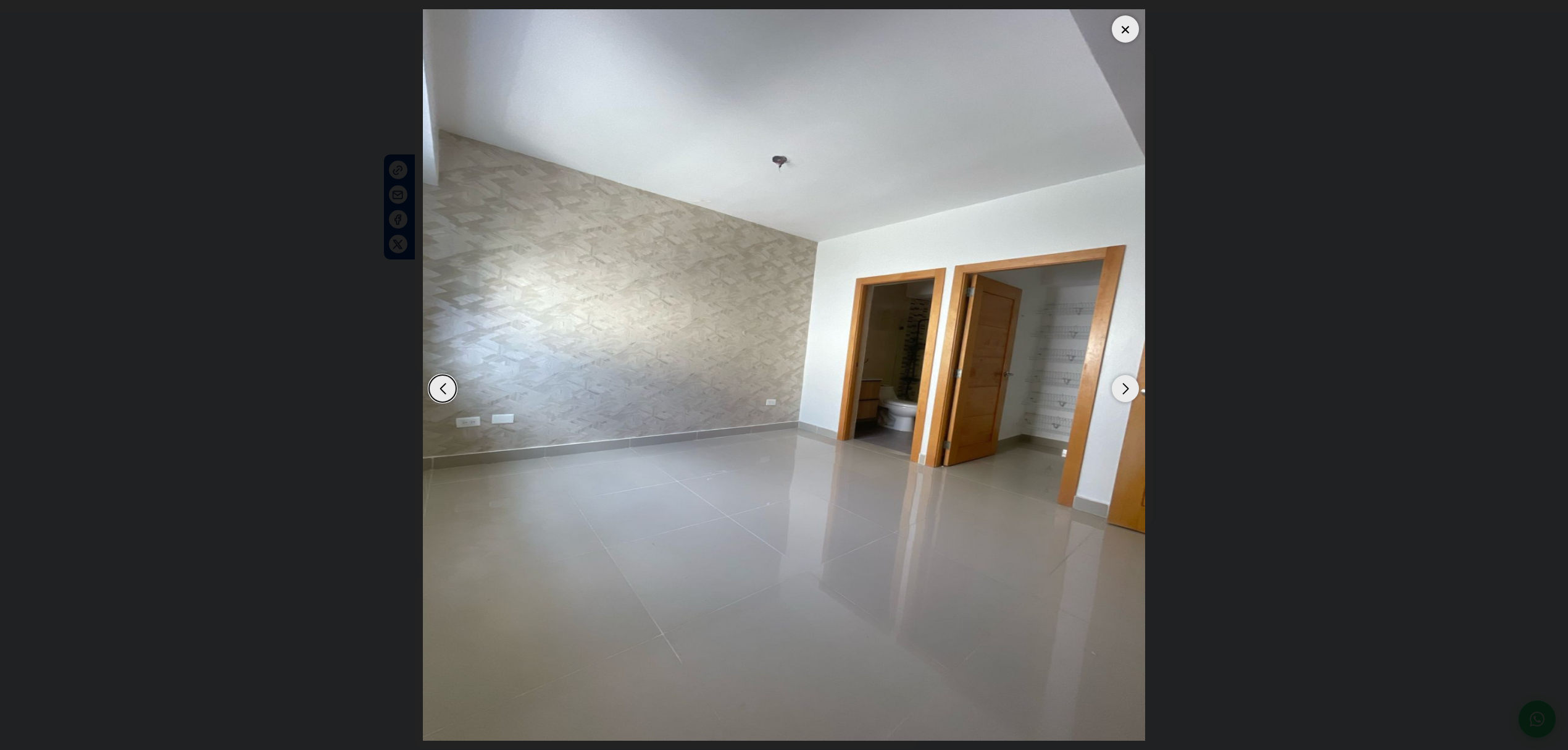
click at [1127, 390] on div "Next slide" at bounding box center [1125, 388] width 27 height 27
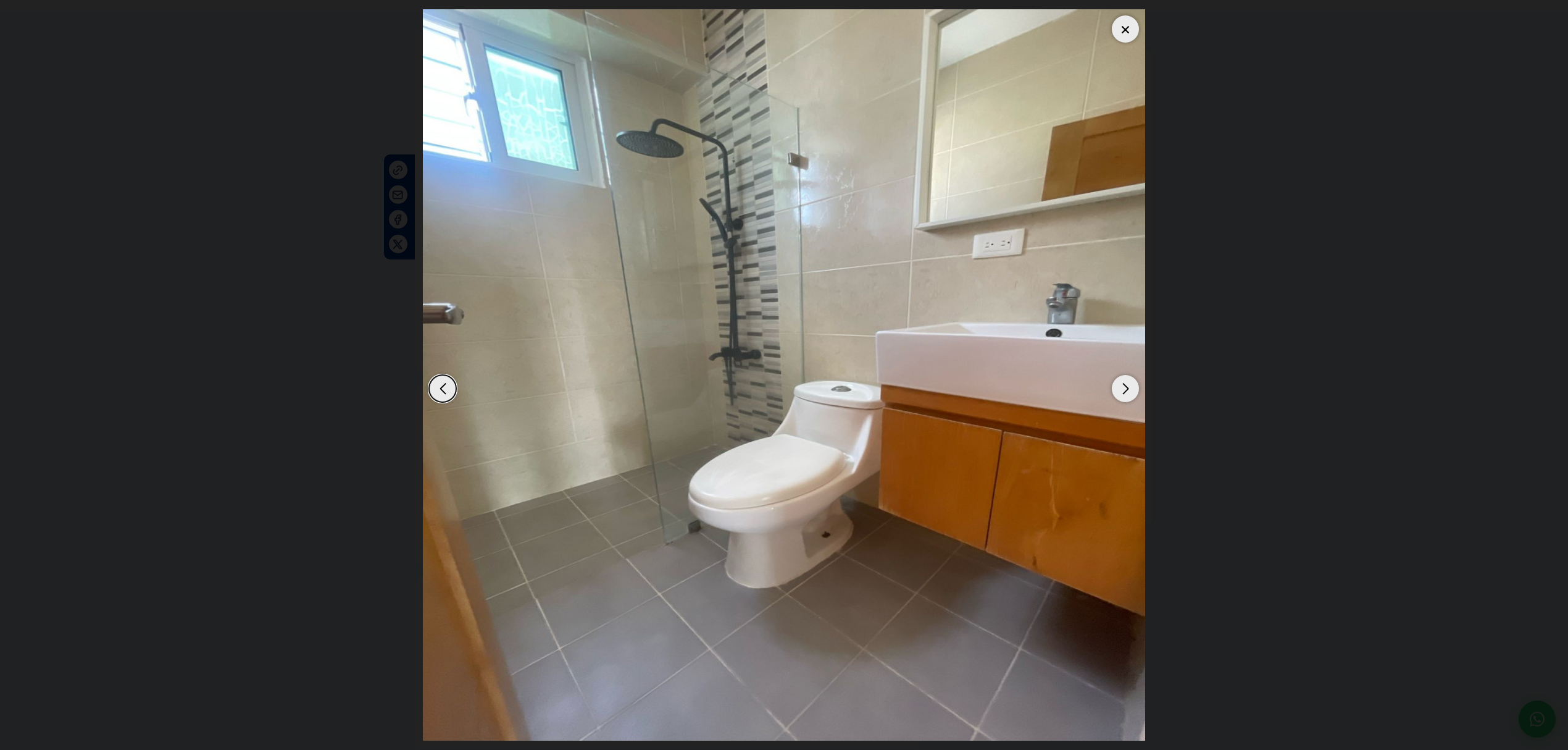
click at [1127, 390] on div "Next slide" at bounding box center [1125, 388] width 27 height 27
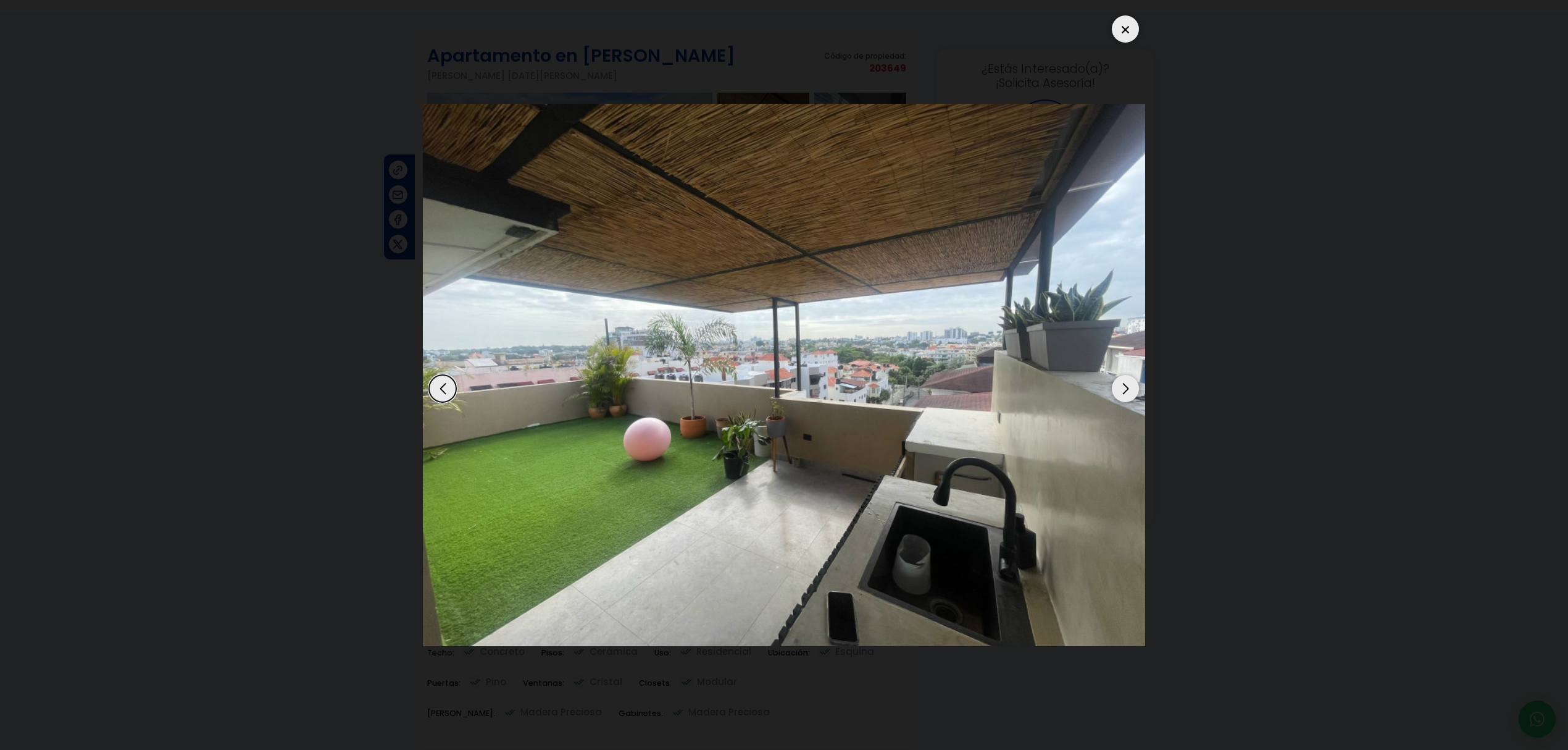
click at [1127, 390] on div "Next slide" at bounding box center [1125, 388] width 27 height 27
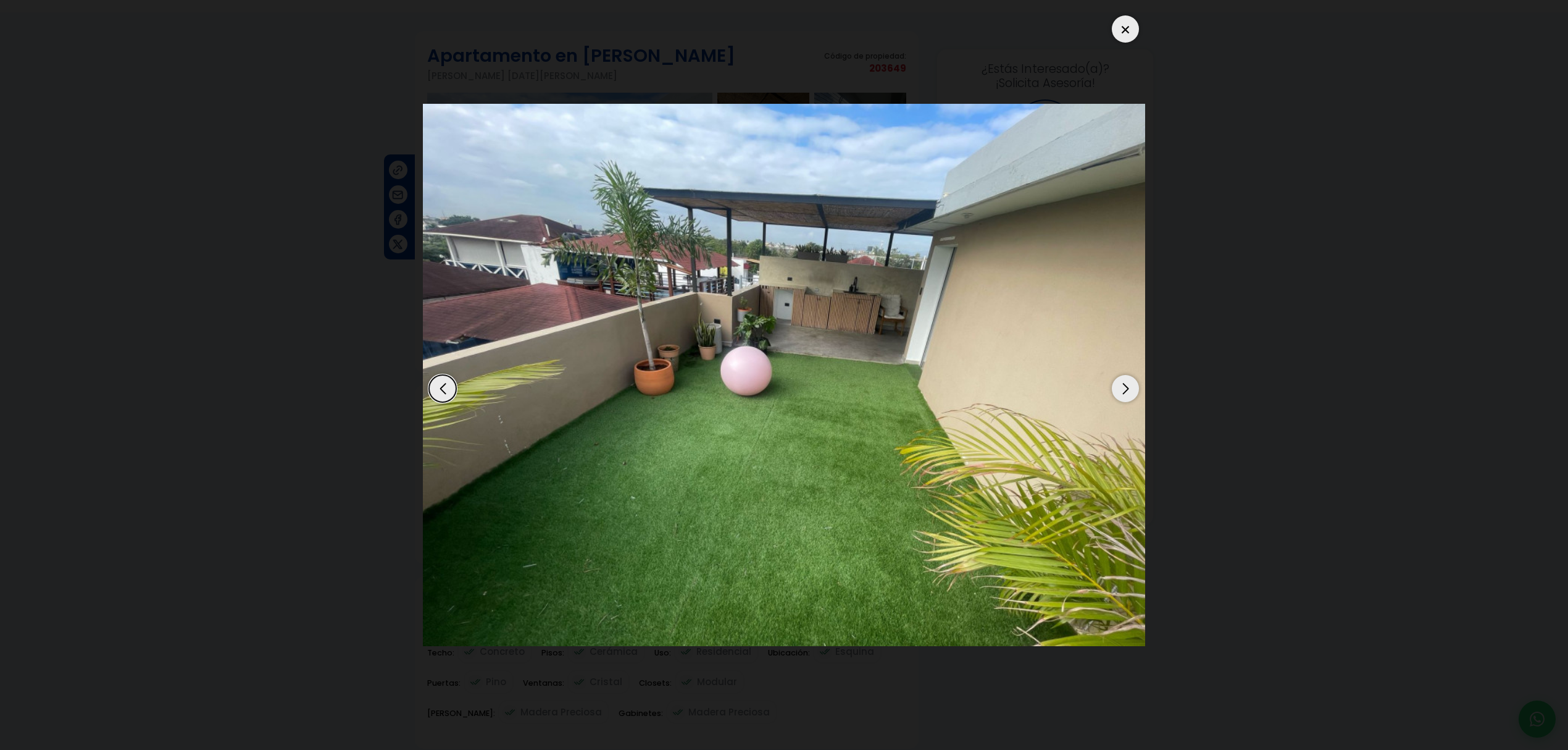
click at [1127, 390] on div "Next slide" at bounding box center [1125, 388] width 27 height 27
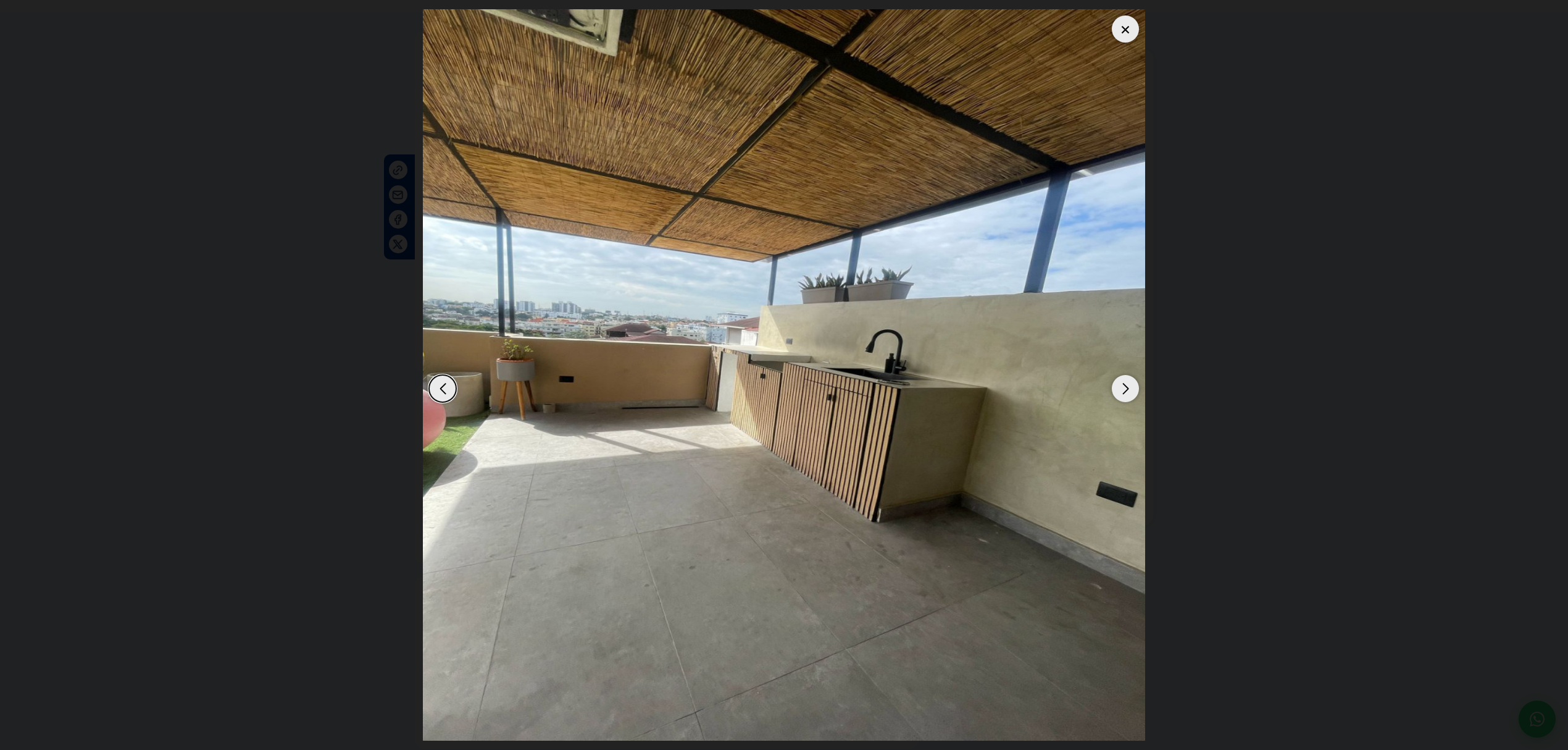
click at [1127, 390] on div "Next slide" at bounding box center [1125, 388] width 27 height 27
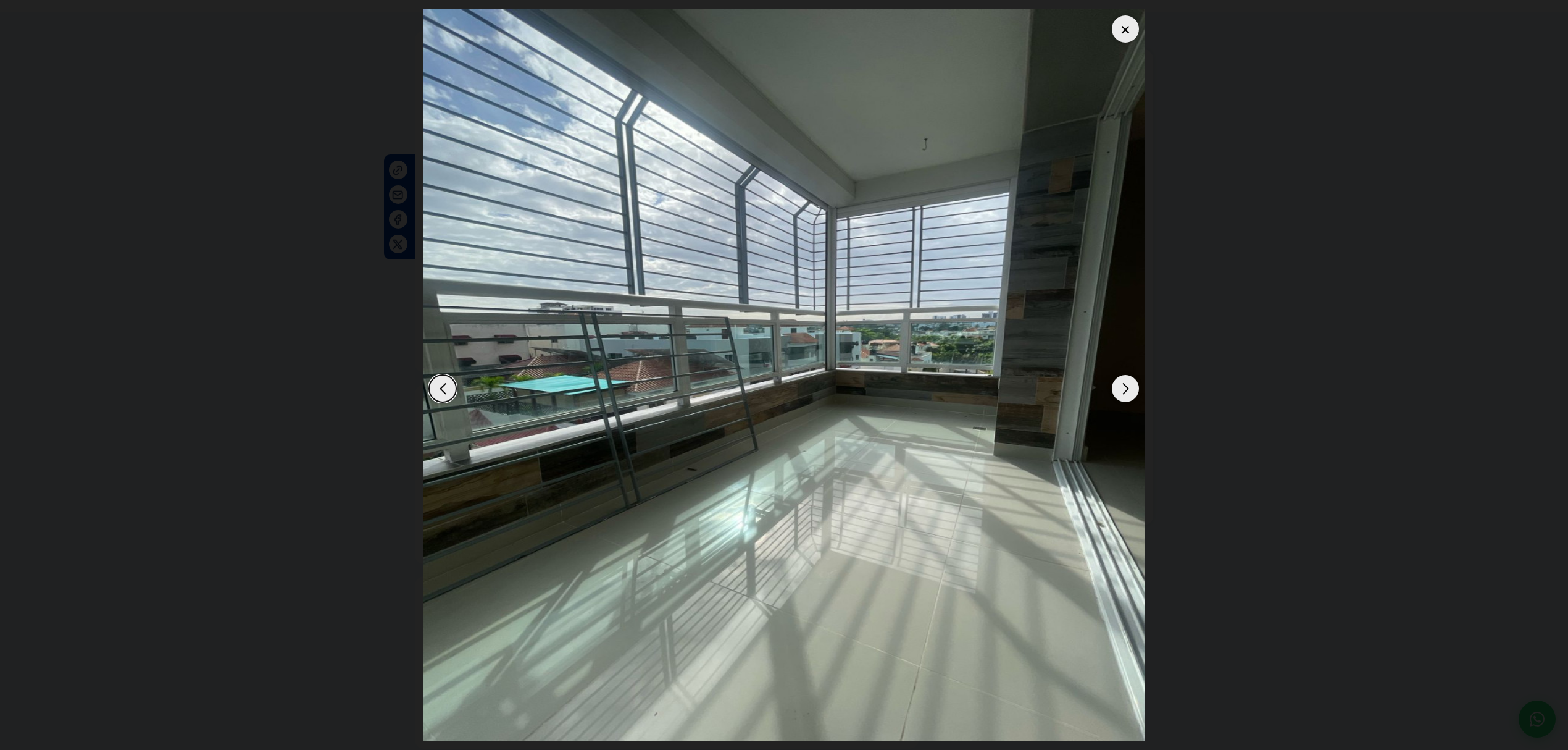
click at [1154, 340] on dialog at bounding box center [783, 375] width 741 height 750
click at [1129, 33] on div at bounding box center [1125, 29] width 27 height 27
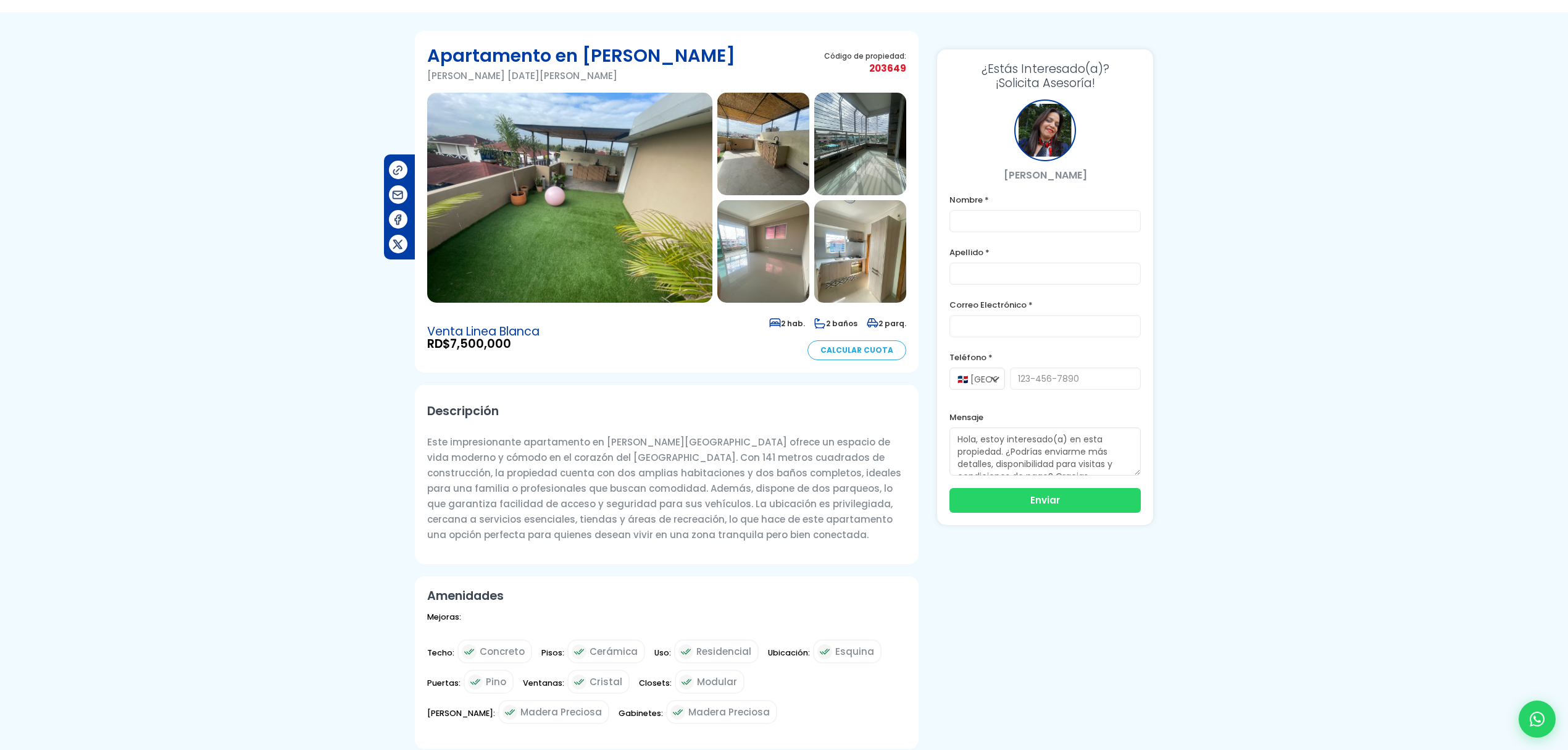
scroll to position [0, 0]
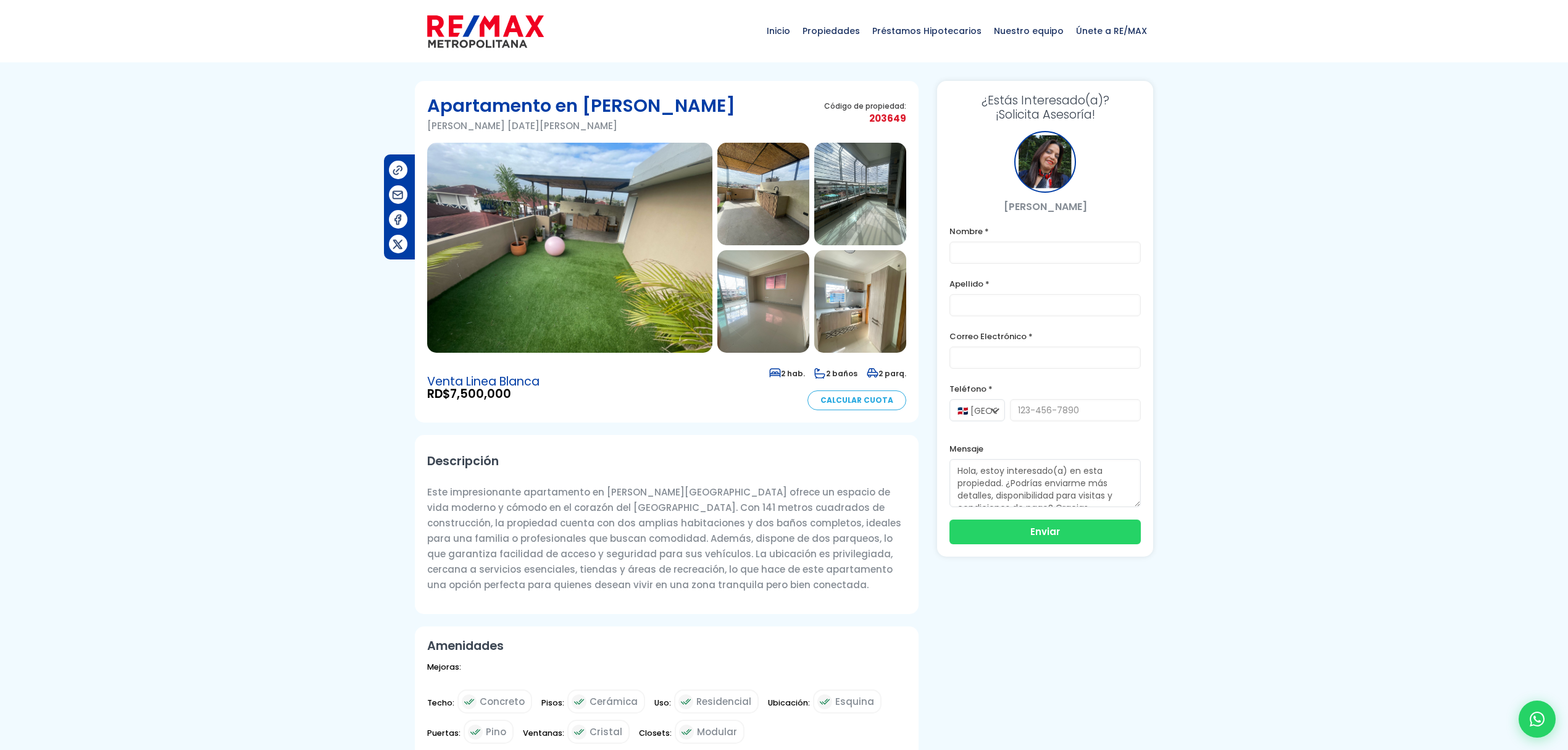
click at [865, 315] on img at bounding box center [860, 301] width 92 height 103
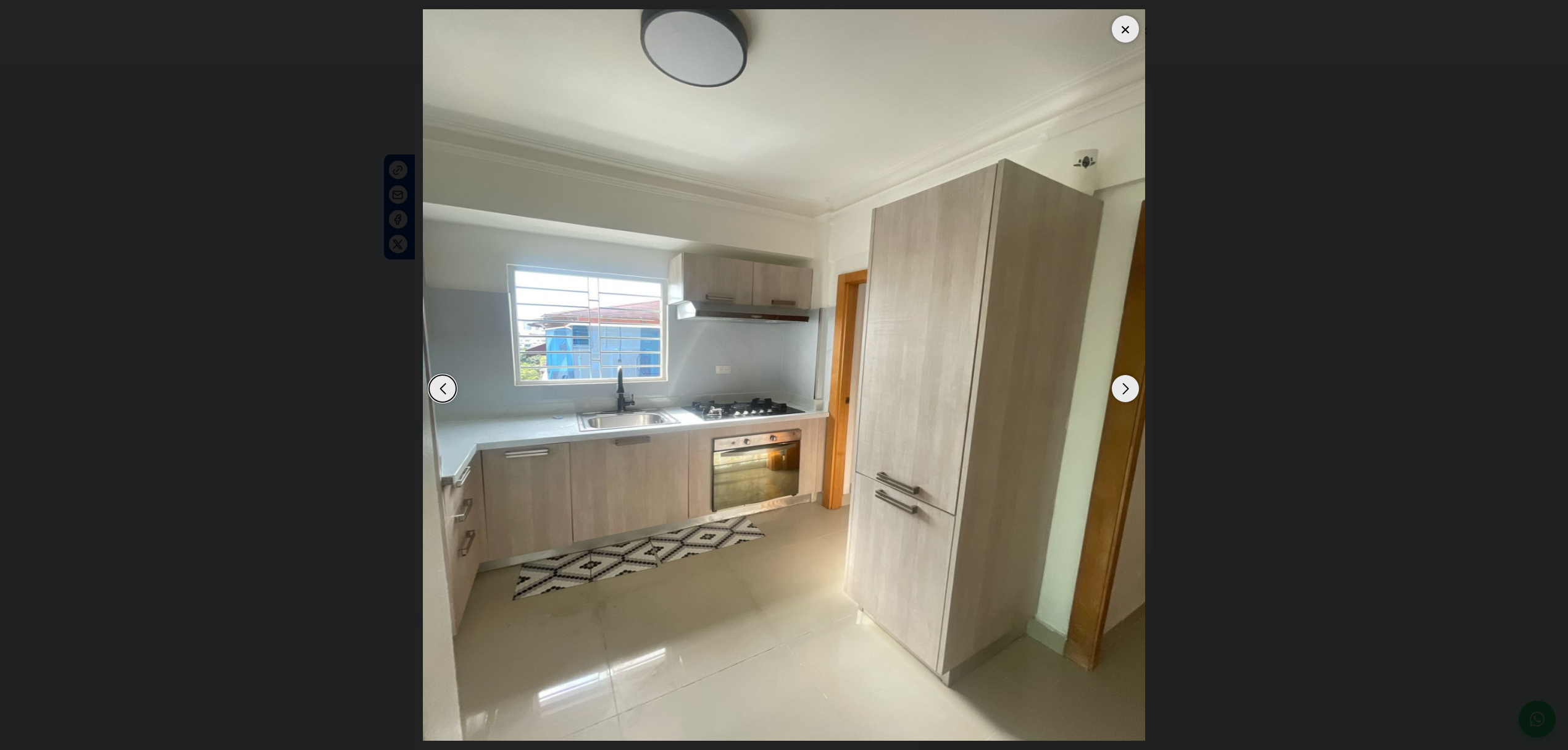
click at [1131, 400] on div "Next slide" at bounding box center [1125, 388] width 27 height 27
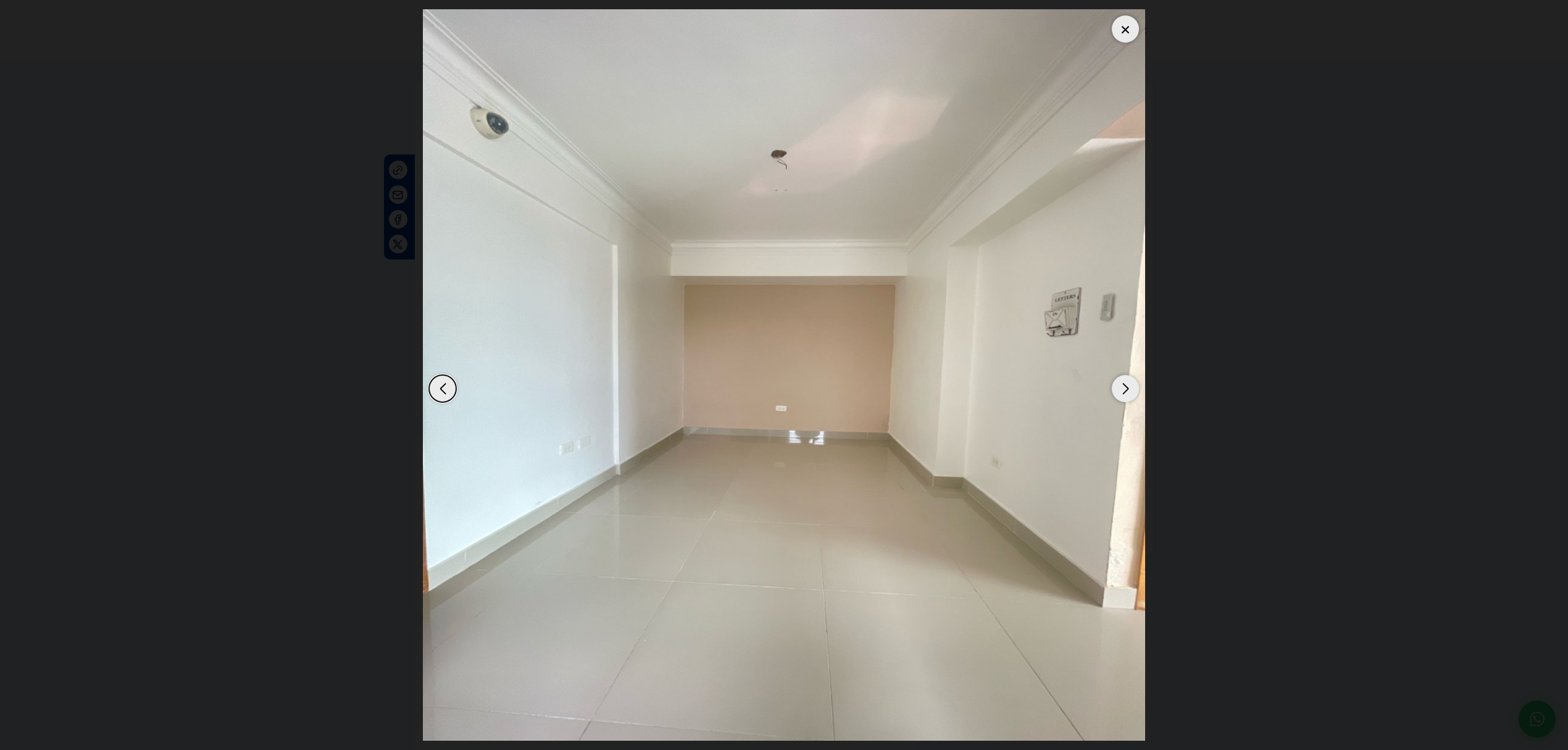
click at [1131, 400] on div "Next slide" at bounding box center [1125, 388] width 27 height 27
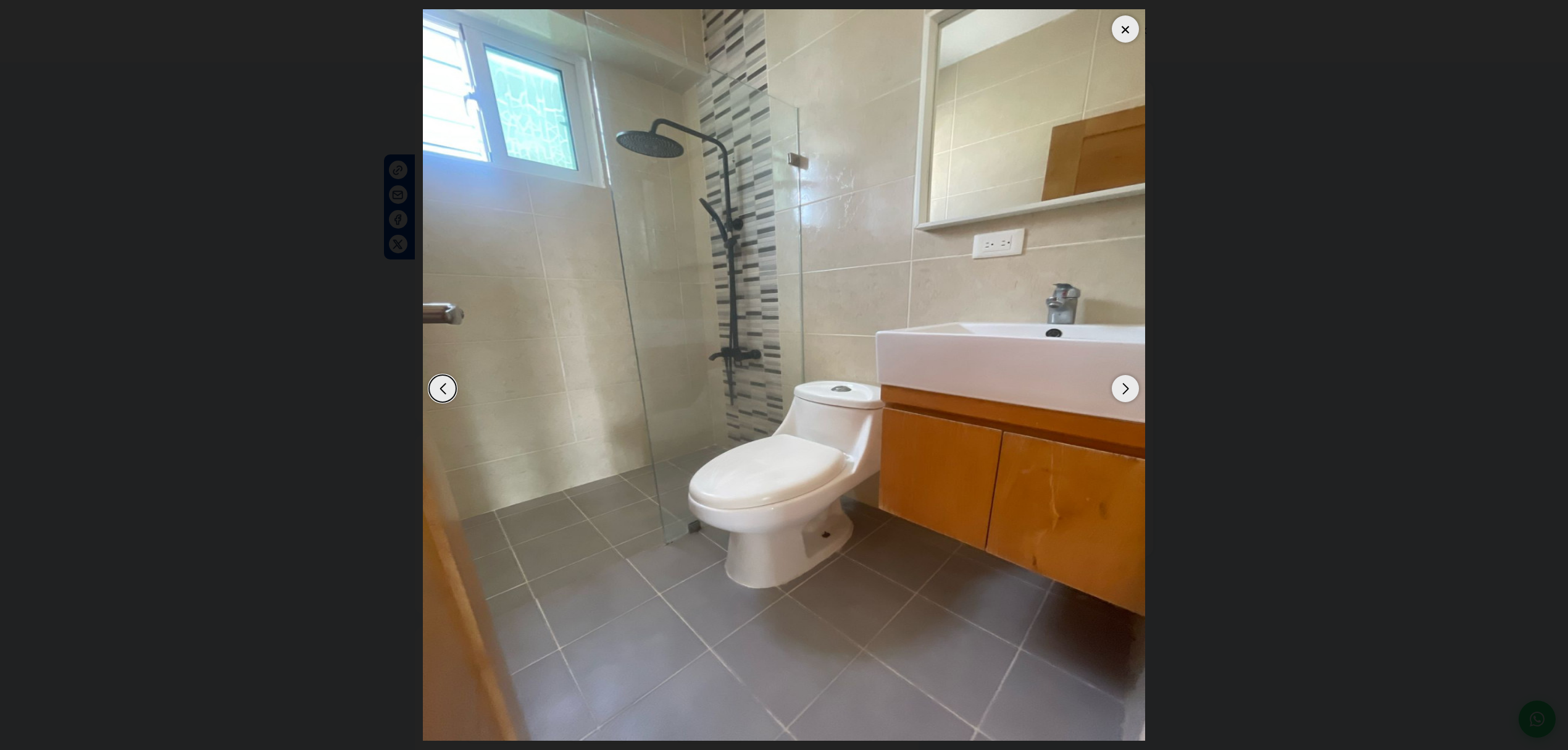
click at [1131, 400] on div "Next slide" at bounding box center [1125, 388] width 27 height 27
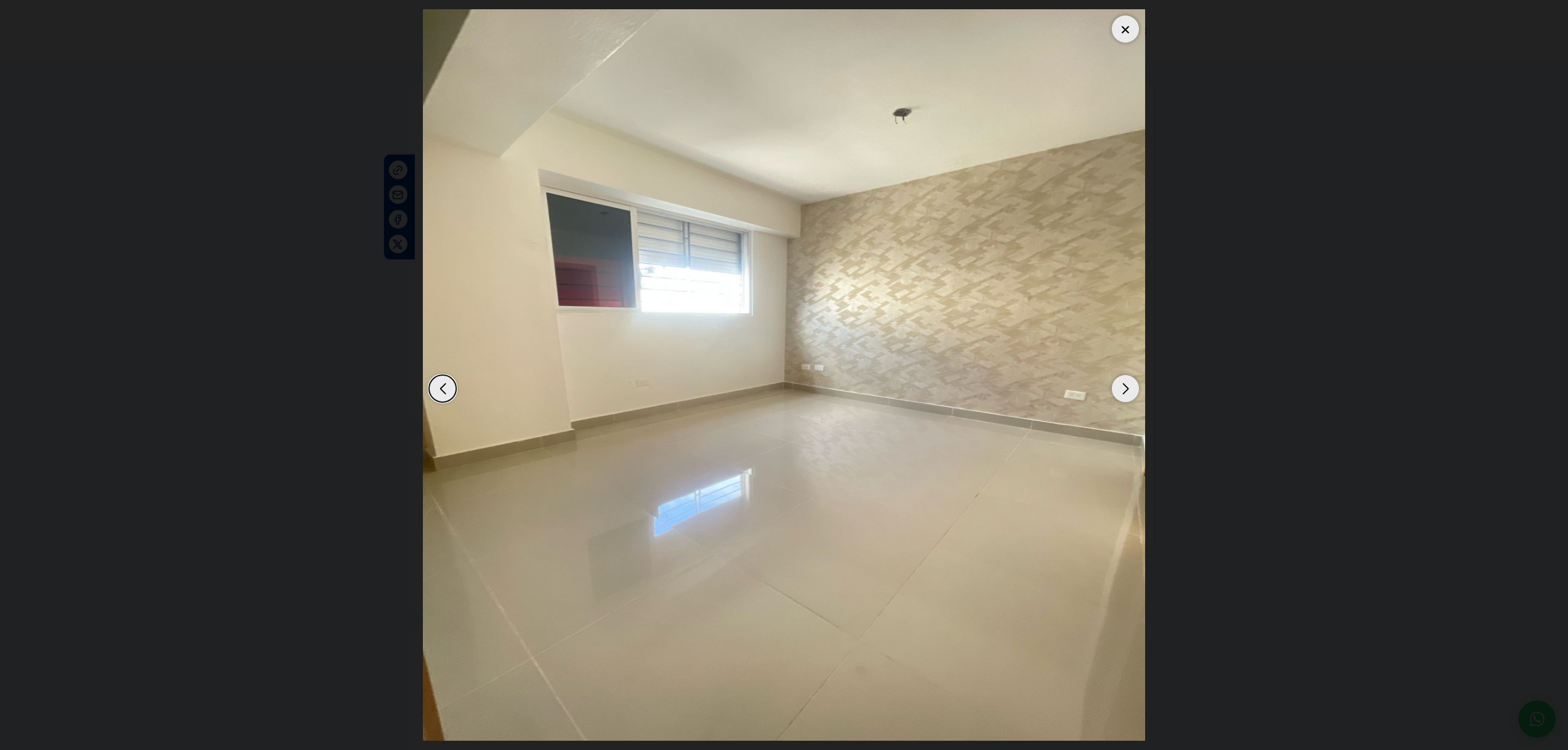
click at [1154, 358] on dialog at bounding box center [783, 375] width 741 height 750
click at [1127, 21] on div at bounding box center [1125, 29] width 27 height 27
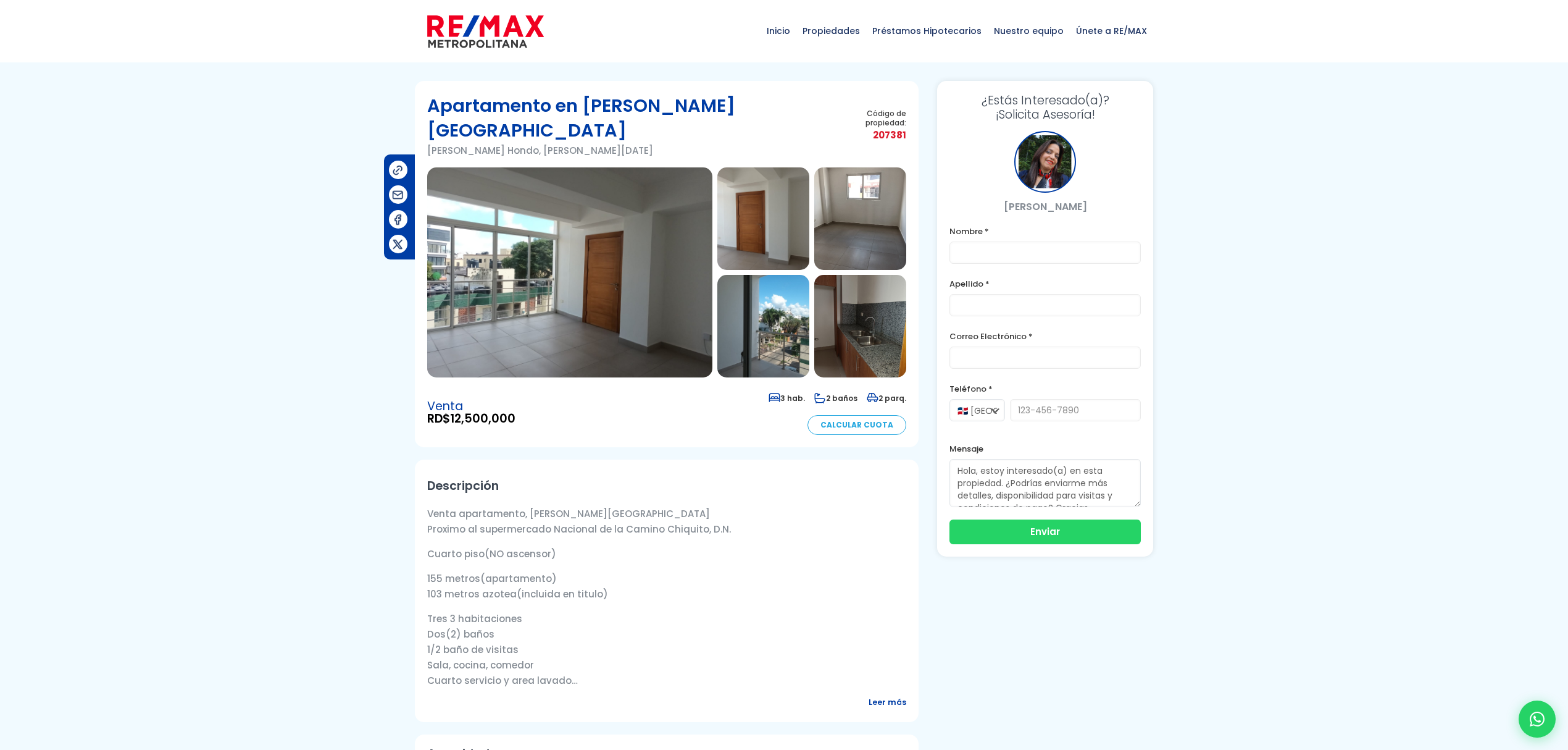
click at [902, 694] on span "Leer más" at bounding box center [887, 702] width 38 height 15
click at [642, 258] on img at bounding box center [570, 273] width 285 height 210
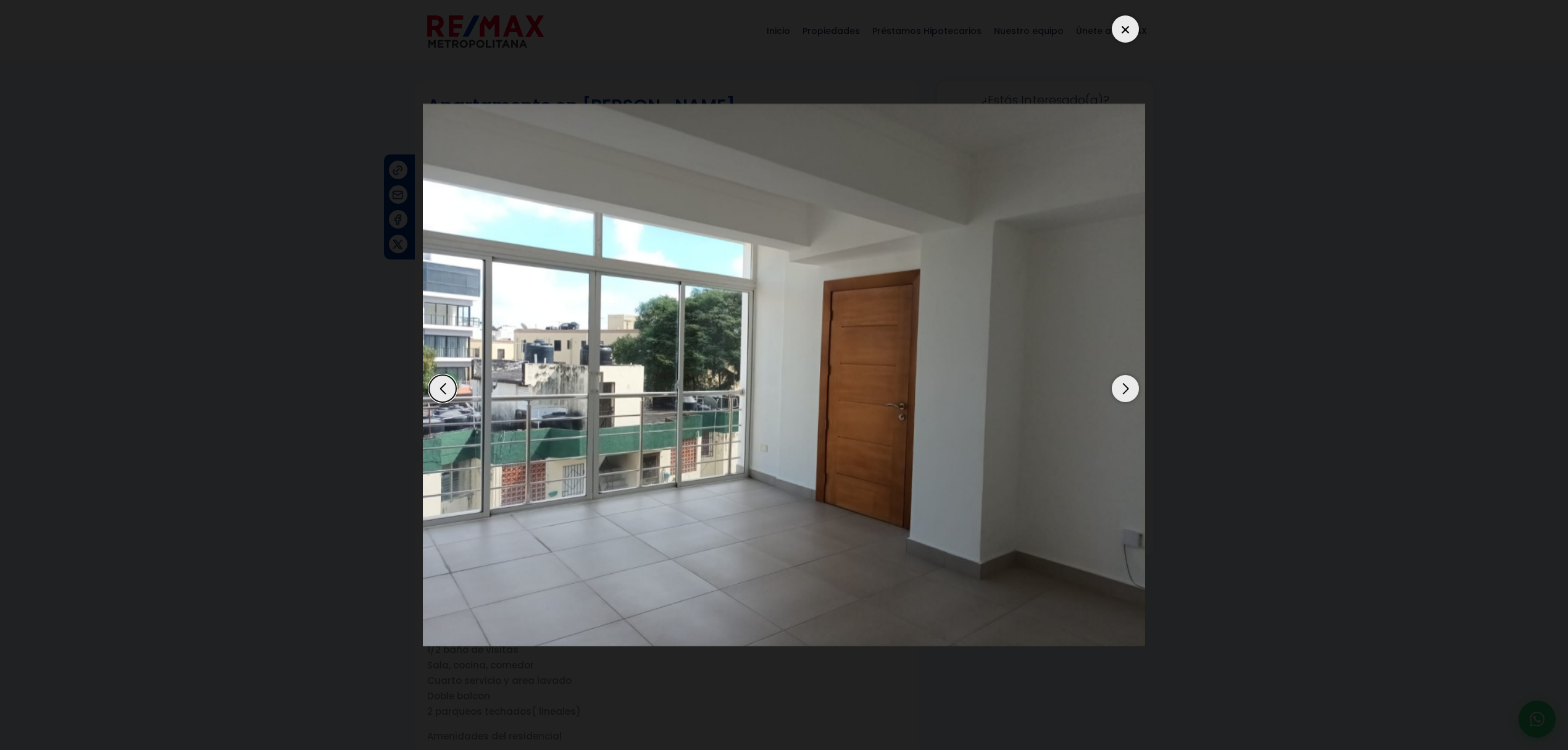
click at [1132, 393] on div "Next slide" at bounding box center [1125, 388] width 27 height 27
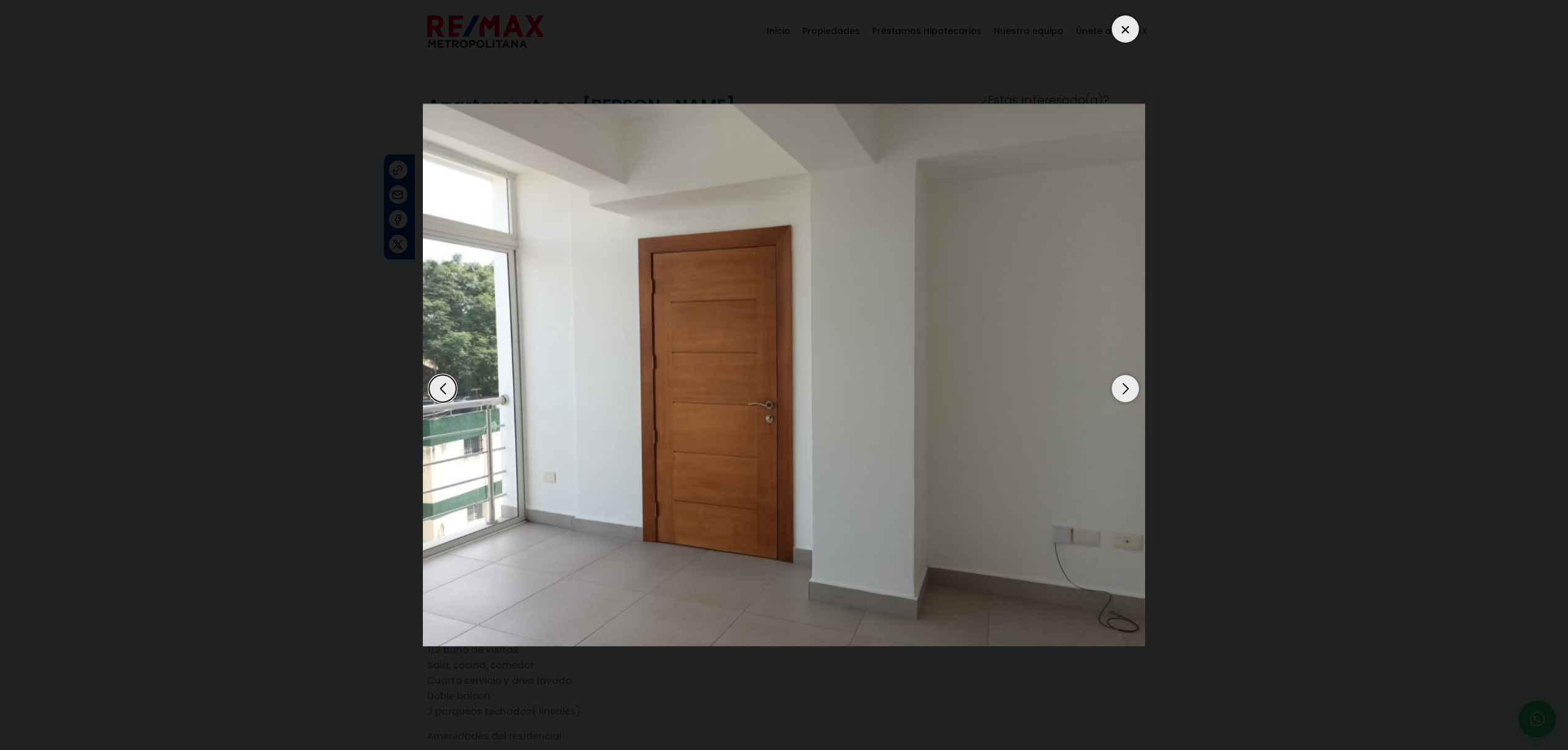
click at [1132, 393] on div "Next slide" at bounding box center [1125, 388] width 27 height 27
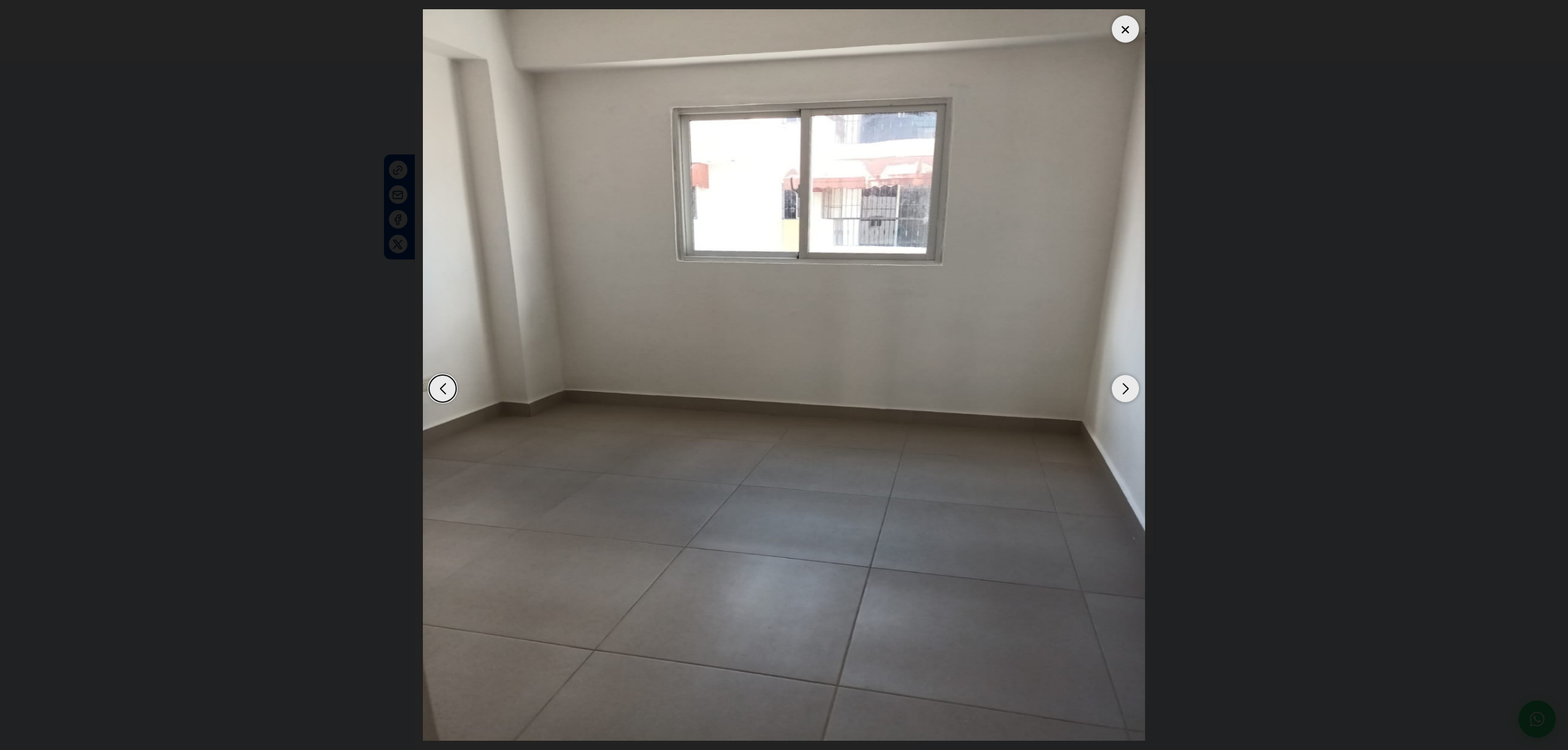
click at [1132, 393] on div "Next slide" at bounding box center [1125, 388] width 27 height 27
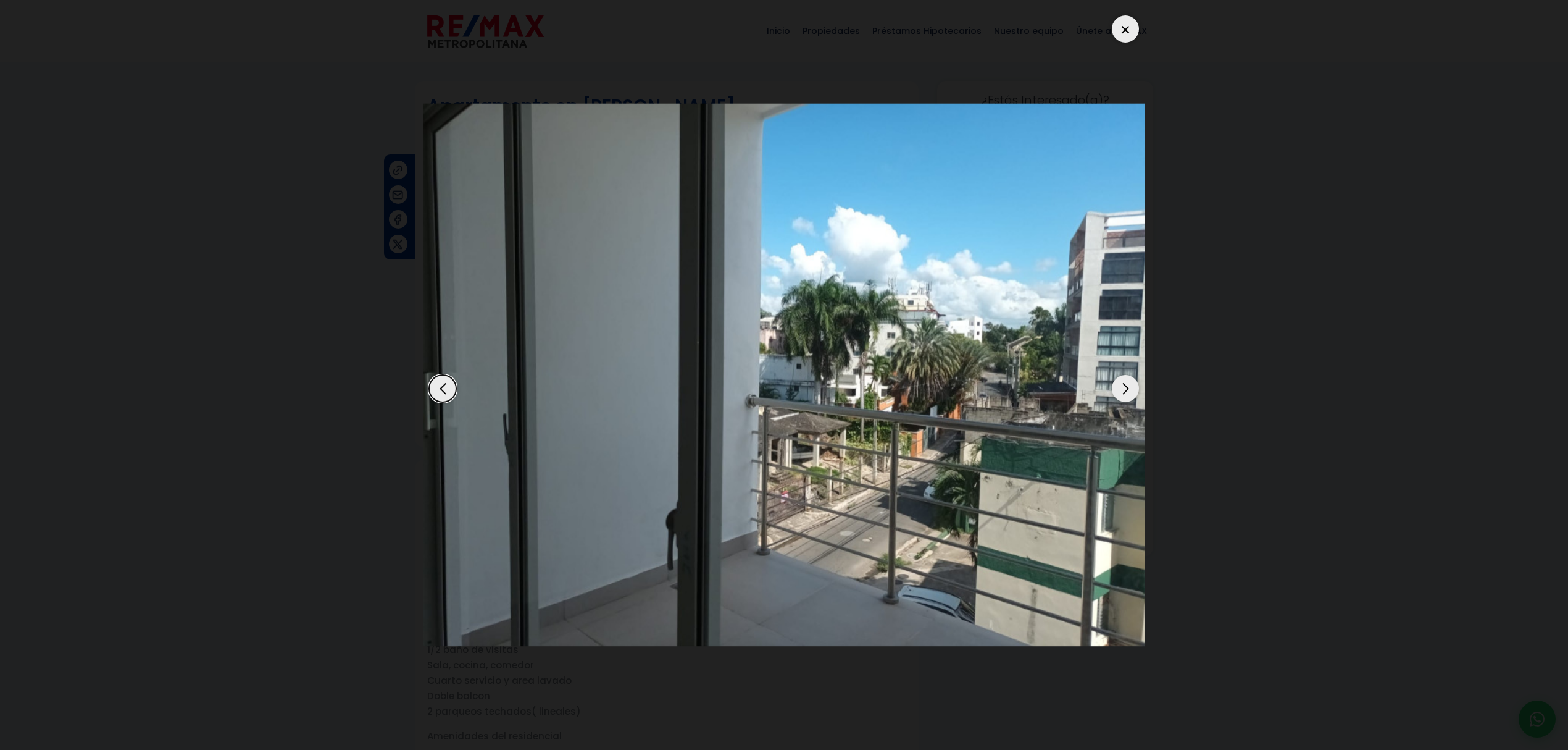
click at [1132, 393] on div "Next slide" at bounding box center [1125, 388] width 27 height 27
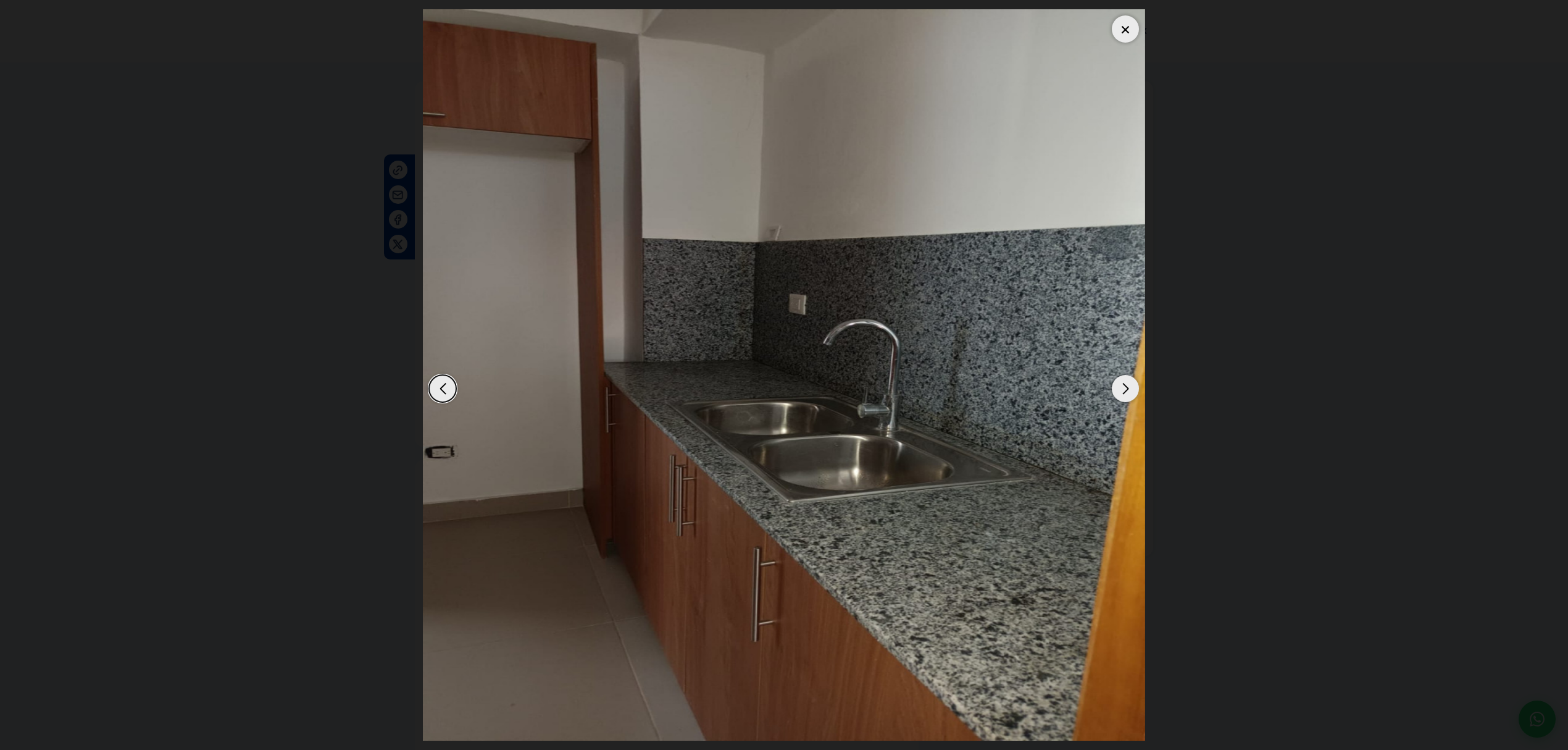
click at [1132, 393] on div "Next slide" at bounding box center [1125, 388] width 27 height 27
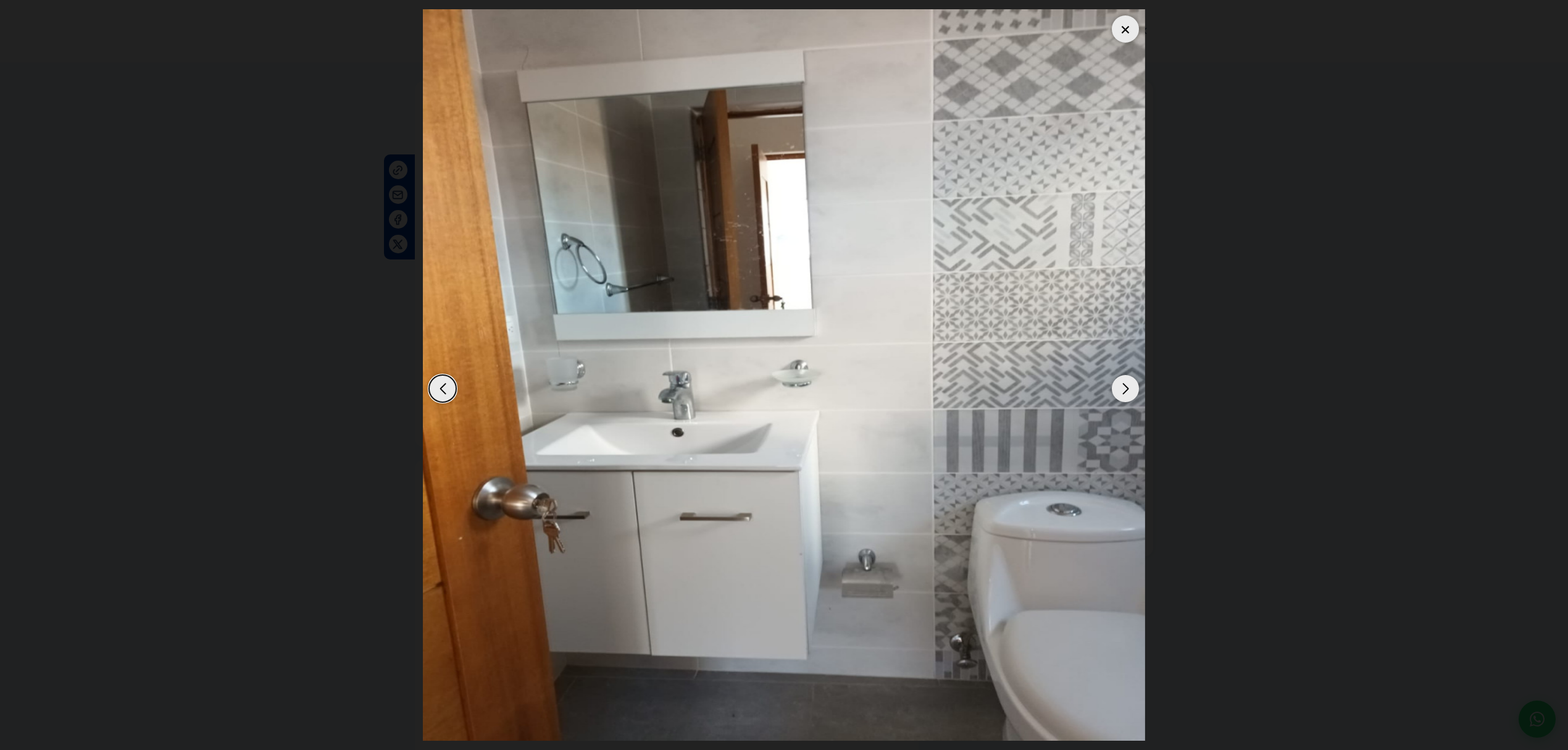
click at [1132, 393] on div "Next slide" at bounding box center [1125, 388] width 27 height 27
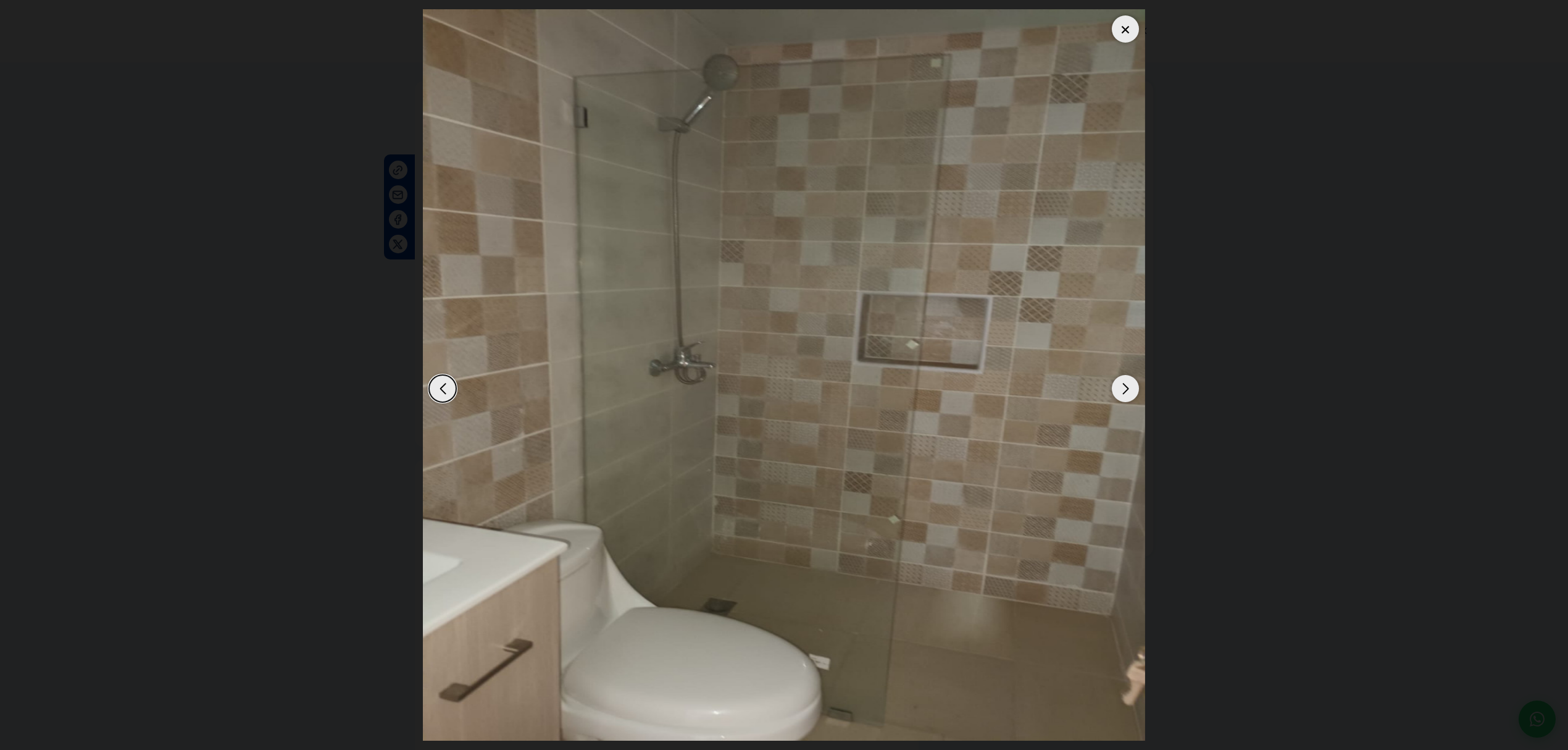
click at [1132, 393] on div "Next slide" at bounding box center [1125, 388] width 27 height 27
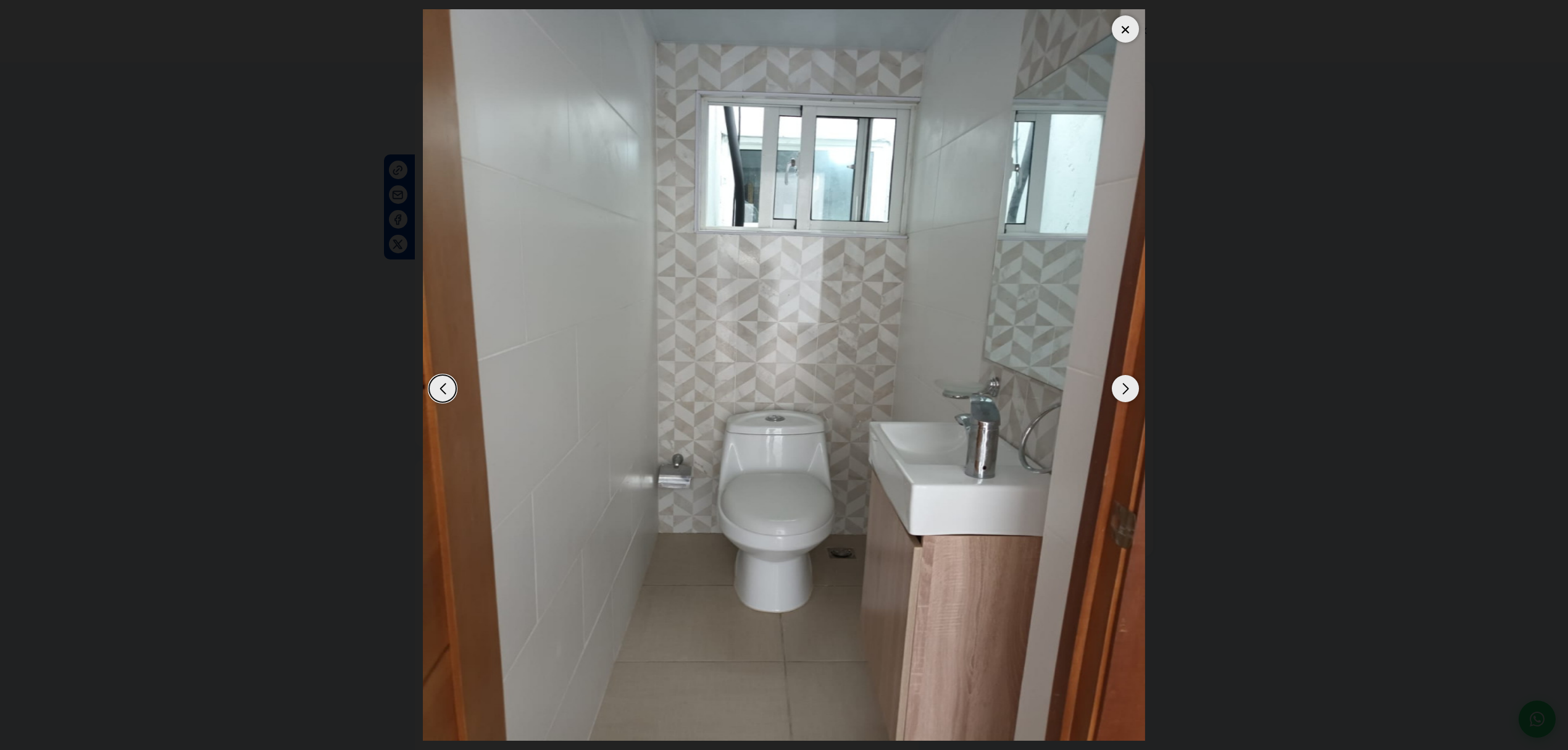
click at [1132, 393] on div "Next slide" at bounding box center [1125, 388] width 27 height 27
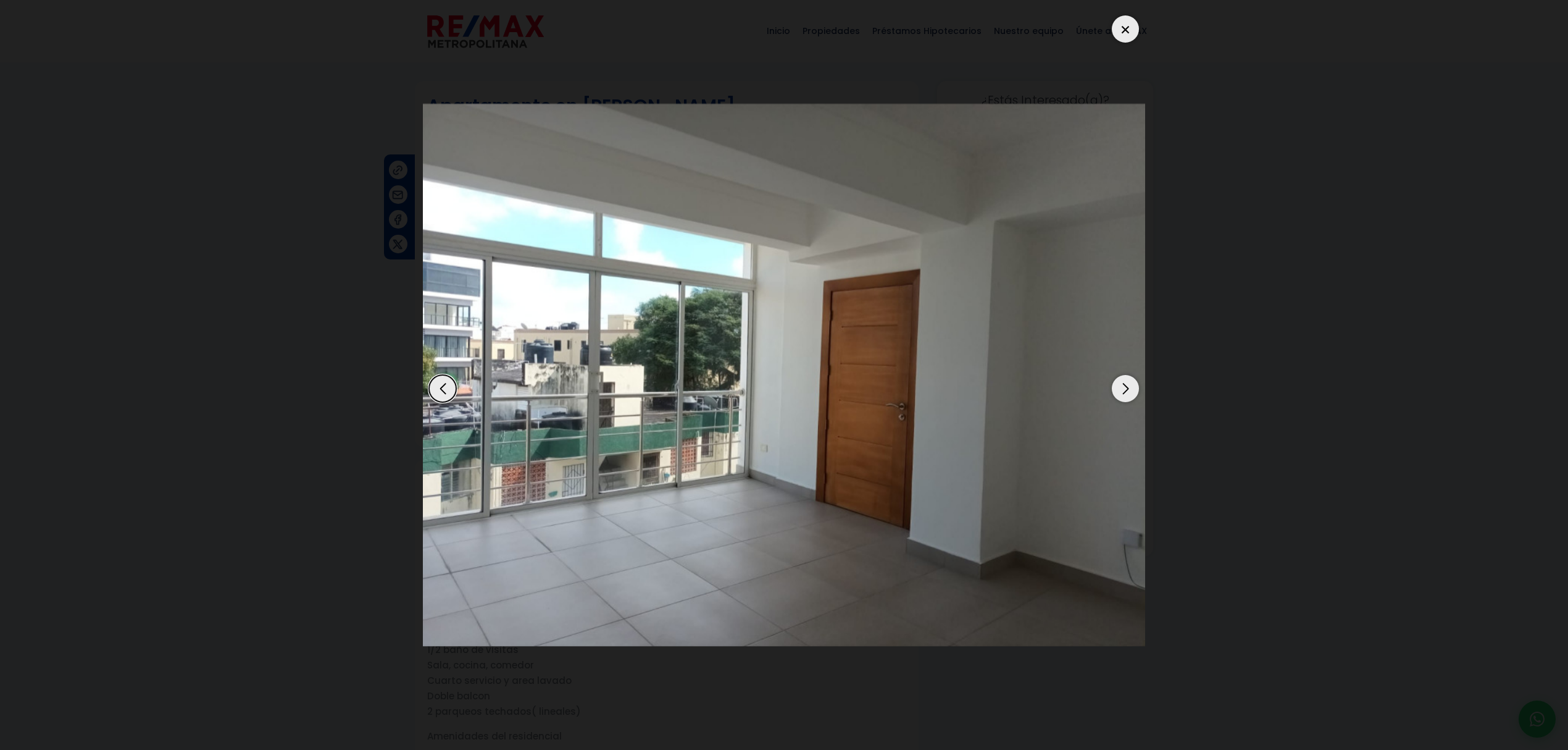
click at [1132, 393] on div "Next slide" at bounding box center [1125, 388] width 27 height 27
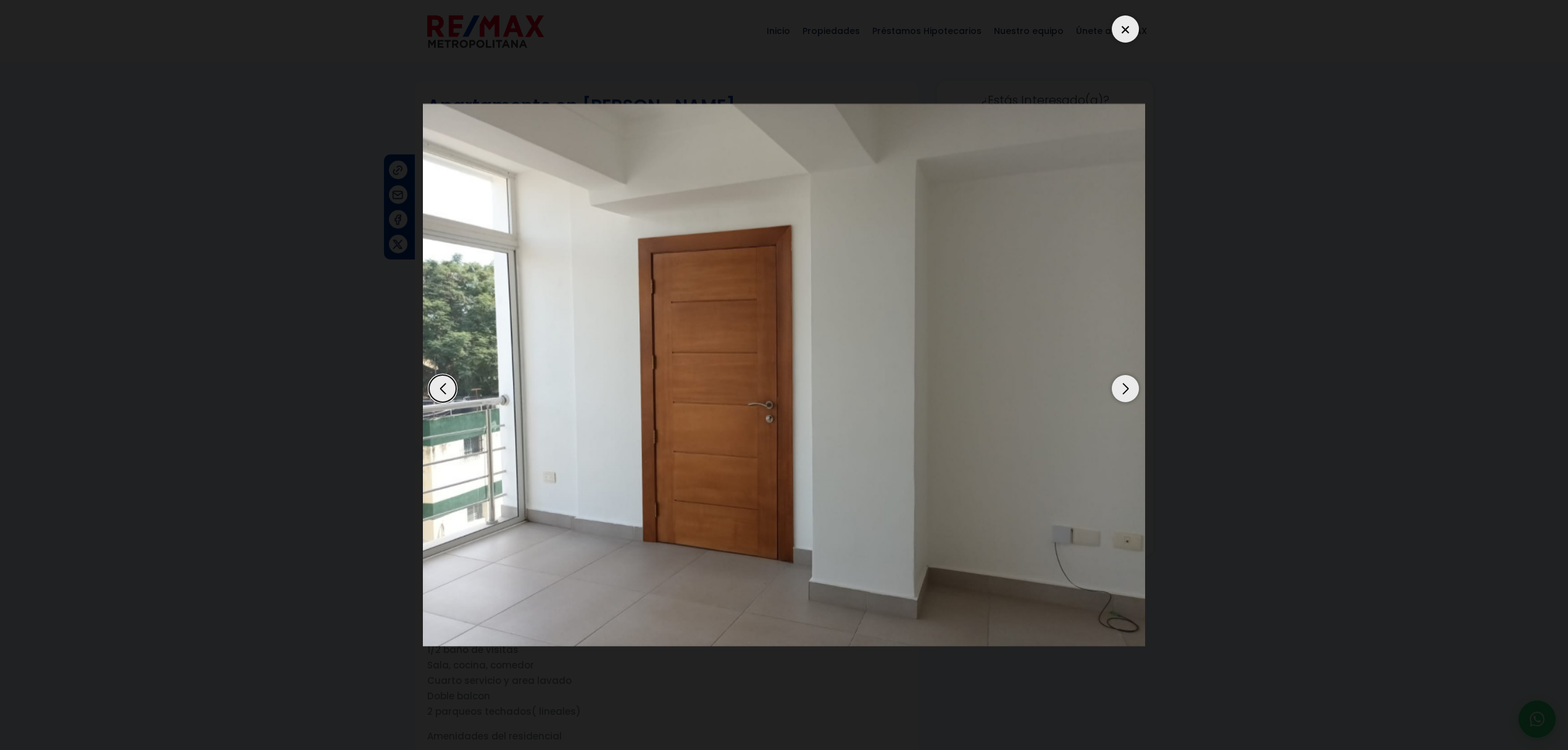
click at [1132, 393] on div "Next slide" at bounding box center [1125, 388] width 27 height 27
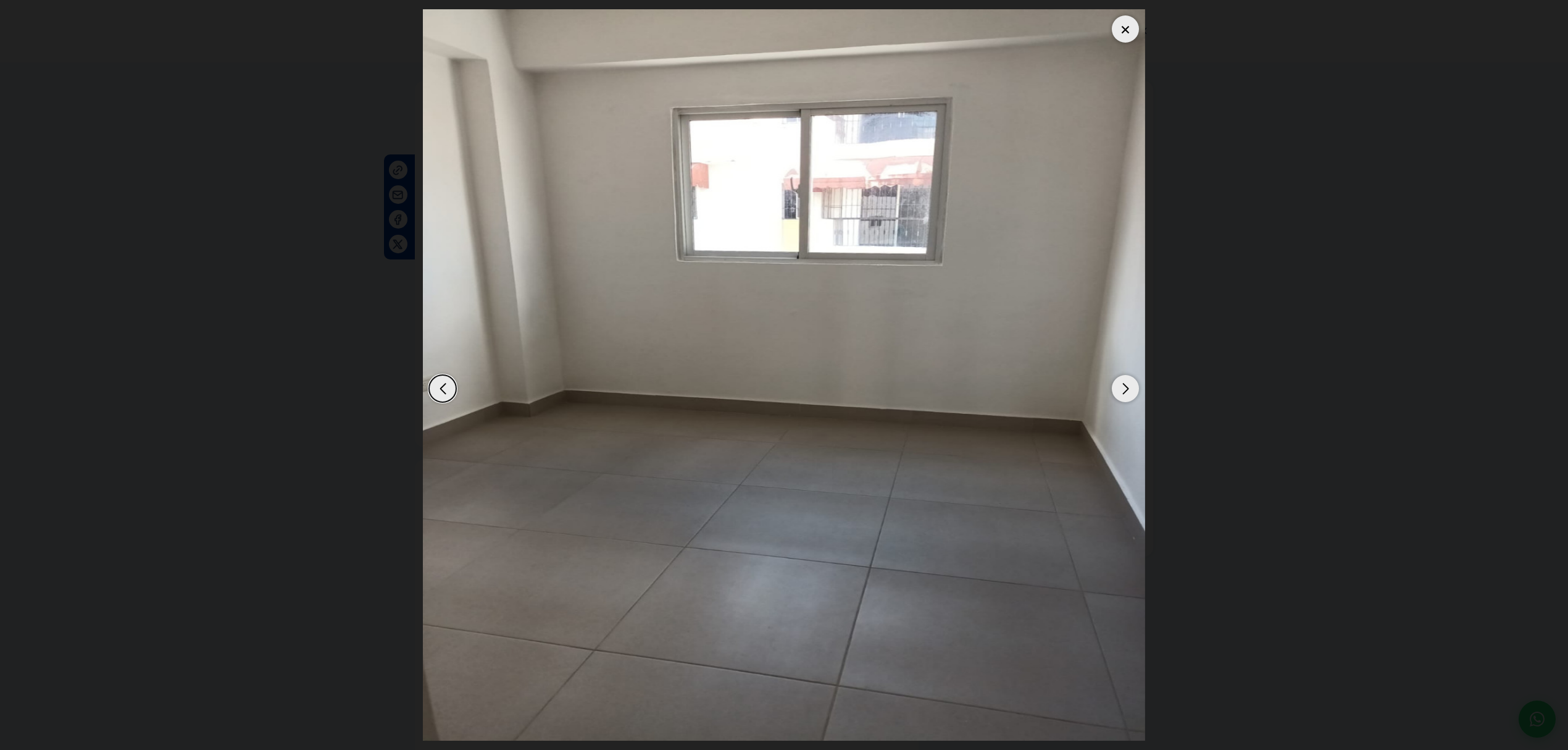
click at [1132, 393] on div "Next slide" at bounding box center [1125, 388] width 27 height 27
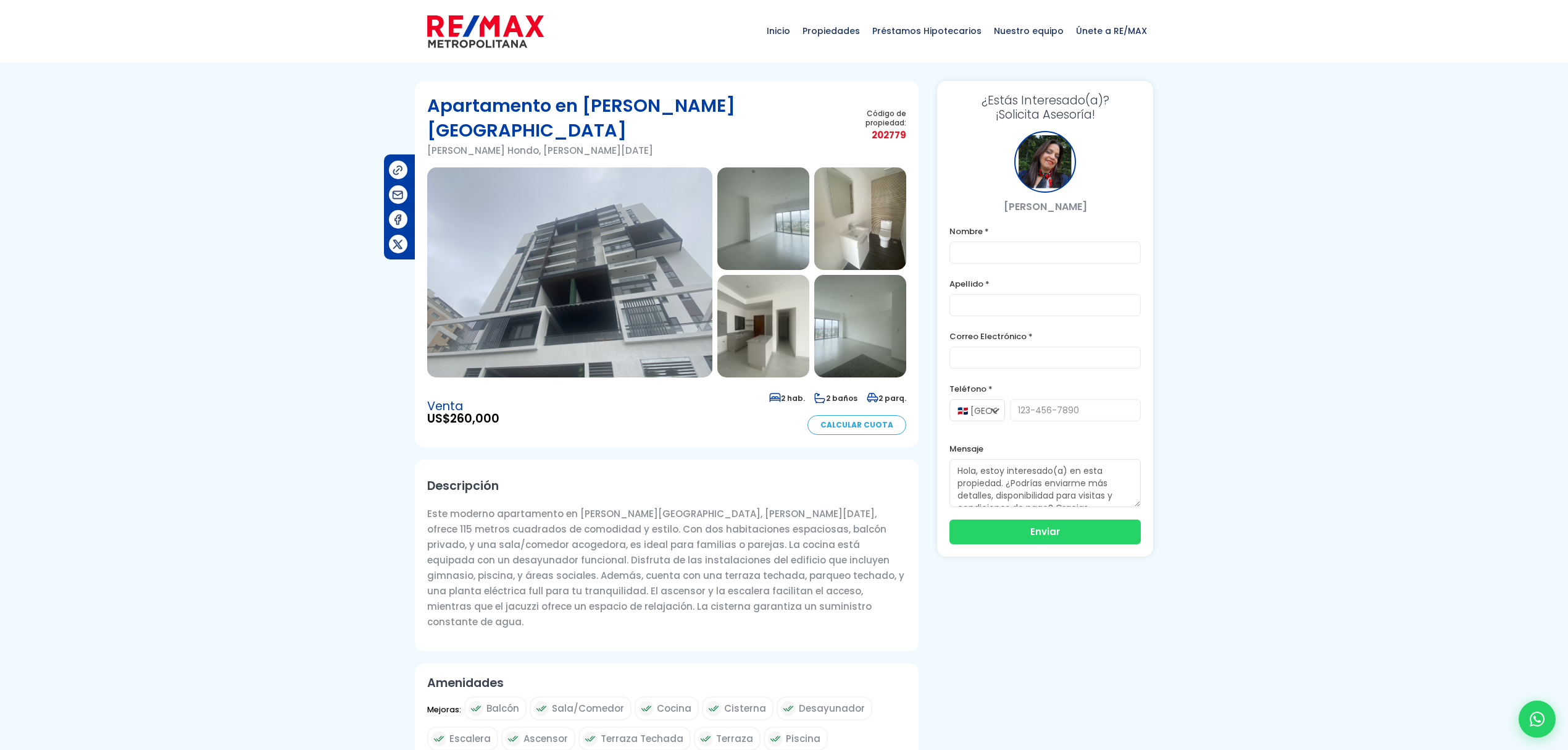
click at [621, 219] on img at bounding box center [570, 273] width 285 height 210
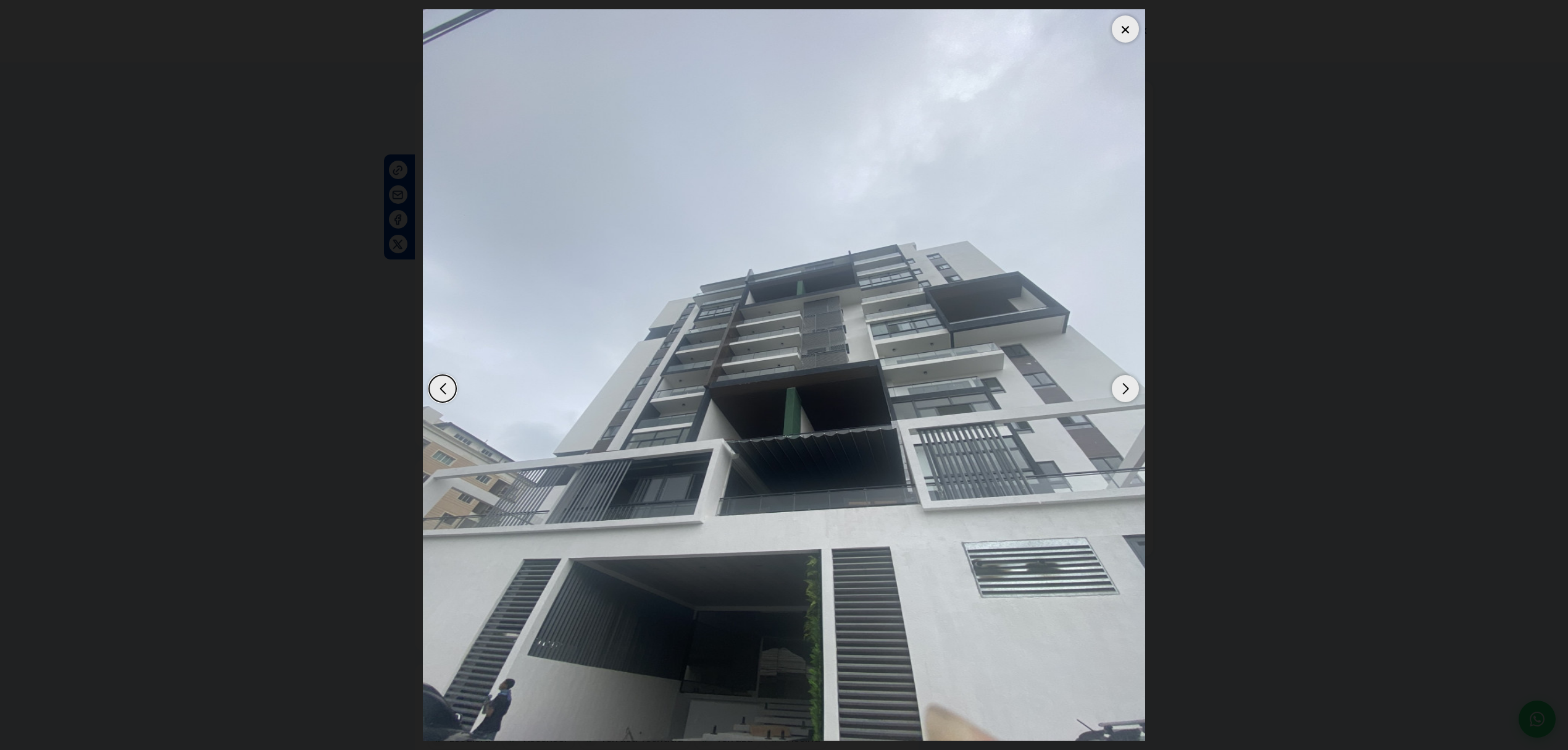
click at [1117, 391] on div "Next slide" at bounding box center [1125, 388] width 27 height 27
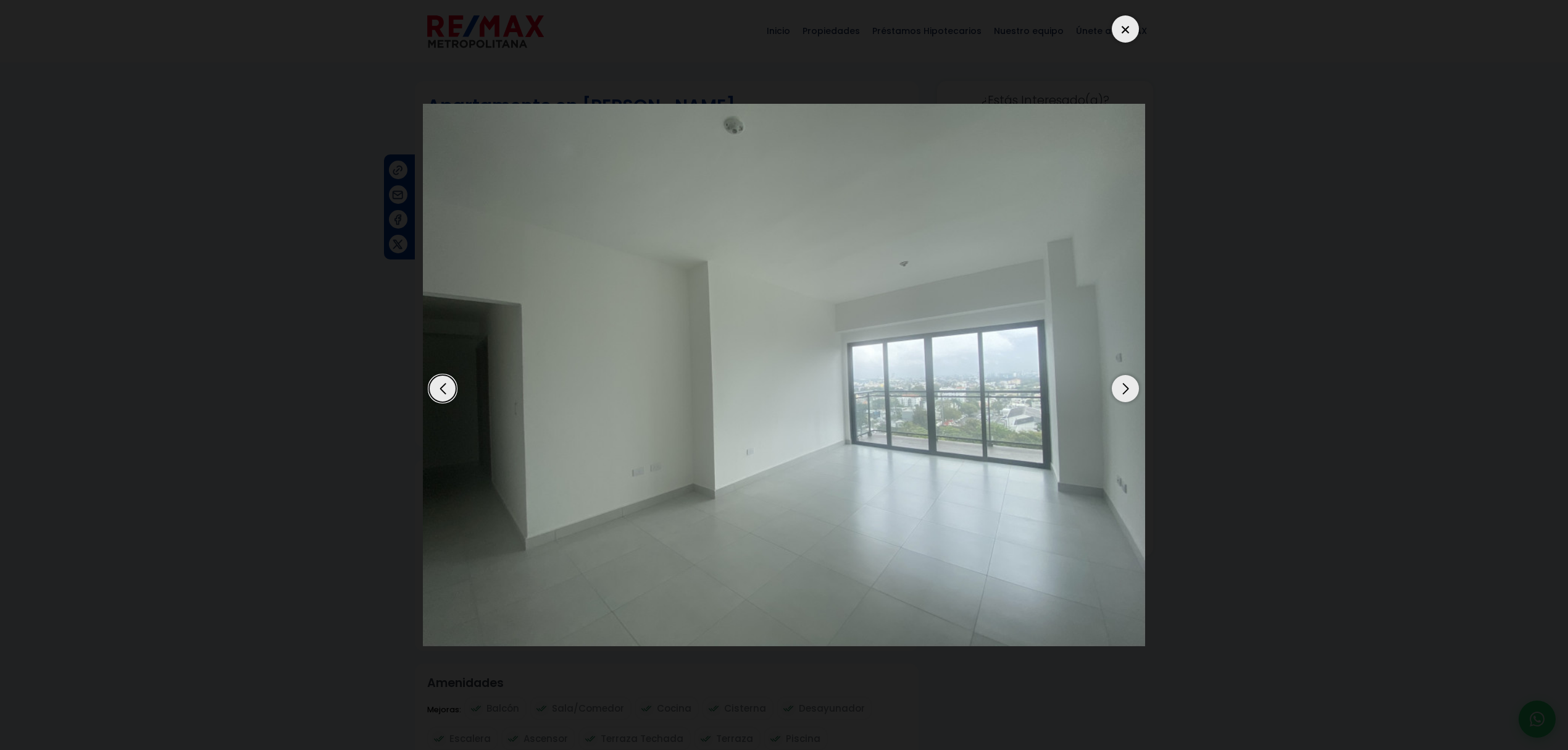
click at [1117, 391] on div "Next slide" at bounding box center [1125, 388] width 27 height 27
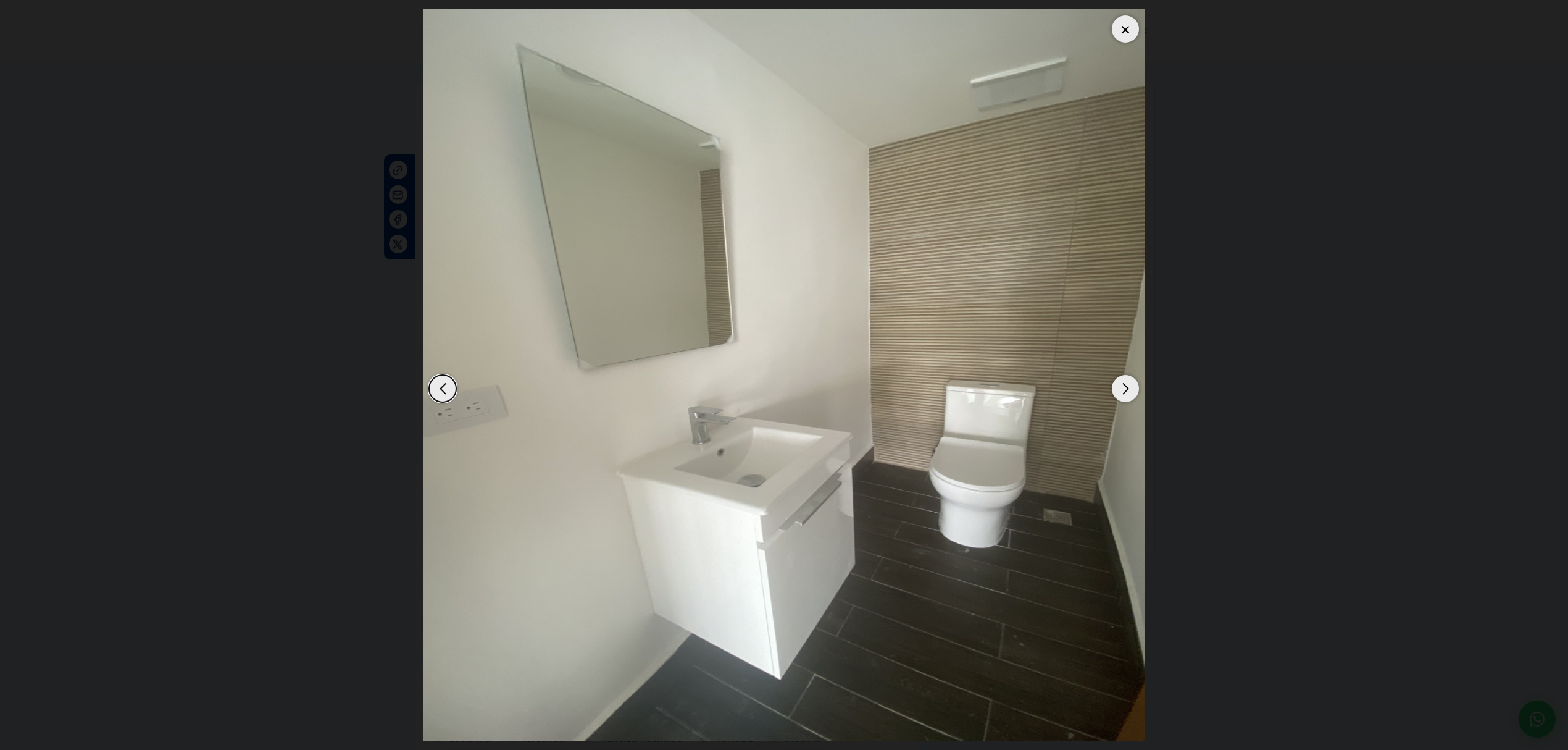
click at [1117, 391] on div "Next slide" at bounding box center [1125, 388] width 27 height 27
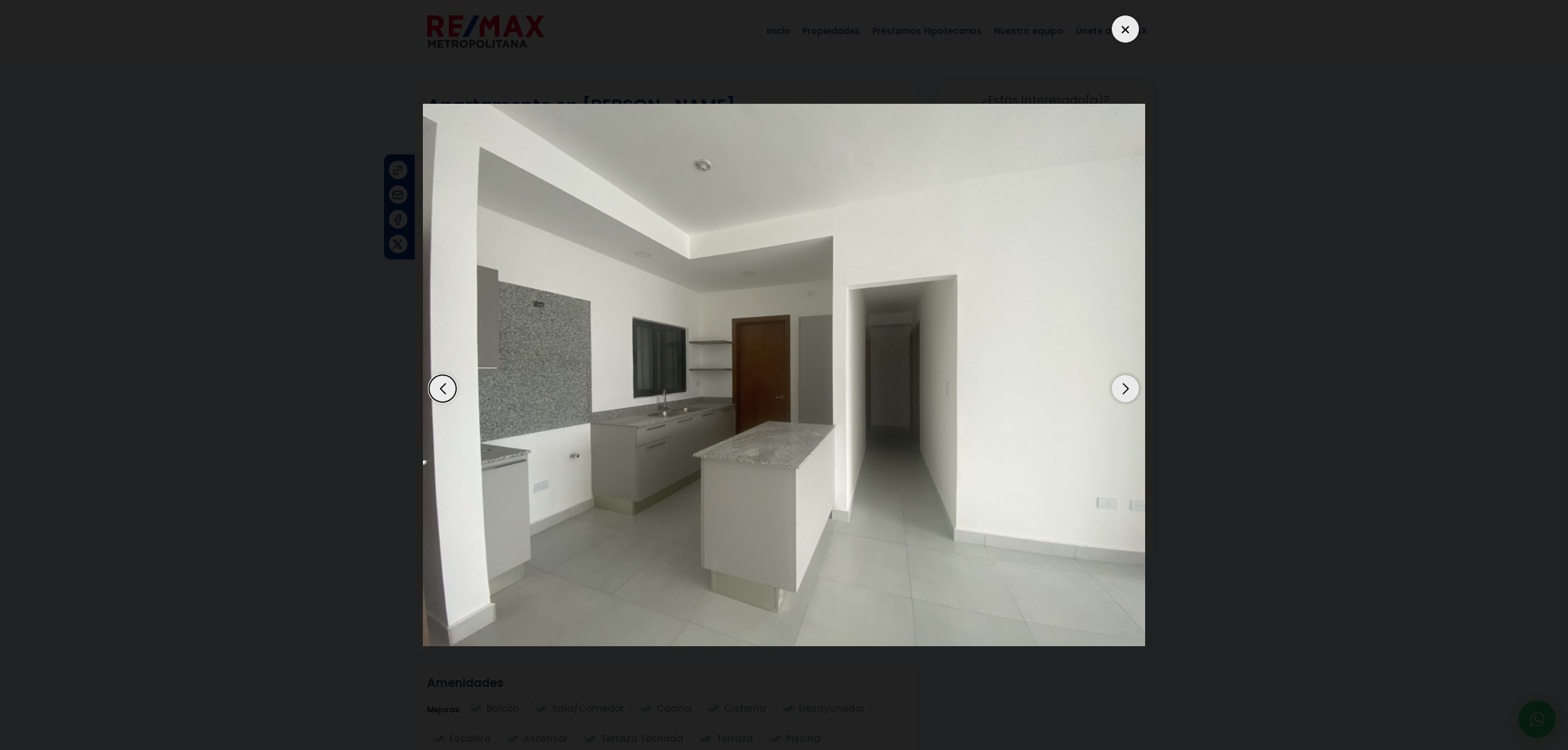
click at [1117, 391] on div "Next slide" at bounding box center [1125, 388] width 27 height 27
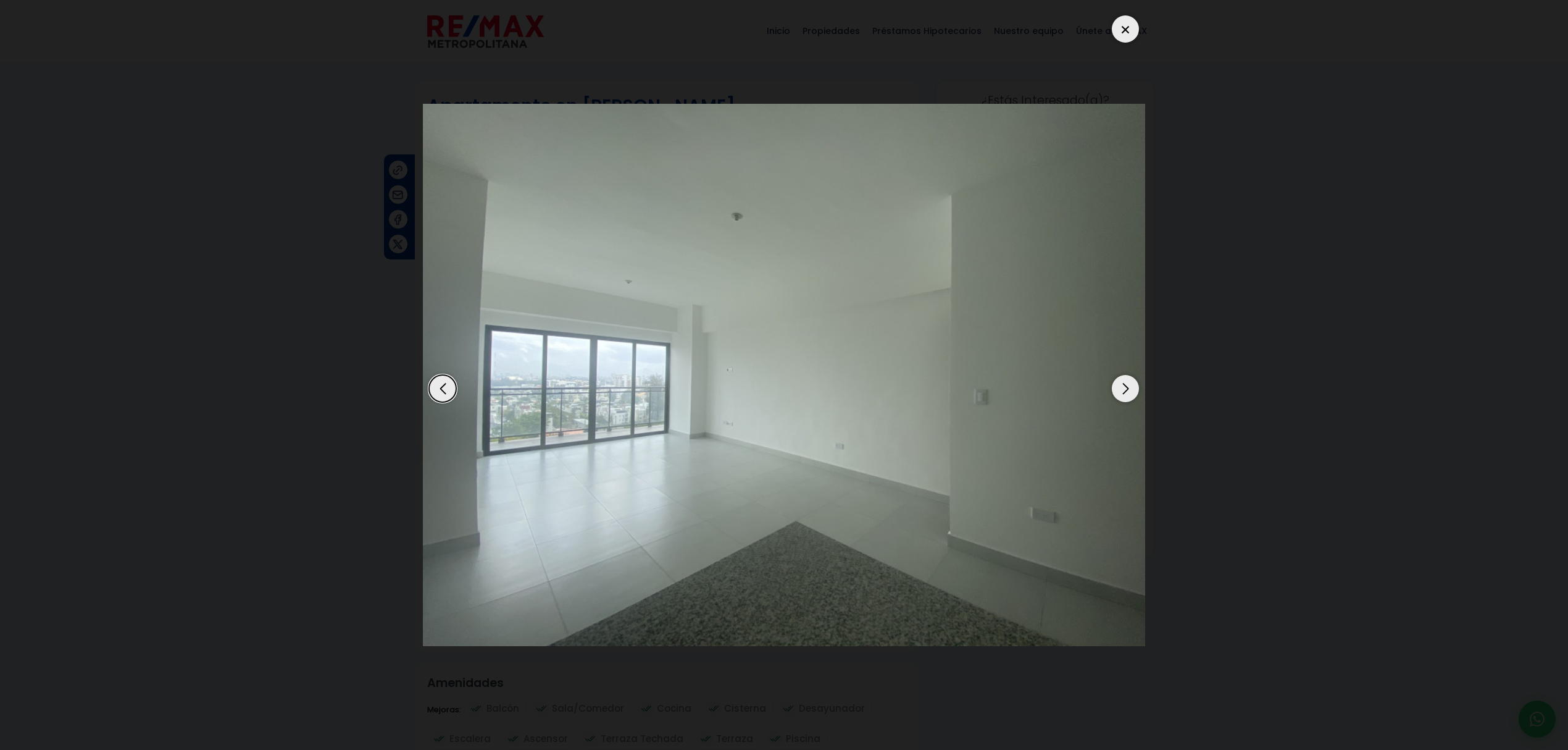
click at [1117, 391] on div "Next slide" at bounding box center [1125, 388] width 27 height 27
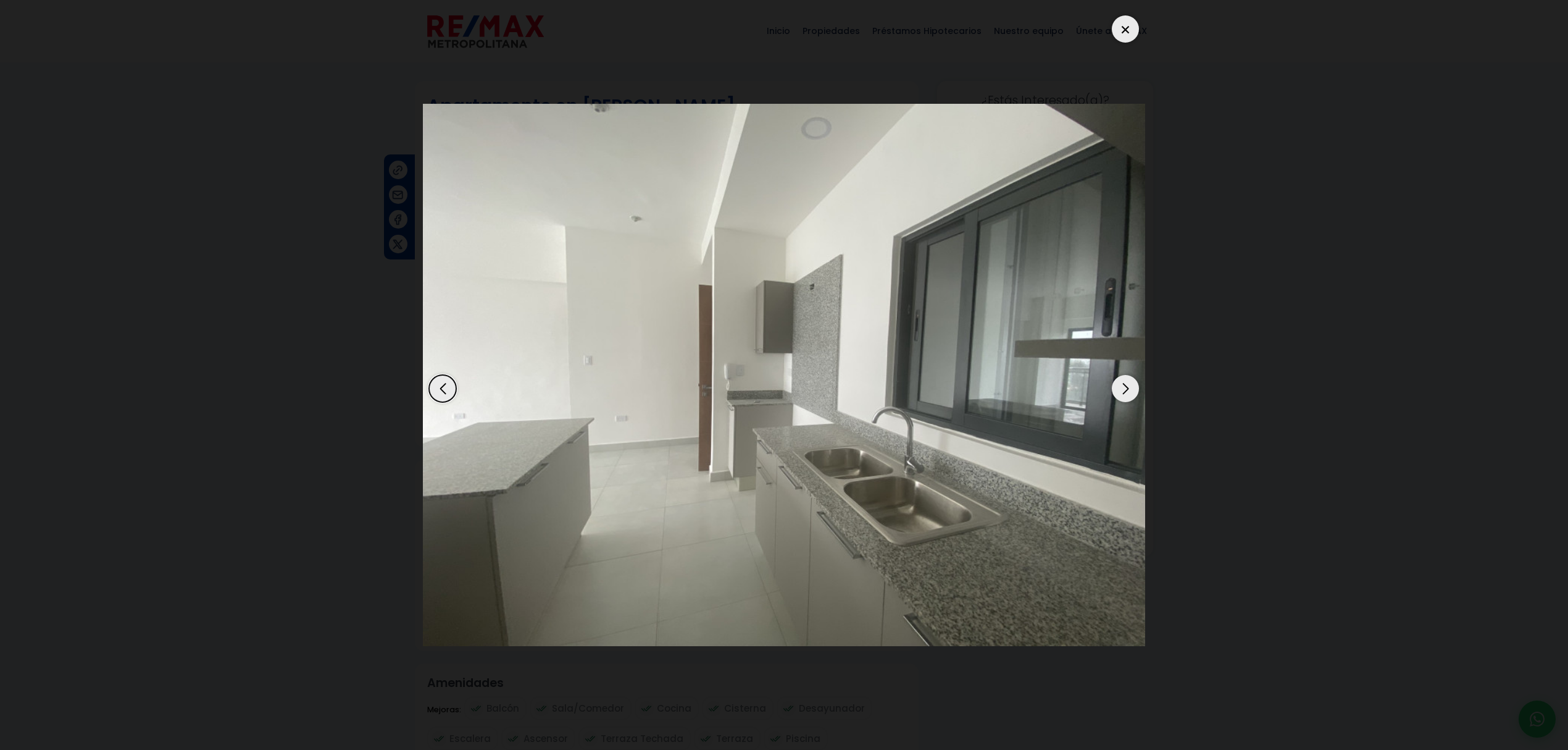
click at [1117, 391] on div "Next slide" at bounding box center [1125, 388] width 27 height 27
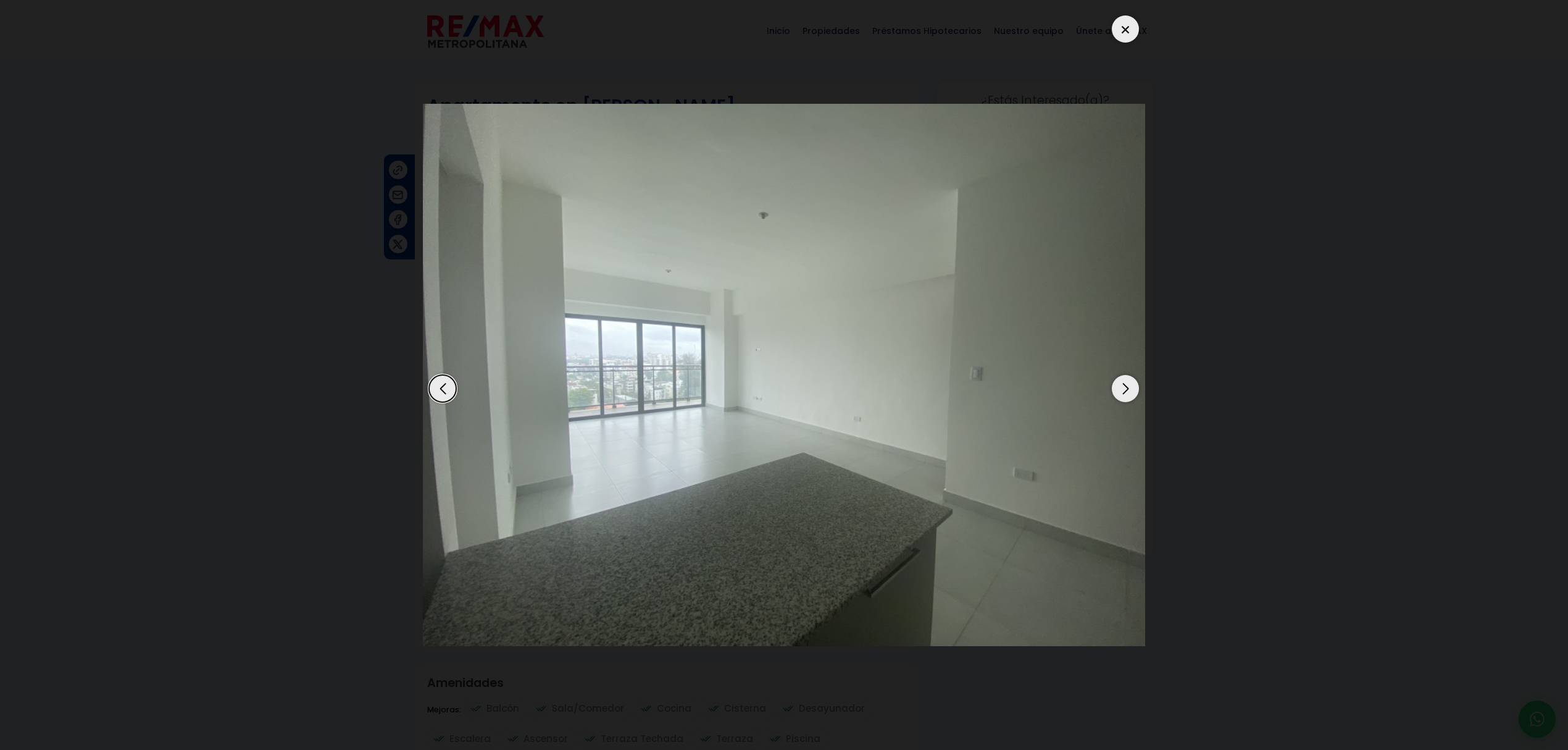
click at [1117, 391] on div "Next slide" at bounding box center [1125, 388] width 27 height 27
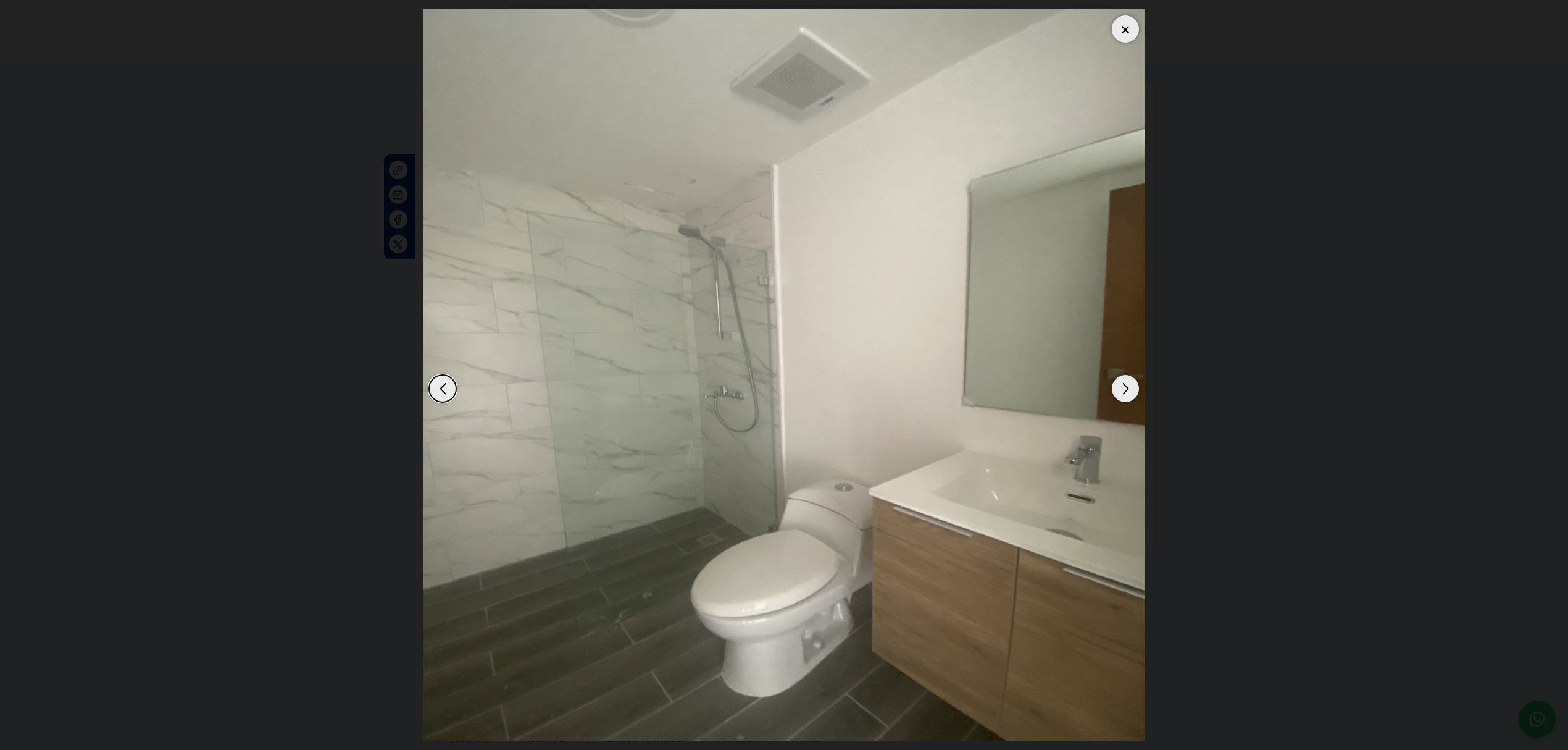
click at [1117, 391] on div "Next slide" at bounding box center [1125, 388] width 27 height 27
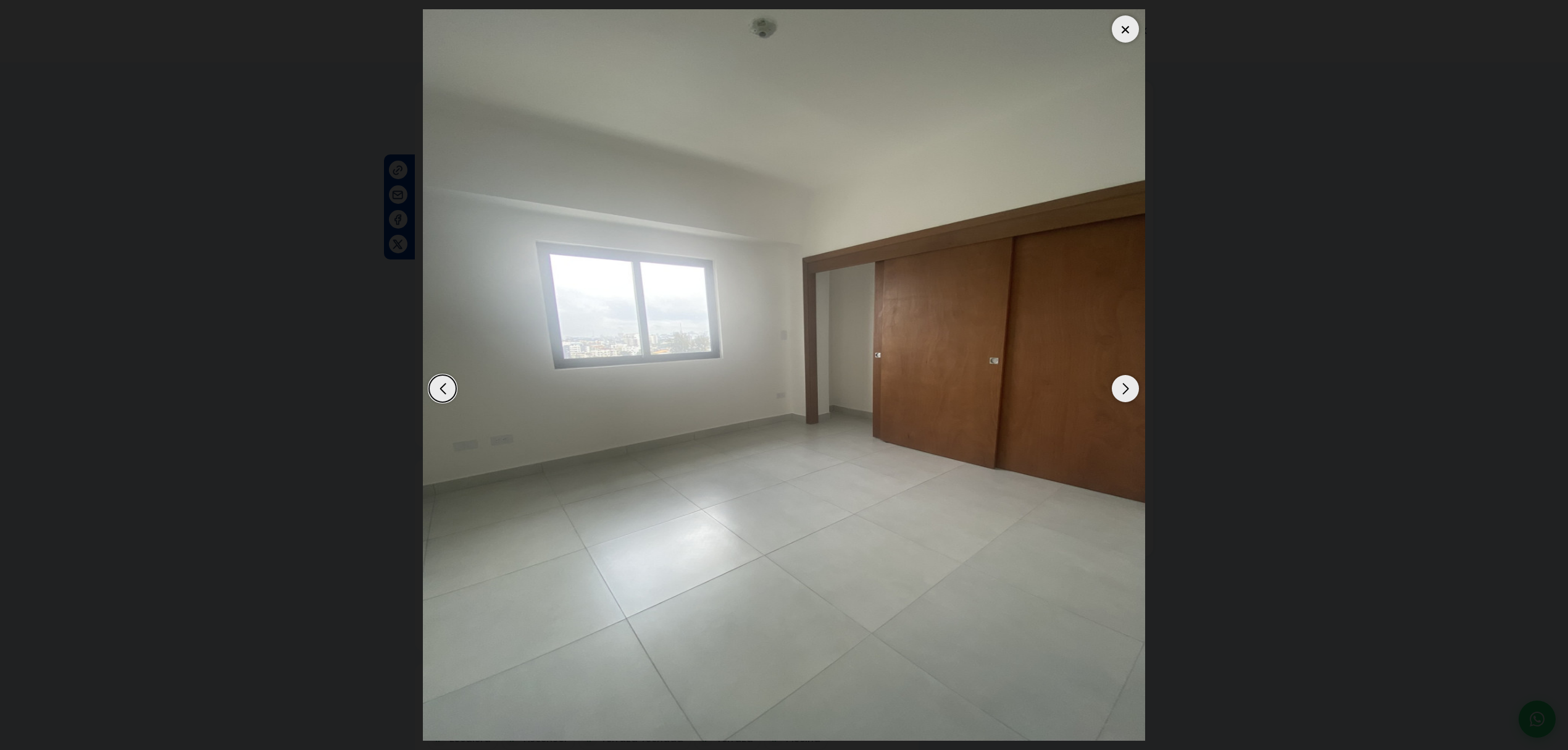
click at [1117, 391] on div "Next slide" at bounding box center [1125, 388] width 27 height 27
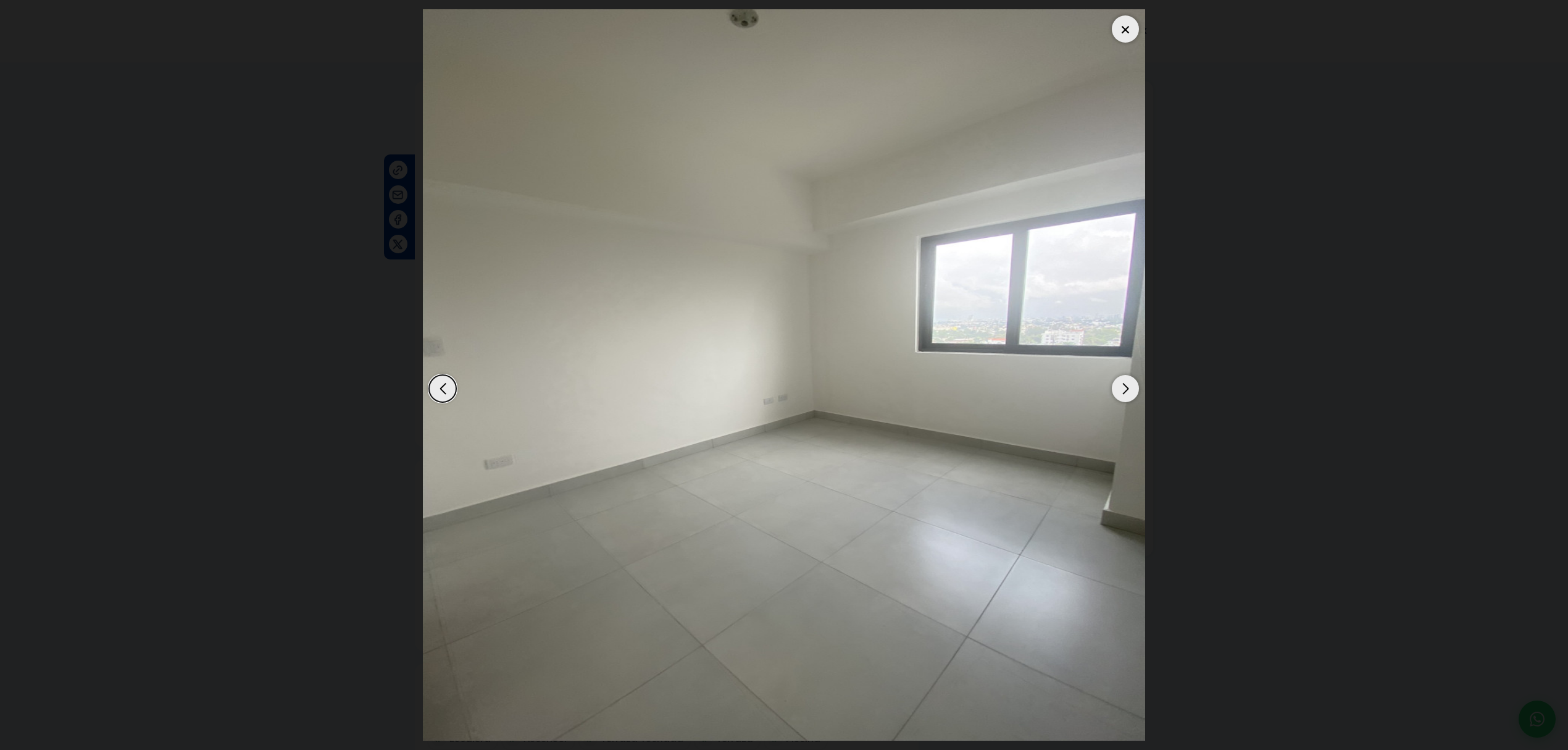
click at [1117, 391] on div "Next slide" at bounding box center [1125, 388] width 27 height 27
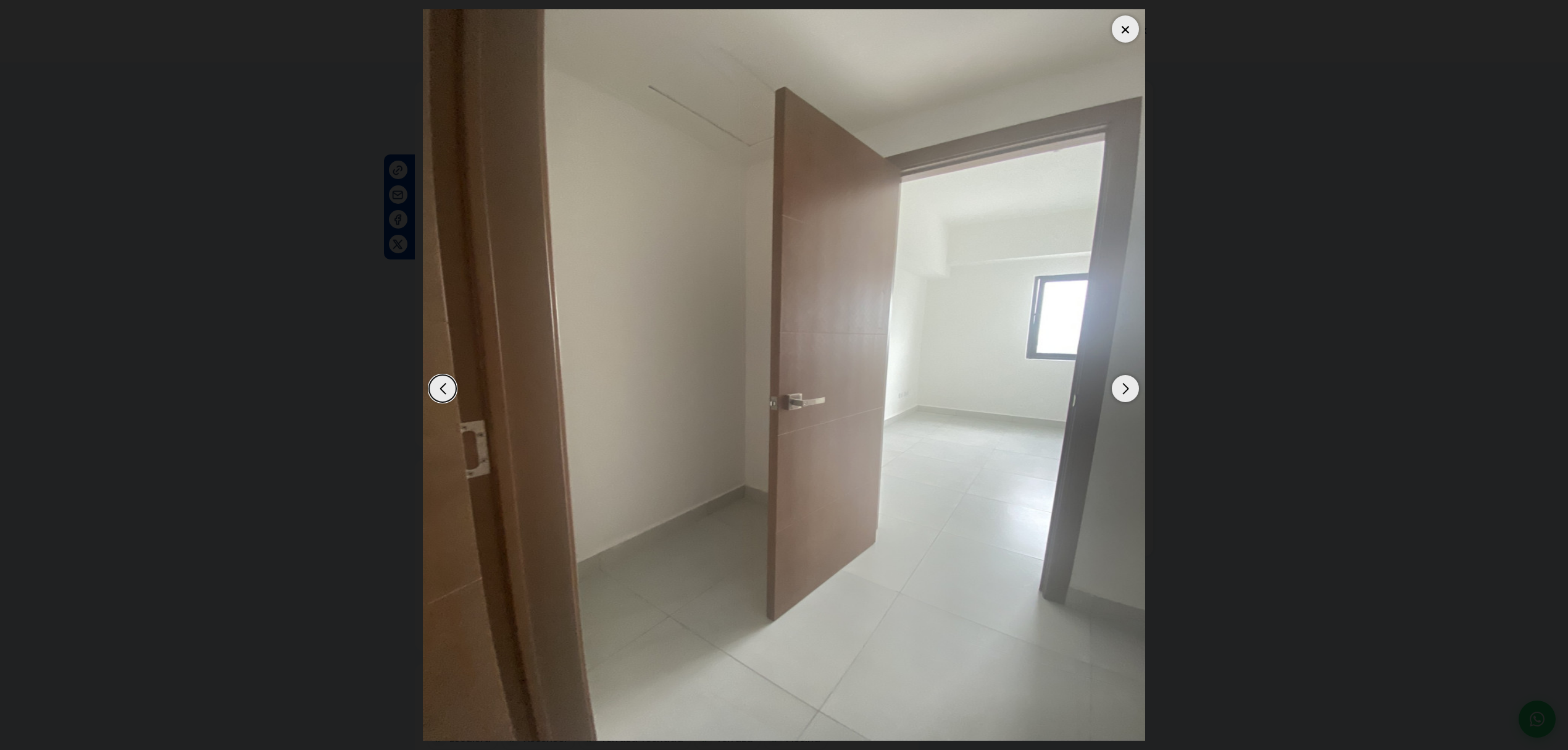
click at [1117, 391] on div "Next slide" at bounding box center [1125, 388] width 27 height 27
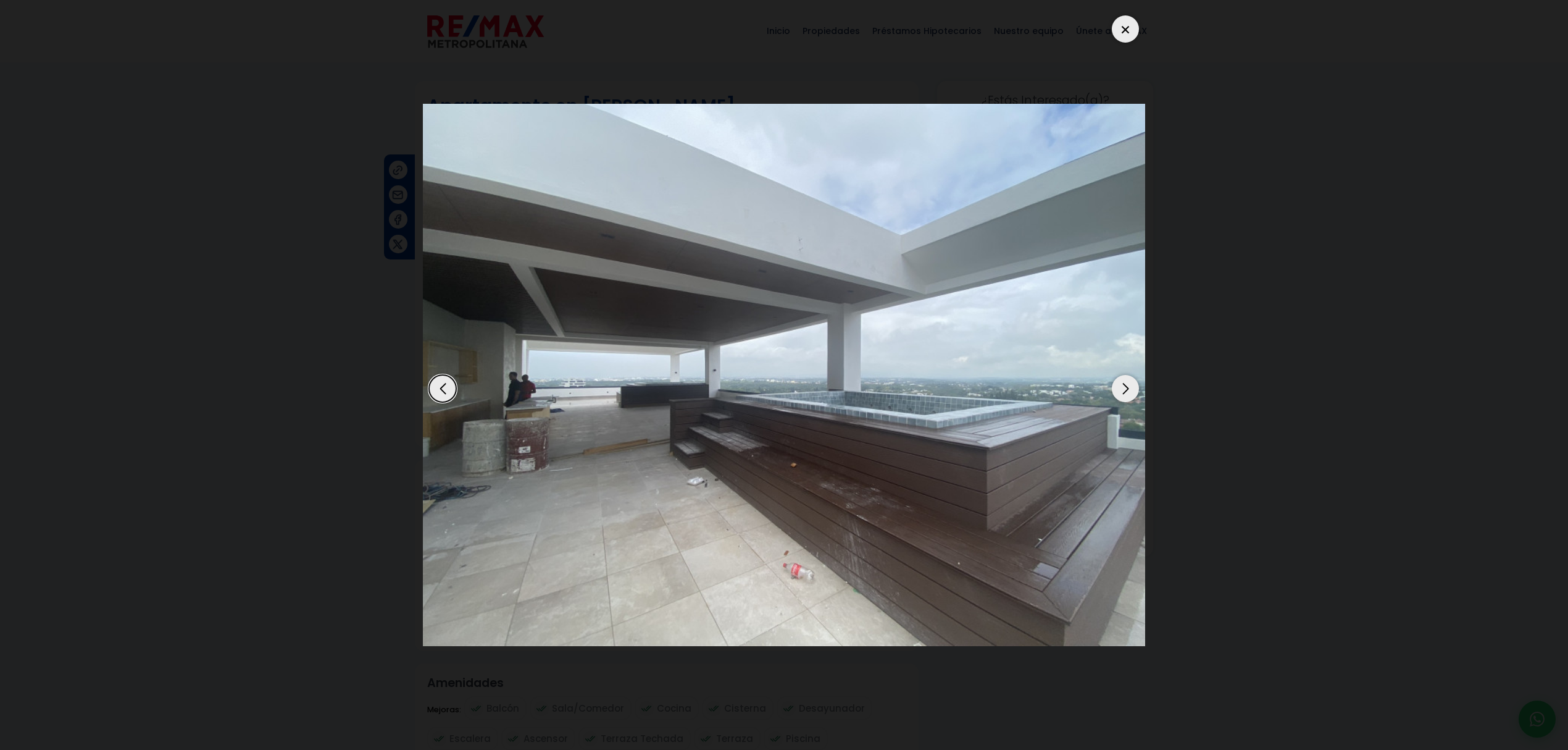
click at [1117, 391] on div "Next slide" at bounding box center [1125, 388] width 27 height 27
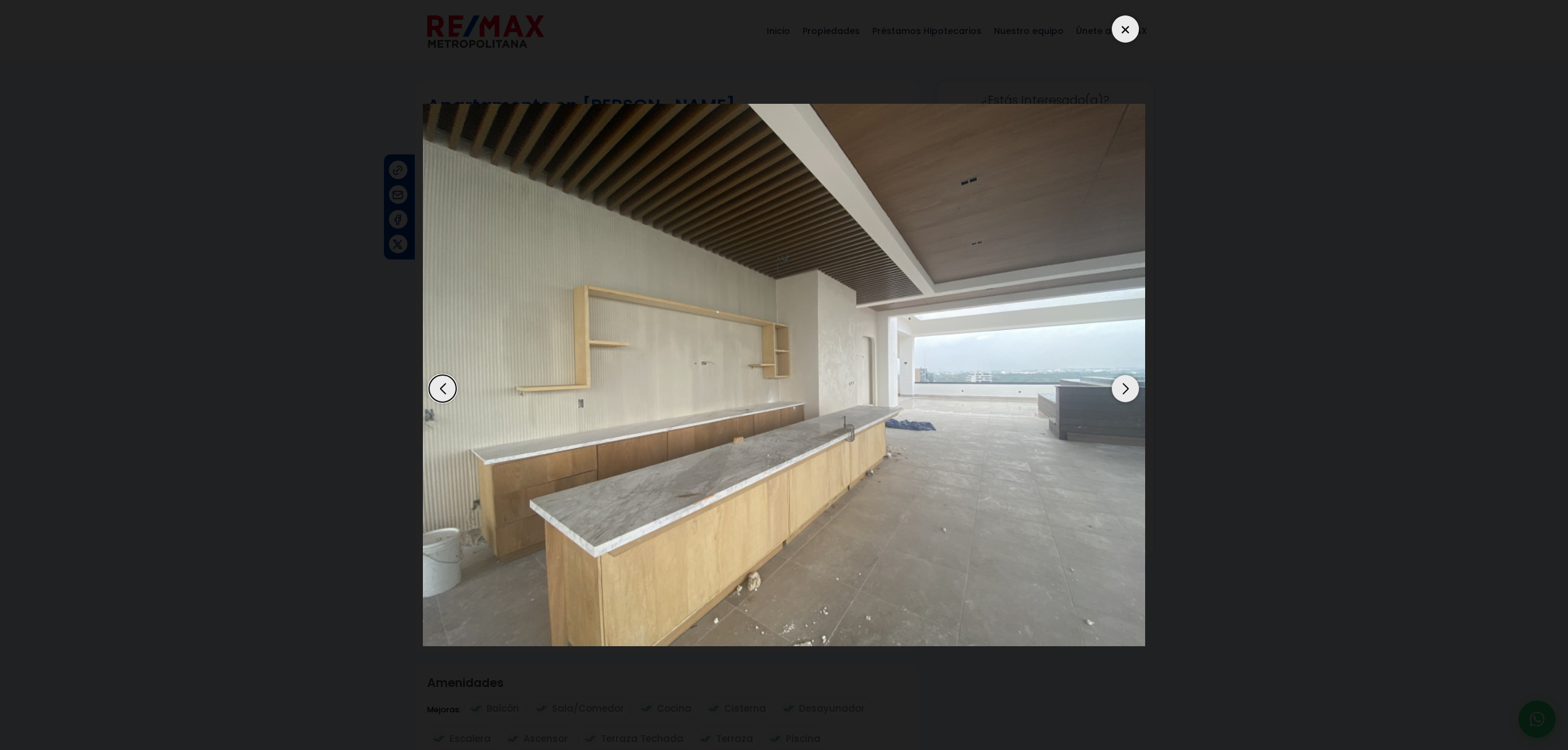
click at [1117, 391] on div "Next slide" at bounding box center [1125, 388] width 27 height 27
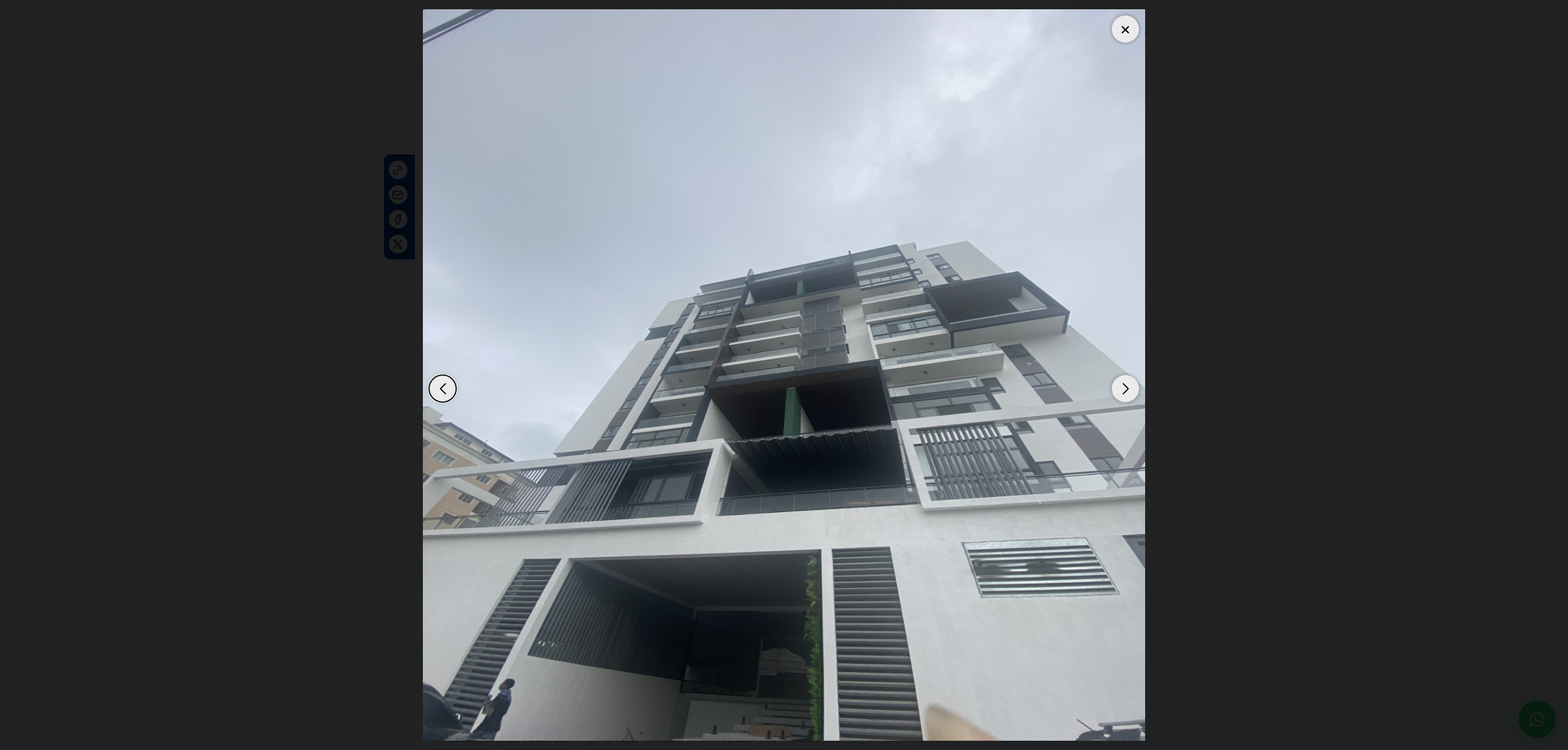
click at [1116, 32] on div at bounding box center [1125, 29] width 27 height 27
